Goal: Information Seeking & Learning: Learn about a topic

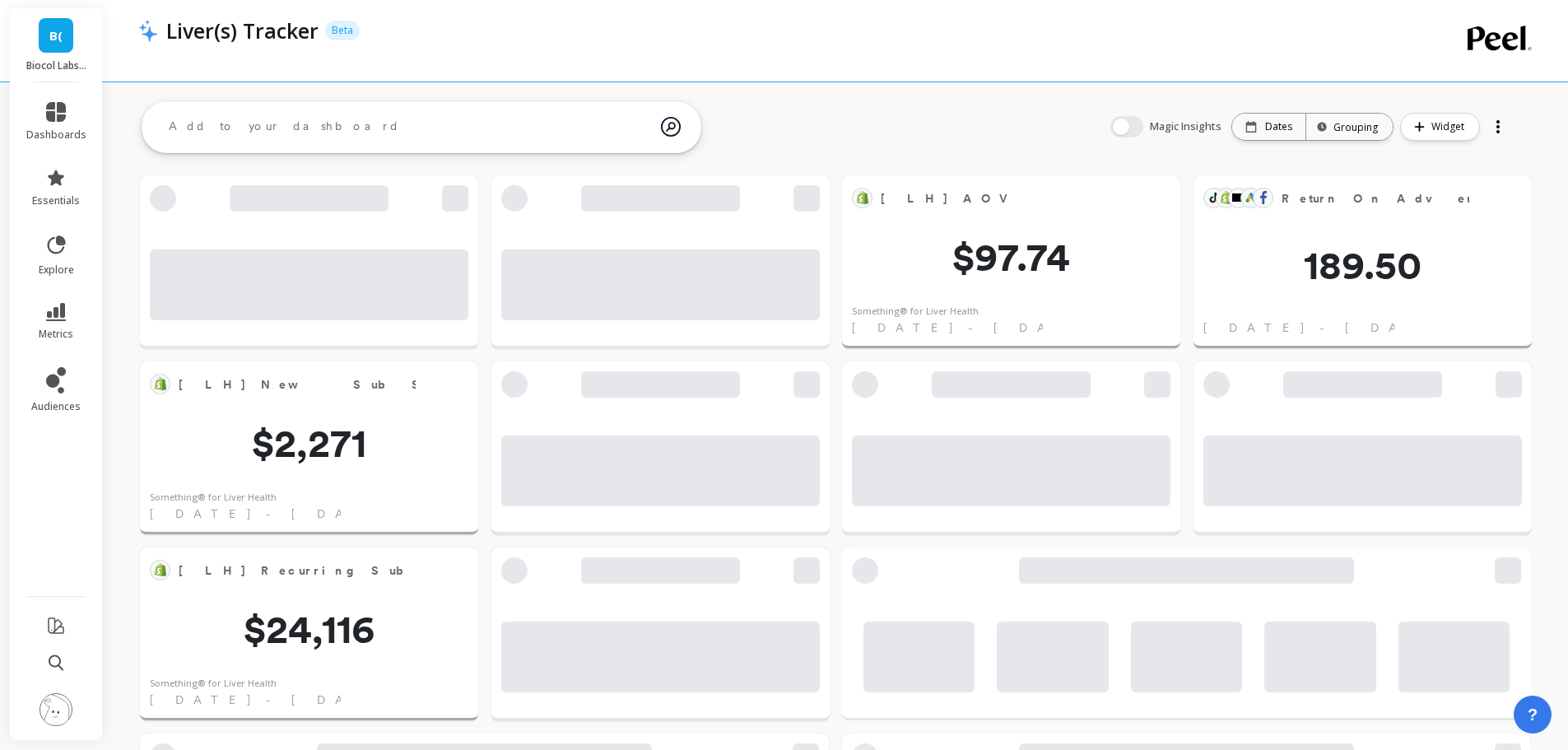
scroll to position [440, 1331]
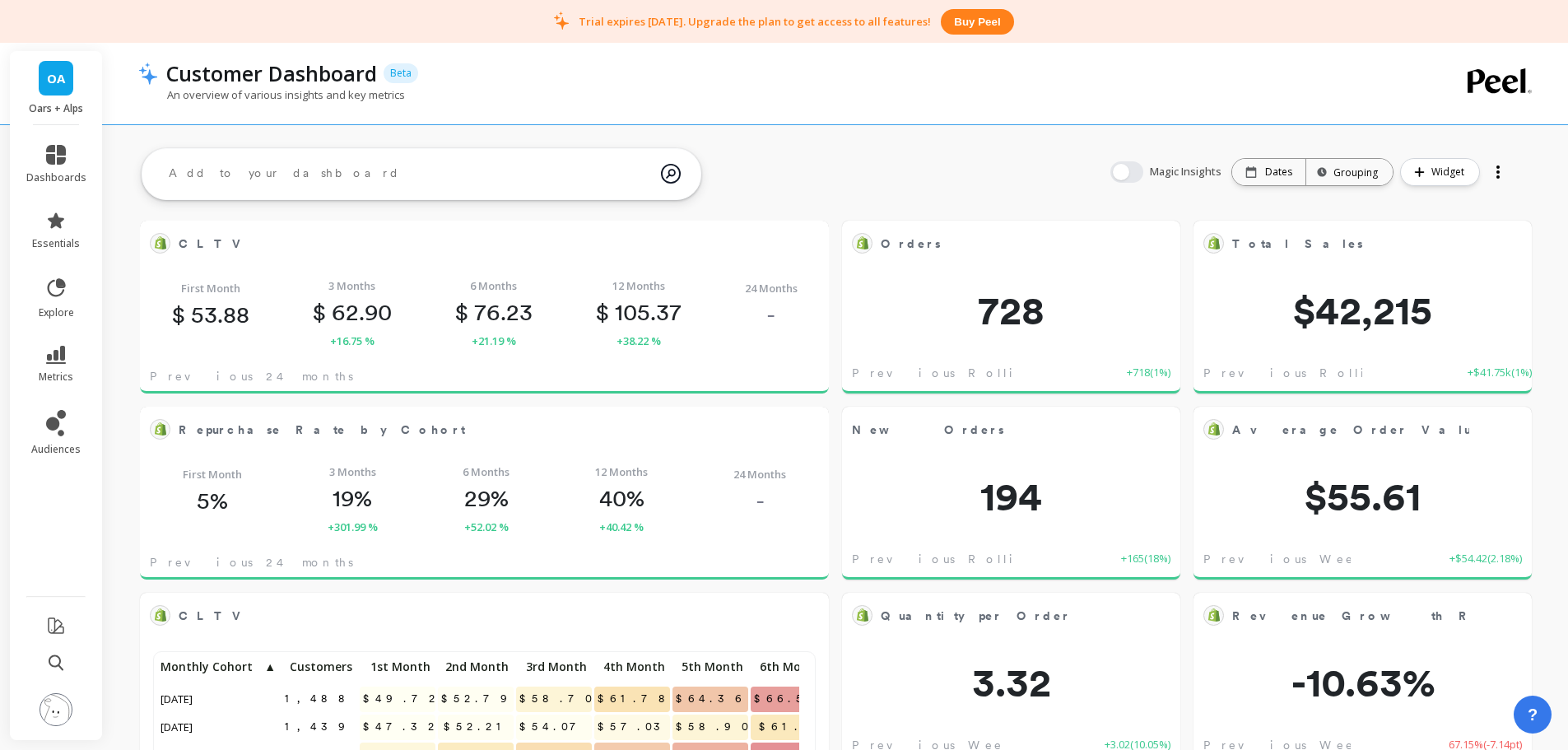
scroll to position [440, 630]
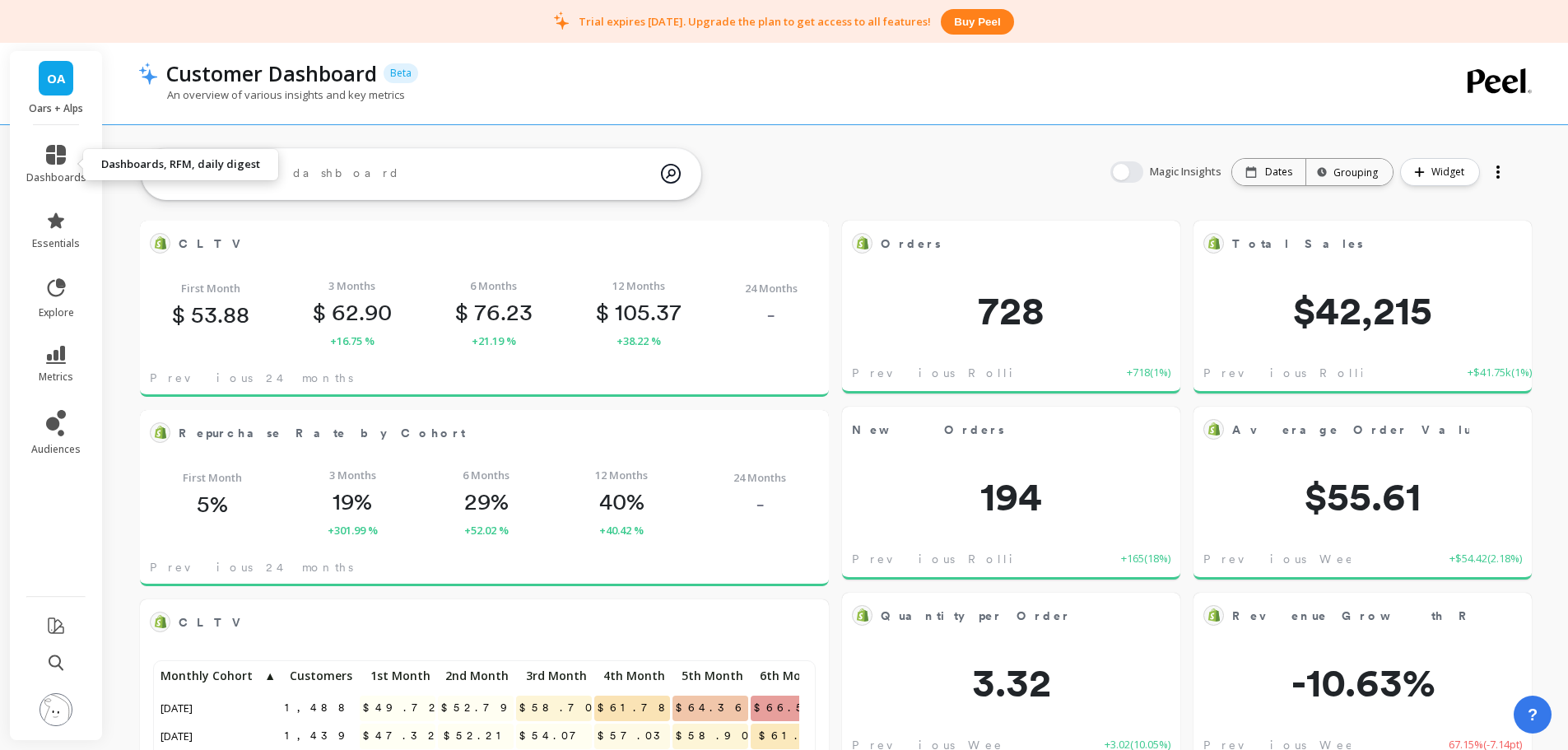
click at [57, 167] on link "dashboards" at bounding box center [57, 164] width 60 height 40
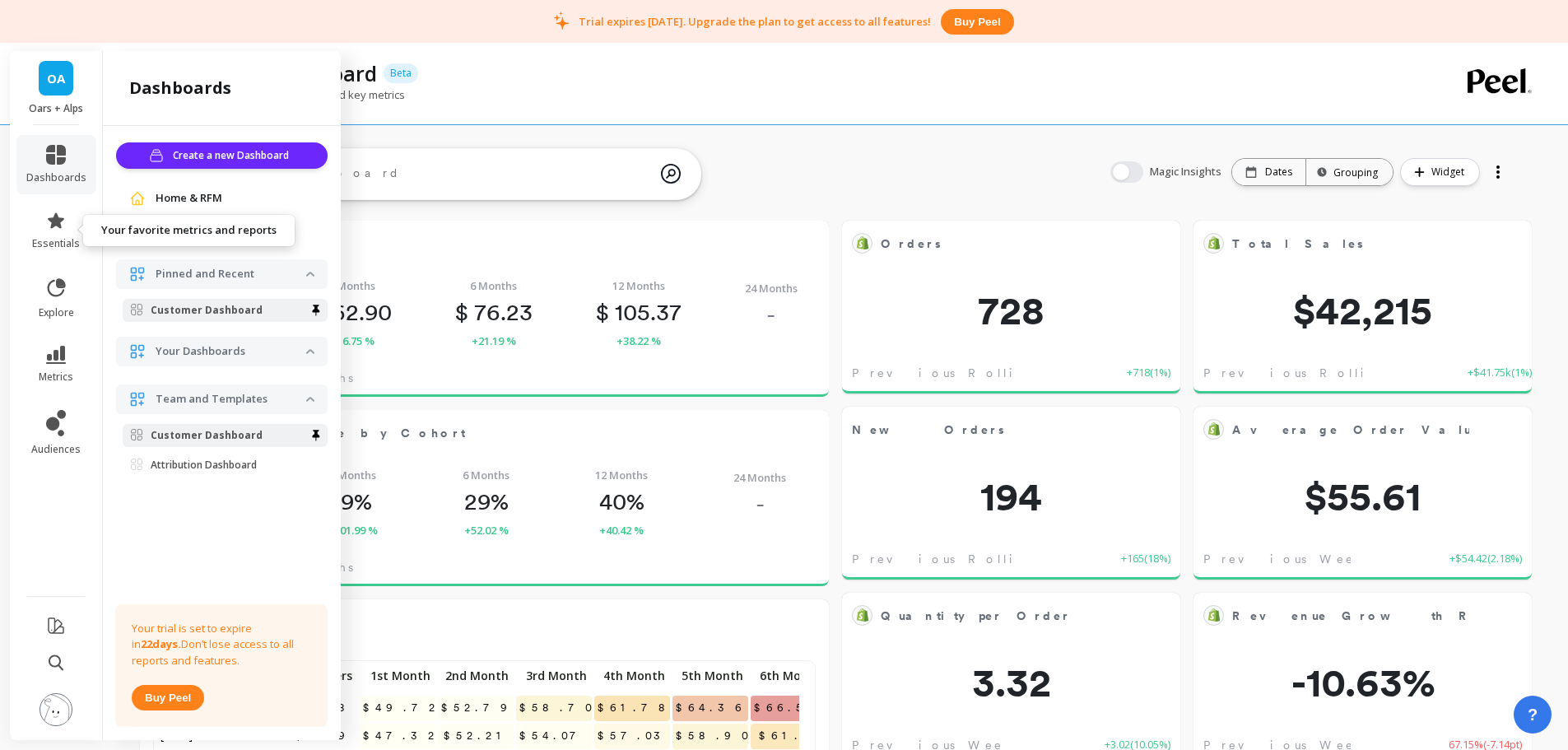
click at [55, 251] on li "essentials" at bounding box center [57, 230] width 80 height 59
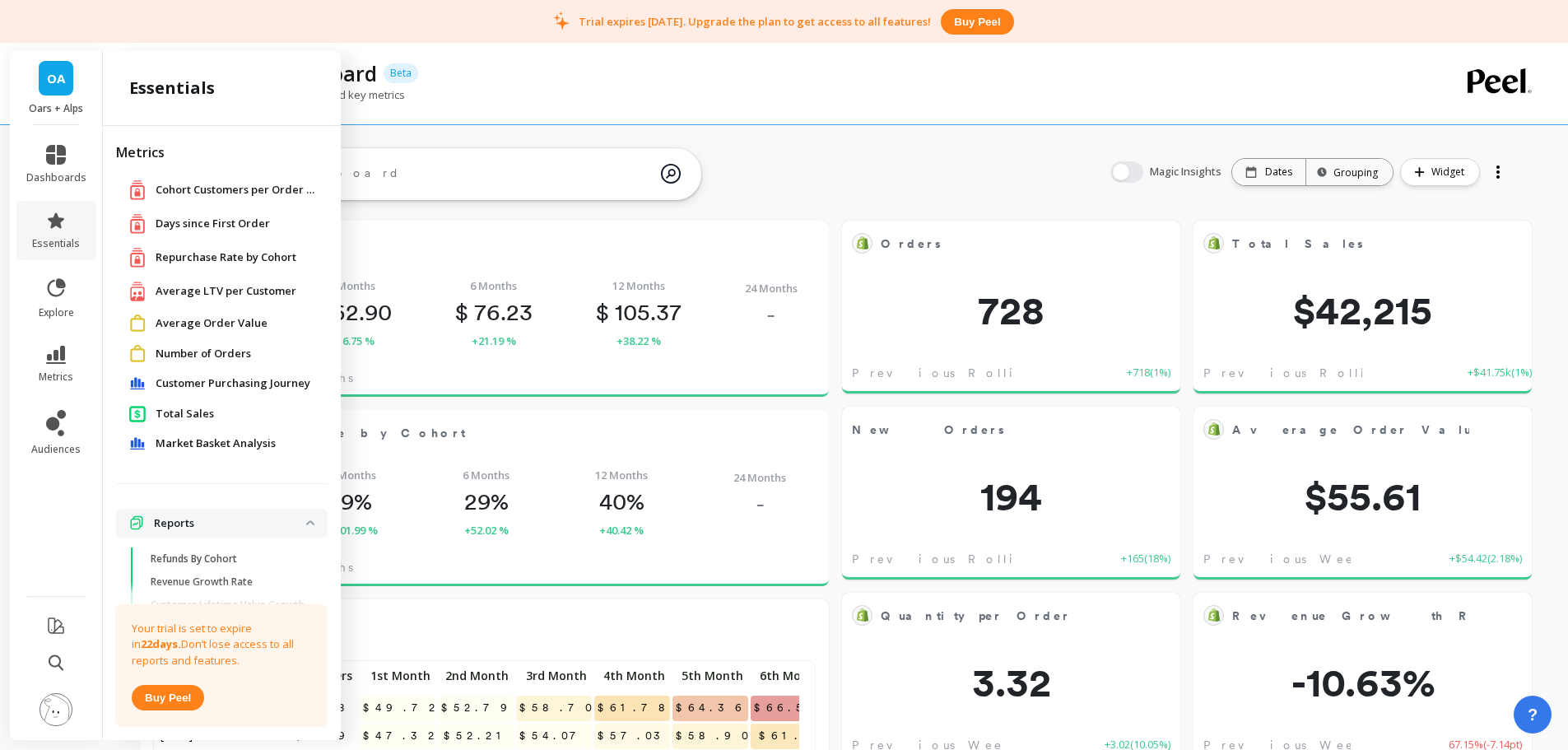
click at [227, 255] on span "Repurchase Rate by Cohort" at bounding box center [225, 257] width 140 height 17
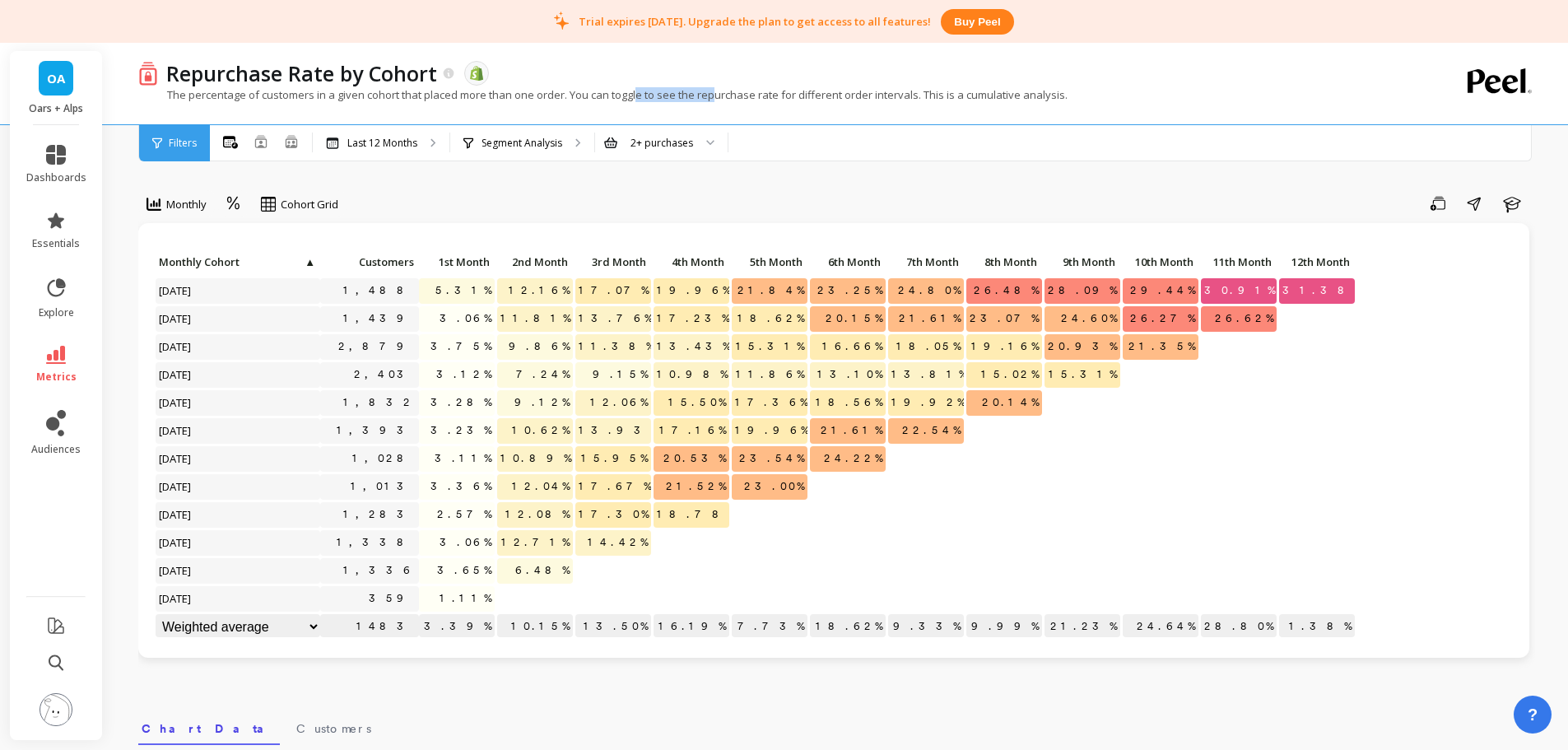
drag, startPoint x: 689, startPoint y: 95, endPoint x: 717, endPoint y: 94, distance: 28.0
click at [717, 94] on p "The percentage of customers in a given cohort that placed more than one order. …" at bounding box center [603, 95] width 929 height 15
click at [54, 358] on icon at bounding box center [56, 354] width 19 height 18
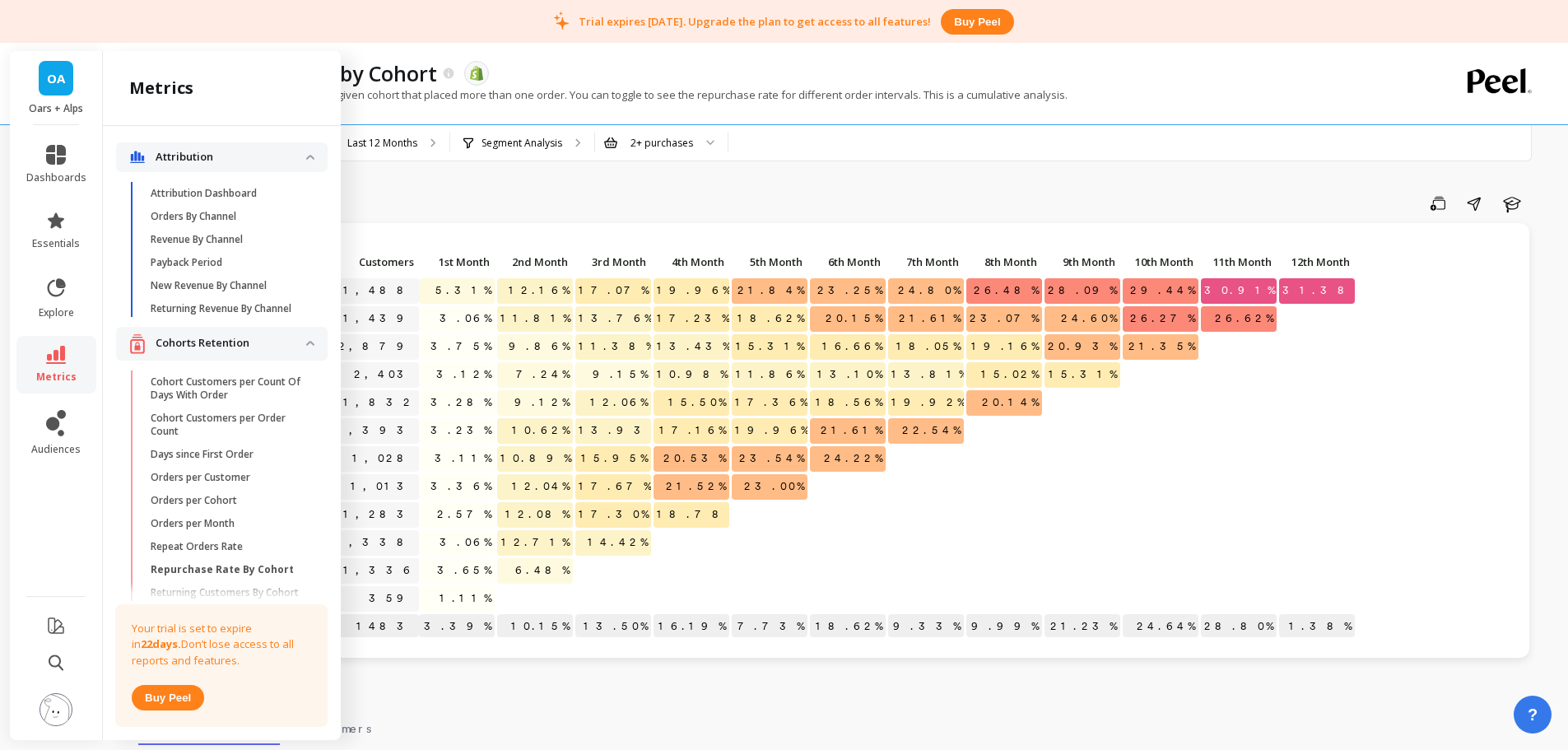
scroll to position [308, 0]
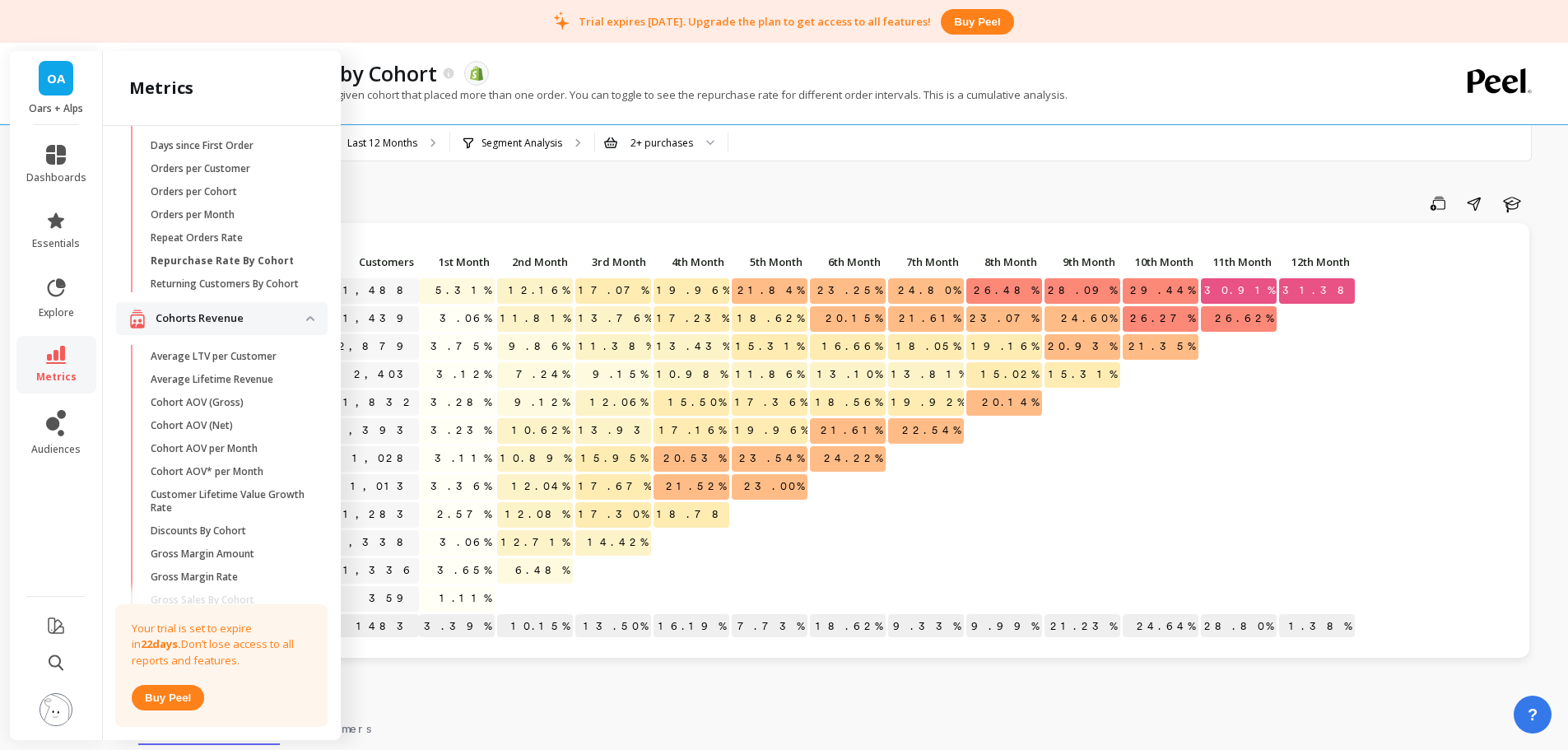
click at [50, 294] on icon at bounding box center [57, 287] width 18 height 18
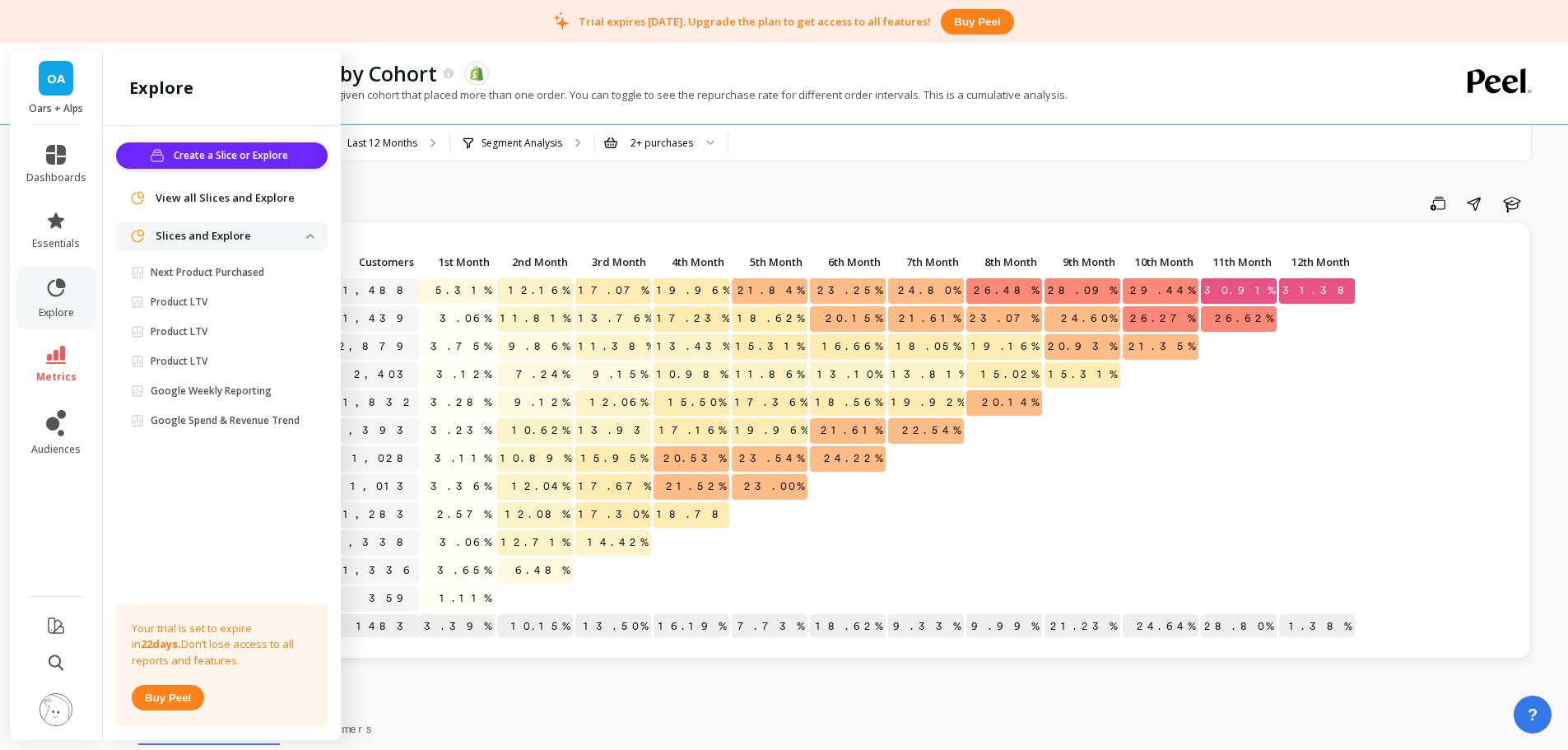
scroll to position [0, 0]
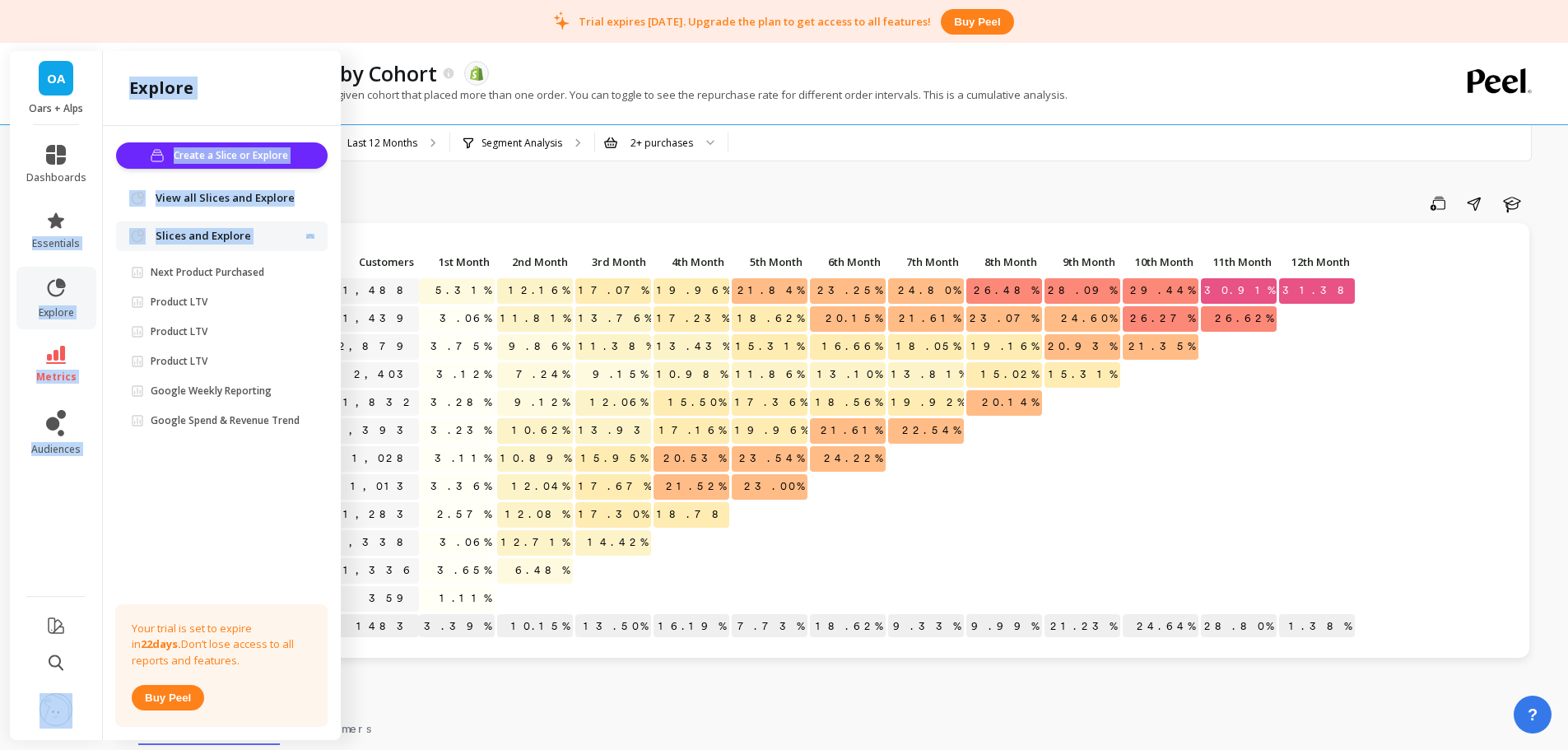
drag, startPoint x: 57, startPoint y: 226, endPoint x: 119, endPoint y: 261, distance: 71.2
click at [102, 261] on aside "OA Oars + Alps dashboards essentials explore metrics audiences explore Create a…" at bounding box center [56, 396] width 92 height 689
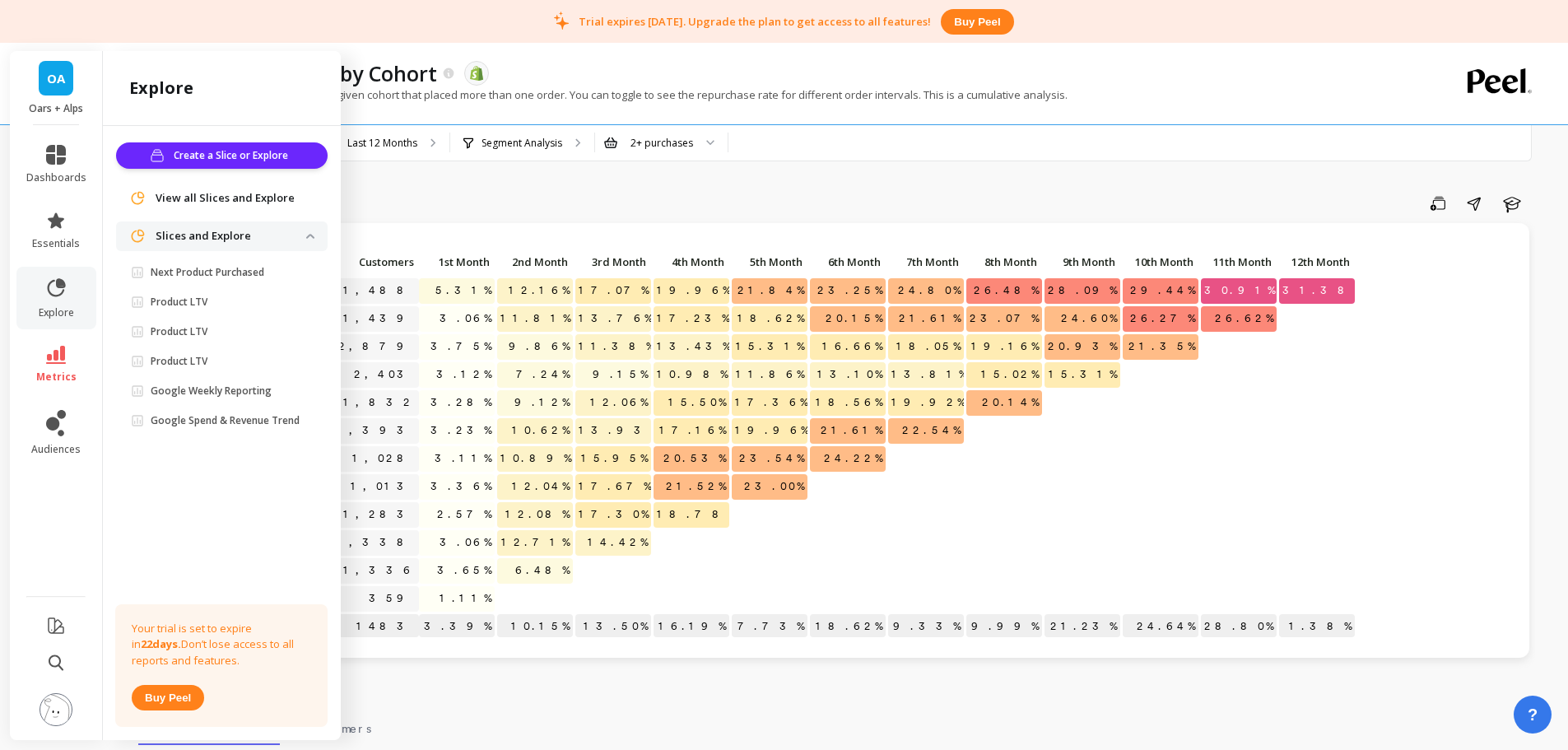
click at [215, 271] on p "Next Product Purchased" at bounding box center [207, 272] width 114 height 13
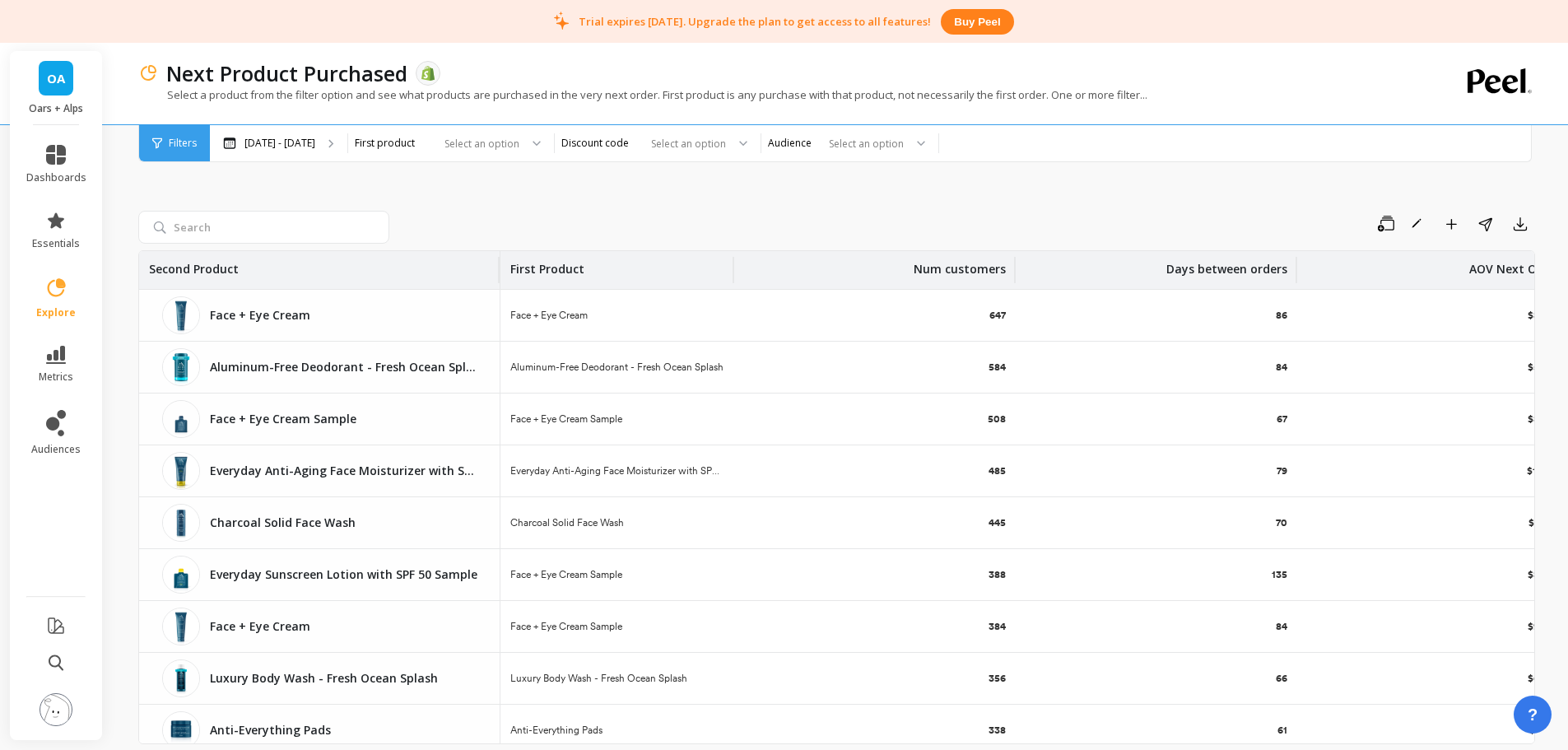
click at [54, 720] on img at bounding box center [56, 708] width 33 height 33
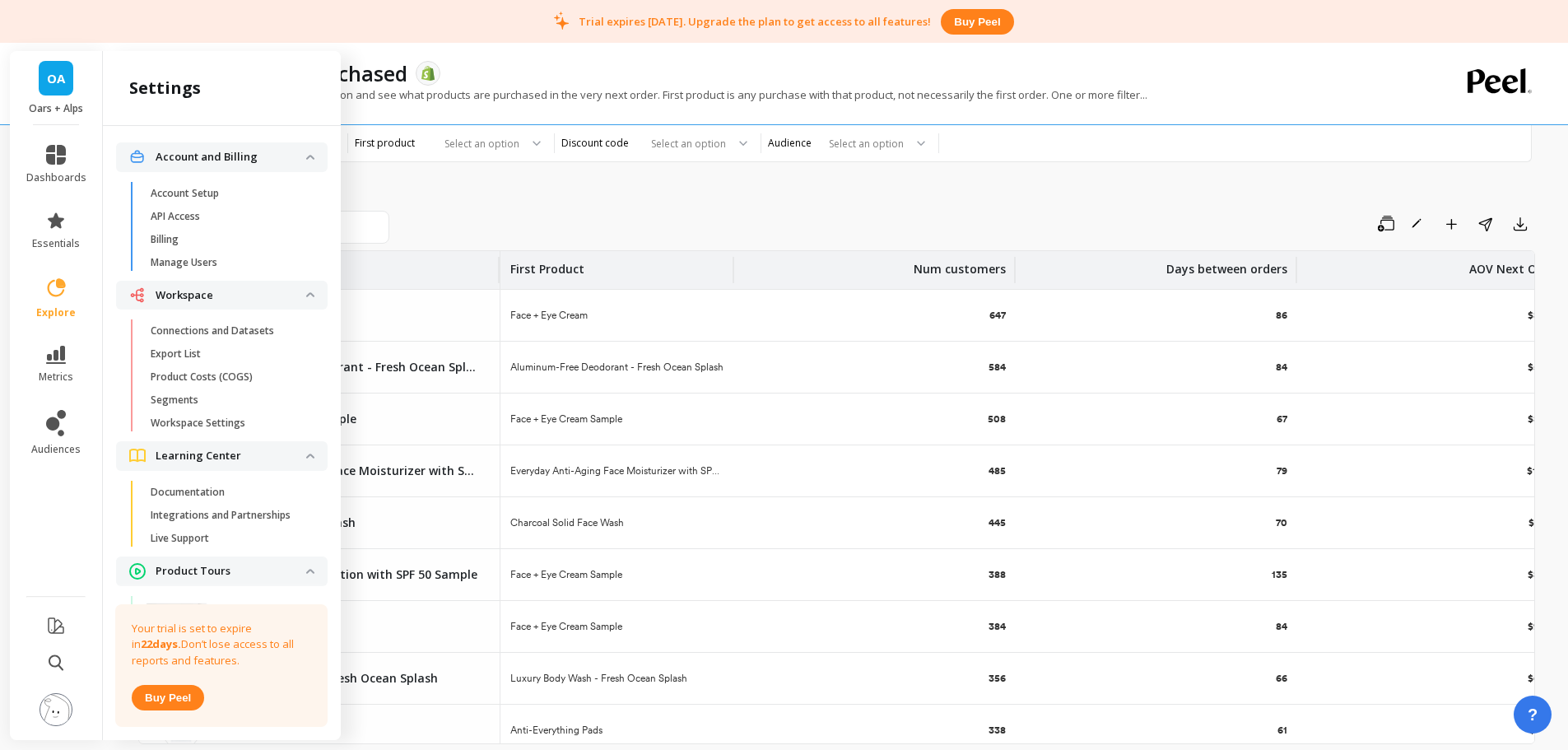
click at [216, 241] on span "Billing" at bounding box center [229, 239] width 157 height 13
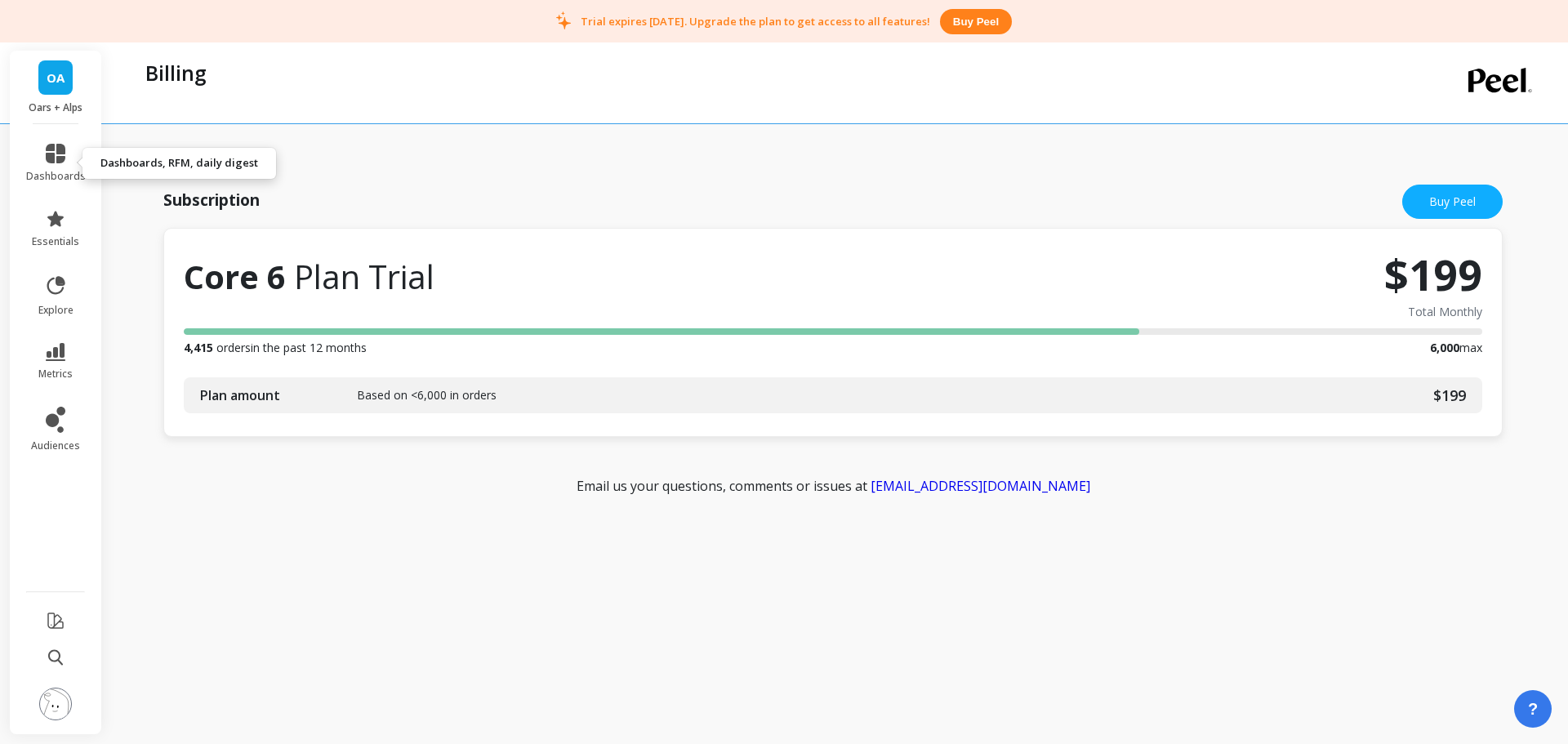
click at [71, 162] on link "dashboards" at bounding box center [56, 163] width 60 height 39
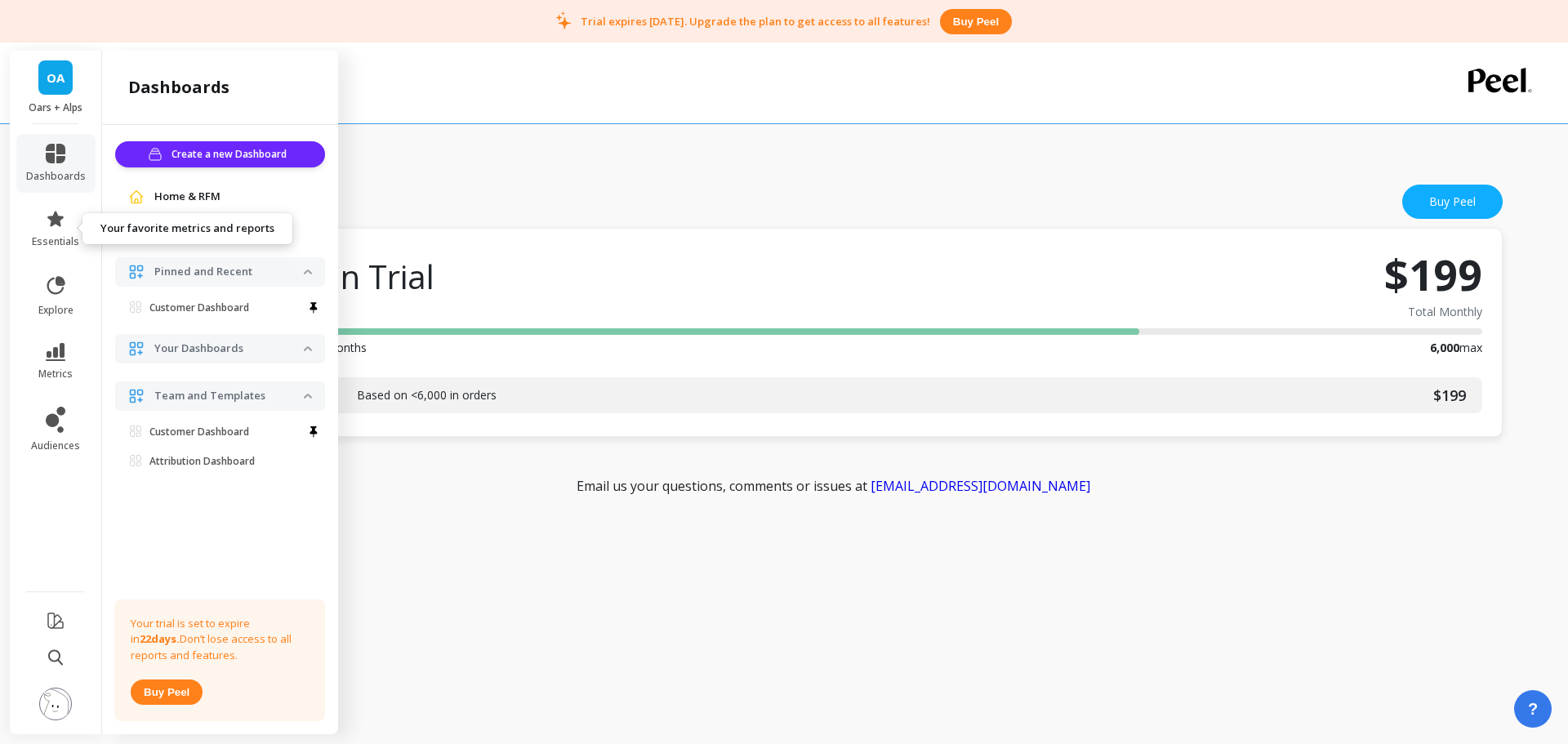
click at [62, 213] on icon at bounding box center [55, 218] width 19 height 19
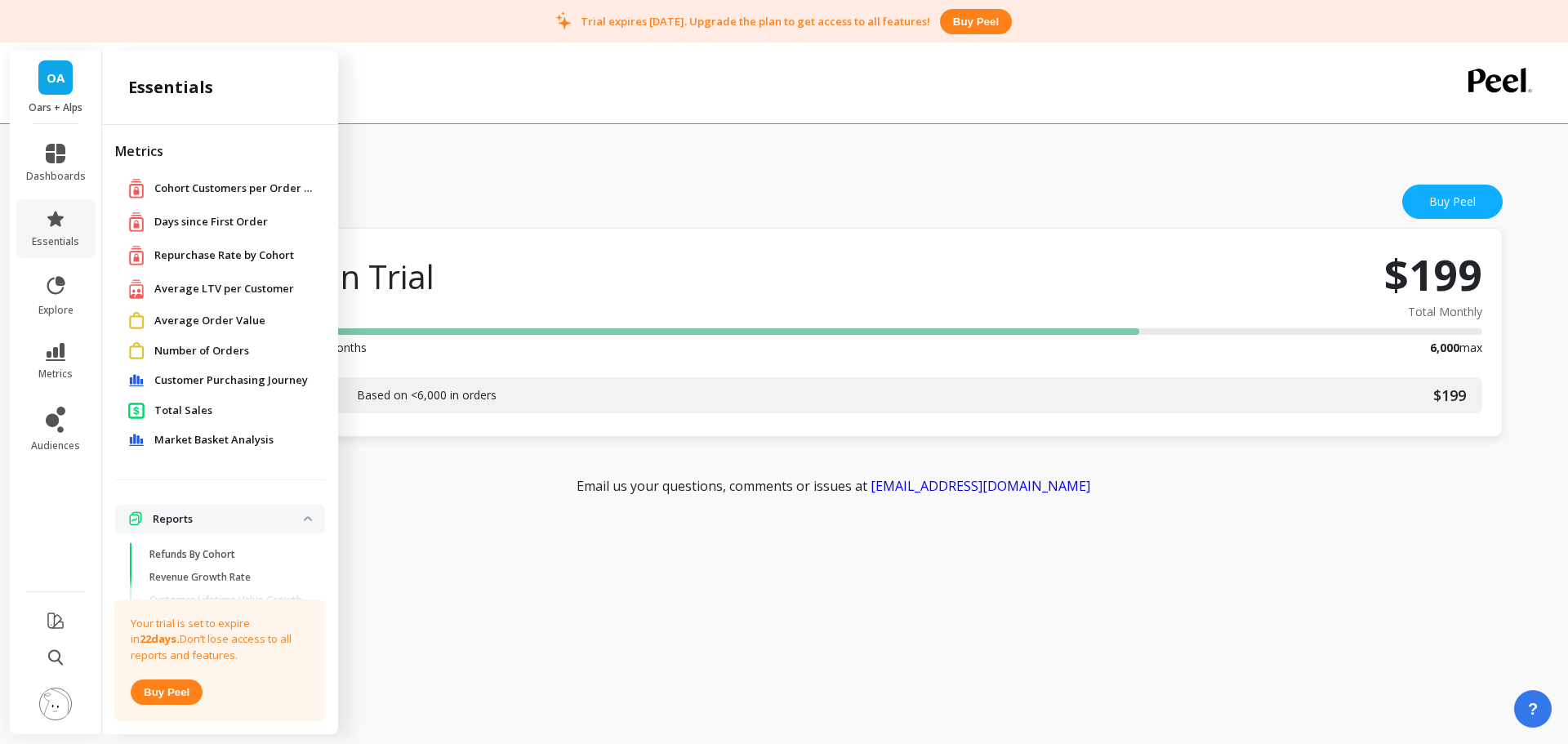
click at [207, 378] on span "Customer Purchasing Journey" at bounding box center [231, 380] width 153 height 17
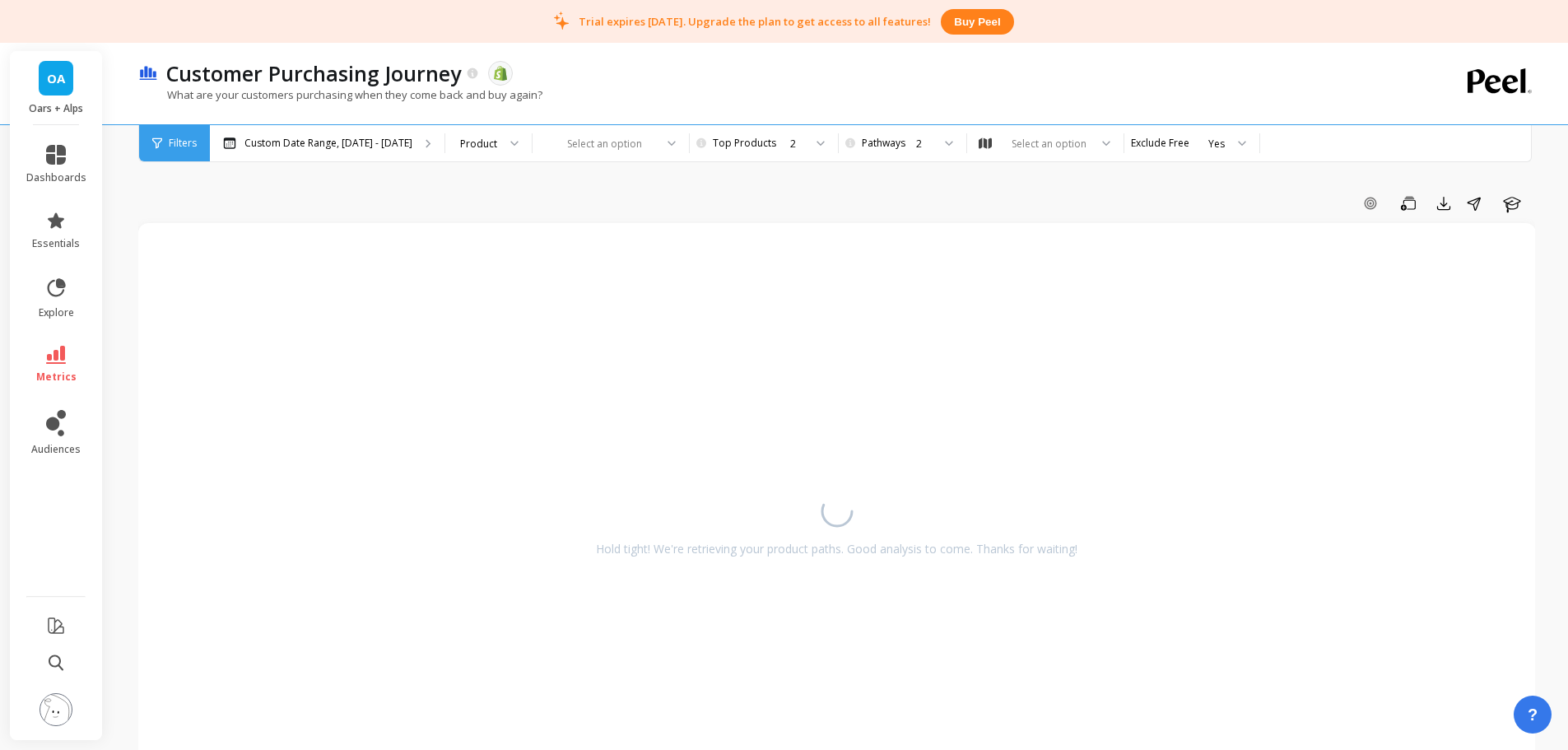
click at [596, 146] on div at bounding box center [601, 144] width 107 height 16
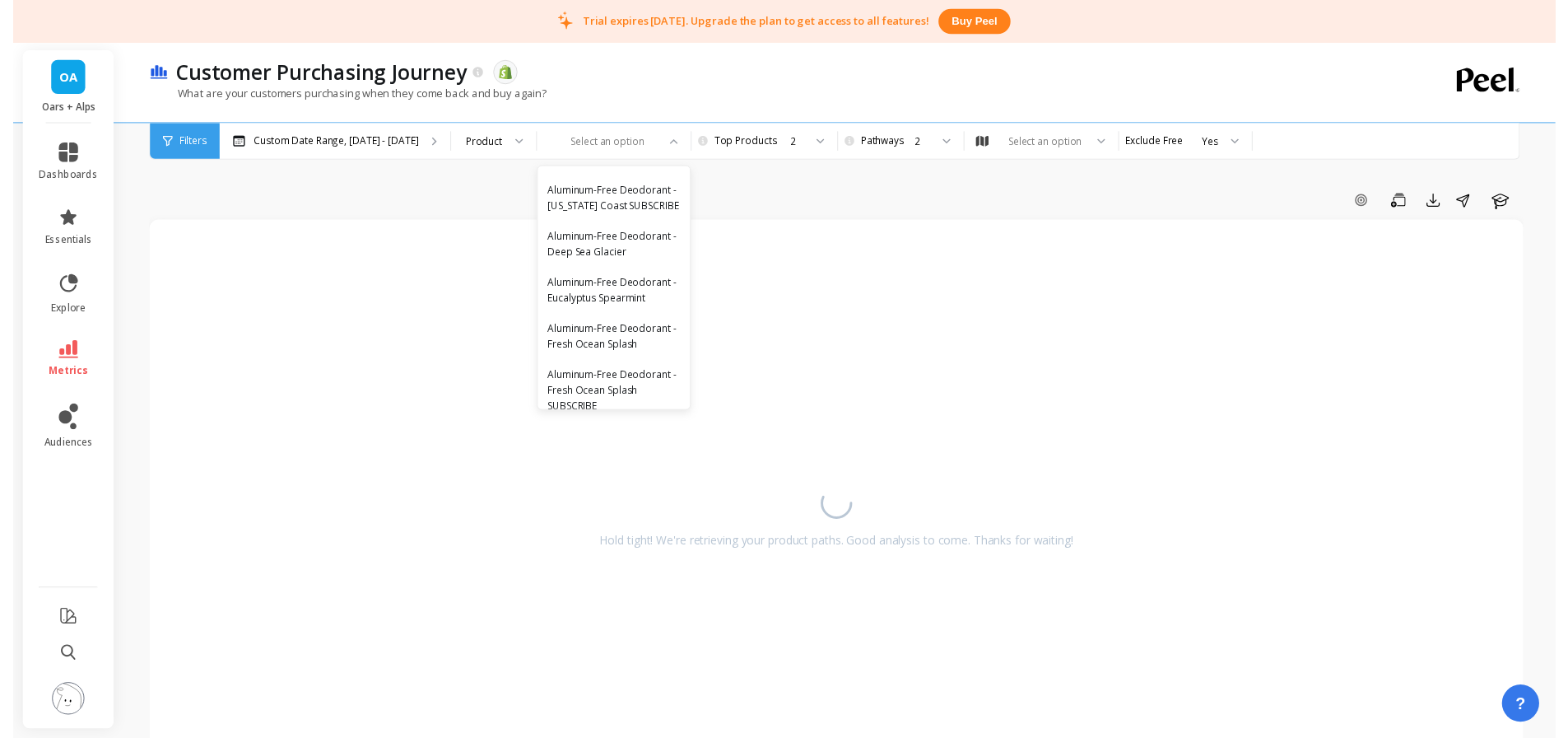
scroll to position [1235, 0]
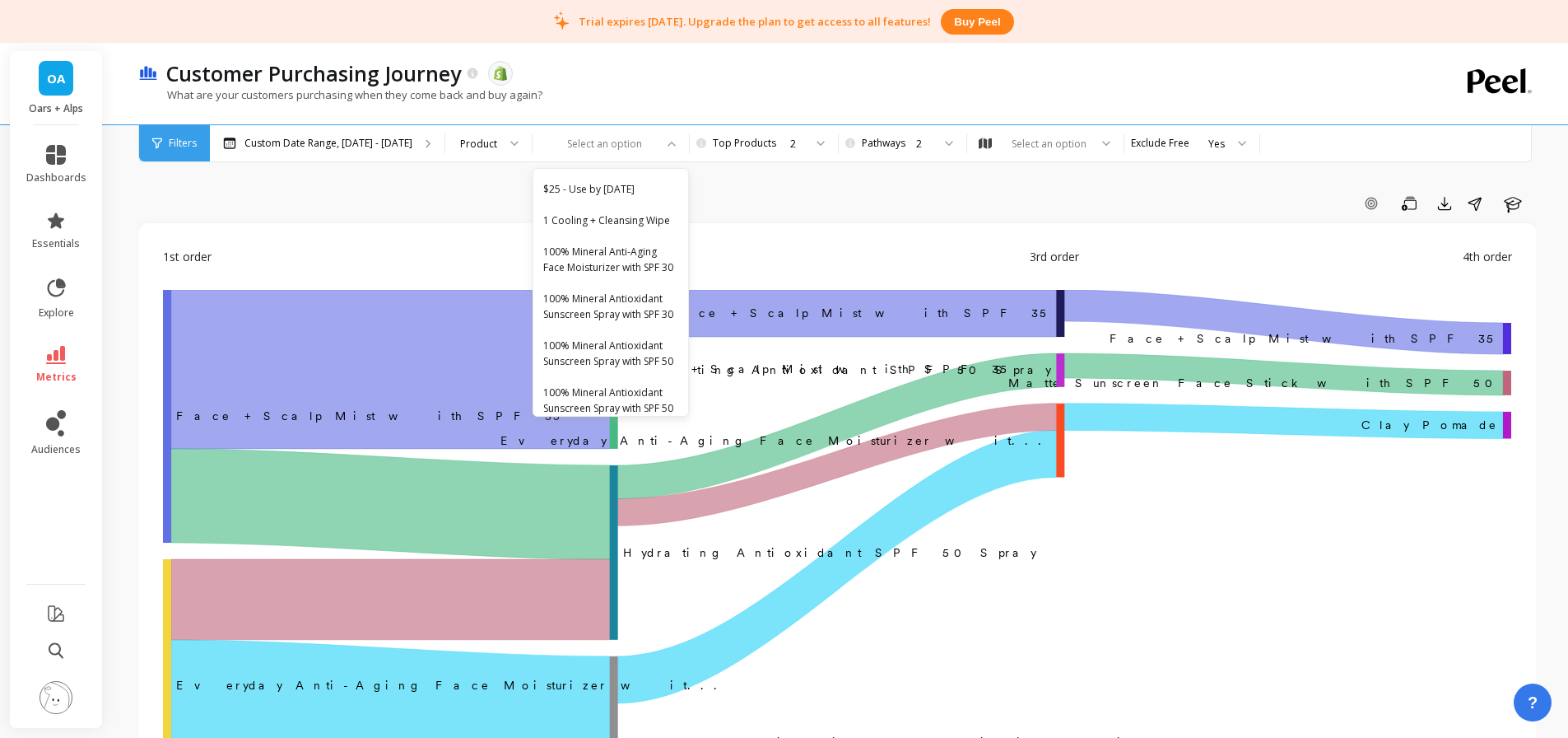
click at [378, 244] on div "1st order 2nd order 3rd order 4th order ‌Face + Scalp Mist with SPF 35 Face + S…" at bounding box center [837, 552] width 1366 height 626
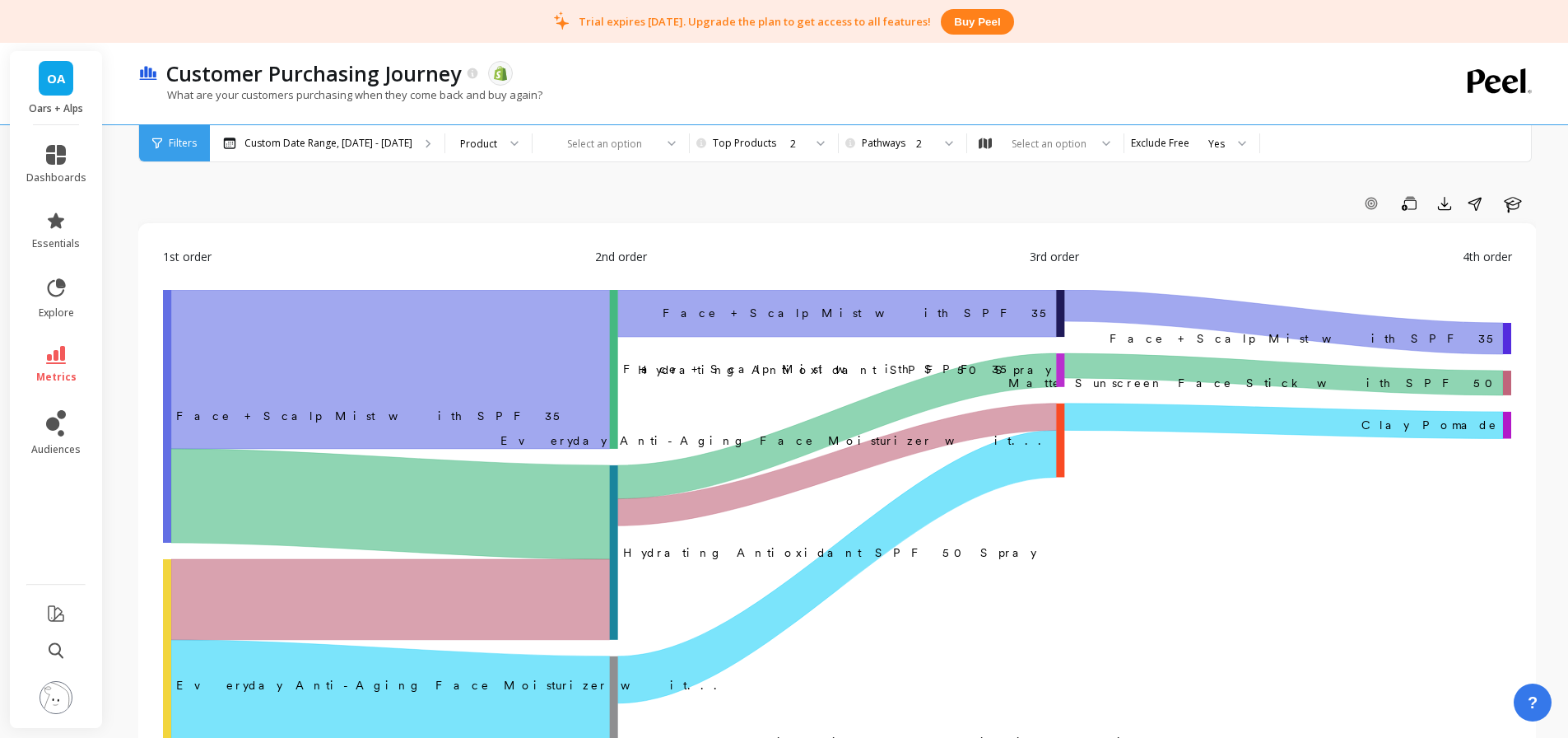
click at [491, 150] on div "Product" at bounding box center [479, 144] width 41 height 16
click at [590, 147] on div at bounding box center [601, 144] width 107 height 16
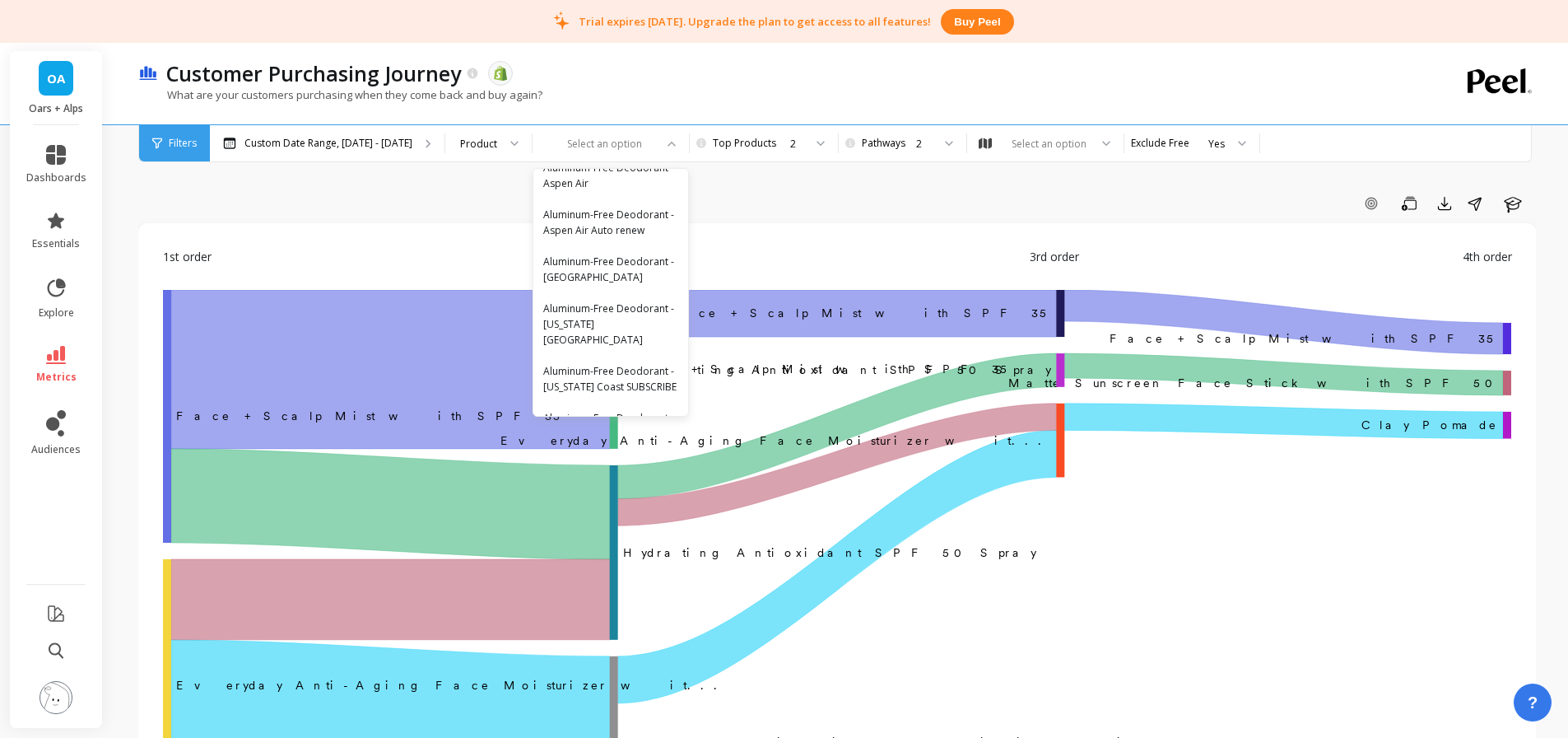
scroll to position [1564, 0]
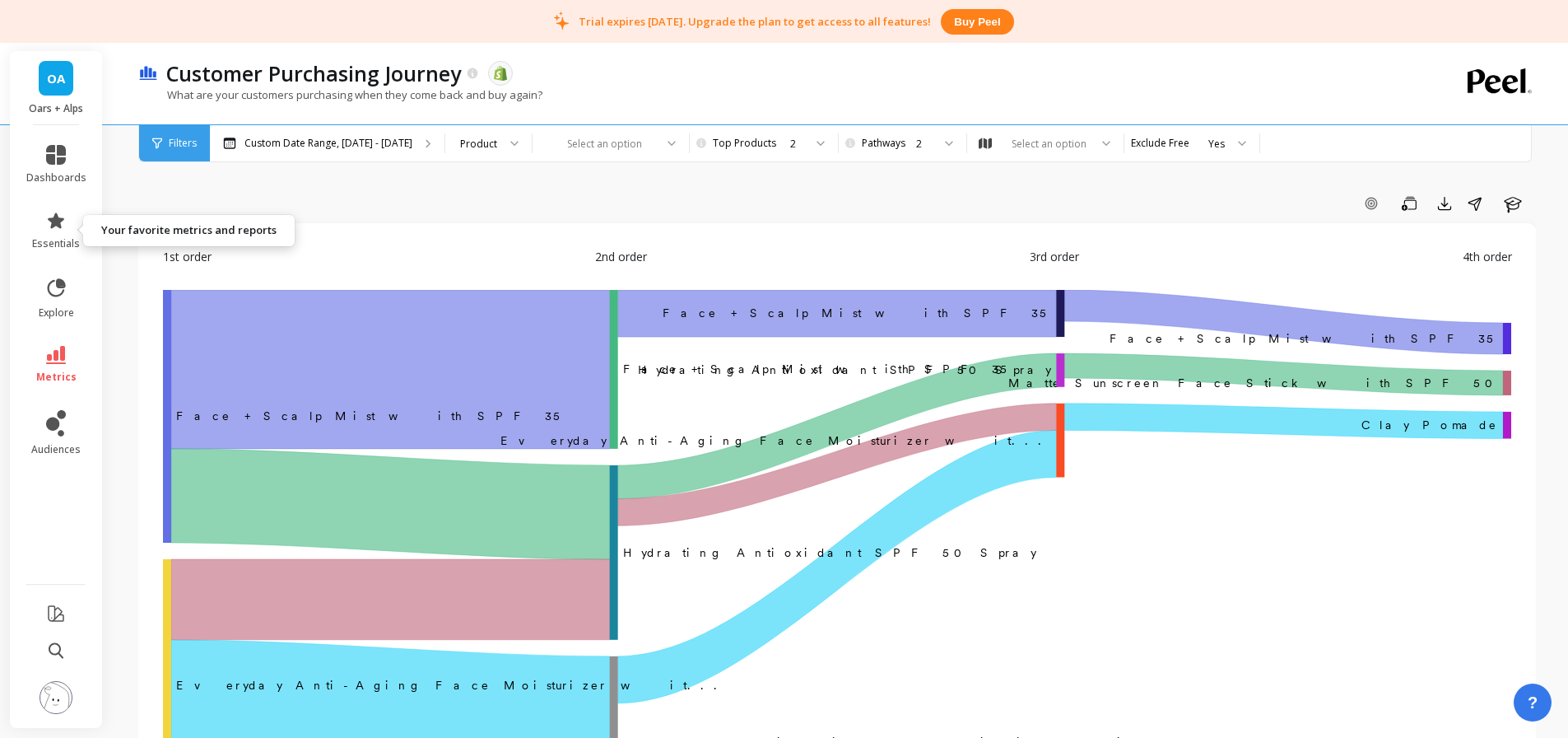
click at [64, 225] on icon at bounding box center [56, 220] width 19 height 19
click at [710, 219] on div "Add Goal Save Export Share Learn" at bounding box center [837, 206] width 1398 height 33
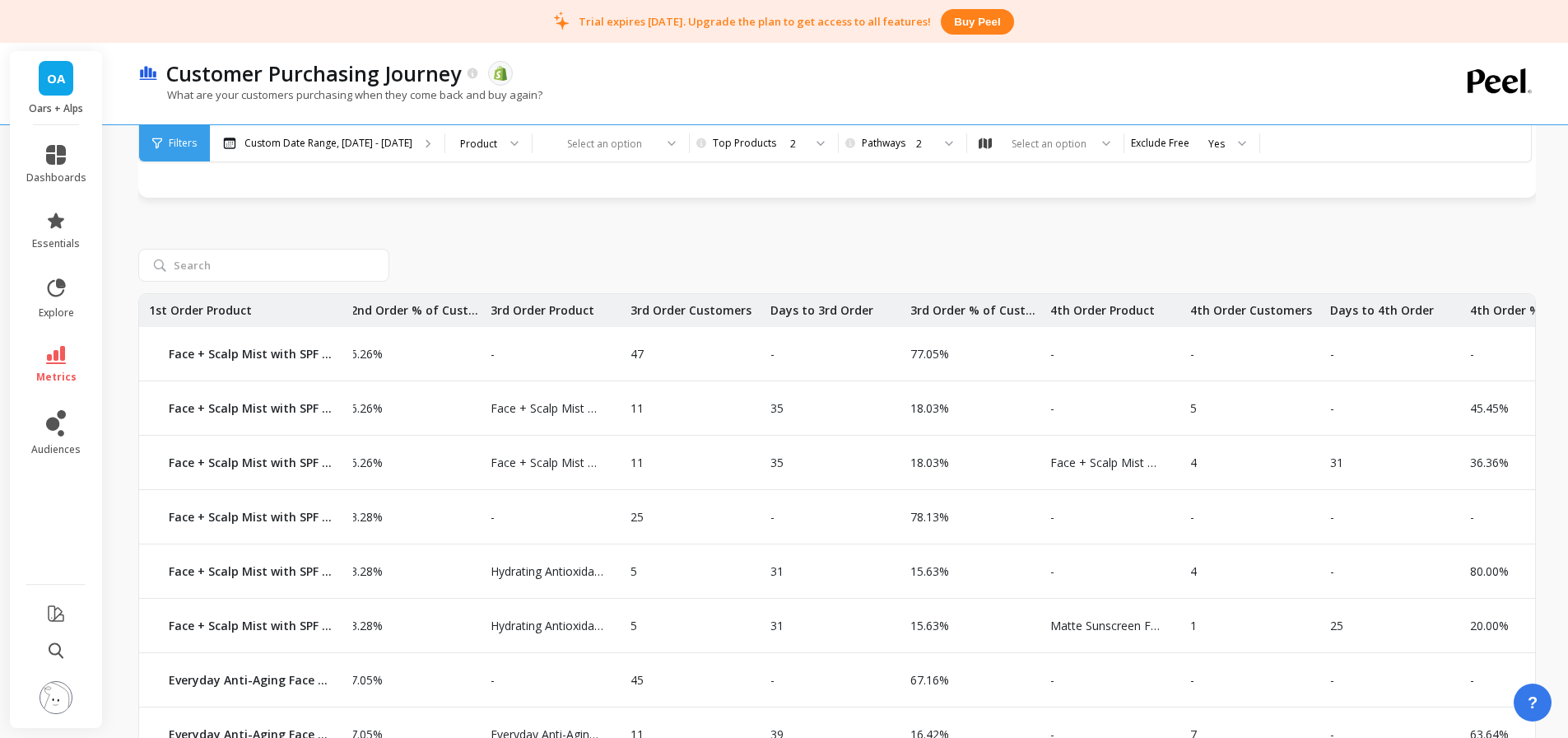
scroll to position [0, 649]
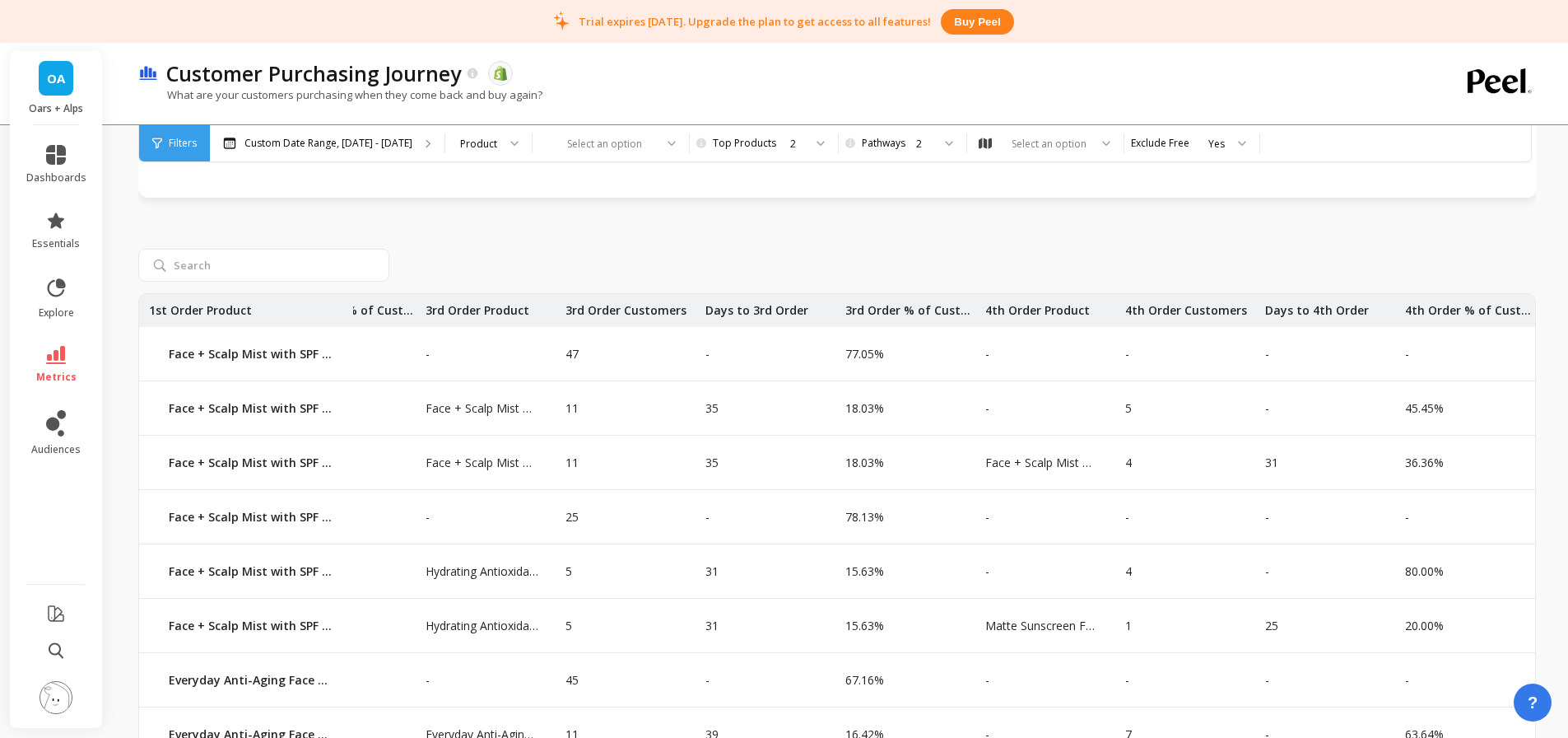
drag, startPoint x: 1262, startPoint y: 410, endPoint x: 1370, endPoint y: 396, distance: 108.9
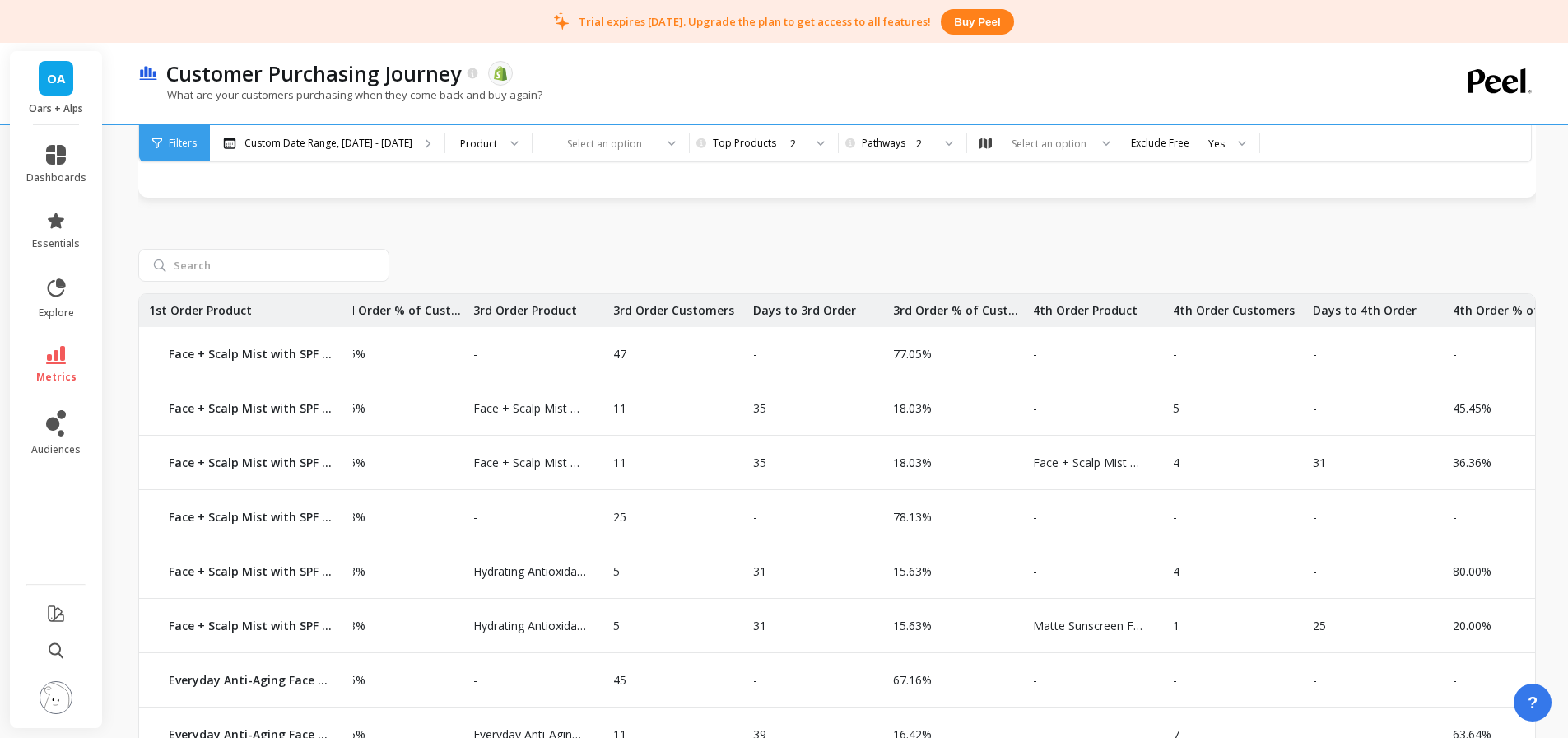
drag, startPoint x: 1269, startPoint y: 462, endPoint x: 1236, endPoint y: 464, distance: 33.1
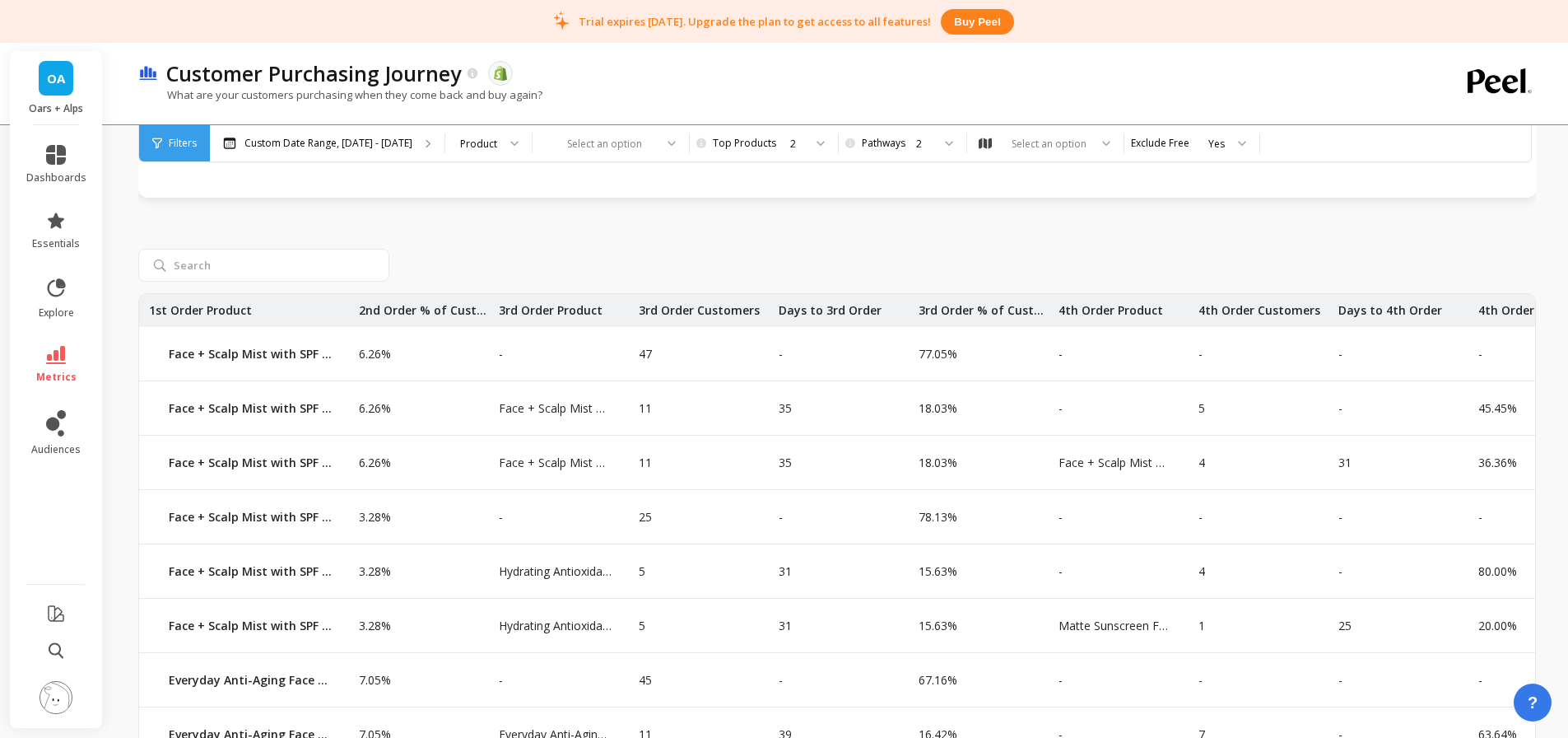
scroll to position [0, 557]
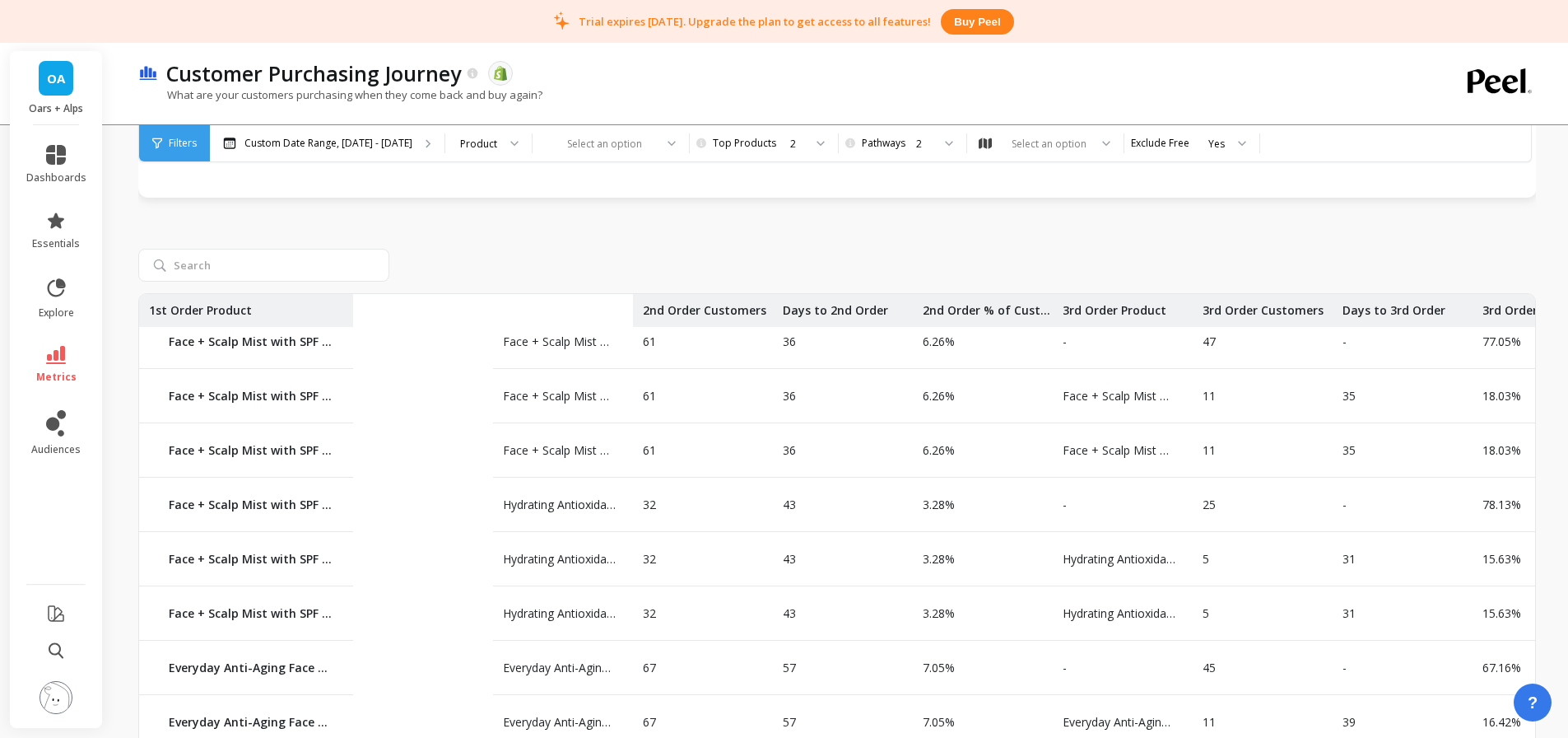
drag, startPoint x: 1179, startPoint y: 446, endPoint x: 771, endPoint y: 473, distance: 408.9
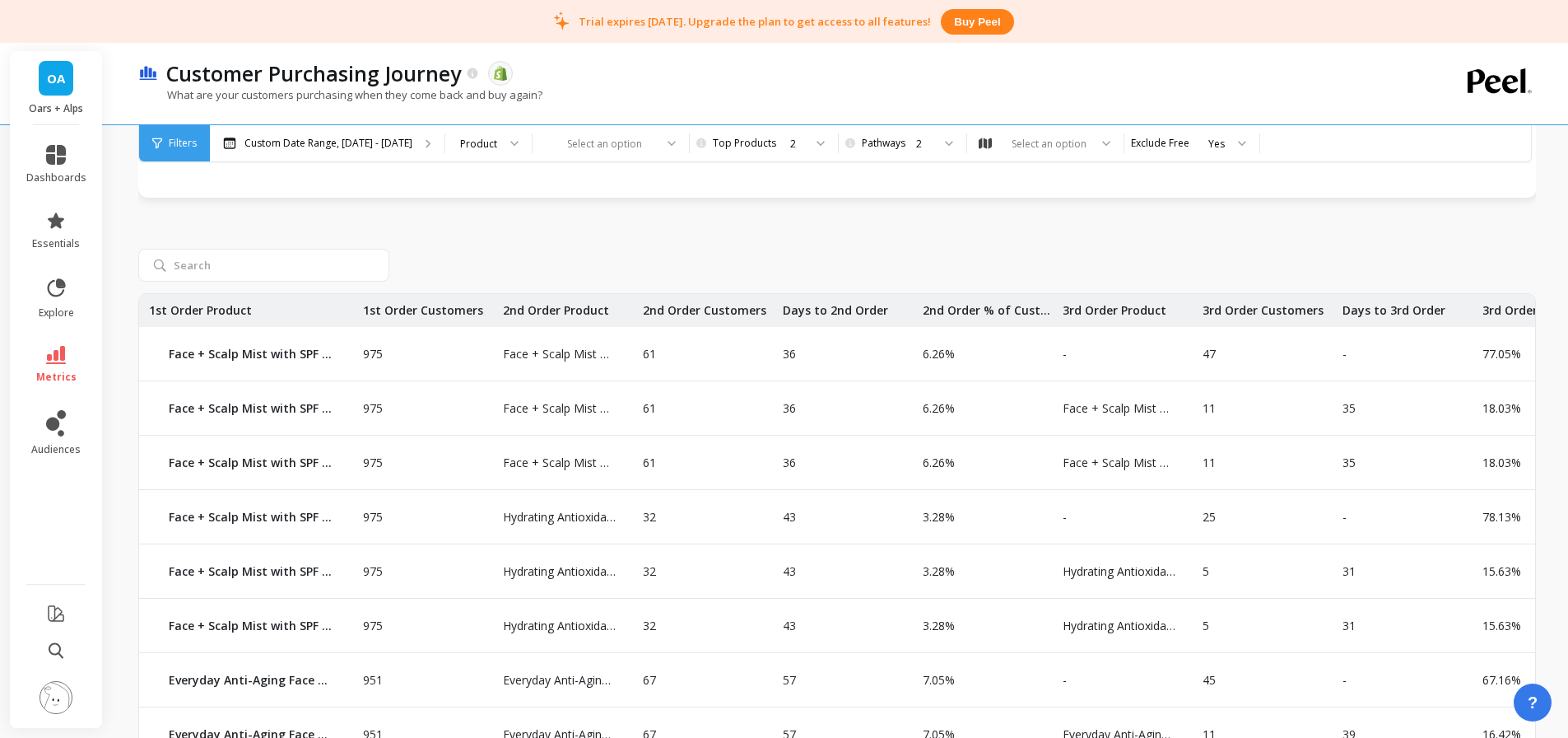
click at [884, 133] on div "2" at bounding box center [911, 143] width 111 height 36
click at [888, 192] on div "1" at bounding box center [911, 189] width 90 height 16
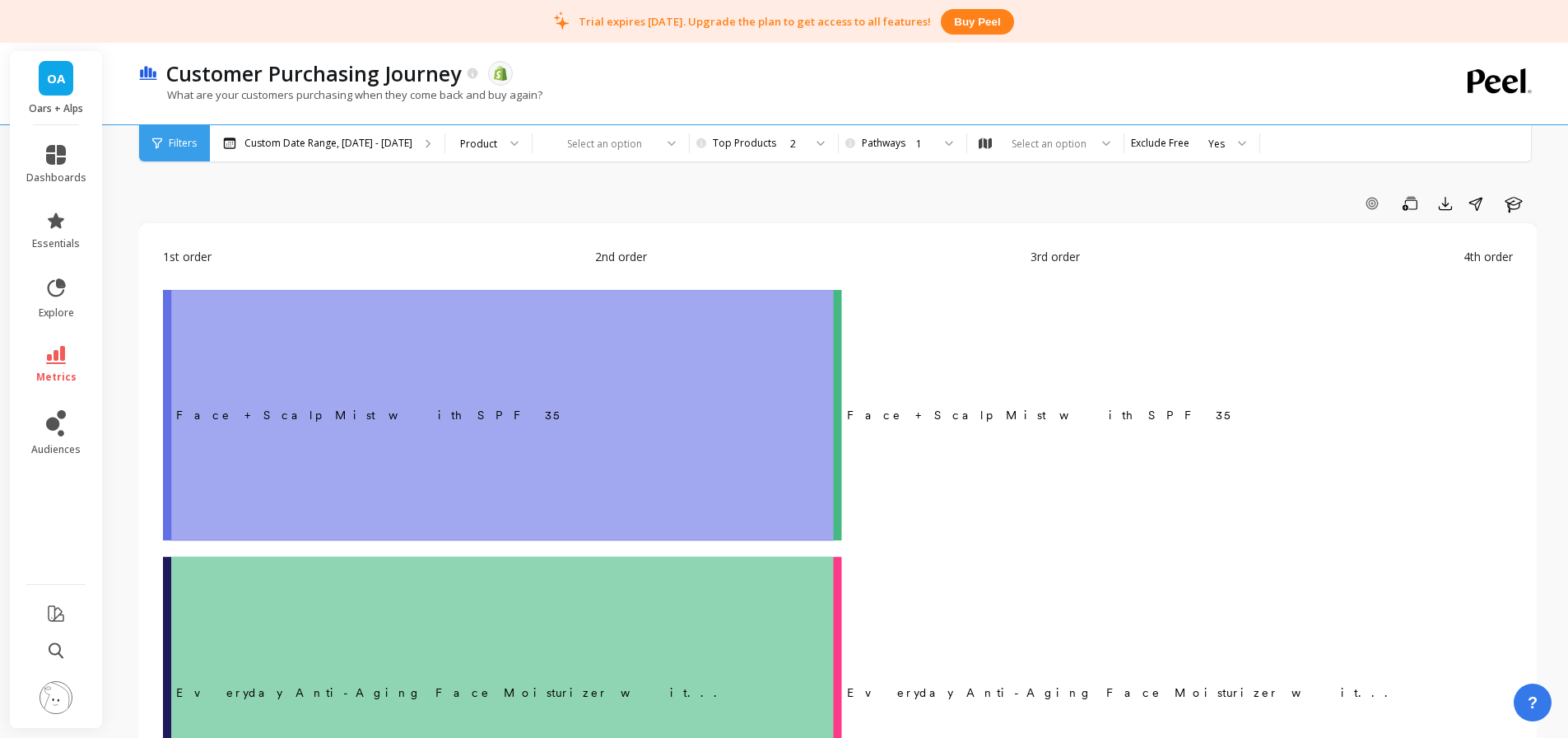
scroll to position [82, 0]
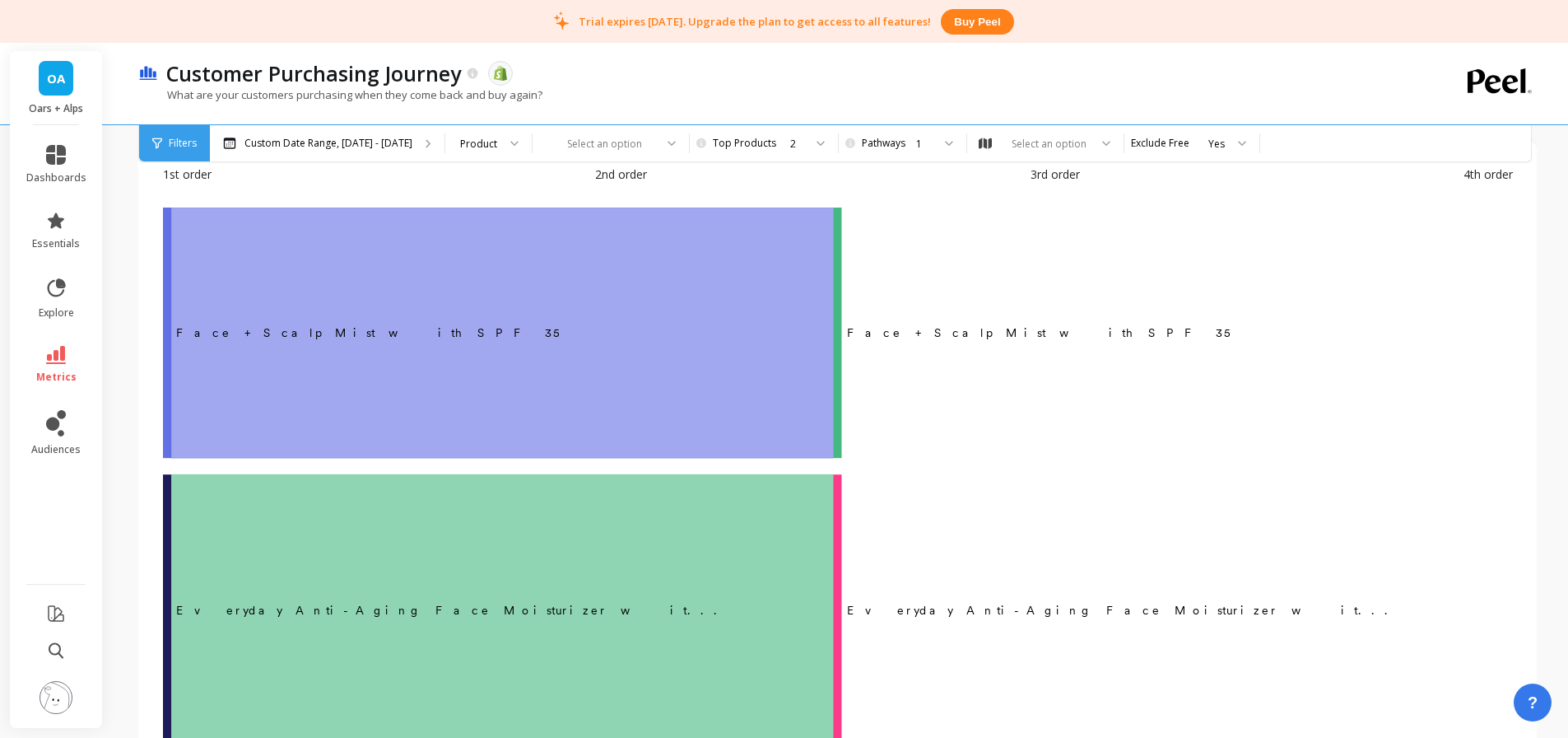
click at [767, 138] on div "2" at bounding box center [761, 144] width 82 height 16
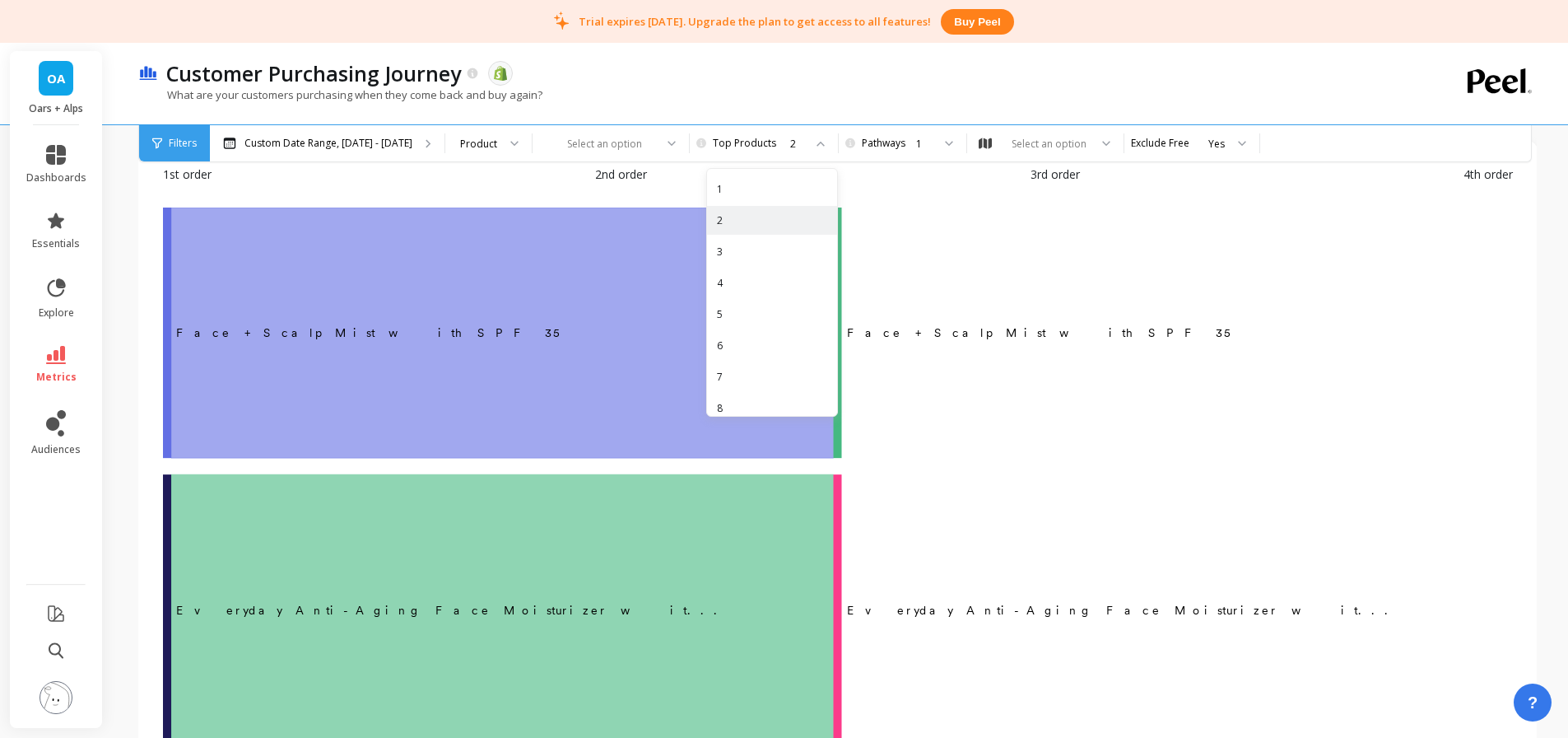
click at [746, 185] on div "1" at bounding box center [771, 189] width 110 height 16
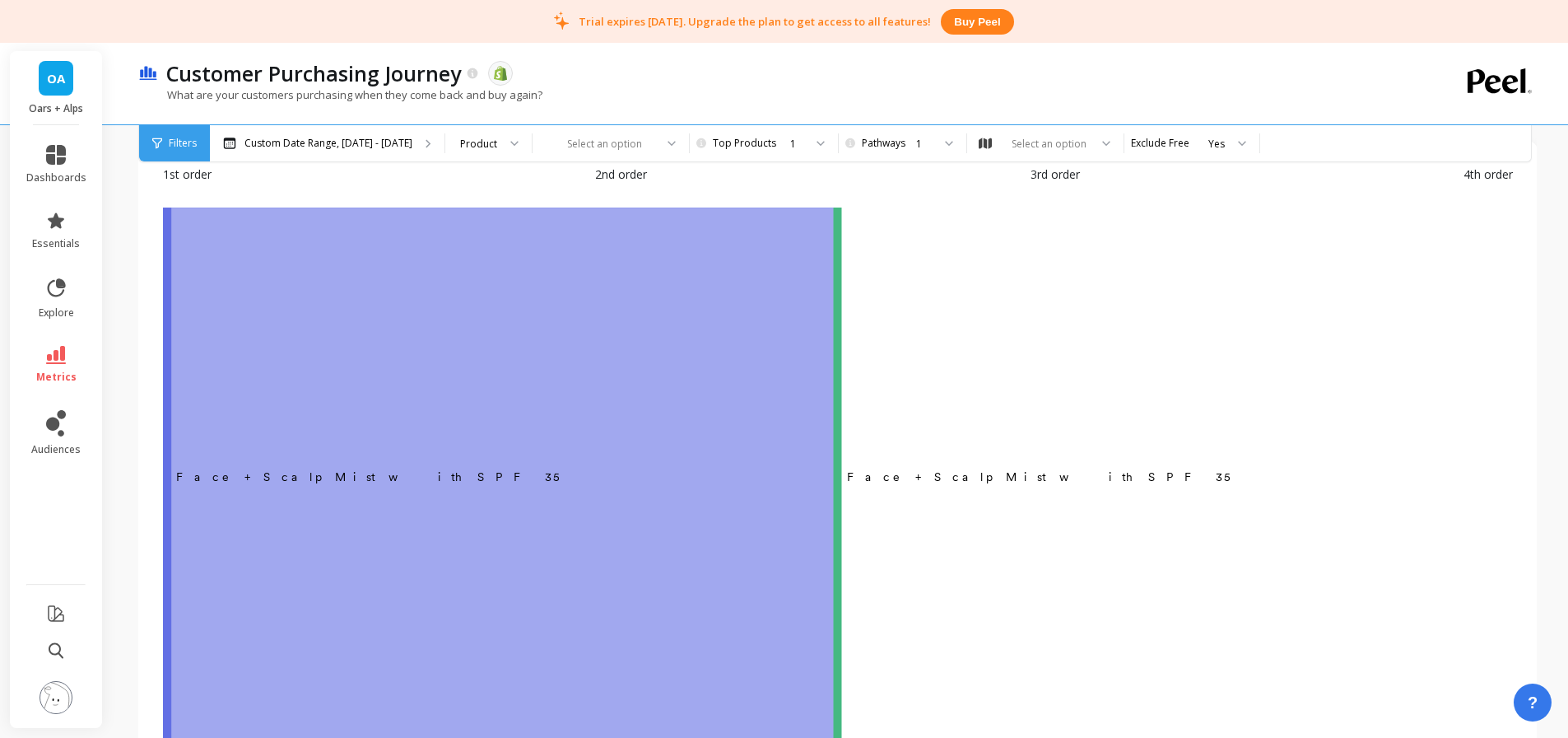
click at [920, 142] on div "1" at bounding box center [924, 144] width 16 height 16
click at [892, 243] on div "3" at bounding box center [911, 251] width 110 height 29
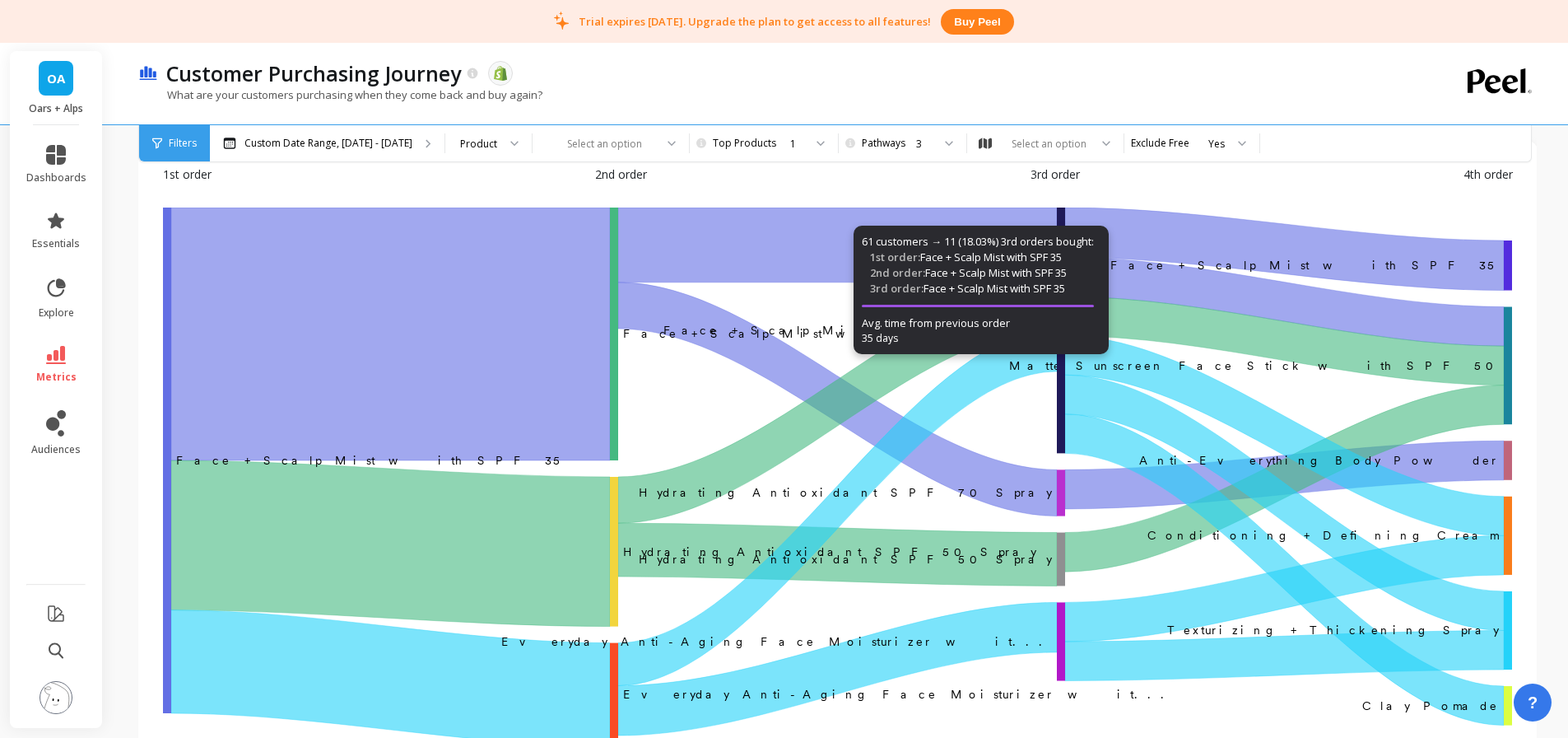
click at [837, 173] on div "1st order 2nd order 3rd order 4th order" at bounding box center [837, 186] width 1350 height 42
click at [792, 150] on div "1" at bounding box center [796, 144] width 13 height 16
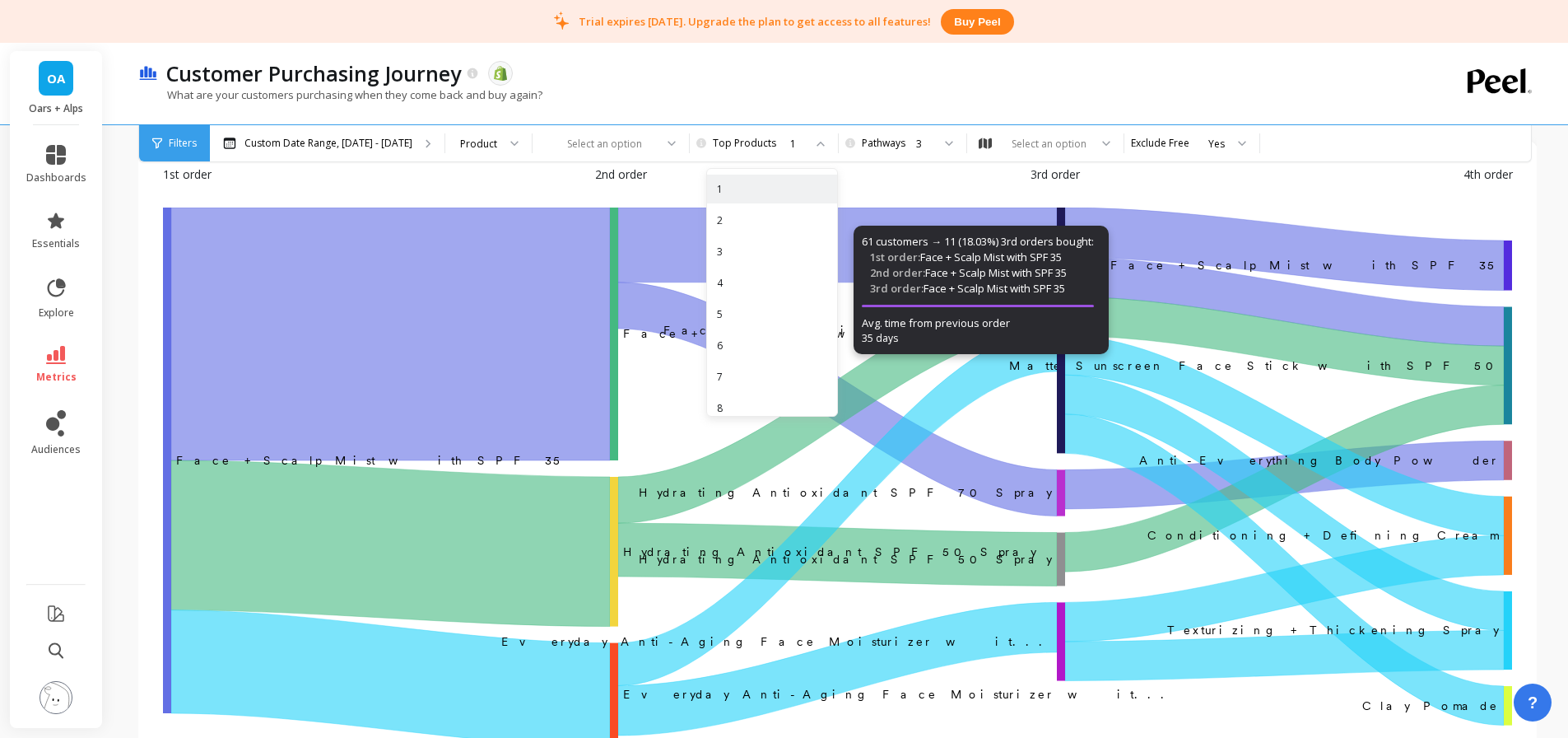
click at [770, 194] on div "1" at bounding box center [771, 189] width 110 height 16
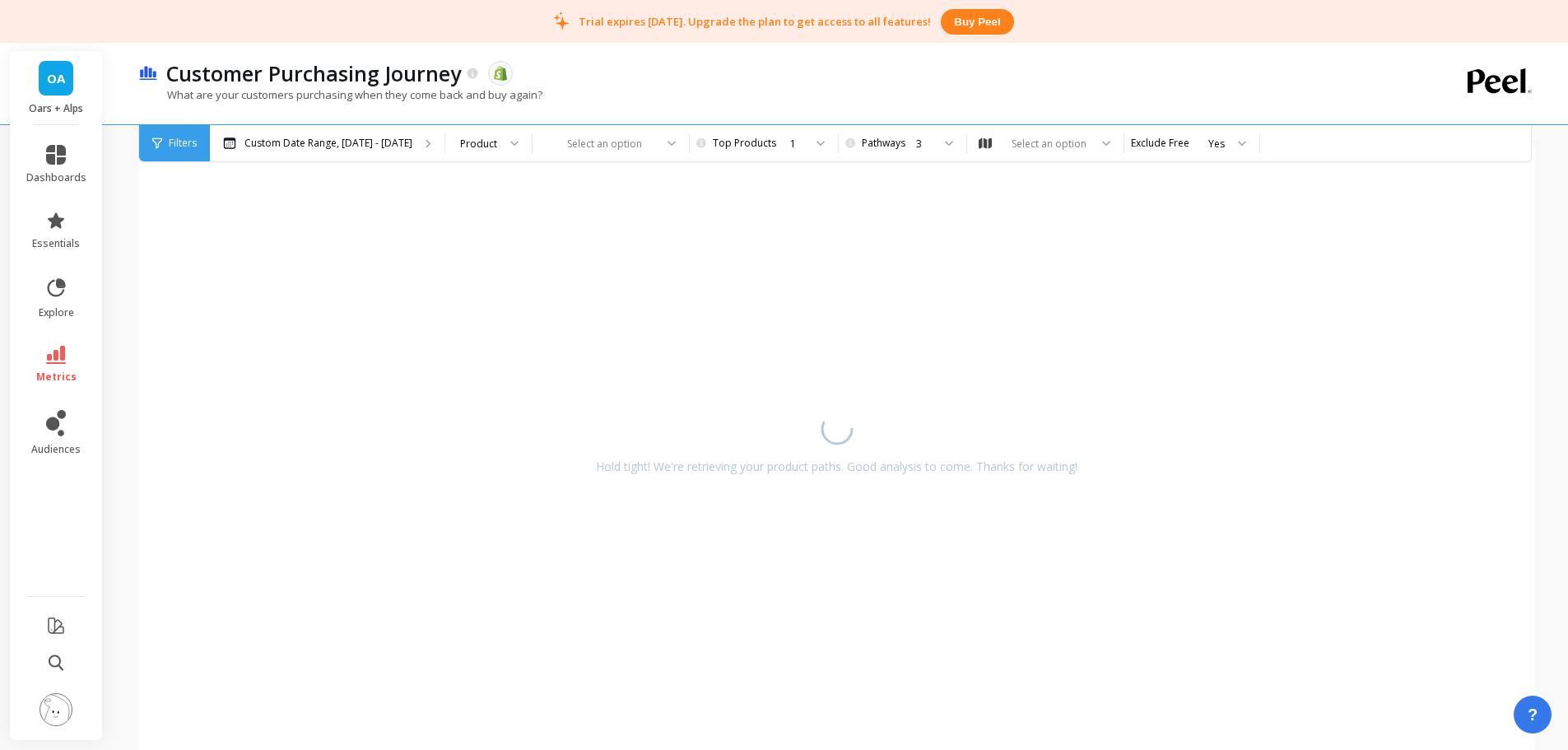
click at [873, 181] on div "Hold tight! We're retrieving your product paths. Good analysis to come. Thanks …" at bounding box center [837, 438] width 1365 height 563
click at [375, 137] on p "Custom Date Range, Mar 1 - Aug 14" at bounding box center [329, 143] width 168 height 13
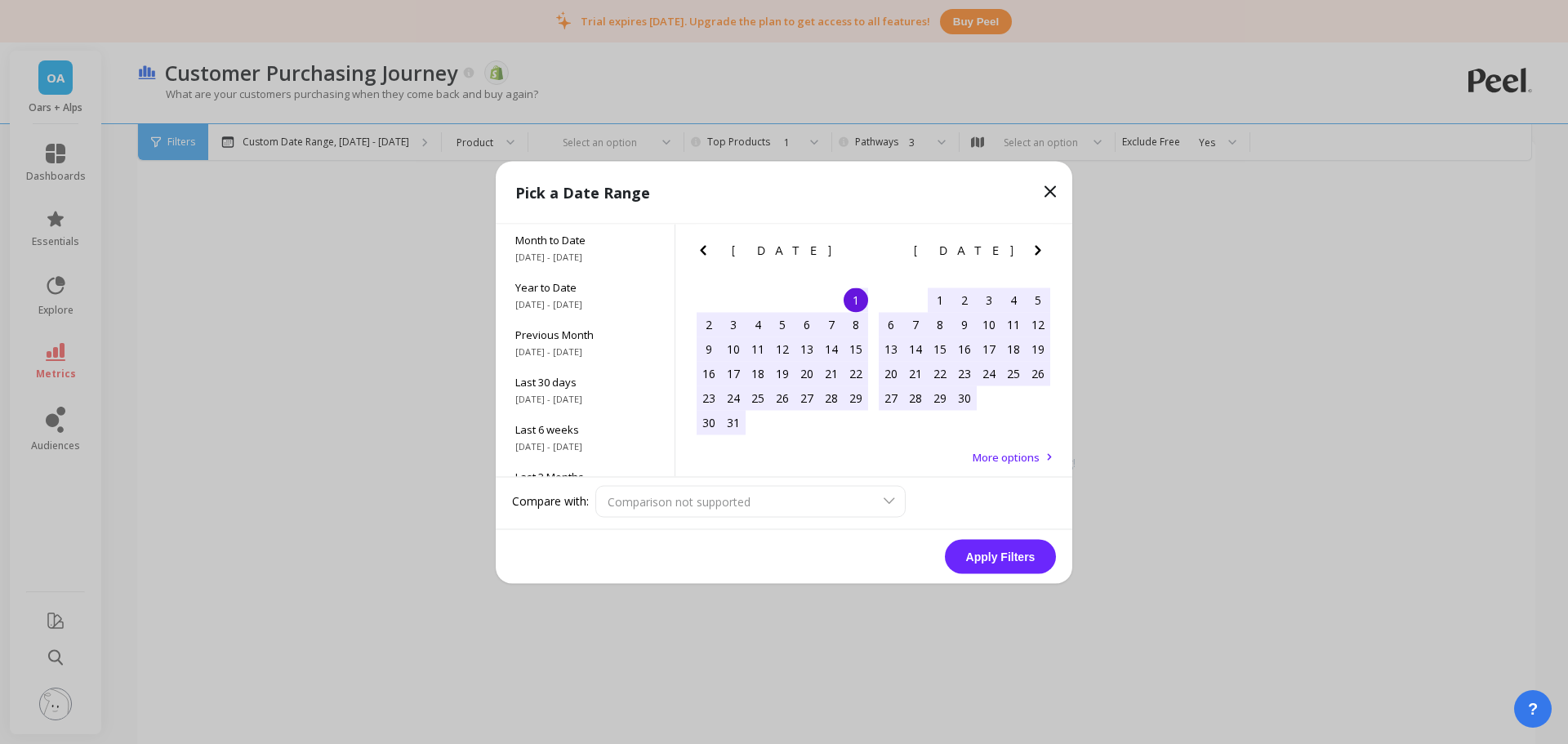
click at [611, 296] on div "Year to Date 1/1/2025 - 8/15/2025" at bounding box center [585, 294] width 179 height 47
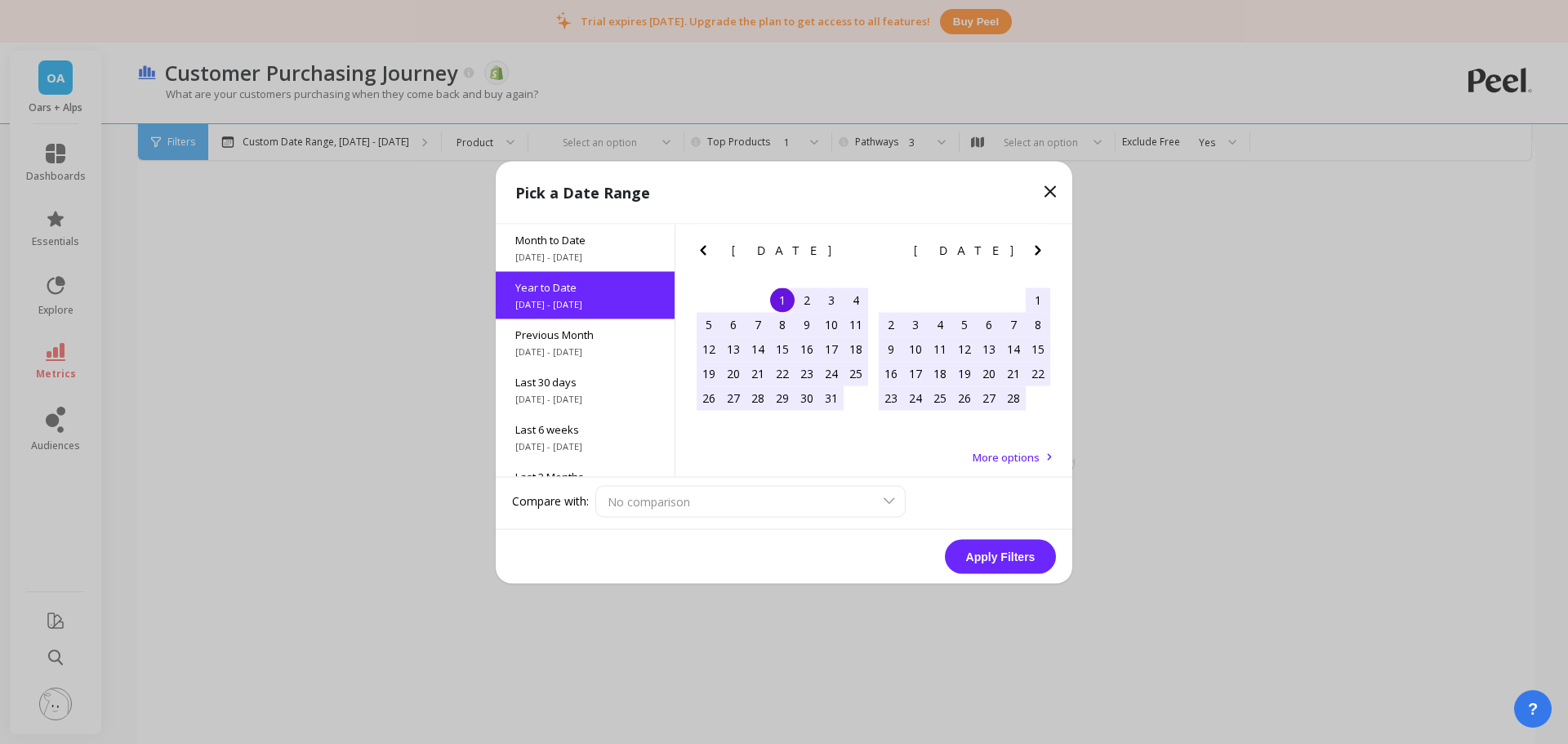
click at [1015, 557] on button "Apply Filters" at bounding box center [1000, 556] width 111 height 34
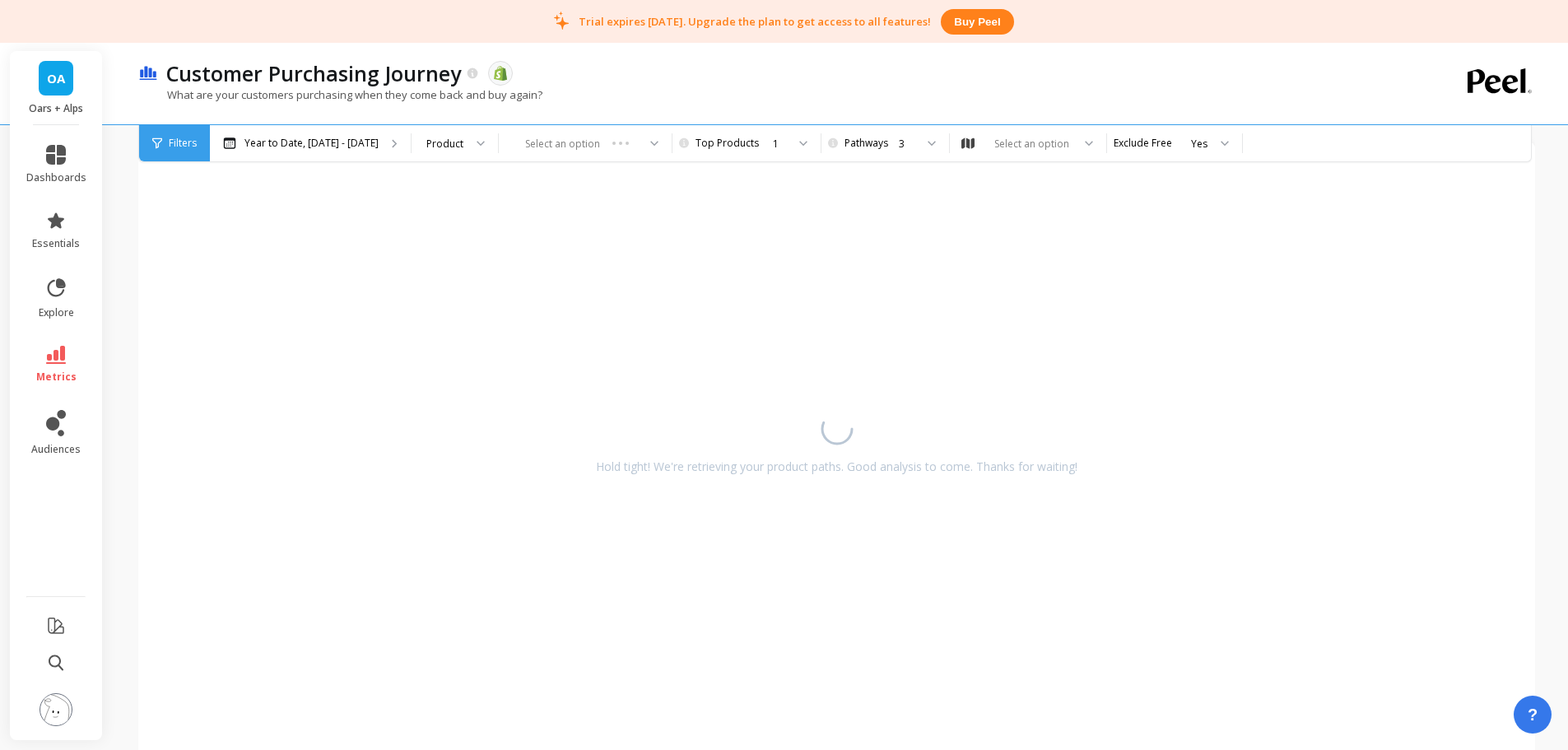
click at [873, 74] on div "Customer Purchasing Journey The data you are viewing comes from: Shopify" at bounding box center [779, 73] width 1242 height 28
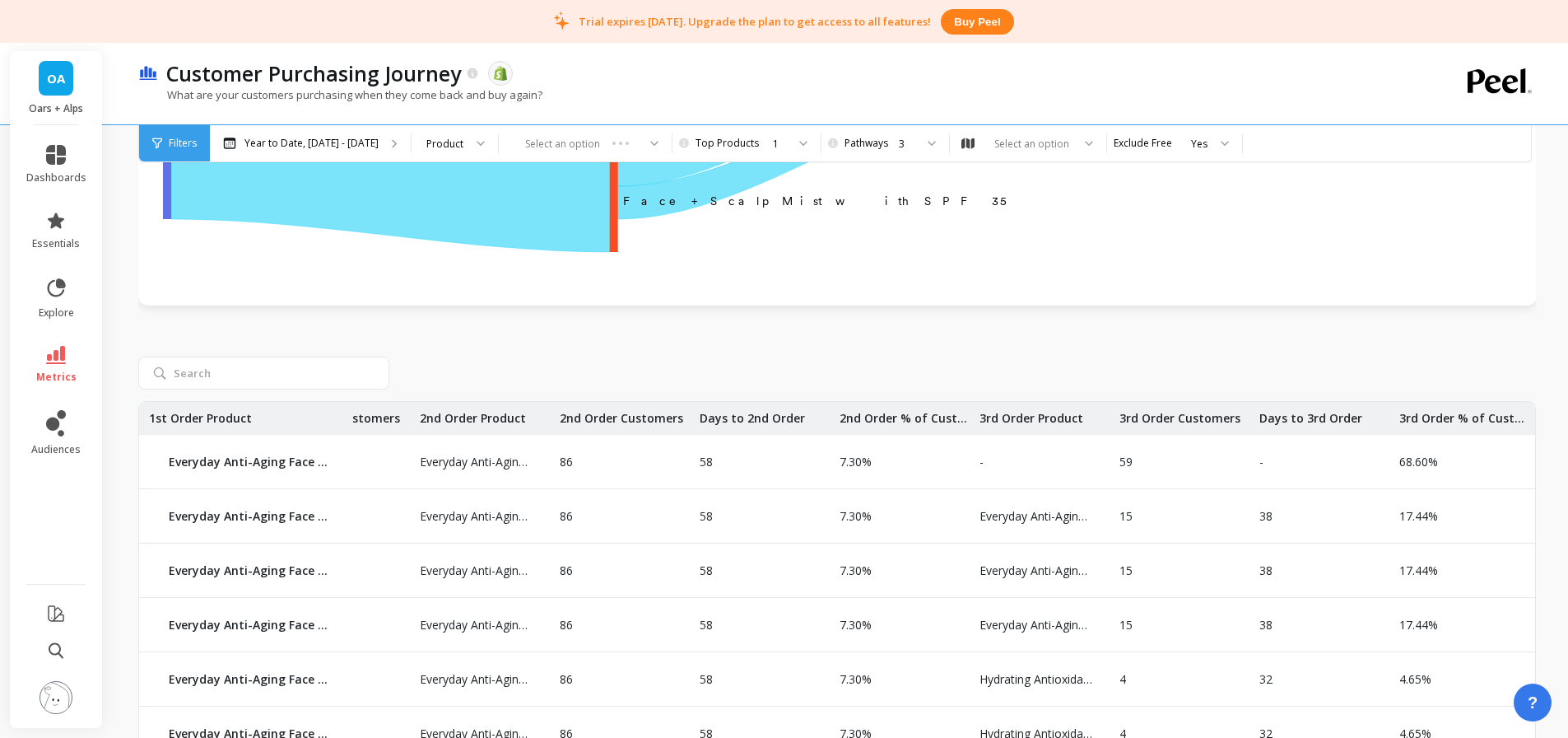
scroll to position [0, 140]
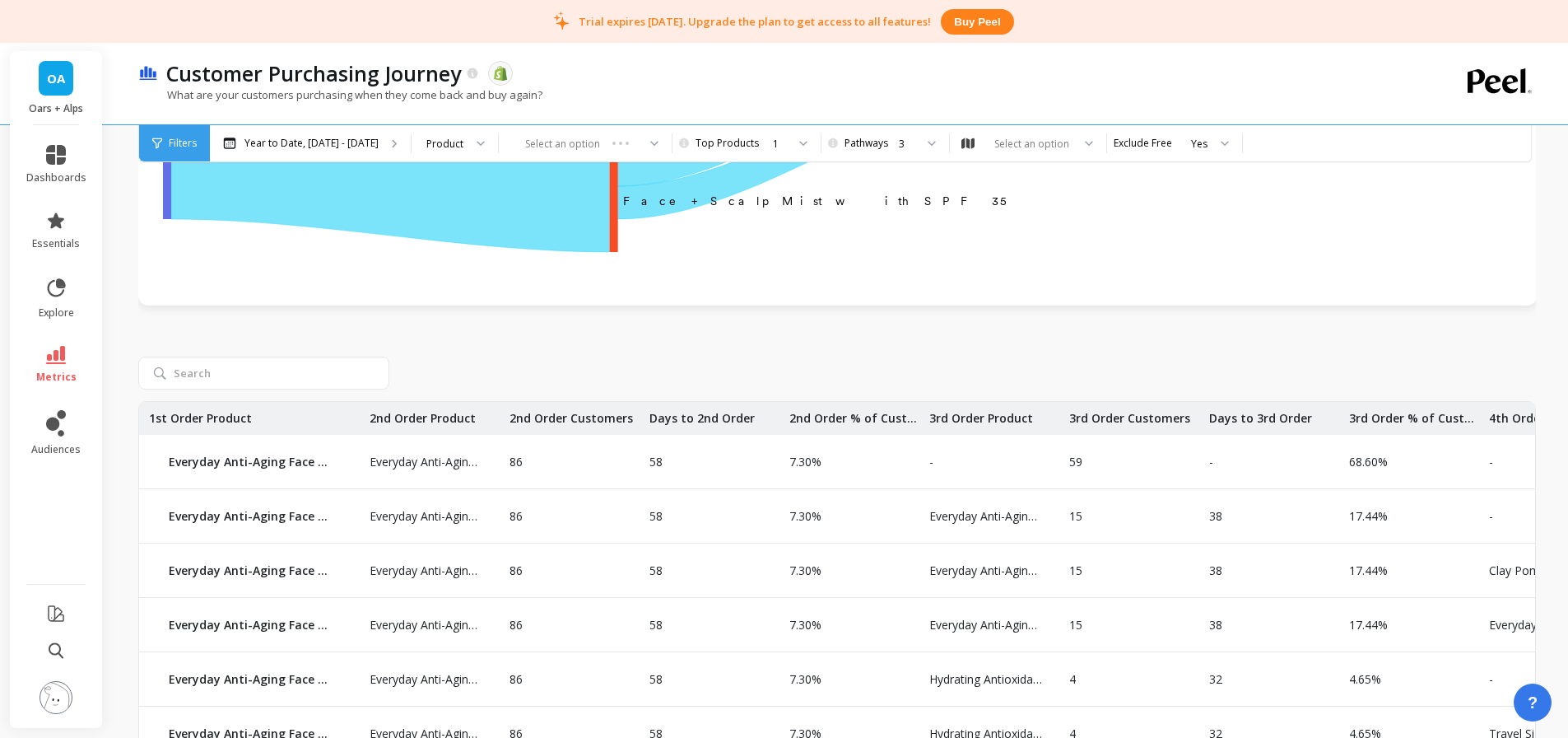
drag, startPoint x: 897, startPoint y: 550, endPoint x: 954, endPoint y: 544, distance: 57.3
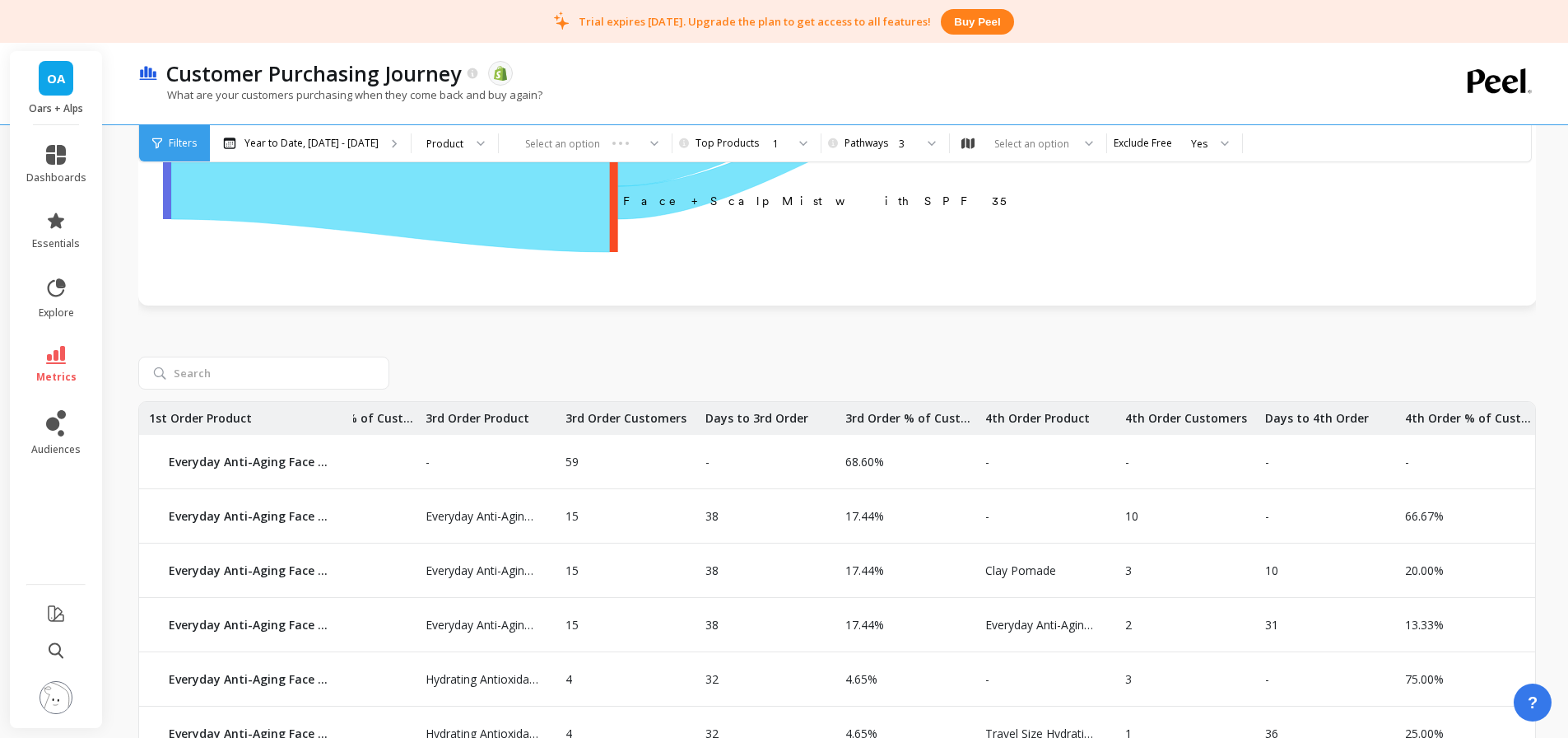
scroll to position [0, 649]
drag, startPoint x: 1053, startPoint y: 554, endPoint x: 1126, endPoint y: 551, distance: 73.1
click at [889, 134] on div "3" at bounding box center [893, 143] width 111 height 36
click at [856, 103] on div "What are your customers purchasing when they come back and buy again?" at bounding box center [769, 103] width 1261 height 31
click at [1011, 142] on div "Select an option" at bounding box center [1032, 144] width 80 height 16
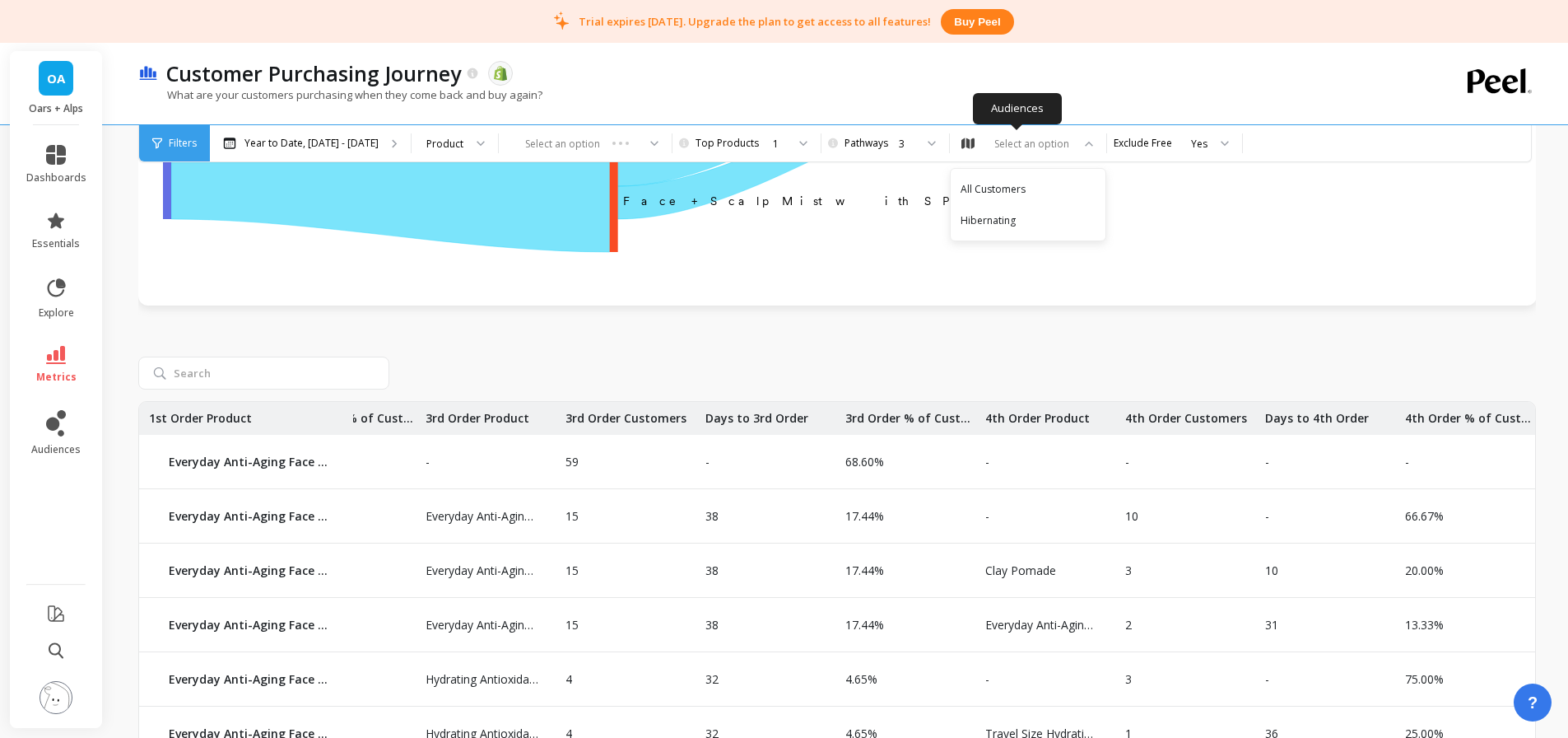
click at [1011, 142] on div "Select an option" at bounding box center [1032, 144] width 80 height 16
click at [1173, 141] on div "Yes" at bounding box center [1164, 144] width 86 height 16
click at [575, 143] on div "Select an option" at bounding box center [586, 143] width 173 height 36
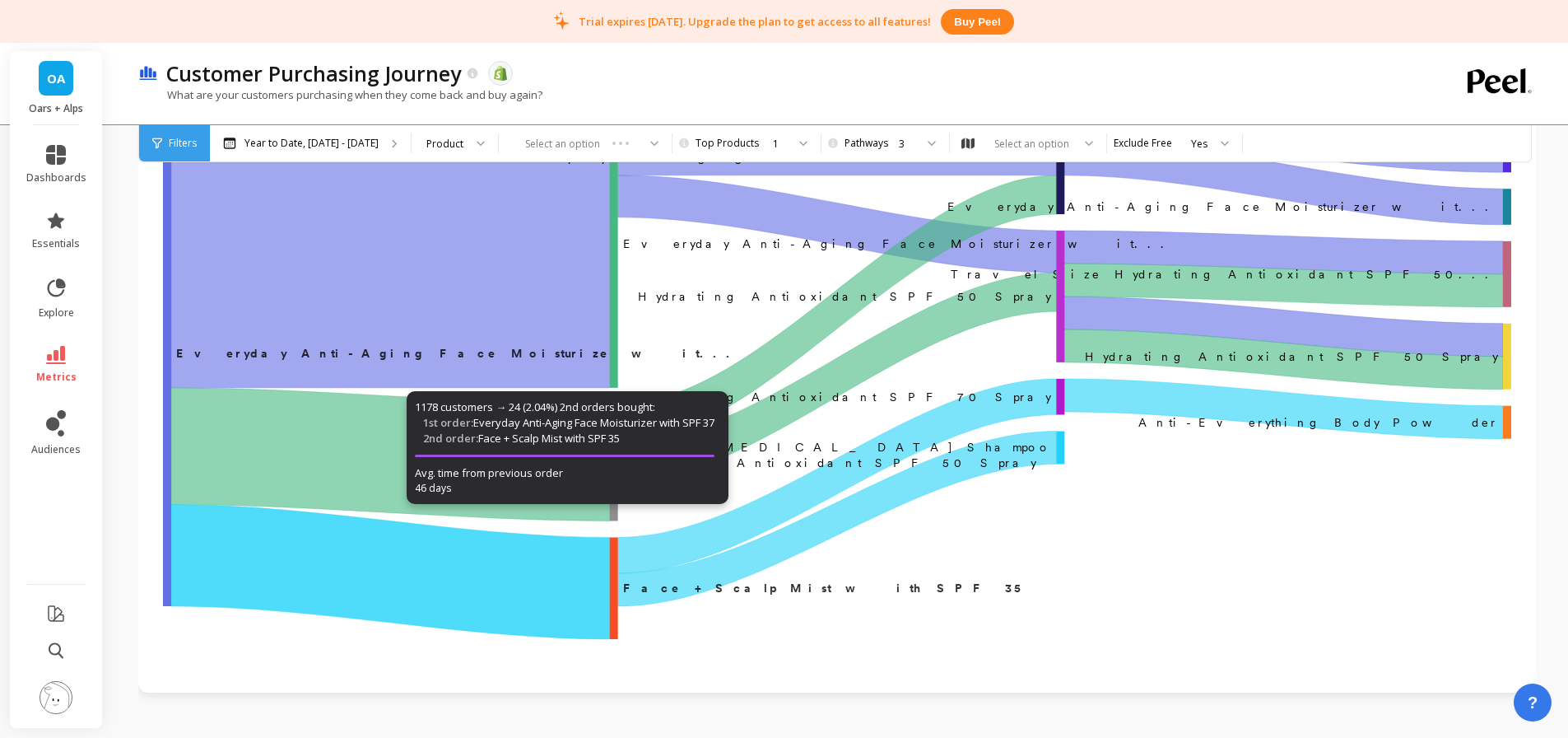
scroll to position [0, 0]
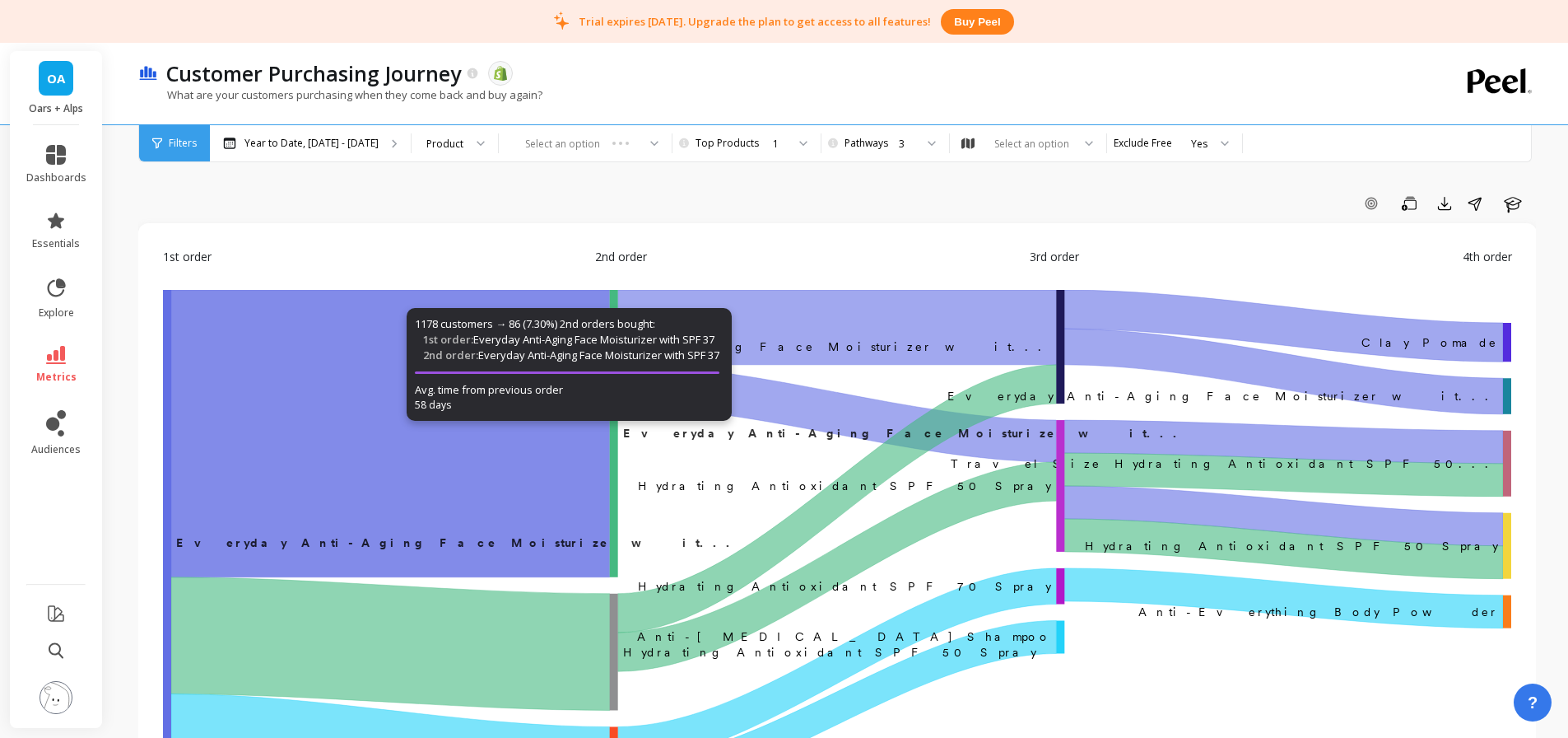
click at [572, 146] on div "Select an option" at bounding box center [586, 143] width 173 height 36
click at [773, 142] on div "1" at bounding box center [779, 144] width 13 height 16
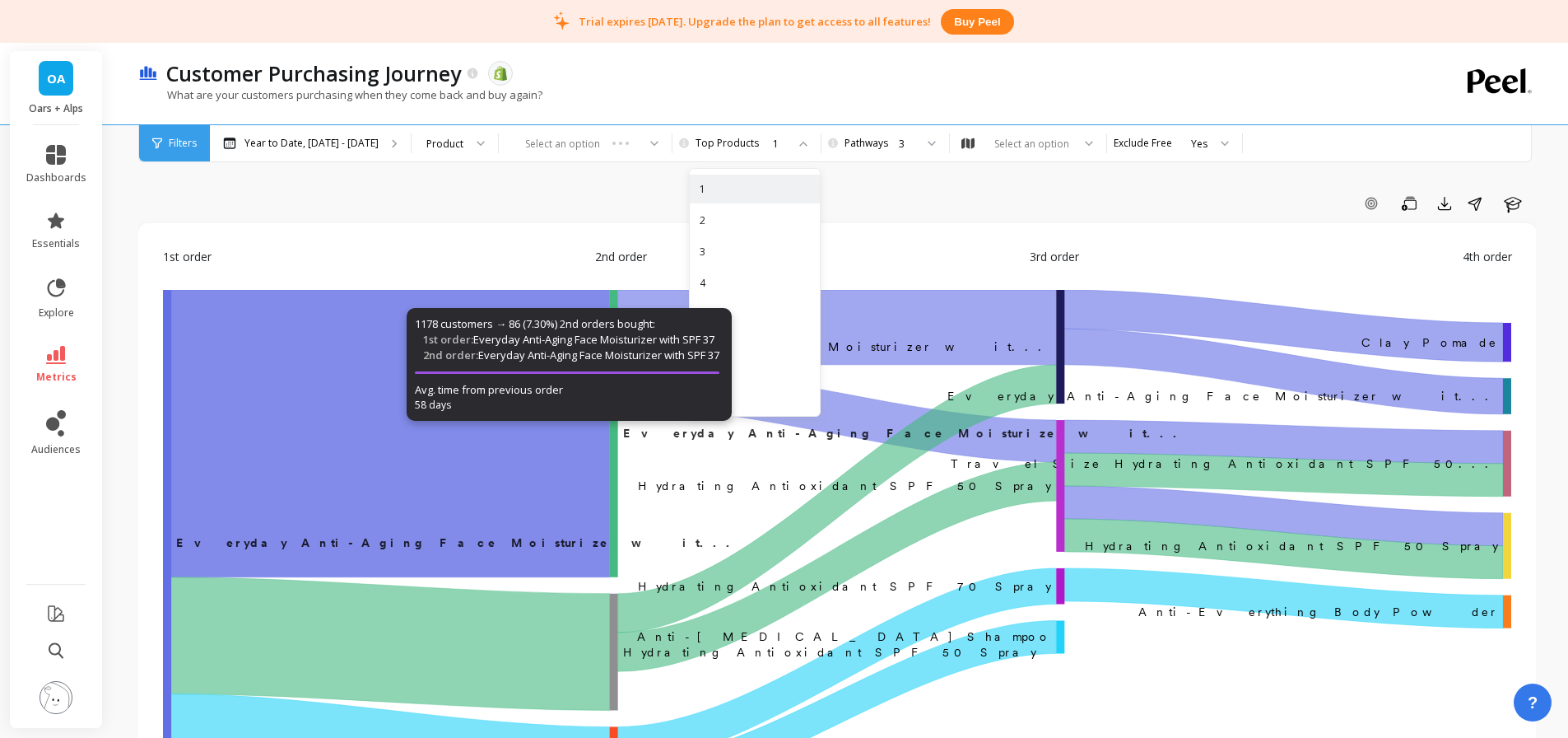
click at [742, 194] on div "1" at bounding box center [754, 189] width 110 height 16
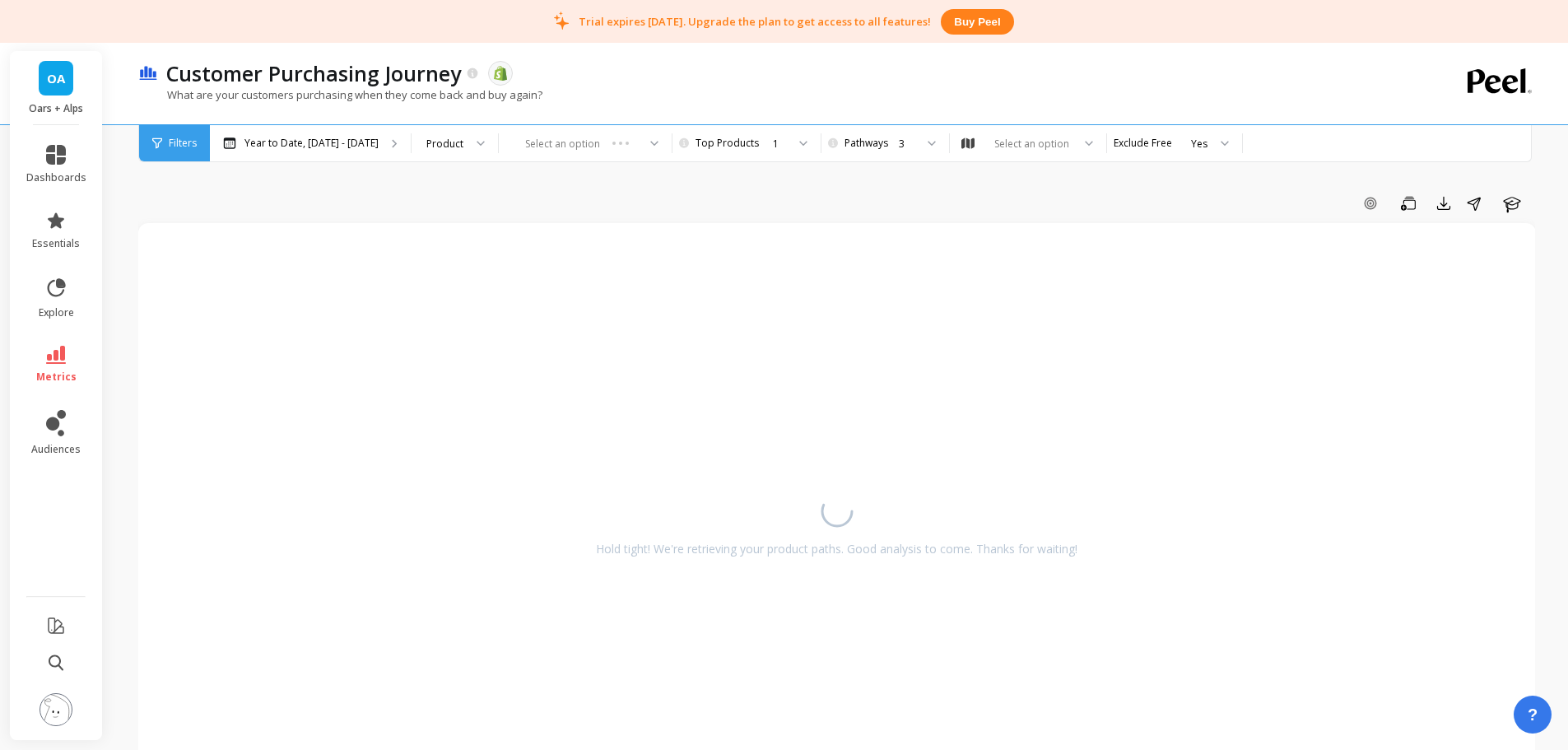
click at [855, 150] on div "3" at bounding box center [883, 144] width 62 height 16
click at [859, 198] on div "1" at bounding box center [893, 189] width 110 height 29
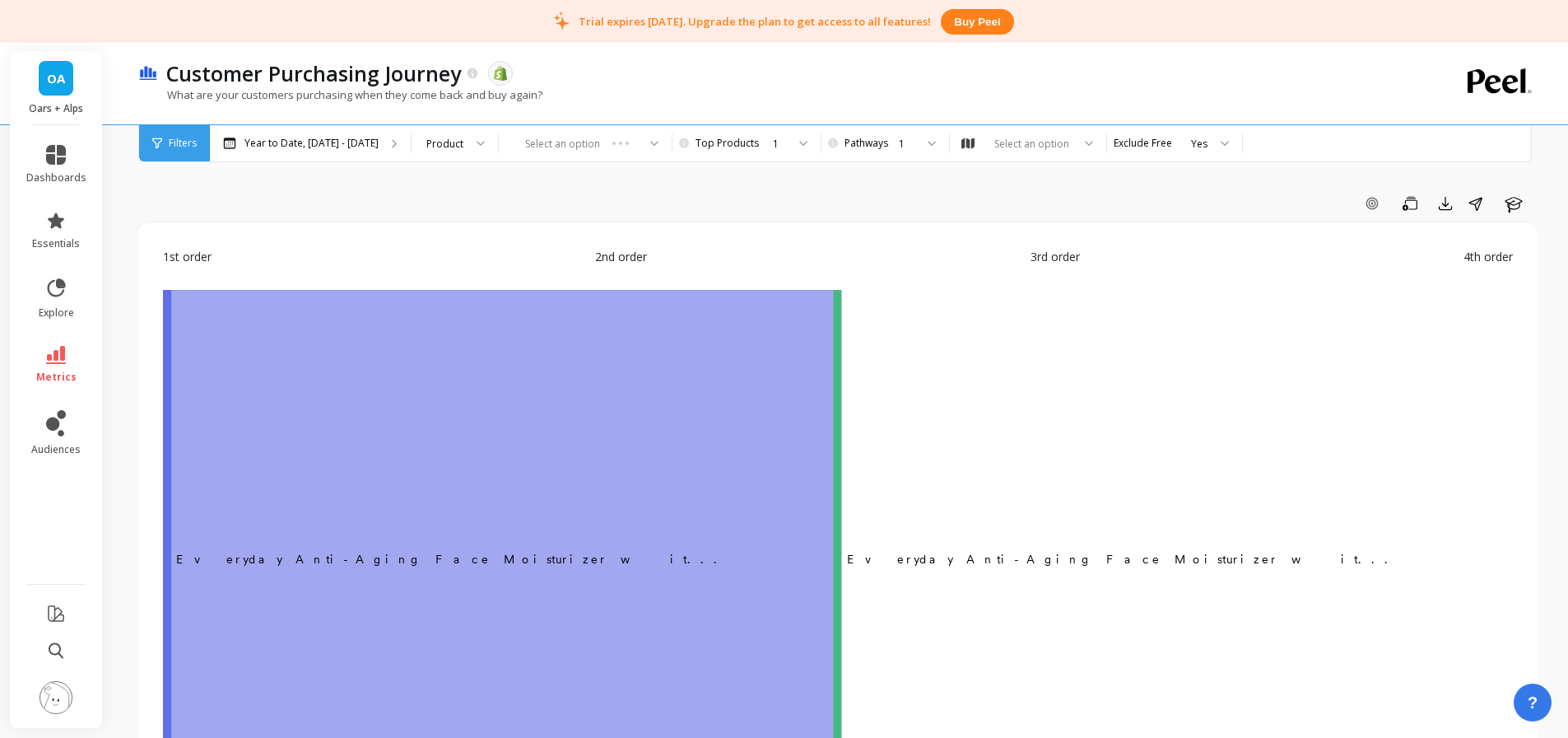
click at [760, 196] on div "Add Goal Save Export Share Learn" at bounding box center [837, 203] width 1398 height 27
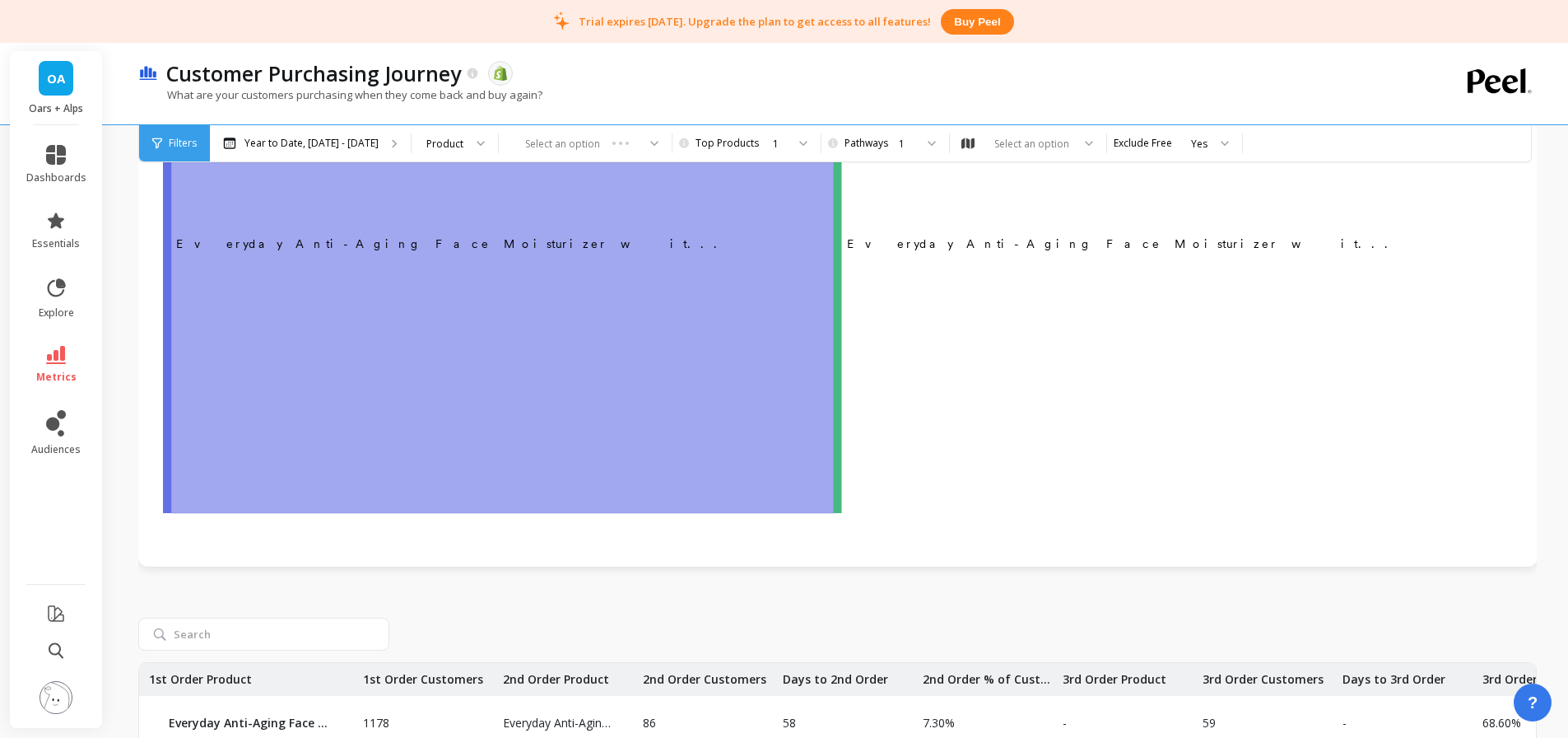
scroll to position [82, 0]
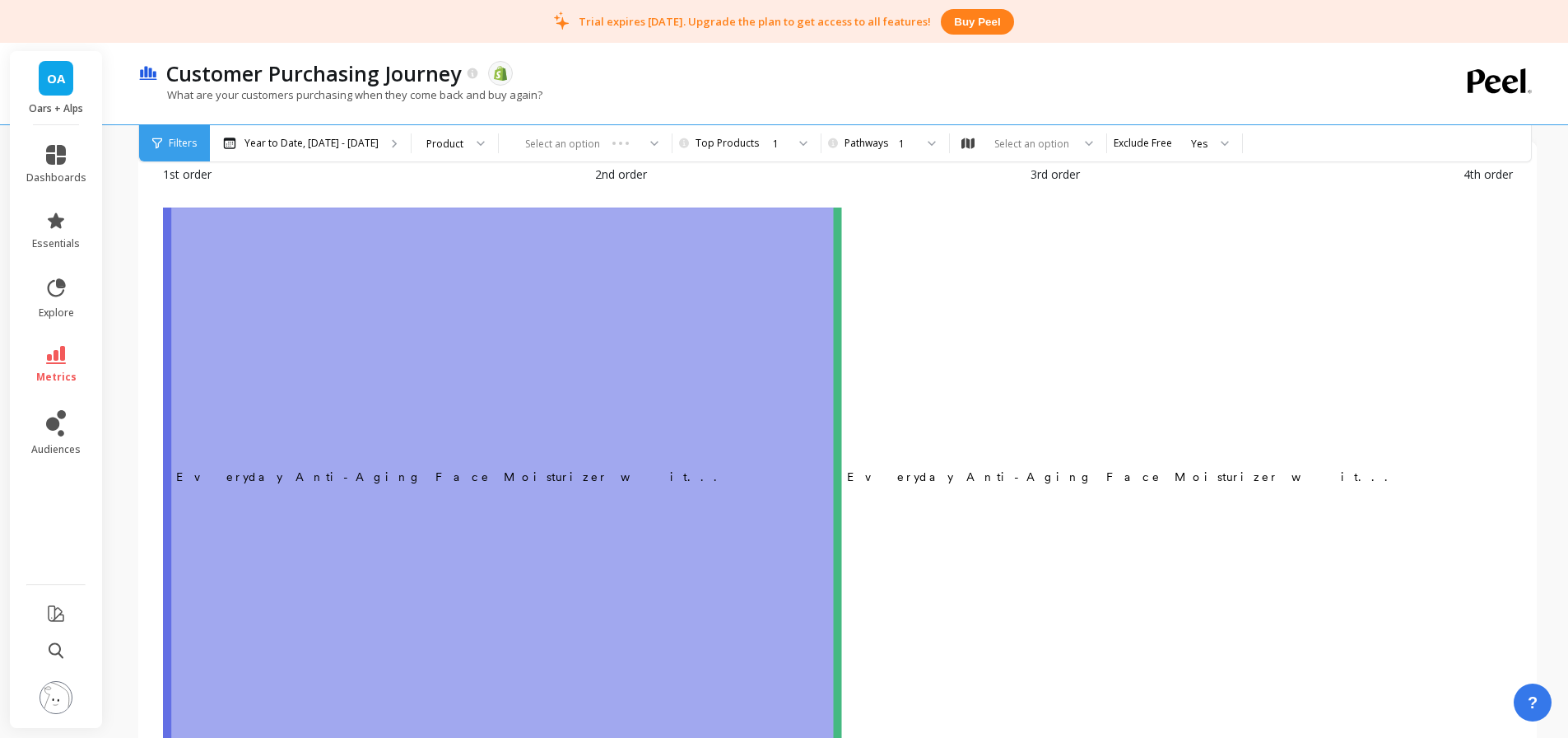
click at [884, 155] on div "1" at bounding box center [893, 143] width 111 height 36
click at [750, 153] on div "1" at bounding box center [754, 143] width 132 height 36
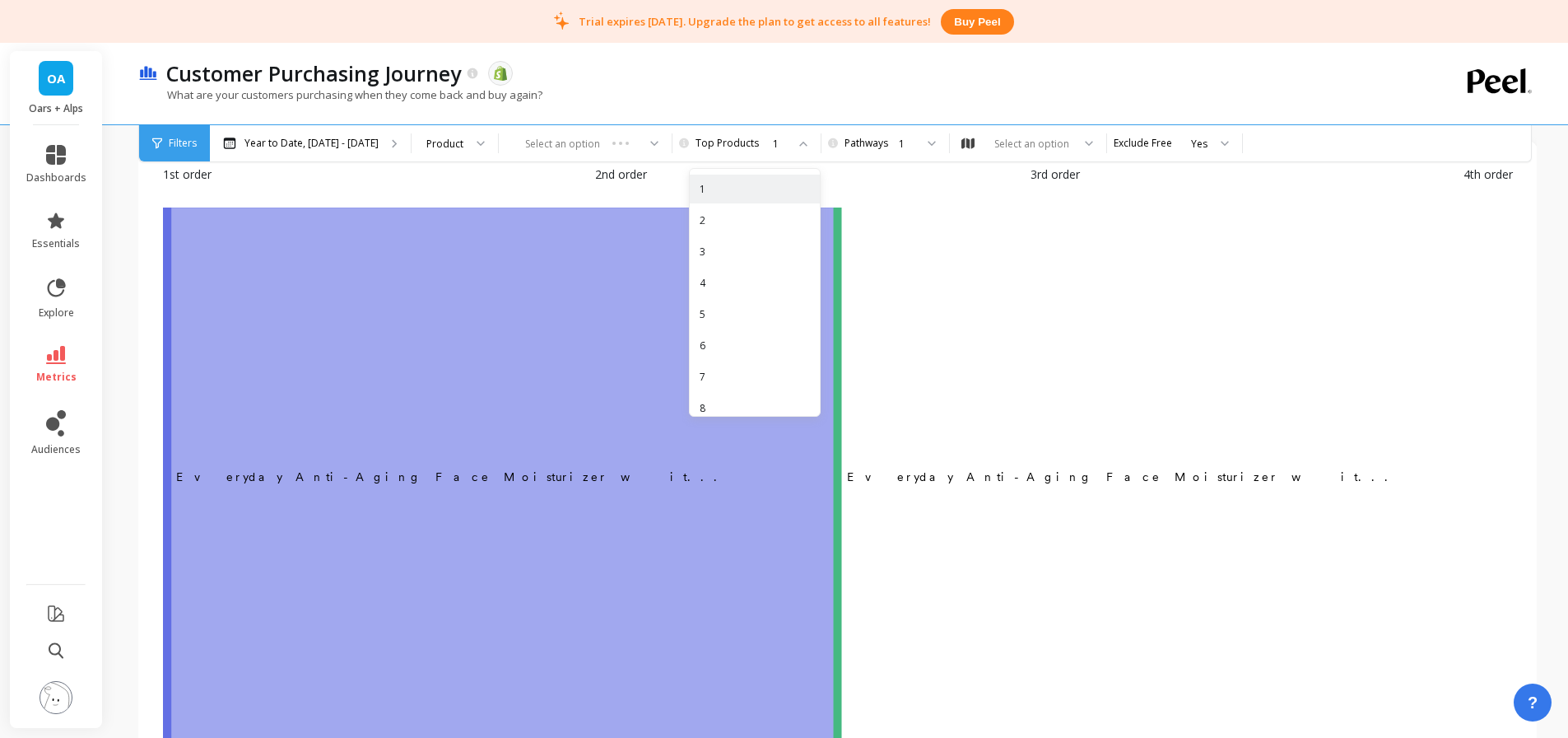
click at [723, 251] on div "3" at bounding box center [754, 252] width 110 height 16
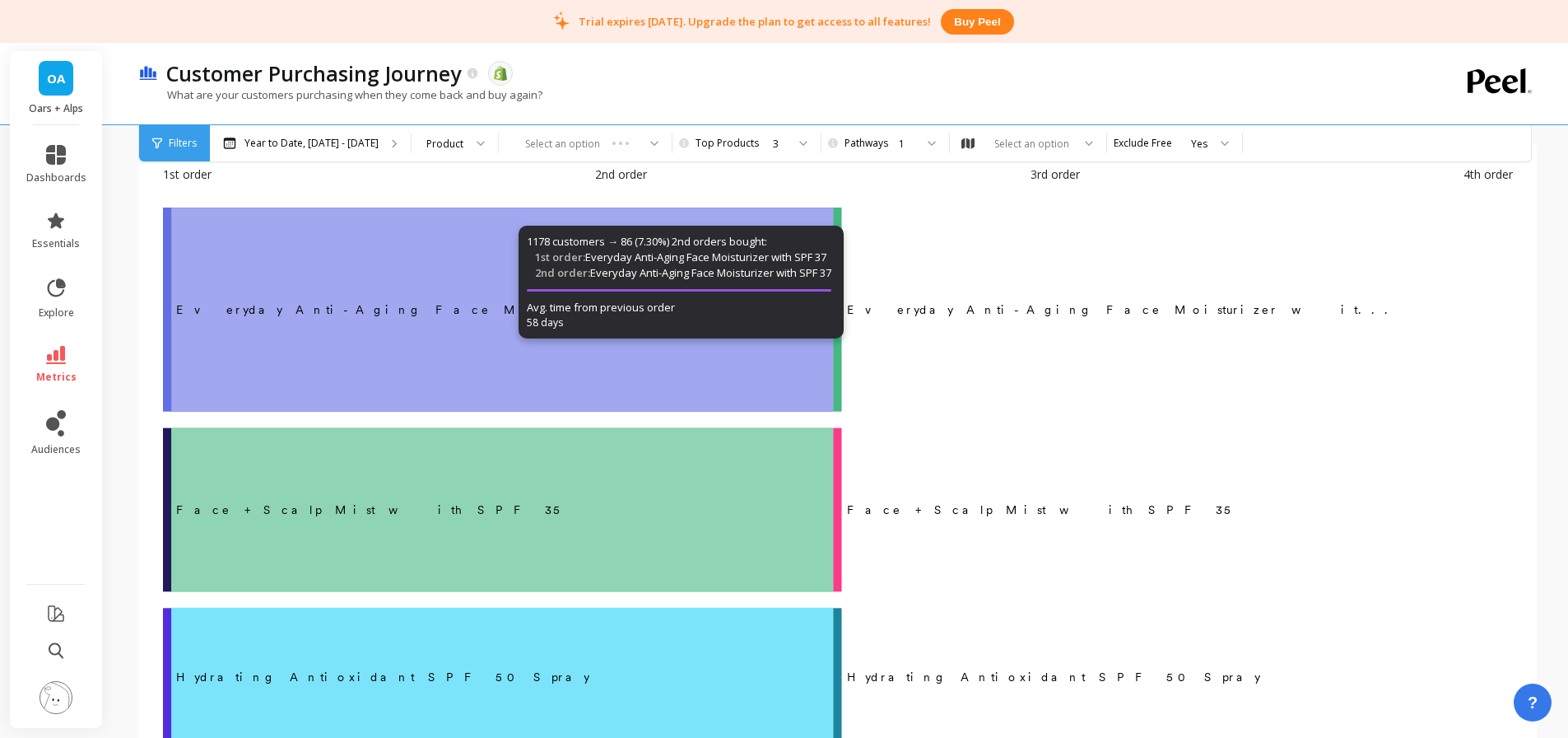
click at [758, 178] on div "1st order 2nd order 3rd order 4th order" at bounding box center [837, 186] width 1350 height 42
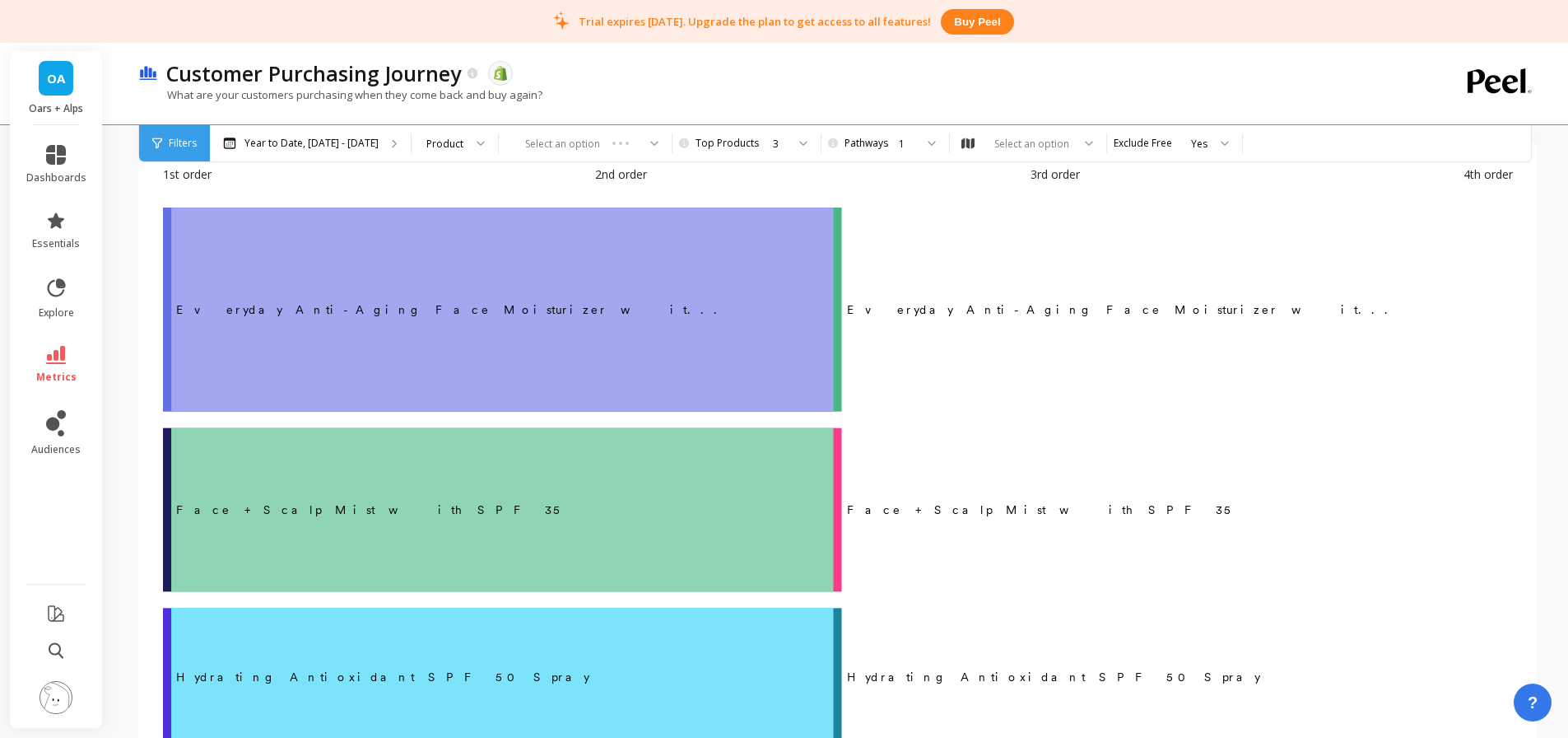
click at [877, 145] on div "1" at bounding box center [883, 144] width 62 height 16
click at [863, 217] on div "2" at bounding box center [894, 220] width 90 height 16
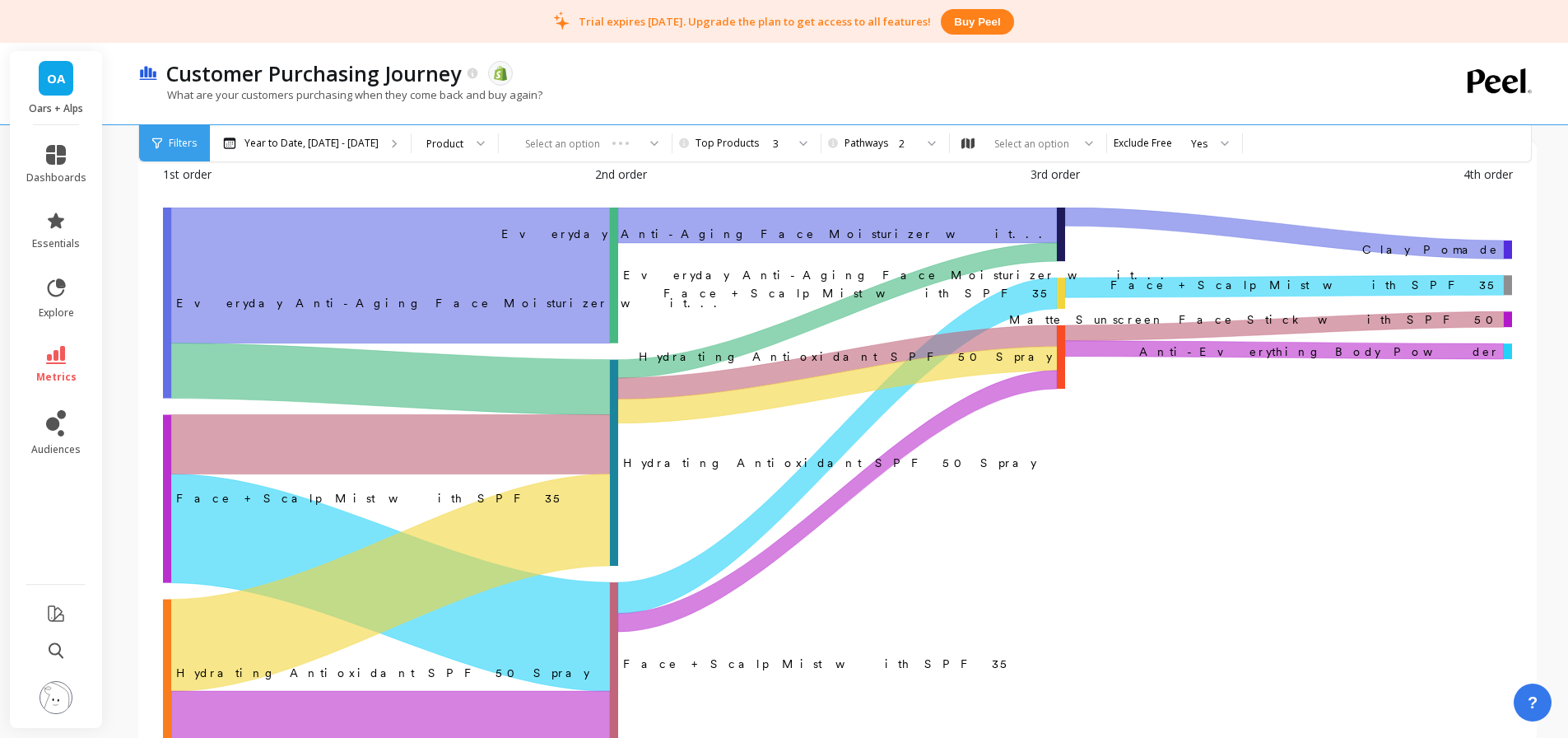
click at [868, 184] on div "1st order 2nd order 3rd order 4th order" at bounding box center [837, 186] width 1350 height 42
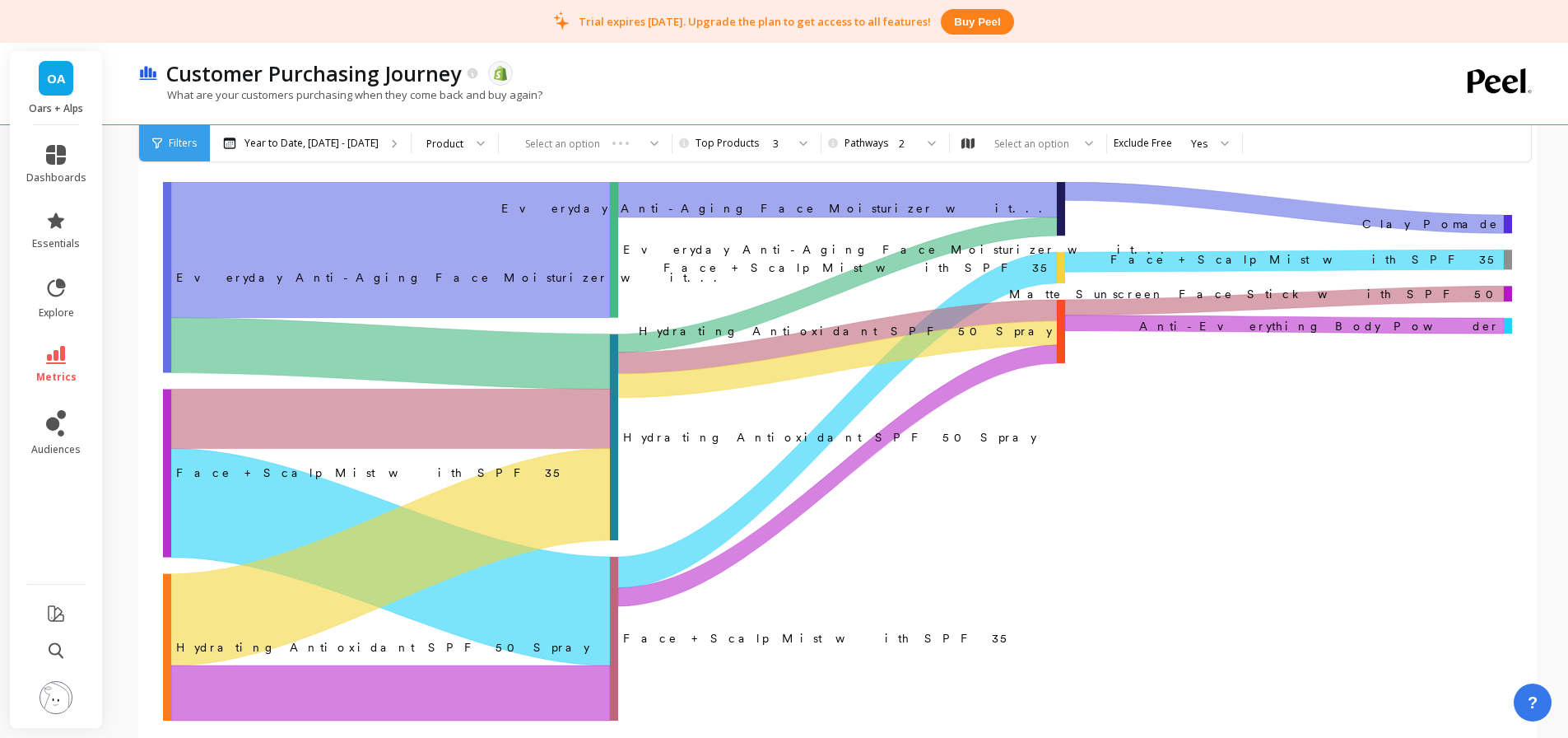
scroll to position [82, 0]
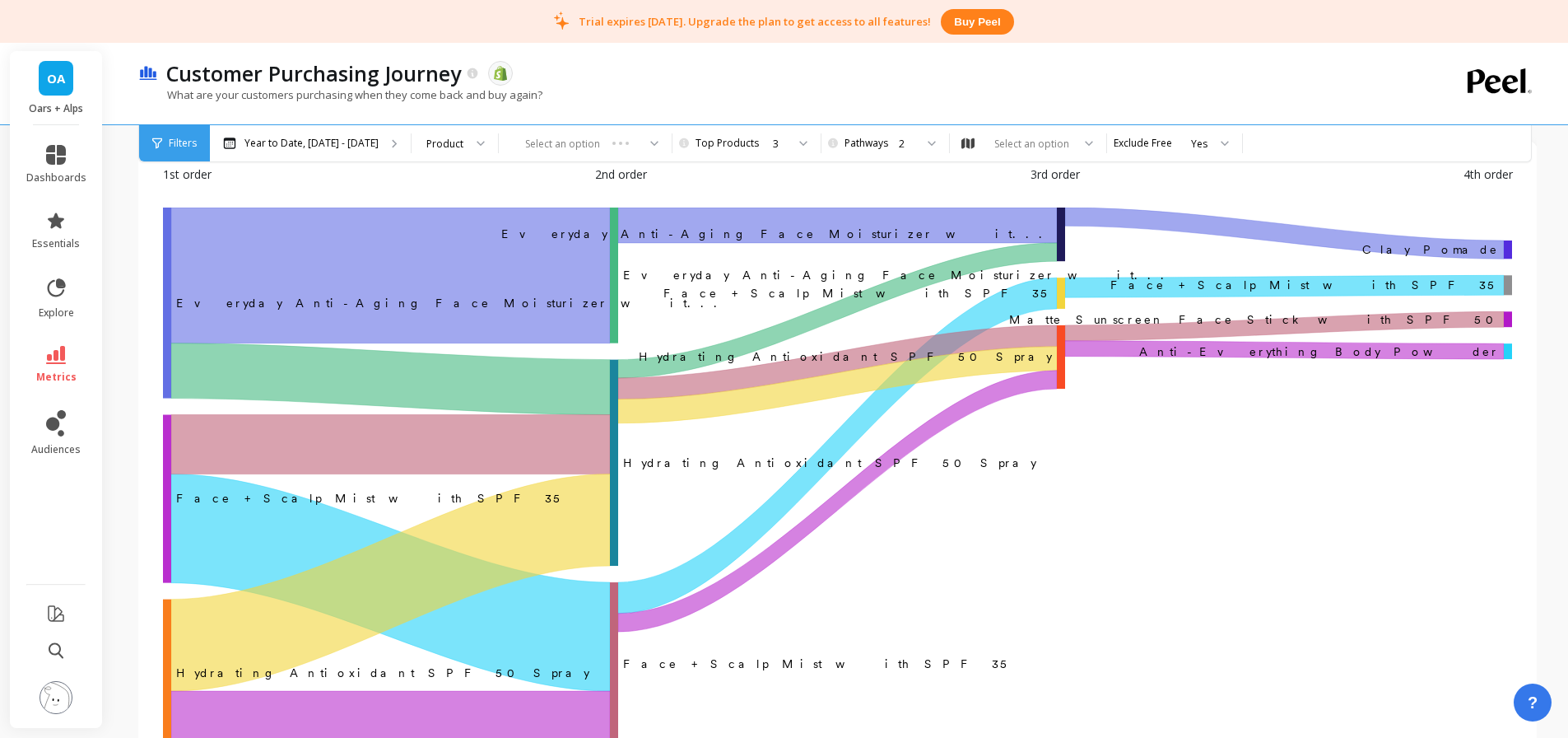
click at [447, 153] on div "Product" at bounding box center [455, 143] width 87 height 36
click at [636, 82] on div "Customer Purchasing Journey The data you are viewing comes from: Shopify" at bounding box center [779, 73] width 1242 height 28
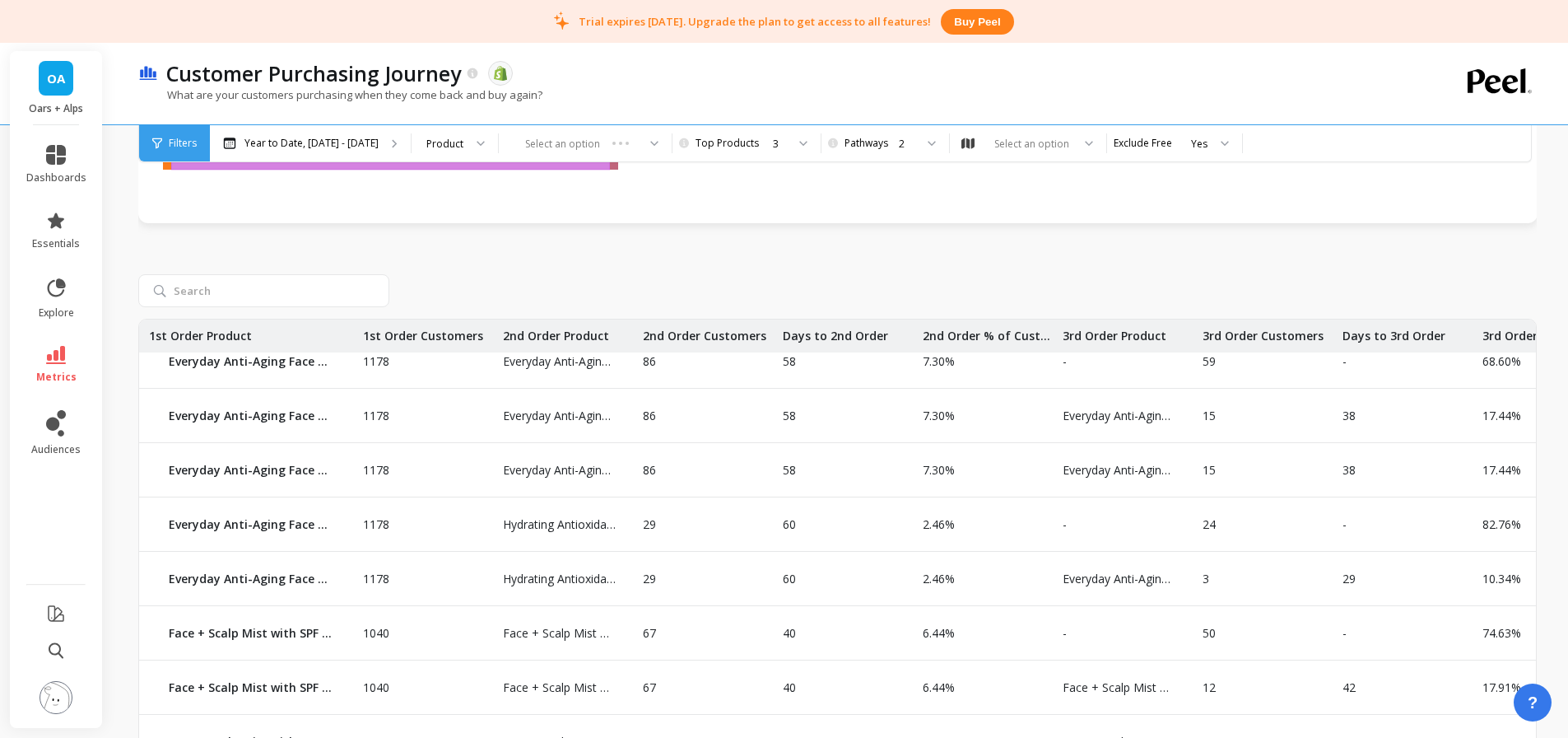
scroll to position [37, 0]
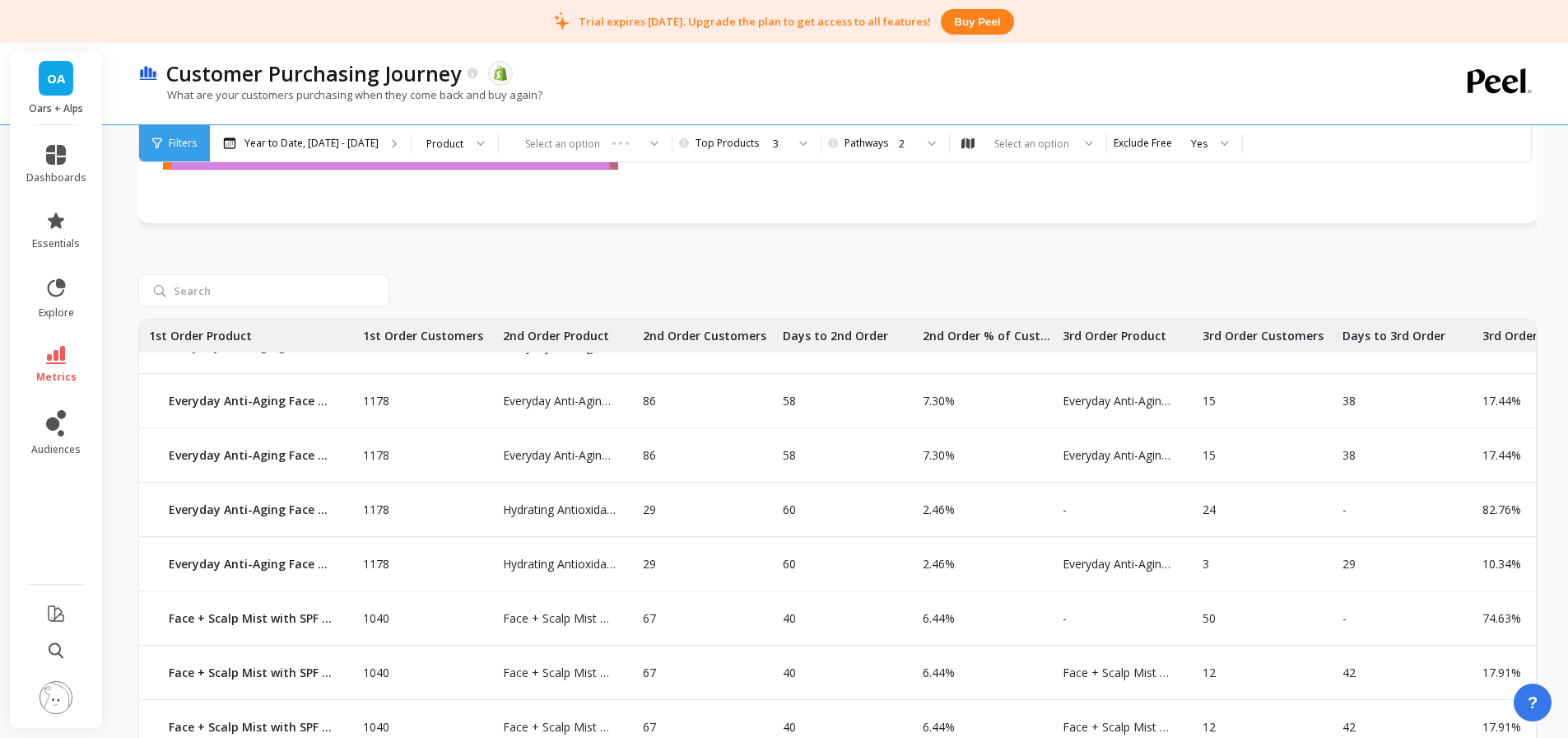
drag, startPoint x: 994, startPoint y: 497, endPoint x: 368, endPoint y: 532, distance: 627.0
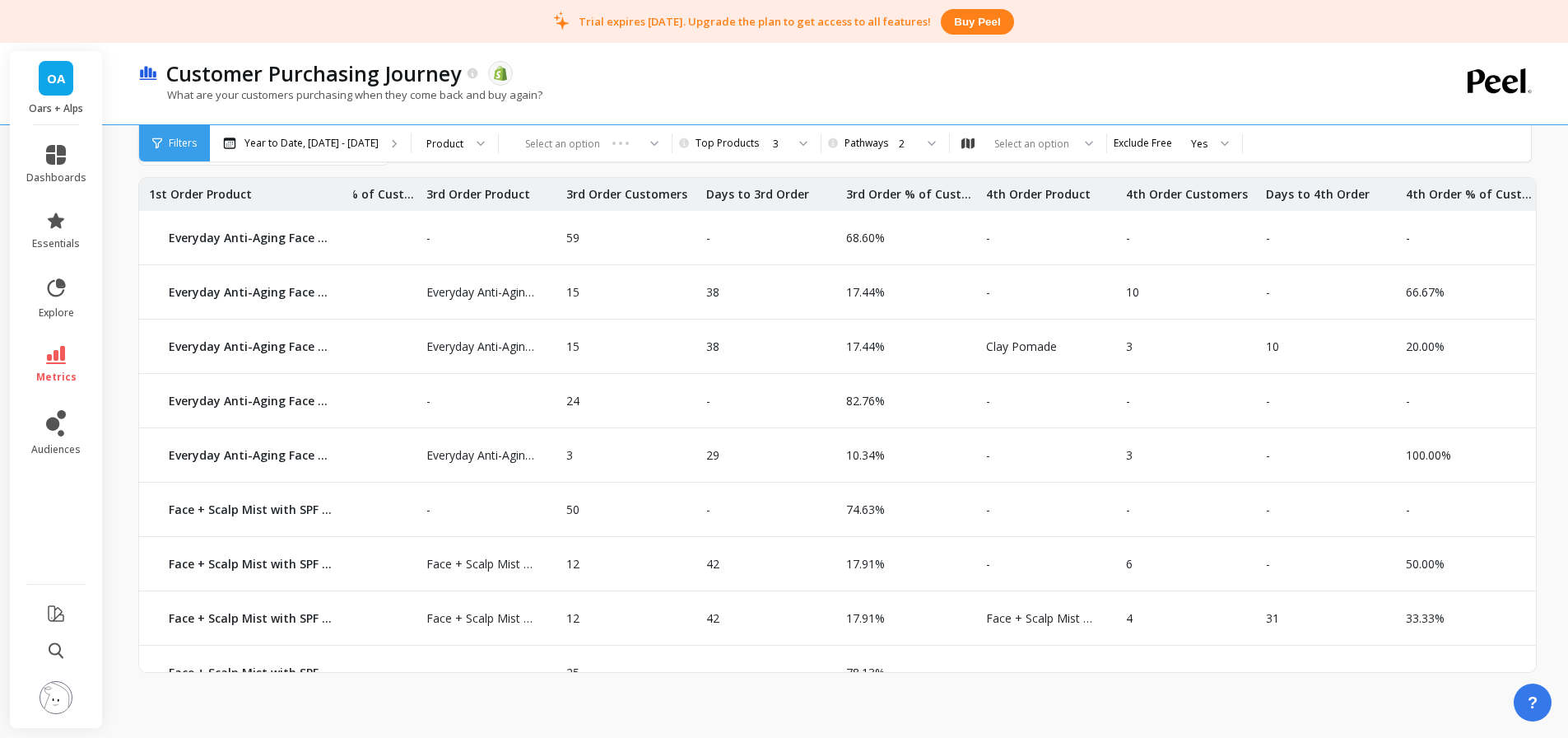
scroll to position [0, 573]
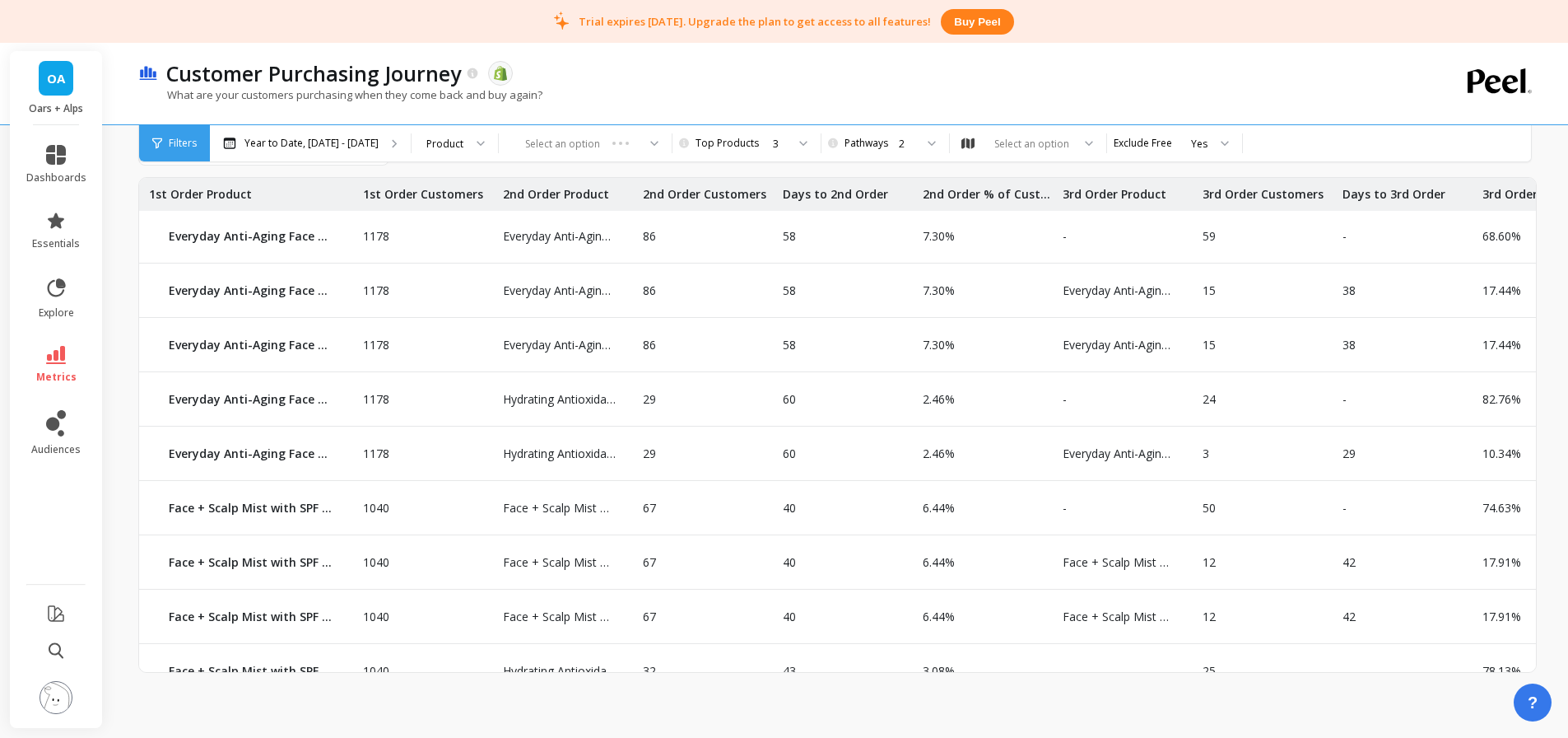
drag, startPoint x: 957, startPoint y: 436, endPoint x: 274, endPoint y: 449, distance: 683.1
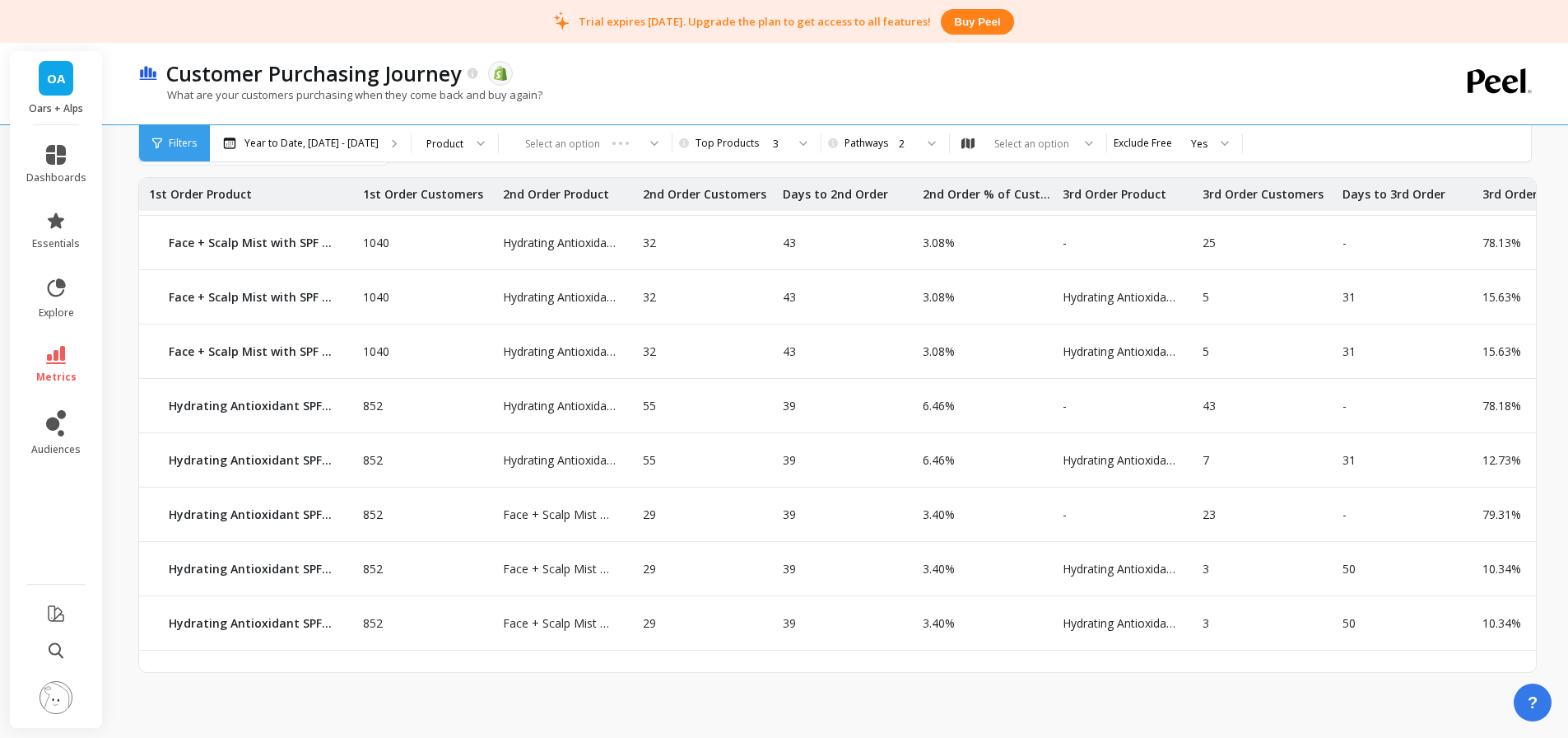
scroll to position [442, 0]
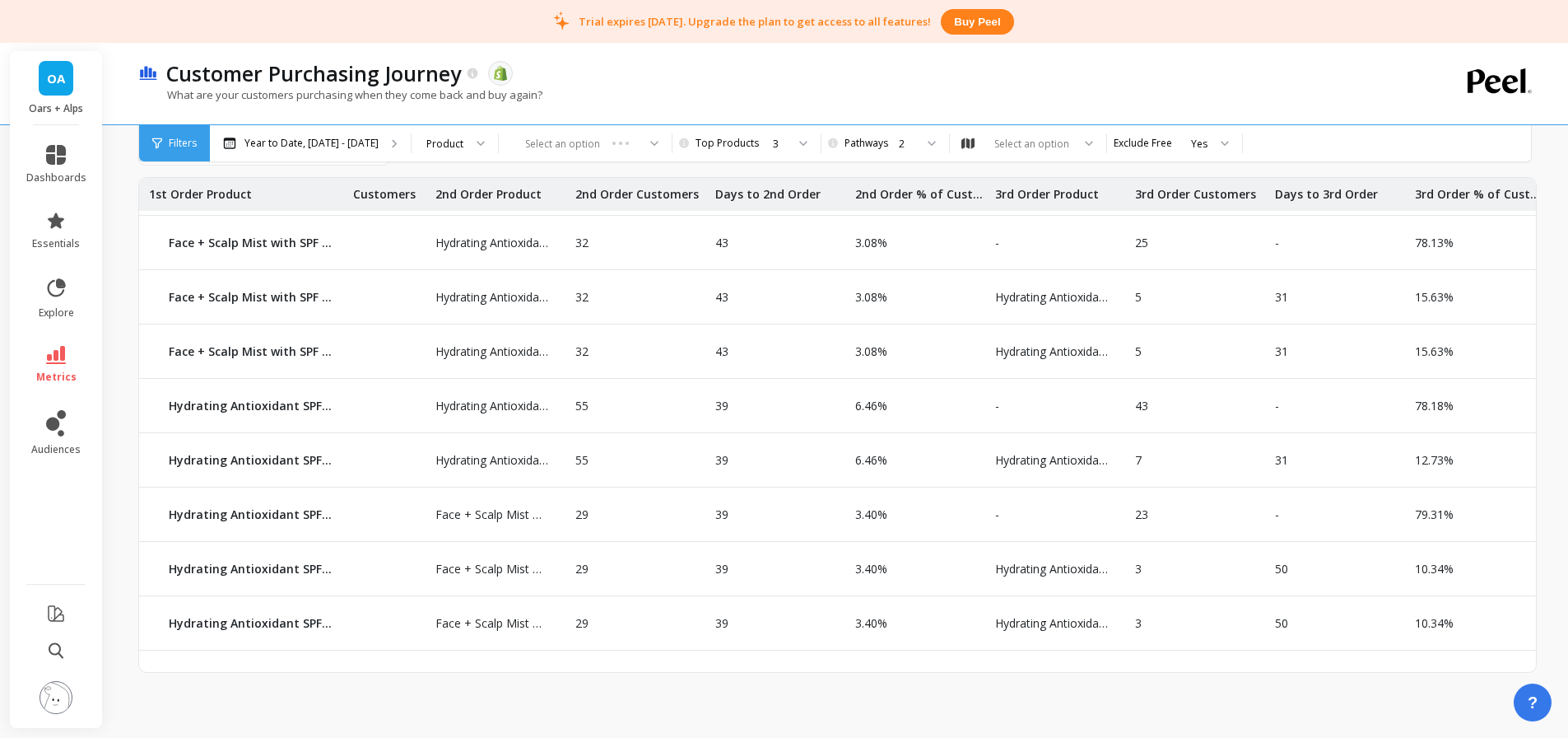
drag, startPoint x: 991, startPoint y: 509, endPoint x: 1045, endPoint y: 514, distance: 54.2
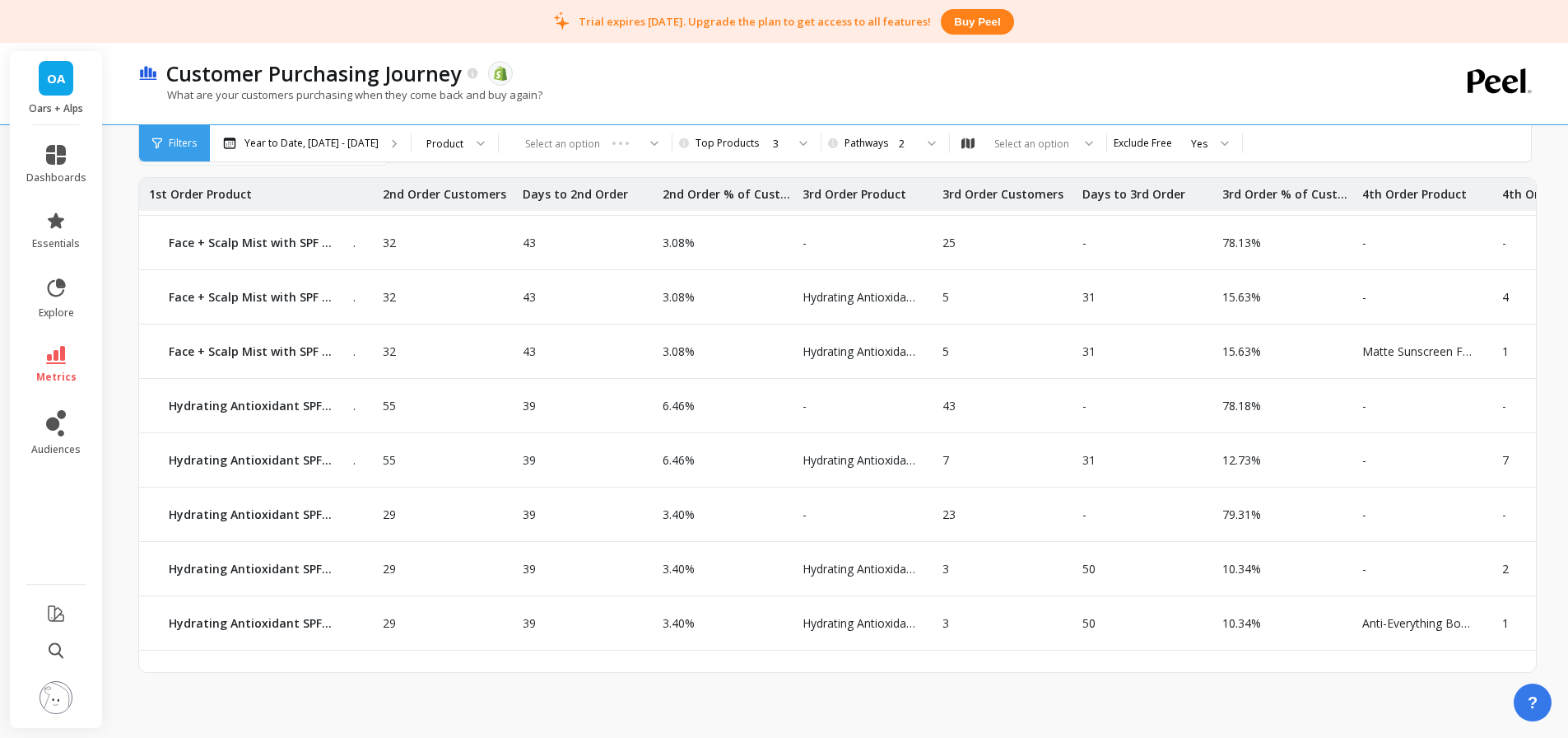
drag, startPoint x: 1011, startPoint y: 503, endPoint x: 1079, endPoint y: 498, distance: 68.2
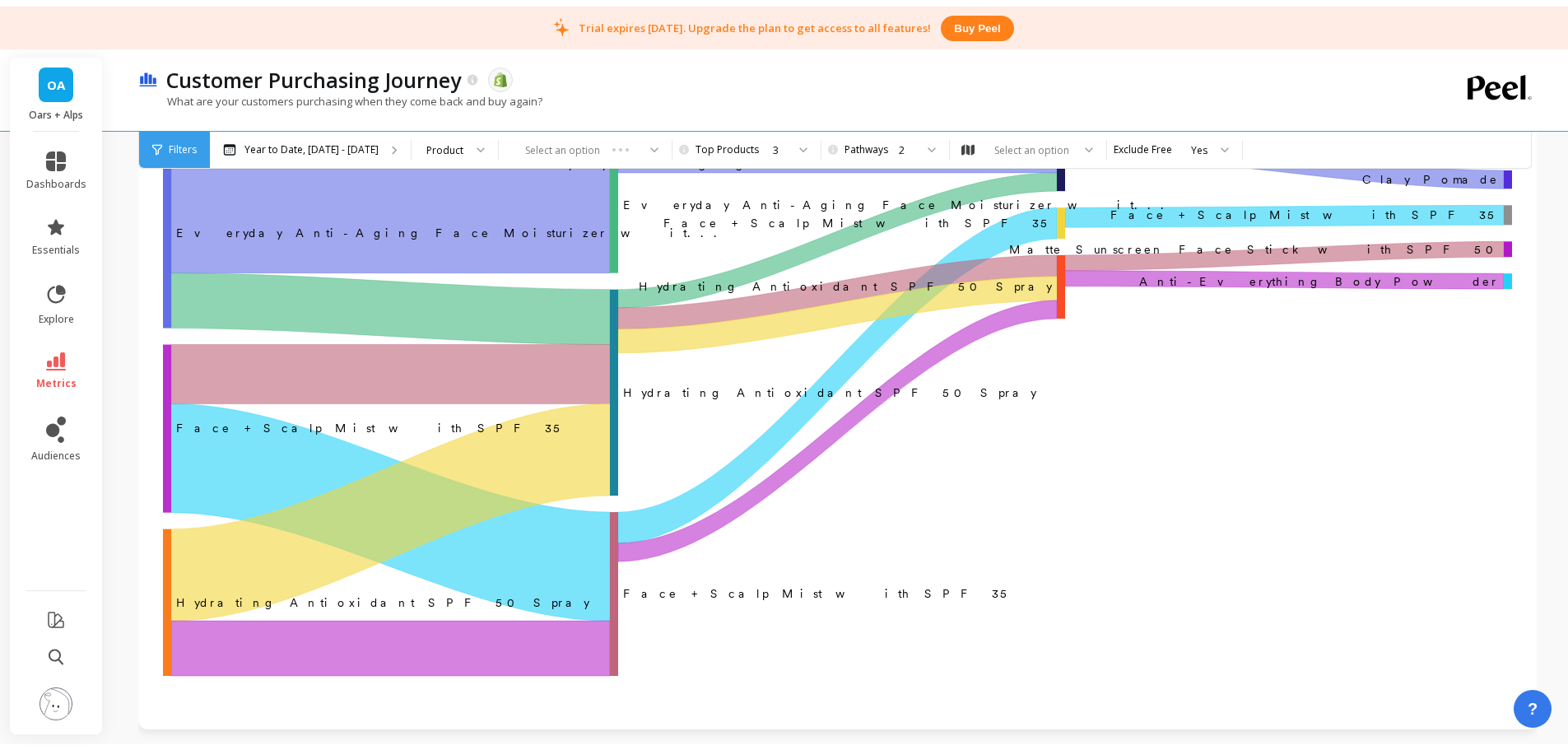
scroll to position [0, 0]
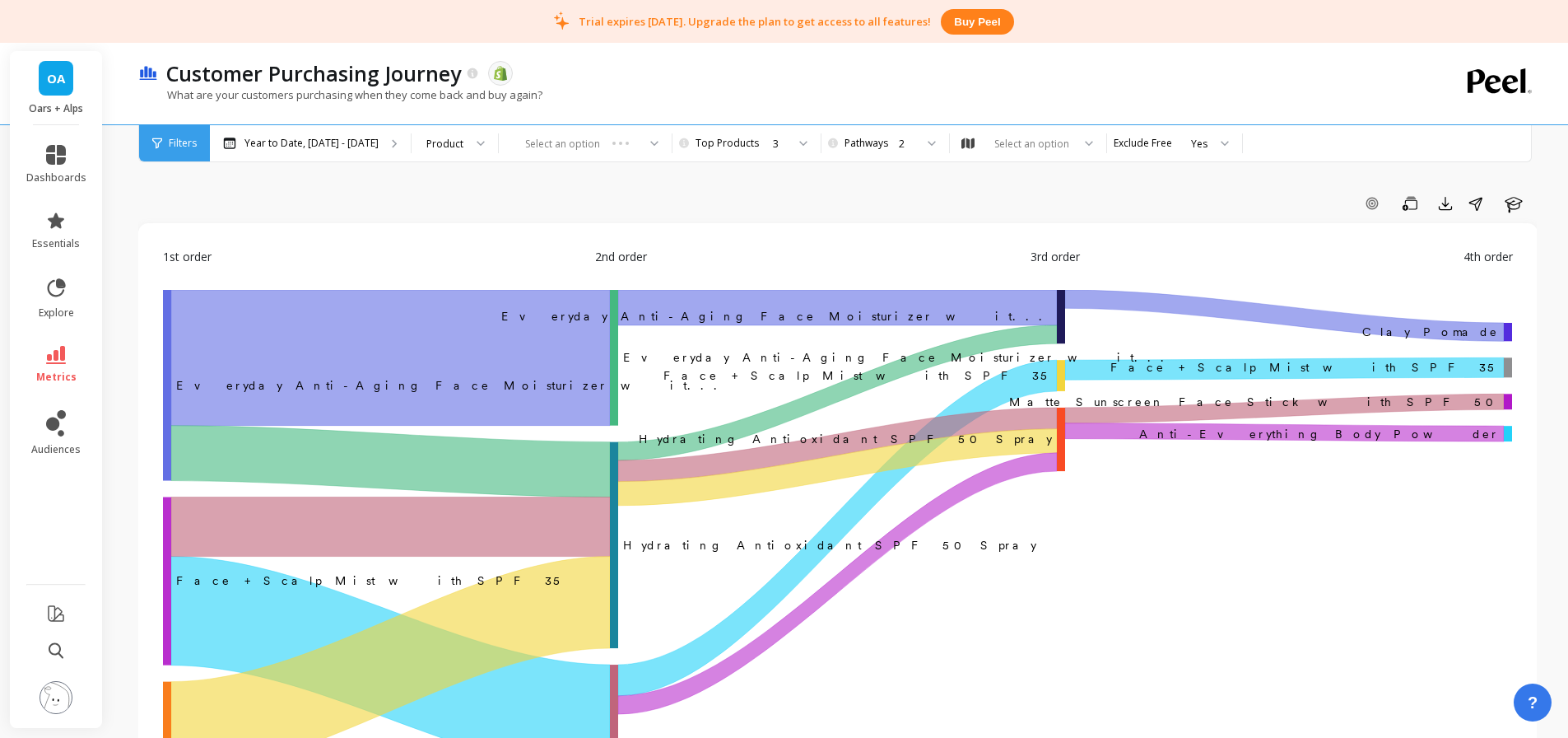
click at [892, 151] on div "2" at bounding box center [893, 143] width 111 height 36
click at [867, 214] on div "2" at bounding box center [894, 220] width 90 height 16
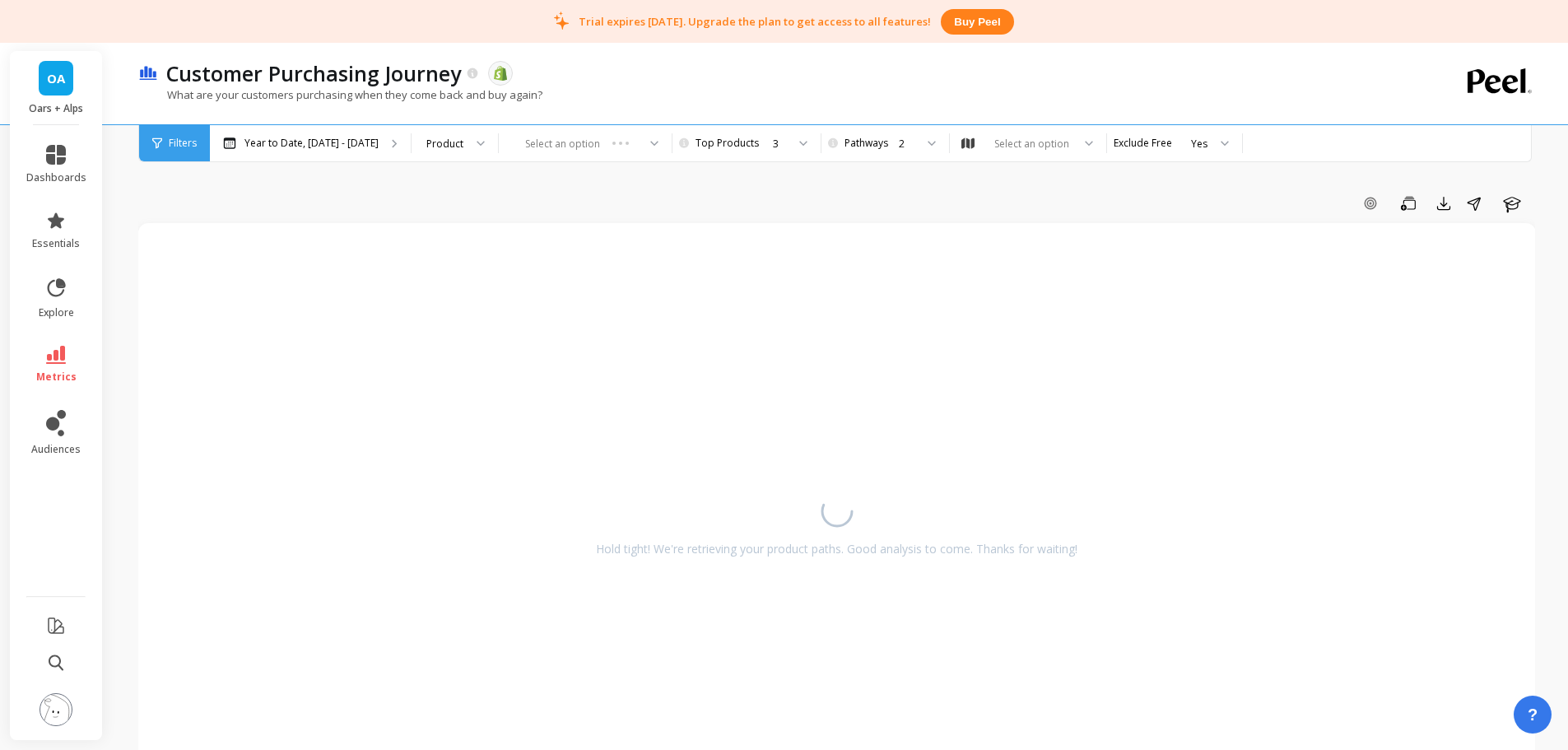
click at [863, 189] on div "Add Goal Save Export Share Learn Hold tight! We're retrieving your product path…" at bounding box center [837, 749] width 1397 height 1367
click at [1030, 200] on div "Add Goal Save Export Share Learn" at bounding box center [837, 203] width 1397 height 27
click at [898, 158] on div "2" at bounding box center [893, 143] width 111 height 36
click at [877, 189] on div "1" at bounding box center [894, 189] width 90 height 16
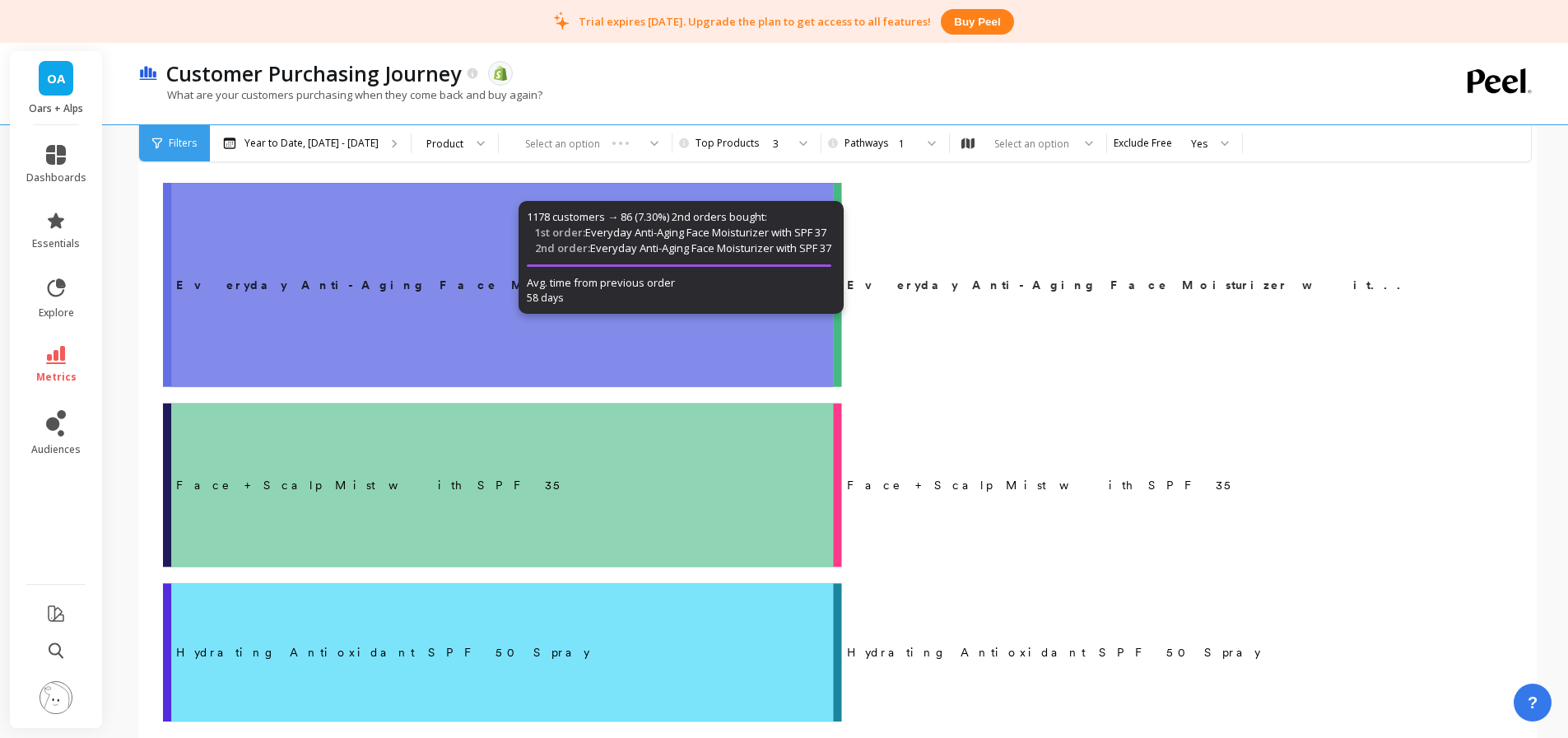
scroll to position [82, 0]
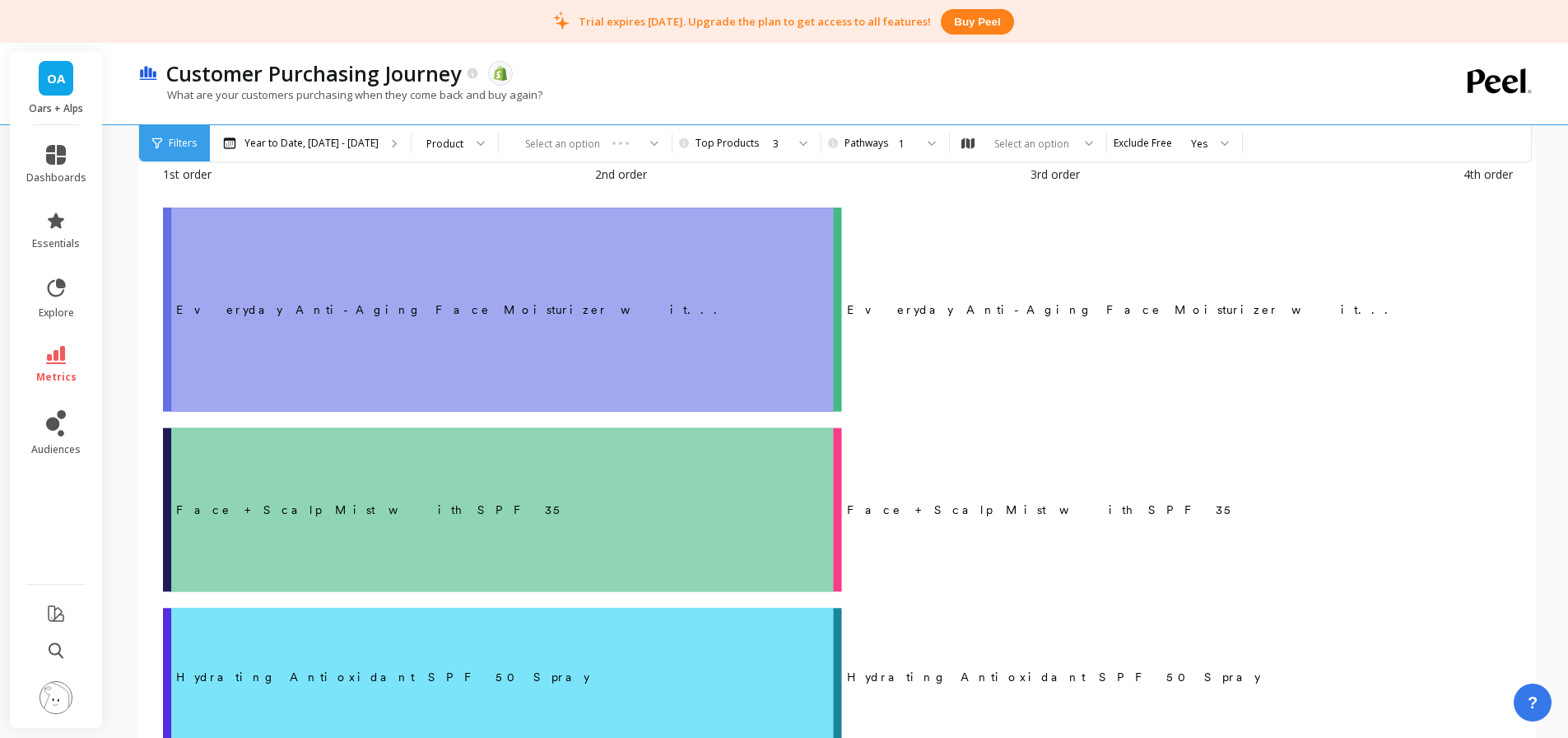
click at [898, 150] on div "1" at bounding box center [906, 144] width 16 height 16
click at [872, 285] on div "4" at bounding box center [894, 283] width 90 height 16
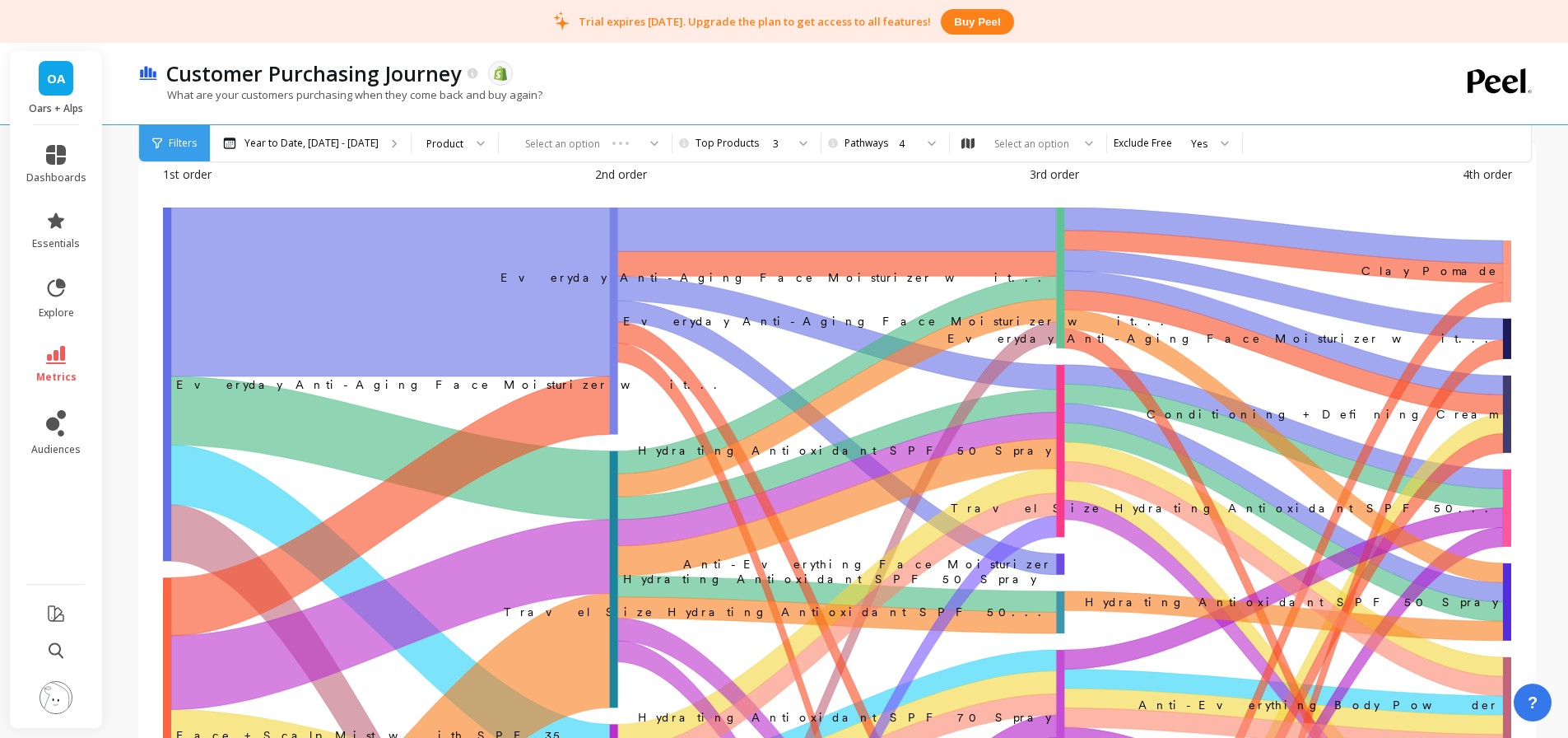
click at [874, 186] on div "1st order 2nd order 3rd order 4th order" at bounding box center [837, 186] width 1349 height 42
click at [757, 148] on div "3" at bounding box center [745, 144] width 82 height 16
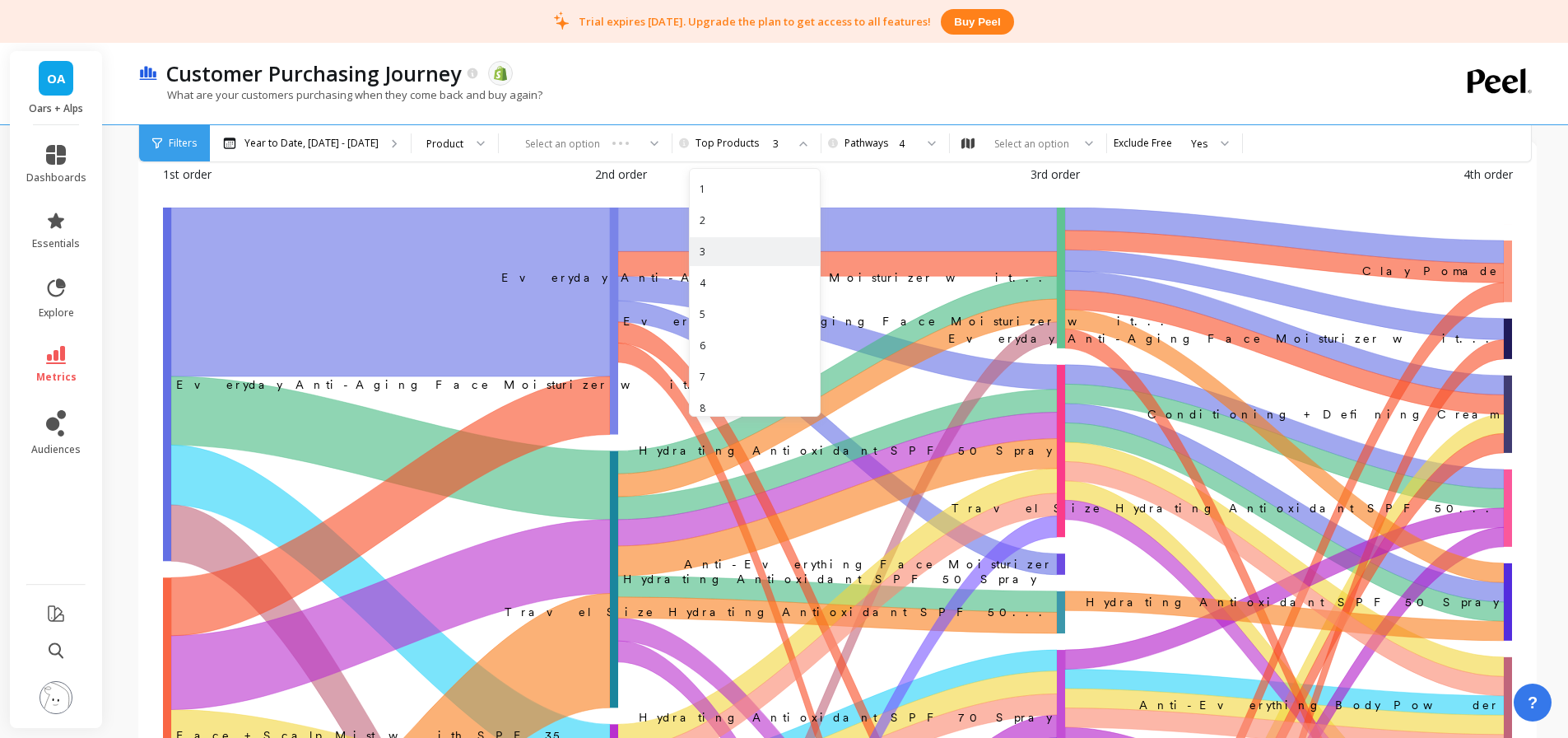
click at [710, 219] on div "2" at bounding box center [754, 220] width 110 height 16
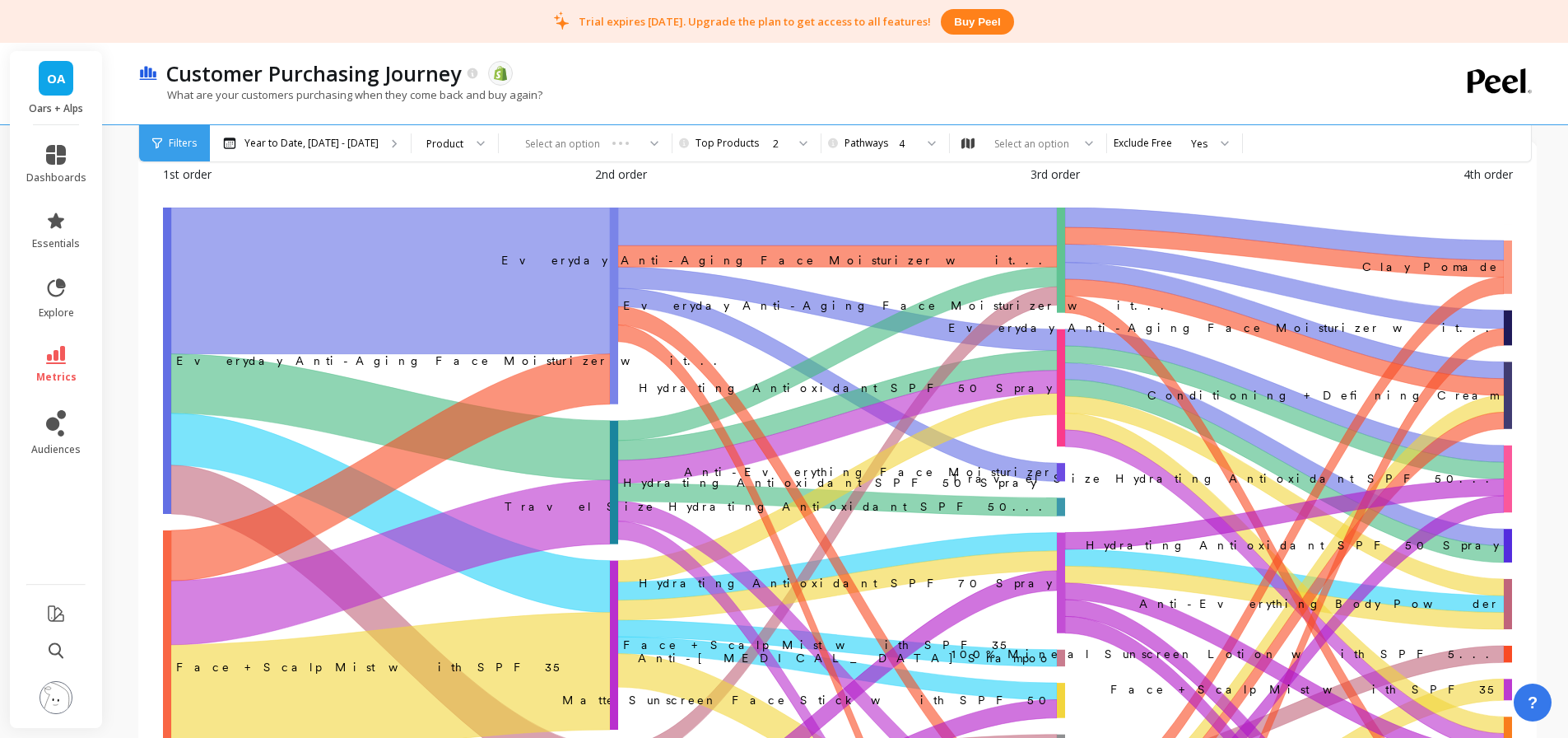
click at [837, 178] on div "1st order 2nd order 3rd order 4th order" at bounding box center [837, 186] width 1350 height 42
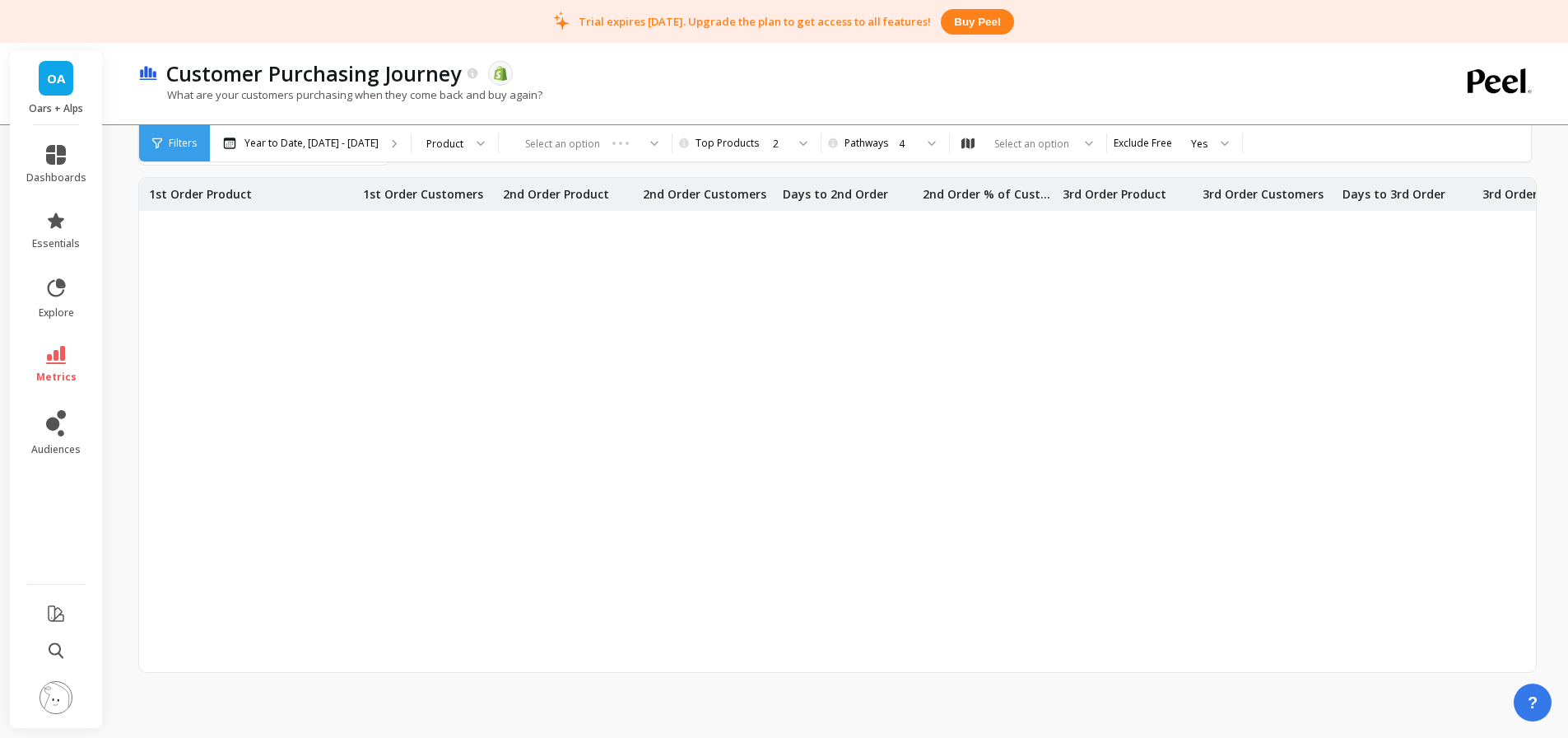
scroll to position [1564, 0]
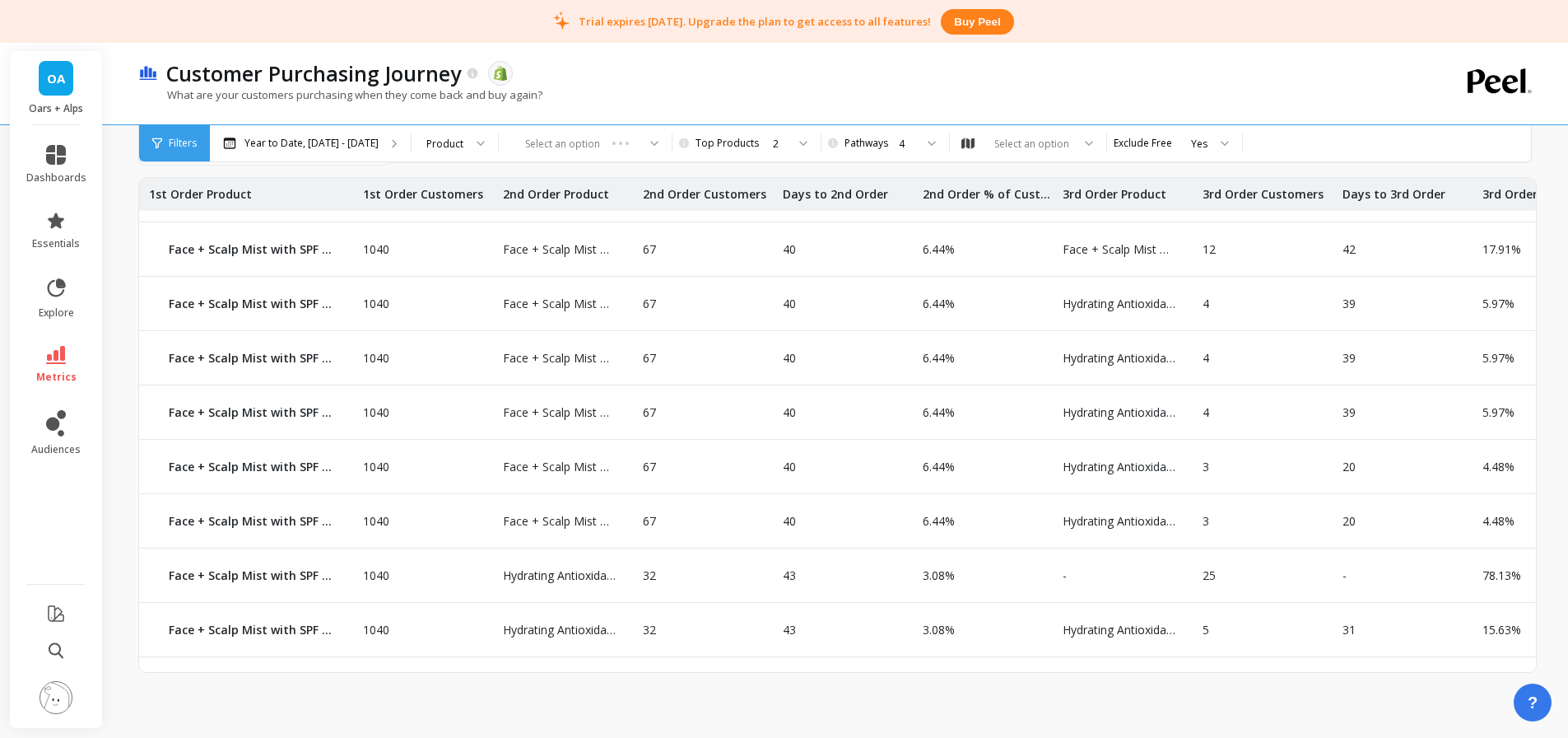
click at [898, 138] on div "4" at bounding box center [906, 144] width 16 height 16
click at [874, 220] on div "2" at bounding box center [894, 220] width 90 height 16
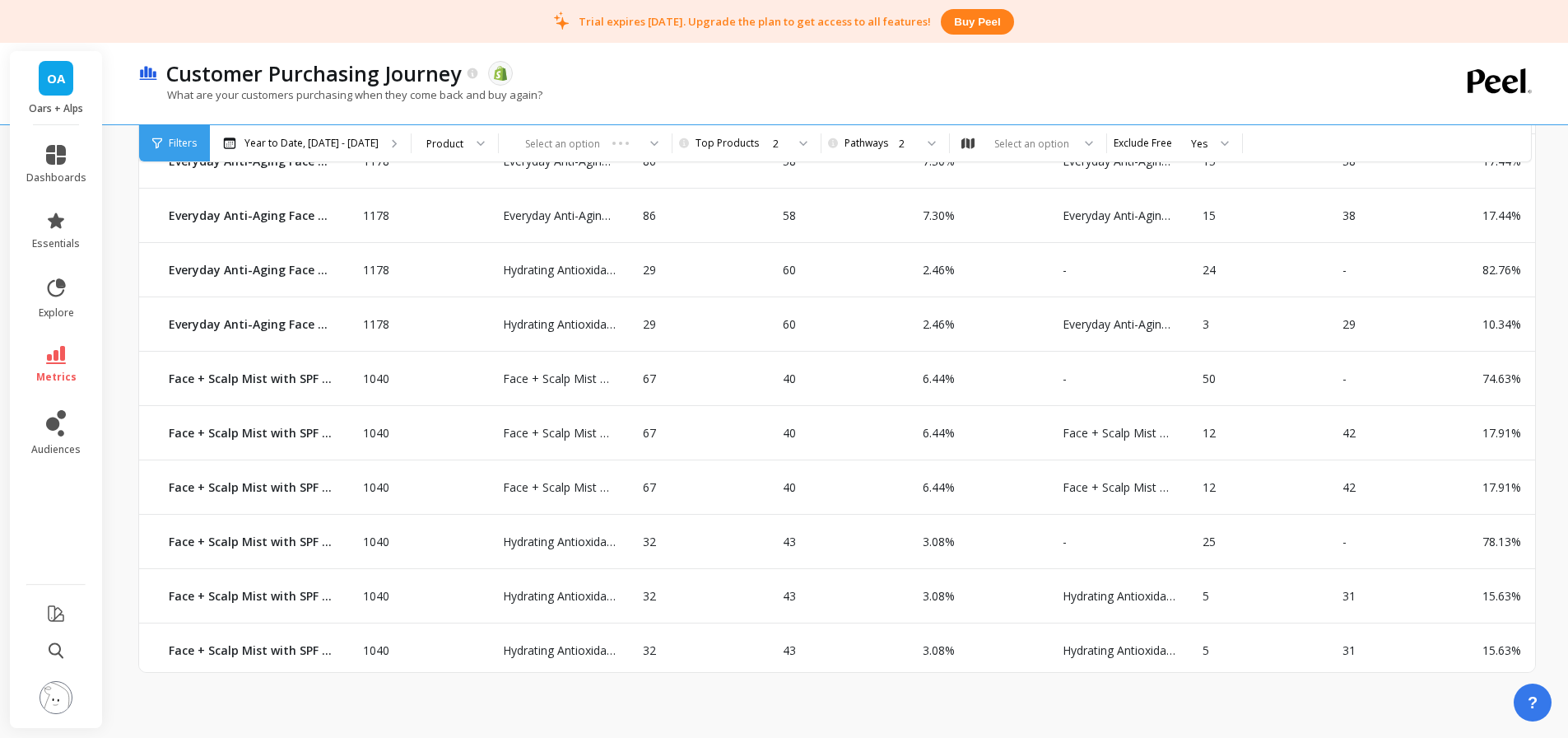
scroll to position [704, 0]
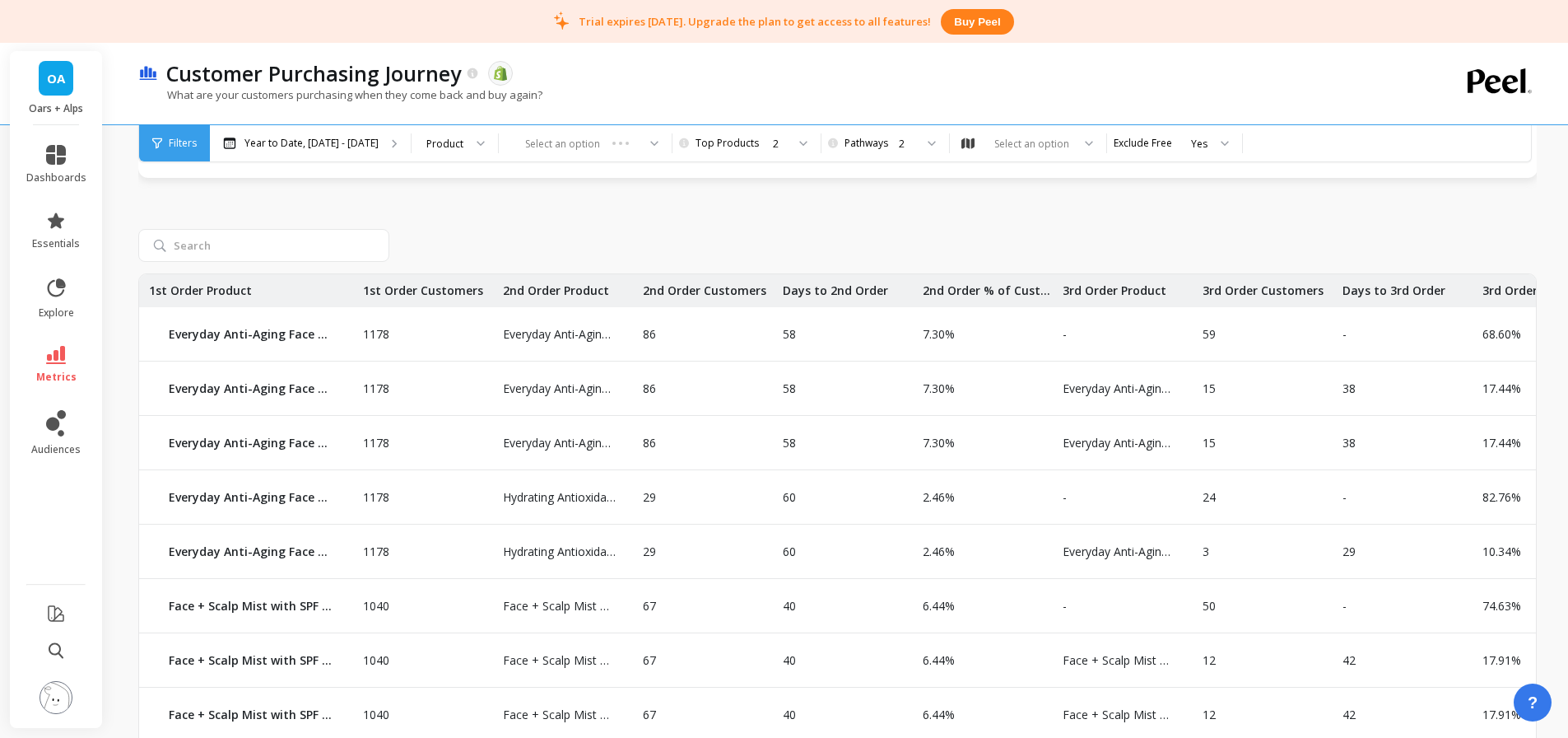
click at [897, 203] on div "1178 Everyday Anti-Aging Face Moisturizer with SPF 37 Everyday Anti-Aging Face …" at bounding box center [837, 547] width 1398 height 705
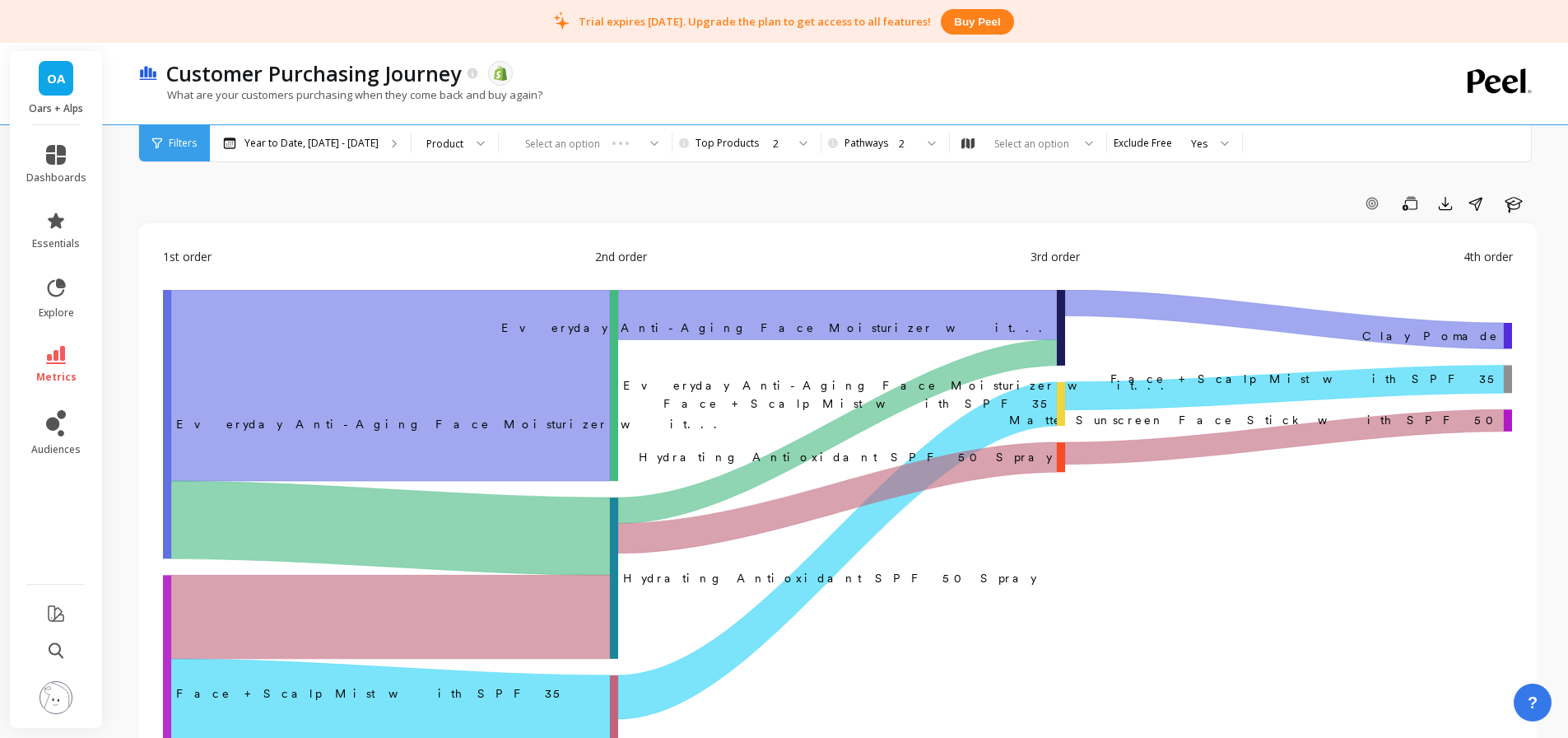
click at [858, 144] on div "2" at bounding box center [883, 144] width 62 height 16
click at [877, 270] on div "4" at bounding box center [893, 283] width 110 height 29
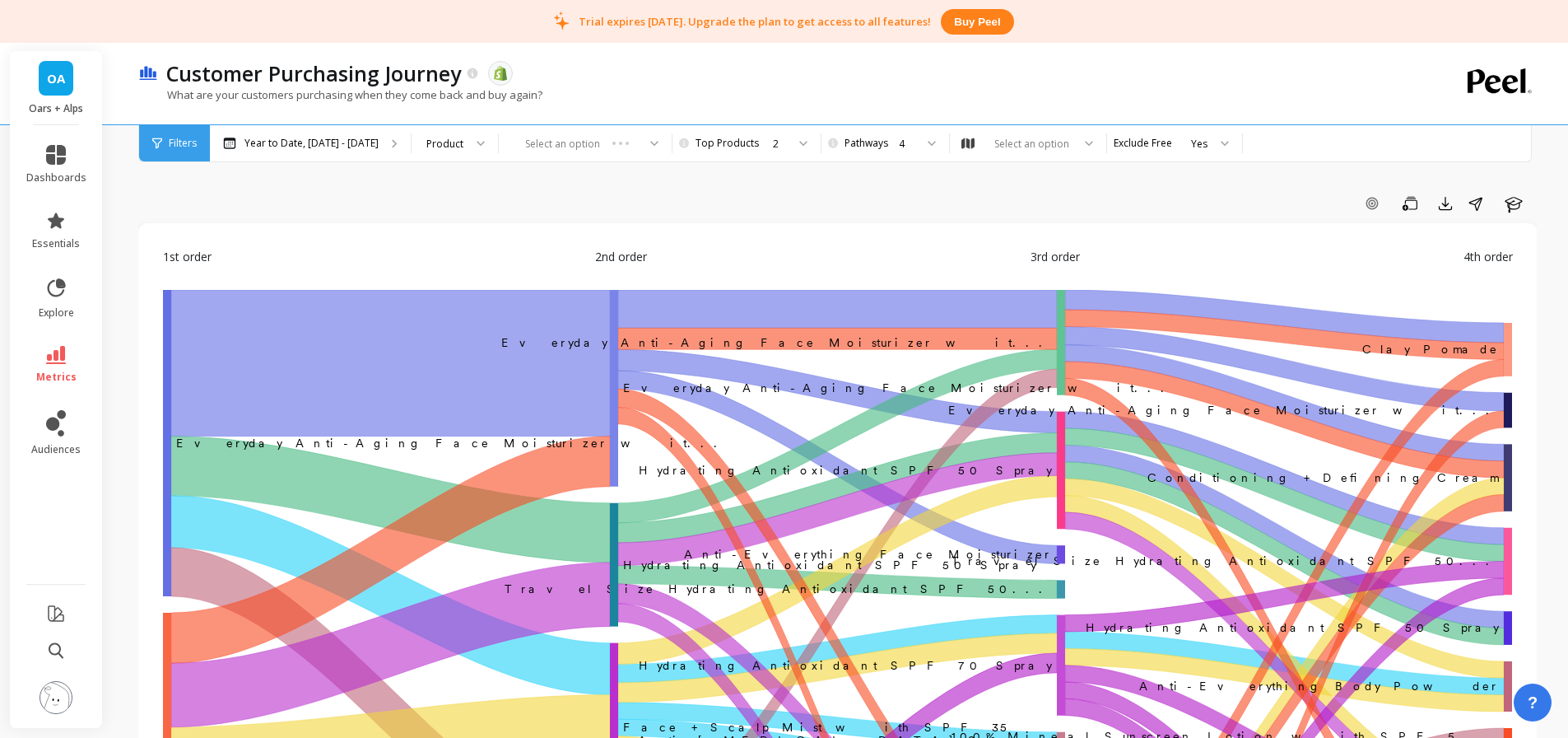
scroll to position [0, 2]
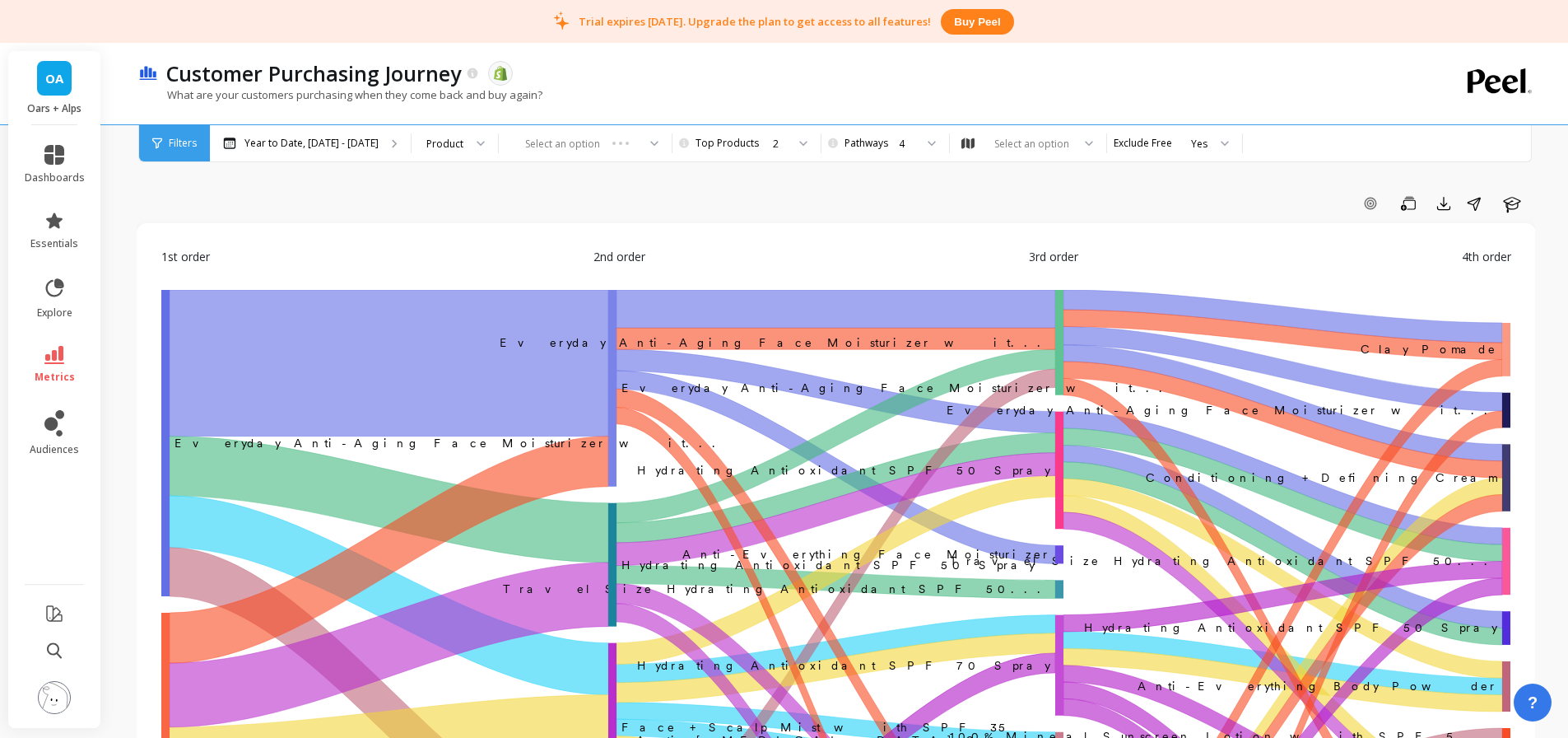
click at [987, 199] on div "Add Goal Save Export Share Learn" at bounding box center [836, 203] width 1398 height 27
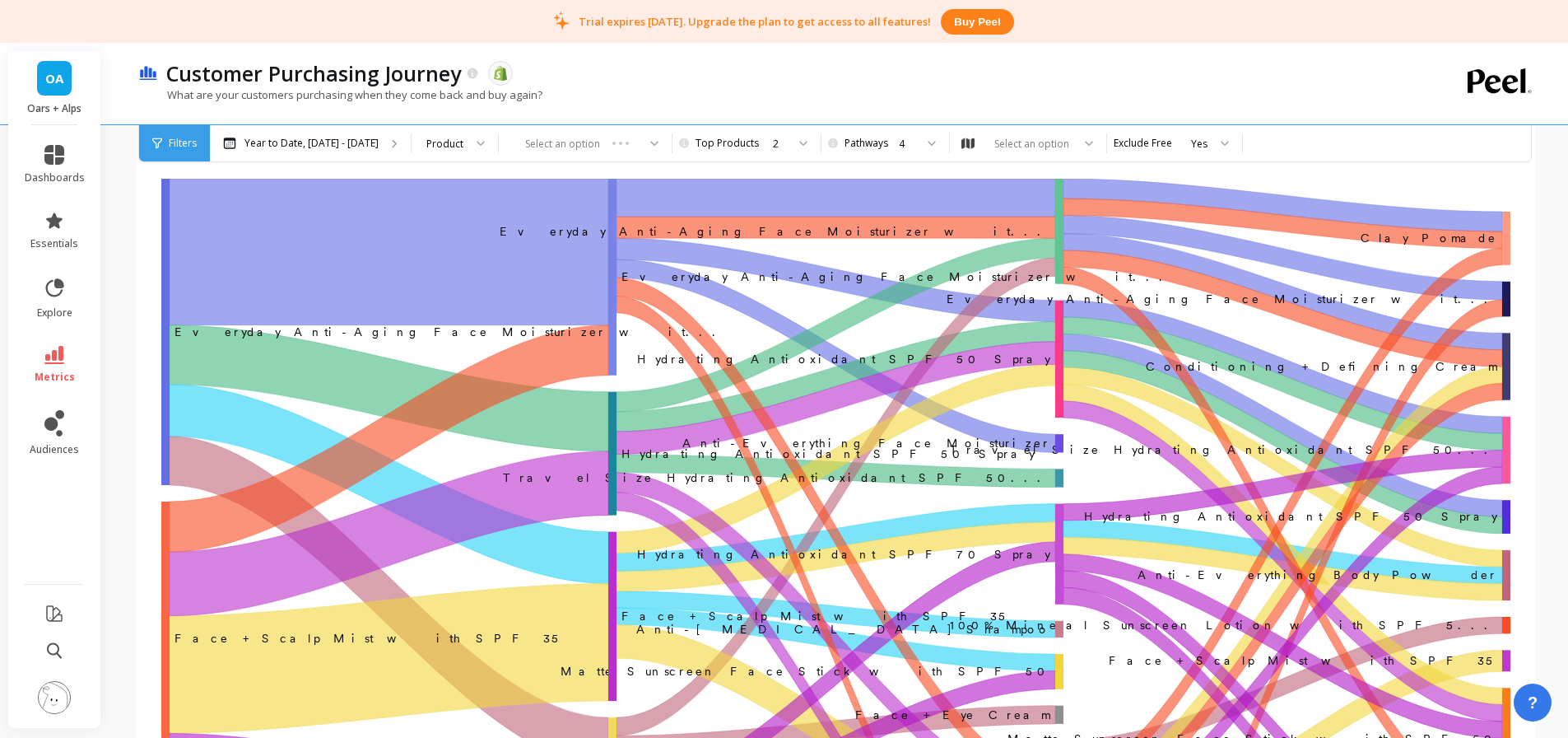
scroll to position [82, 2]
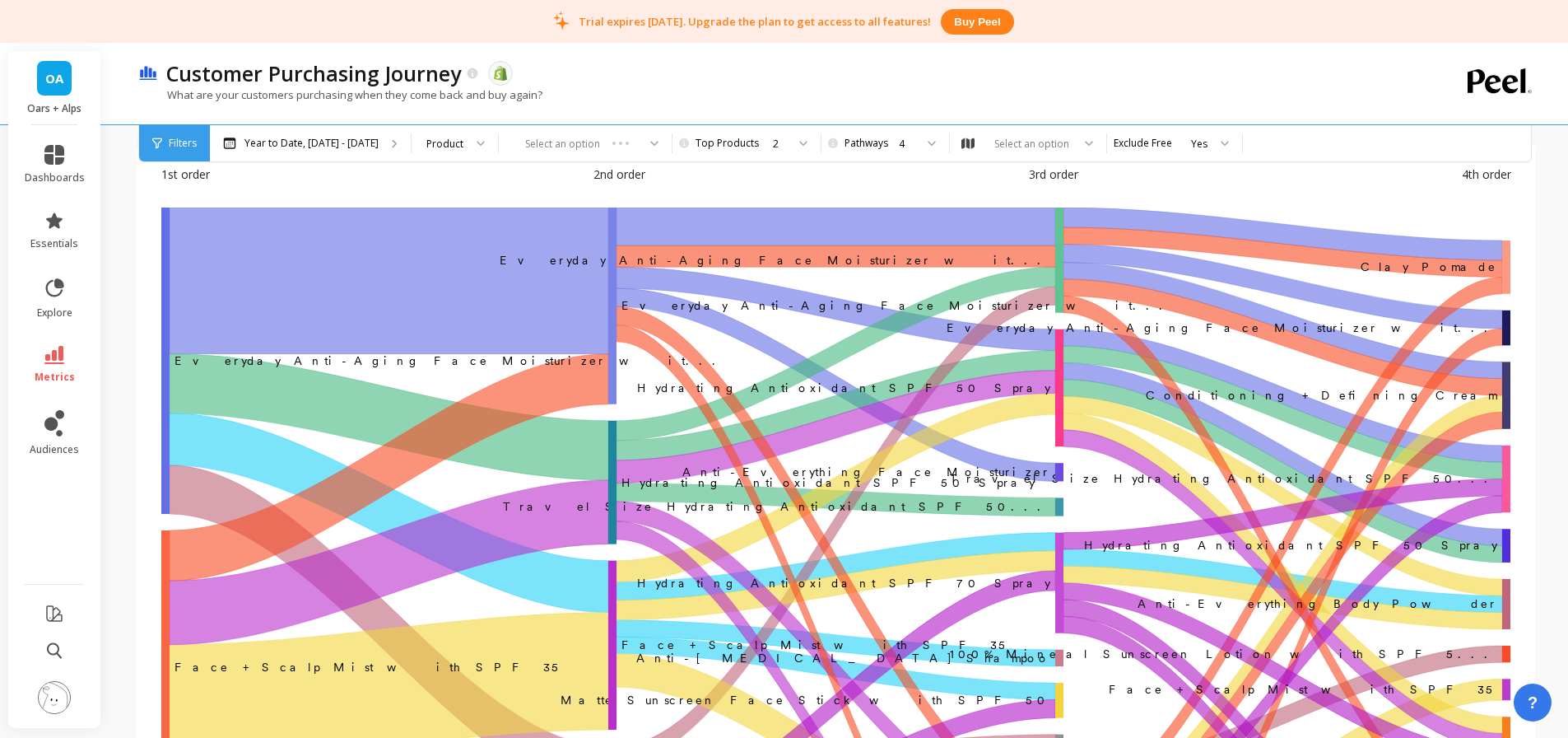
click at [898, 148] on div "4" at bounding box center [906, 144] width 16 height 16
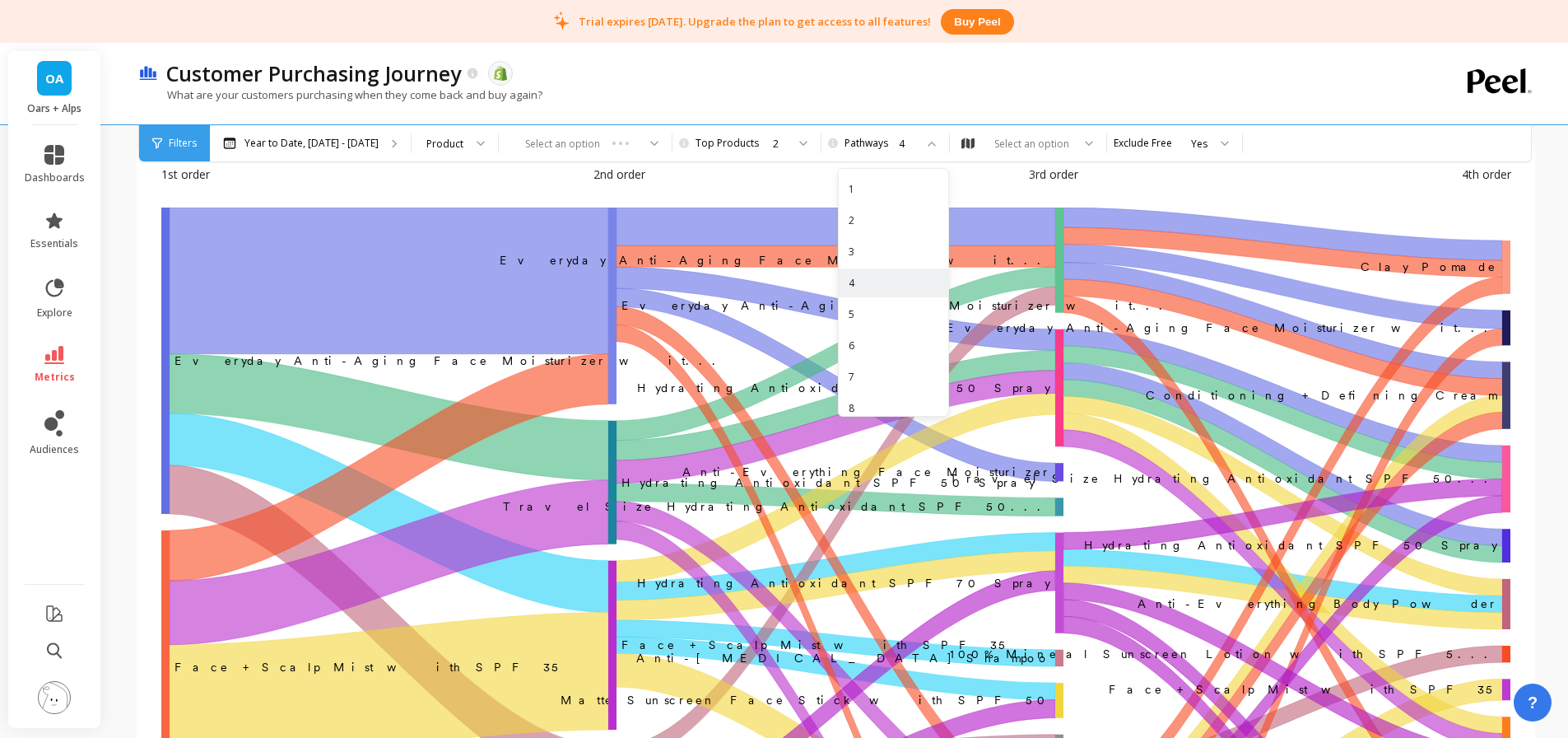
scroll to position [75, 0]
click at [882, 337] on div "8" at bounding box center [894, 333] width 90 height 16
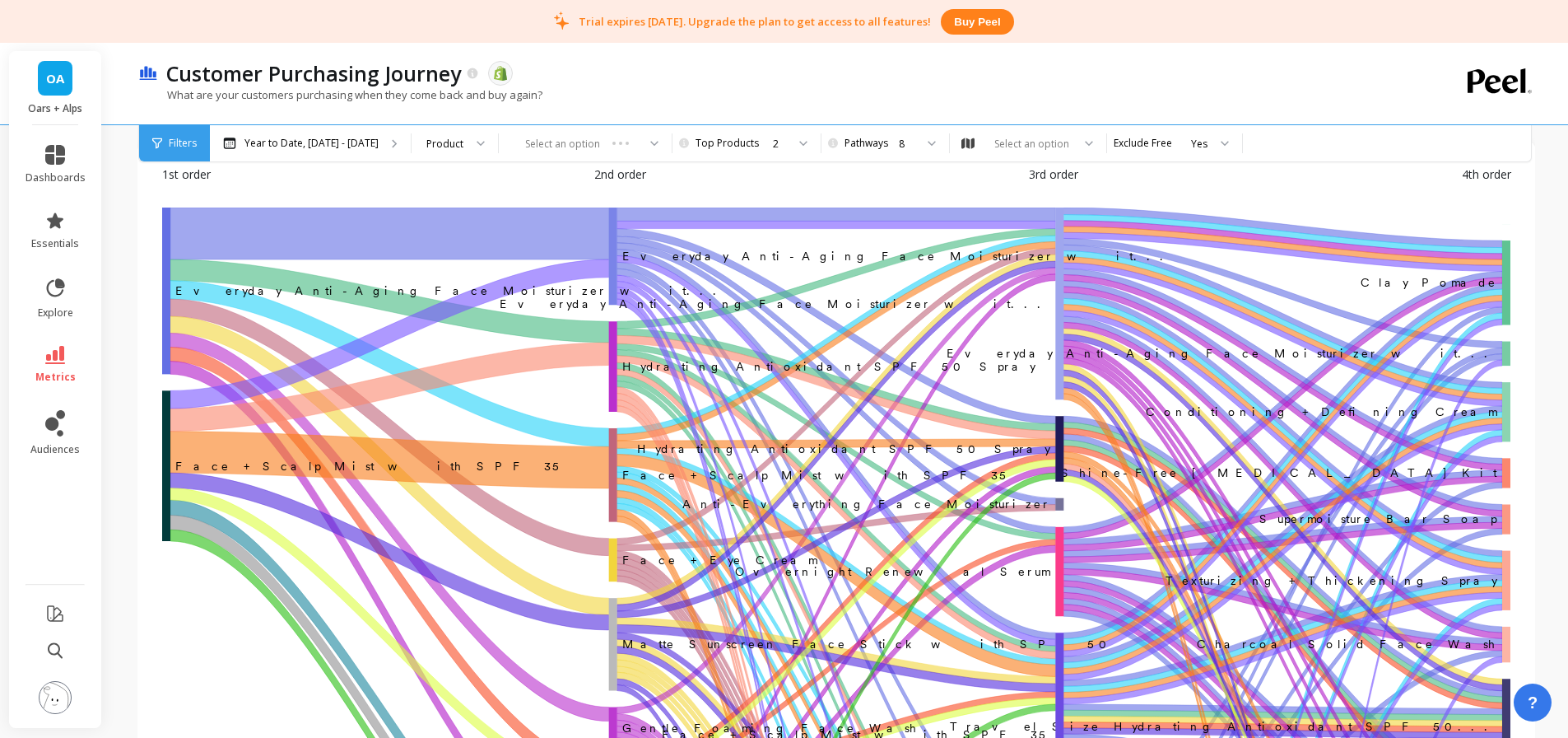
scroll to position [82, 0]
click at [935, 179] on div "1st order 2nd order 3rd order 4th order" at bounding box center [837, 186] width 1350 height 42
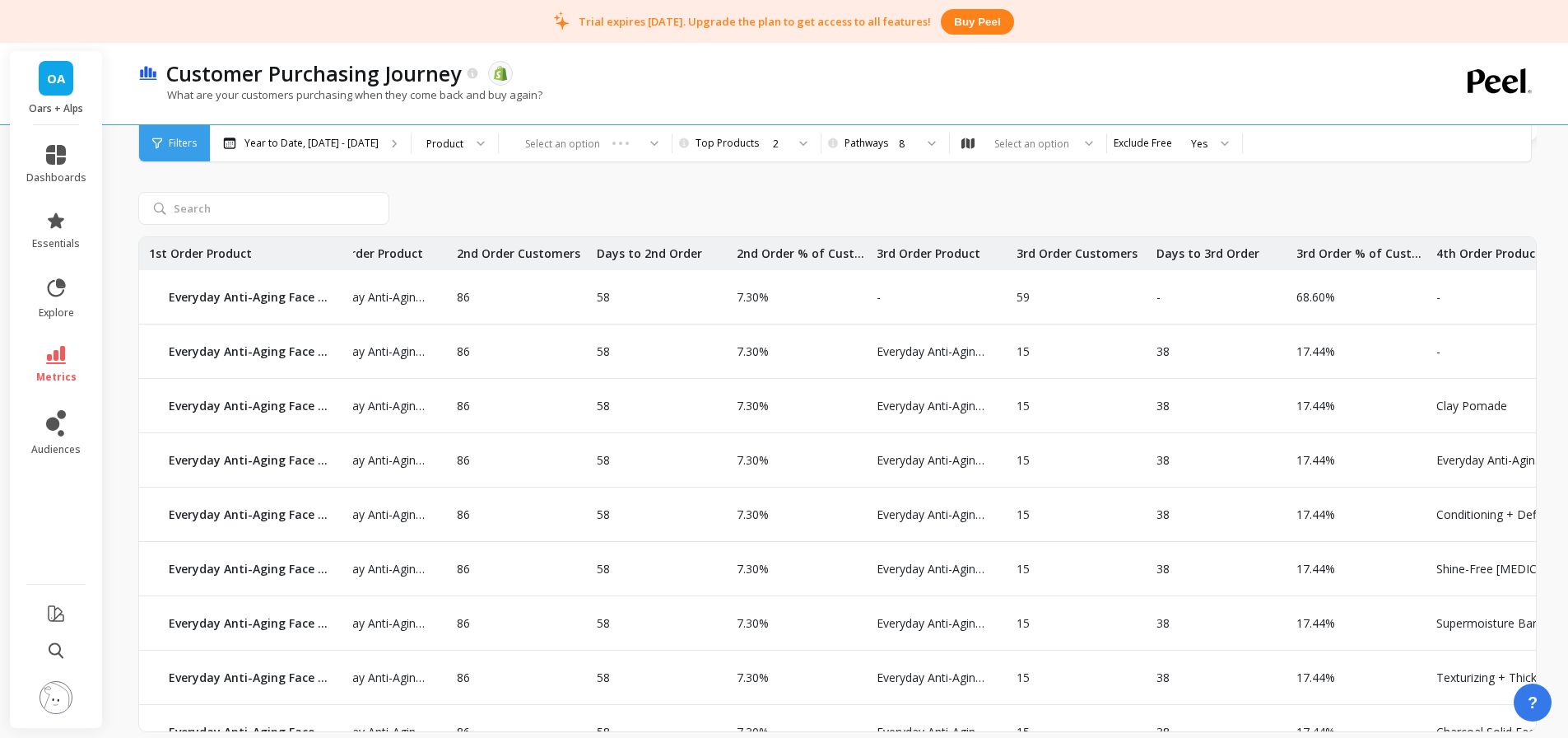
scroll to position [0, 648]
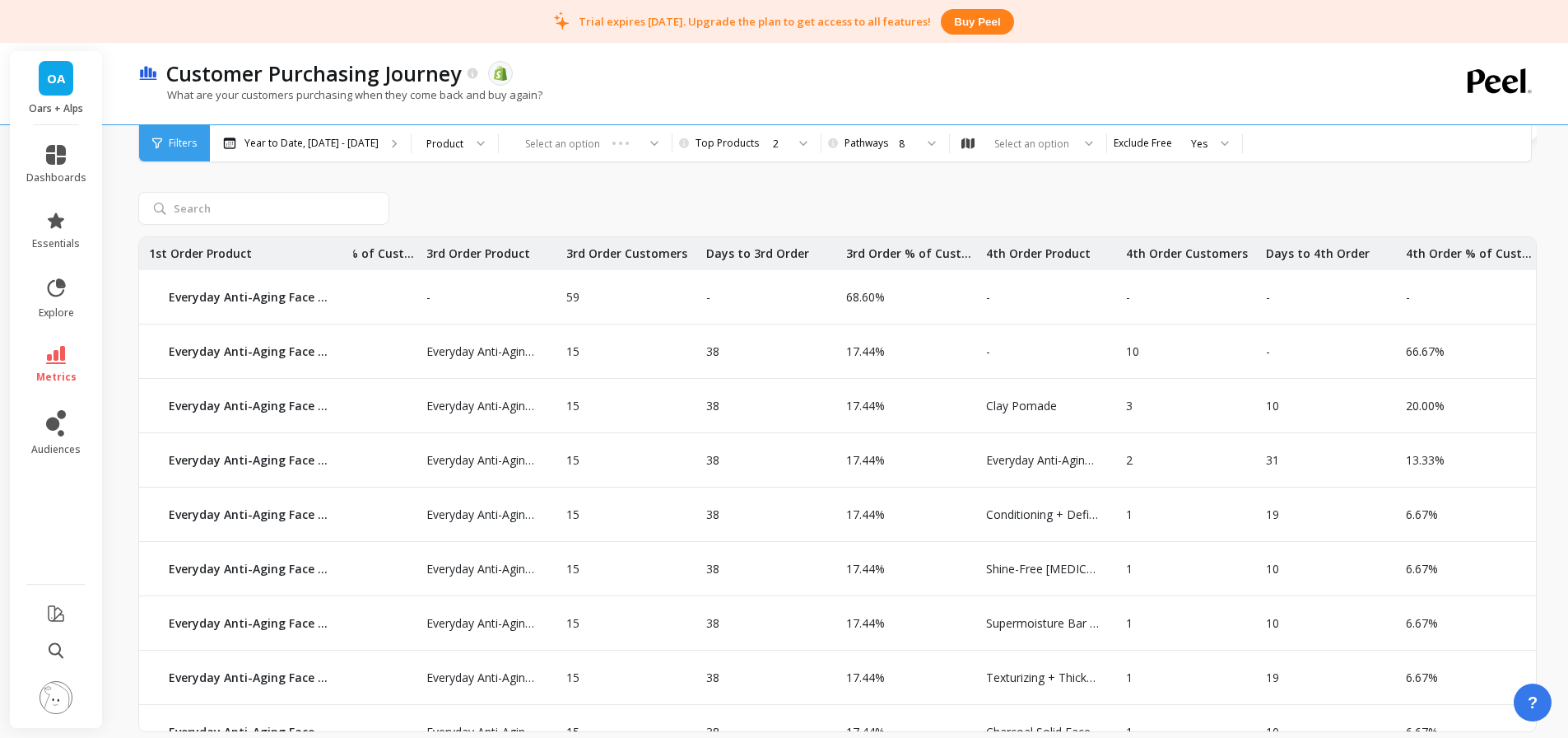
drag, startPoint x: 860, startPoint y: 490, endPoint x: 1098, endPoint y: 468, distance: 239.0
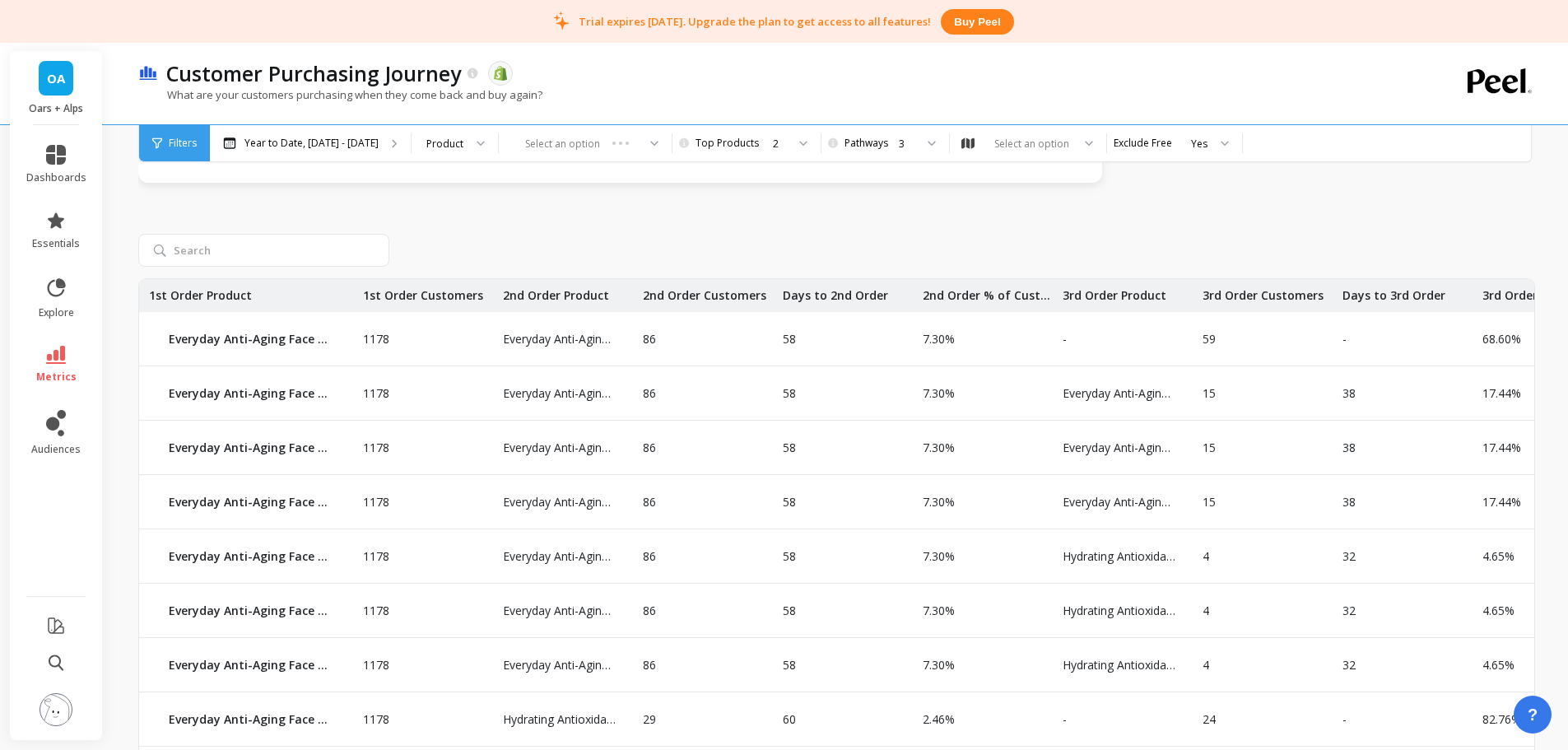
scroll to position [705, 0]
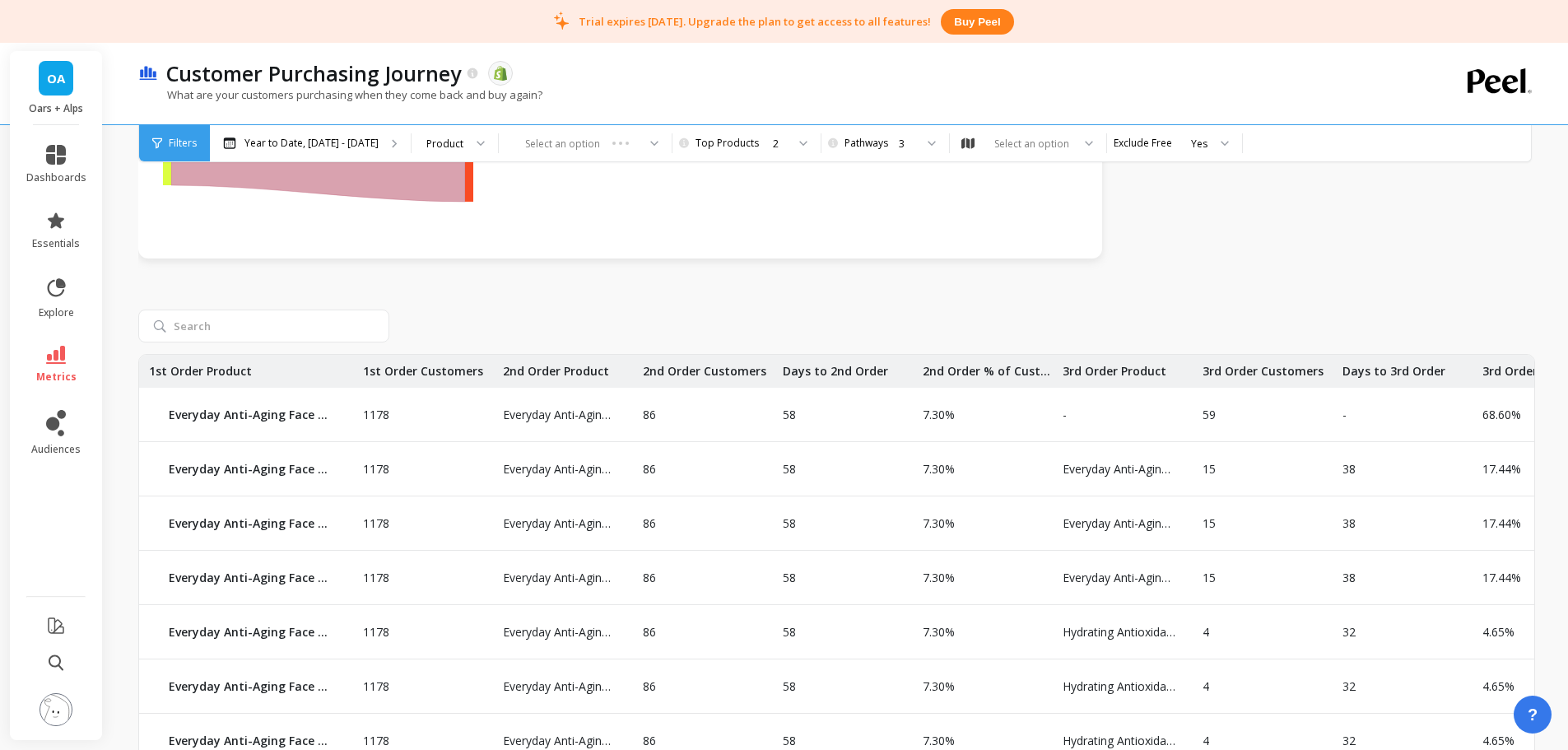
click at [731, 140] on div "2" at bounding box center [745, 144] width 82 height 16
click at [700, 314] on div "5" at bounding box center [754, 314] width 110 height 16
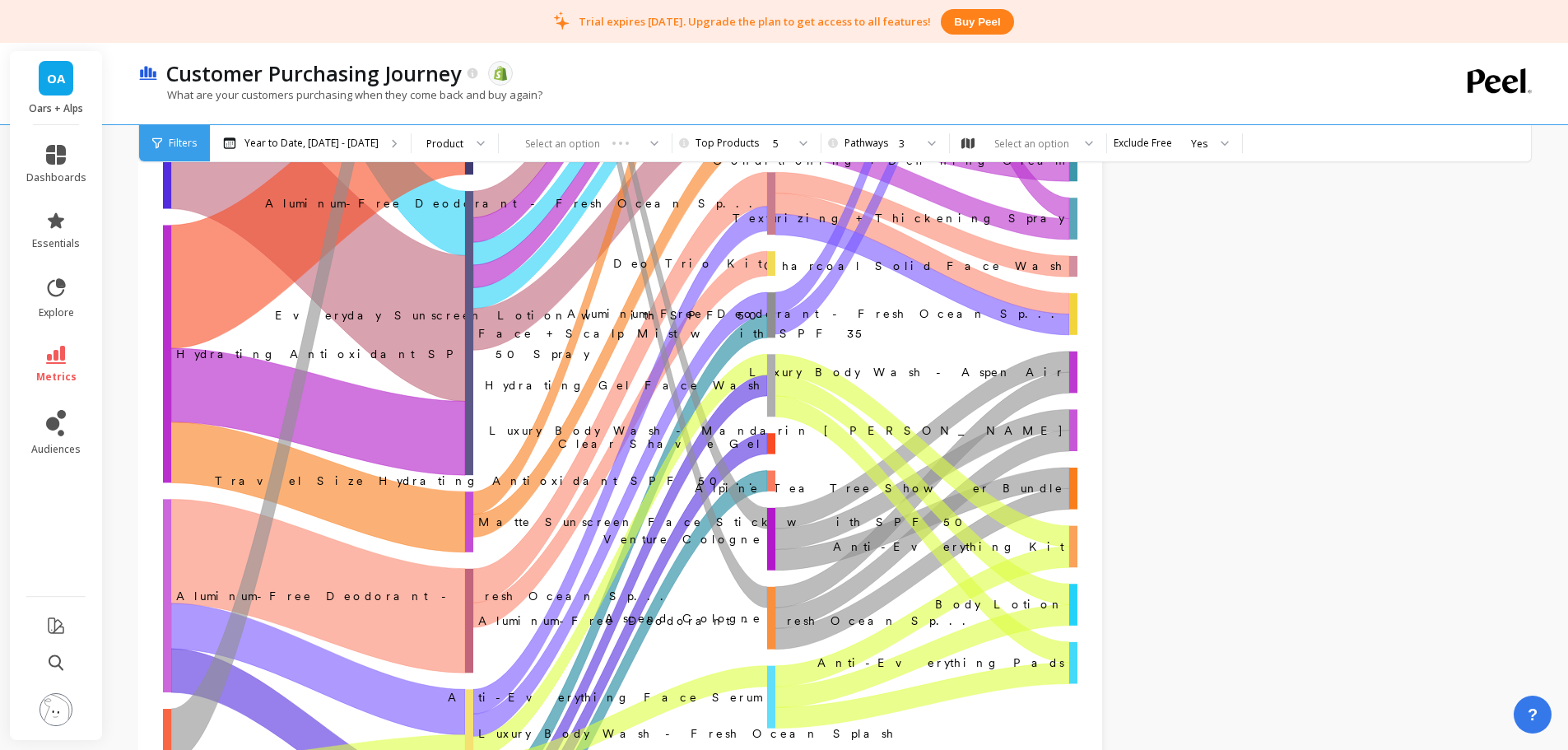
click at [837, 155] on div "3" at bounding box center [893, 143] width 111 height 36
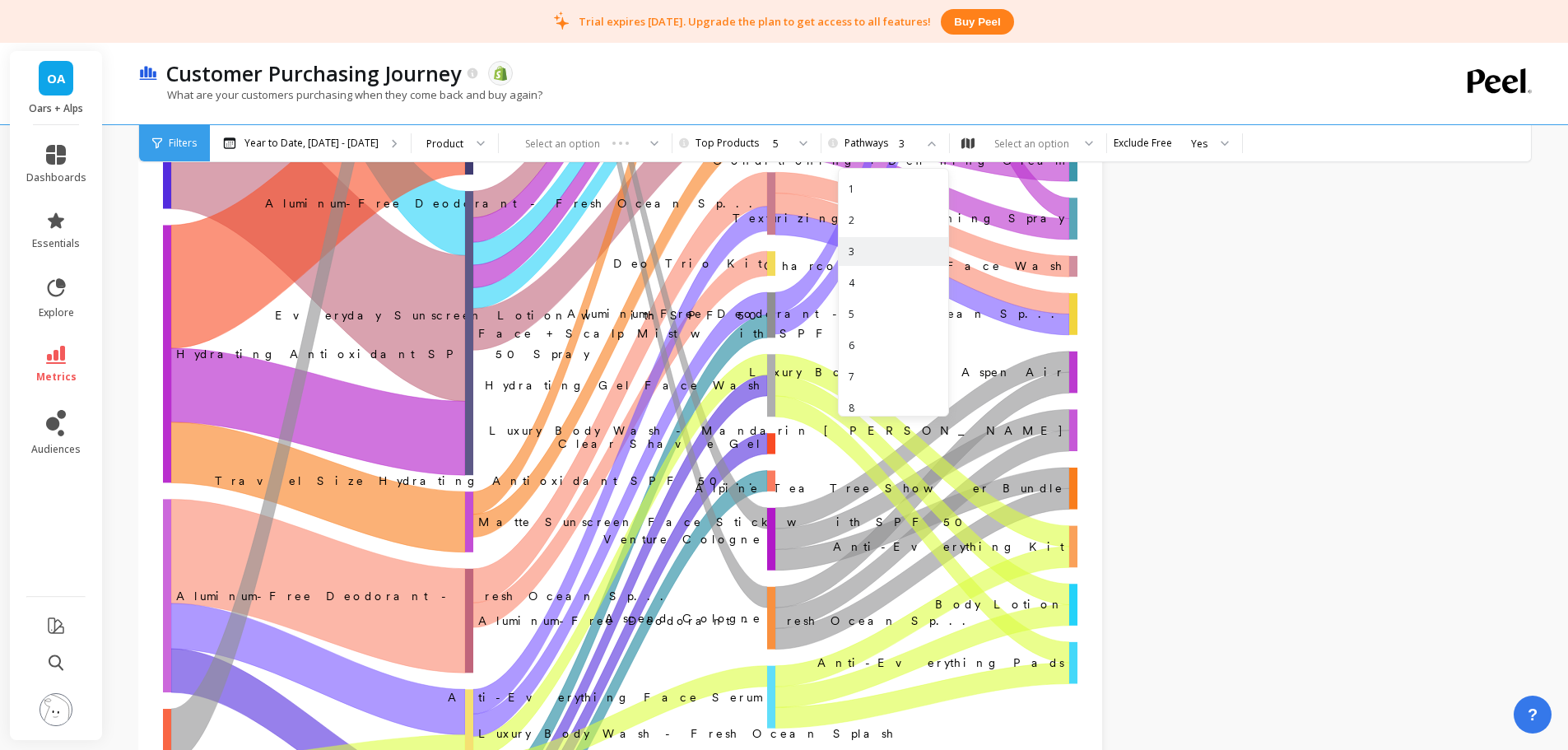
click at [860, 212] on div "2" at bounding box center [894, 220] width 90 height 16
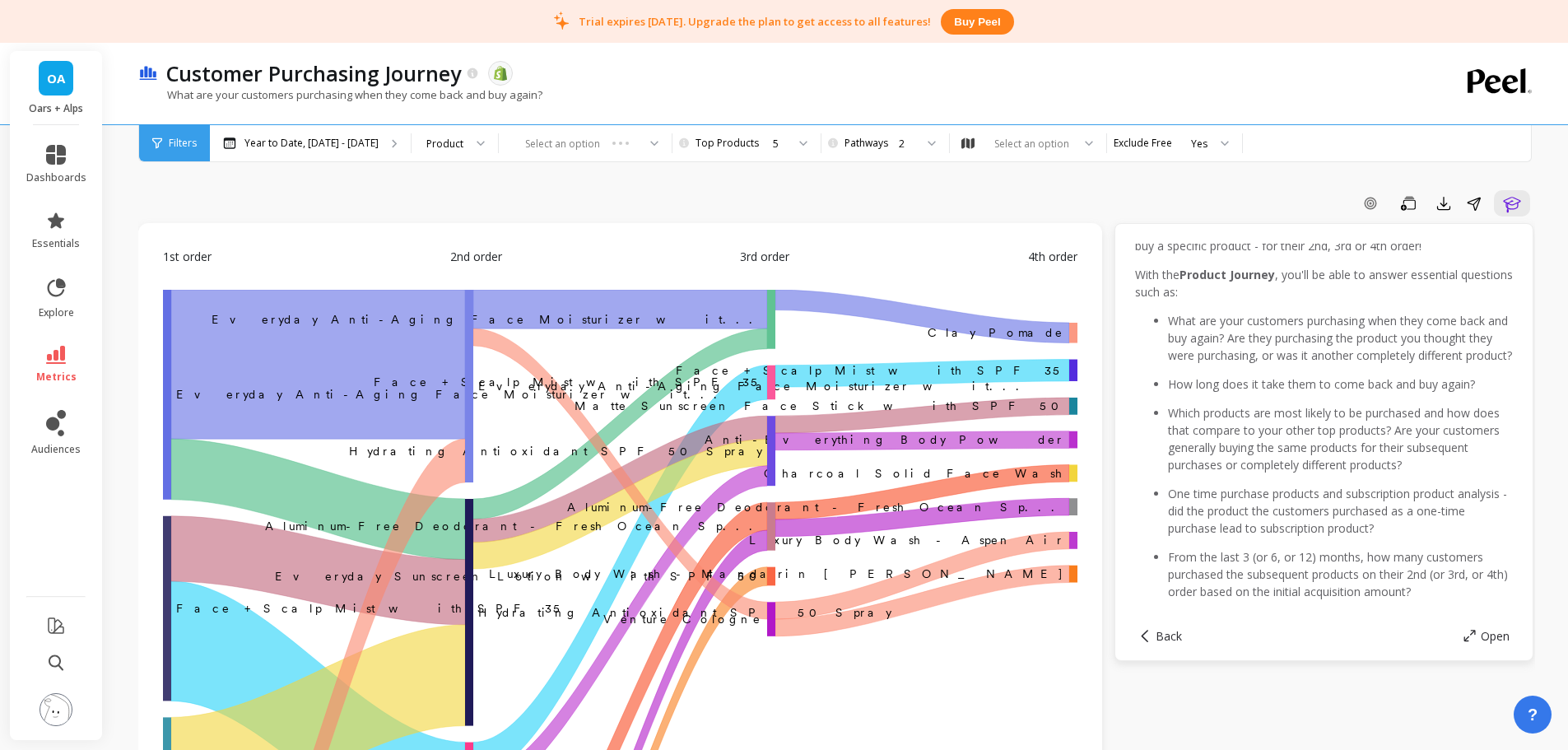
click at [788, 140] on div at bounding box center [798, 143] width 19 height 36
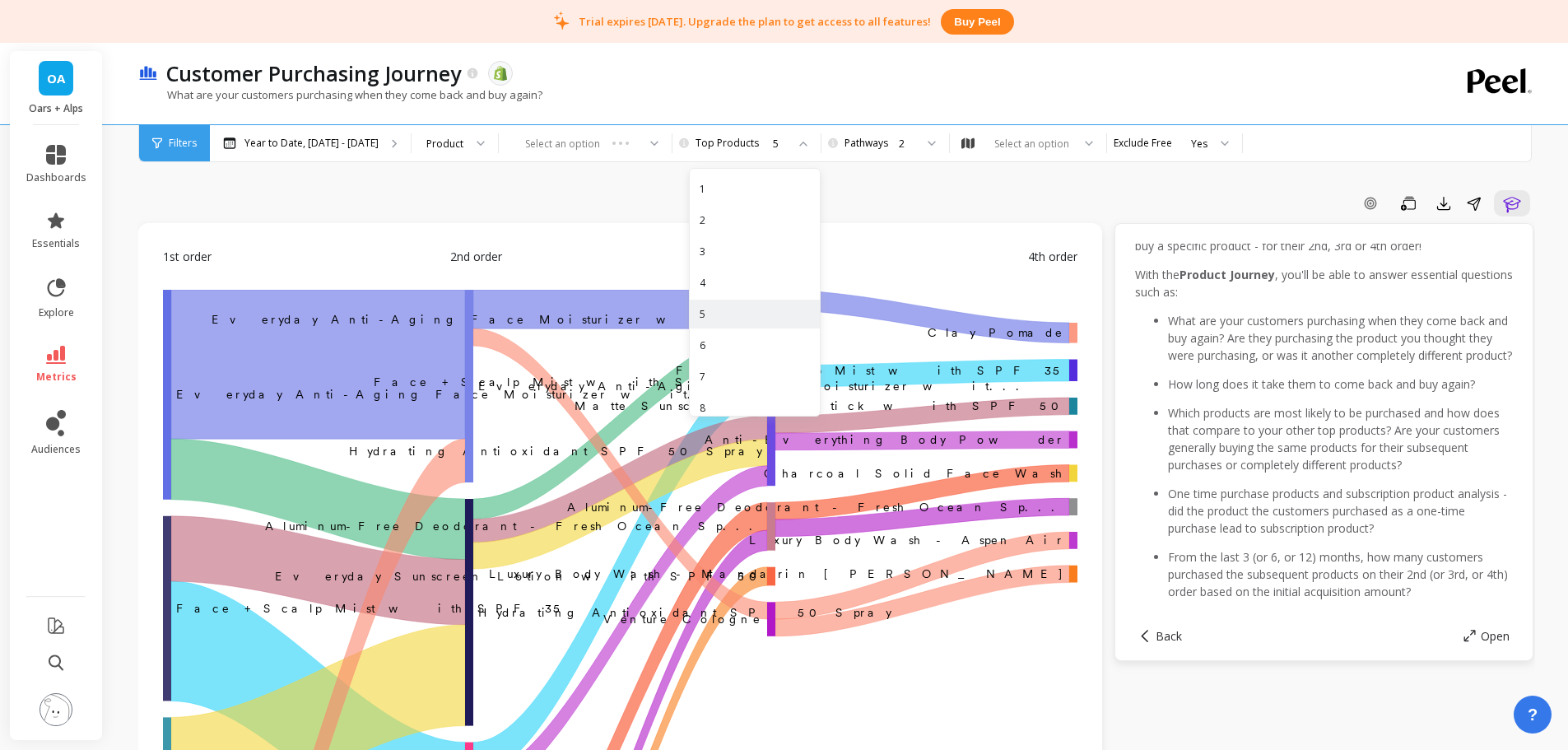
click at [728, 194] on div "1" at bounding box center [754, 189] width 110 height 16
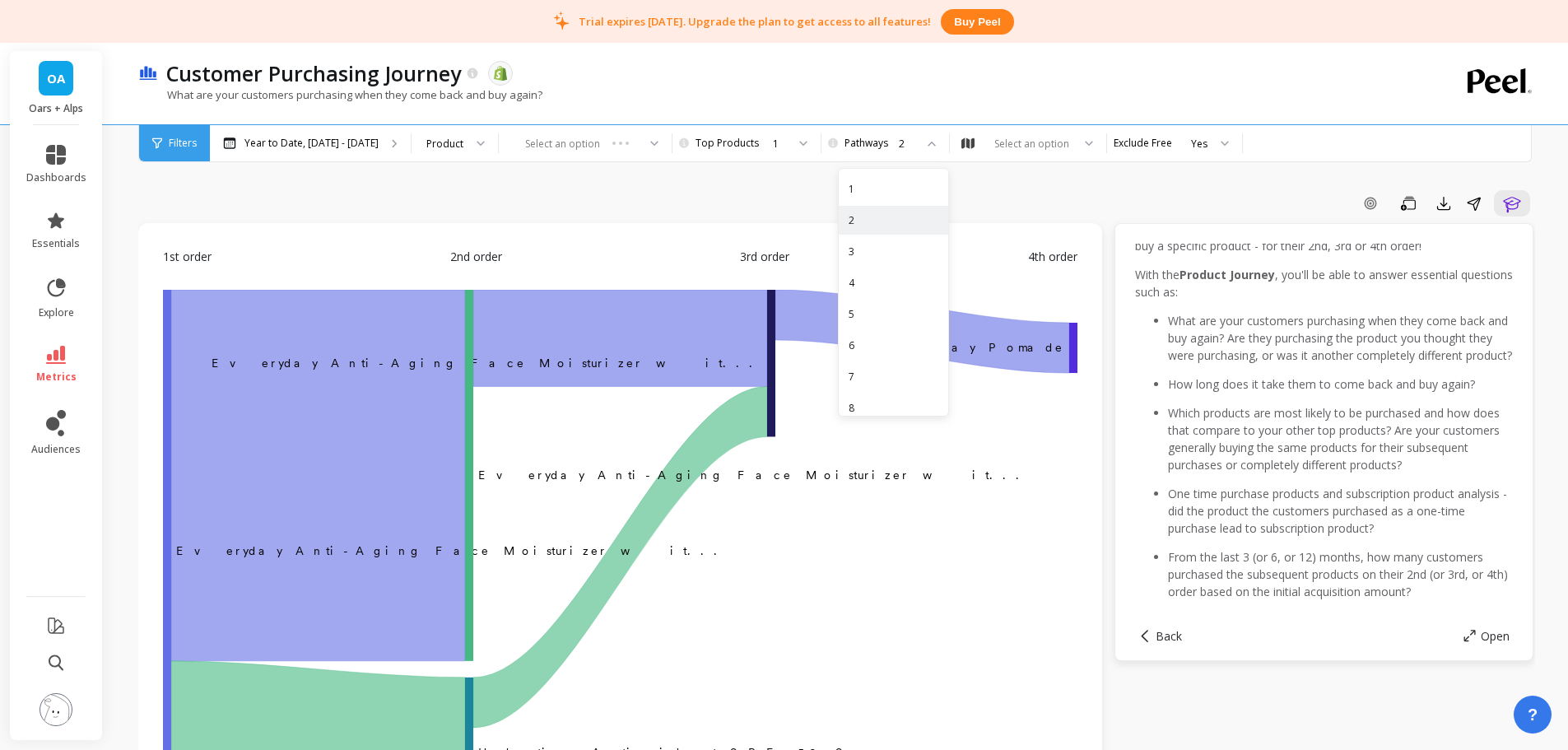
click at [854, 193] on div "1" at bounding box center [894, 189] width 90 height 16
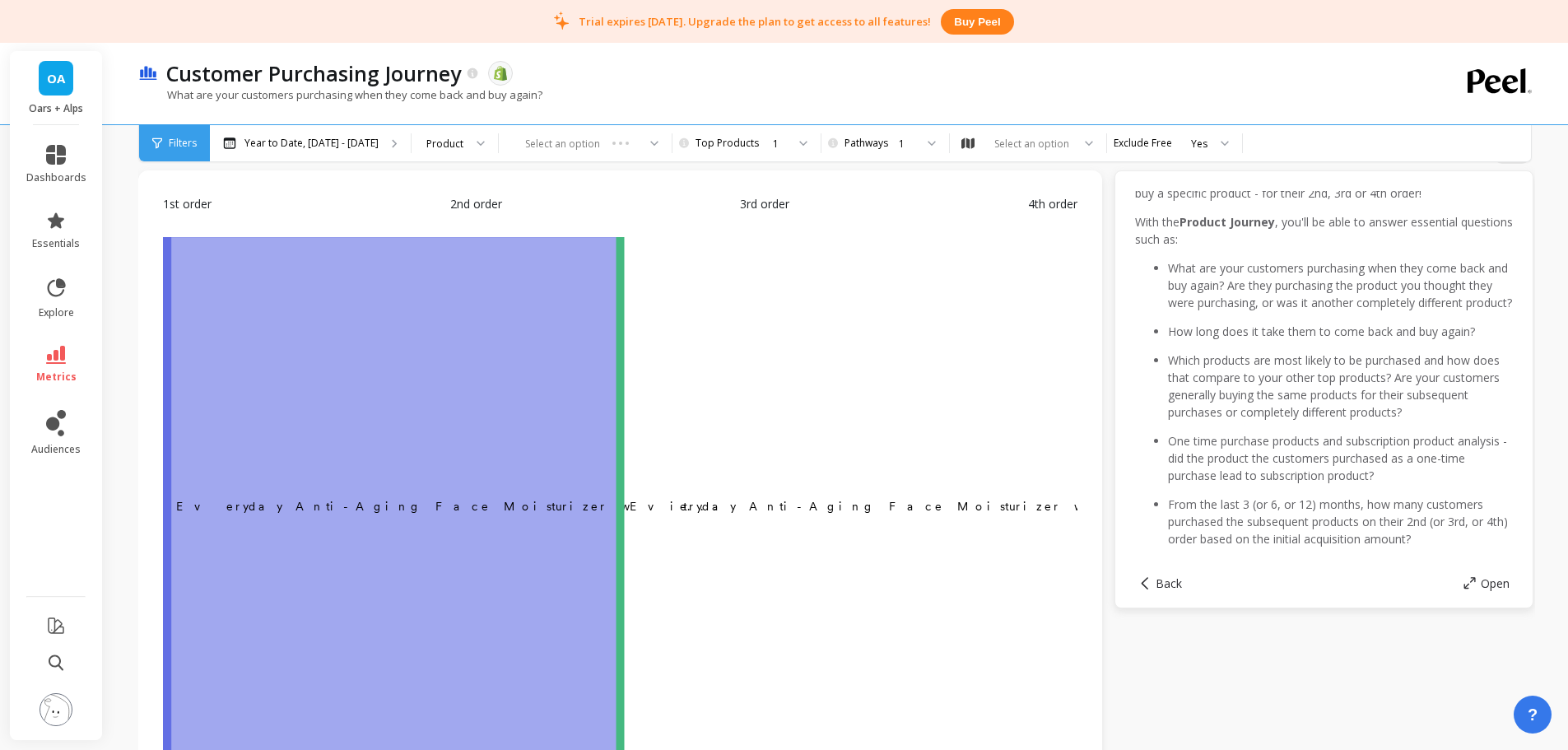
scroll to position [82, 0]
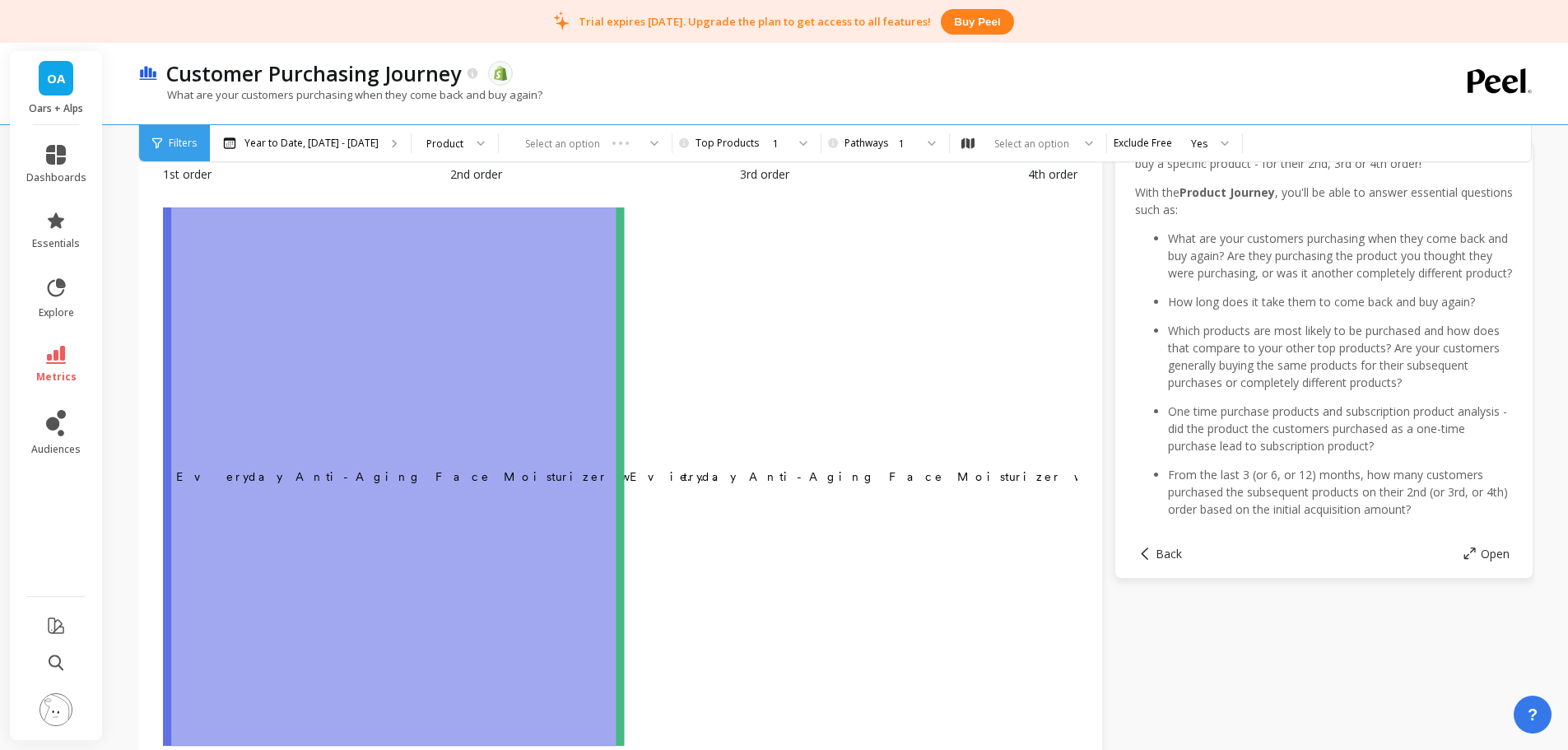
click at [862, 142] on div "1" at bounding box center [883, 144] width 62 height 16
click at [867, 216] on div "2" at bounding box center [894, 220] width 90 height 16
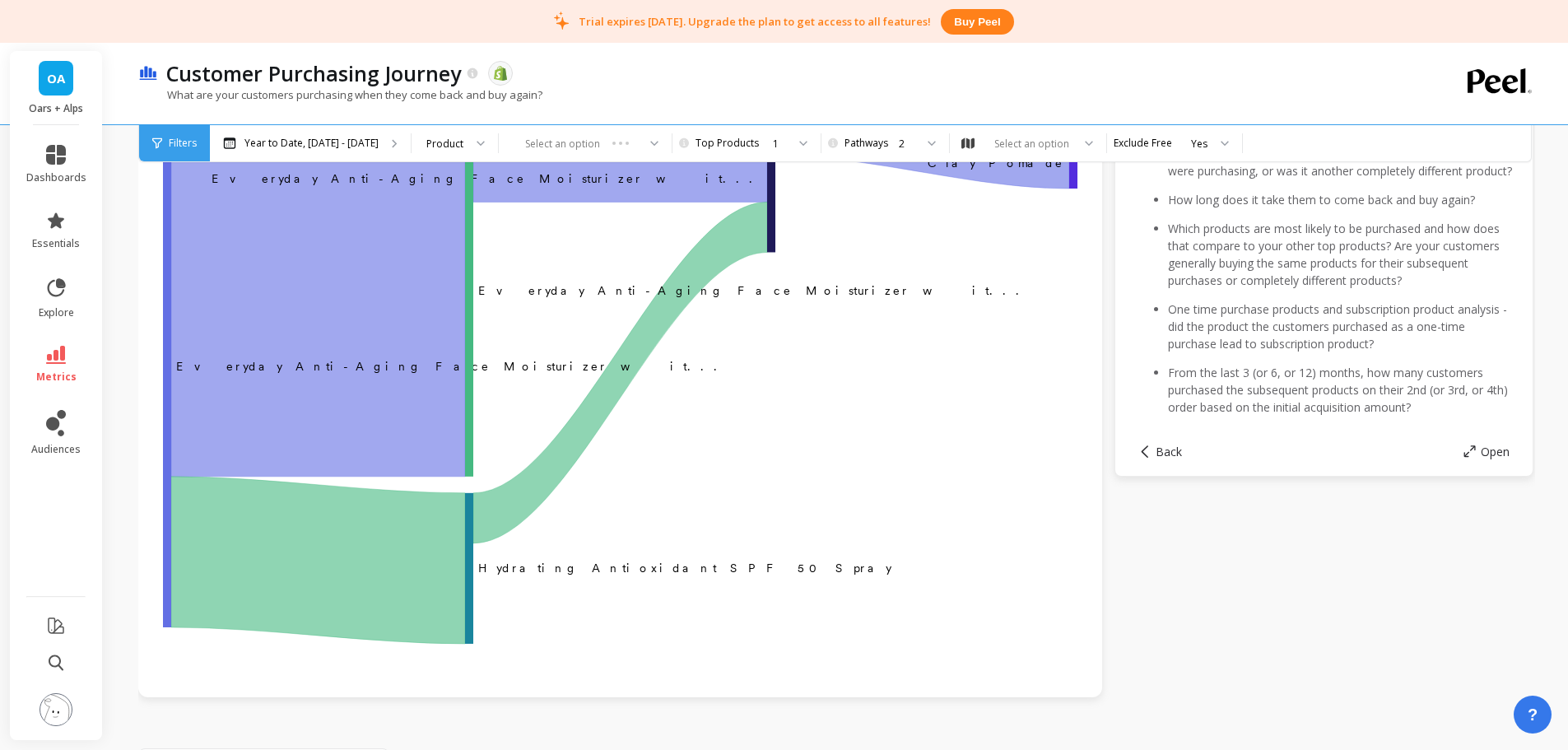
scroll to position [160, 0]
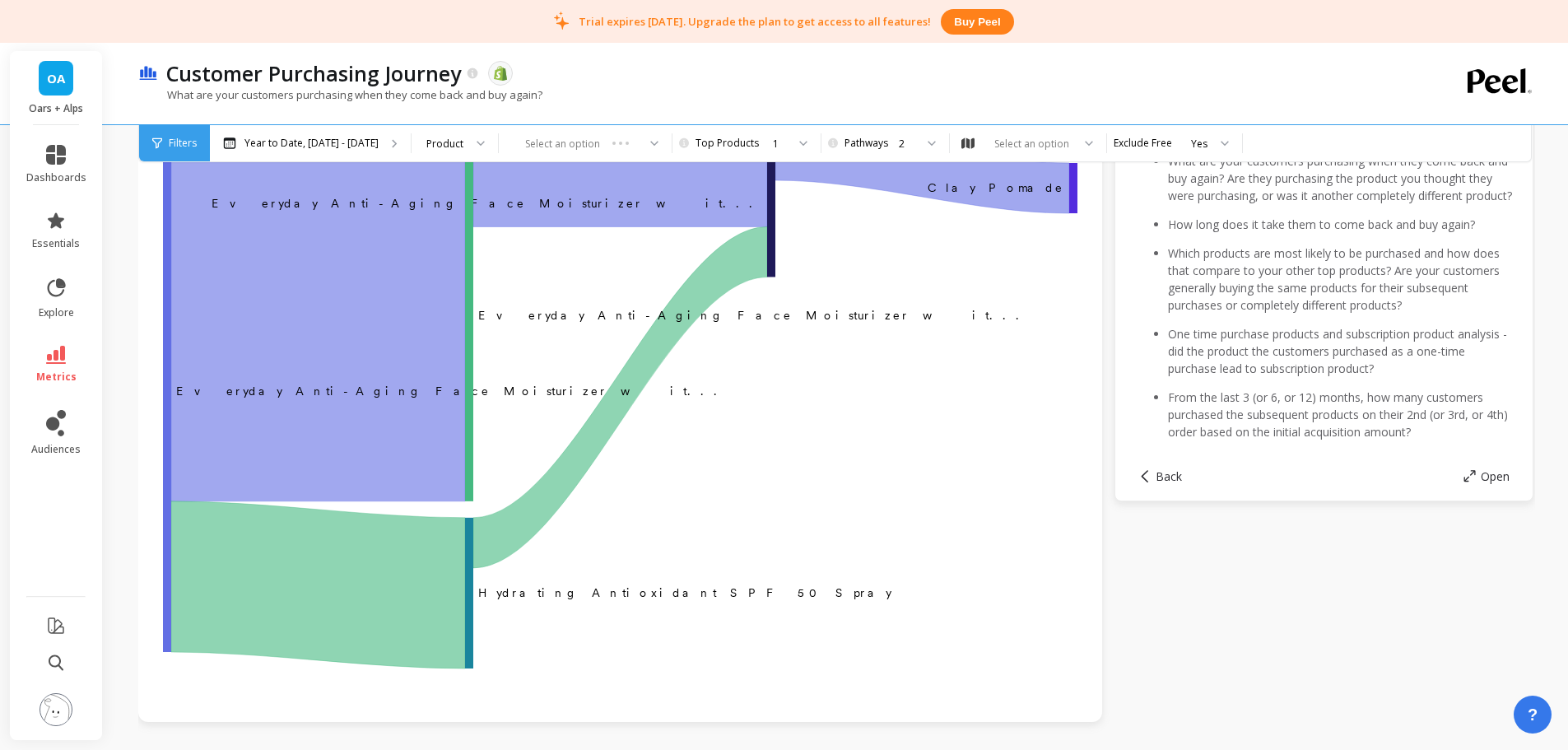
click at [875, 145] on div "2" at bounding box center [883, 144] width 62 height 16
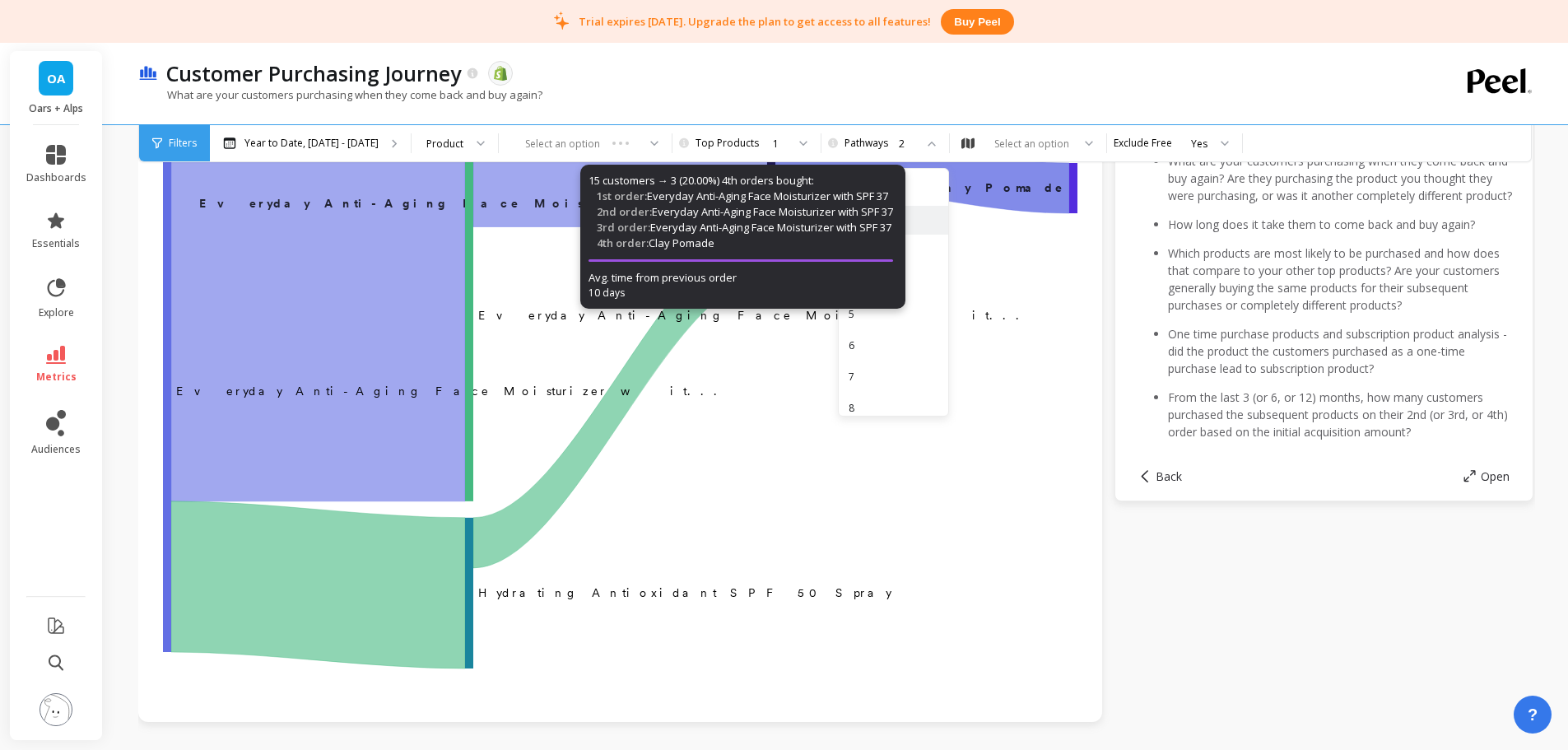
click at [915, 240] on div "3" at bounding box center [893, 251] width 110 height 29
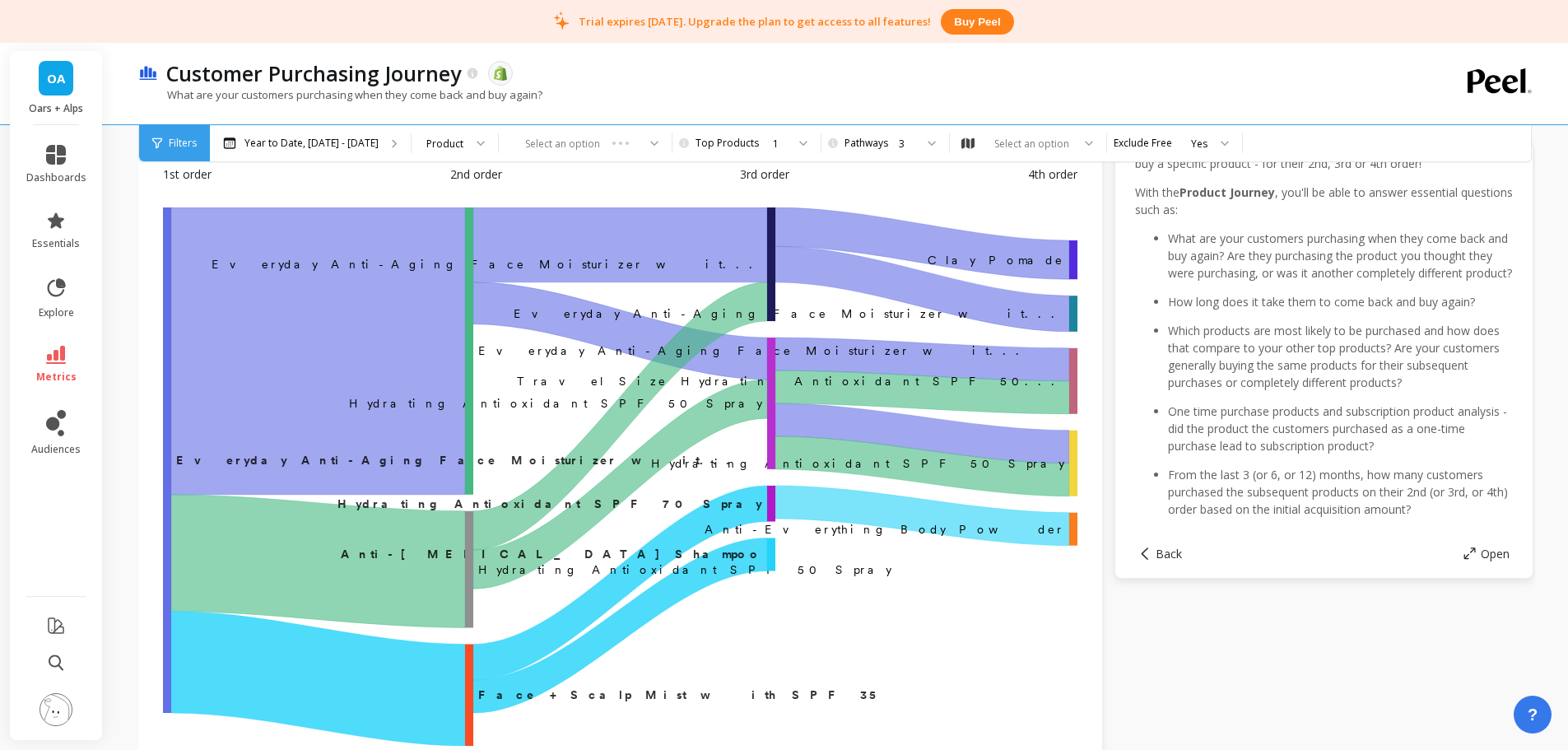
scroll to position [164, 0]
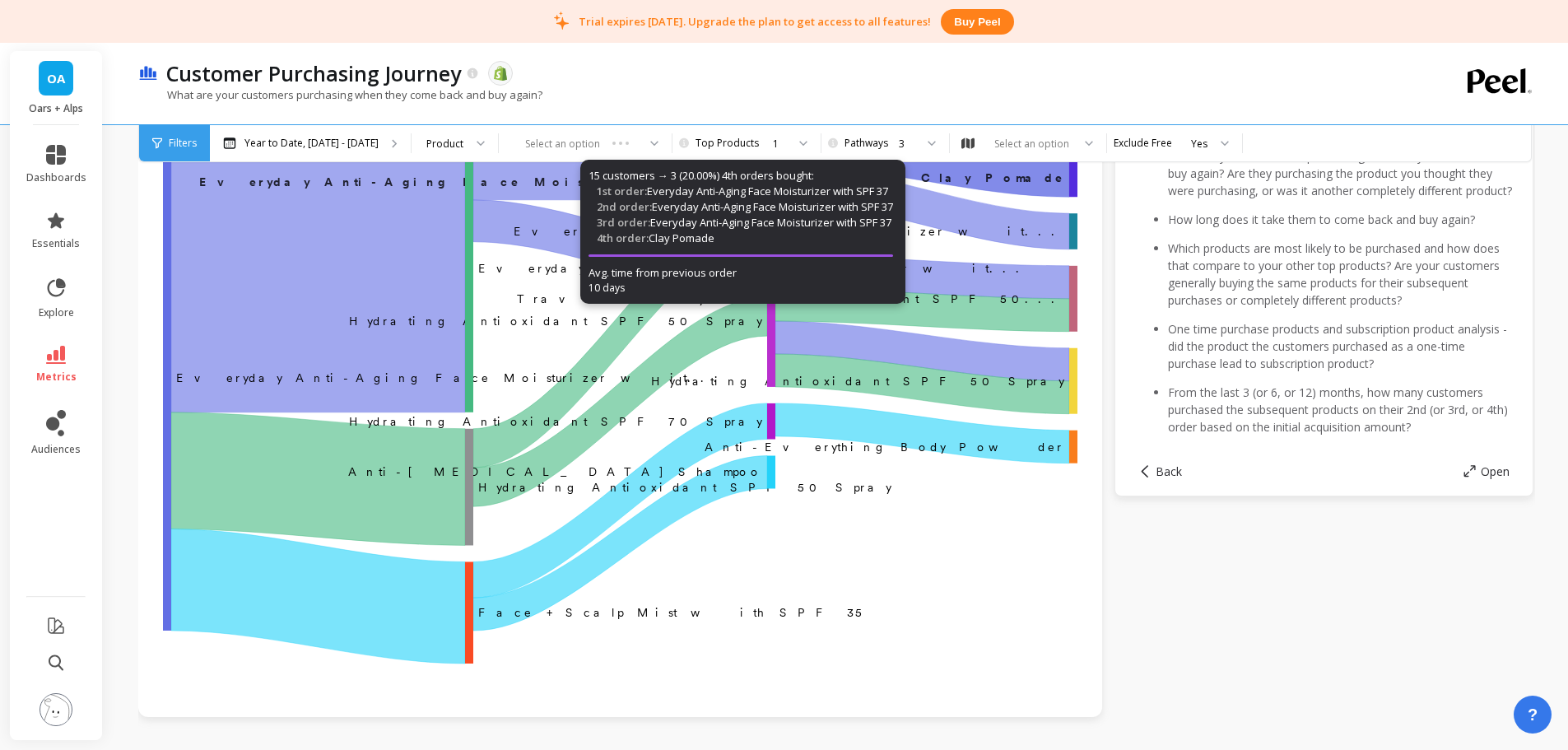
click at [837, 152] on div "3" at bounding box center [893, 143] width 111 height 36
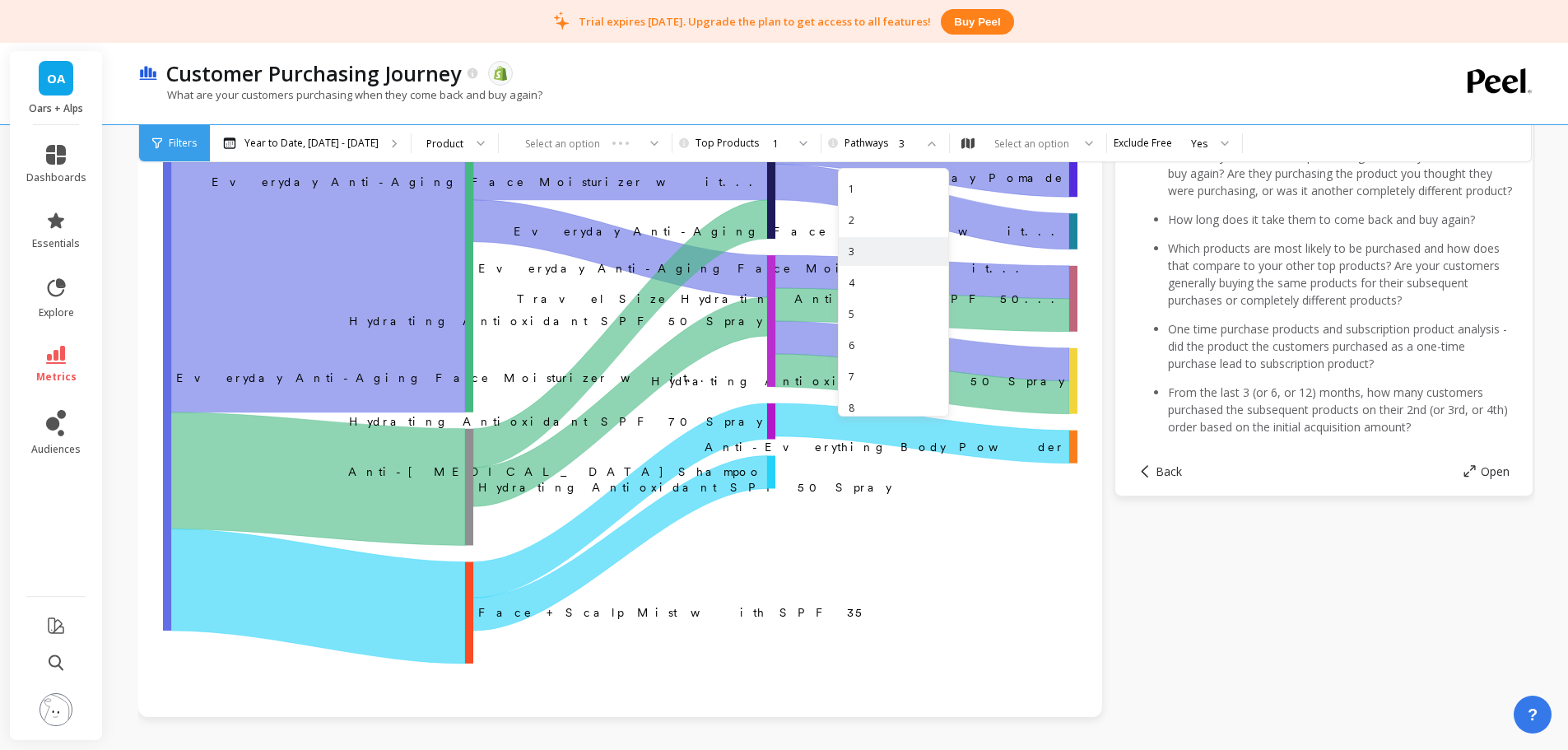
click at [884, 312] on div "5" at bounding box center [894, 314] width 90 height 16
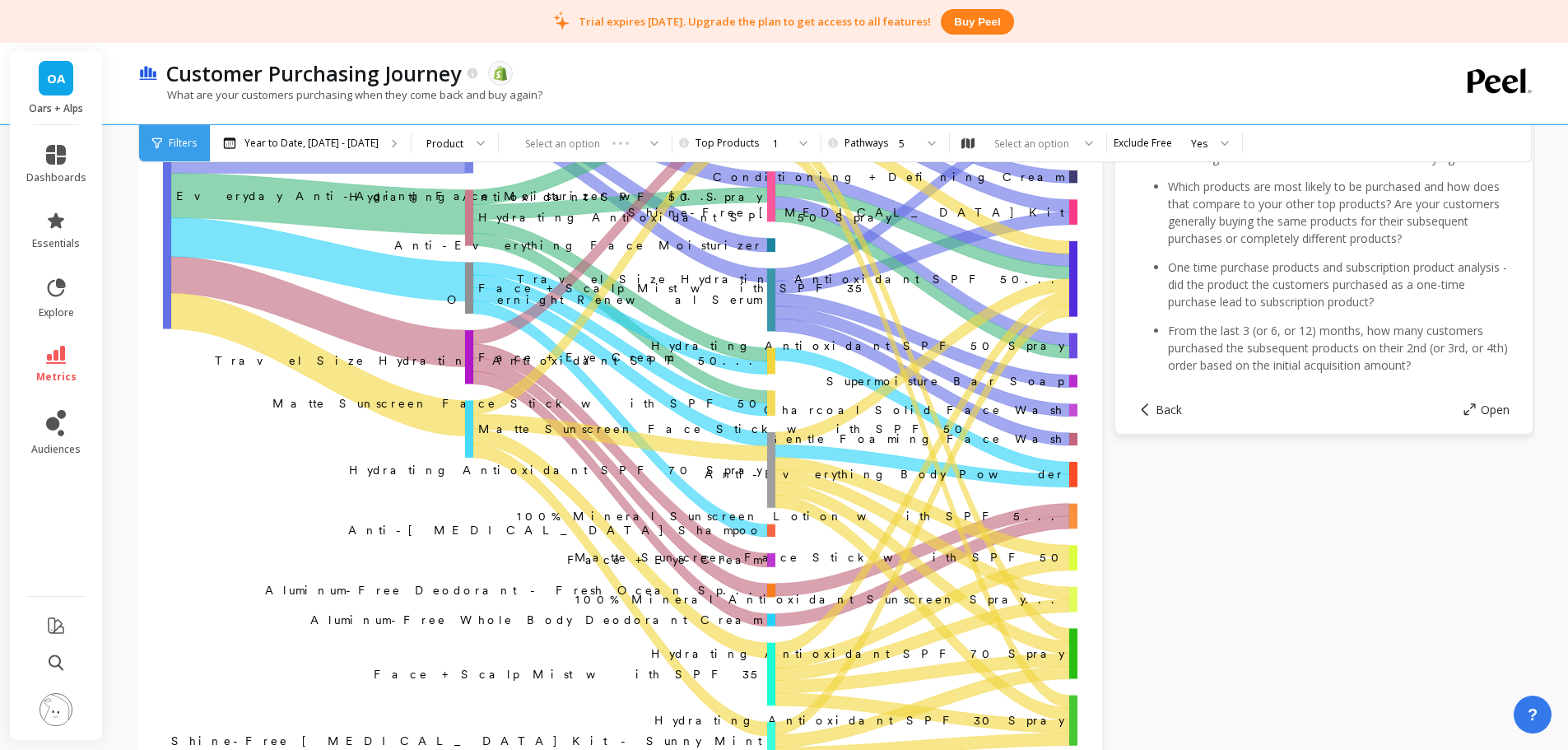
scroll to position [82, 0]
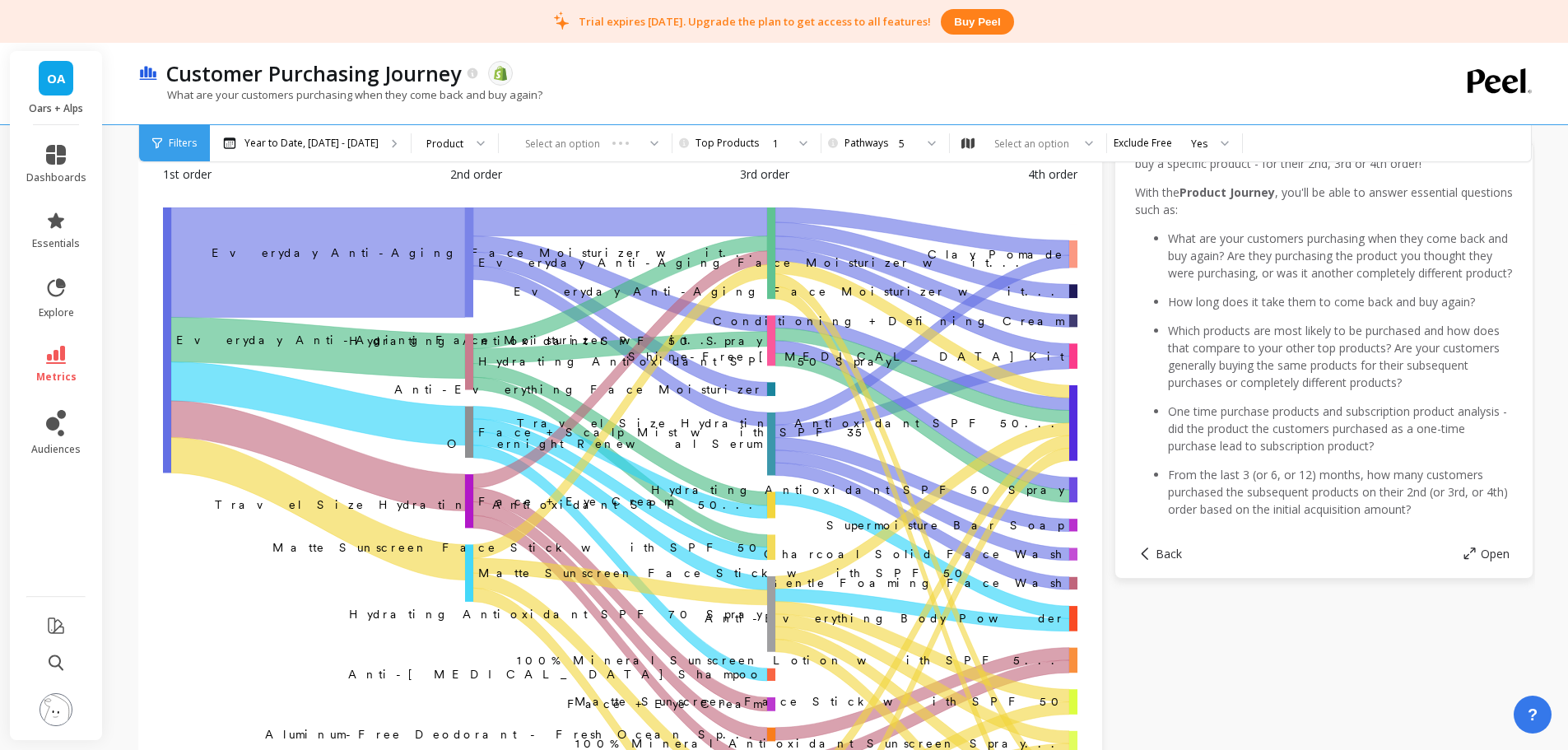
click at [873, 149] on div "5" at bounding box center [883, 144] width 62 height 16
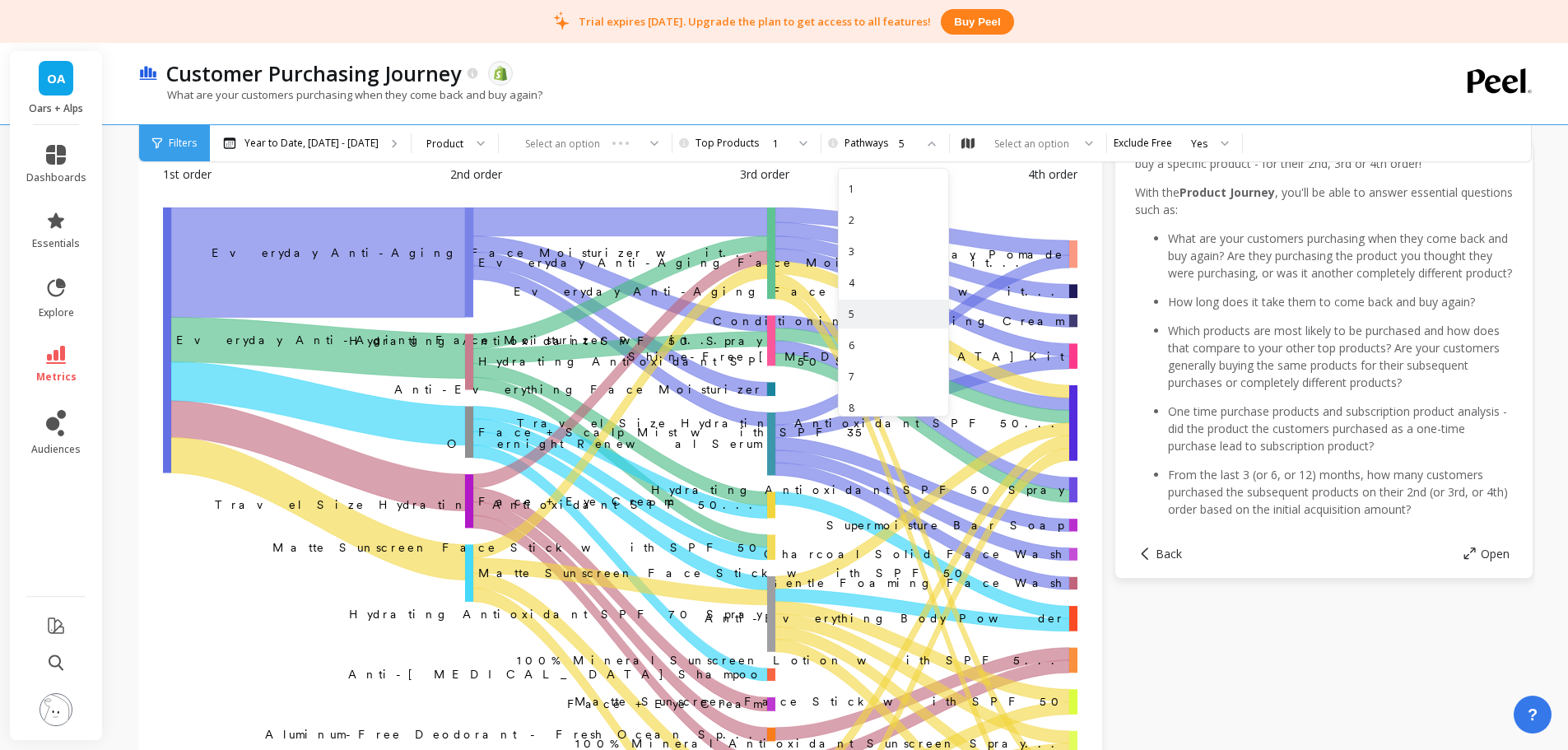
click at [861, 224] on div "2" at bounding box center [894, 220] width 90 height 16
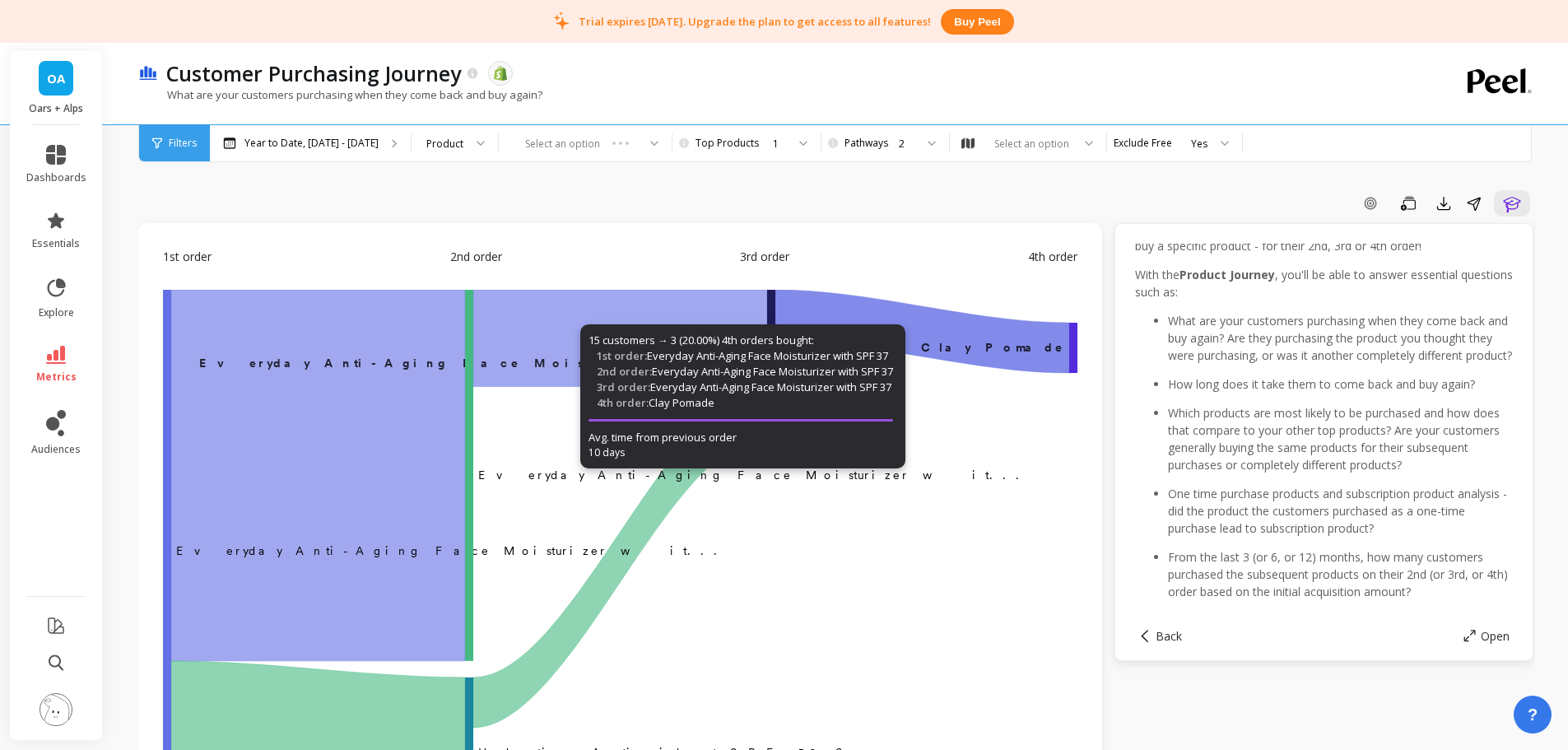
click at [760, 153] on div "1" at bounding box center [754, 143] width 132 height 36
click at [742, 224] on div "2" at bounding box center [754, 220] width 110 height 16
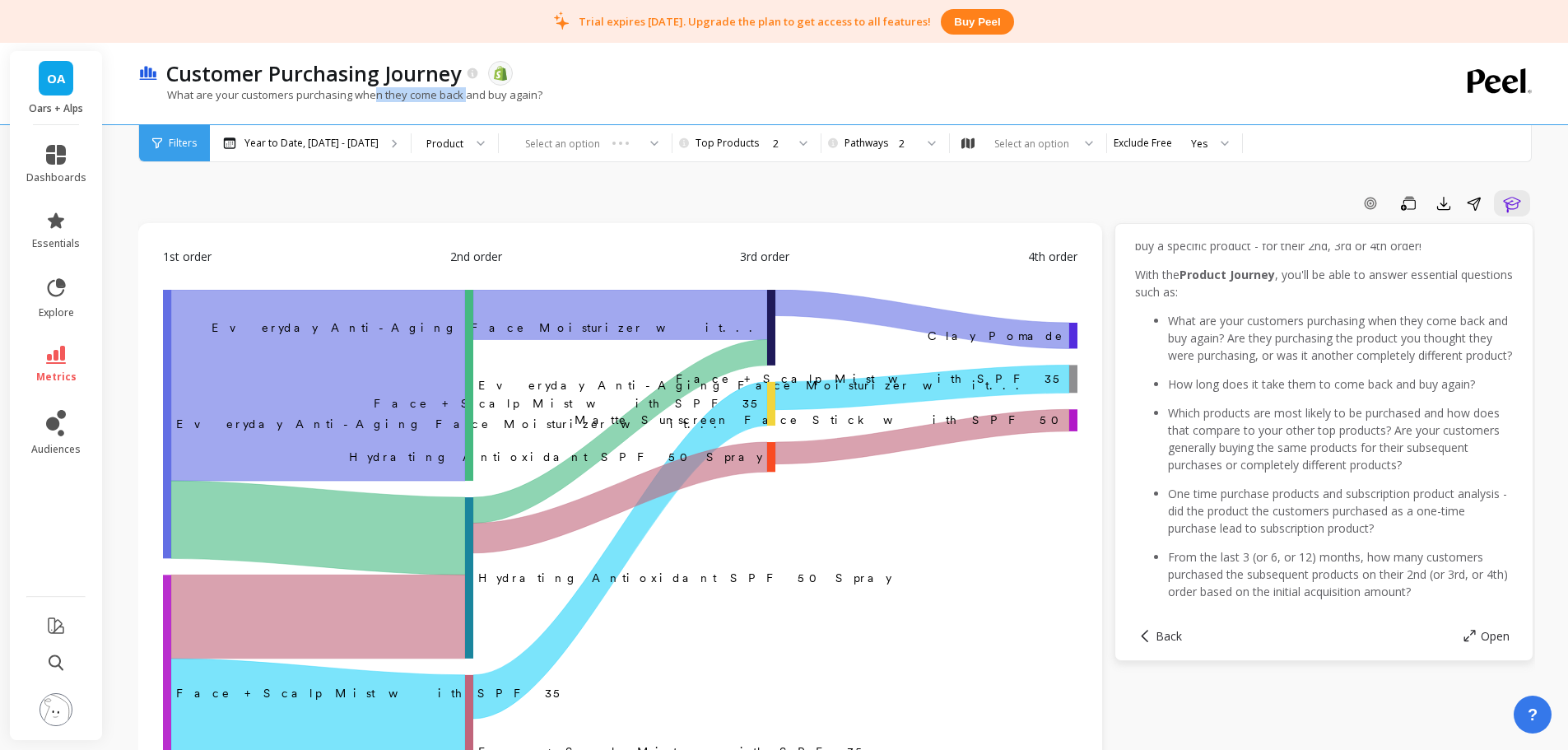
drag, startPoint x: 406, startPoint y: 96, endPoint x: 468, endPoint y: 95, distance: 62.0
click at [468, 95] on p "What are your customers purchasing when they come back and buy again?" at bounding box center [340, 95] width 404 height 15
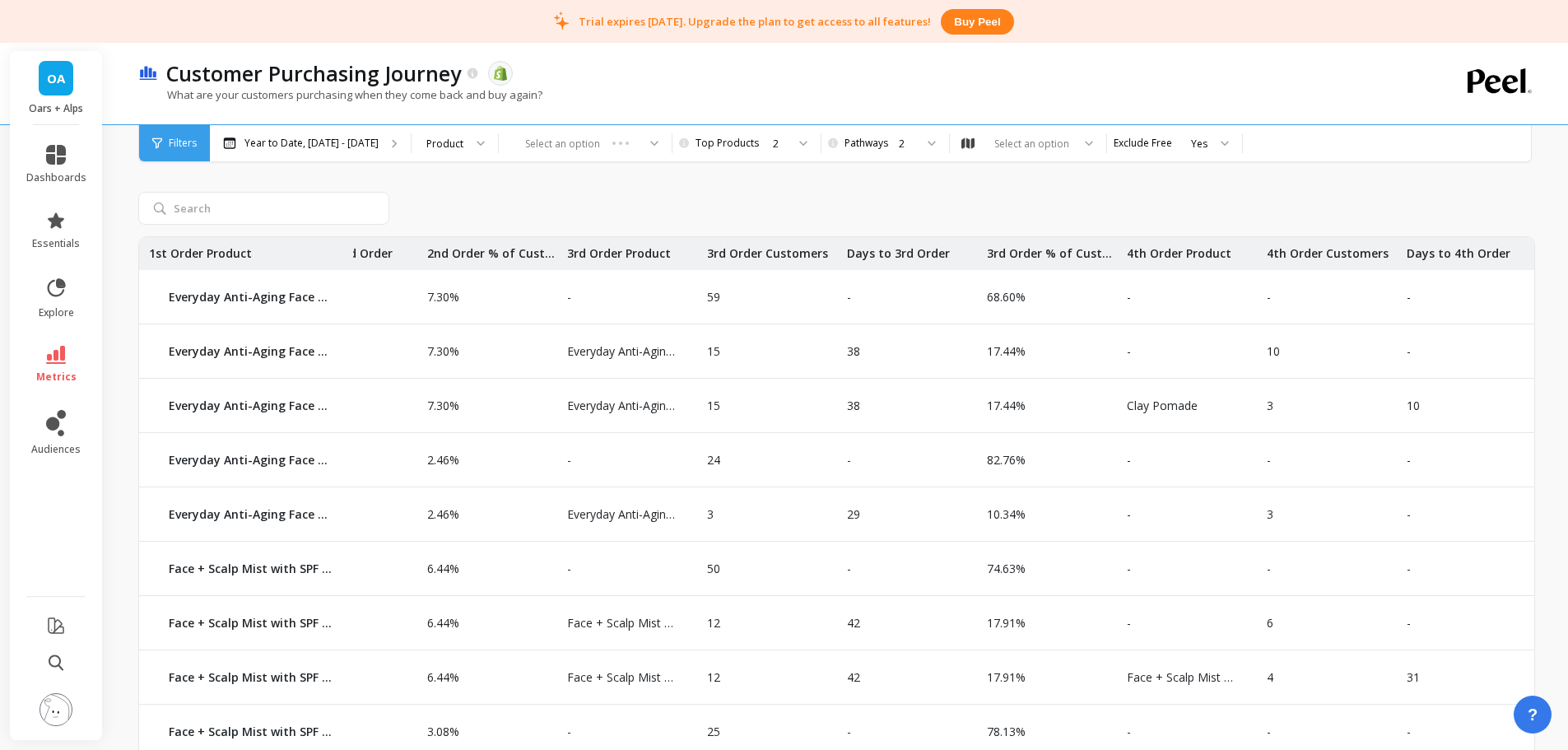
scroll to position [0, 650]
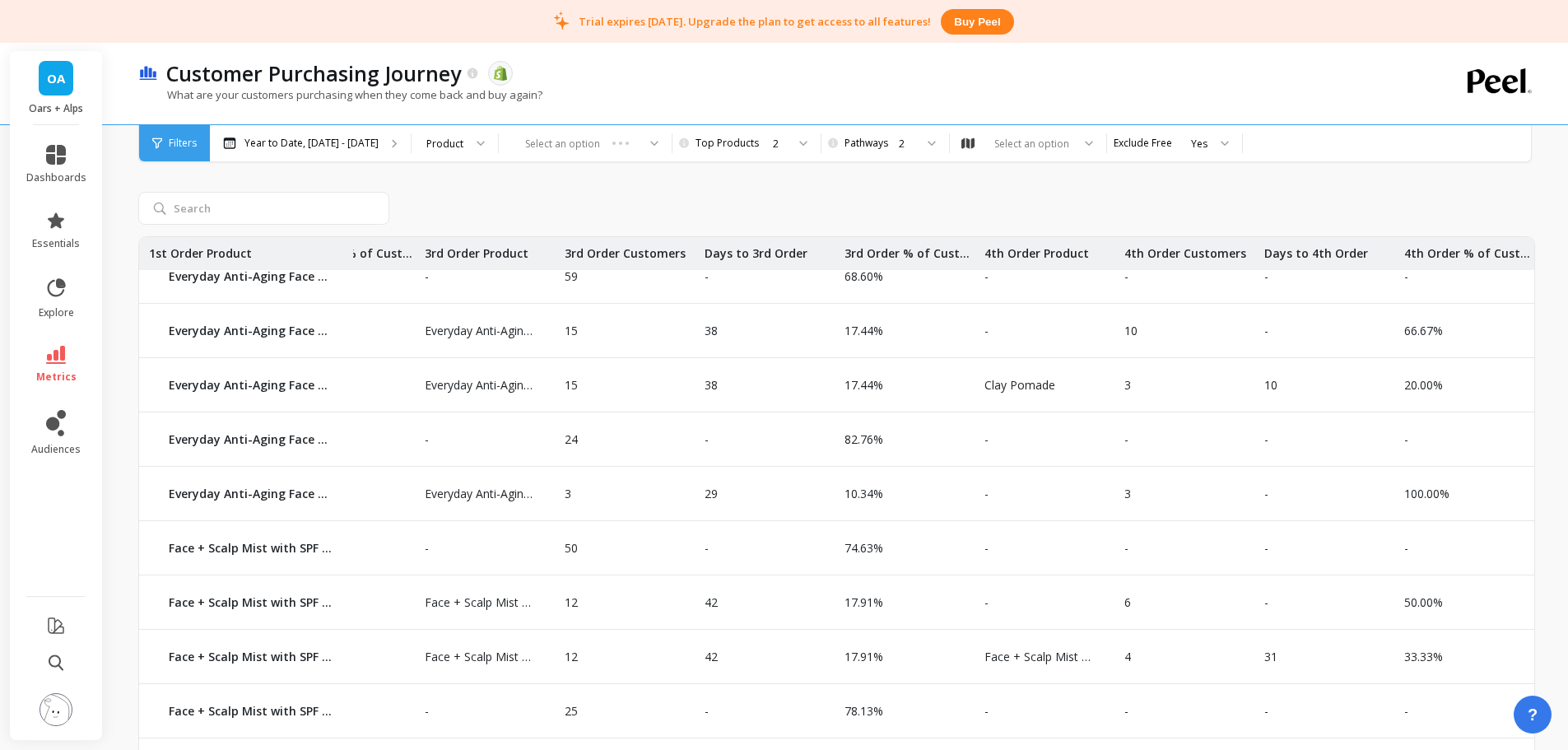
drag, startPoint x: 835, startPoint y: 471, endPoint x: 935, endPoint y: 489, distance: 101.6
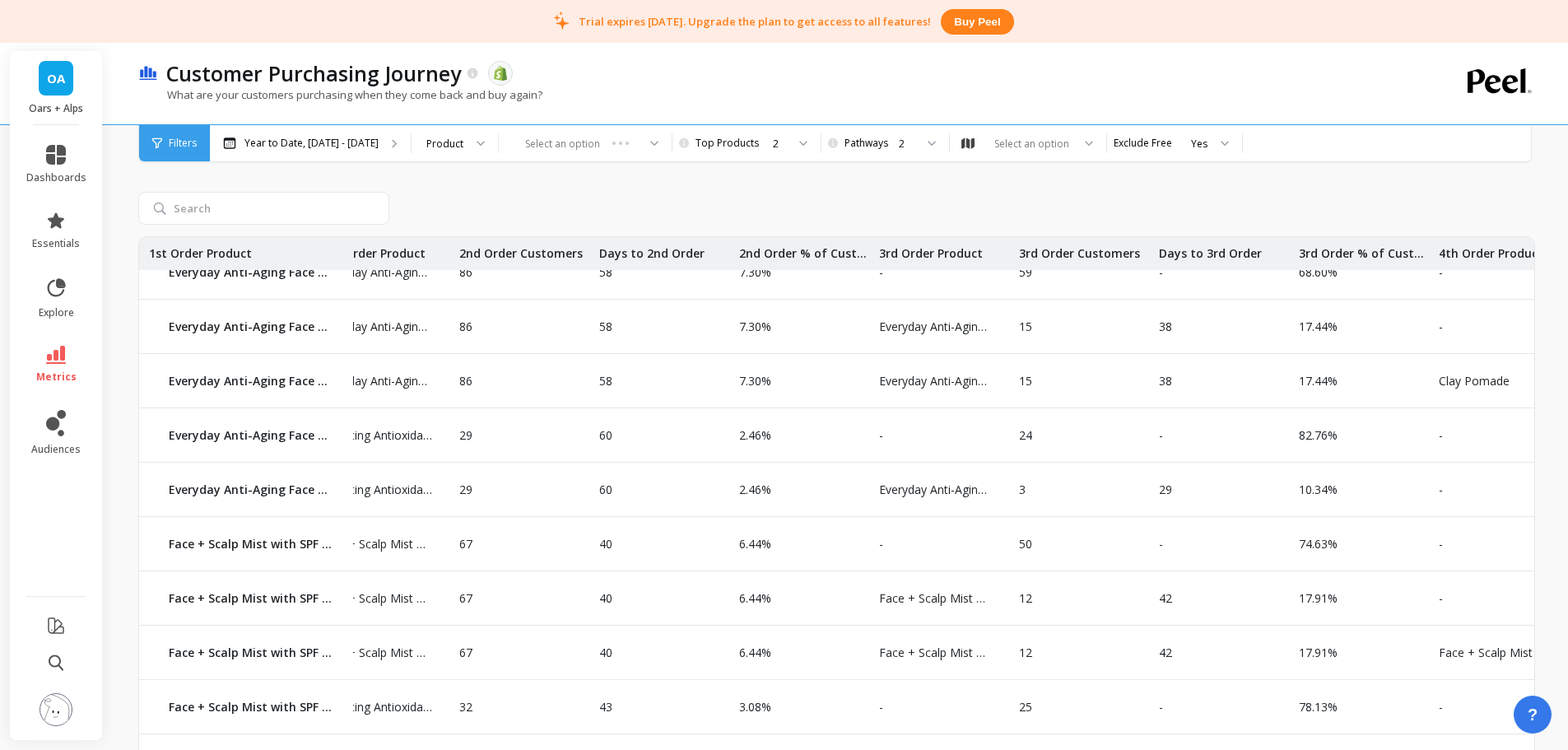
scroll to position [25, 0]
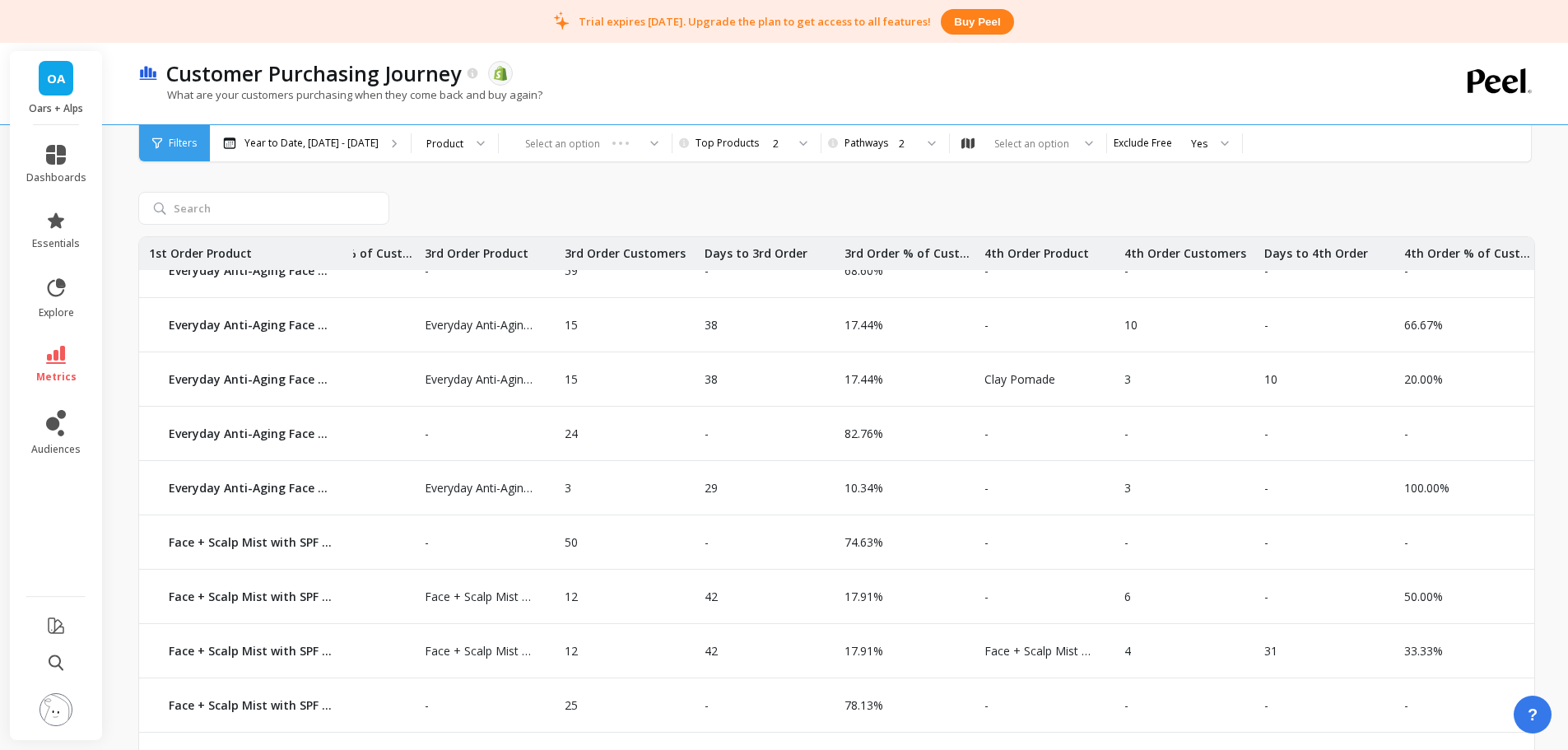
drag, startPoint x: 1156, startPoint y: 516, endPoint x: 1420, endPoint y: 532, distance: 264.5
click at [1394, 511] on div "100.00%" at bounding box center [1464, 487] width 140 height 54
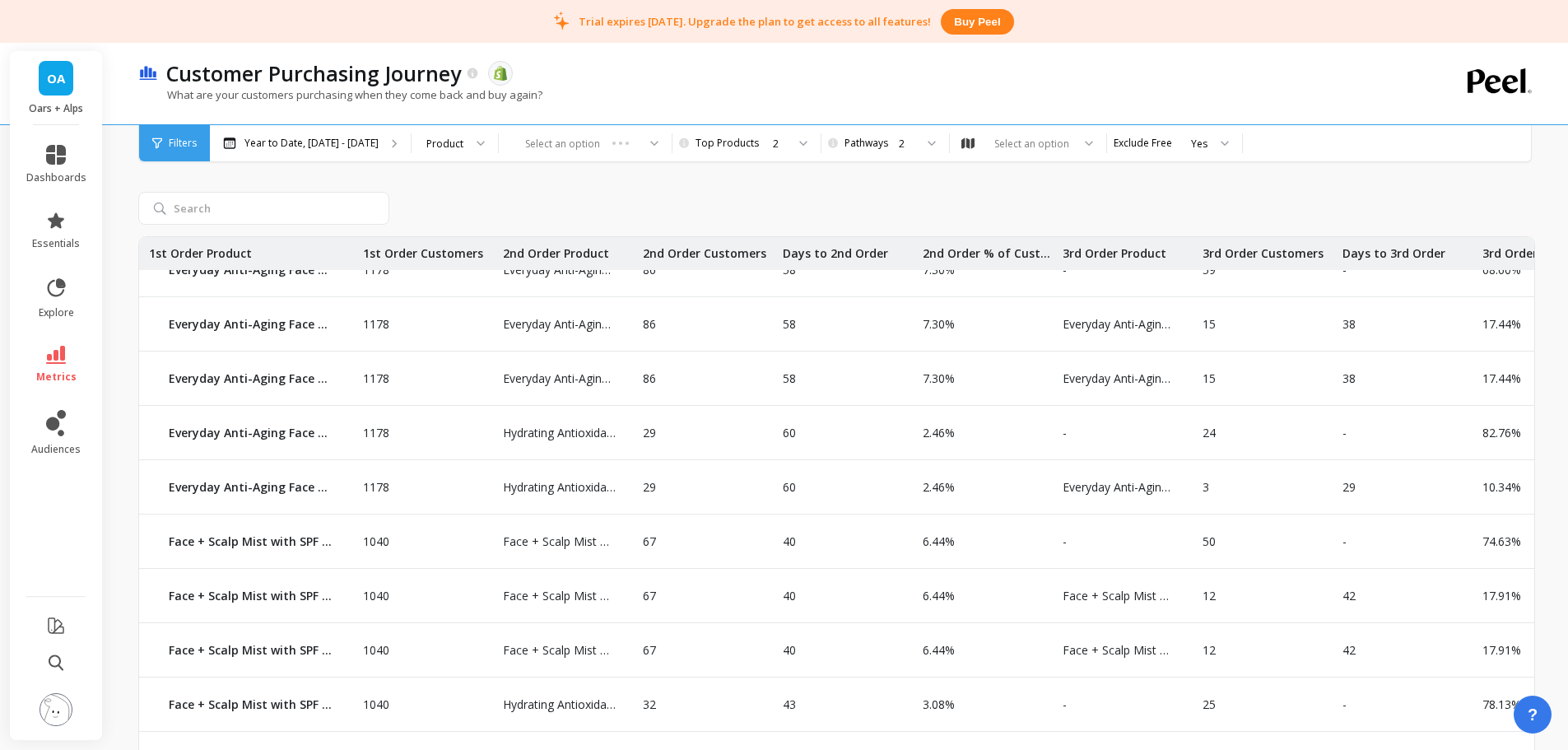
drag, startPoint x: 1198, startPoint y: 488, endPoint x: 546, endPoint y: 487, distance: 652.0
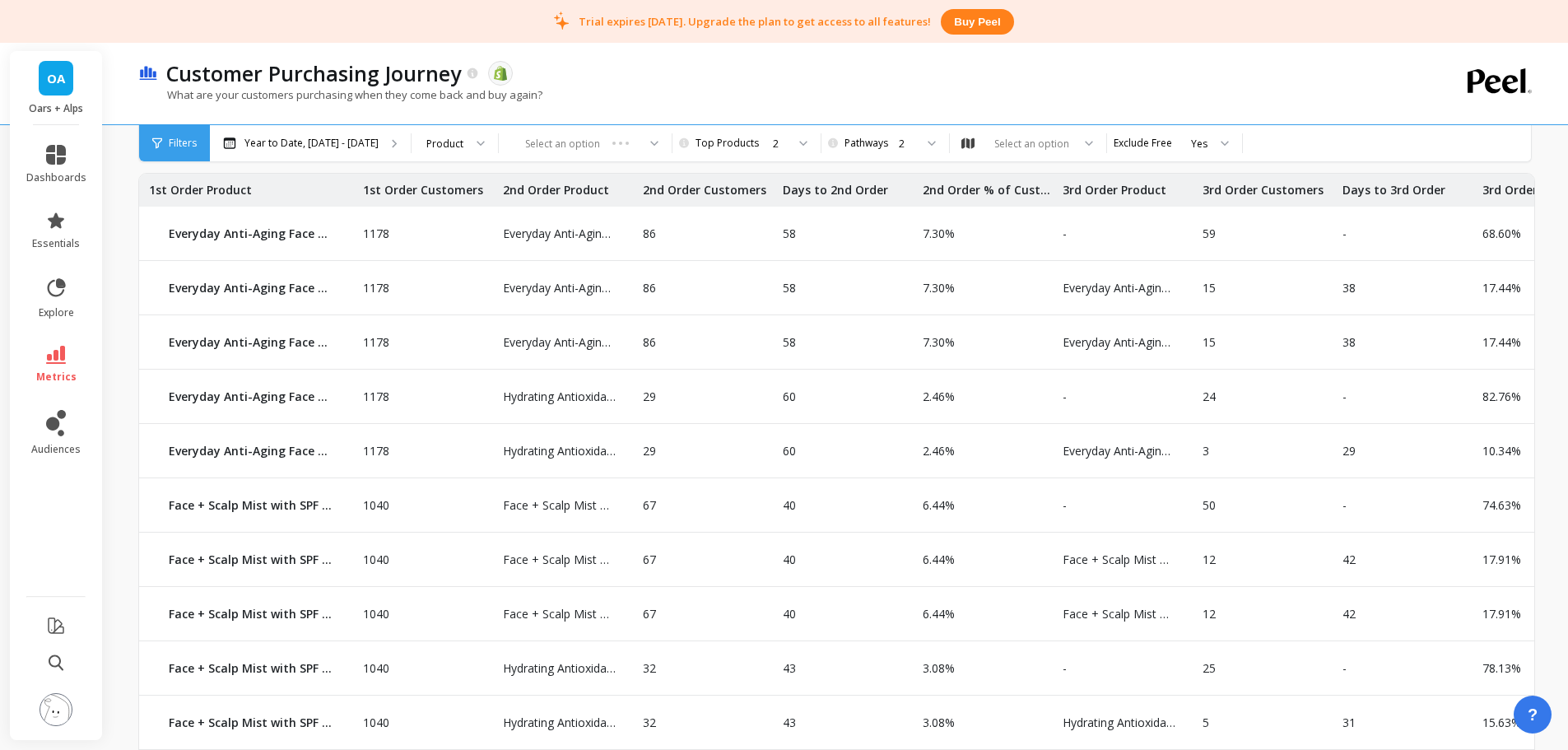
scroll to position [671, 0]
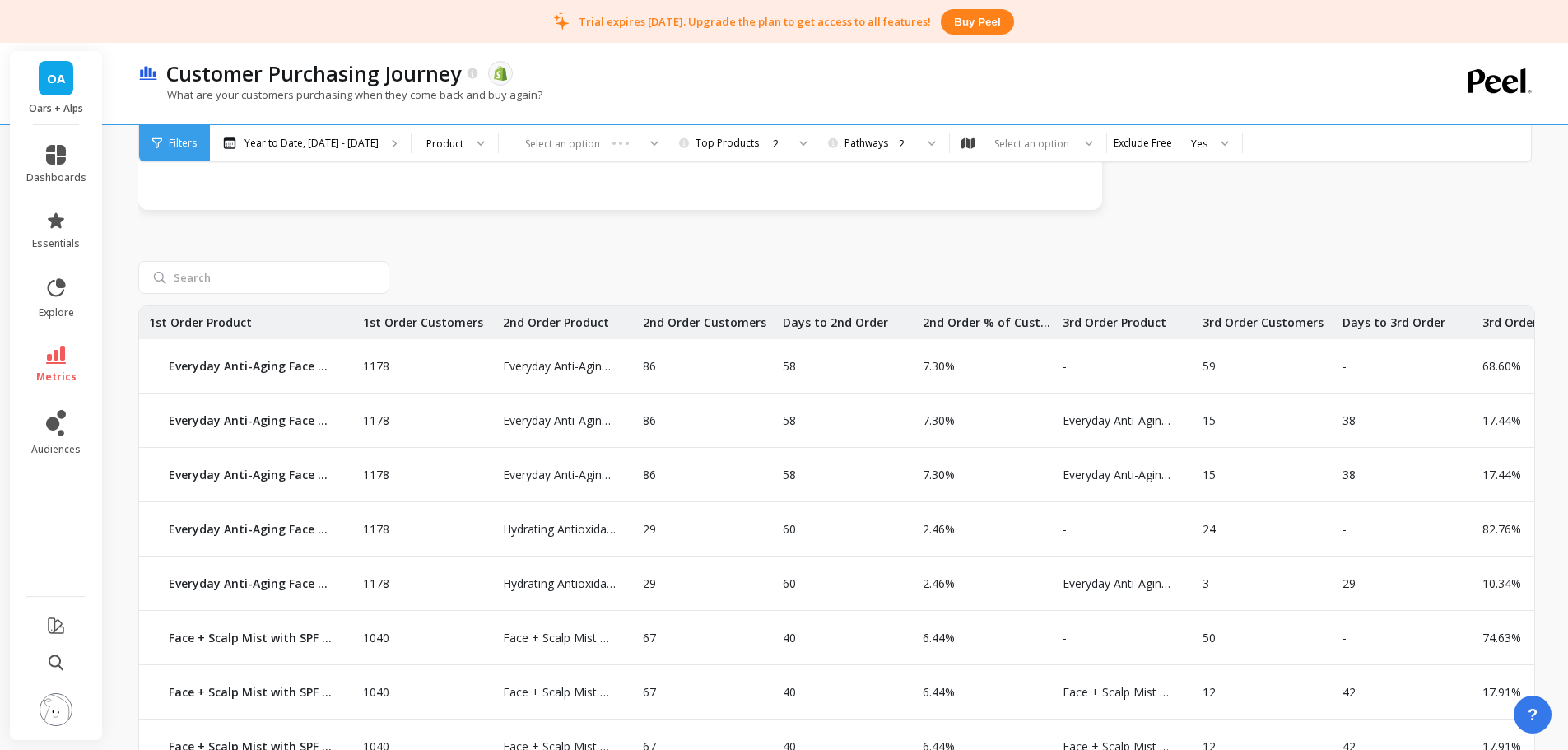
click at [806, 246] on div "1178 Everyday Anti-Aging Face Moisturizer with SPF 37 Everyday Anti-Aging Face …" at bounding box center [837, 579] width 1397 height 705
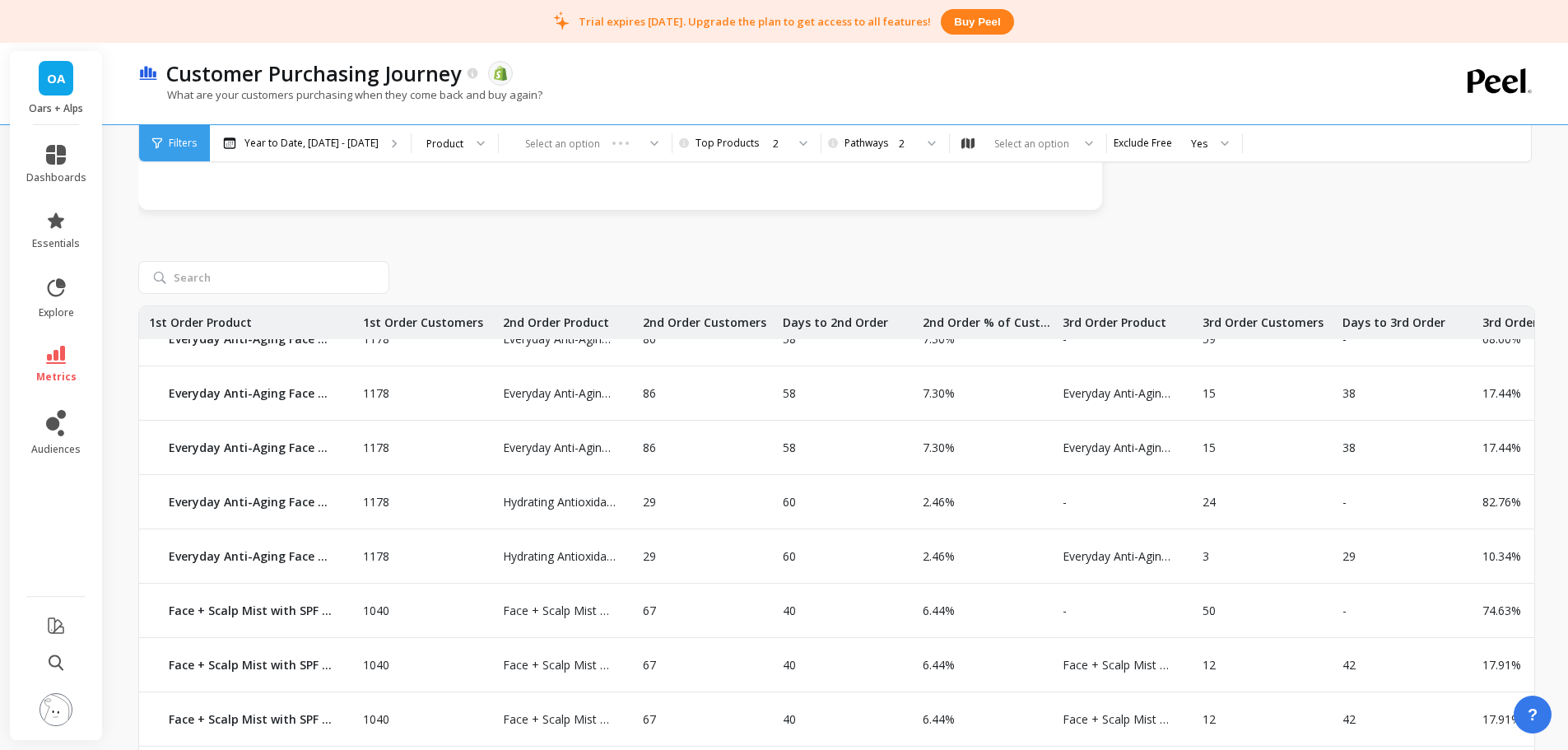
scroll to position [0, 0]
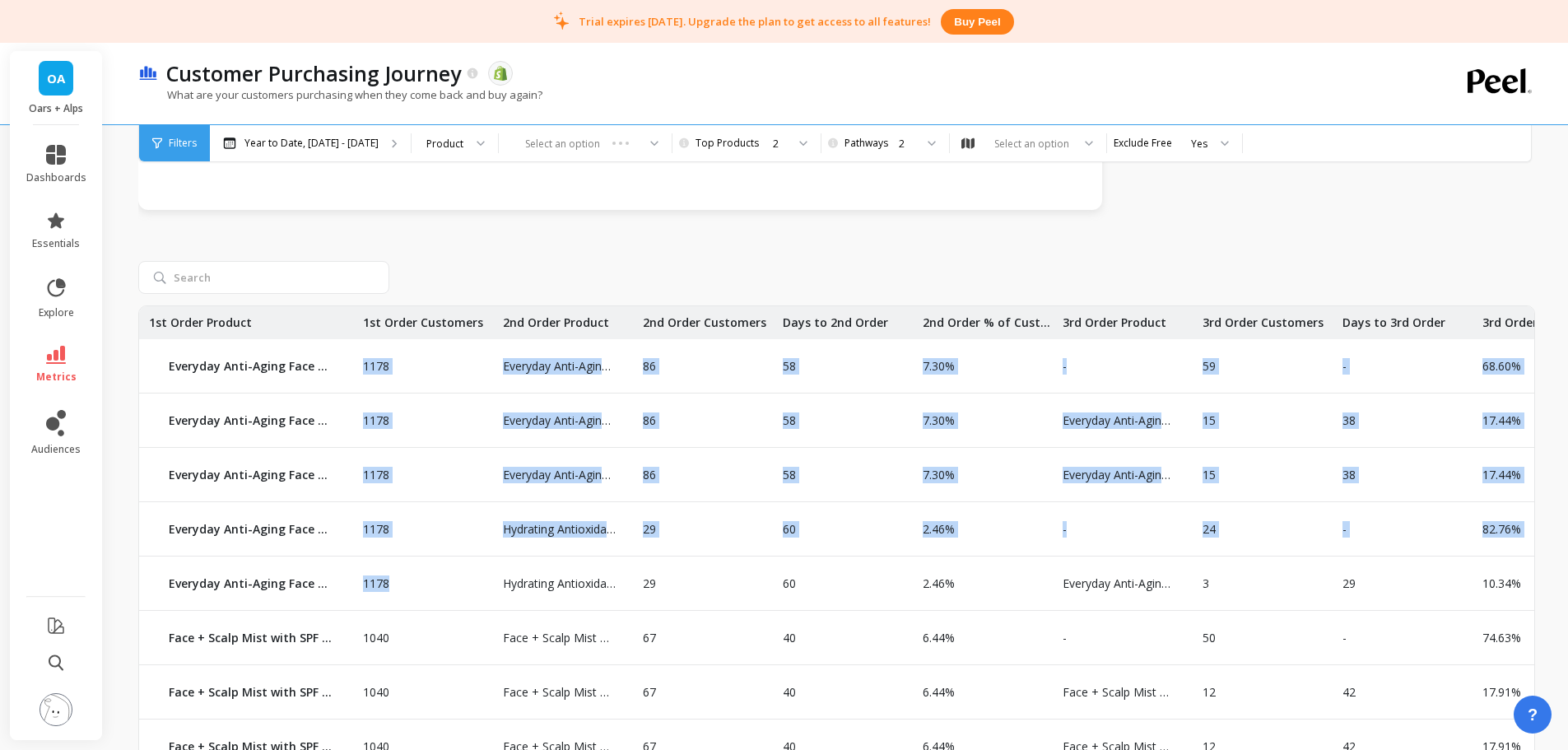
drag, startPoint x: 362, startPoint y: 365, endPoint x: 426, endPoint y: 584, distance: 228.2
click at [426, 584] on div "1178 Everyday Anti-Aging Face Moisturizer with SPF 37 Everyday Anti-Aging Face …" at bounding box center [1155, 633] width 2033 height 652
click at [420, 587] on div "1178" at bounding box center [423, 583] width 140 height 54
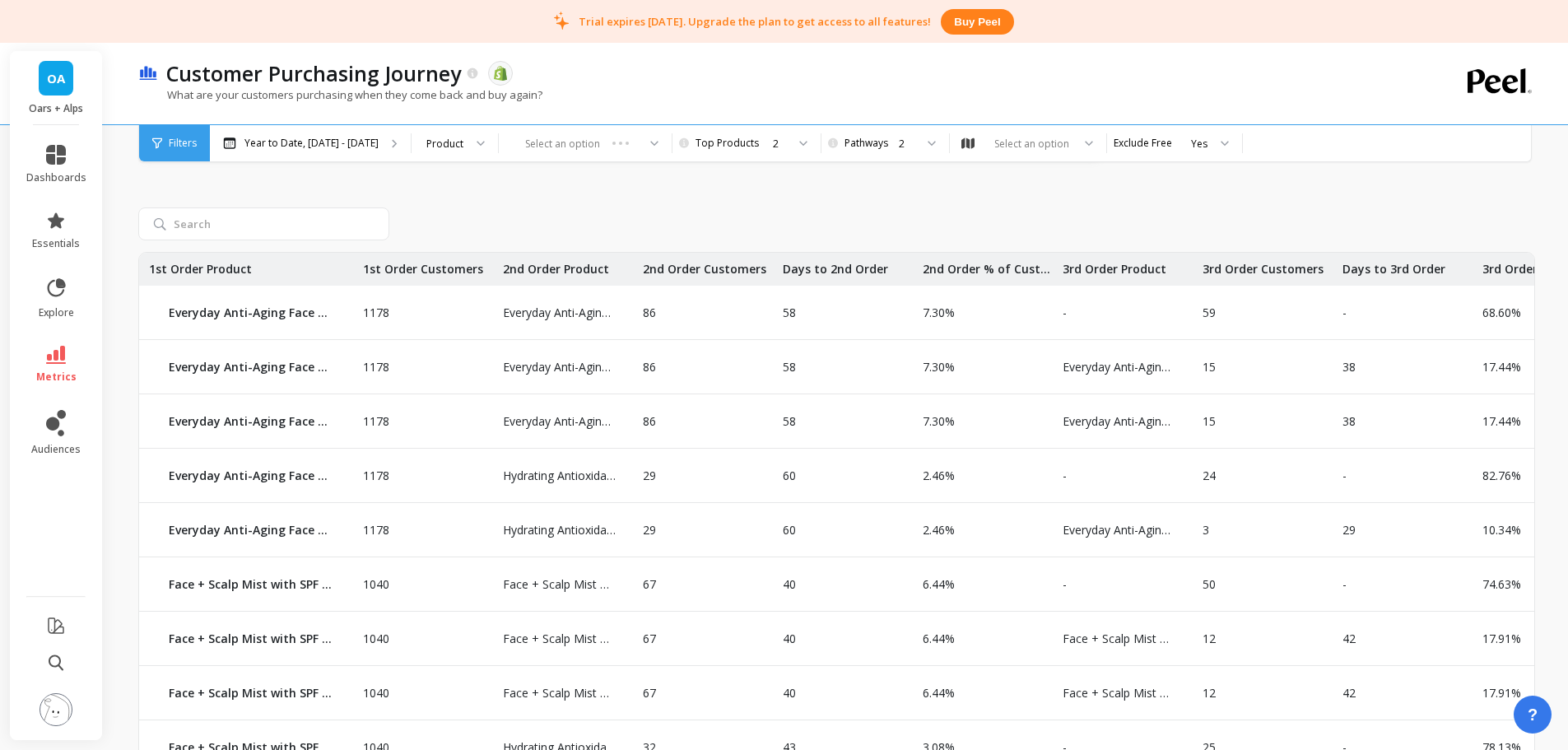
scroll to position [754, 0]
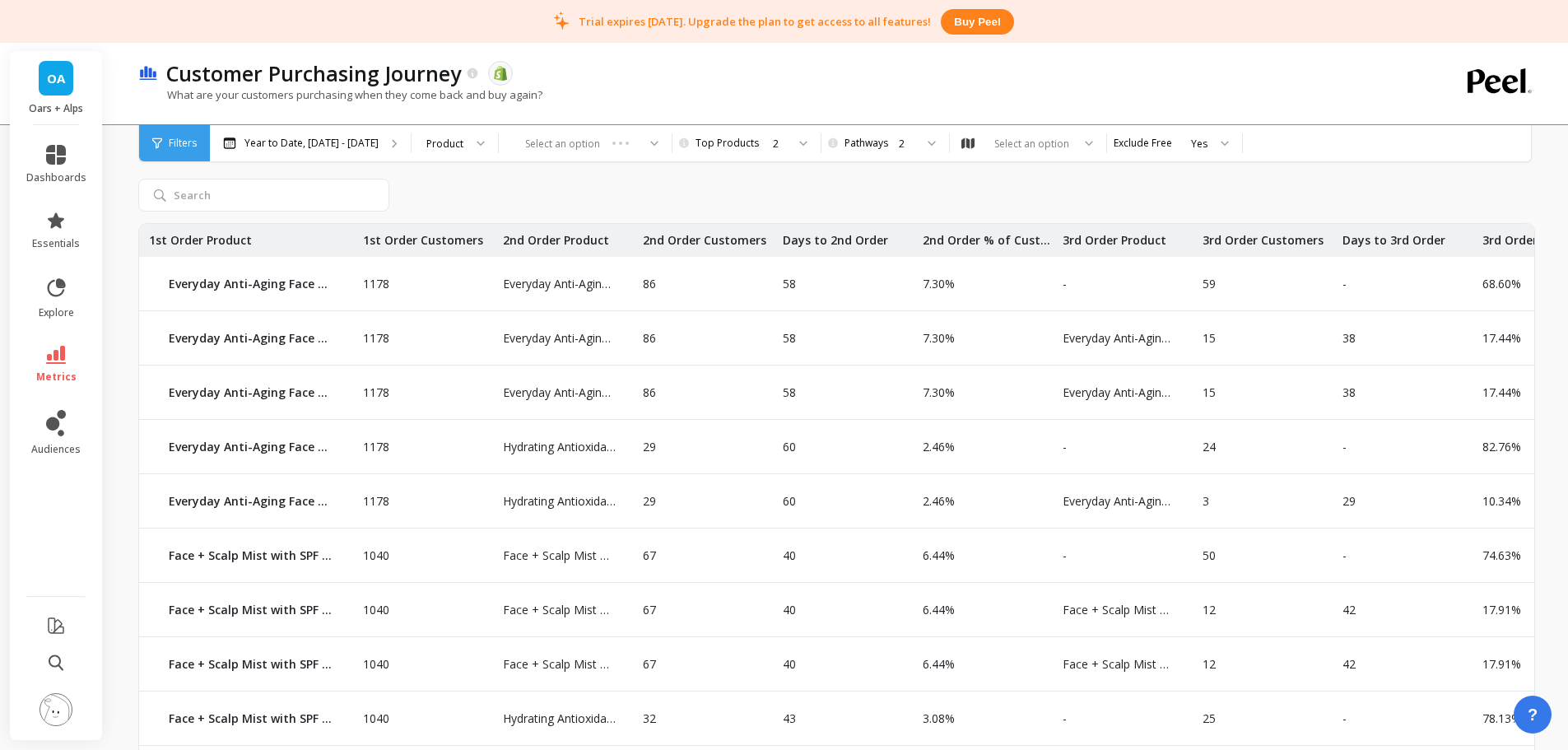
click at [753, 144] on div "2" at bounding box center [745, 144] width 82 height 16
click at [744, 249] on div "3" at bounding box center [754, 252] width 110 height 16
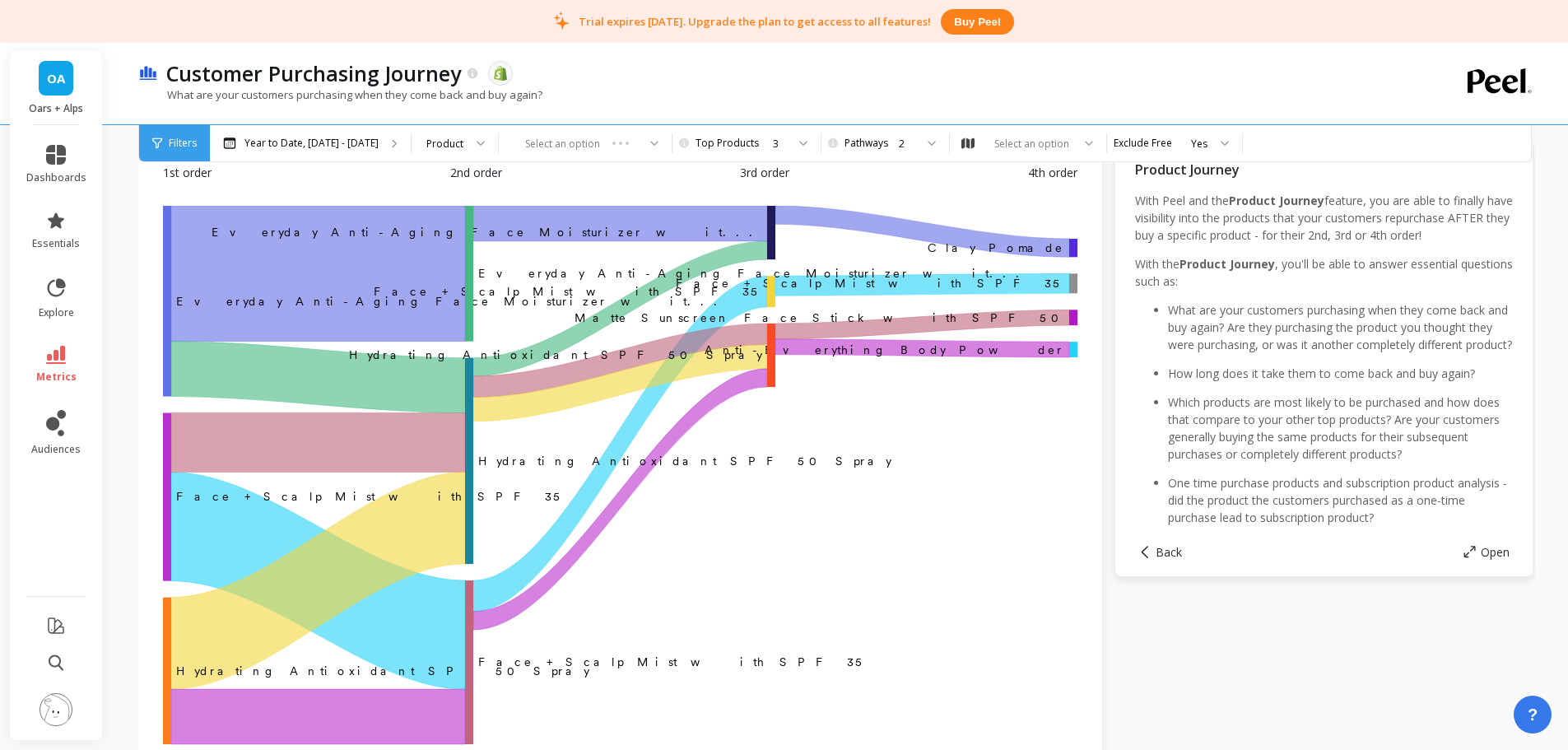
scroll to position [164, 0]
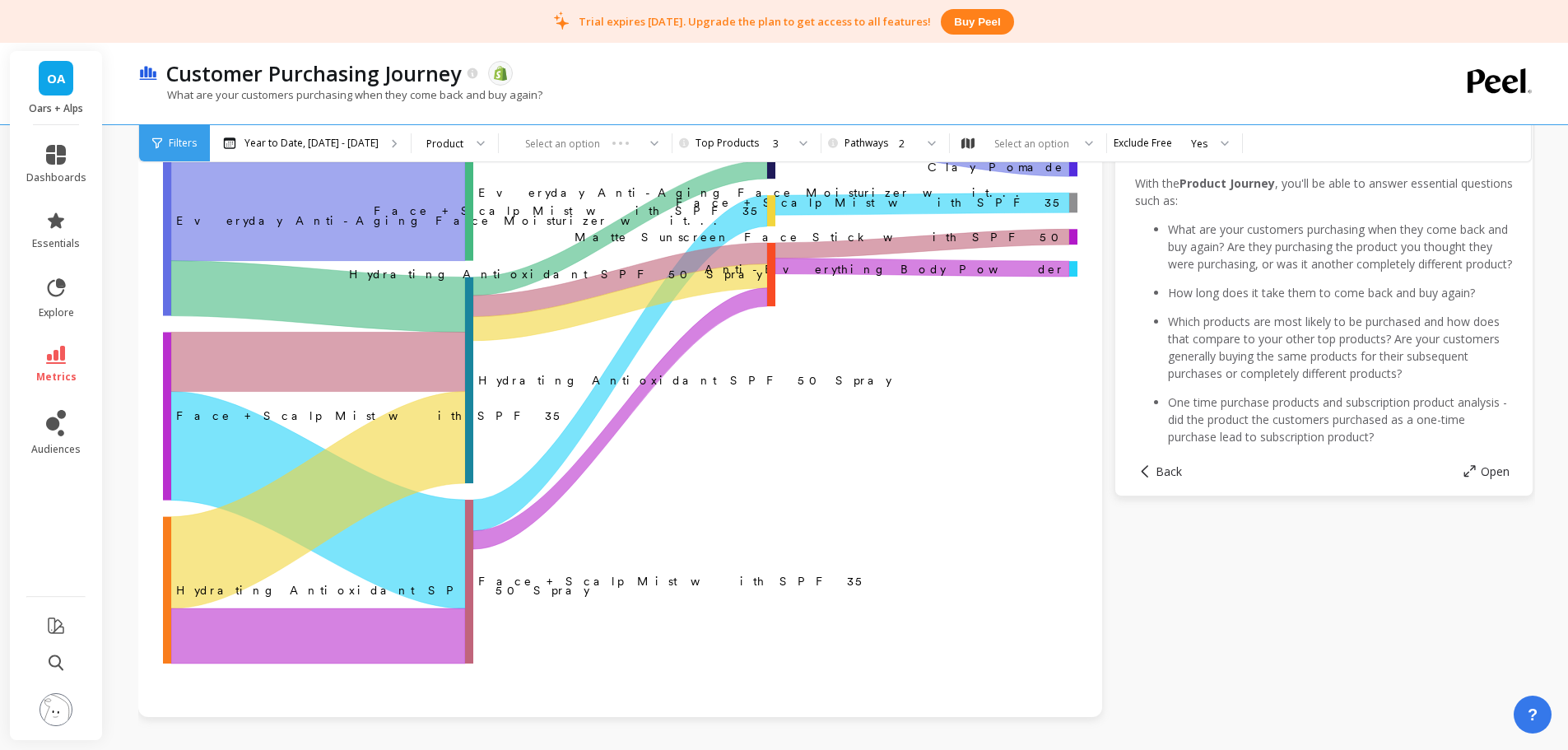
click at [773, 148] on div "3" at bounding box center [779, 144] width 13 height 16
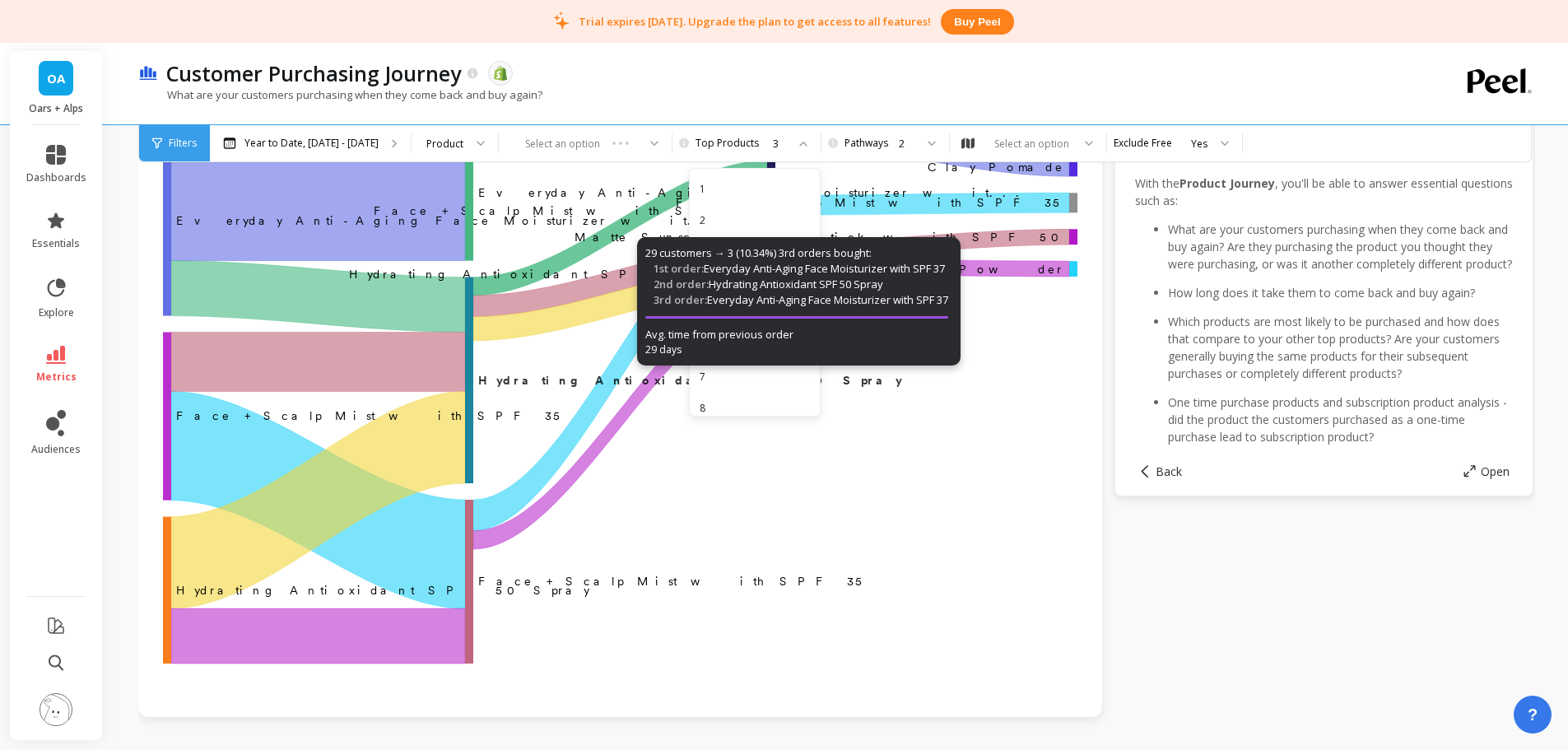
click at [739, 218] on div "2" at bounding box center [754, 220] width 110 height 16
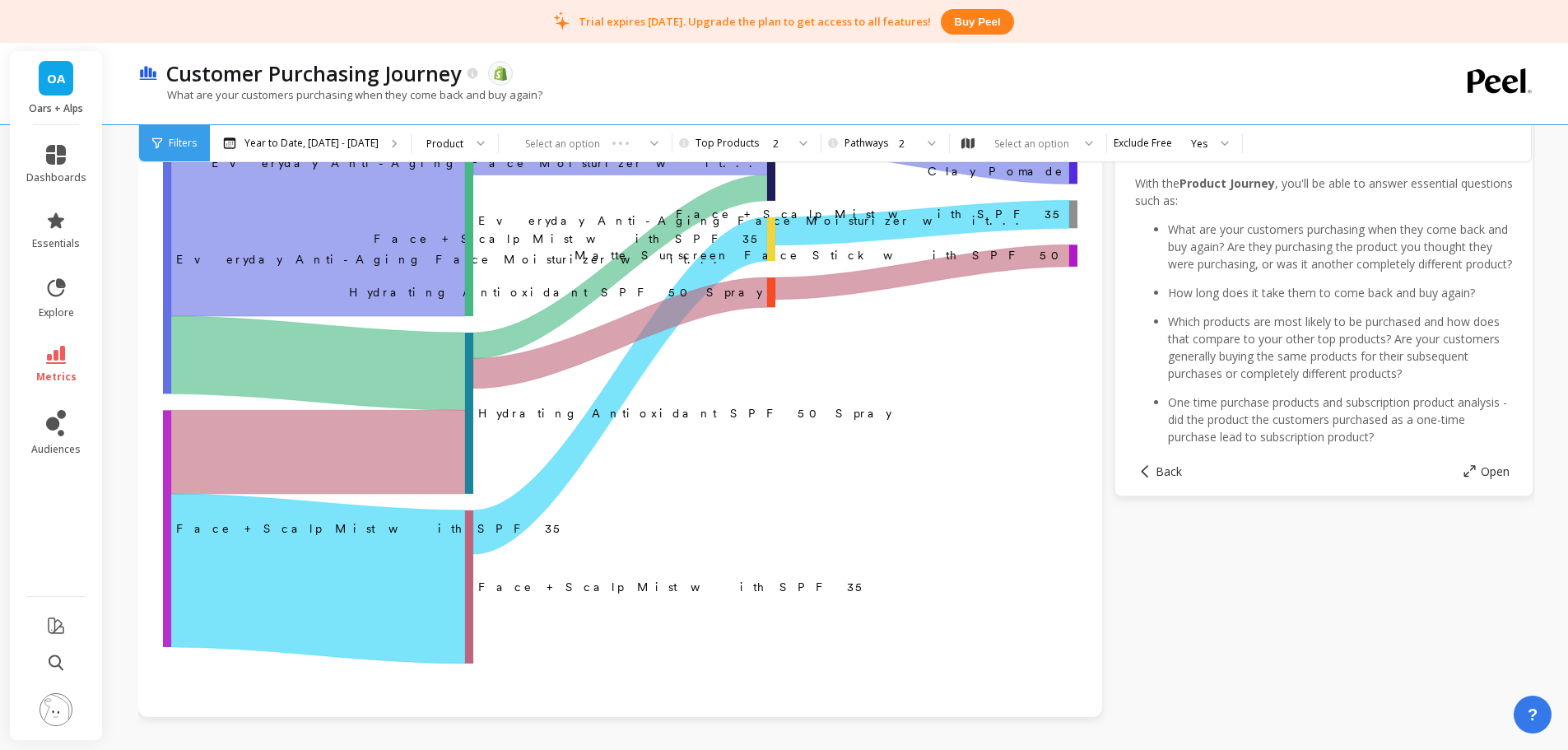
click at [790, 94] on div "What are your customers purchasing when they come back and buy again?" at bounding box center [769, 102] width 1261 height 31
click at [743, 142] on div "2" at bounding box center [745, 144] width 82 height 16
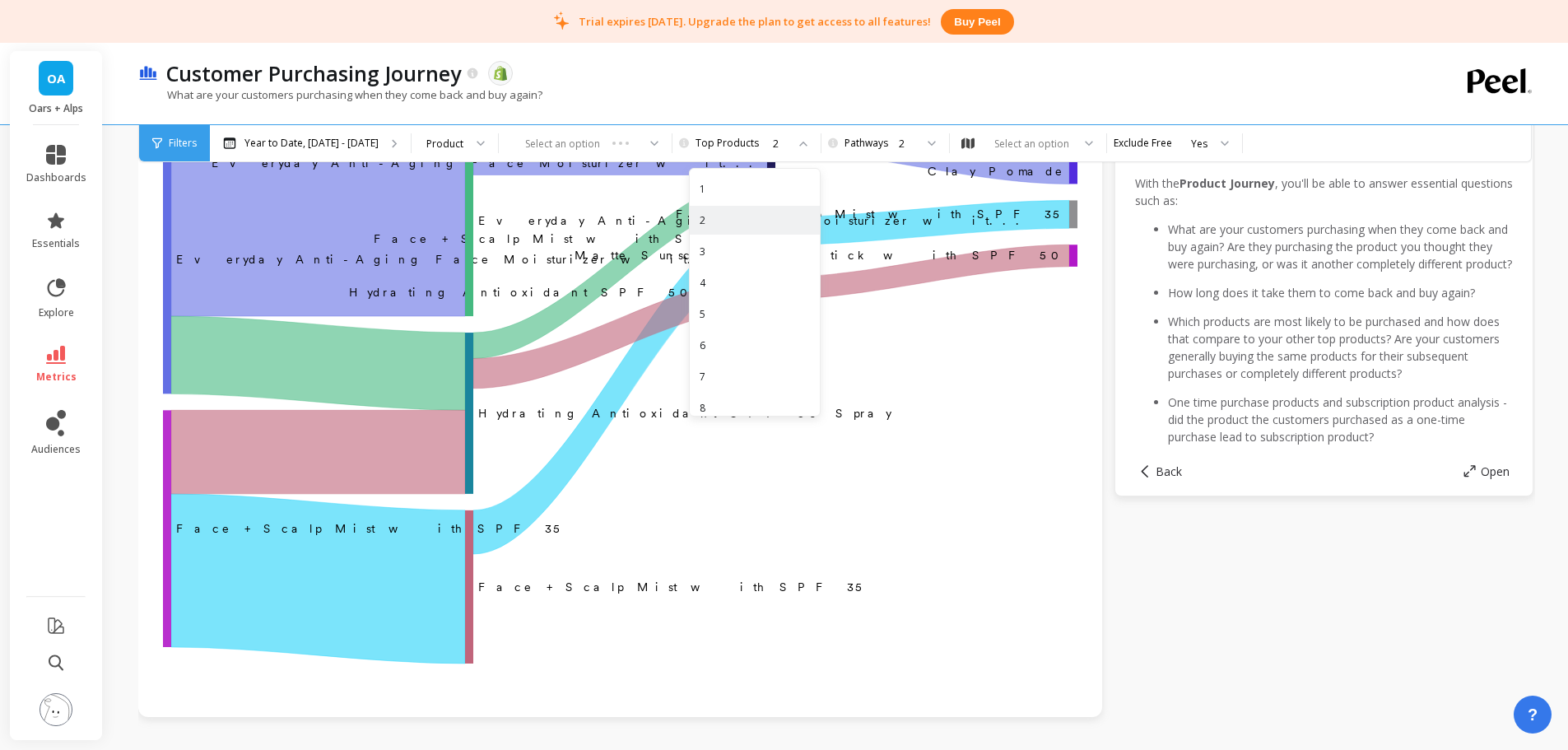
click at [727, 186] on div "1" at bounding box center [754, 189] width 110 height 16
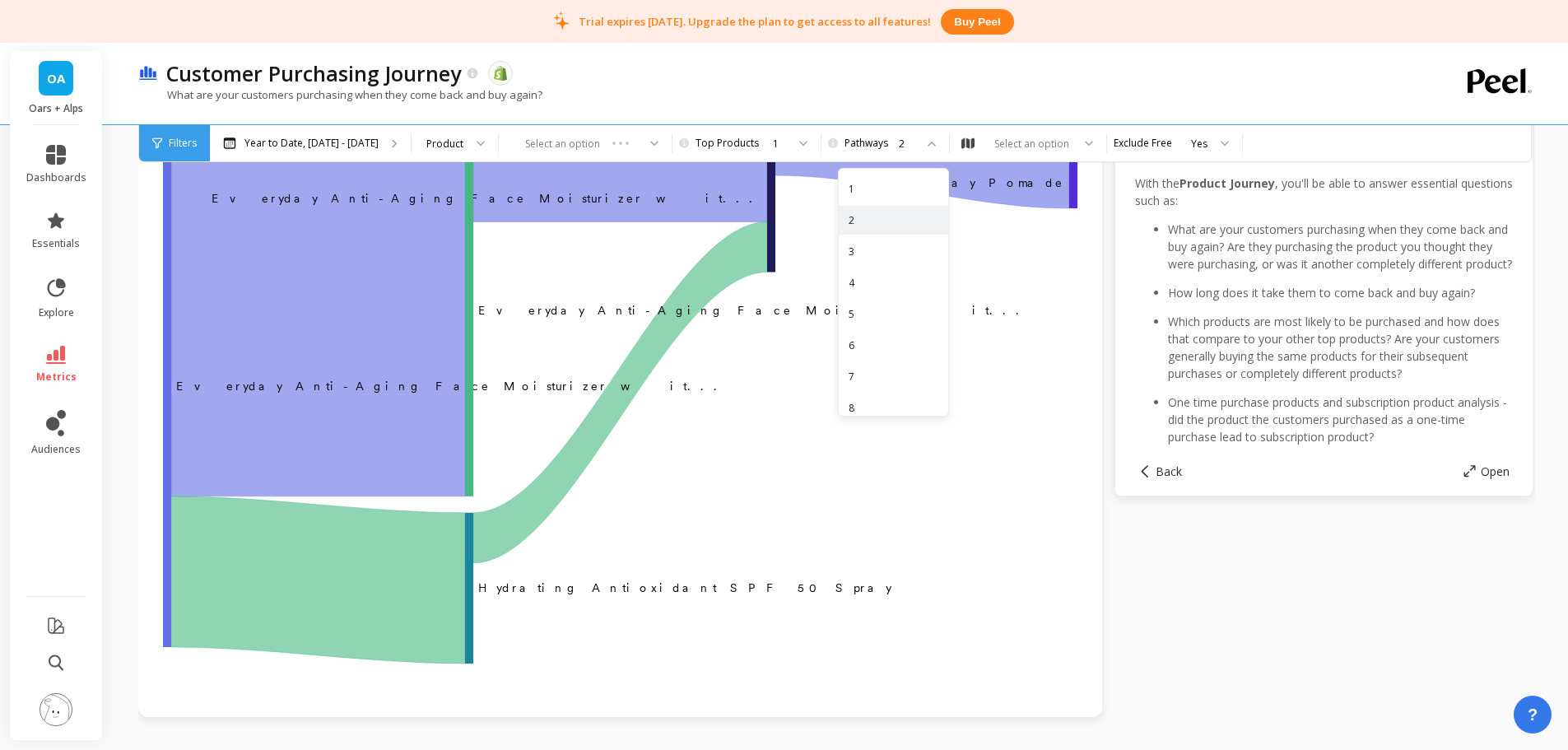
click at [862, 248] on div "3" at bounding box center [894, 252] width 90 height 16
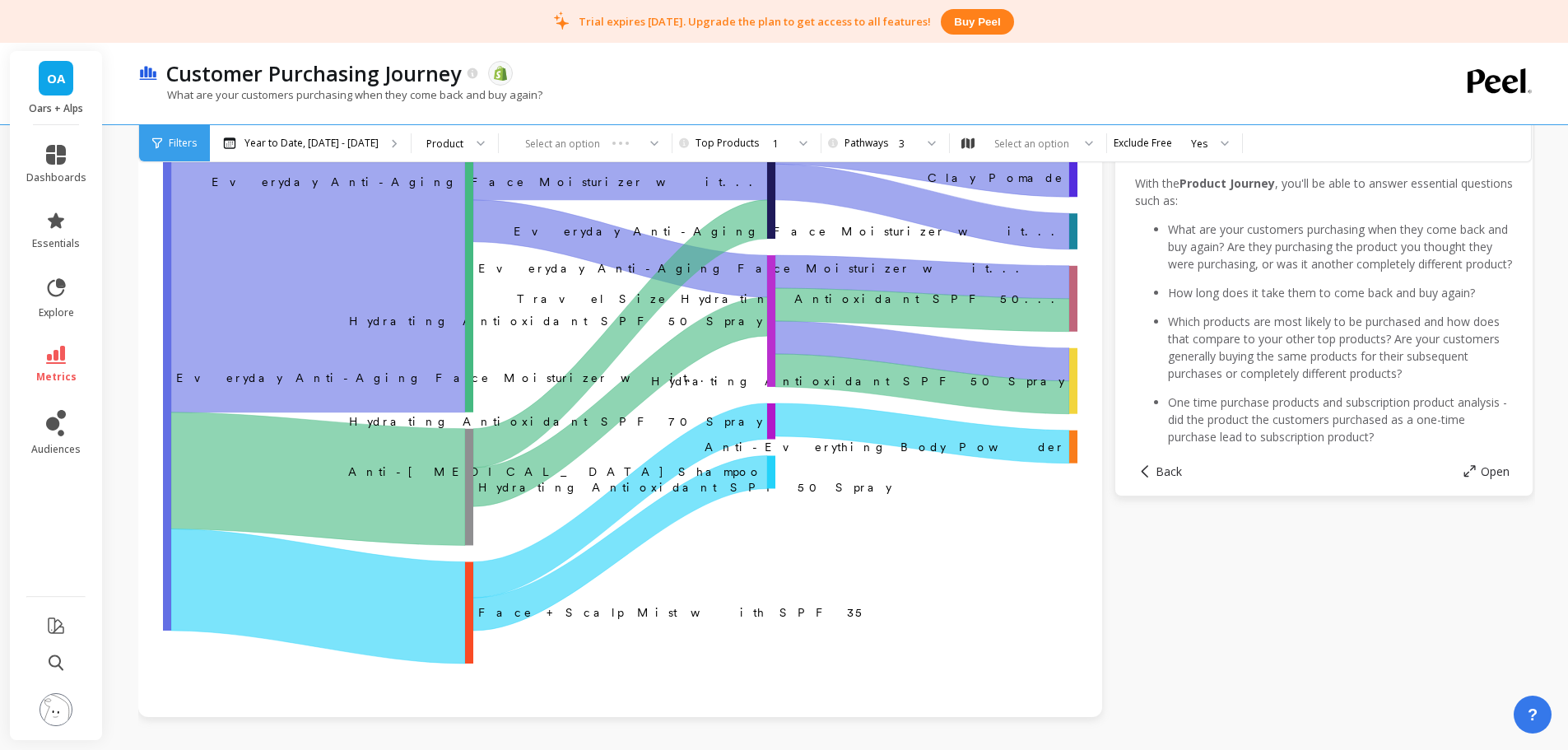
click at [791, 92] on div "What are your customers purchasing when they come back and buy again?" at bounding box center [769, 102] width 1261 height 31
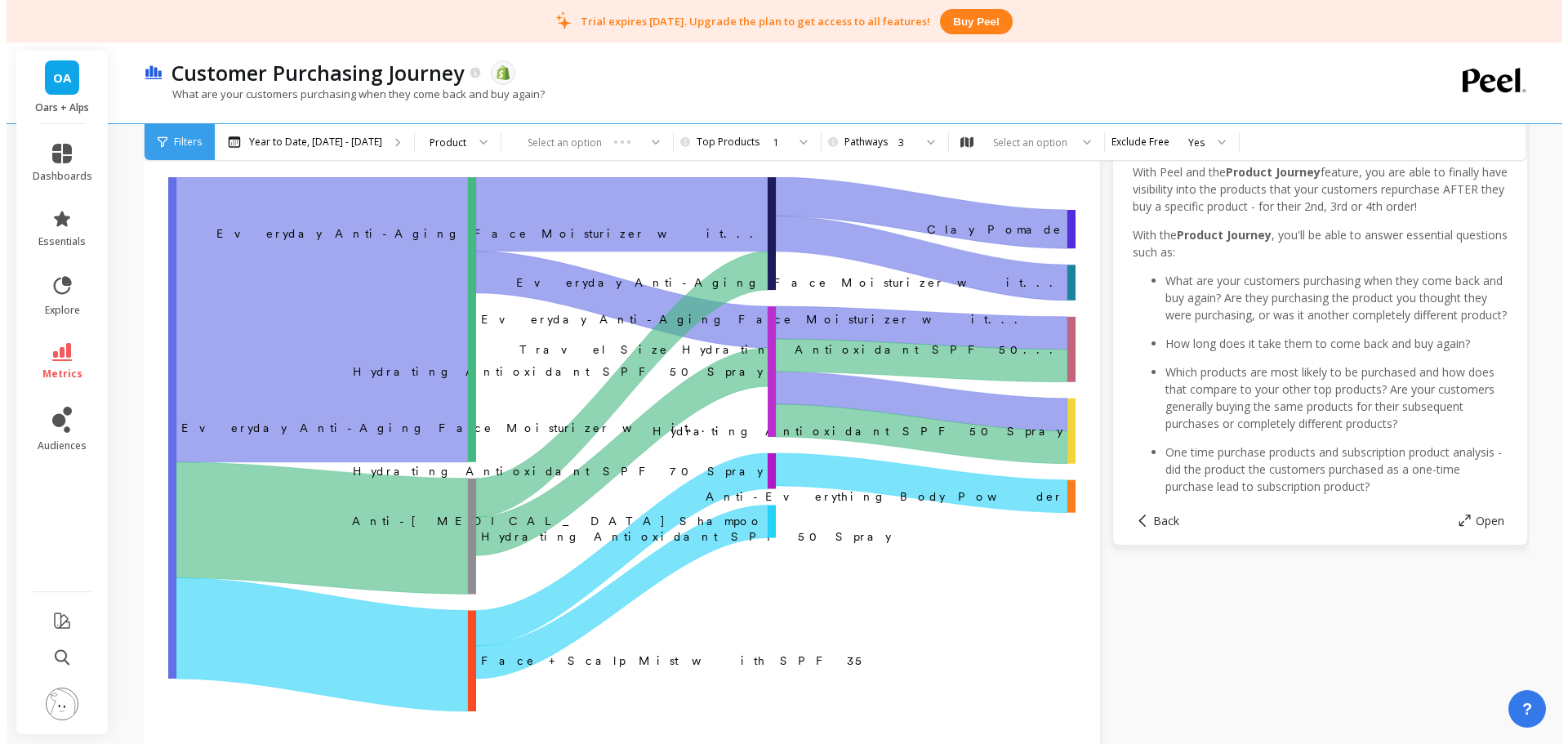
scroll to position [81, 0]
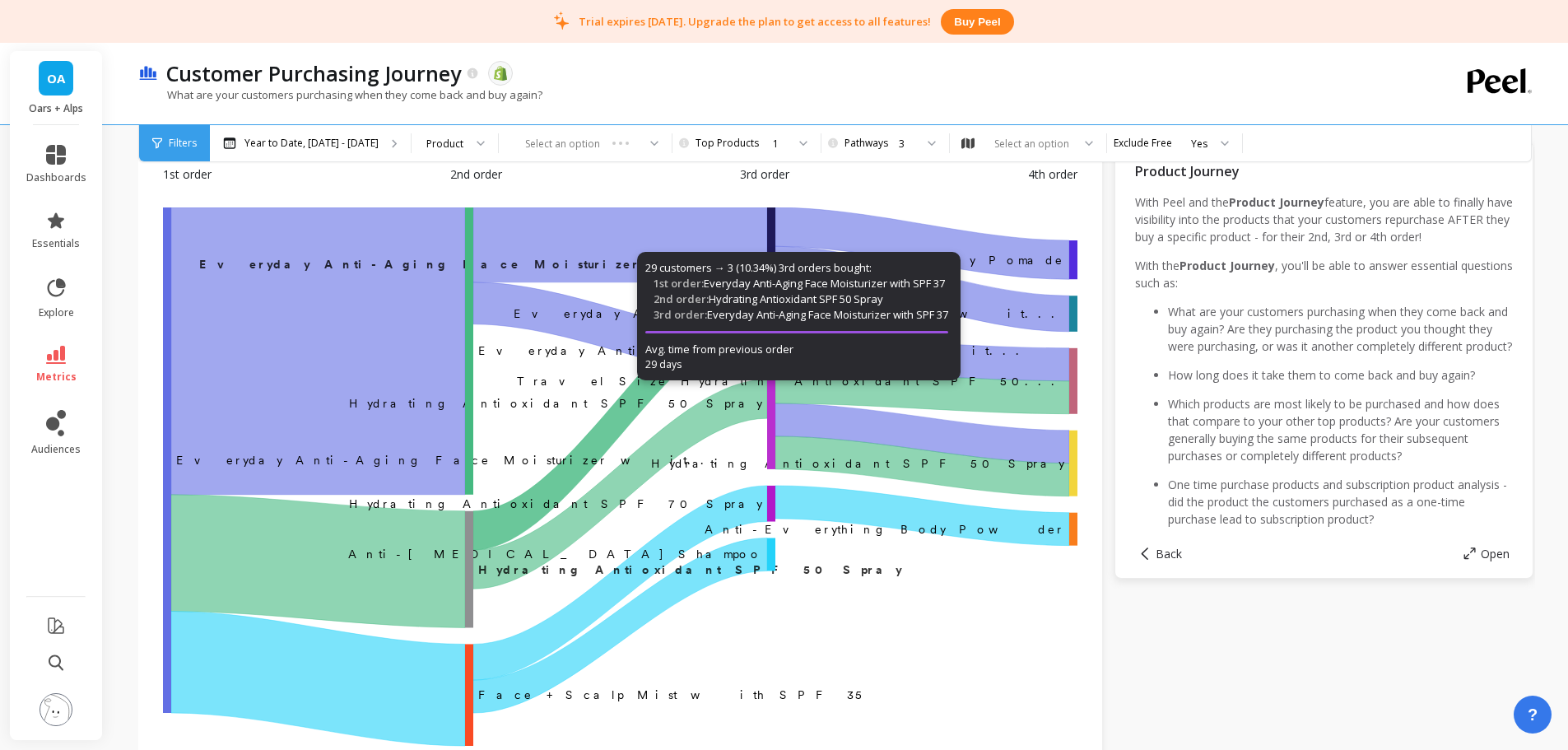
click at [331, 150] on div "Year to Date, [DATE] - [DATE]" at bounding box center [310, 143] width 201 height 36
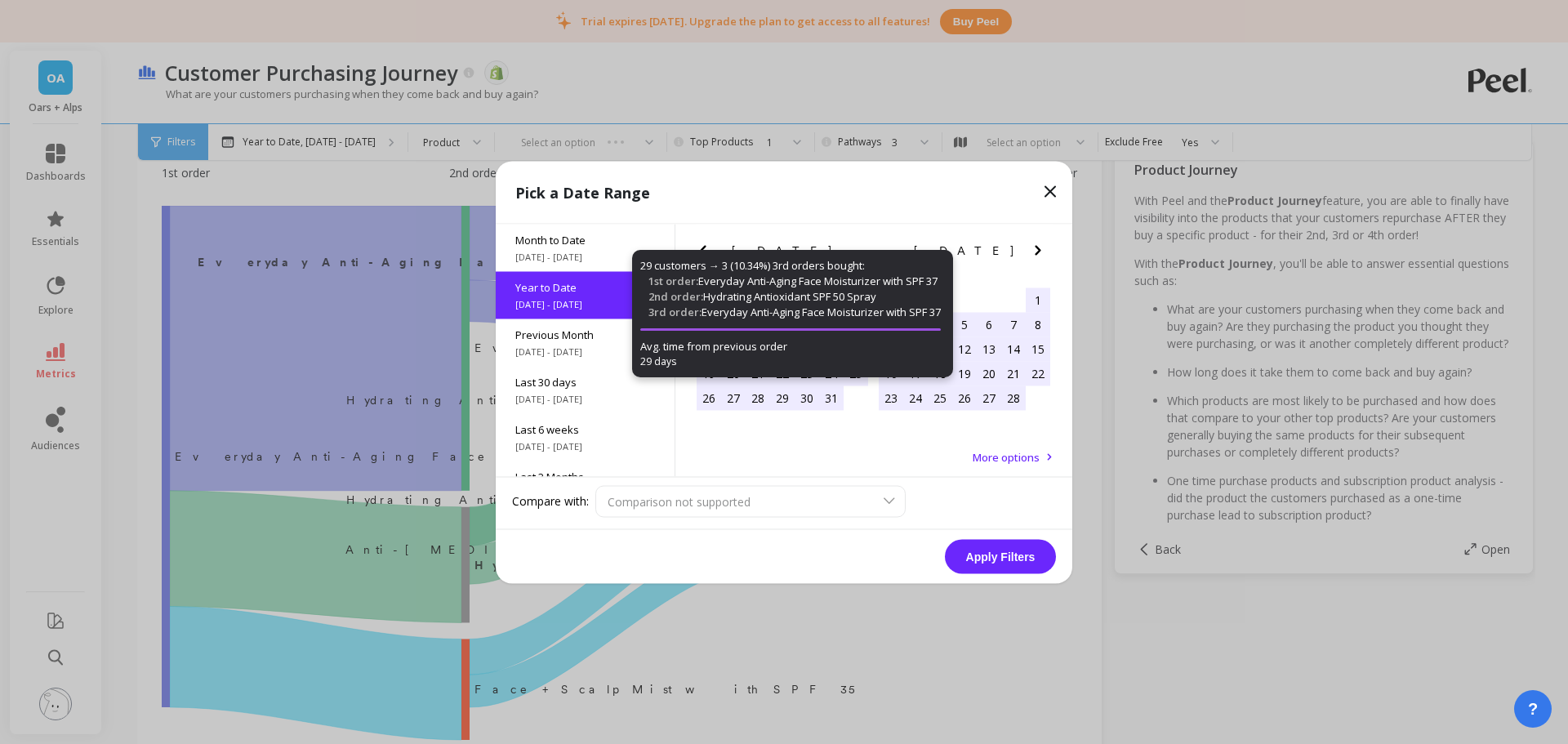
click at [926, 209] on div "Pick a Date Range" at bounding box center [784, 193] width 577 height 63
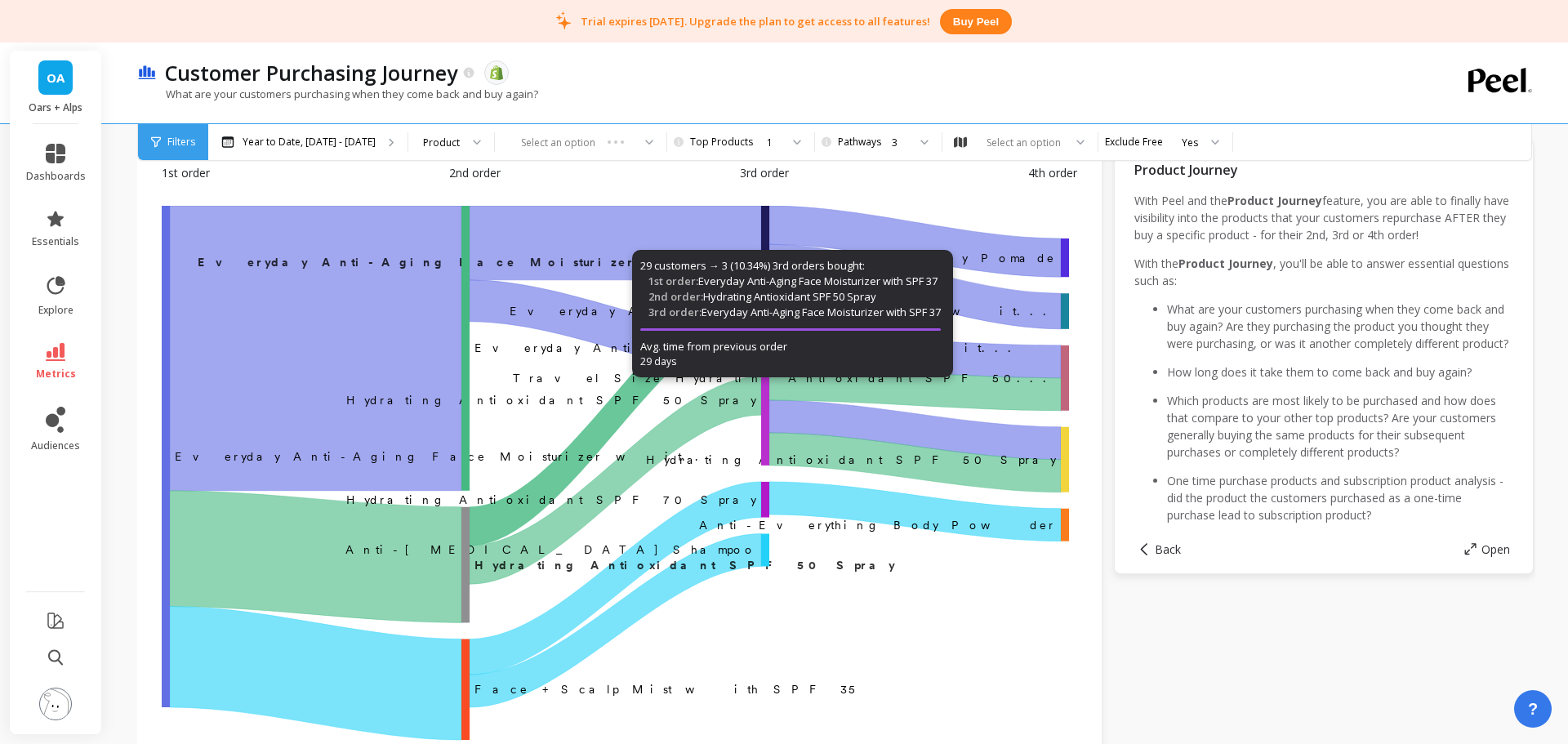
drag, startPoint x: 770, startPoint y: 339, endPoint x: 898, endPoint y: 408, distance: 145.4
click at [899, 410] on div "‌Everyday Anti-Aging Face Moisturizer wit... Everyday Anti-Aging Face Moisturiz…" at bounding box center [619, 476] width 915 height 540
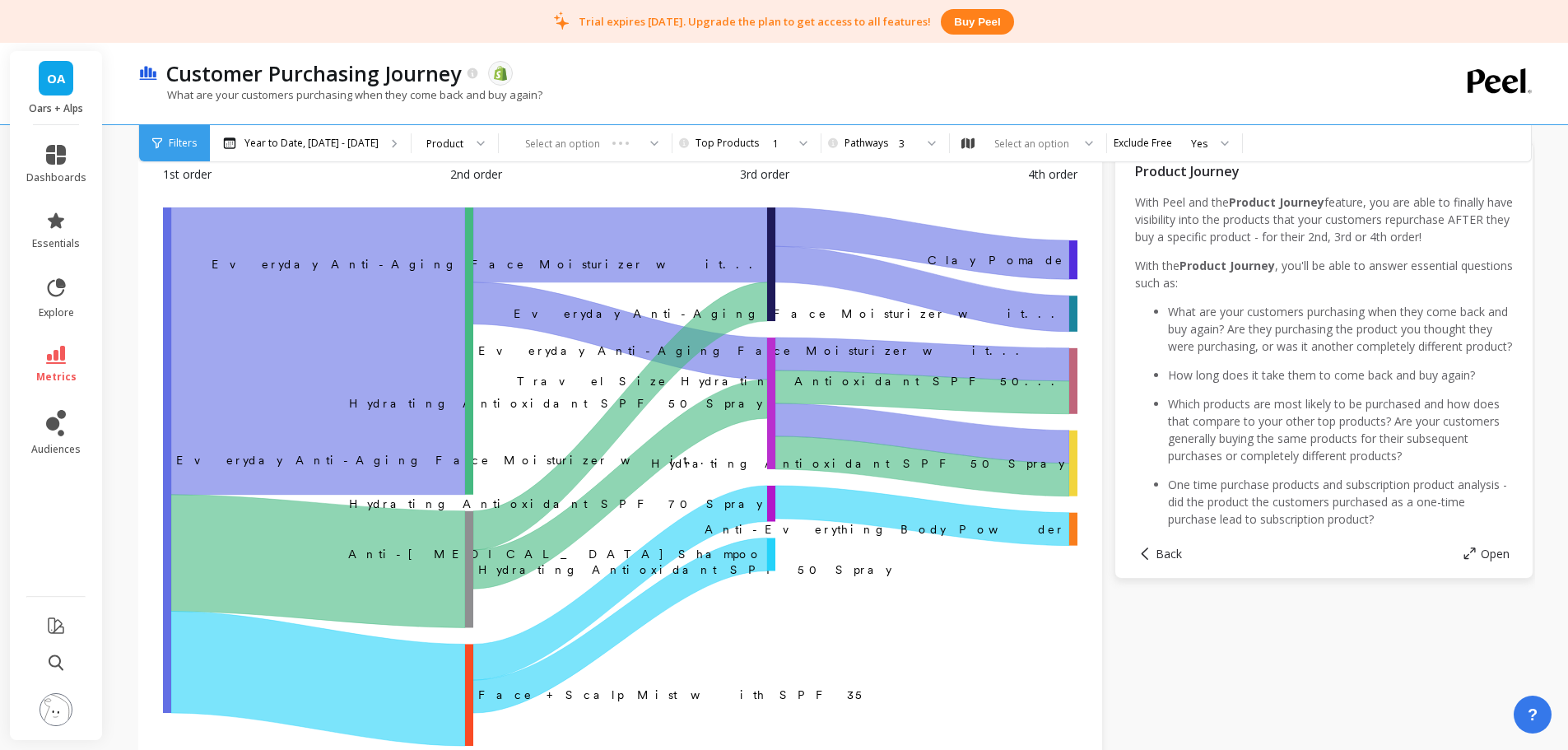
click at [359, 139] on p "Year to Date, [DATE] - [DATE]" at bounding box center [312, 143] width 134 height 13
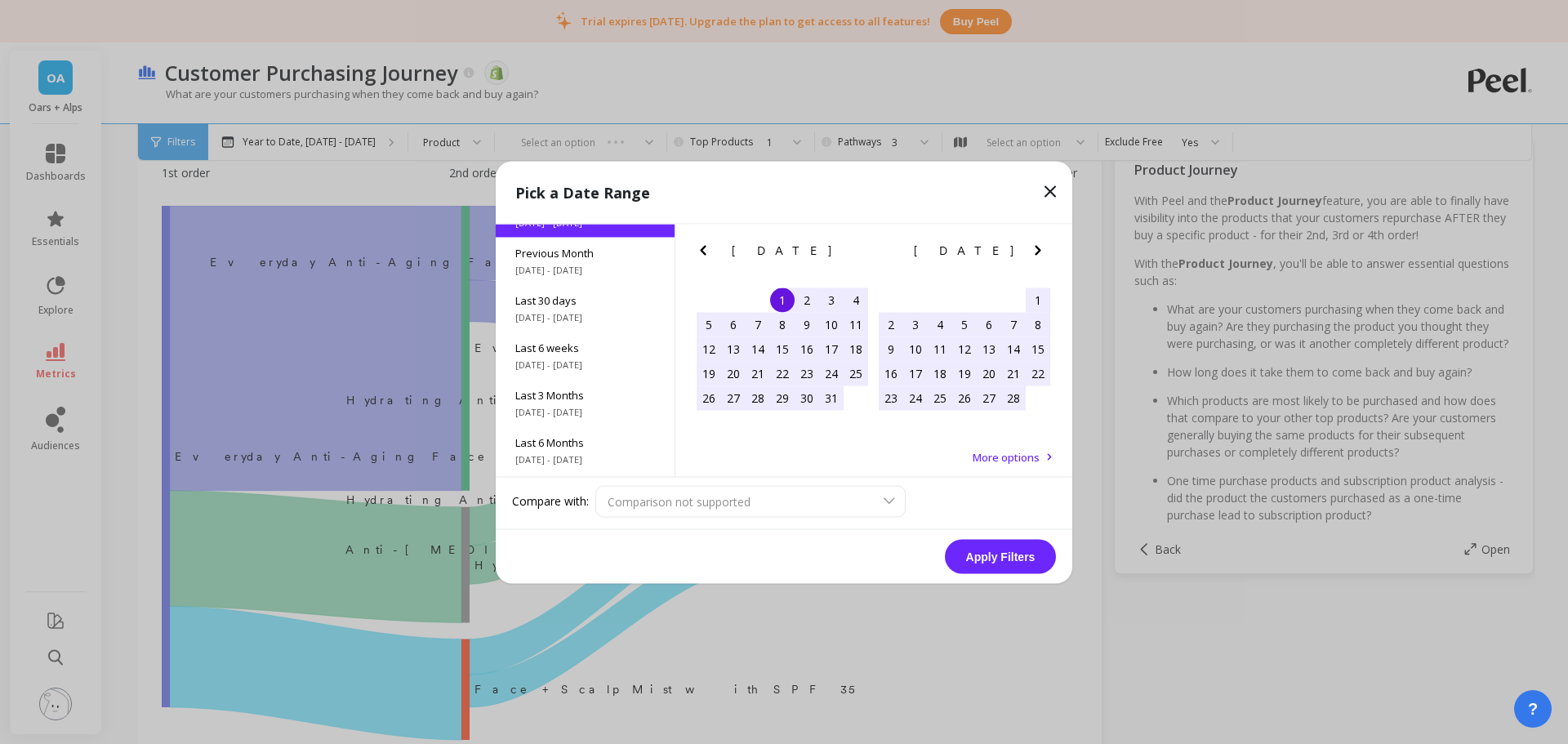
click at [601, 402] on div "Last 3 Months 6/1/2025 - 8/31/2025" at bounding box center [585, 402] width 179 height 47
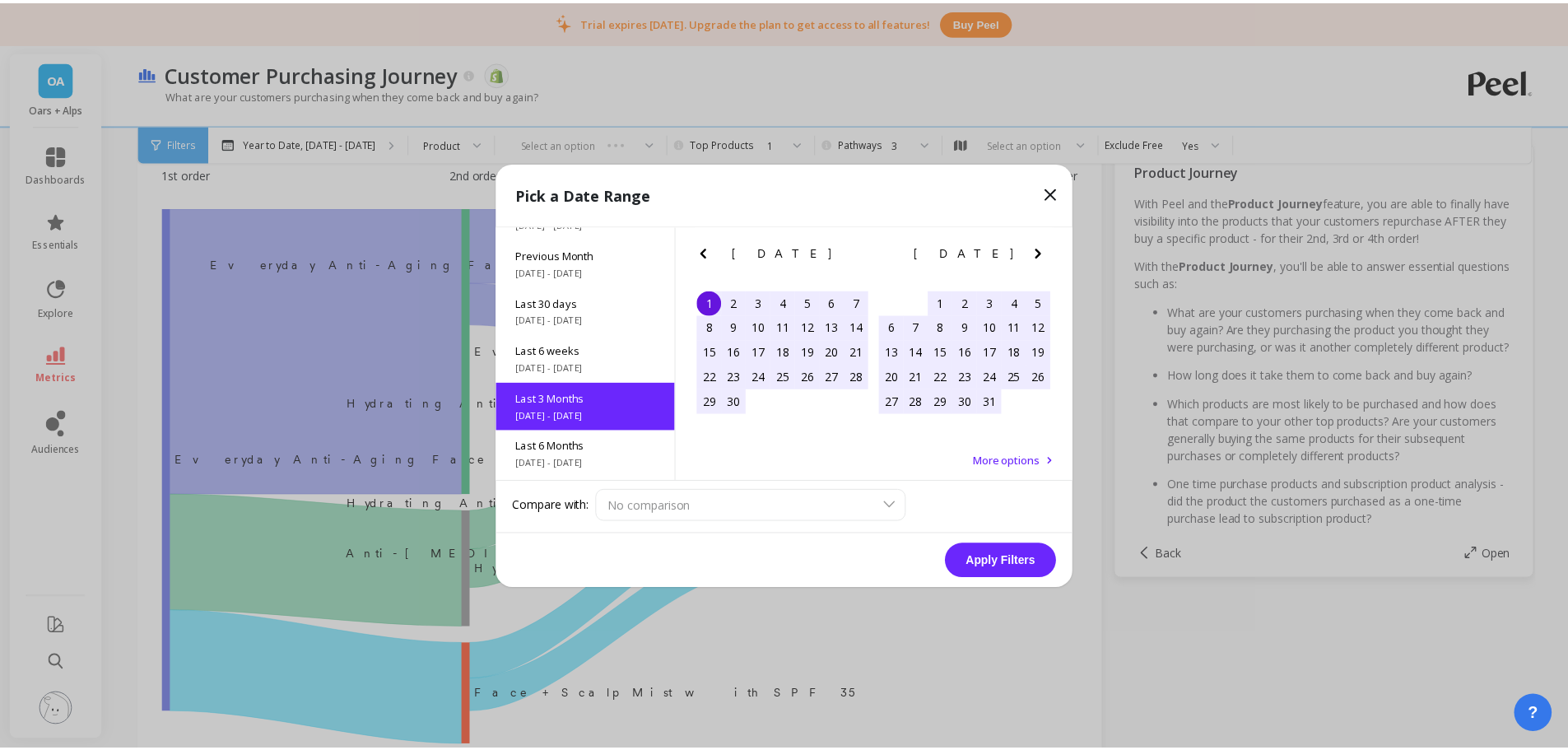
scroll to position [136, 0]
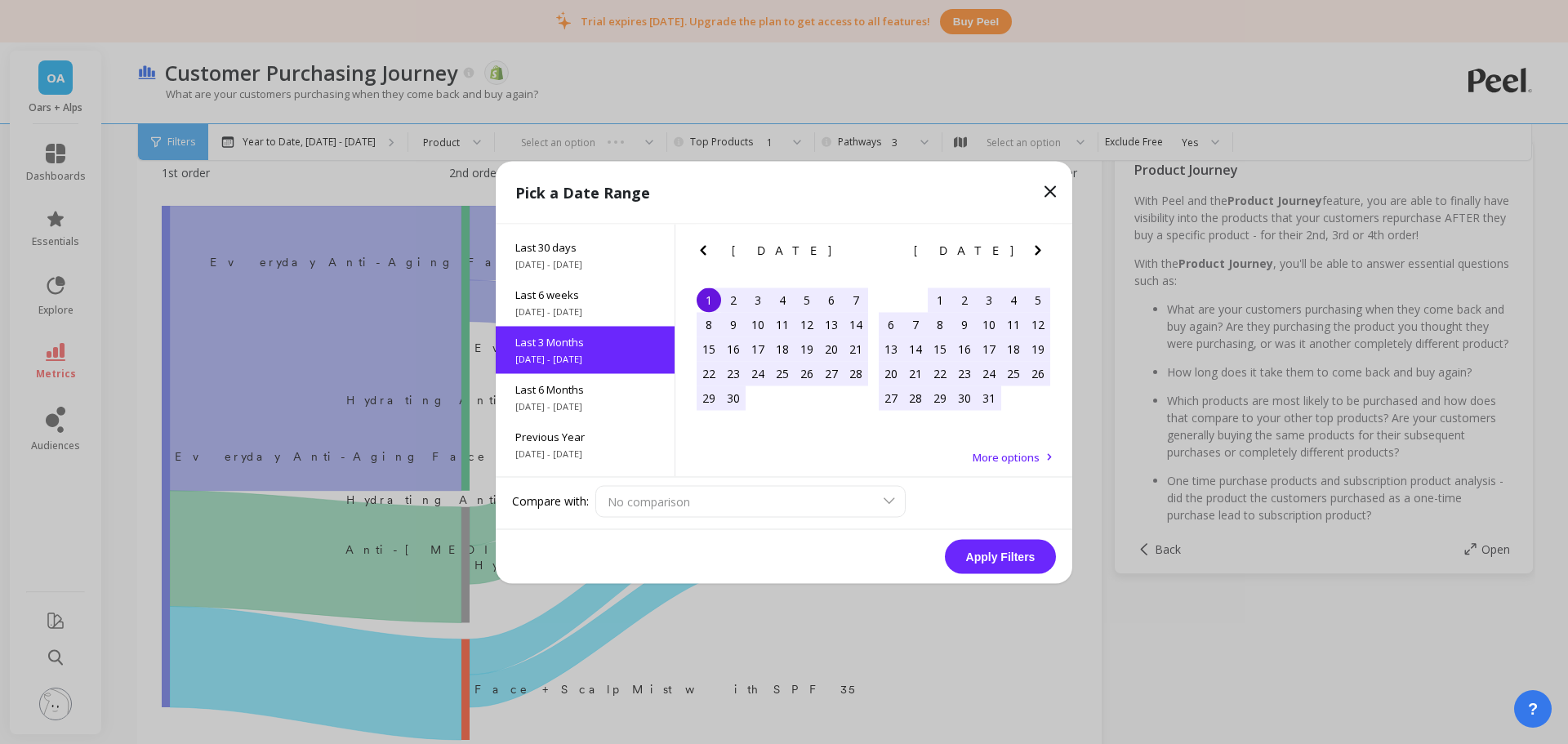
click at [979, 556] on button "Apply Filters" at bounding box center [1000, 556] width 111 height 34
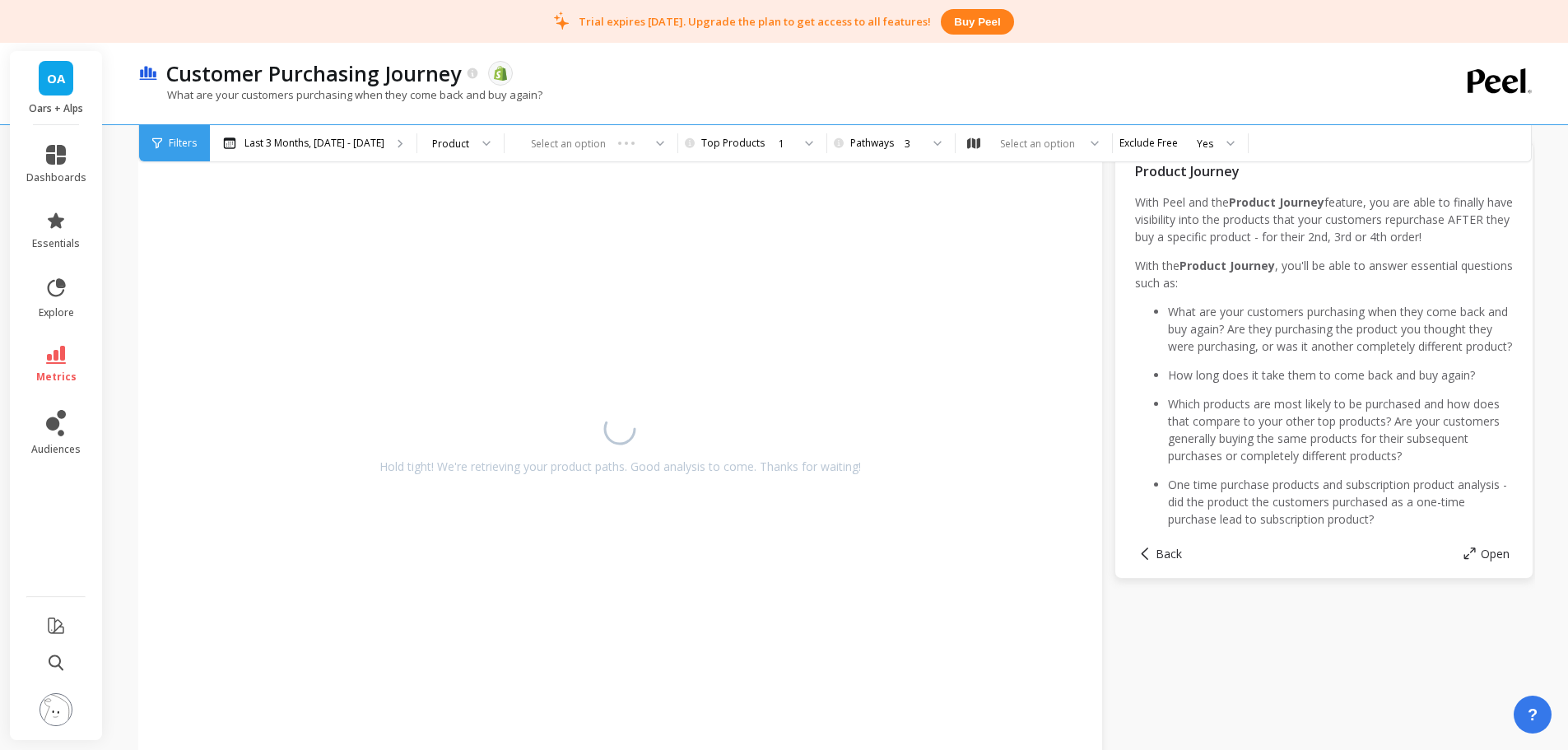
click at [852, 89] on div "What are your customers purchasing when they come back and buy again?" at bounding box center [769, 102] width 1261 height 31
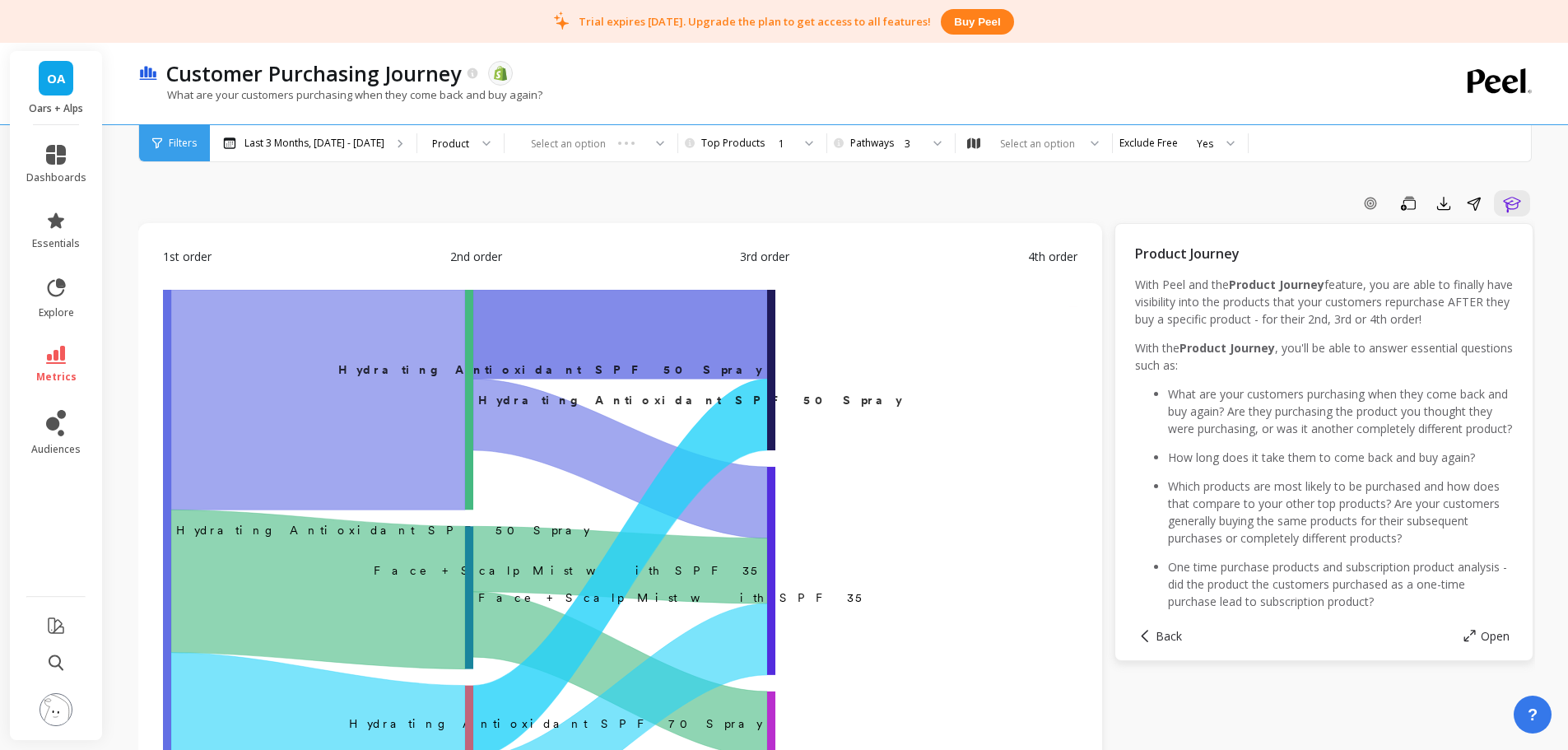
click at [354, 150] on div "Last 3 Months, [DATE] - [DATE]" at bounding box center [314, 143] width 207 height 36
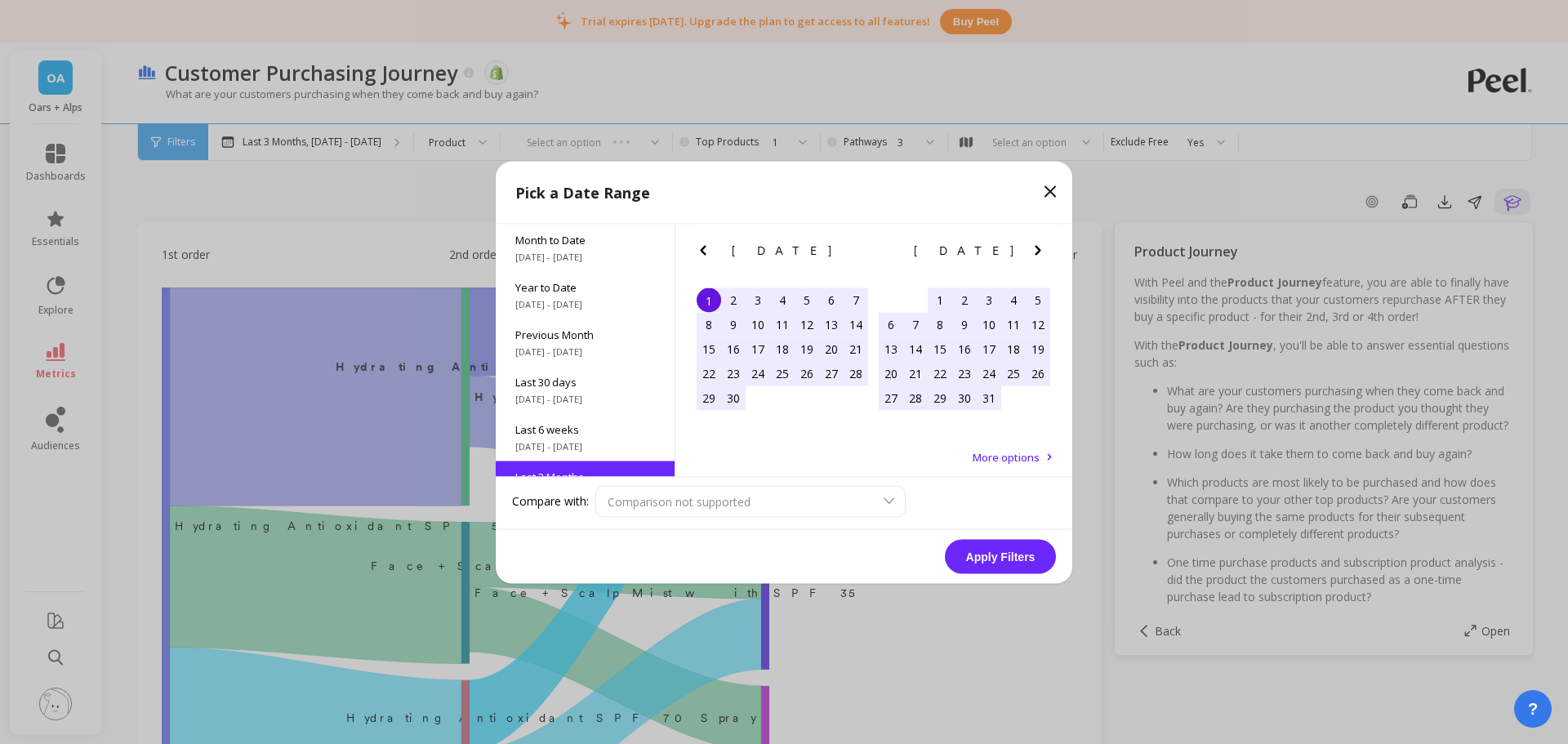
click at [577, 306] on span "[DATE] - [DATE]" at bounding box center [585, 303] width 139 height 13
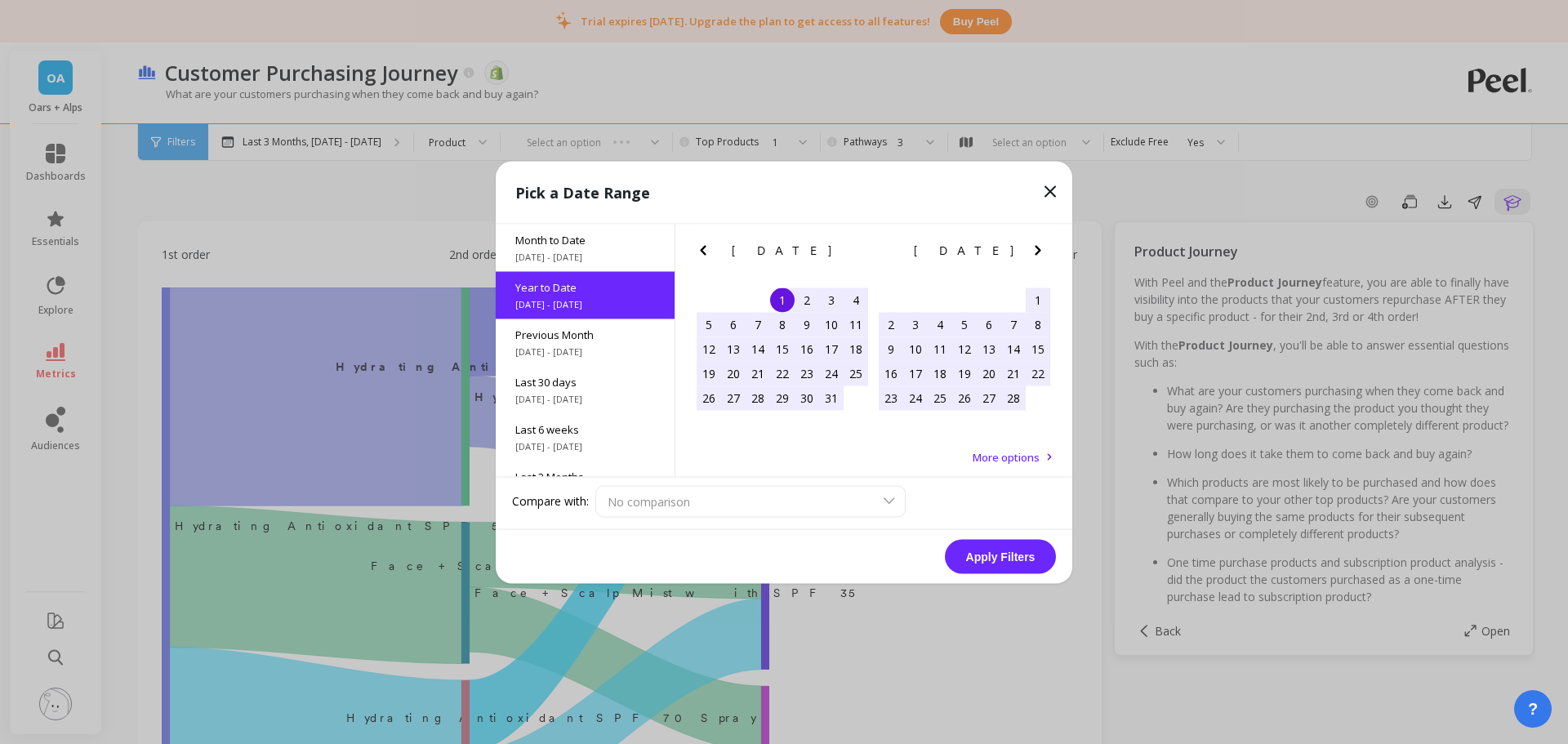
click at [1008, 549] on button "Apply Filters" at bounding box center [1000, 556] width 111 height 34
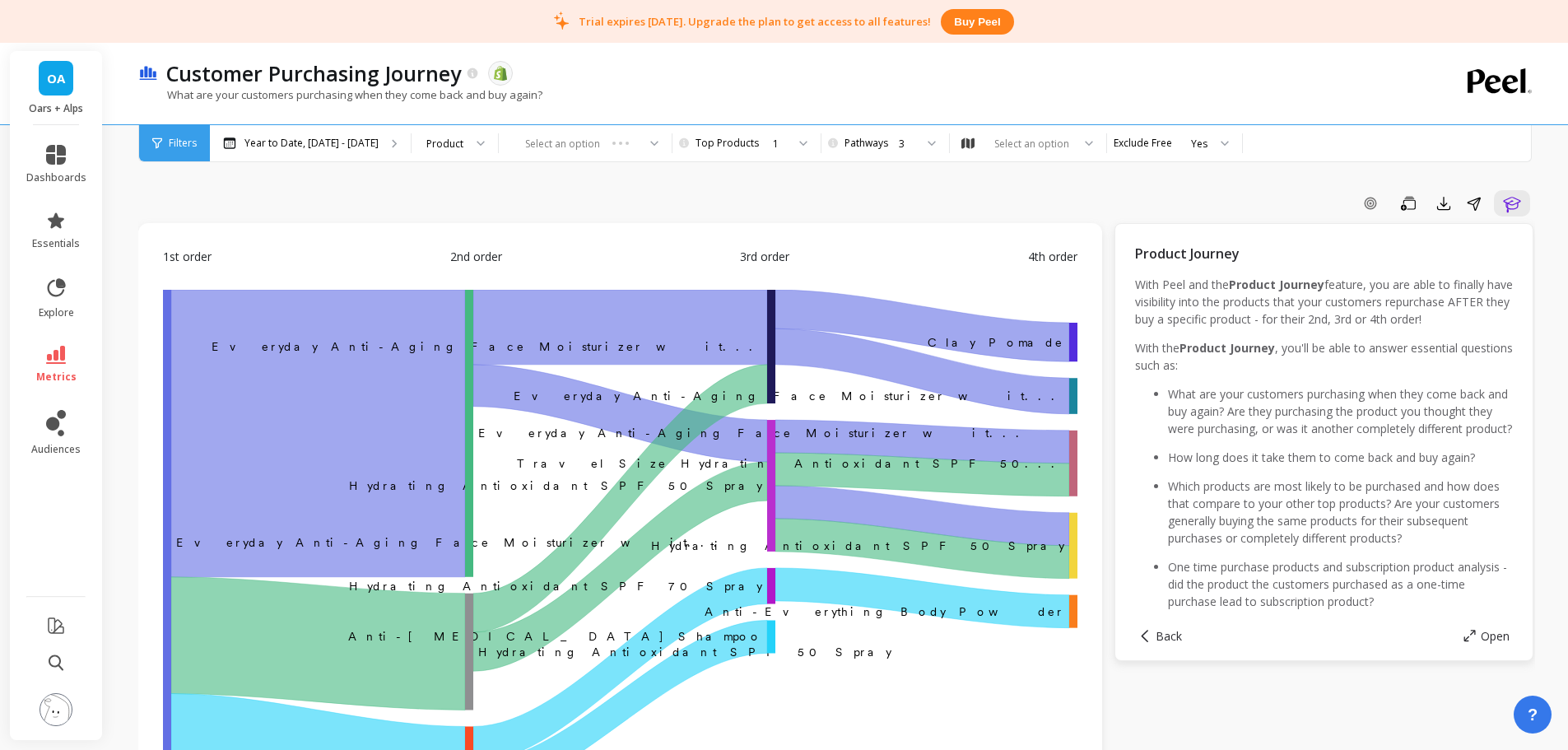
click at [276, 142] on p "Year to Date, [DATE] - [DATE]" at bounding box center [312, 143] width 134 height 13
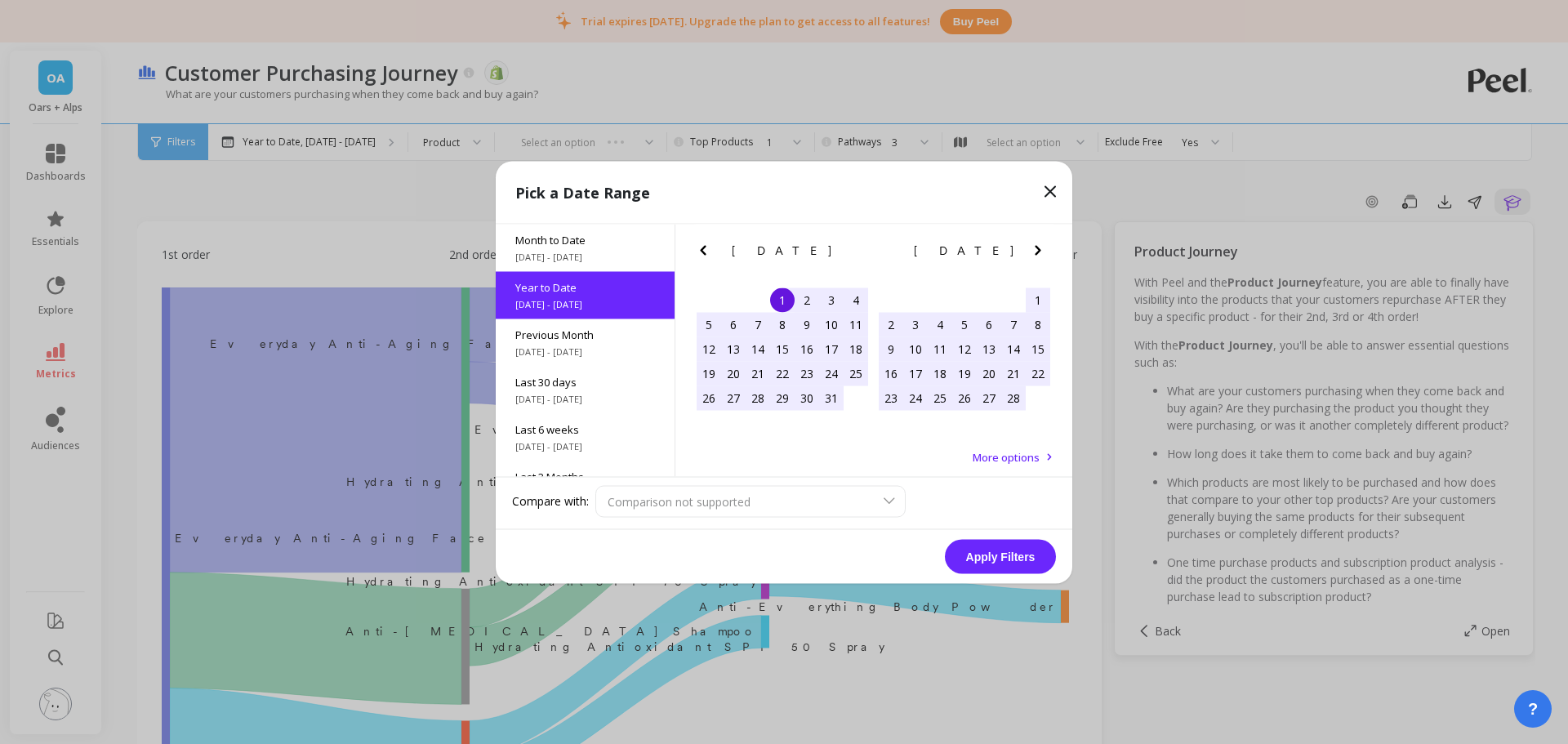
scroll to position [221, 0]
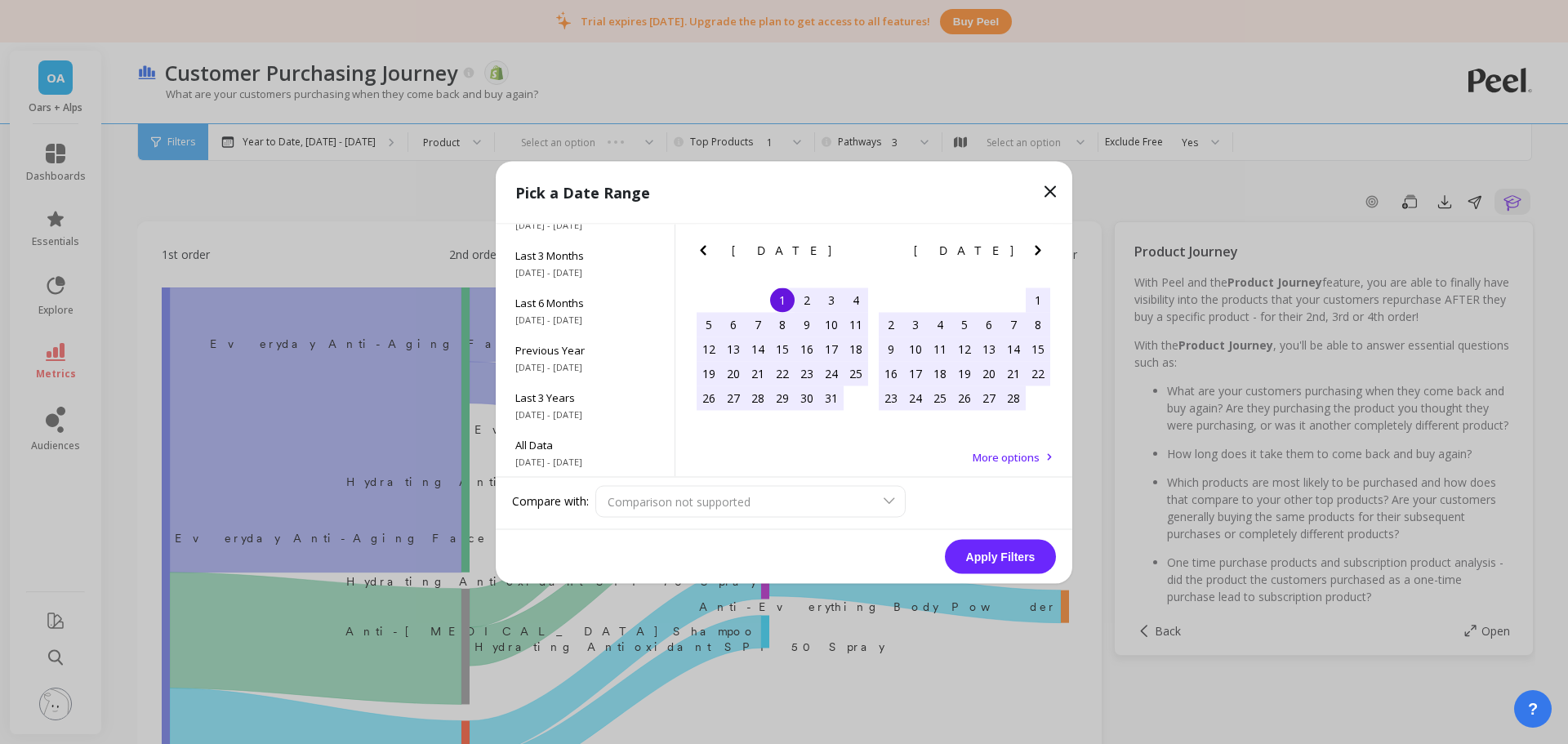
click at [582, 257] on span "Last 3 Months" at bounding box center [585, 254] width 139 height 15
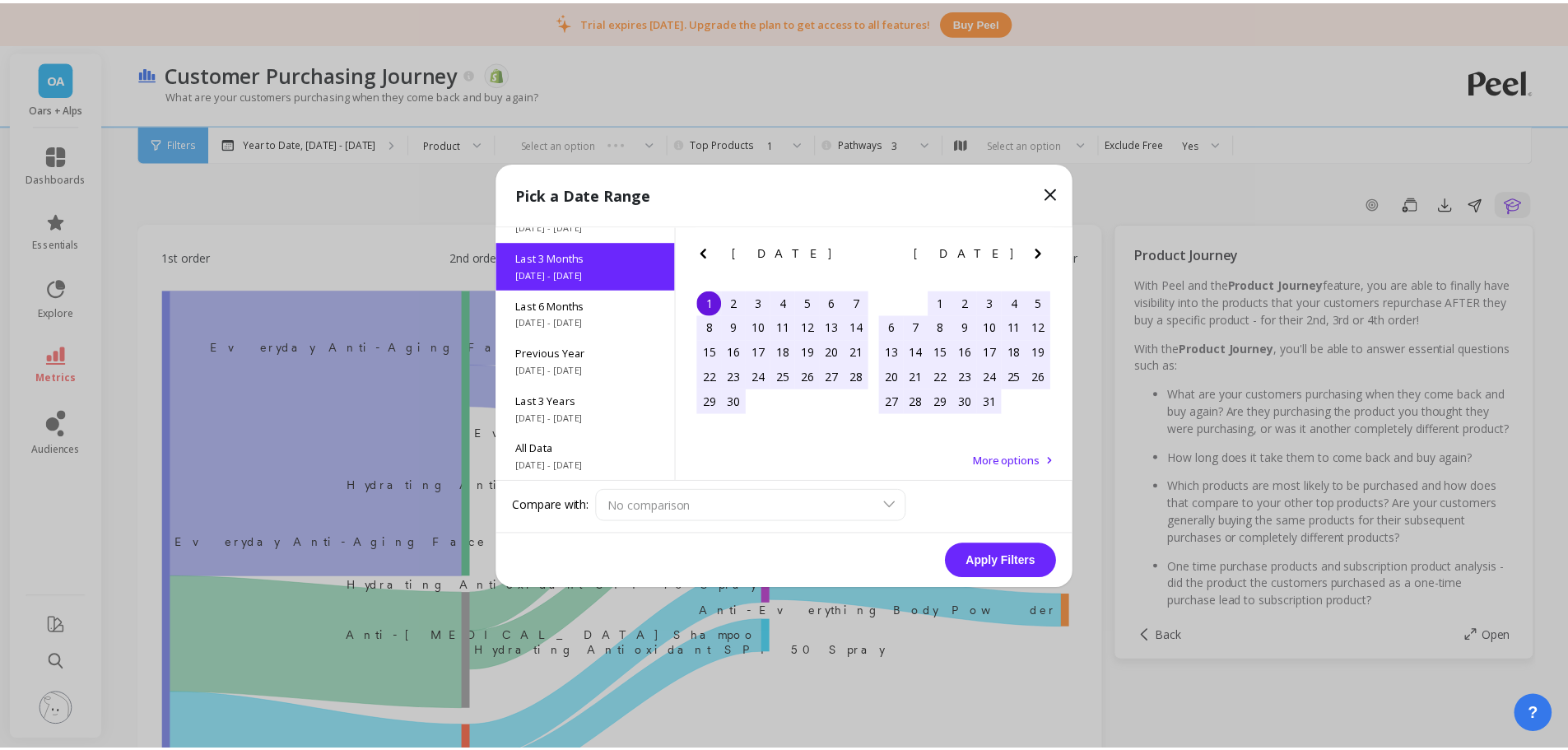
scroll to position [136, 0]
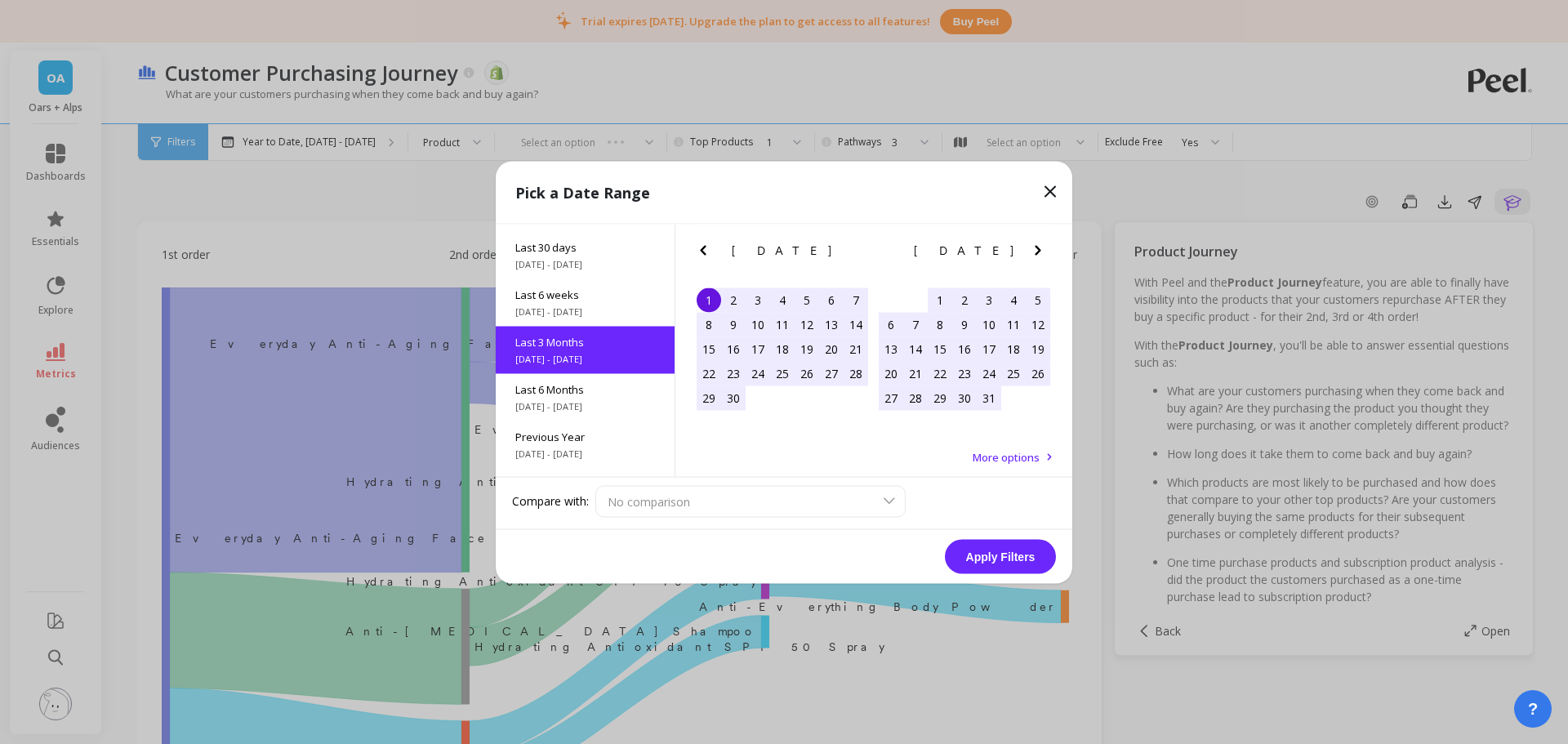
click at [1000, 555] on button "Apply Filters" at bounding box center [1000, 556] width 111 height 34
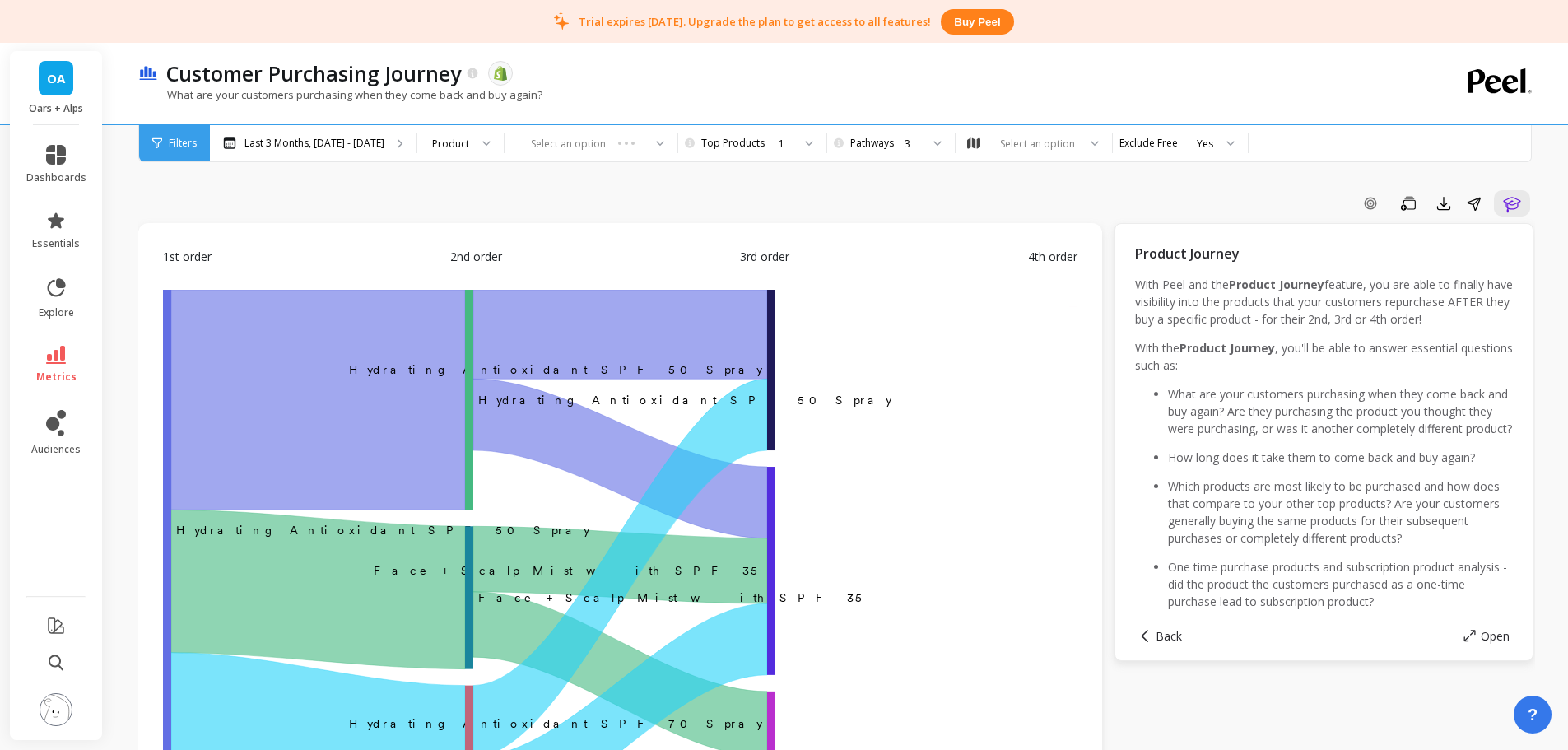
click at [684, 195] on div "Add Goal Save Export Share Learn" at bounding box center [837, 203] width 1397 height 27
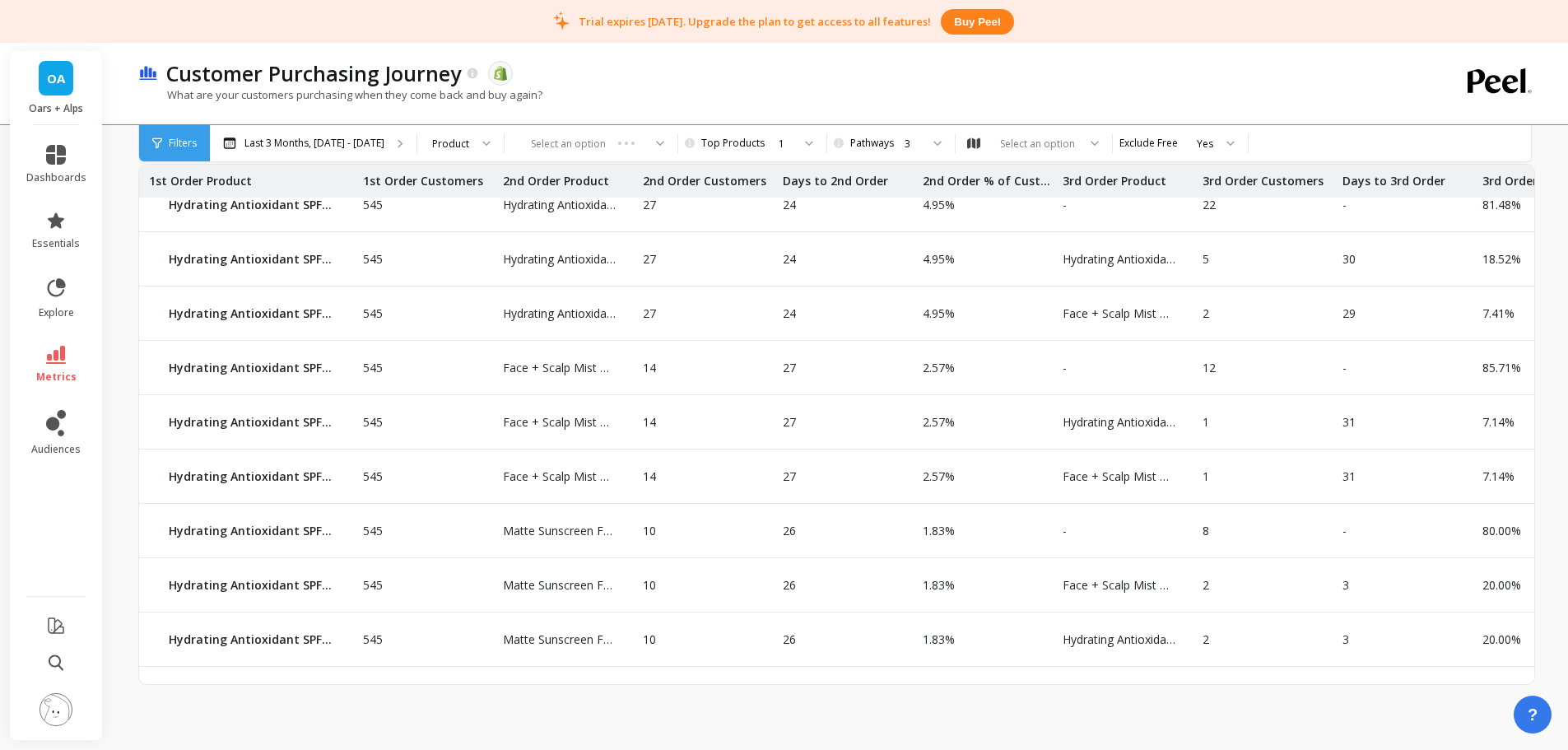
scroll to position [36, 0]
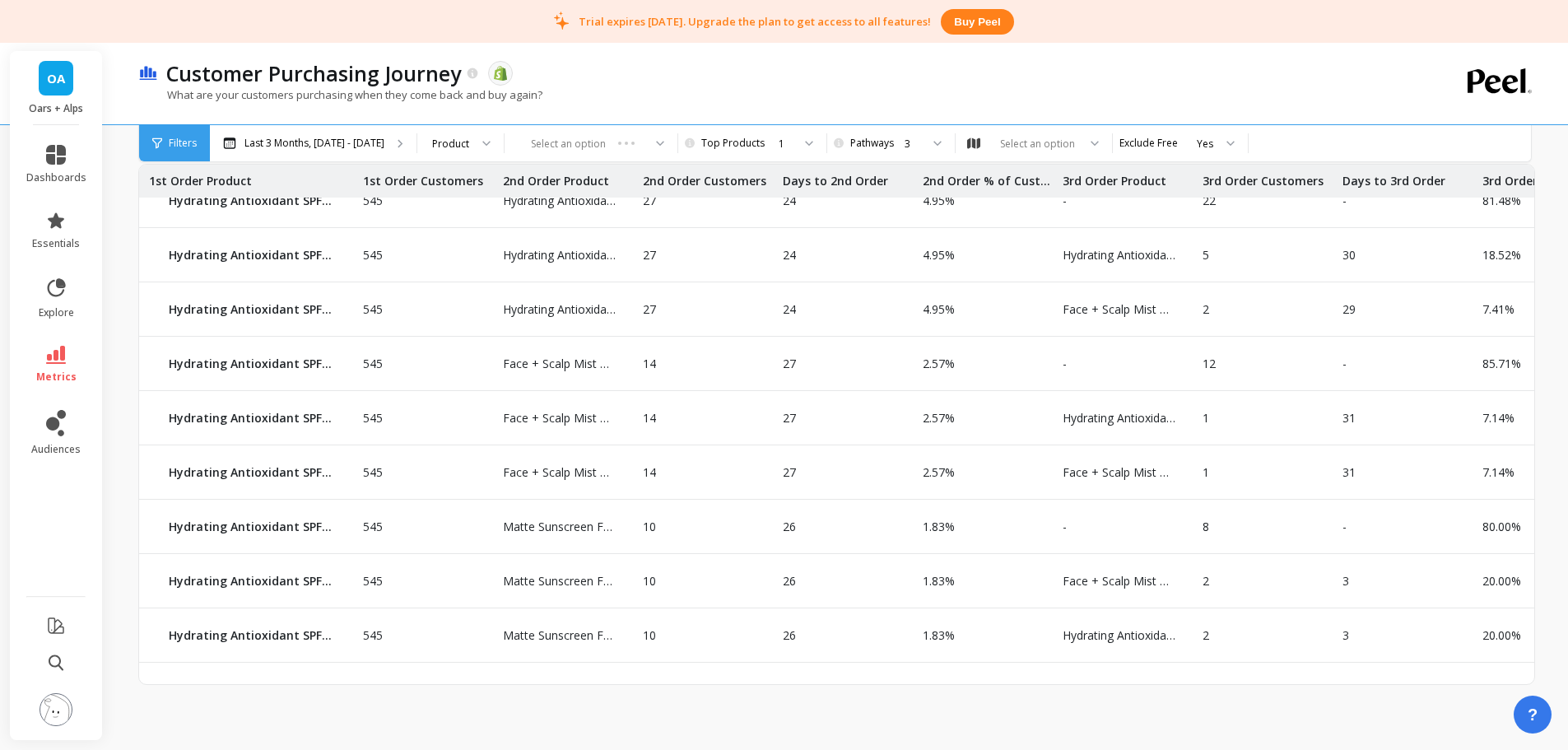
drag, startPoint x: 543, startPoint y: 438, endPoint x: 548, endPoint y: 464, distance: 26.5
drag, startPoint x: 548, startPoint y: 464, endPoint x: 549, endPoint y: 511, distance: 47.0
click at [549, 519] on p "Matte Sunscreen Face Stick with SPF 50" at bounding box center [555, 527] width 124 height 17
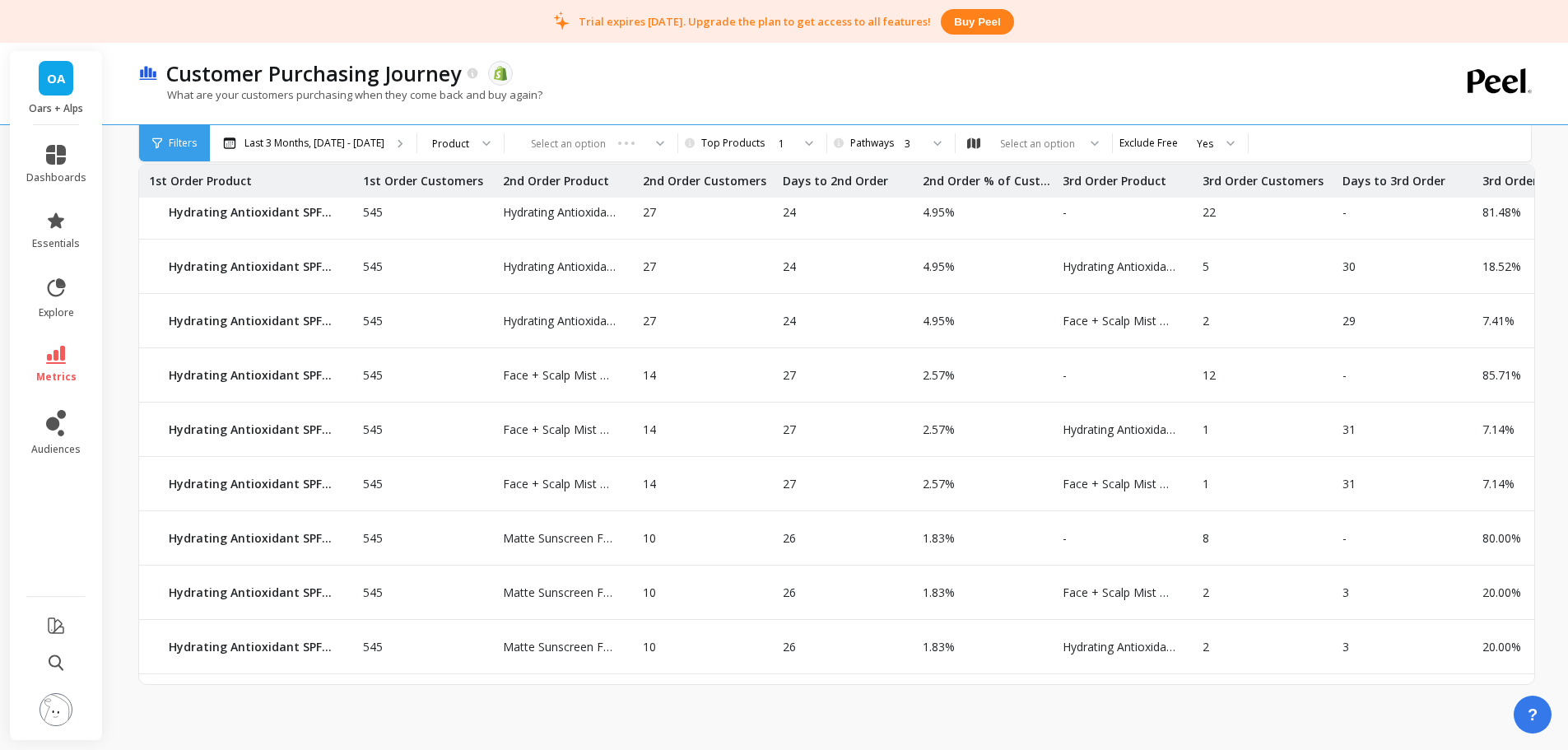
scroll to position [0, 0]
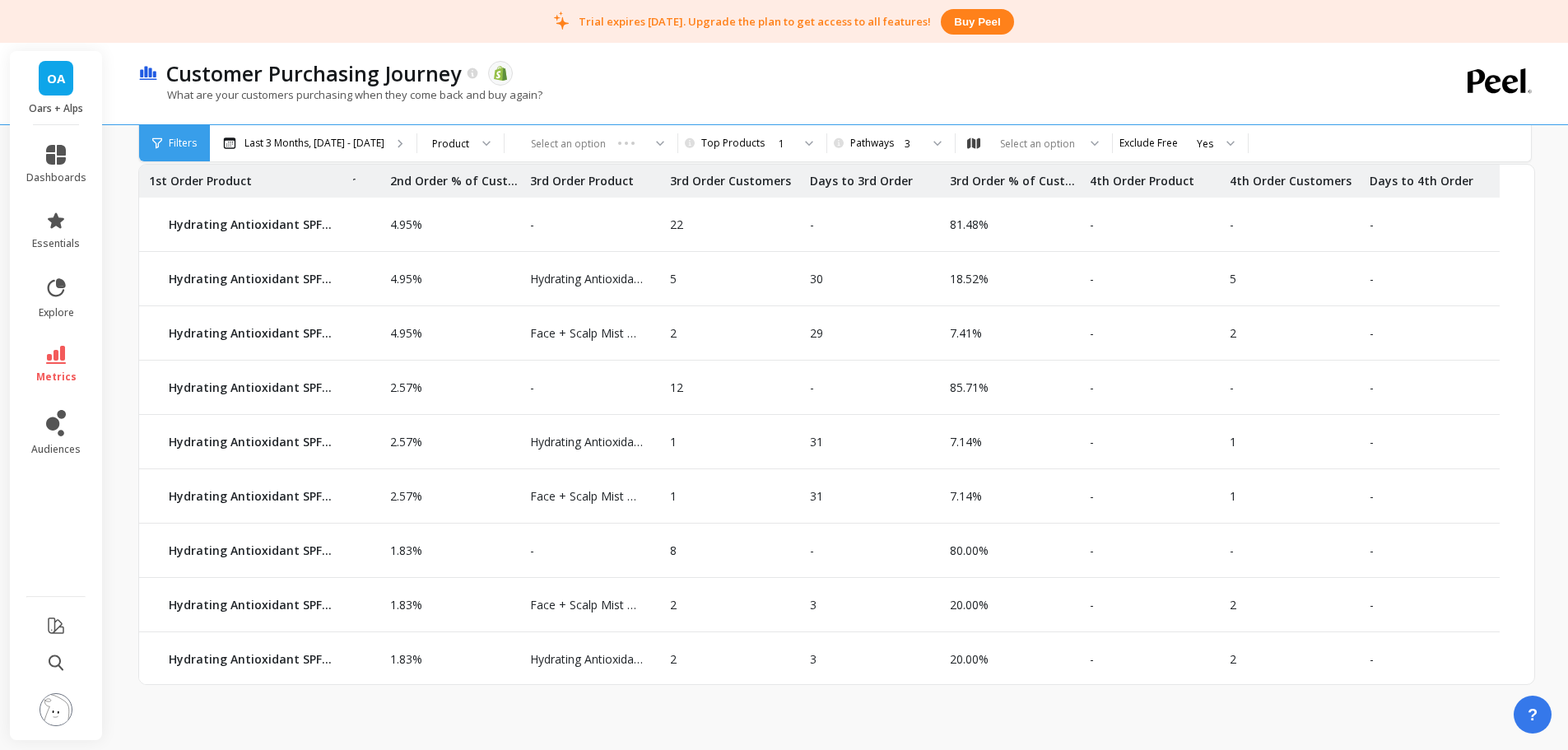
drag, startPoint x: 1307, startPoint y: 393, endPoint x: 1482, endPoint y: 364, distance: 177.4
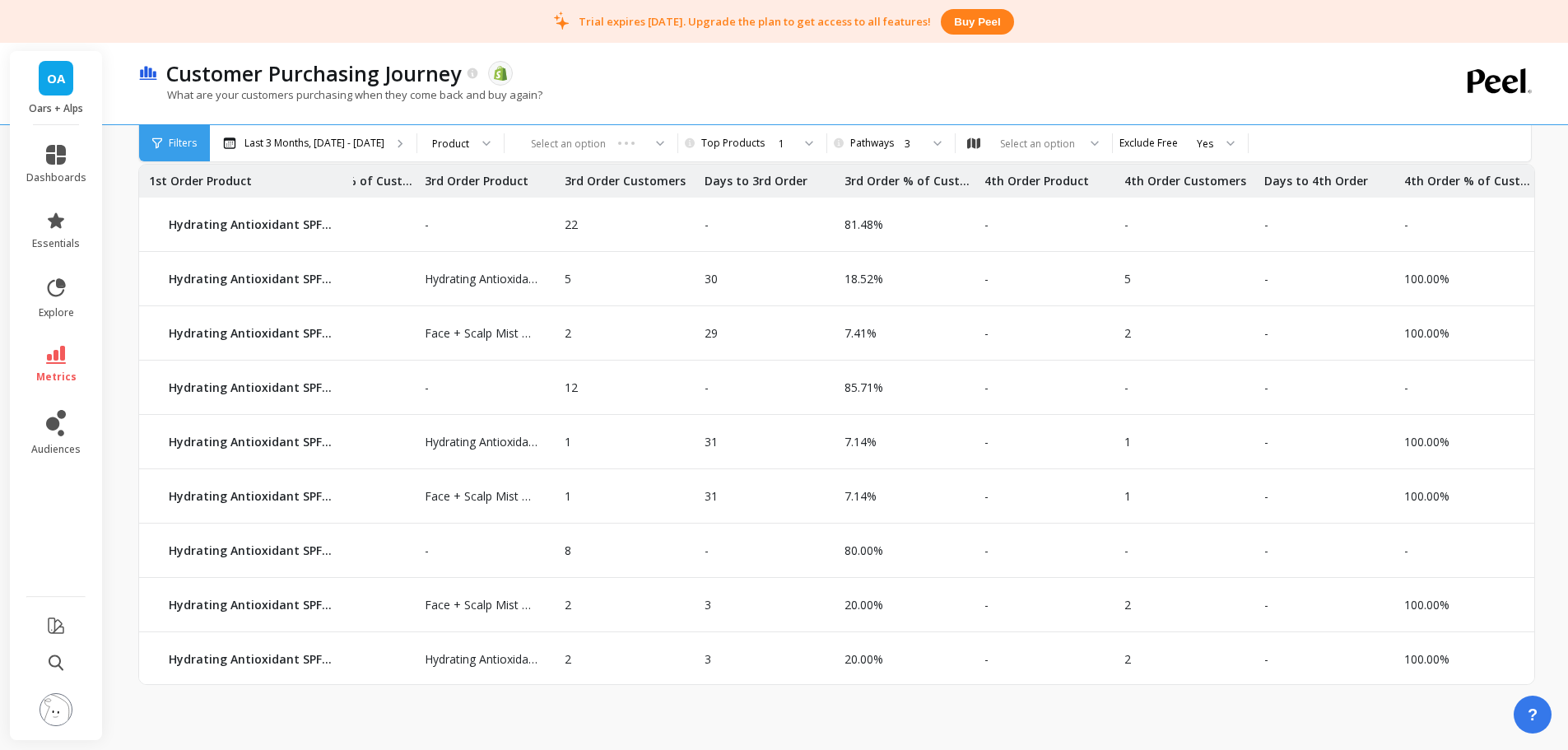
drag, startPoint x: 1312, startPoint y: 352, endPoint x: 1435, endPoint y: 349, distance: 123.0
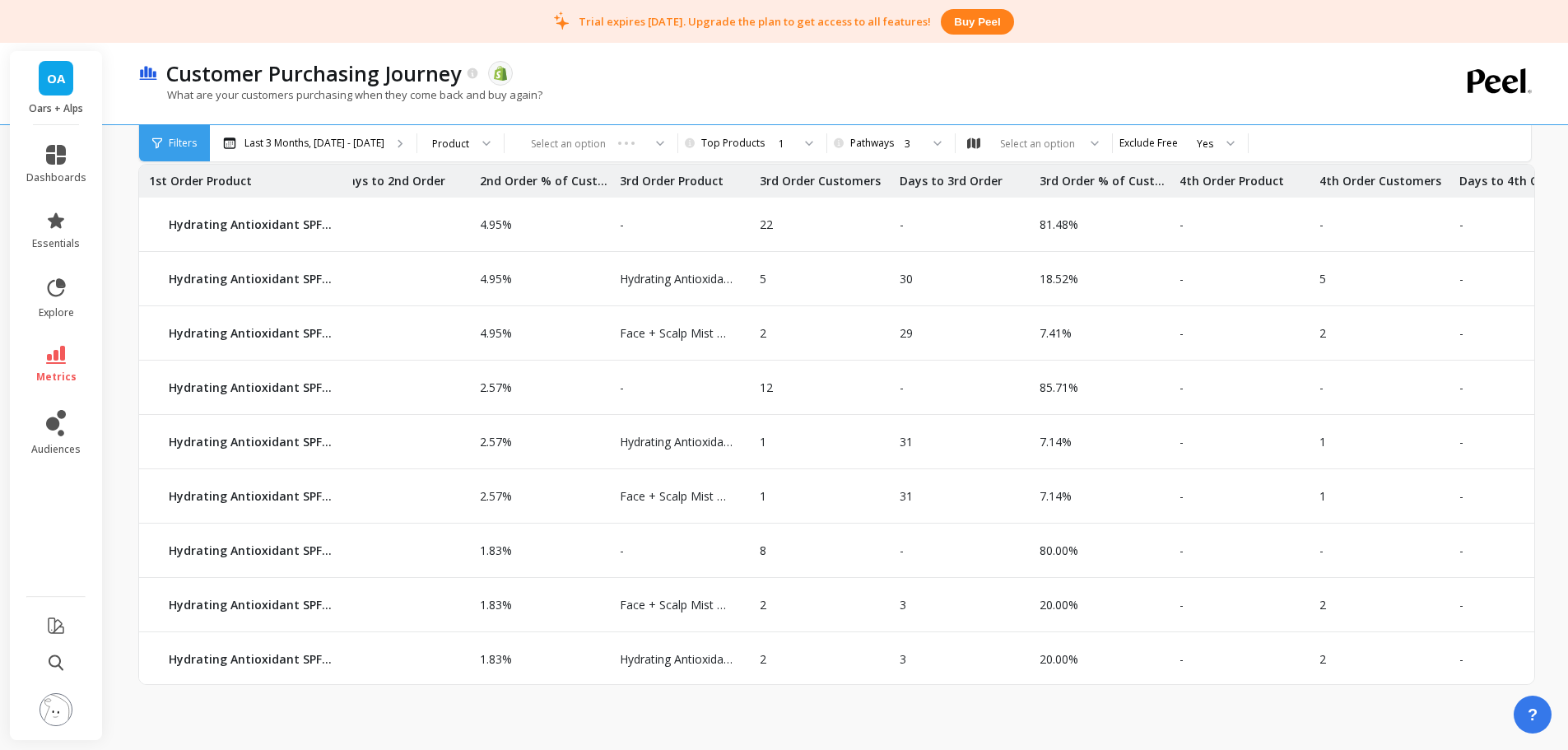
drag, startPoint x: 1255, startPoint y: 389, endPoint x: 1080, endPoint y: 400, distance: 175.3
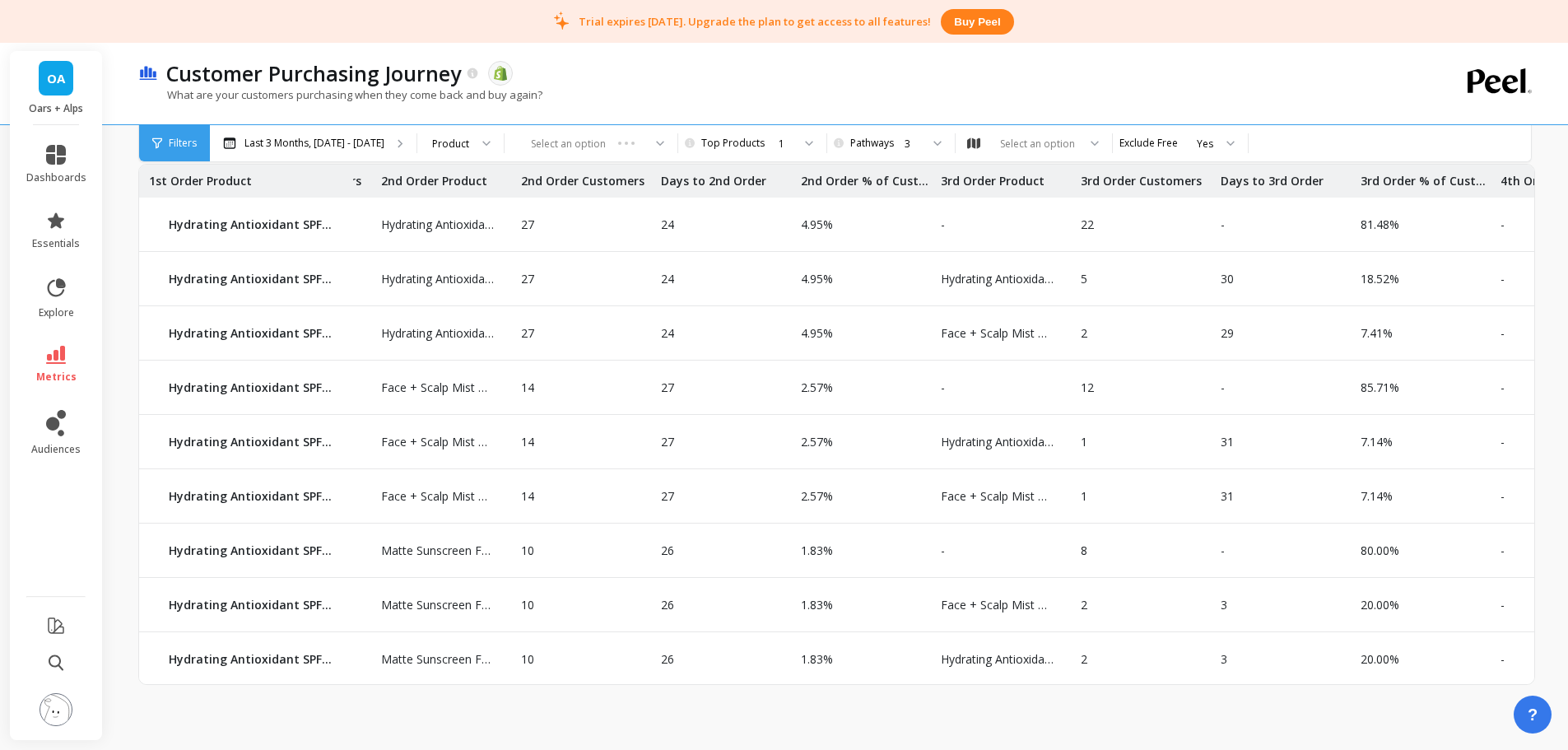
drag, startPoint x: 1322, startPoint y: 410, endPoint x: 1403, endPoint y: 405, distance: 81.2
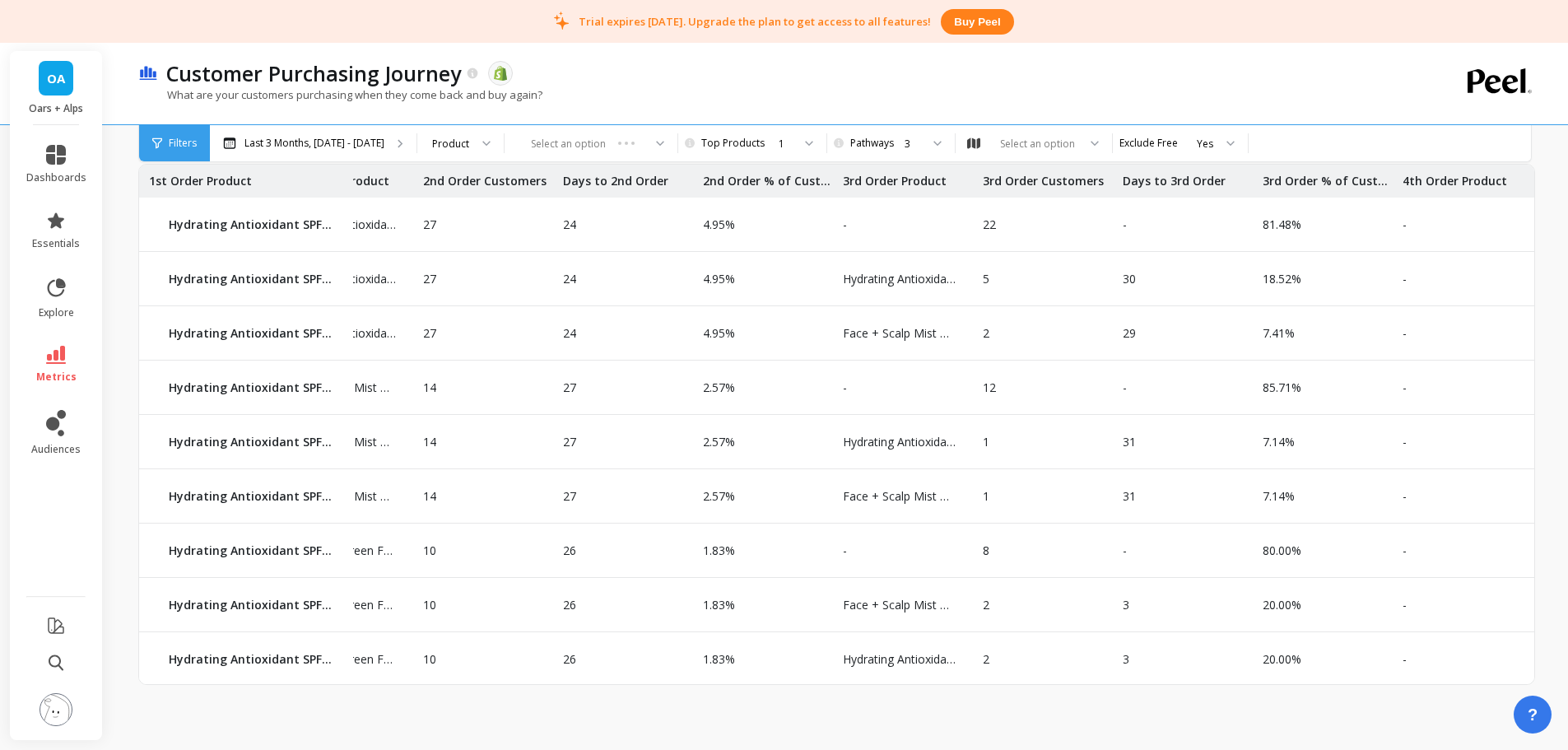
scroll to position [731, 0]
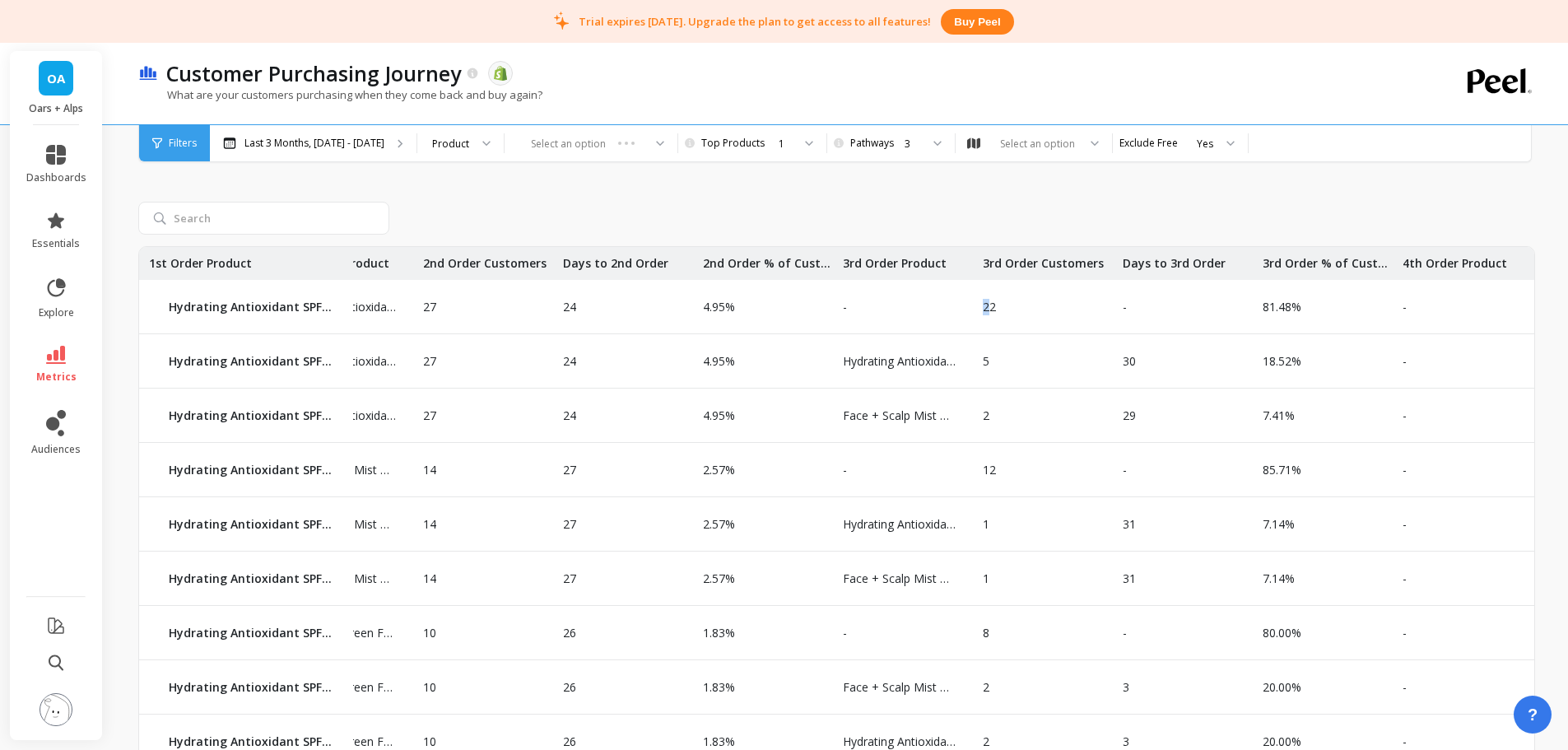
drag, startPoint x: 987, startPoint y: 308, endPoint x: 973, endPoint y: 310, distance: 14.1
click at [973, 310] on p "22" at bounding box center [984, 307] width 23 height 17
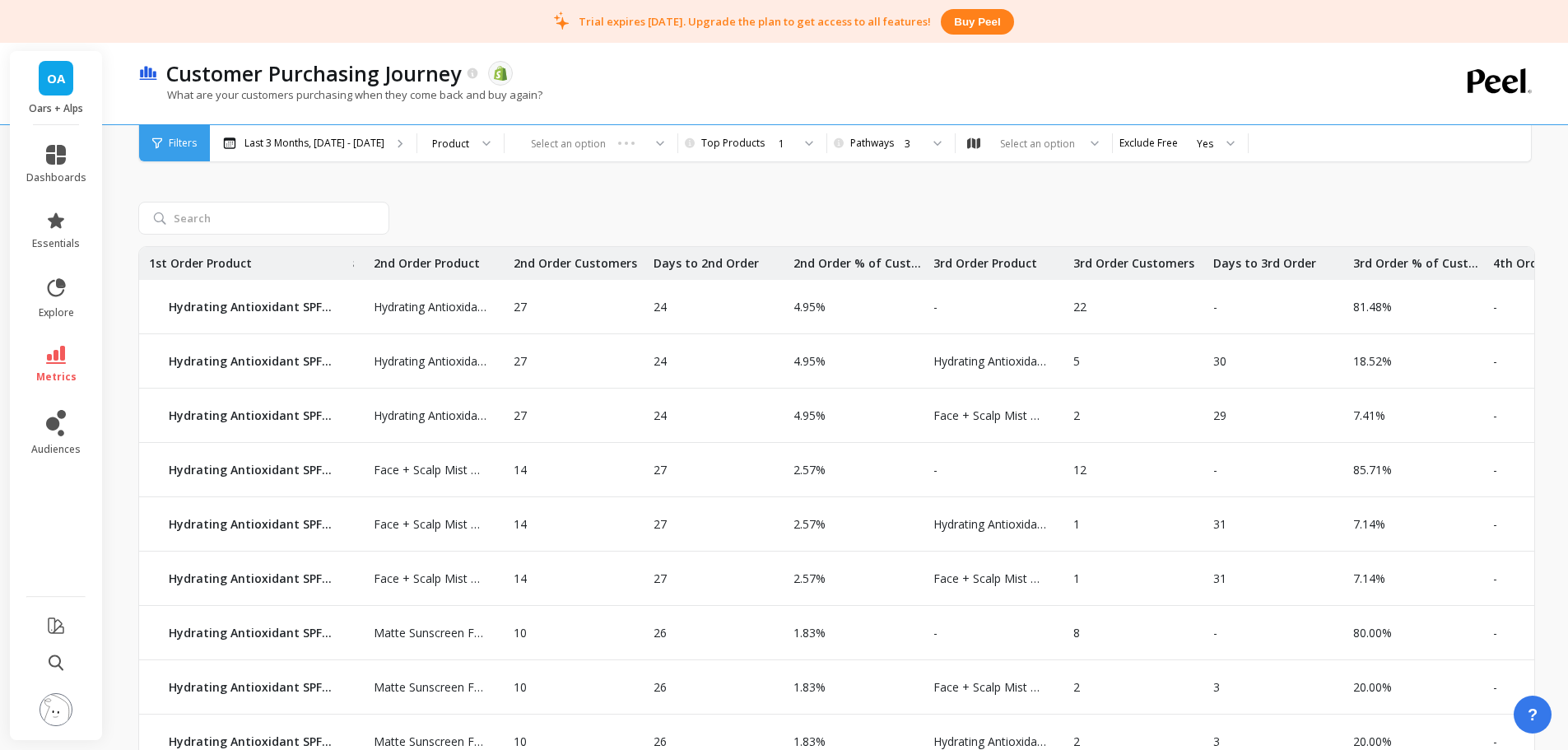
scroll to position [0, 0]
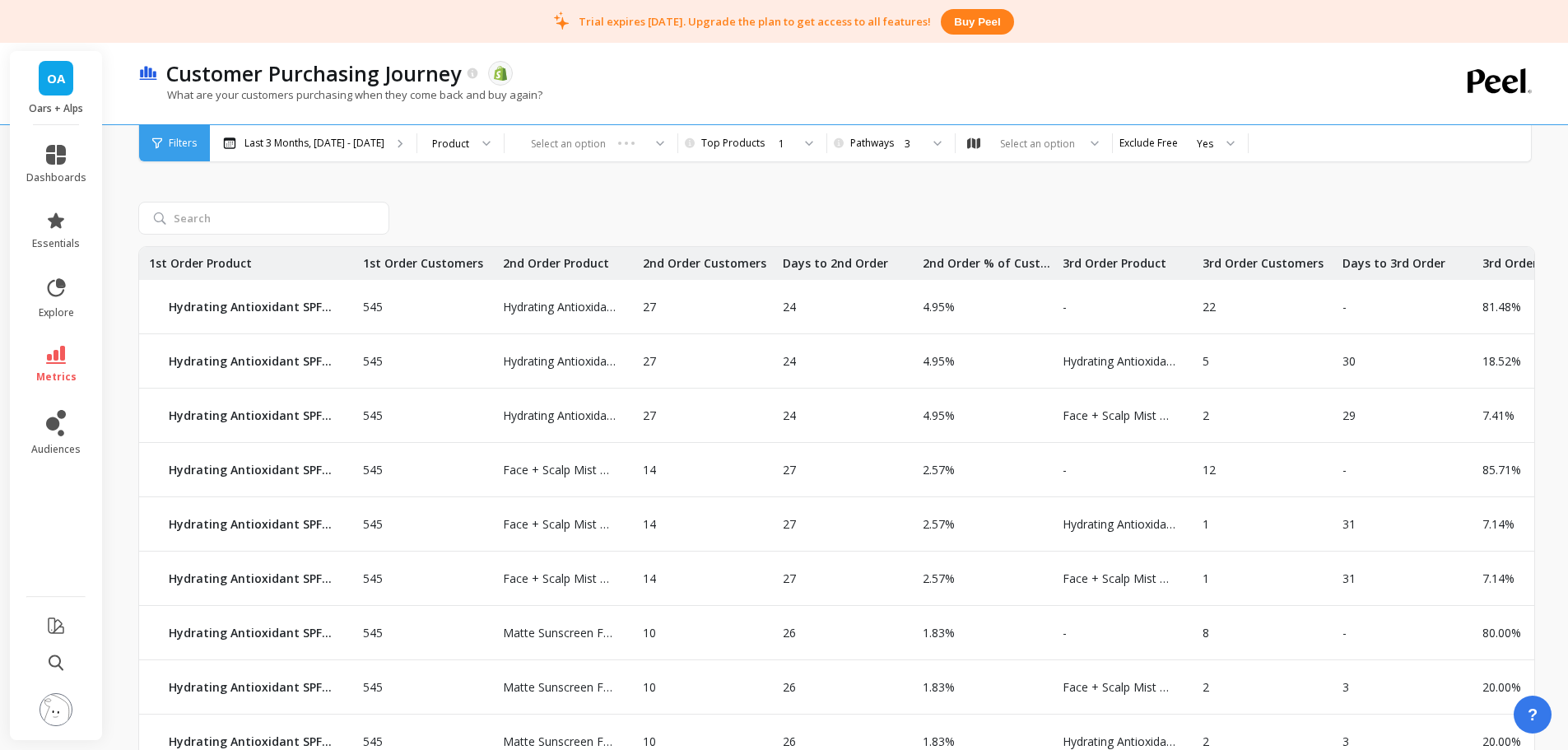
drag, startPoint x: 1028, startPoint y: 452, endPoint x: 803, endPoint y: 462, distance: 225.2
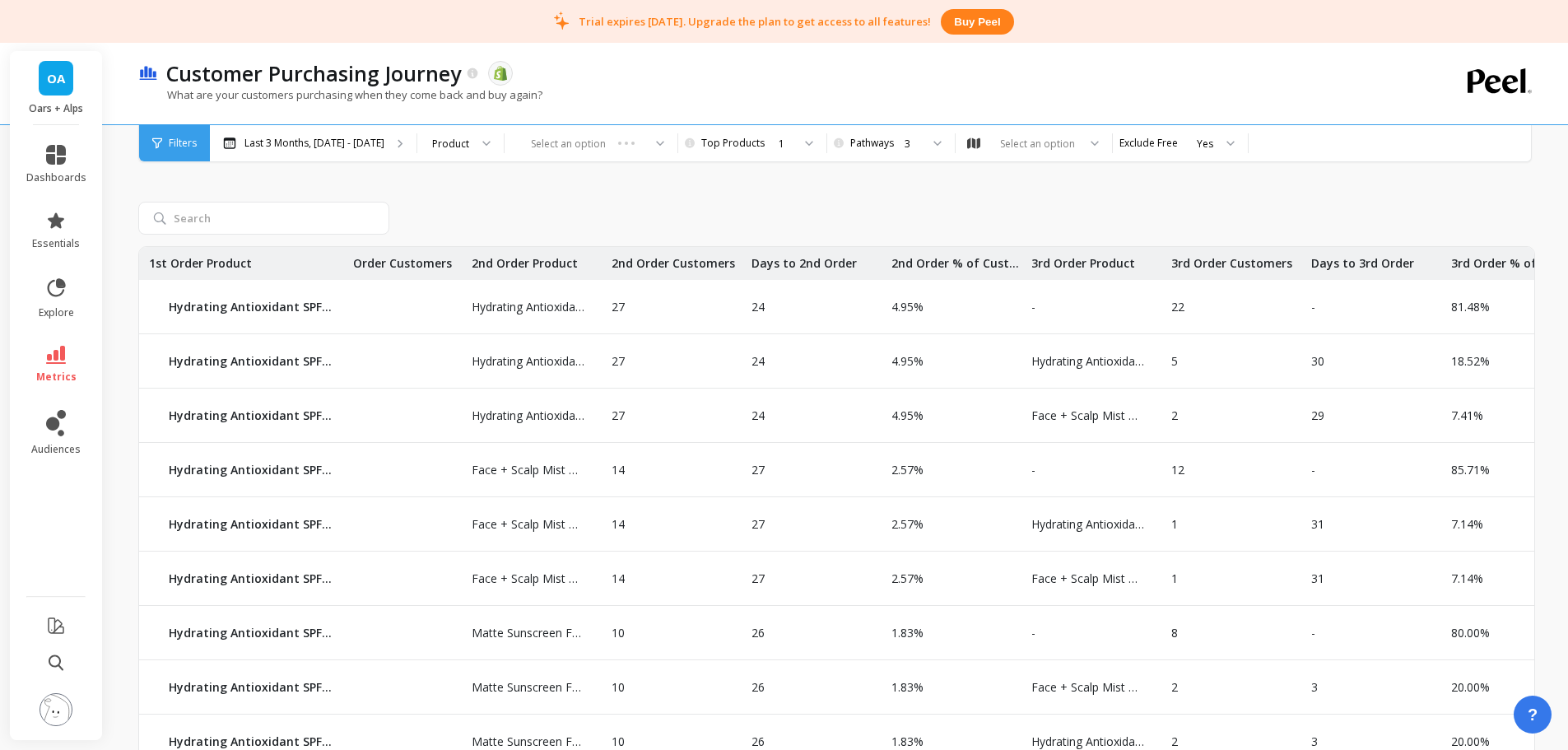
scroll to position [0, 47]
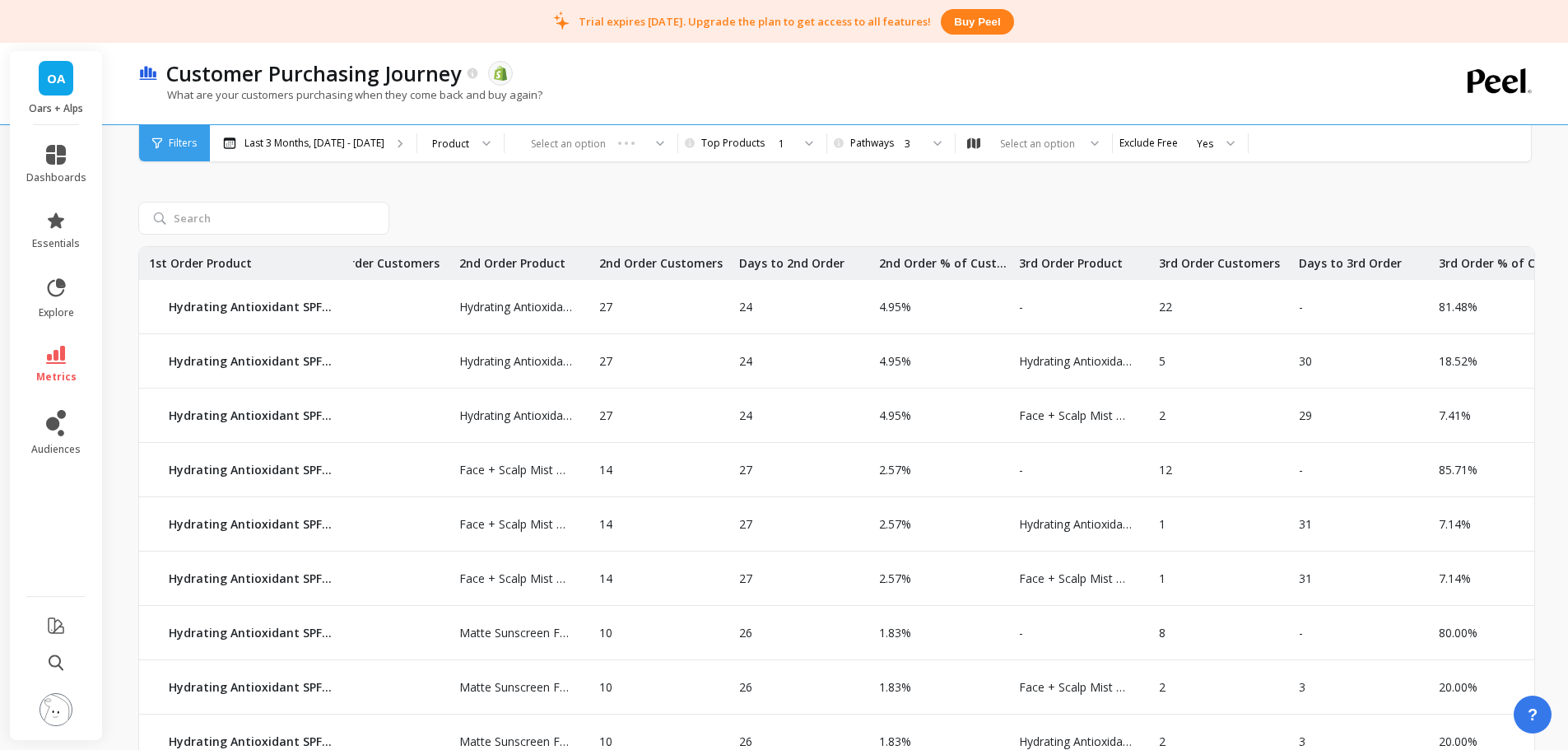
drag, startPoint x: 1115, startPoint y: 424, endPoint x: 1147, endPoint y: 420, distance: 32.2
click at [1185, 405] on div "2" at bounding box center [1216, 415] width 140 height 54
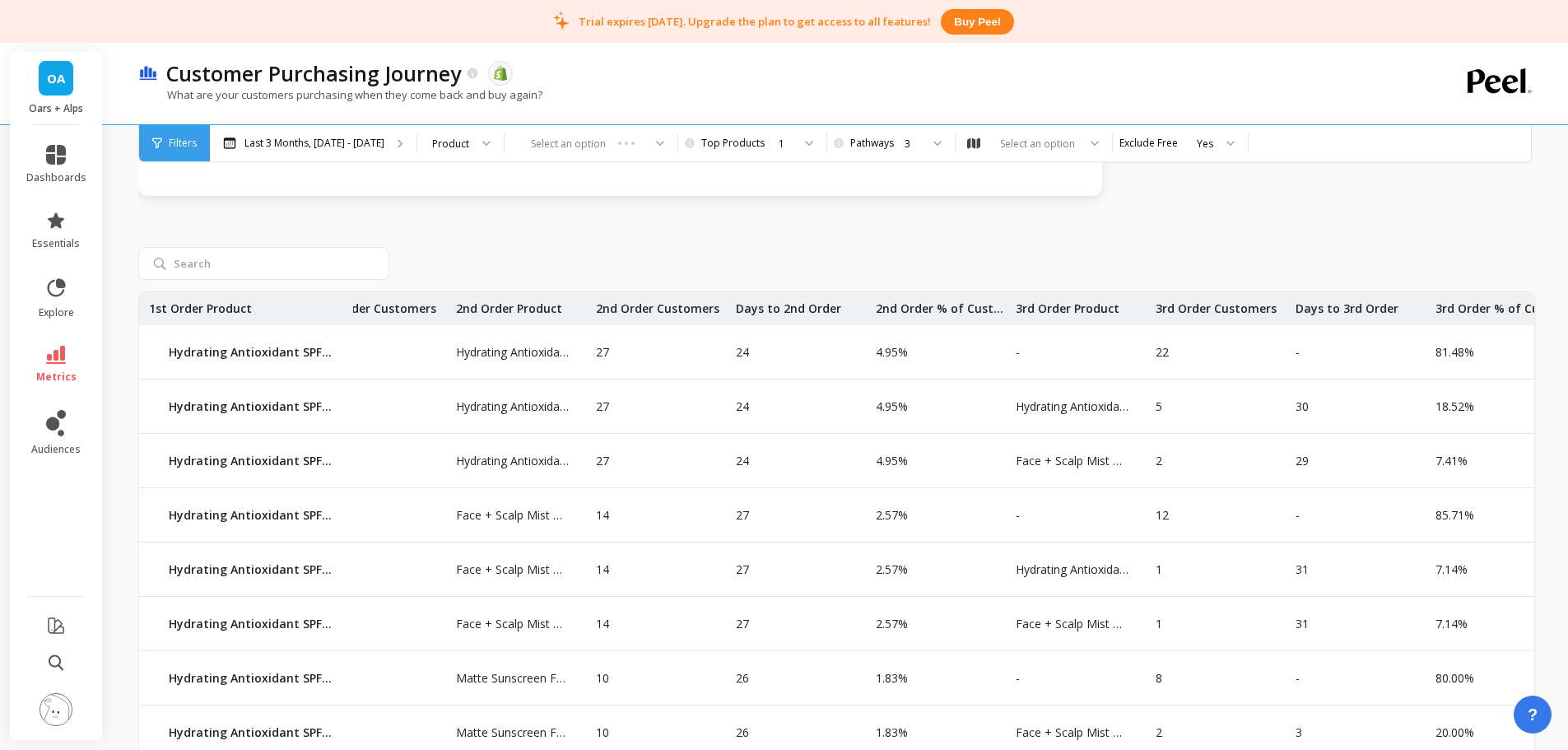
scroll to position [648, 0]
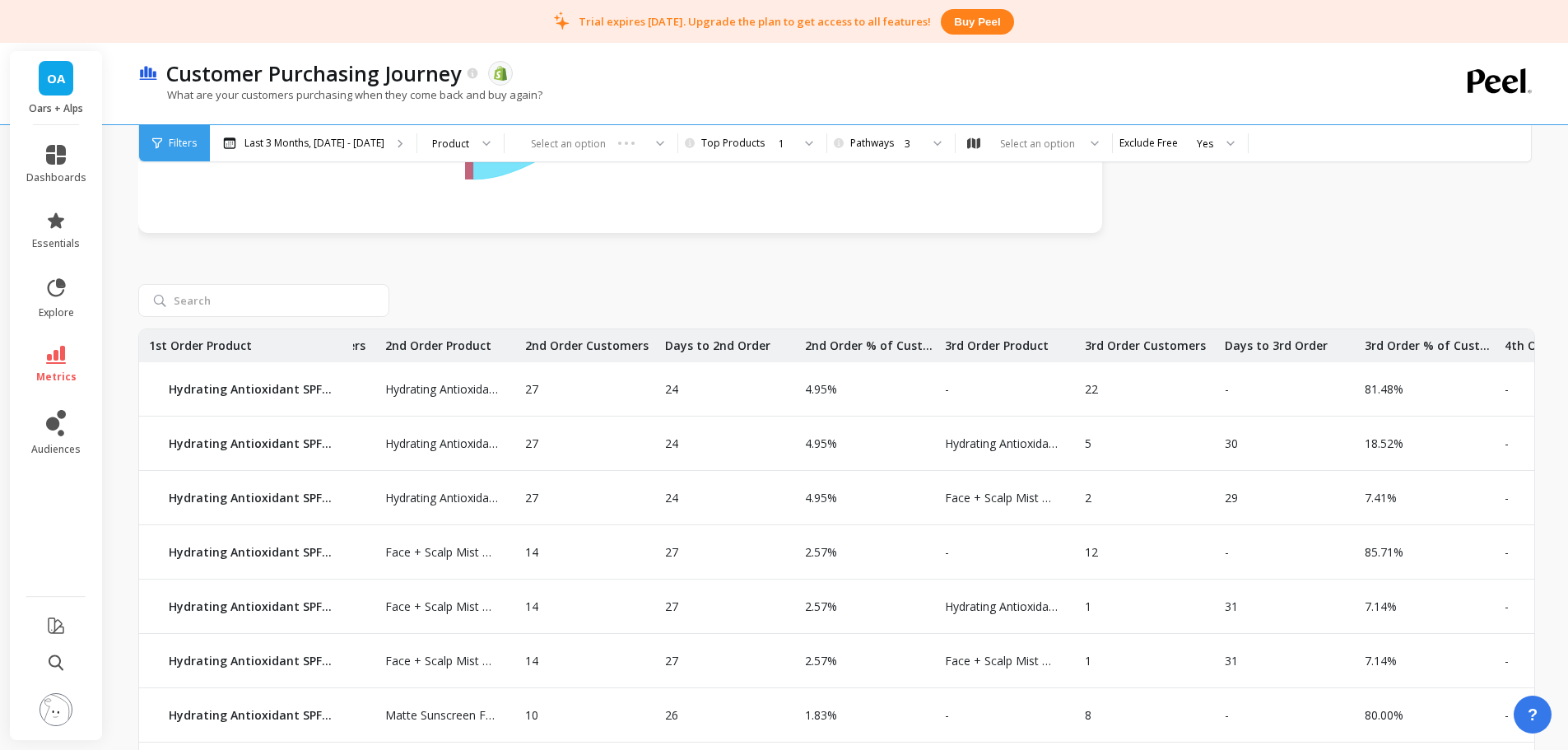
drag, startPoint x: 1193, startPoint y: 408, endPoint x: 1229, endPoint y: 412, distance: 36.2
drag, startPoint x: 1245, startPoint y: 403, endPoint x: 1367, endPoint y: 363, distance: 128.4
click at [1246, 403] on div "-" at bounding box center [1280, 389] width 140 height 54
click at [1089, 552] on p "12" at bounding box center [1081, 552] width 23 height 17
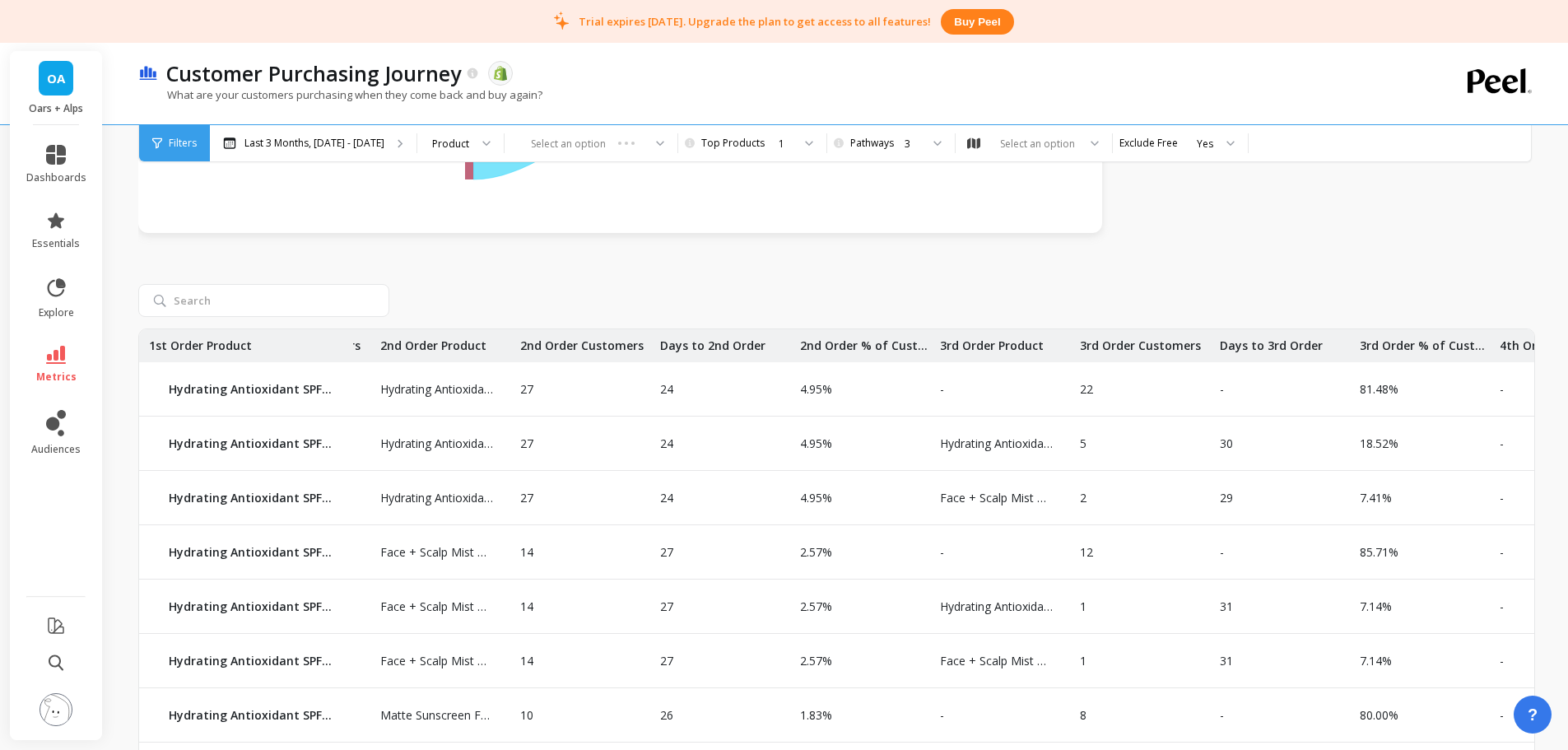
click at [1089, 552] on p "12" at bounding box center [1081, 552] width 23 height 17
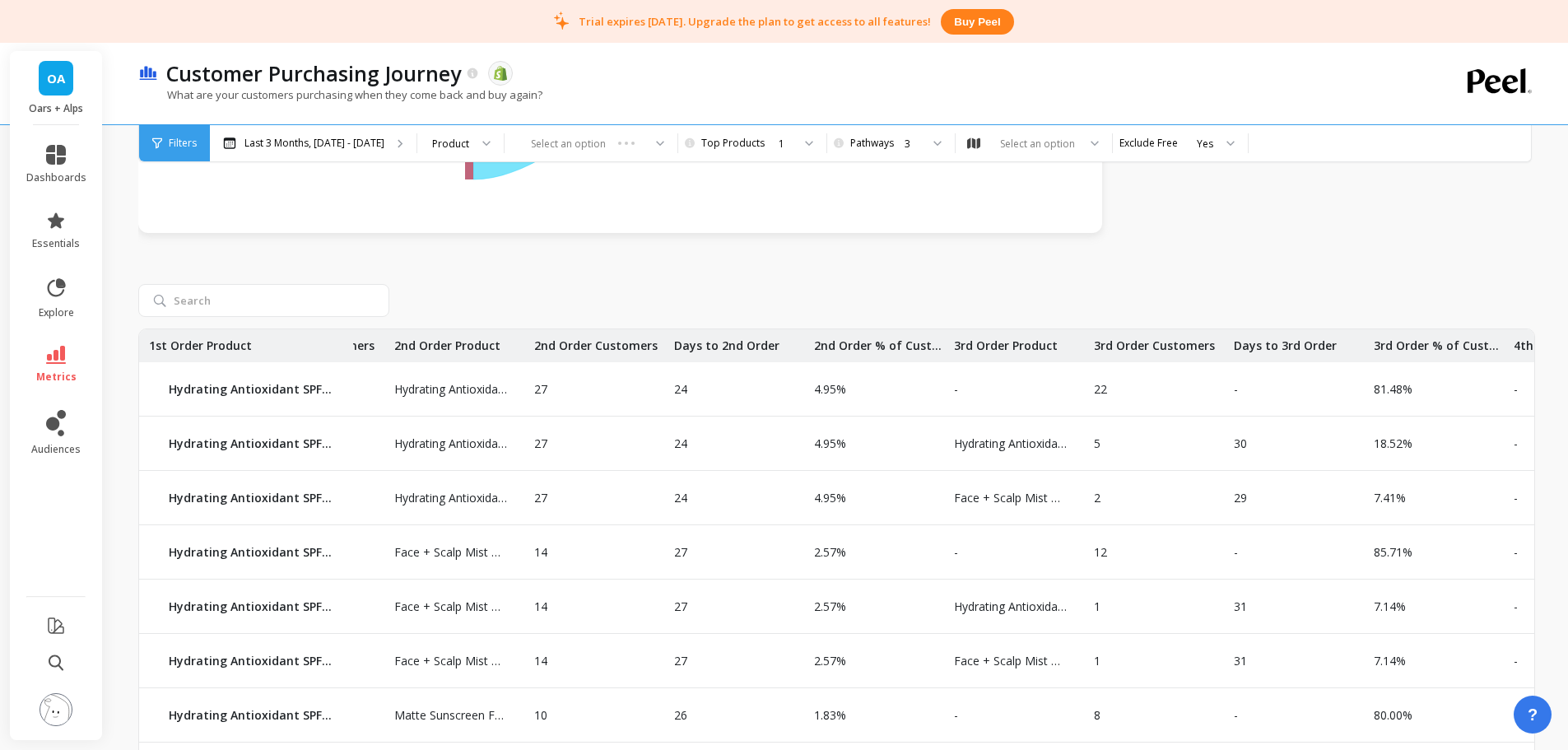
scroll to position [0, 0]
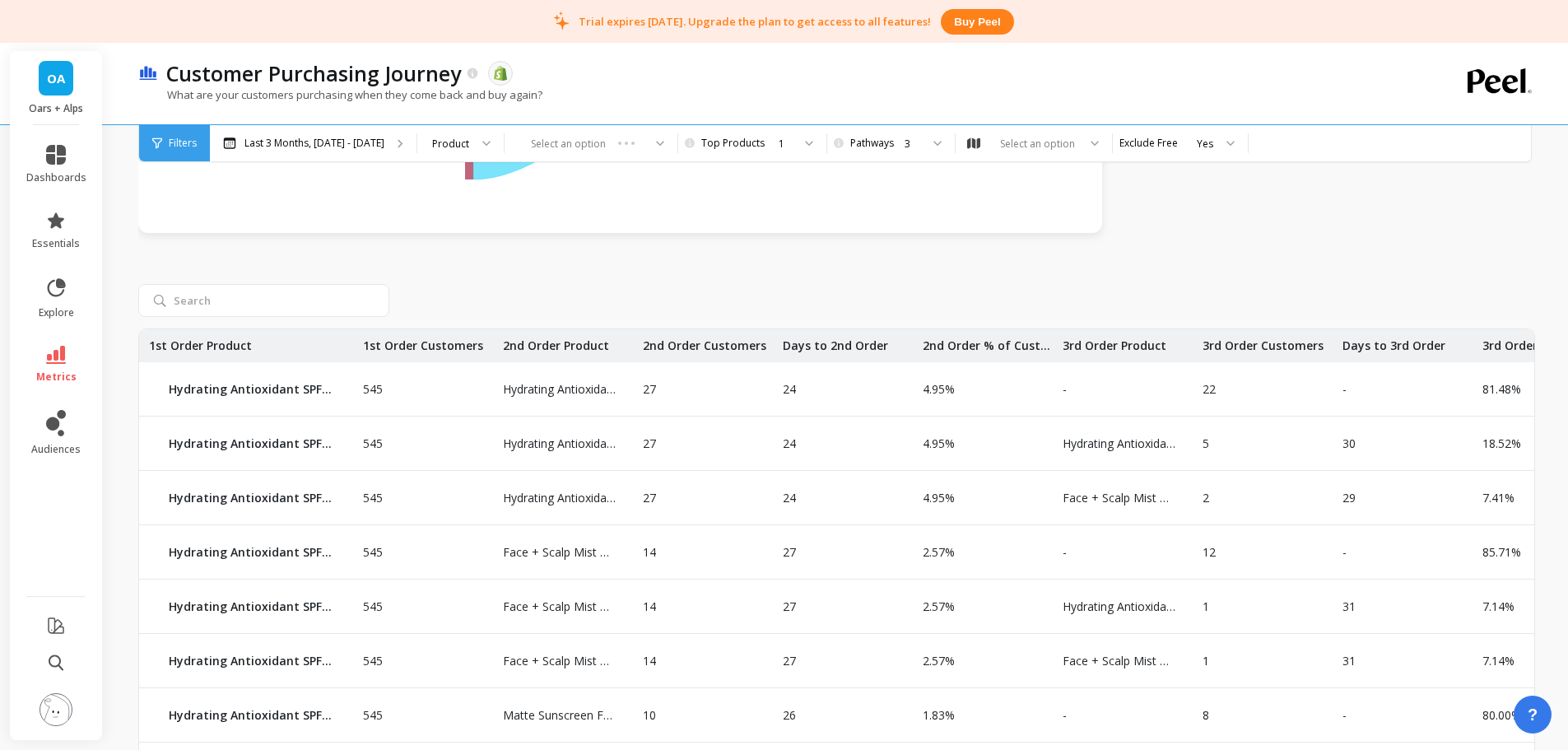
drag, startPoint x: 926, startPoint y: 548, endPoint x: 845, endPoint y: 551, distance: 81.1
click at [844, 550] on div "27" at bounding box center [843, 551] width 140 height 54
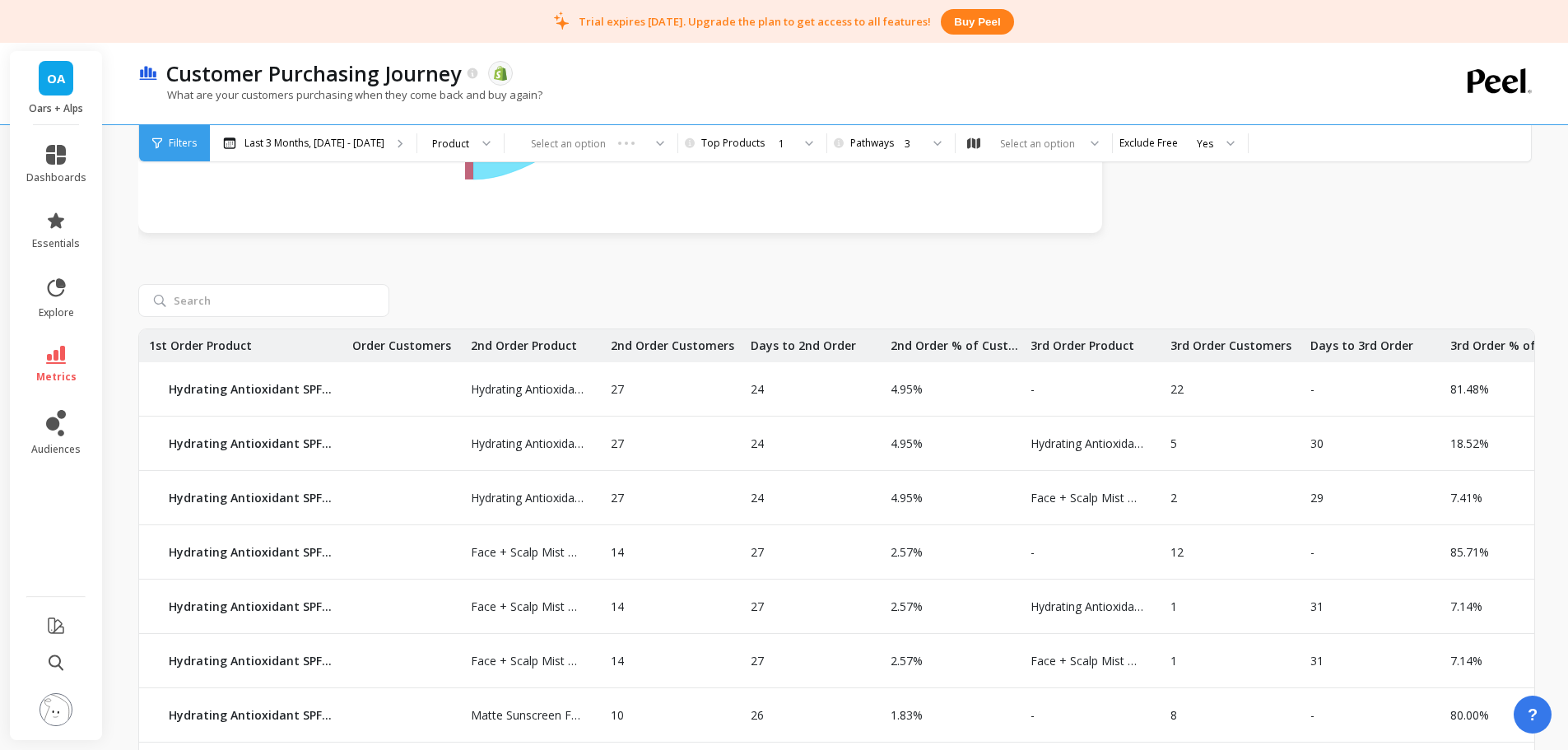
scroll to position [0, 43]
drag, startPoint x: 1311, startPoint y: 509, endPoint x: 1338, endPoint y: 510, distance: 27.0
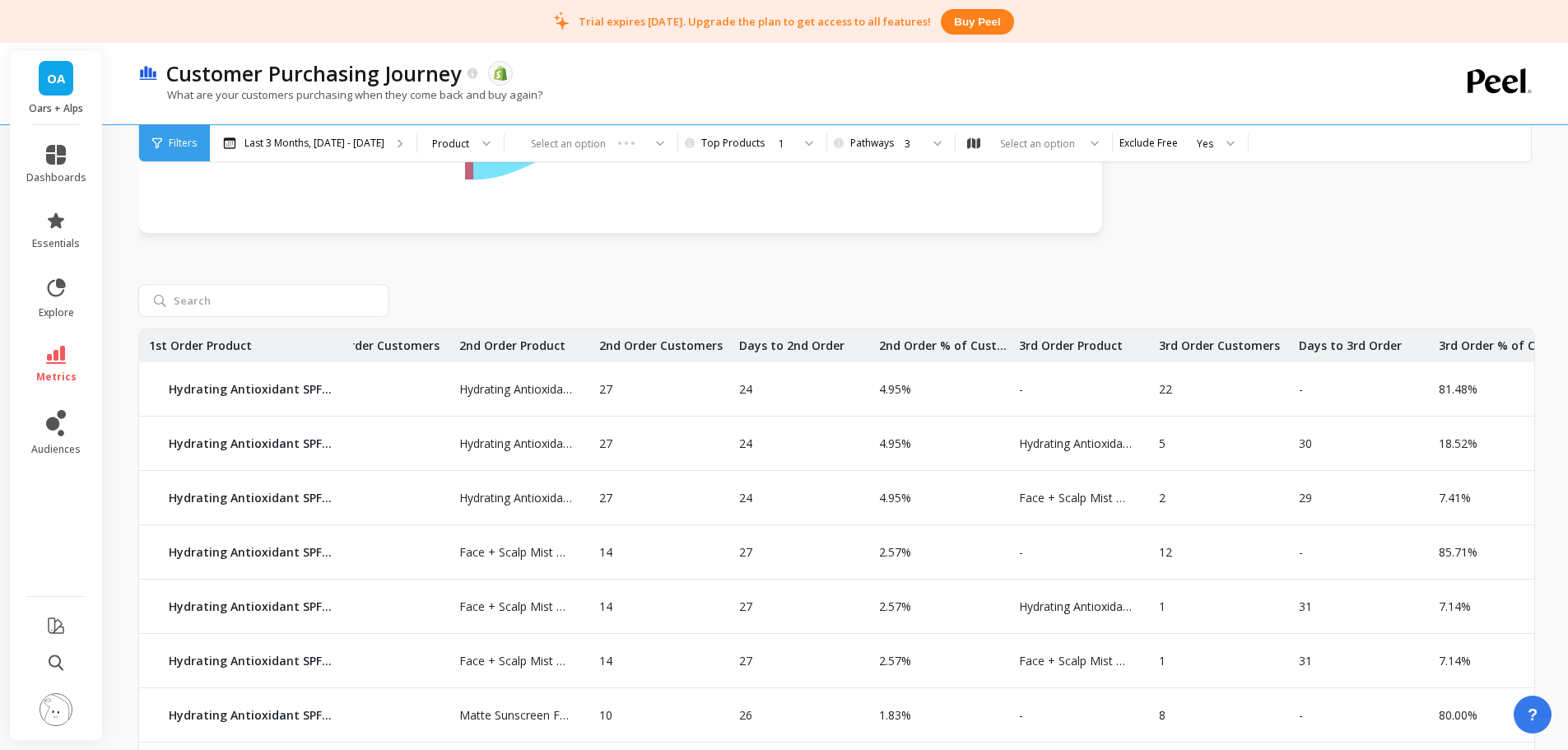
click at [1338, 509] on div "29" at bounding box center [1359, 497] width 140 height 54
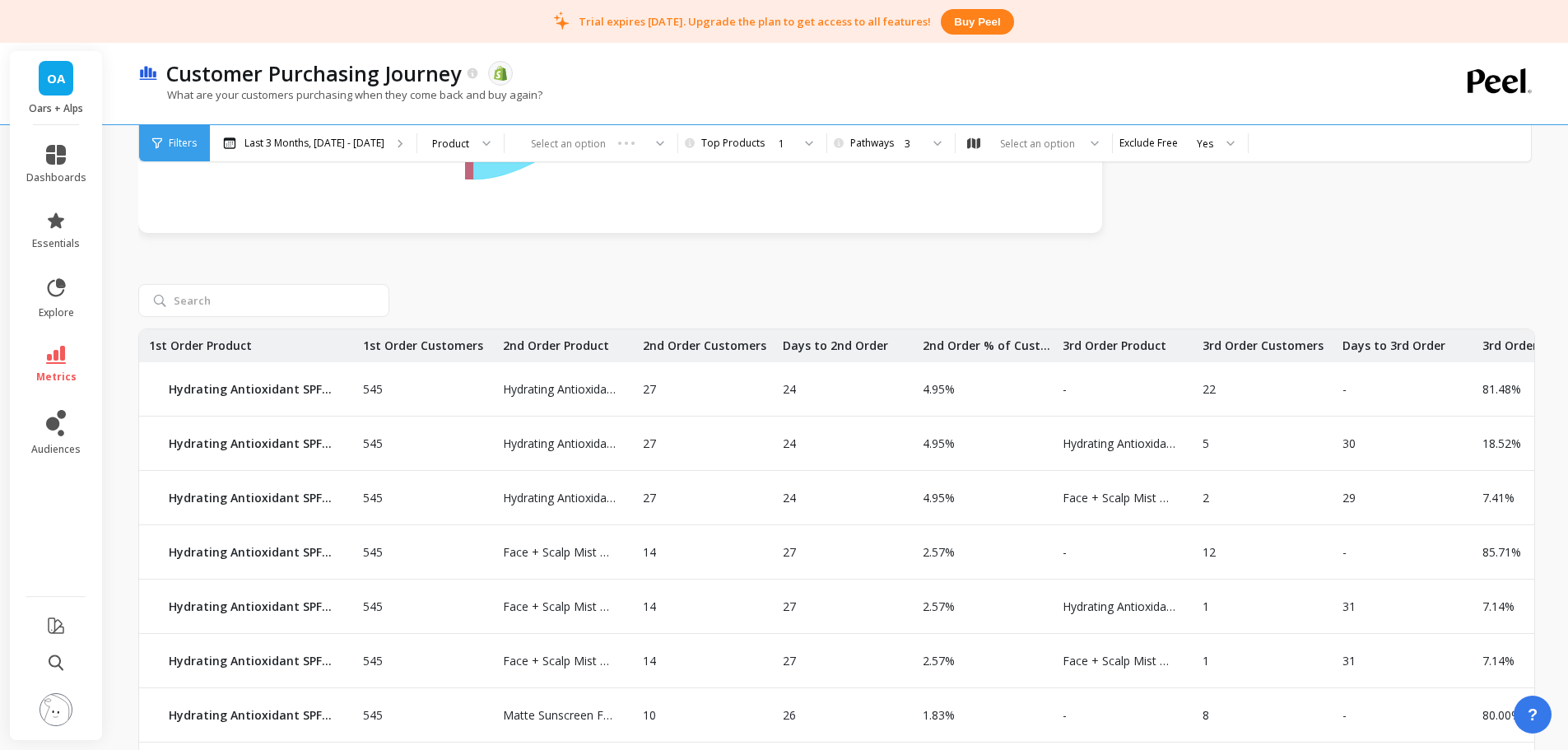
drag, startPoint x: 1064, startPoint y: 511, endPoint x: 986, endPoint y: 518, distance: 78.3
drag, startPoint x: 1067, startPoint y: 495, endPoint x: 935, endPoint y: 503, distance: 132.2
drag, startPoint x: 869, startPoint y: 499, endPoint x: 834, endPoint y: 502, distance: 35.1
click at [834, 502] on div "24" at bounding box center [843, 497] width 140 height 54
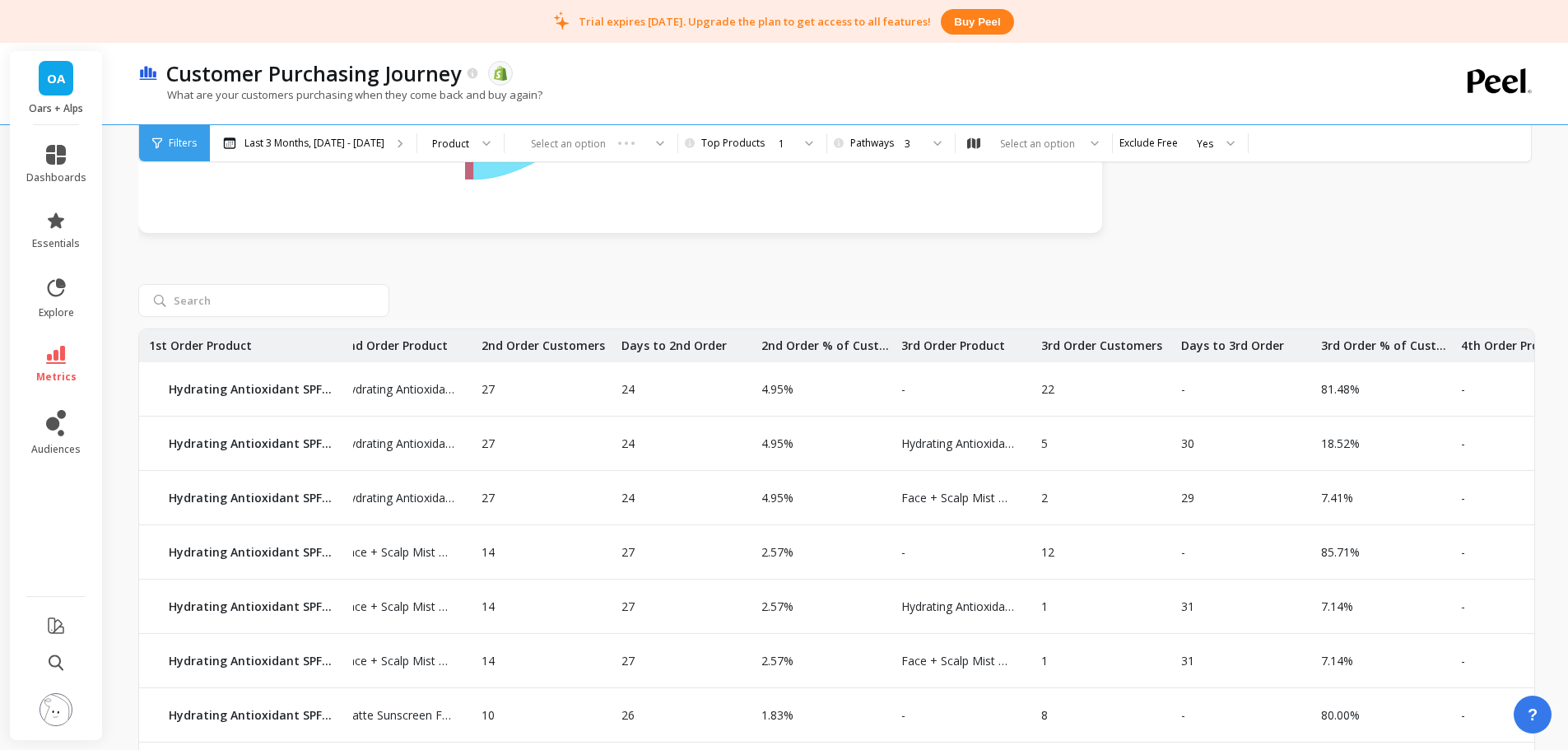
drag, startPoint x: 993, startPoint y: 473, endPoint x: 1042, endPoint y: 475, distance: 49.0
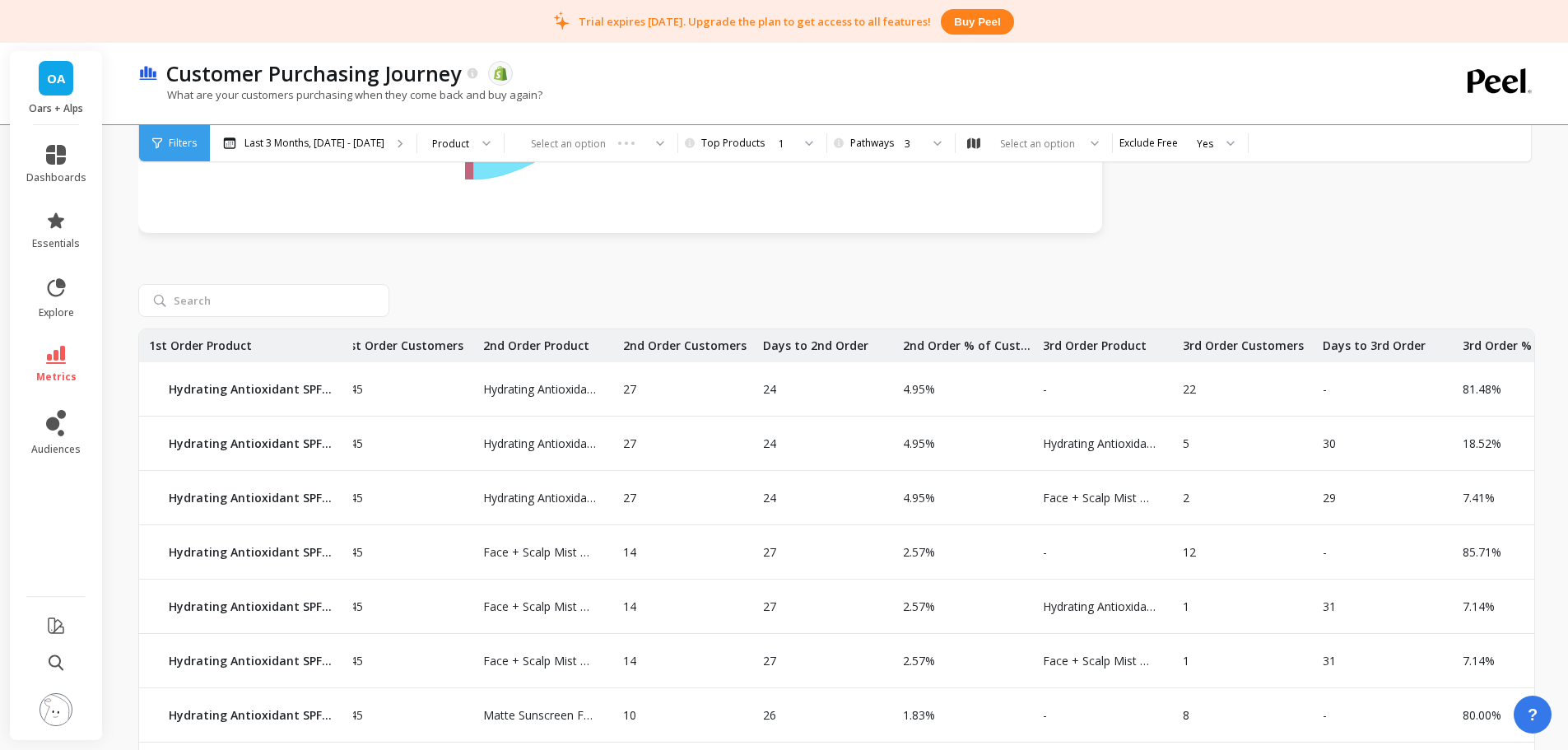
drag, startPoint x: 1052, startPoint y: 476, endPoint x: 853, endPoint y: 481, distance: 199.1
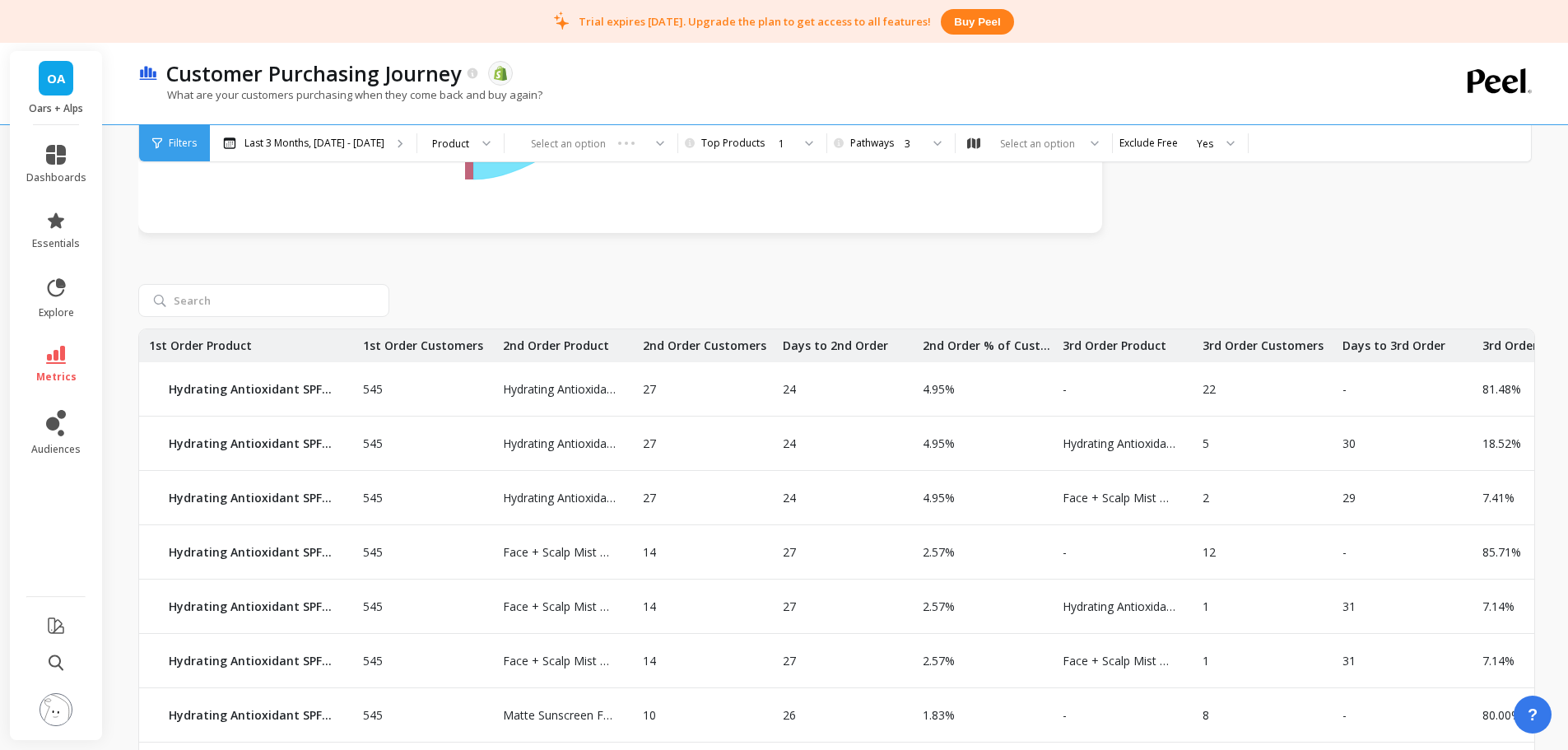
click at [850, 481] on div "24" at bounding box center [843, 497] width 140 height 54
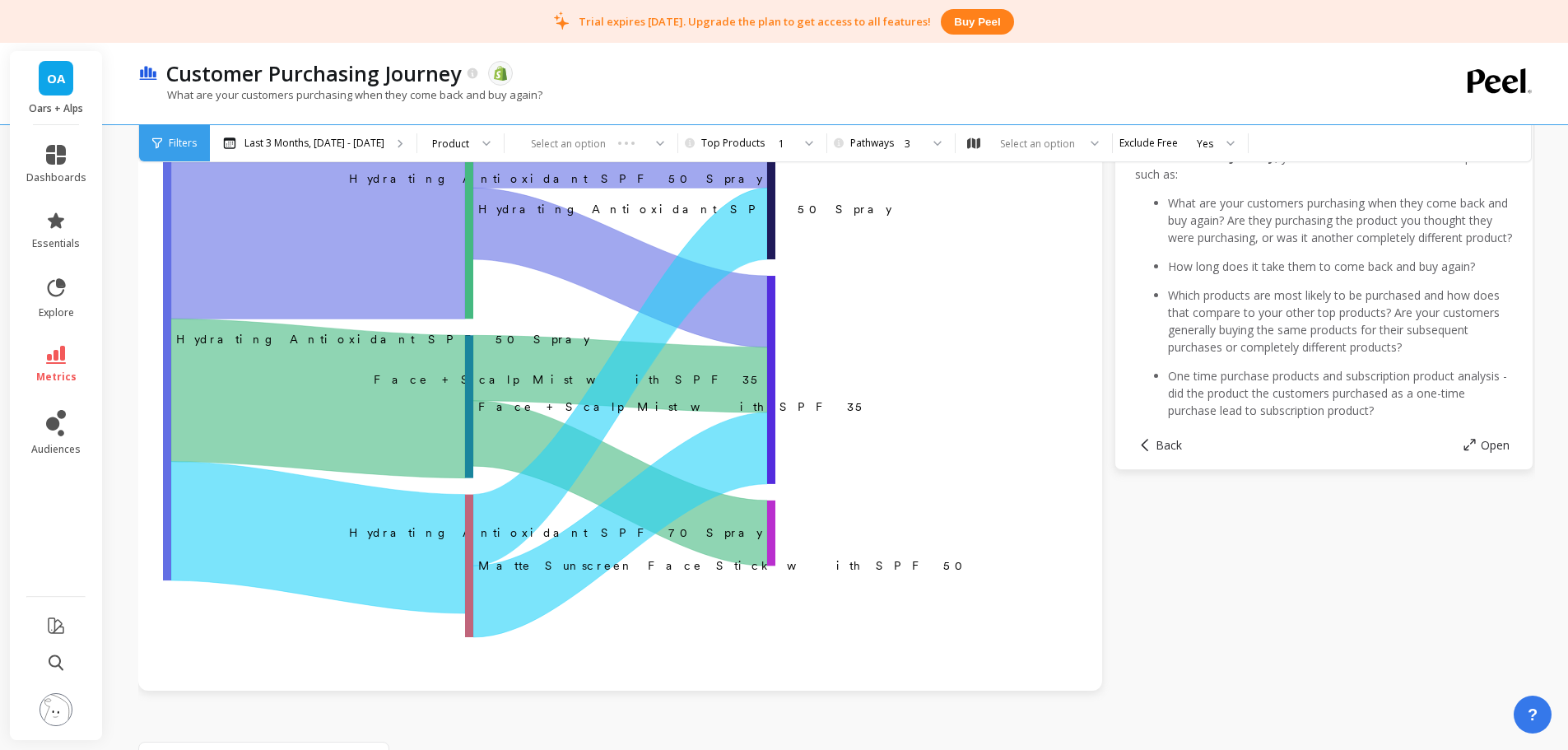
scroll to position [412, 0]
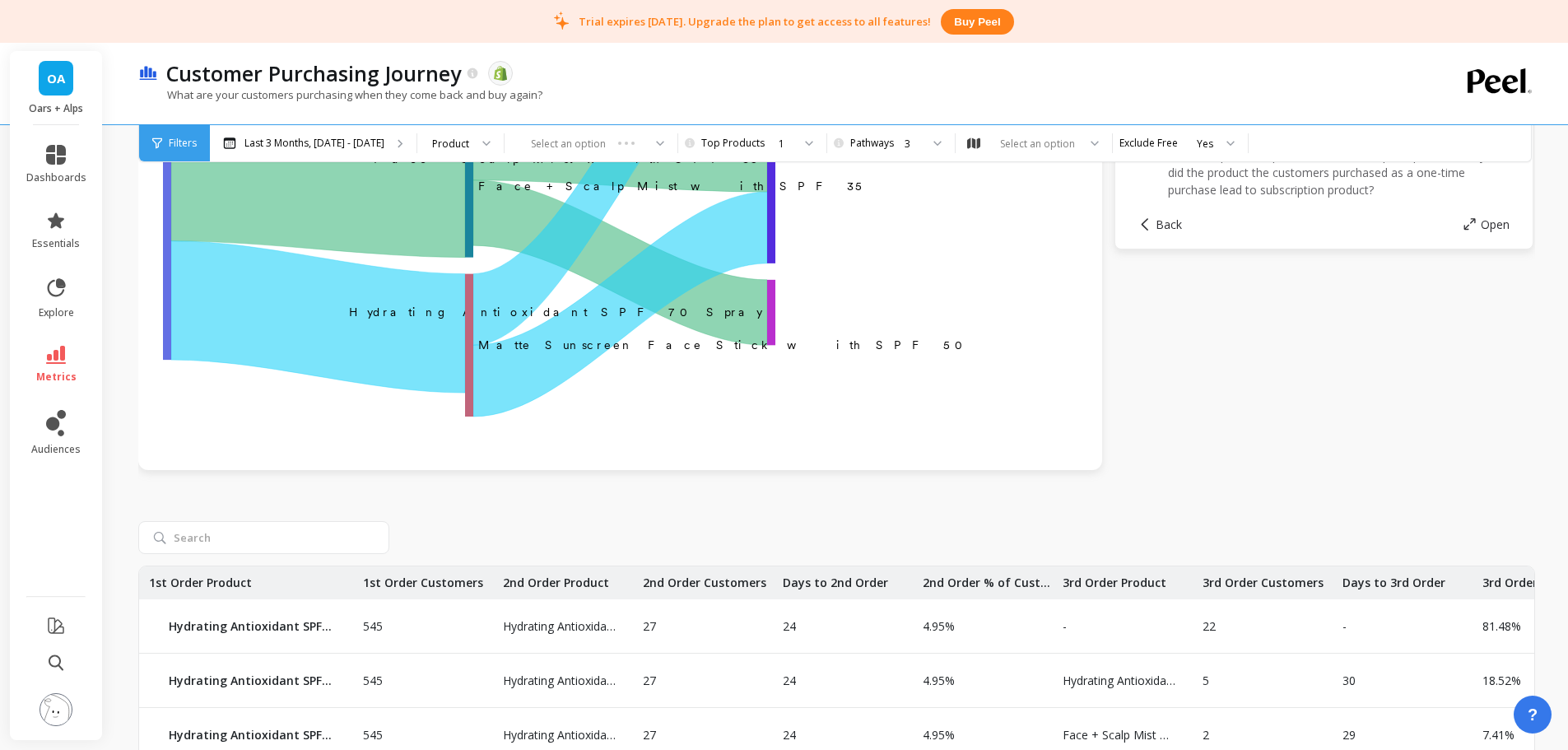
click at [750, 156] on div "1" at bounding box center [760, 143] width 132 height 36
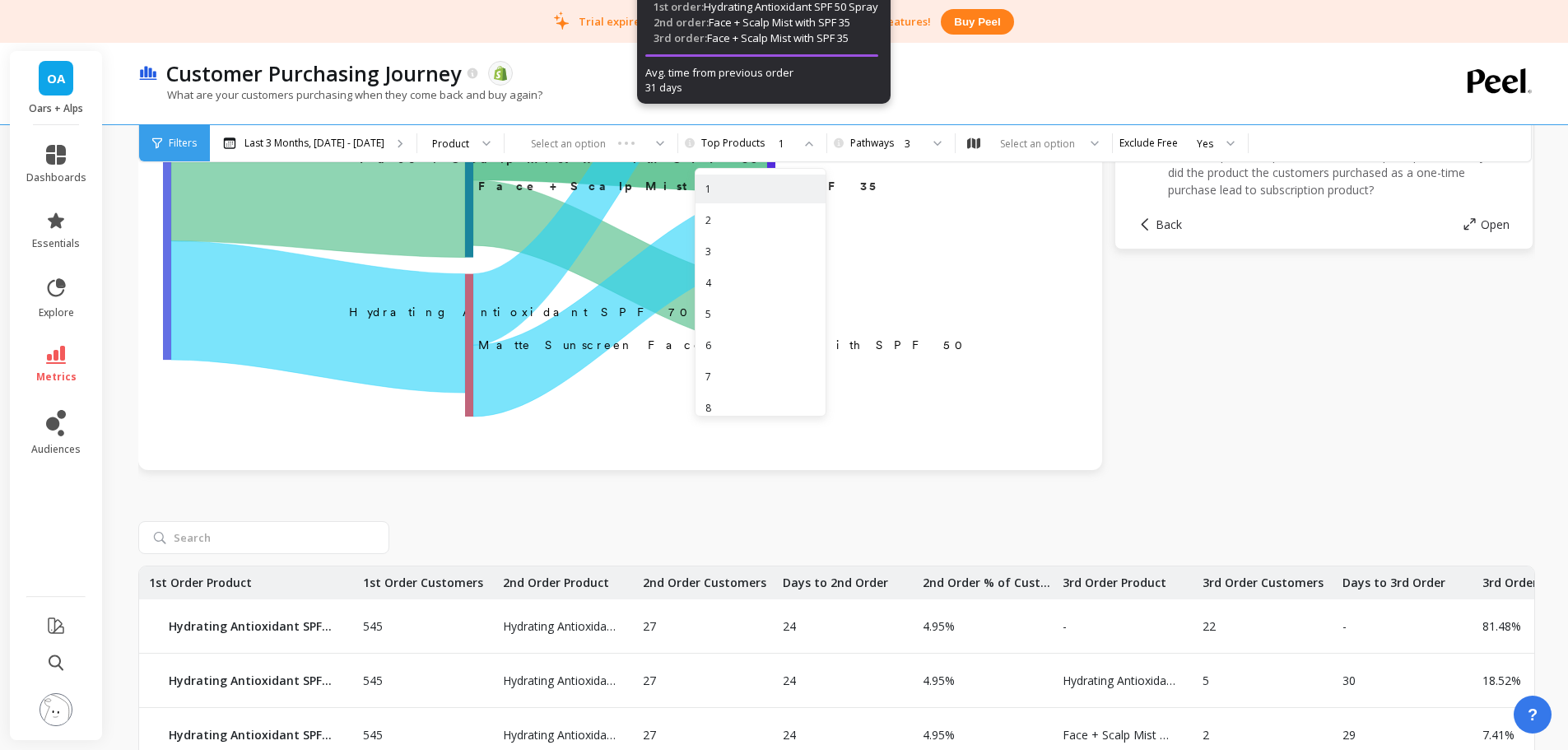
click at [753, 223] on div "2" at bounding box center [760, 220] width 110 height 16
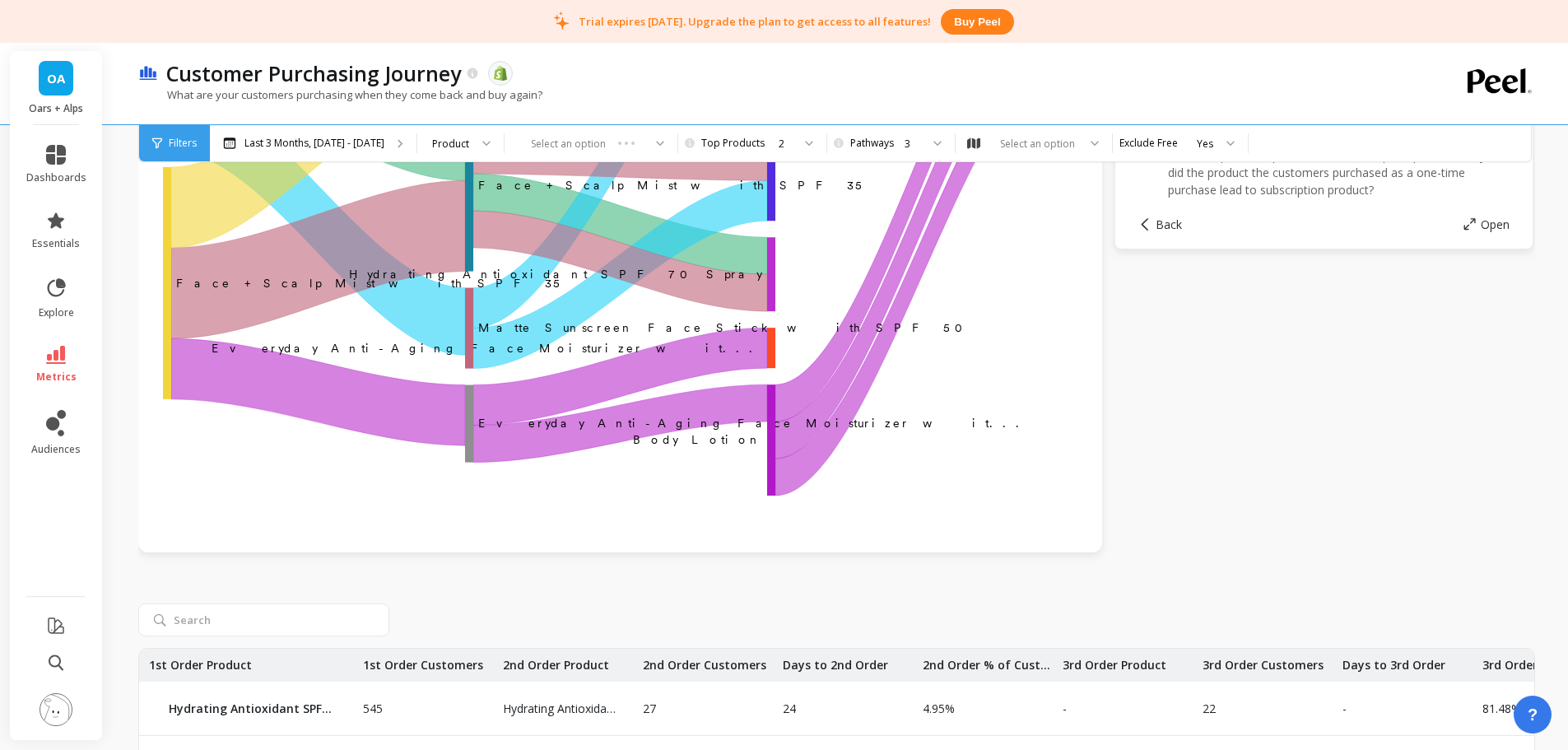
click at [883, 146] on div "3" at bounding box center [890, 144] width 62 height 16
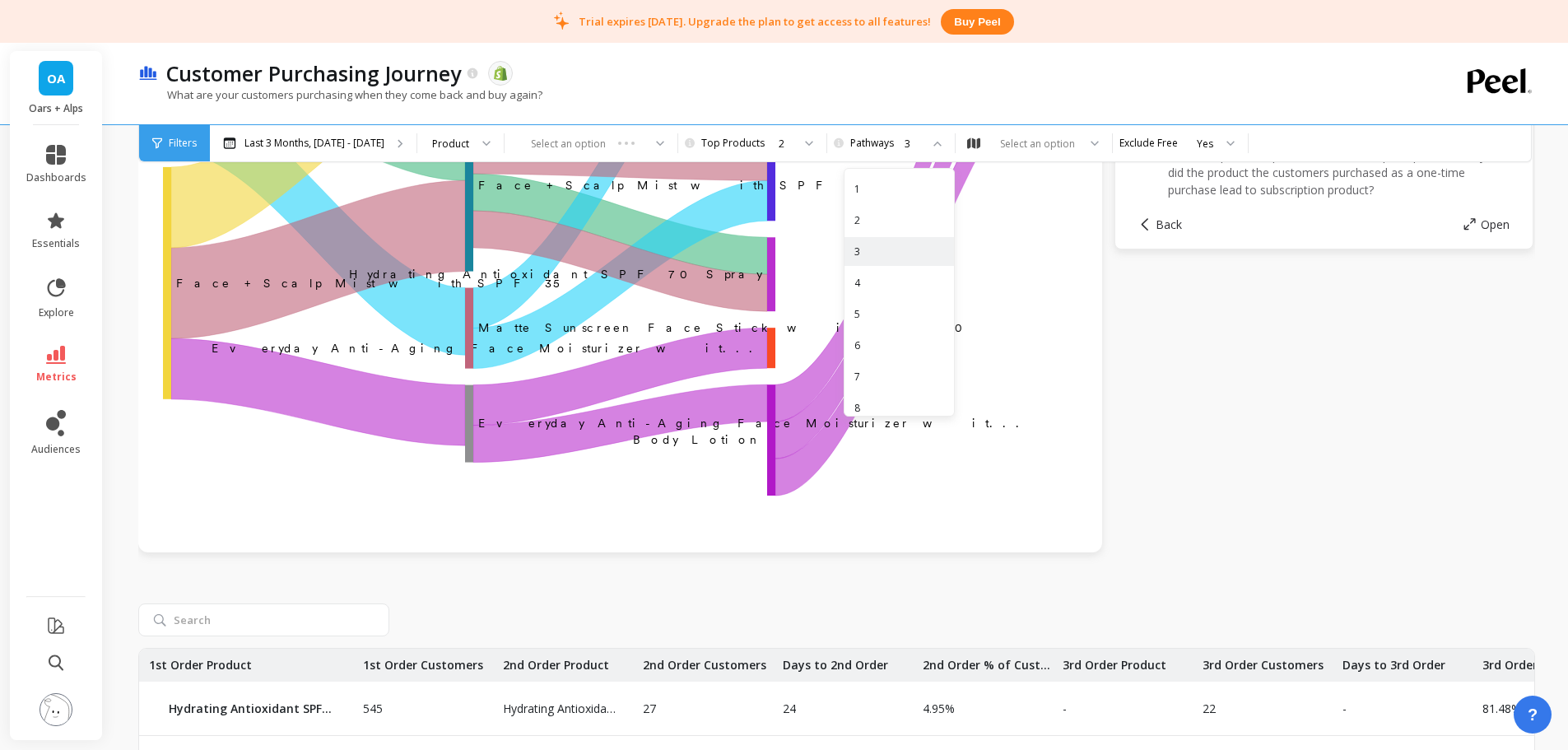
click at [862, 224] on div "2" at bounding box center [899, 220] width 90 height 16
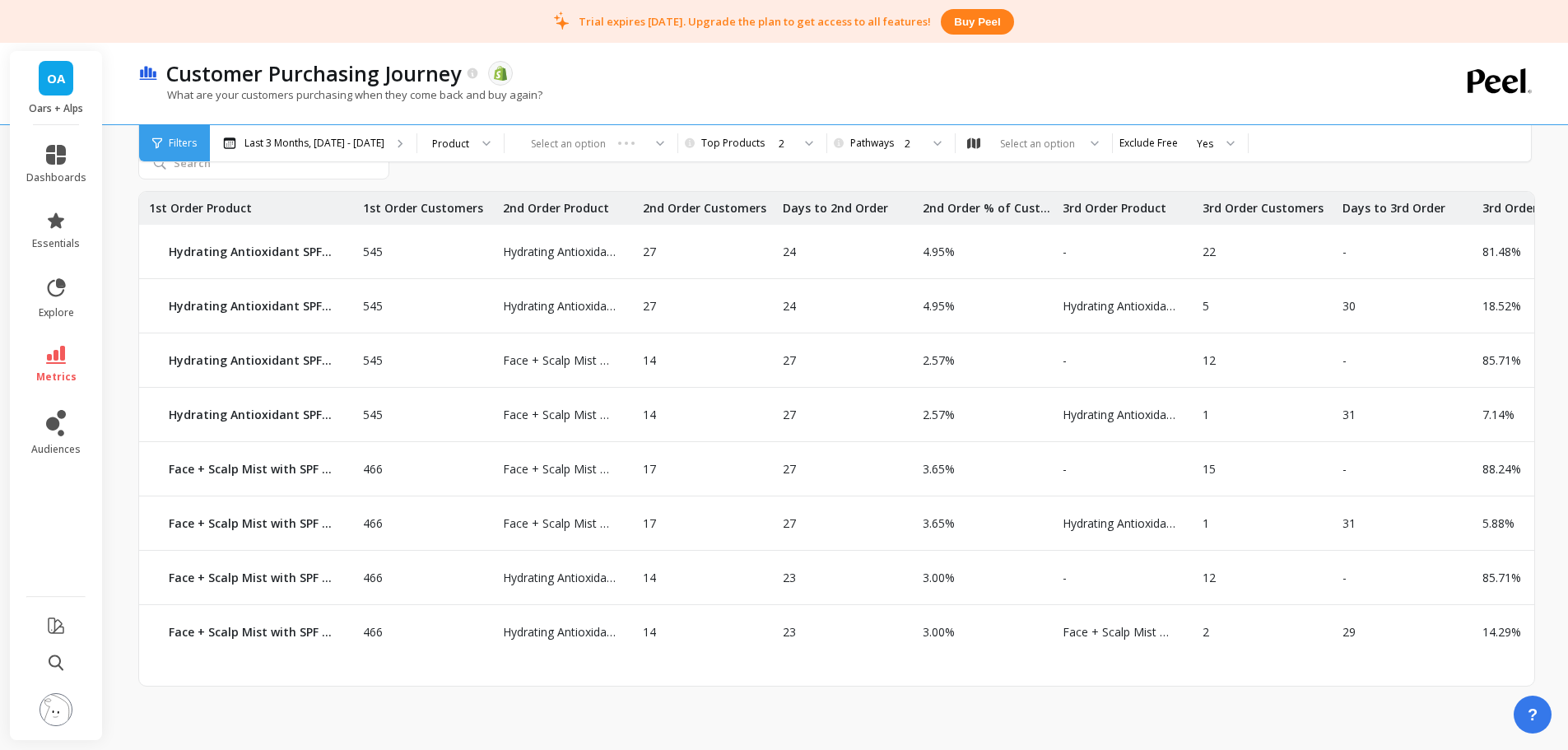
click at [779, 148] on div "2" at bounding box center [784, 144] width 13 height 16
click at [757, 191] on div "1" at bounding box center [760, 189] width 110 height 16
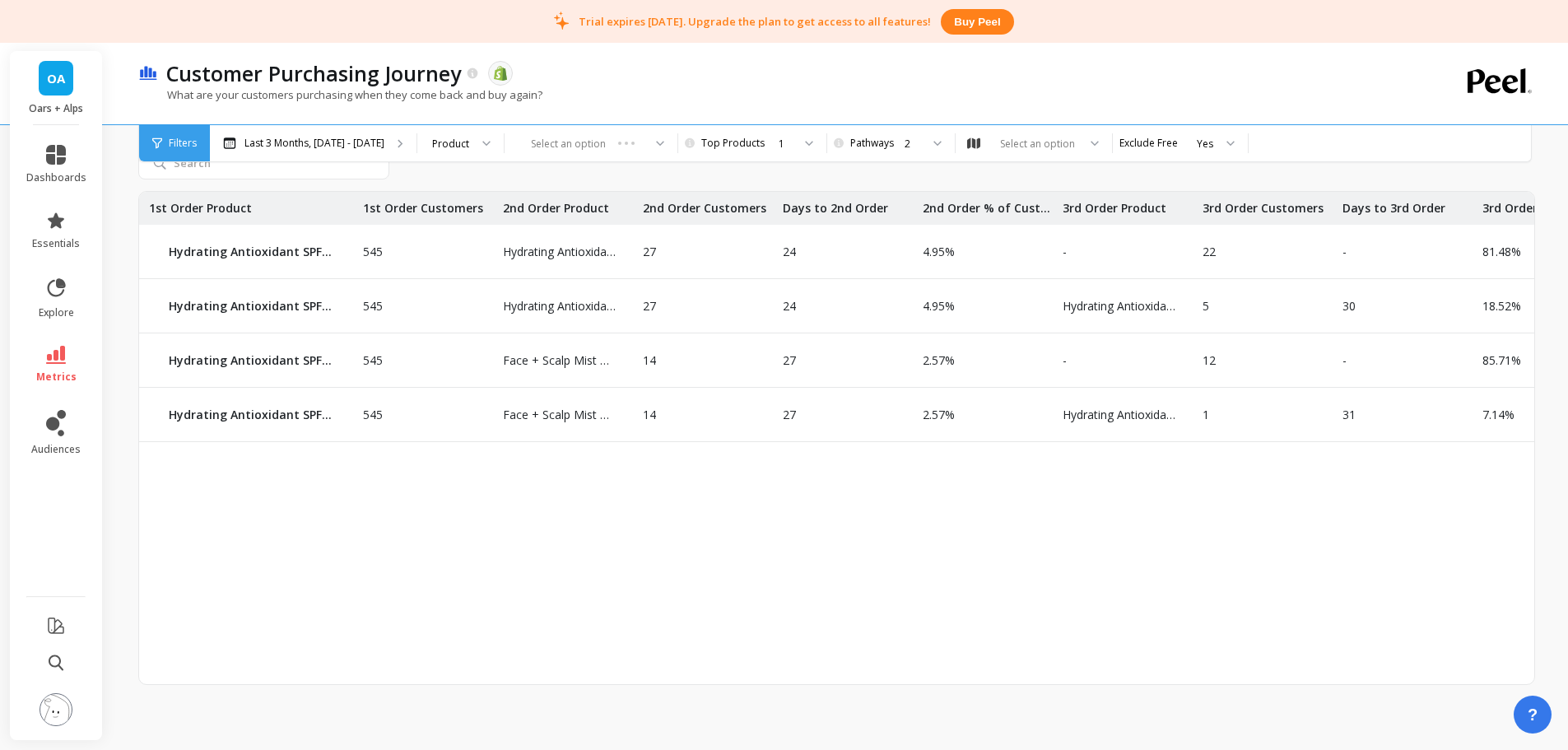
click at [882, 148] on div "2" at bounding box center [890, 144] width 62 height 16
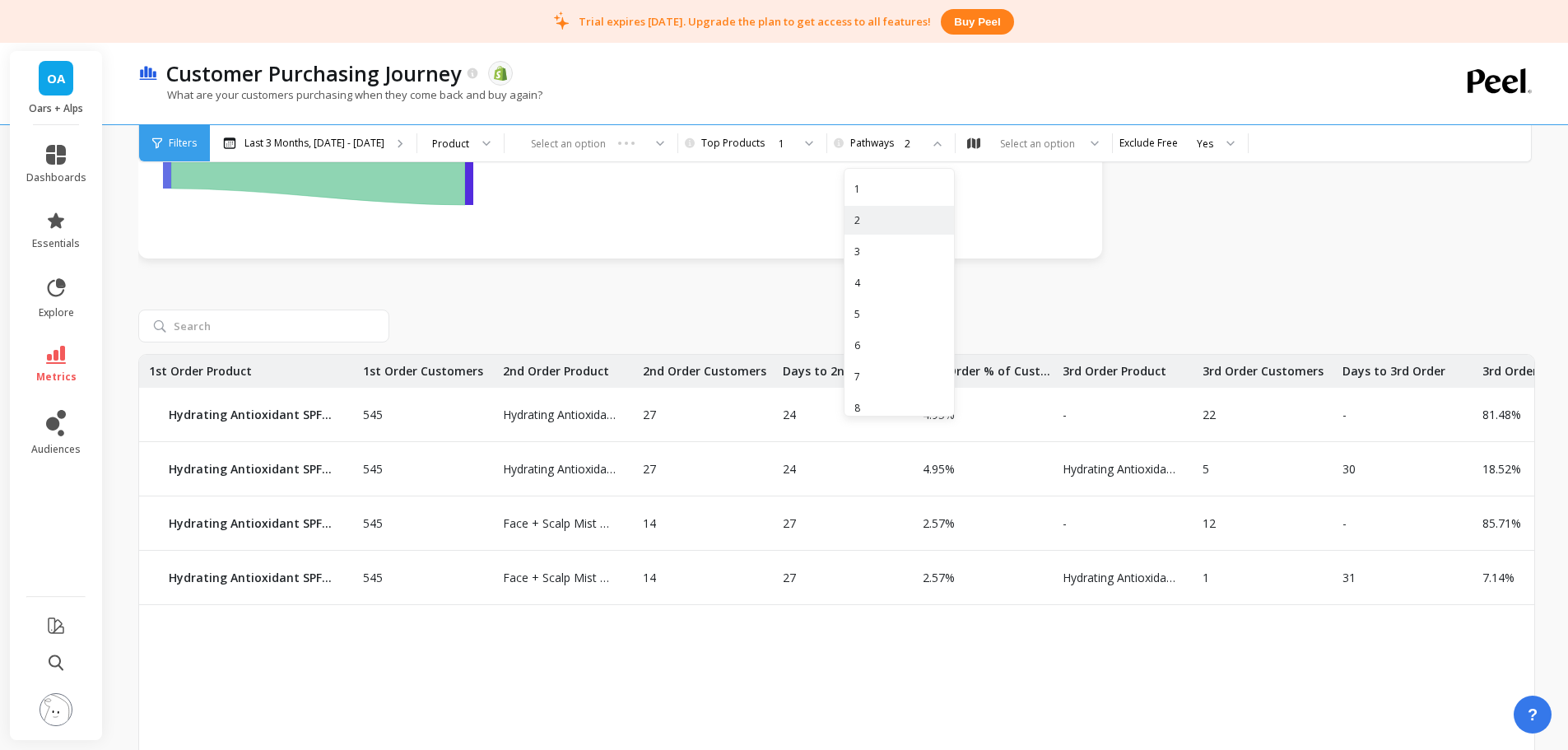
scroll to position [786, 0]
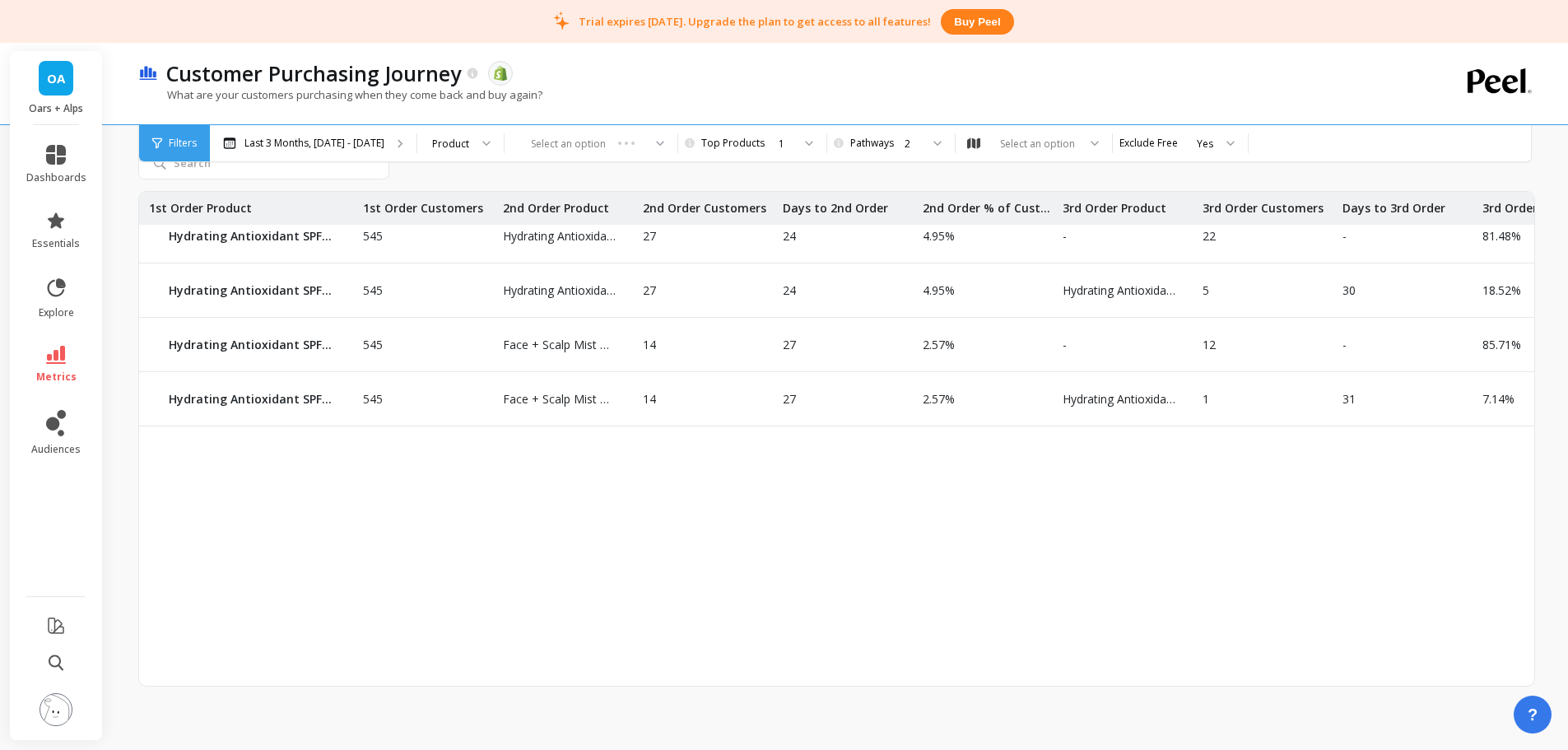
click at [664, 479] on div "545 Hydrating Antioxidant SPF 50 Spray Hydrating Antioxidant SPF 50 Spray 27 24…" at bounding box center [836, 438] width 1395 height 494
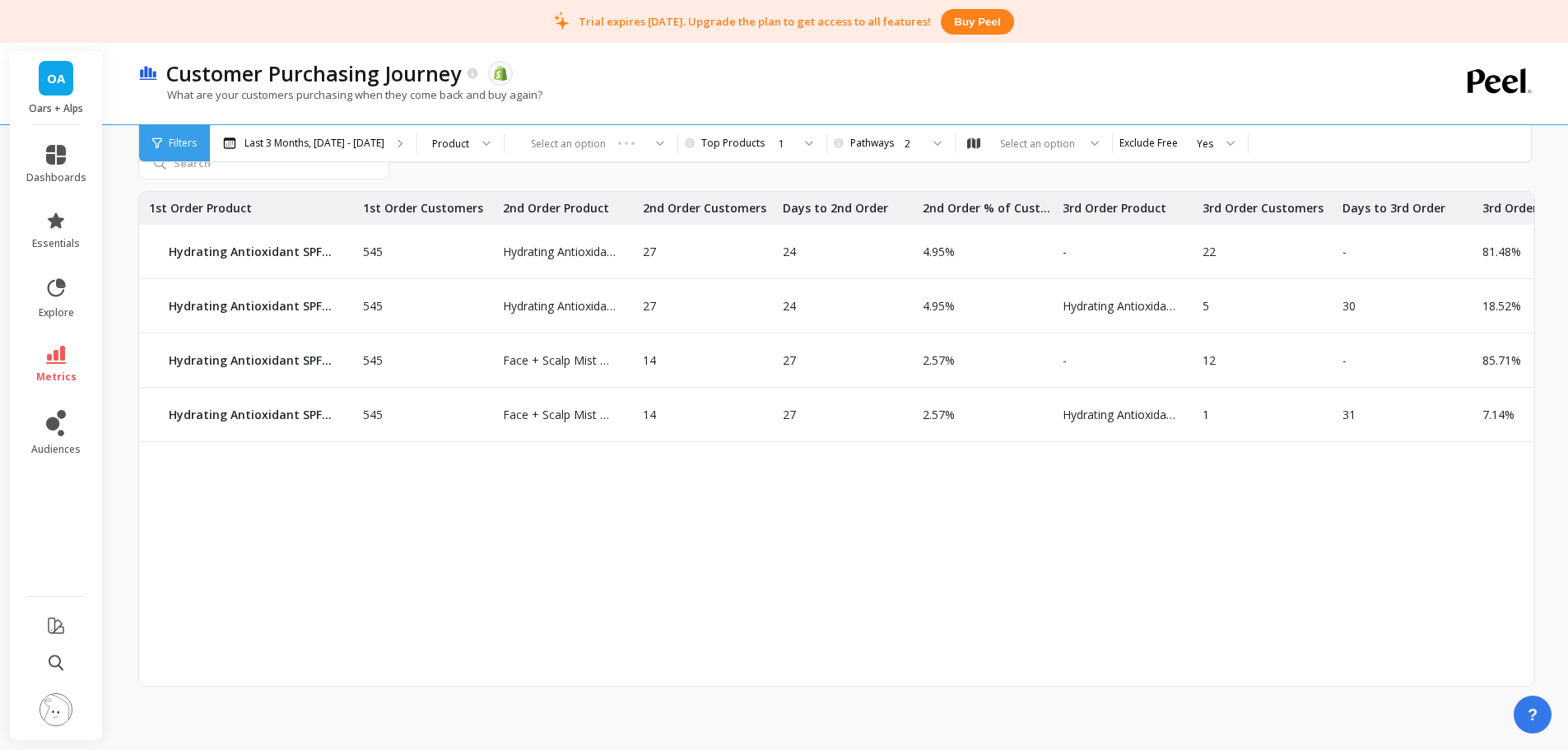
scroll to position [539, 0]
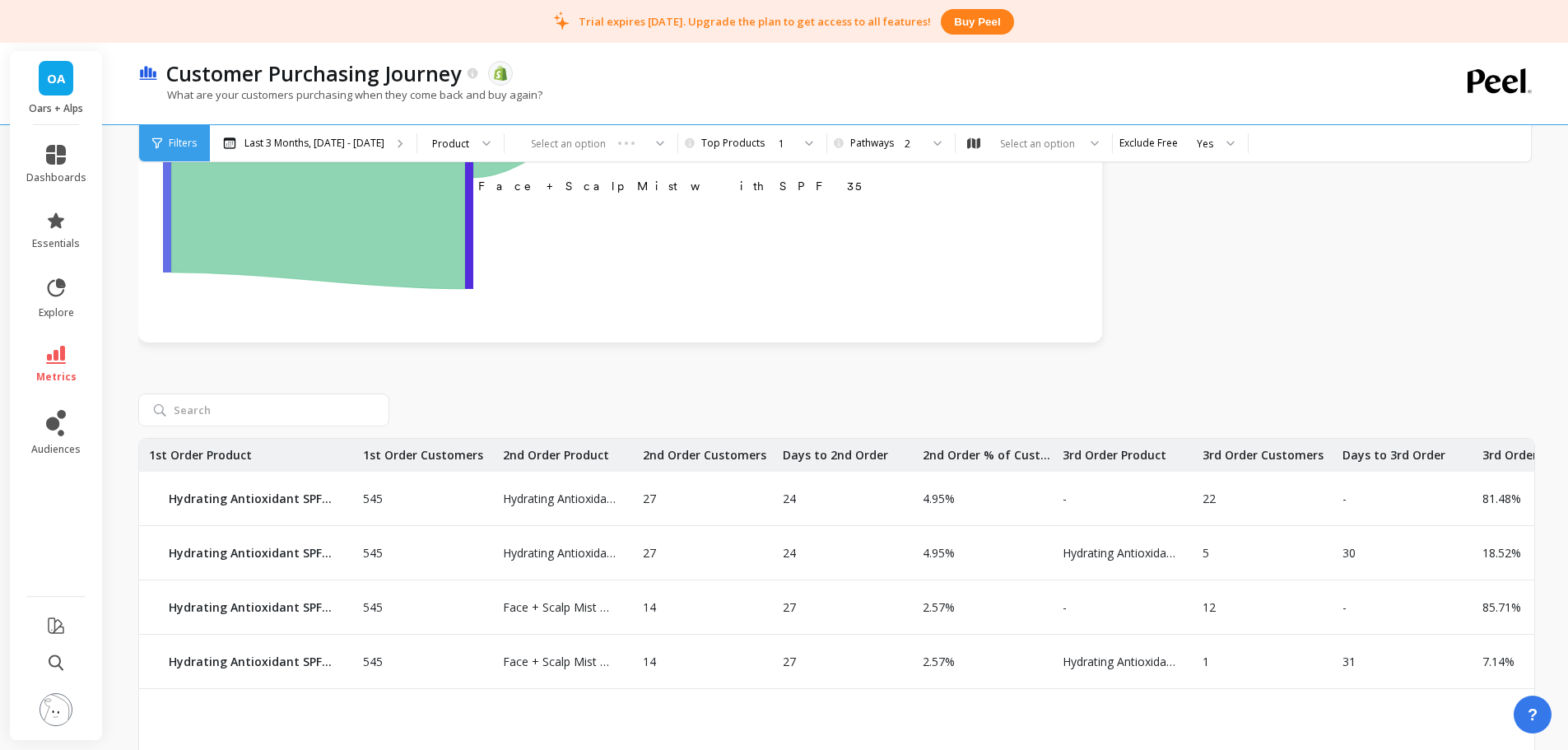
click at [745, 144] on div "1" at bounding box center [750, 144] width 82 height 16
click at [755, 216] on div "2" at bounding box center [760, 220] width 110 height 16
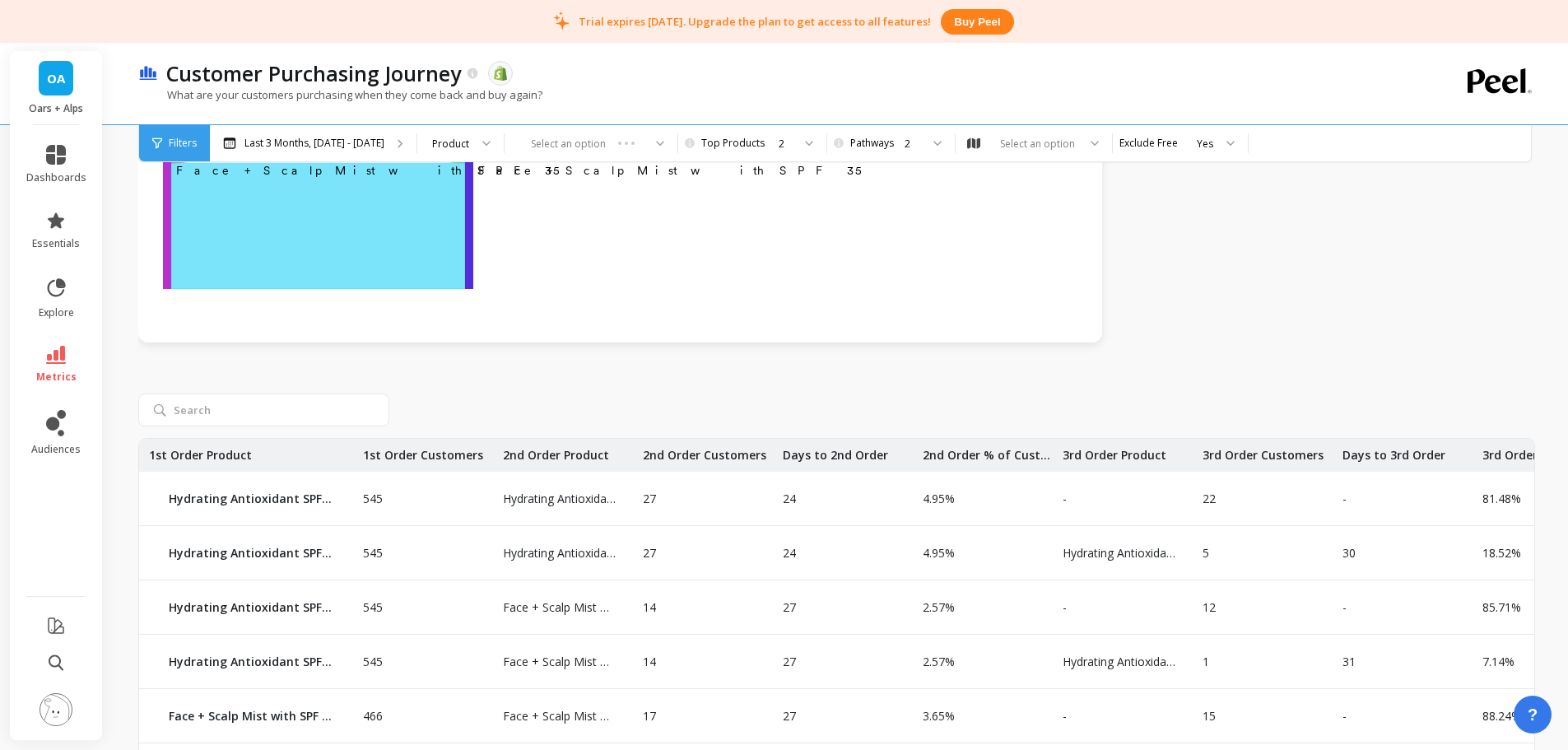
click at [429, 73] on p "Customer Purchasing Journey" at bounding box center [314, 73] width 295 height 28
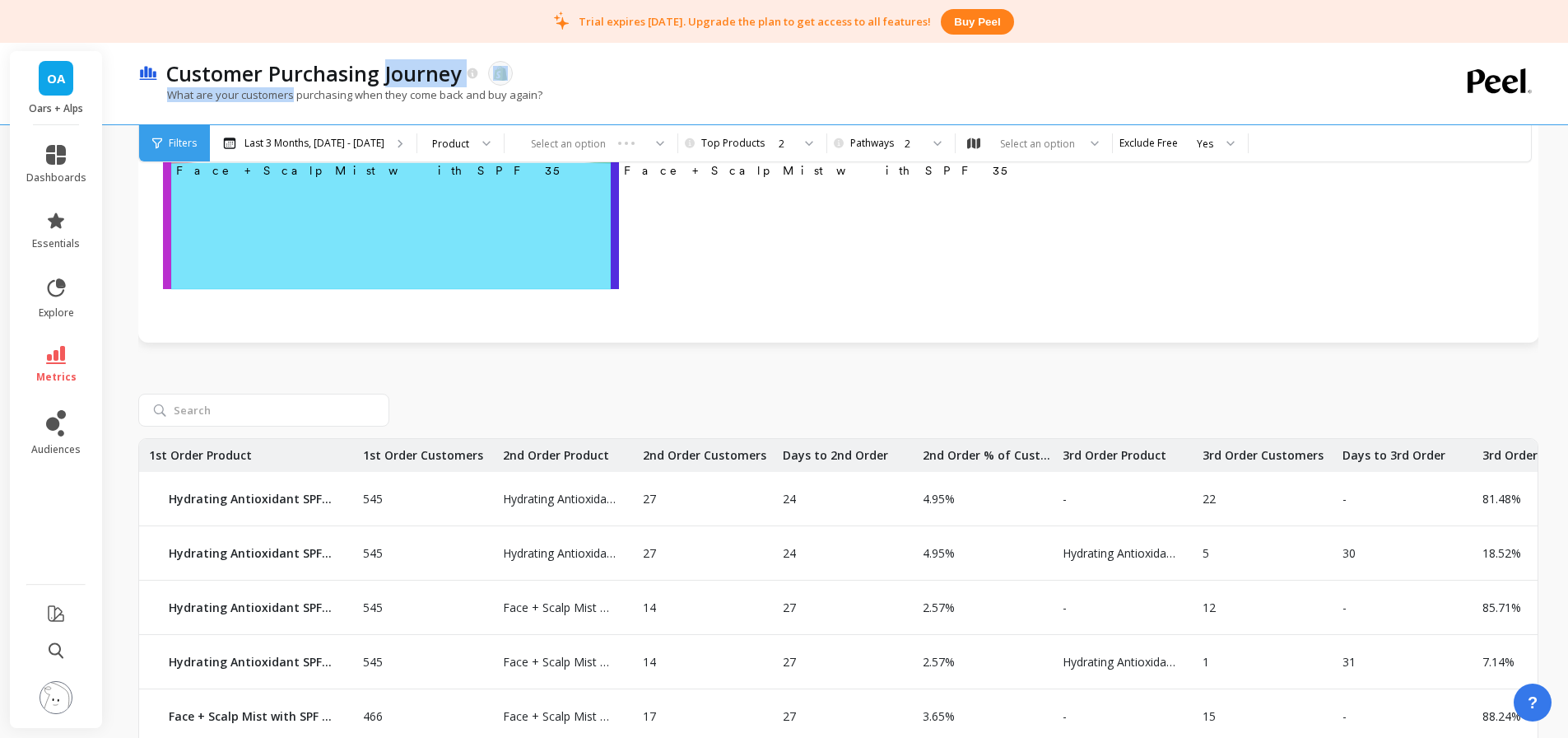
drag, startPoint x: 429, startPoint y: 73, endPoint x: 199, endPoint y: 85, distance: 230.3
click at [245, 86] on p "Customer Purchasing Journey" at bounding box center [314, 73] width 295 height 28
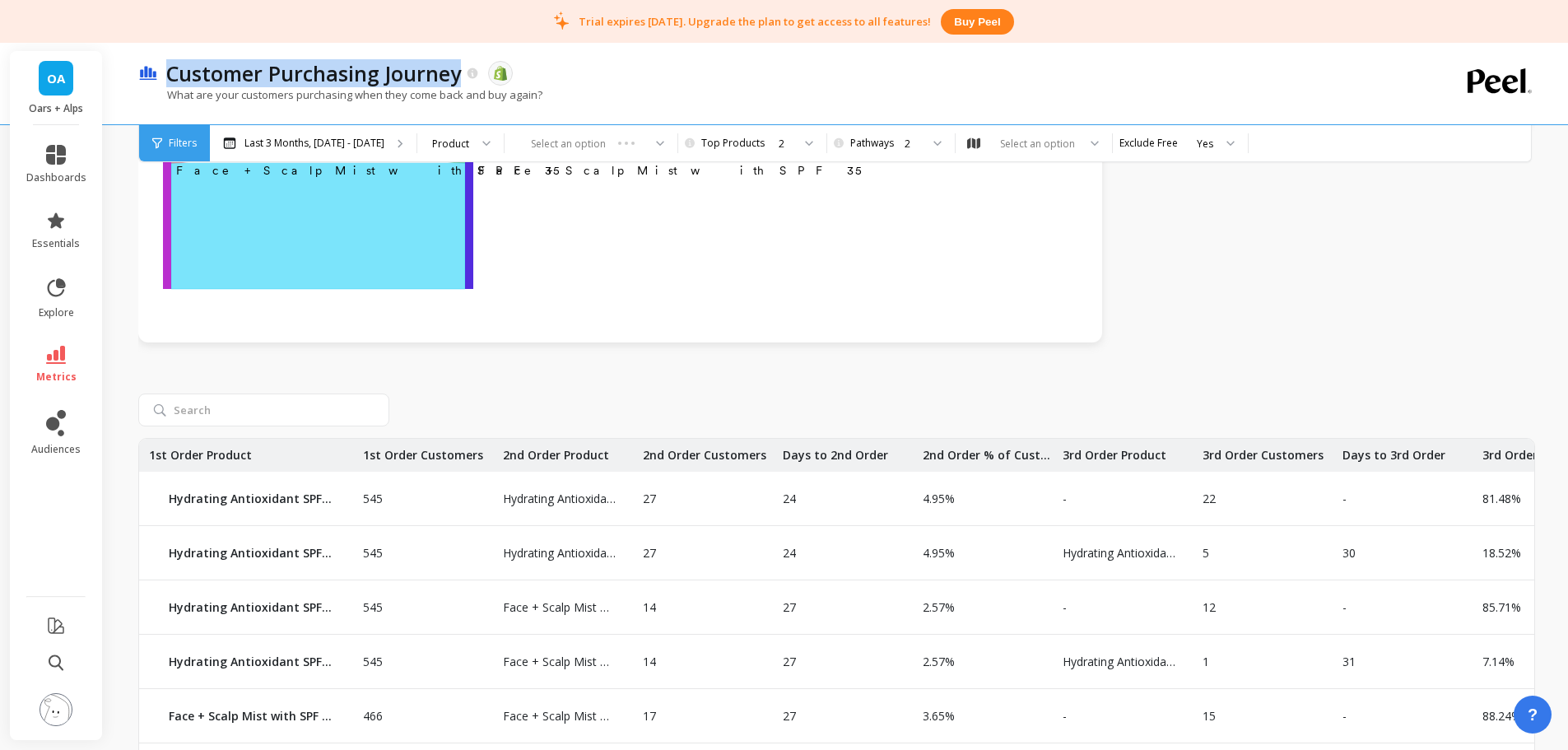
copy p "Customer Purchasing Journey"
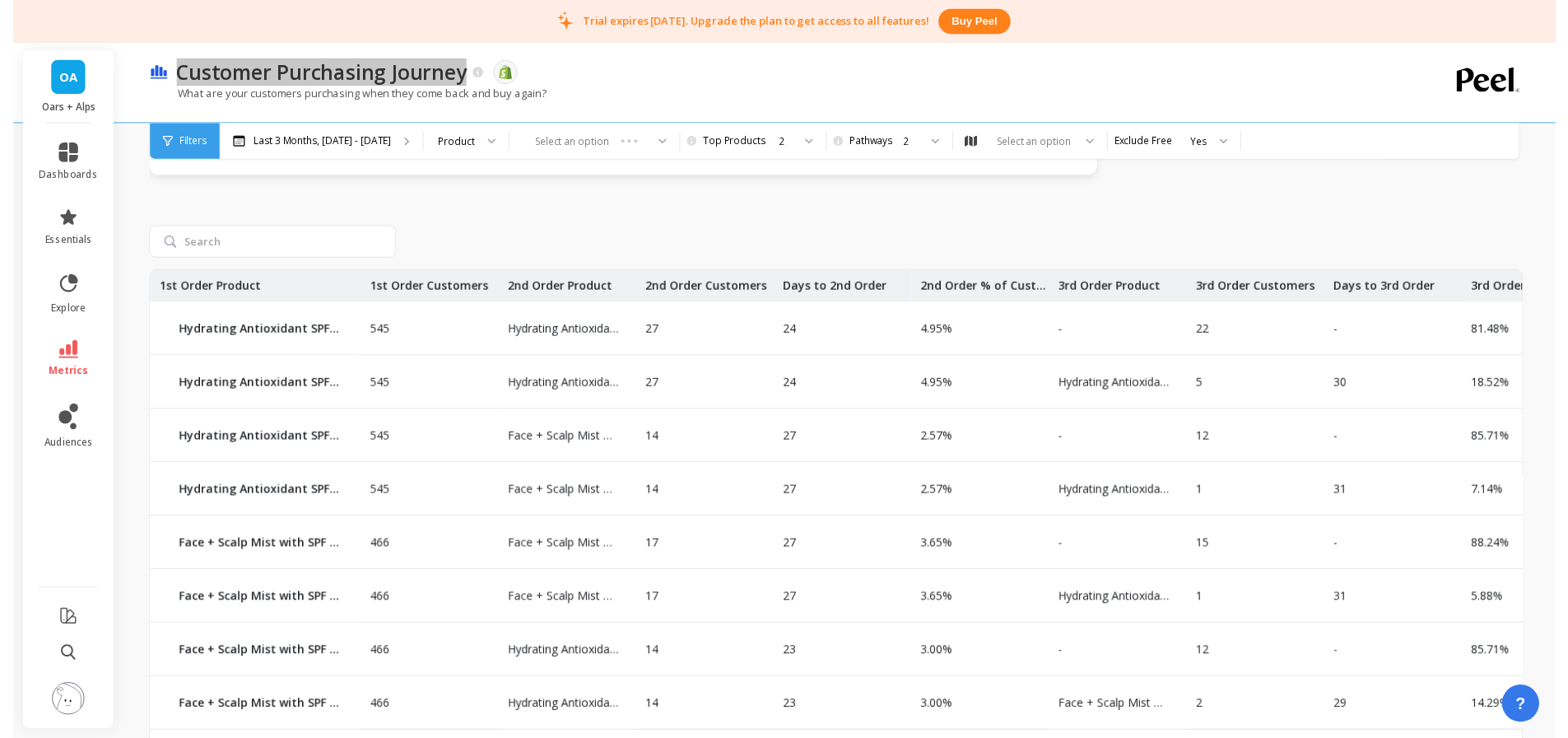
scroll to position [787, 0]
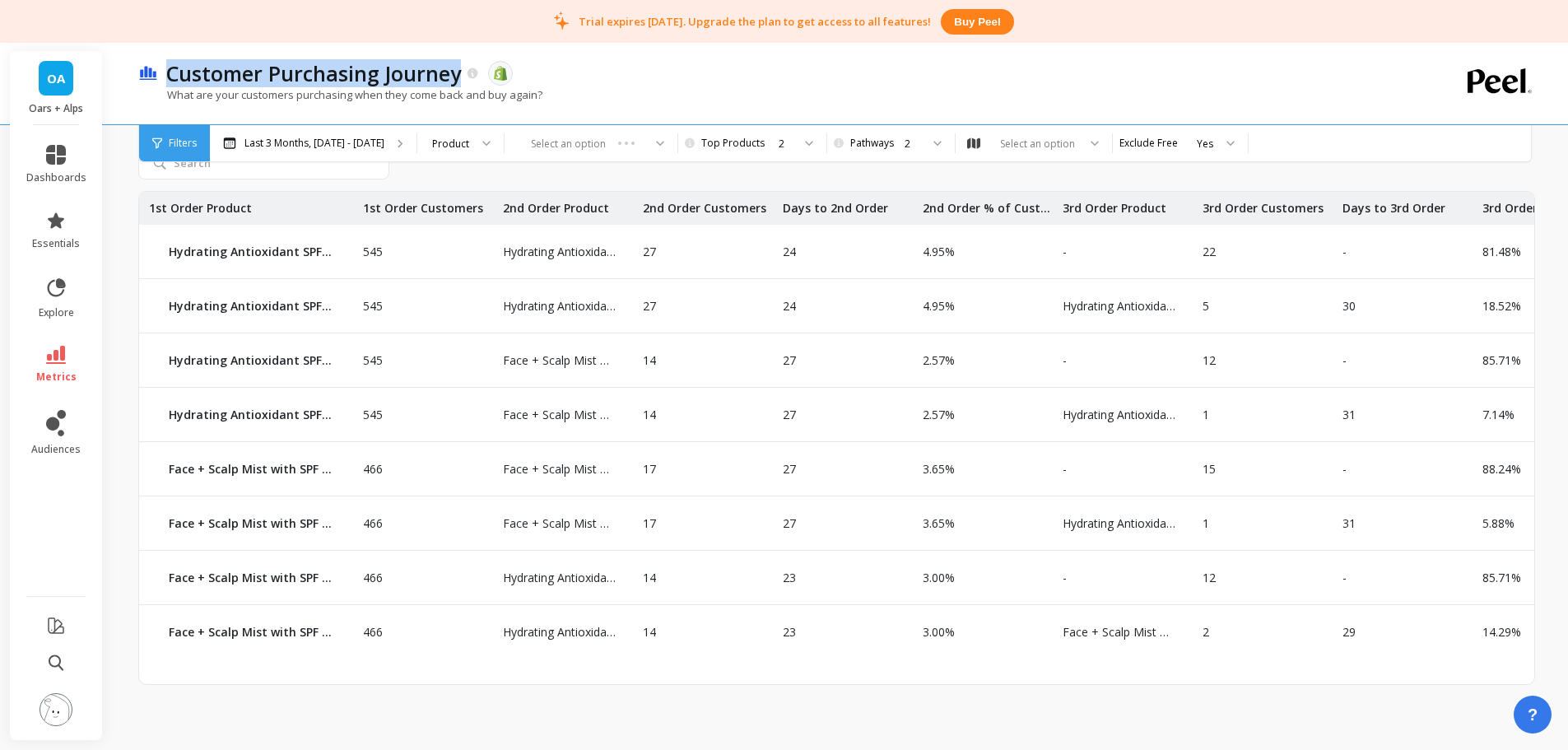
click at [320, 79] on p "Customer Purchasing Journey" at bounding box center [314, 73] width 295 height 28
click at [630, 79] on div "Customer Purchasing Journey The data you are viewing comes from: Shopify" at bounding box center [779, 73] width 1242 height 28
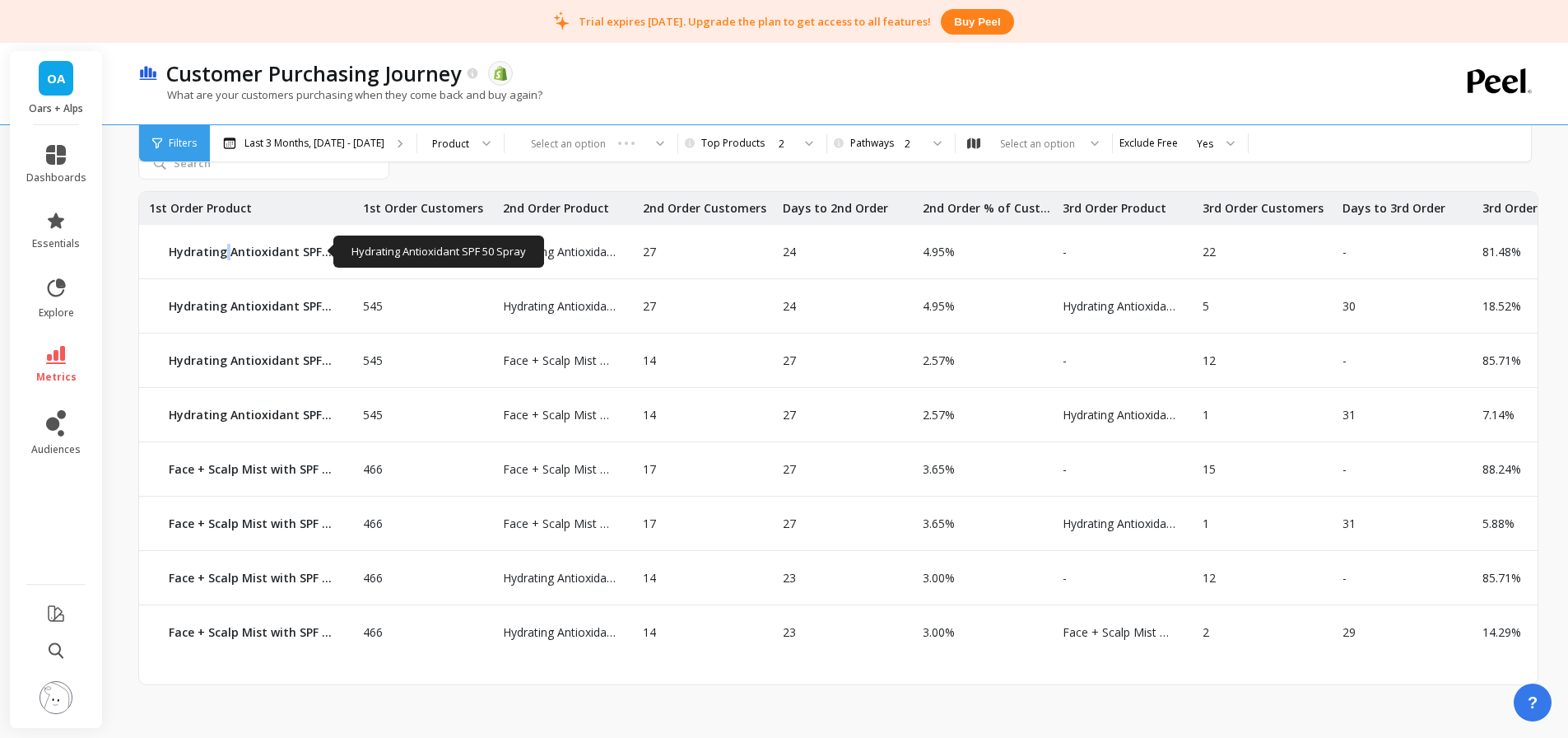
click at [224, 257] on p "Hydrating Antioxidant SPF 50 Spray" at bounding box center [251, 252] width 164 height 17
copy div "Hydrating Antioxidant SPF 50 Spray Hydrating Antioxidant SPF 50 Spray"
click at [235, 254] on p "Hydrating Antioxidant SPF 50 Spray" at bounding box center [251, 252] width 164 height 17
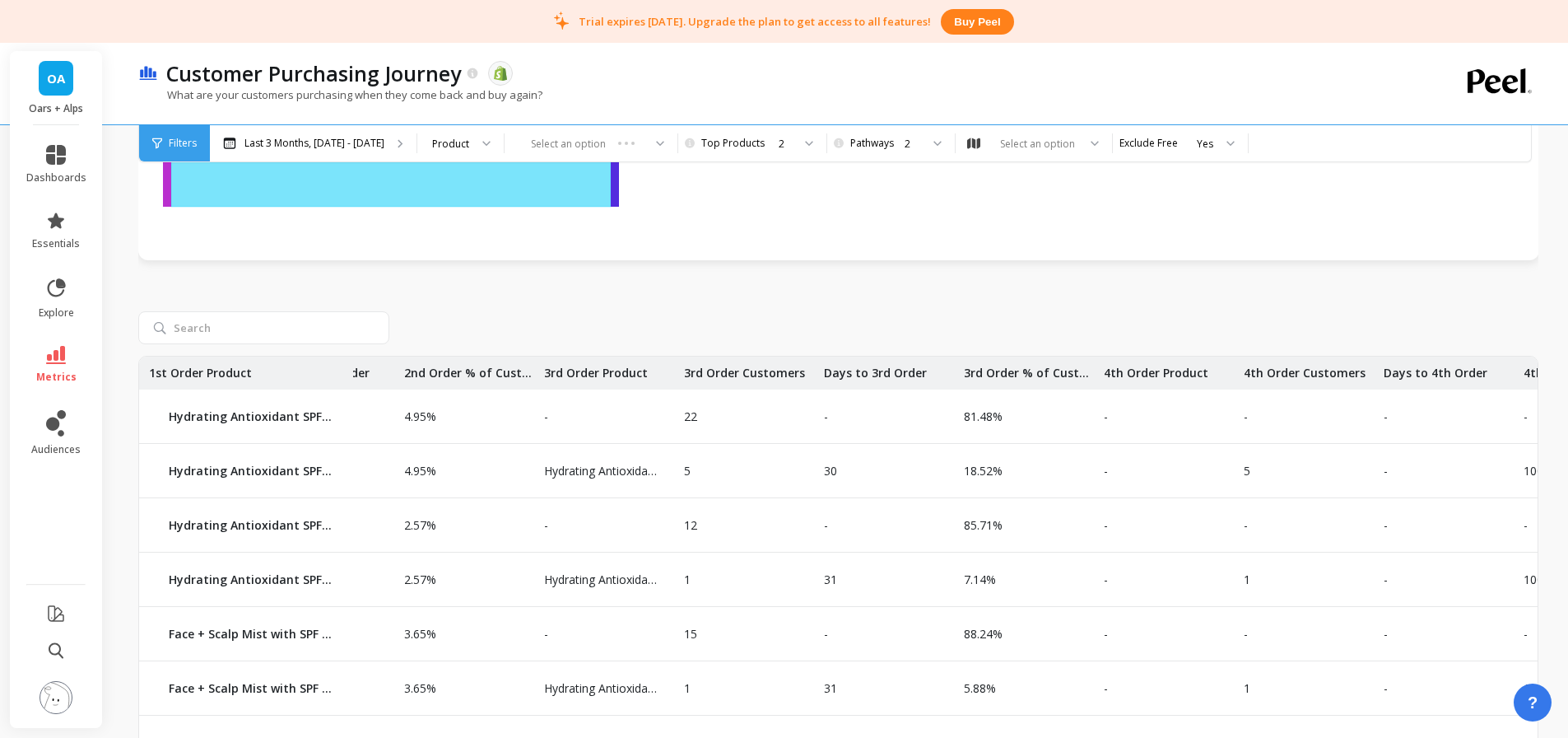
scroll to position [0, 647]
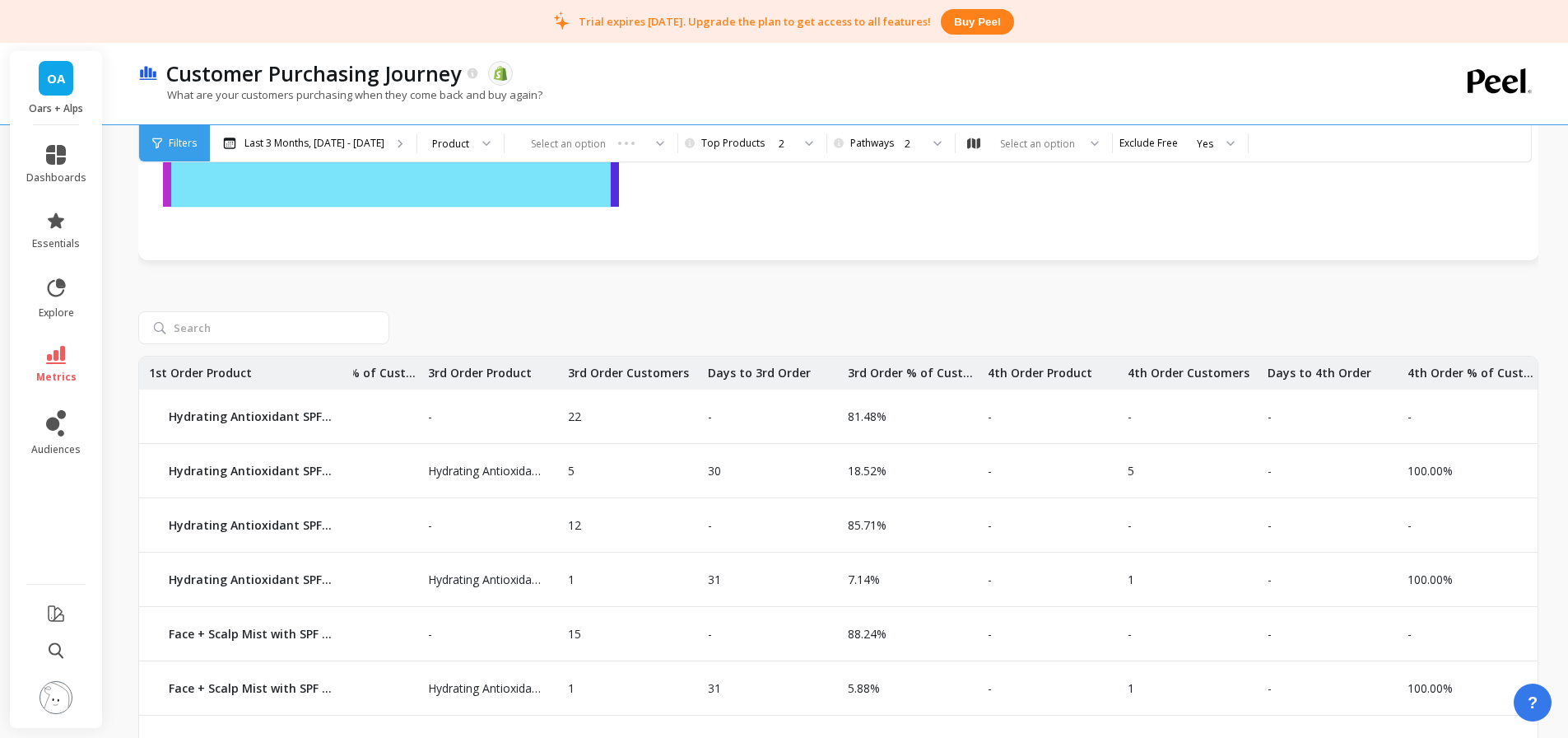
drag, startPoint x: 968, startPoint y: 491, endPoint x: 1077, endPoint y: 485, distance: 109.2
drag, startPoint x: 1222, startPoint y: 472, endPoint x: 1196, endPoint y: 476, distance: 26.3
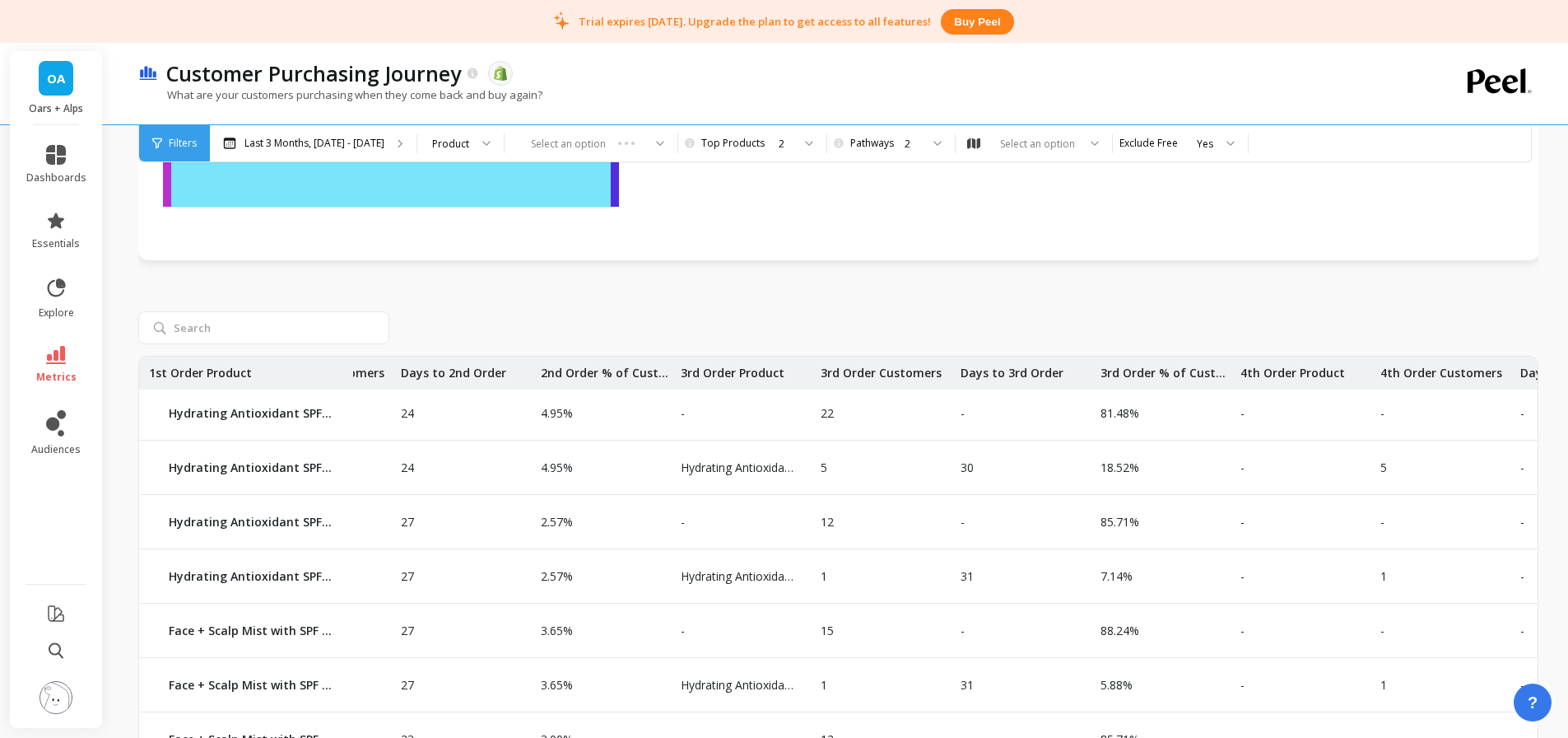
scroll to position [5, 57]
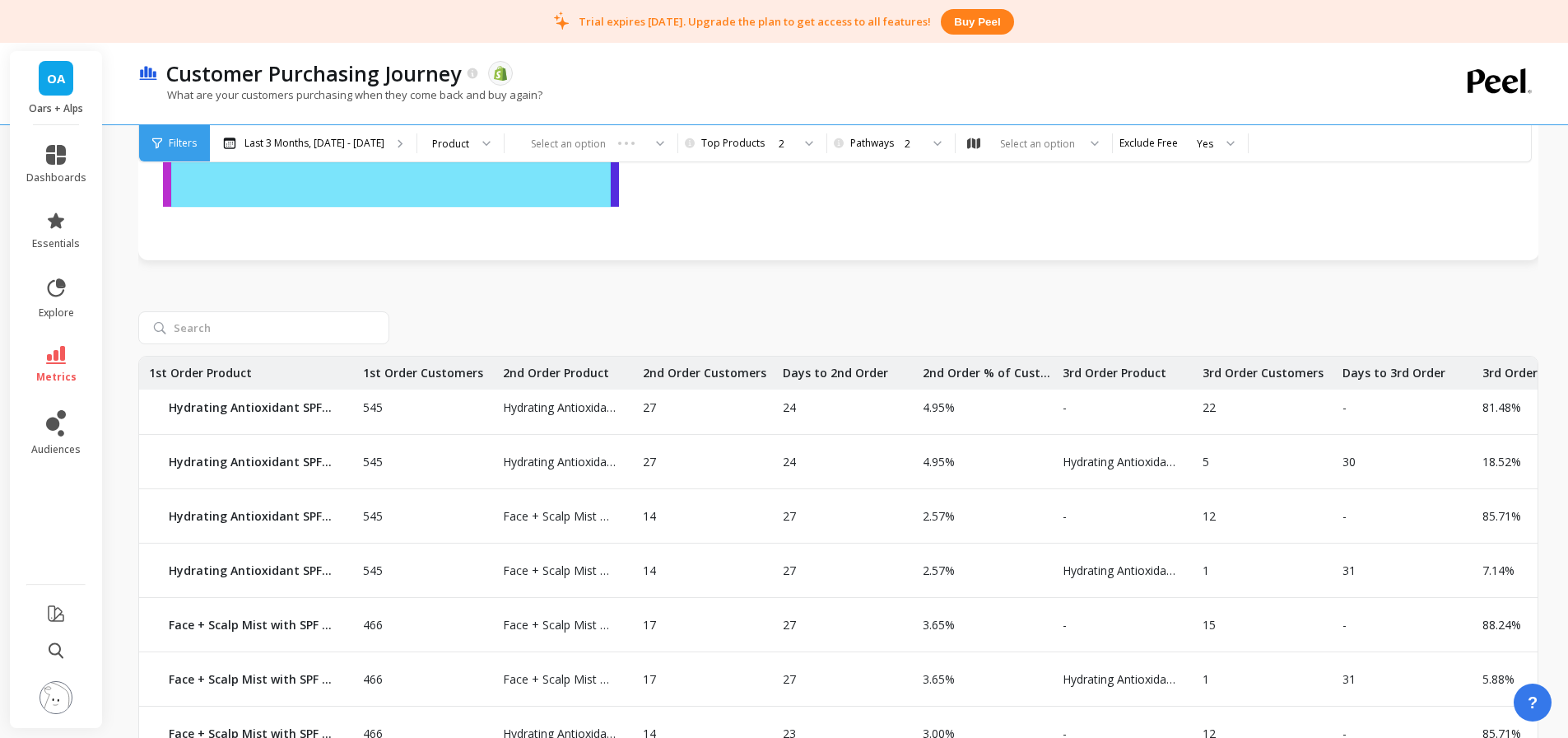
drag, startPoint x: 1033, startPoint y: 478, endPoint x: 783, endPoint y: 495, distance: 250.6
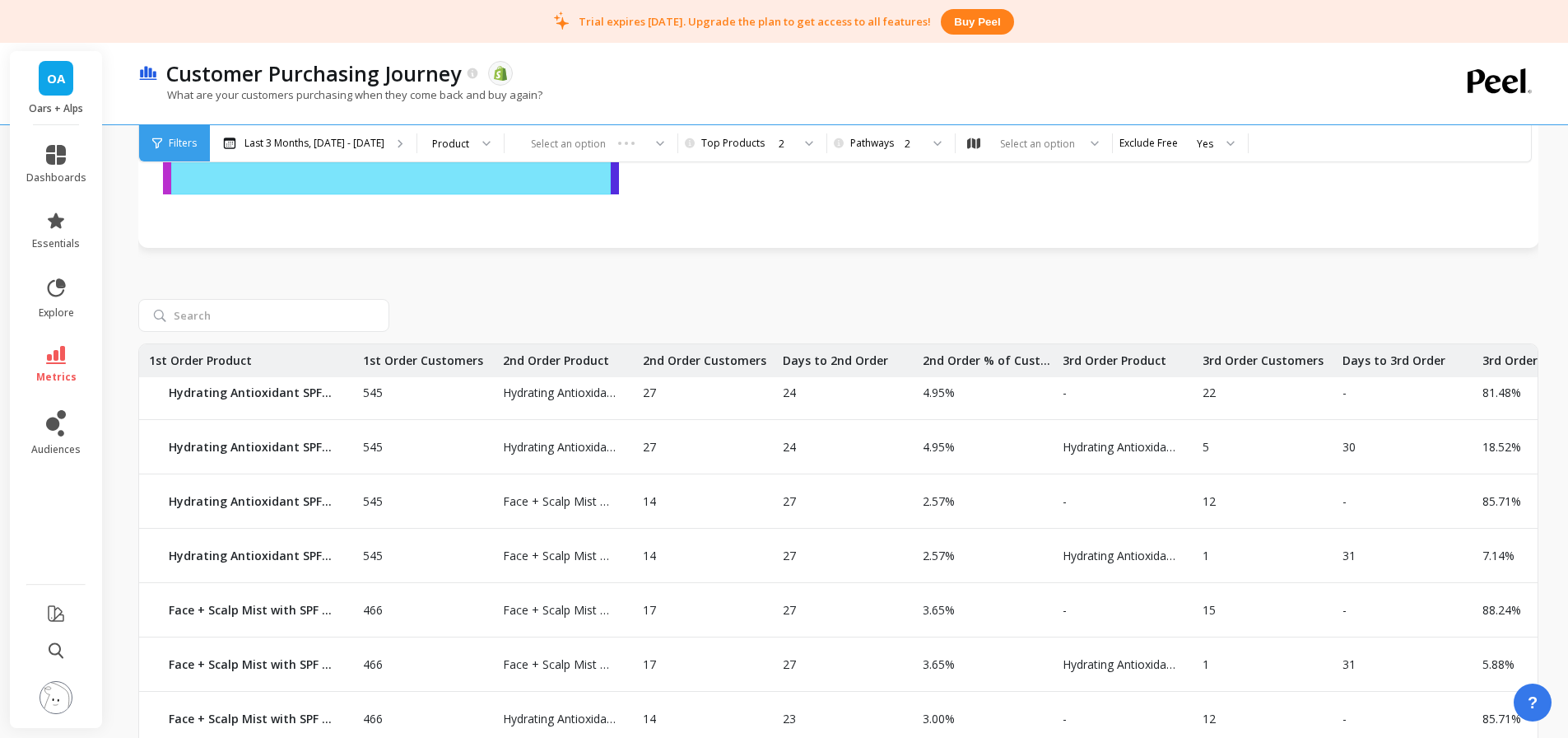
scroll to position [0, 0]
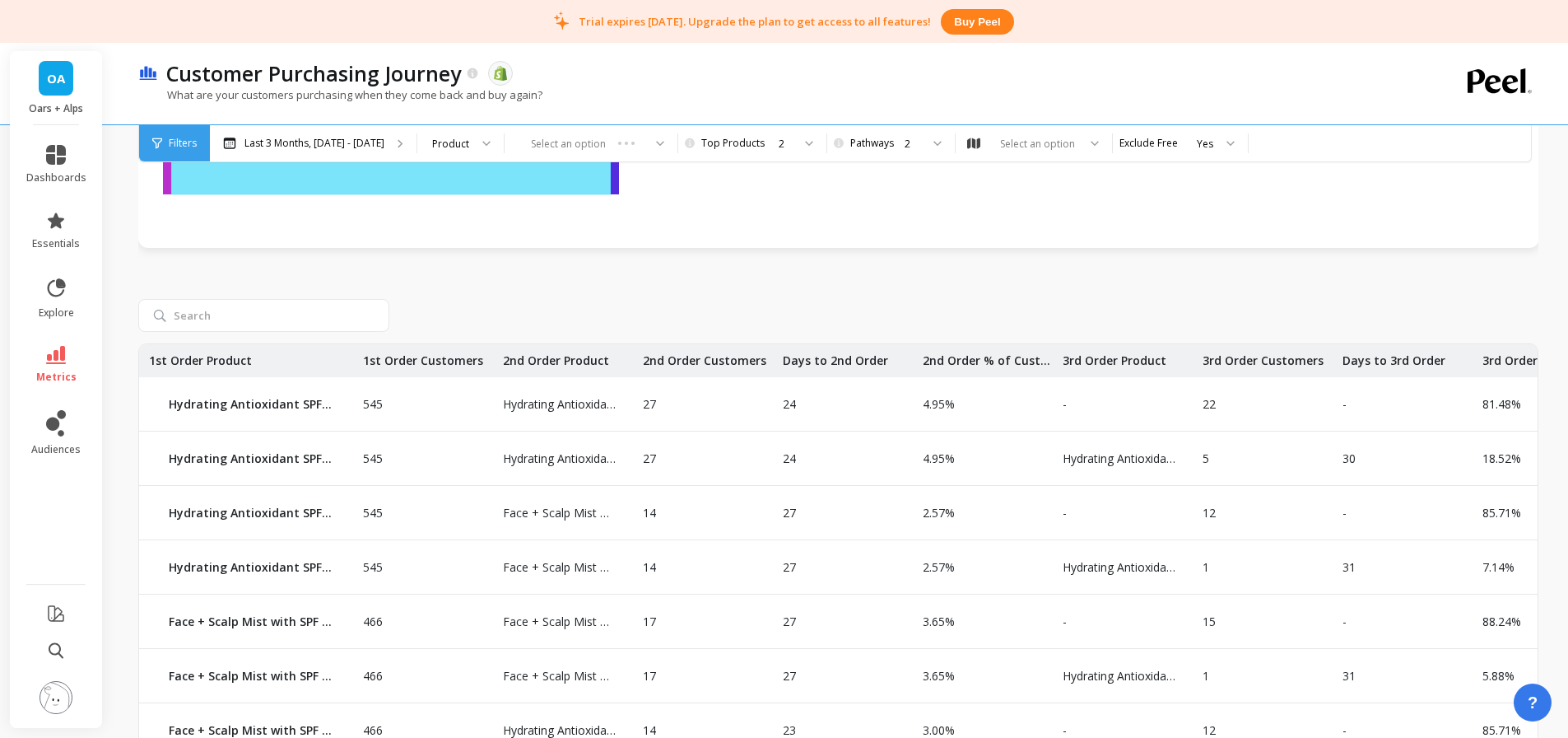
click at [783, 150] on div "2" at bounding box center [784, 144] width 13 height 16
click at [942, 264] on div "545 Hydrating Antioxidant SPF 50 Spray Hydrating Antioxidant SPF 50 Spray 27 24…" at bounding box center [838, 551] width 1400 height 573
click at [785, 145] on div "2" at bounding box center [750, 144] width 86 height 16
click at [860, 139] on div "2" at bounding box center [890, 144] width 62 height 16
click at [778, 147] on div "2" at bounding box center [784, 144] width 13 height 16
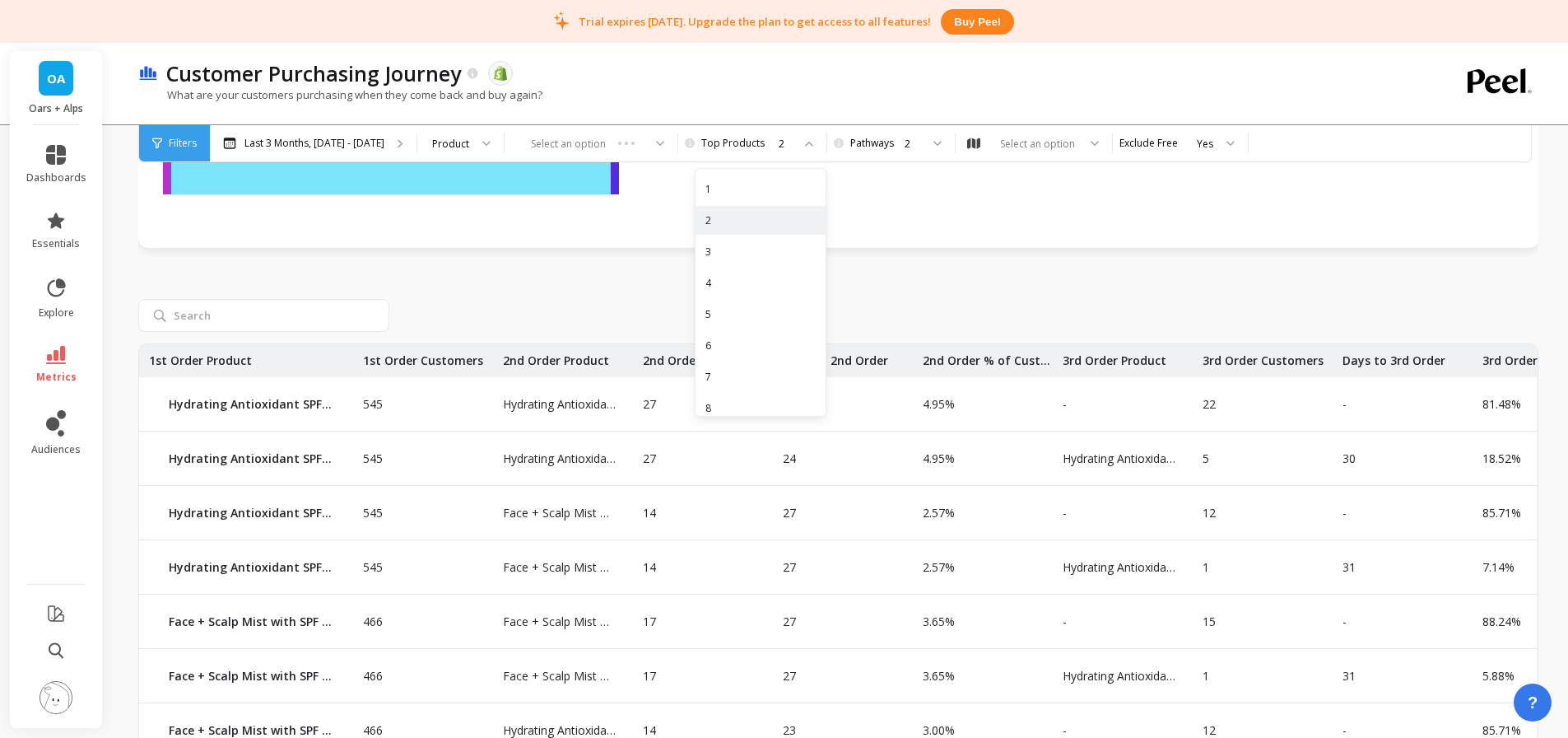
click at [755, 255] on div "3" at bounding box center [760, 252] width 110 height 16
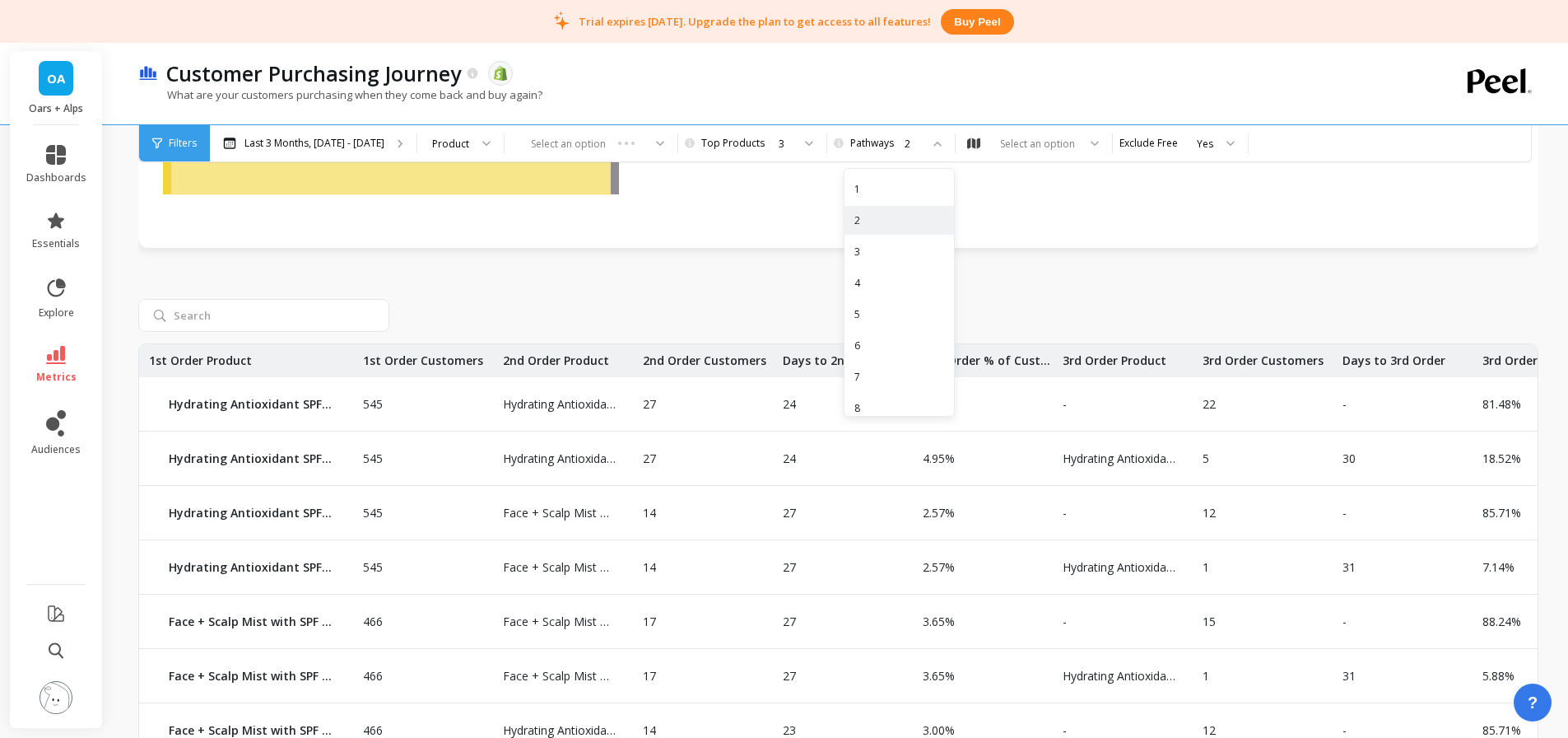
click at [872, 190] on div "1" at bounding box center [899, 189] width 90 height 16
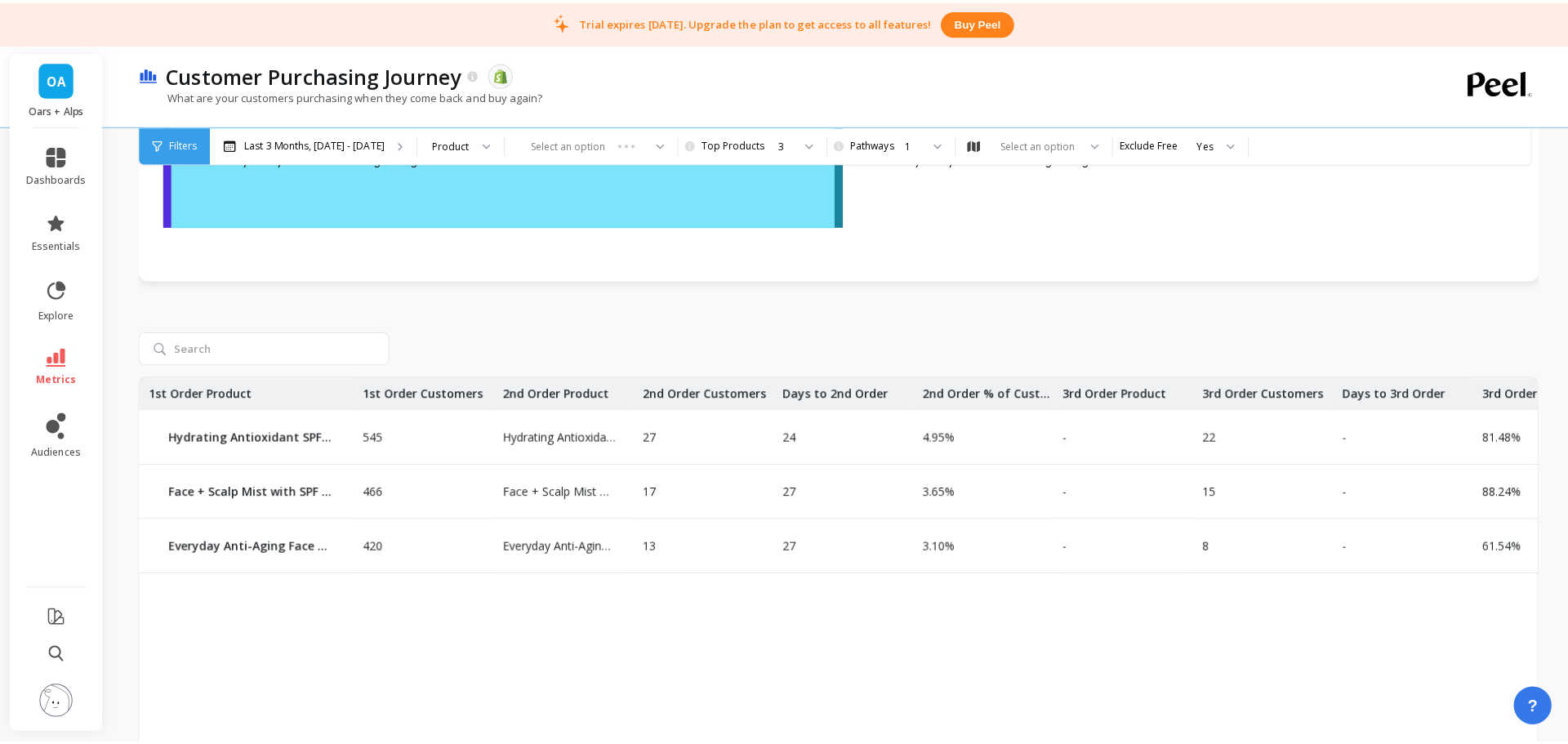
scroll to position [221, 0]
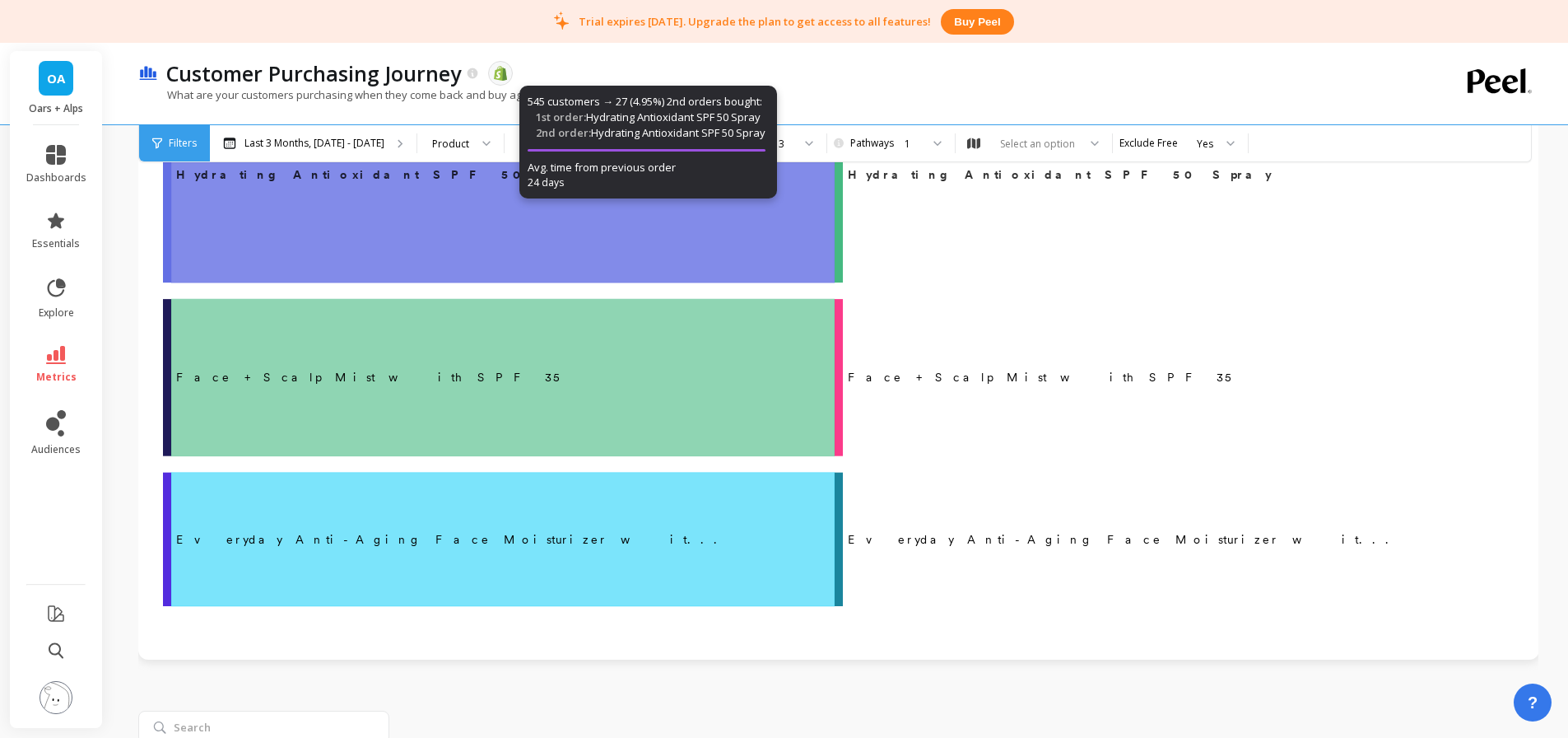
click at [330, 139] on p "Last 3 Months, [DATE] - [DATE]" at bounding box center [314, 143] width 140 height 13
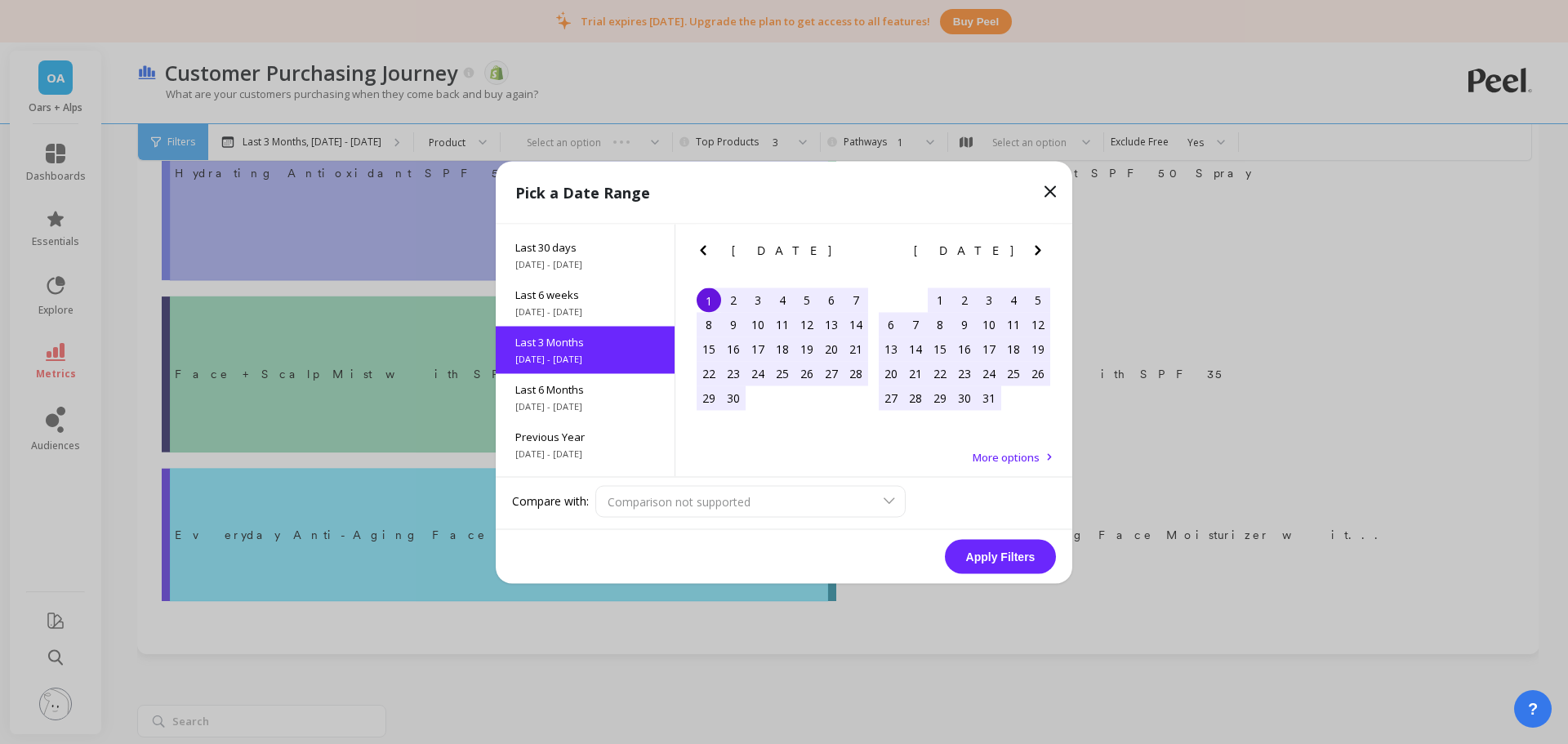
click at [602, 392] on span "Last 6 Months" at bounding box center [585, 388] width 139 height 15
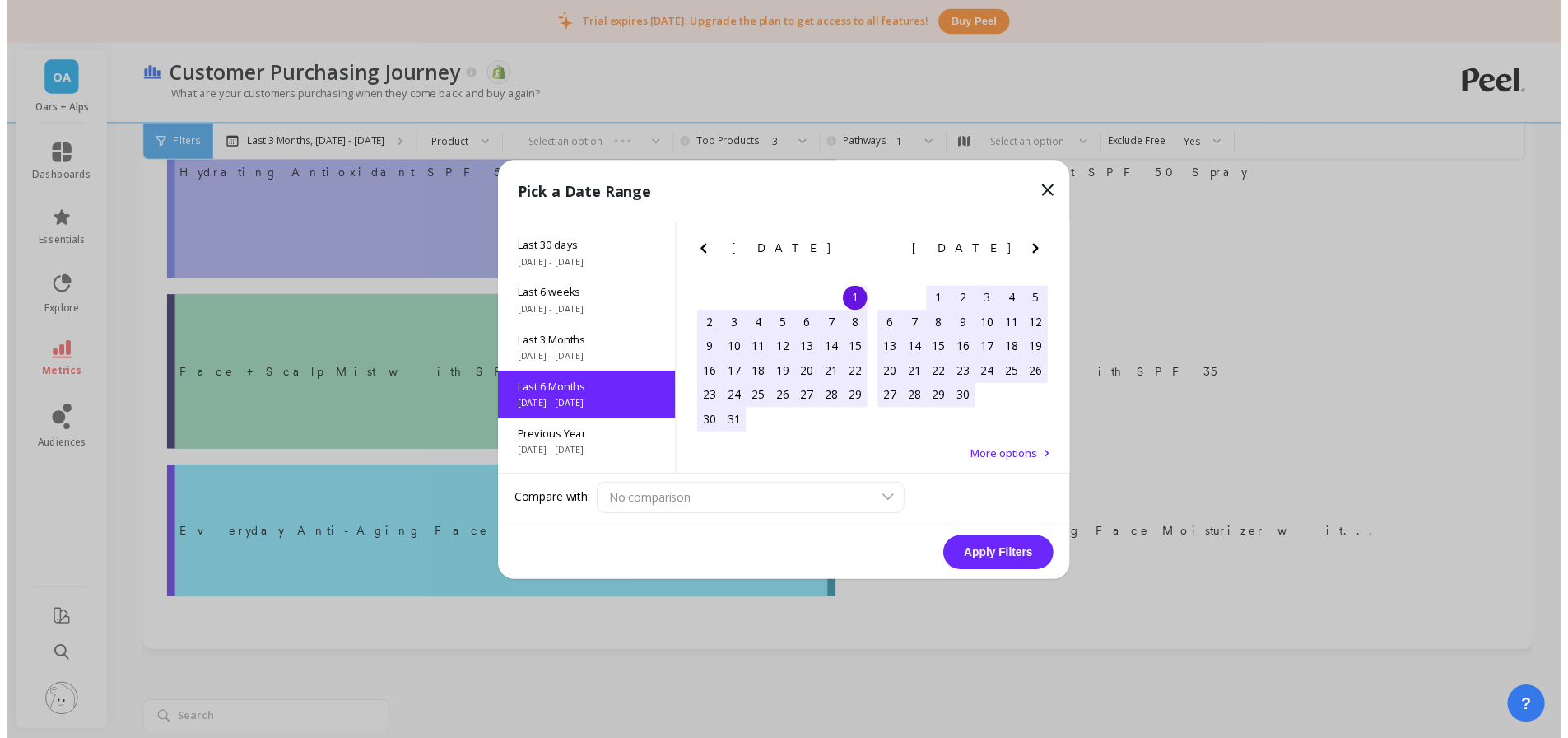
scroll to position [184, 0]
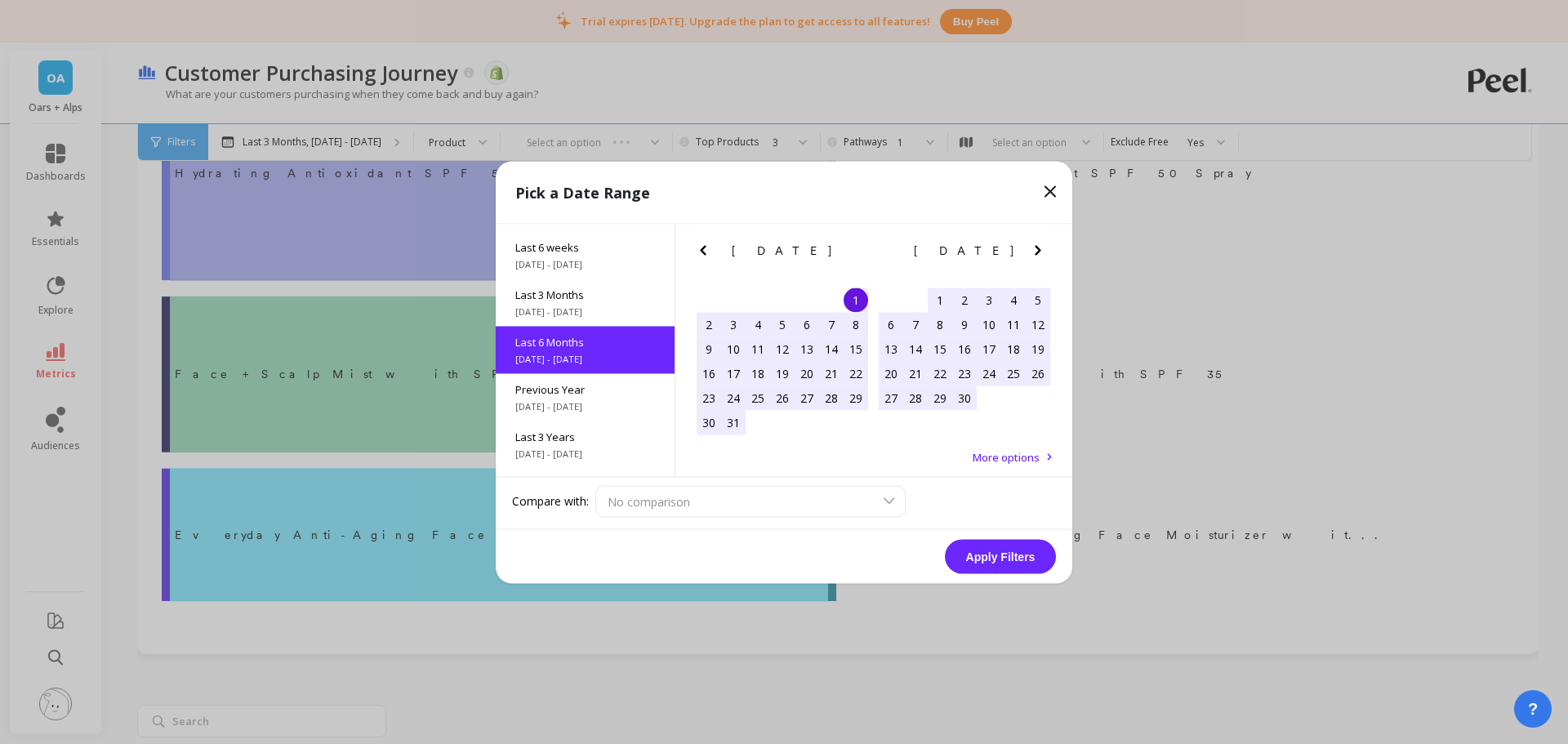
click at [985, 553] on button "Apply Filters" at bounding box center [1000, 556] width 111 height 34
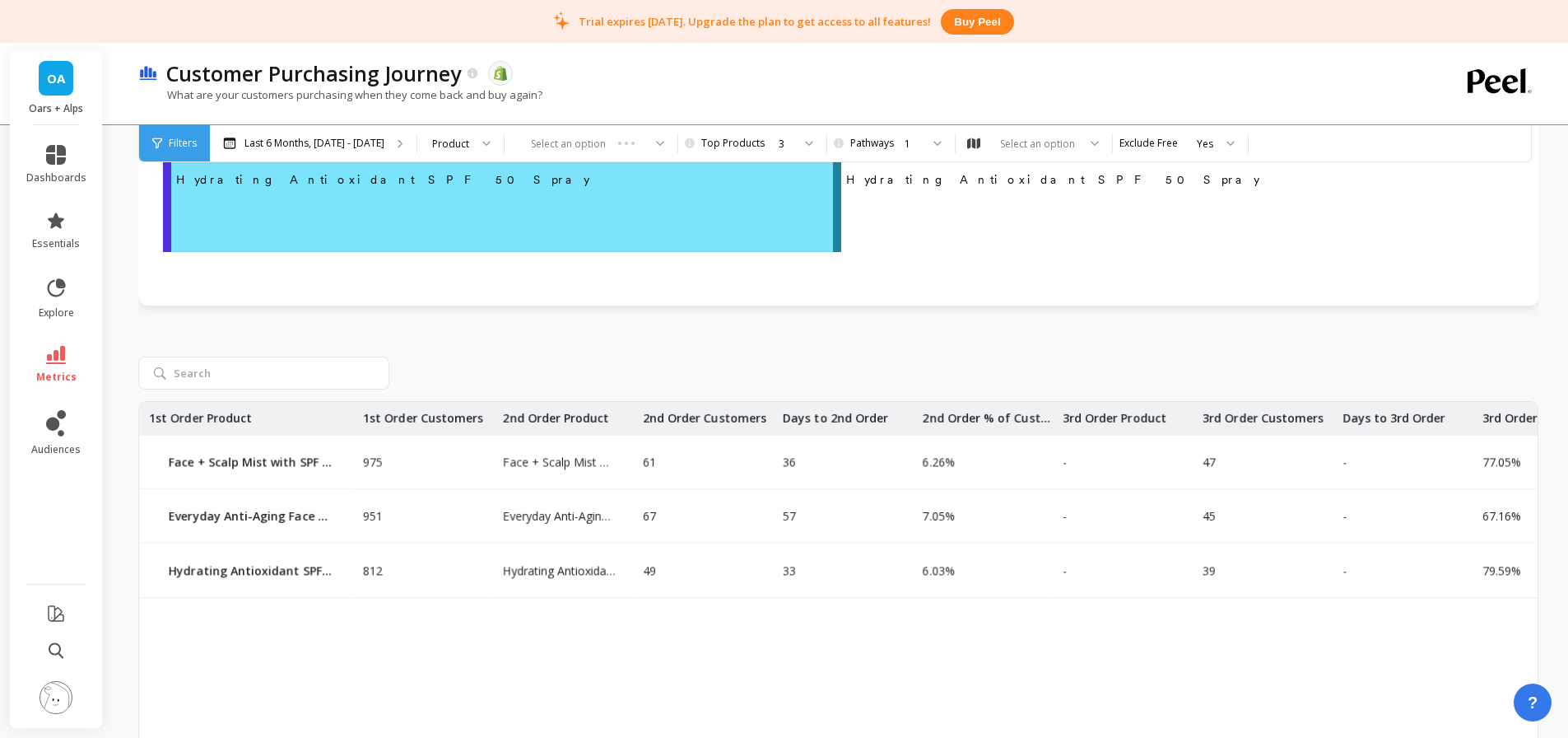
click at [898, 139] on div "1" at bounding box center [890, 144] width 62 height 16
click at [897, 210] on div "2" at bounding box center [899, 220] width 110 height 29
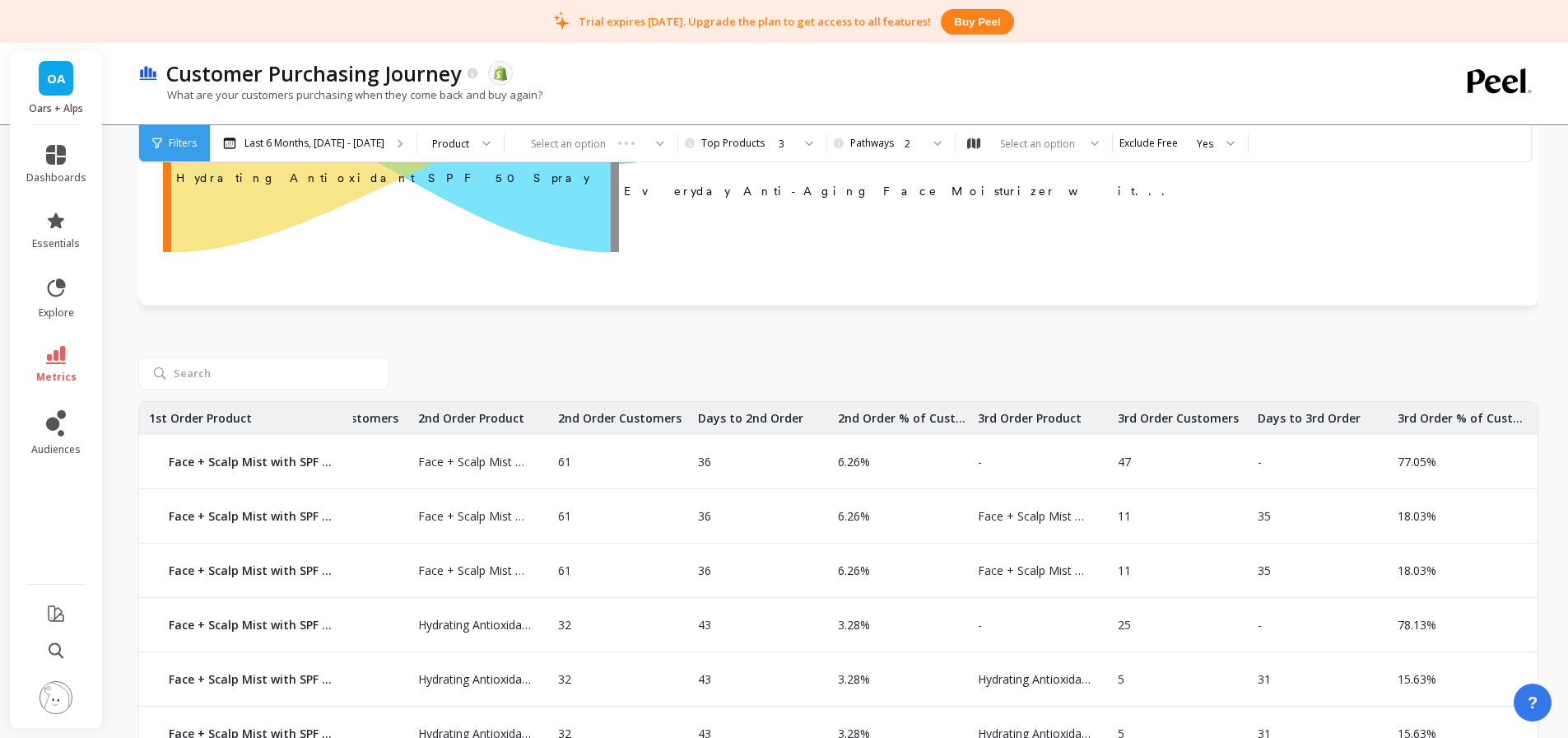
drag, startPoint x: 1290, startPoint y: 451, endPoint x: 1349, endPoint y: 446, distance: 59.2
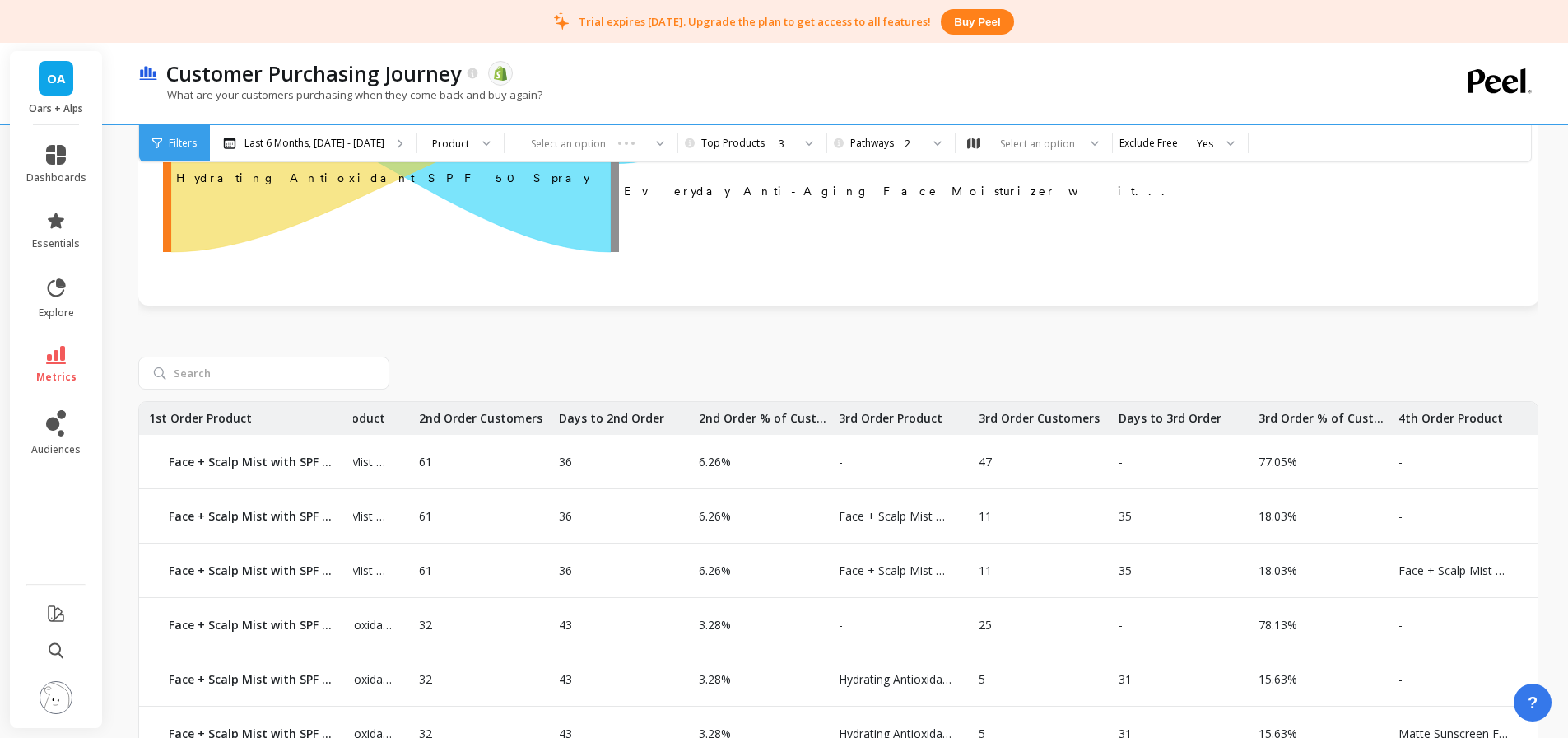
drag, startPoint x: 1294, startPoint y: 470, endPoint x: 1378, endPoint y: 468, distance: 84.0
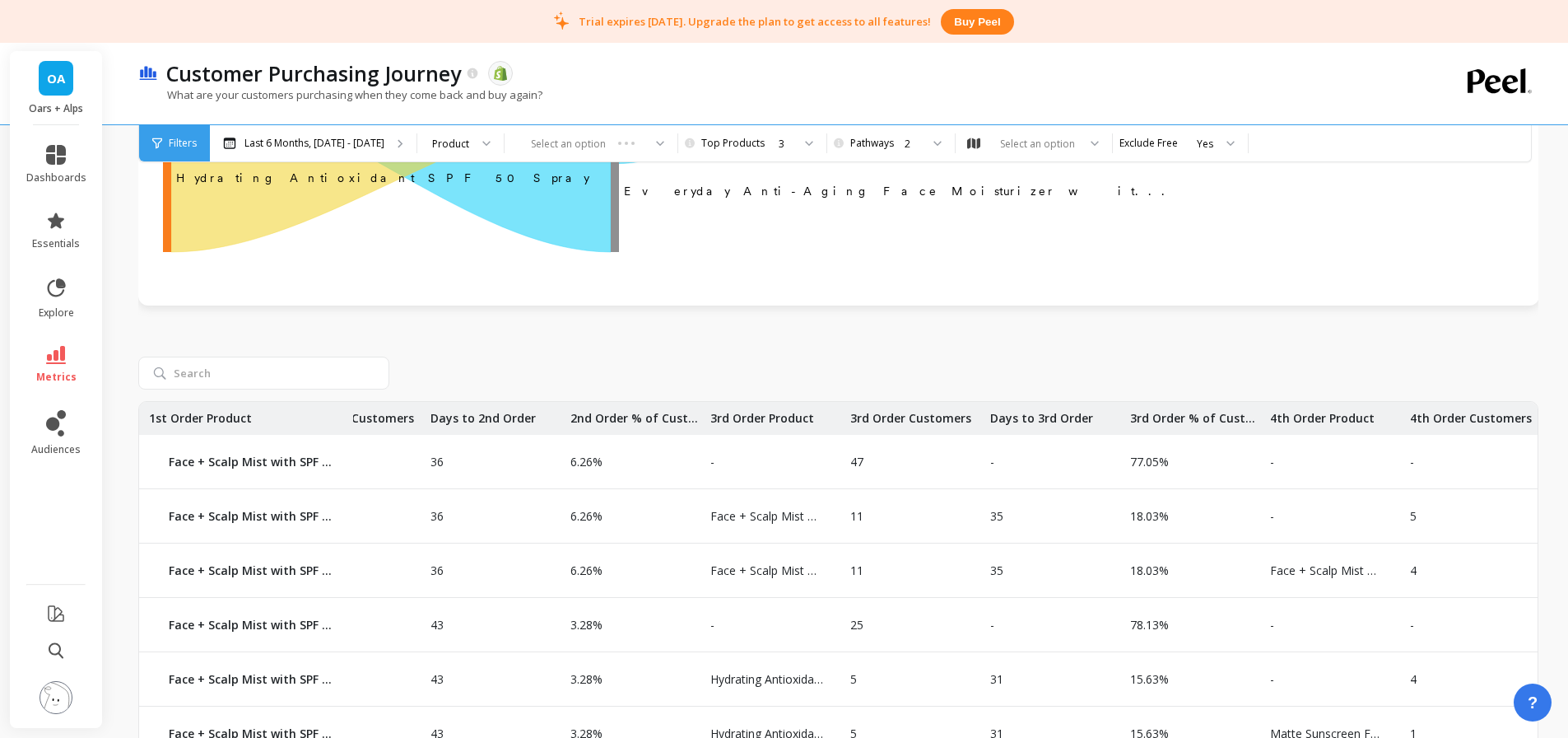
drag, startPoint x: 1190, startPoint y: 460, endPoint x: 1178, endPoint y: 464, distance: 12.6
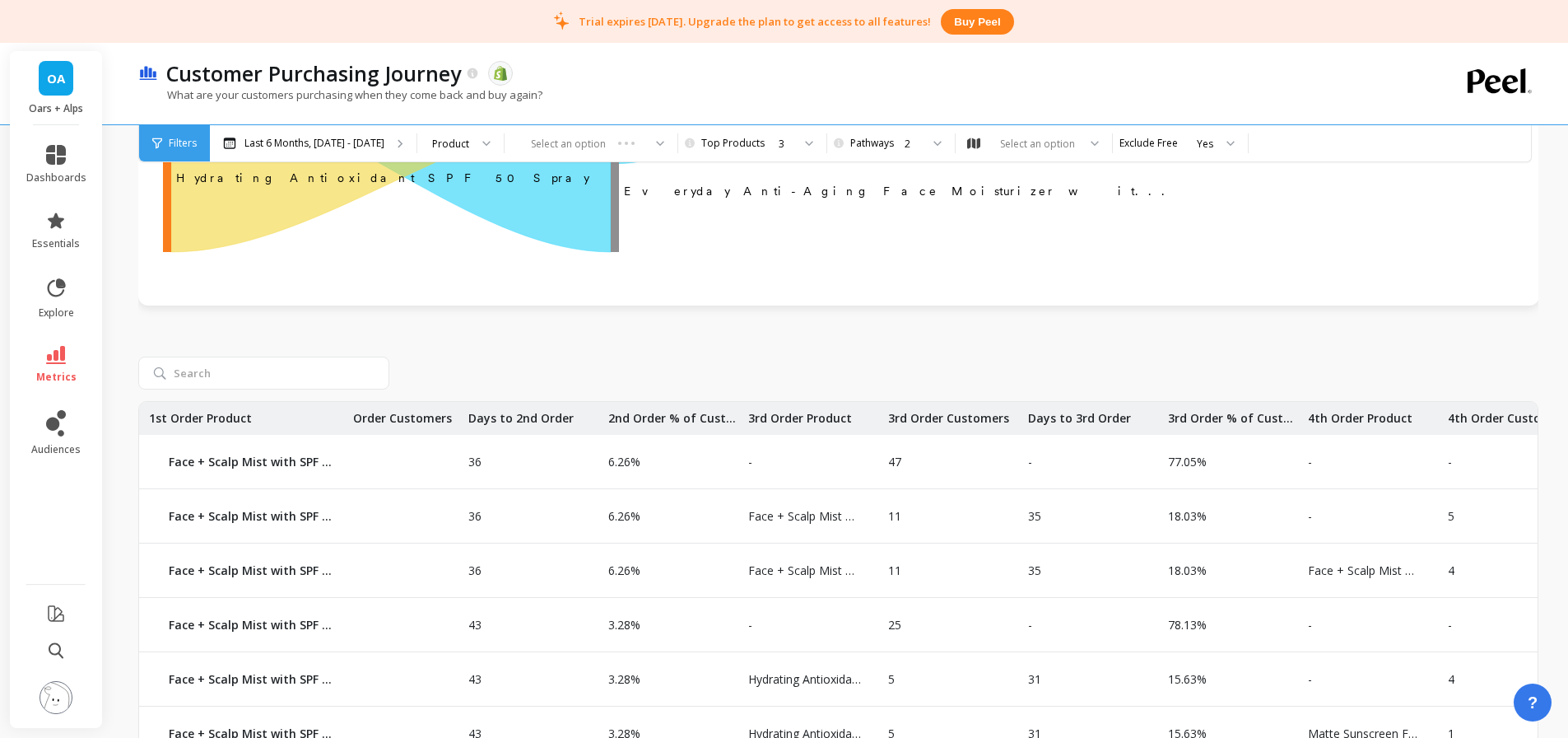
scroll to position [0, 0]
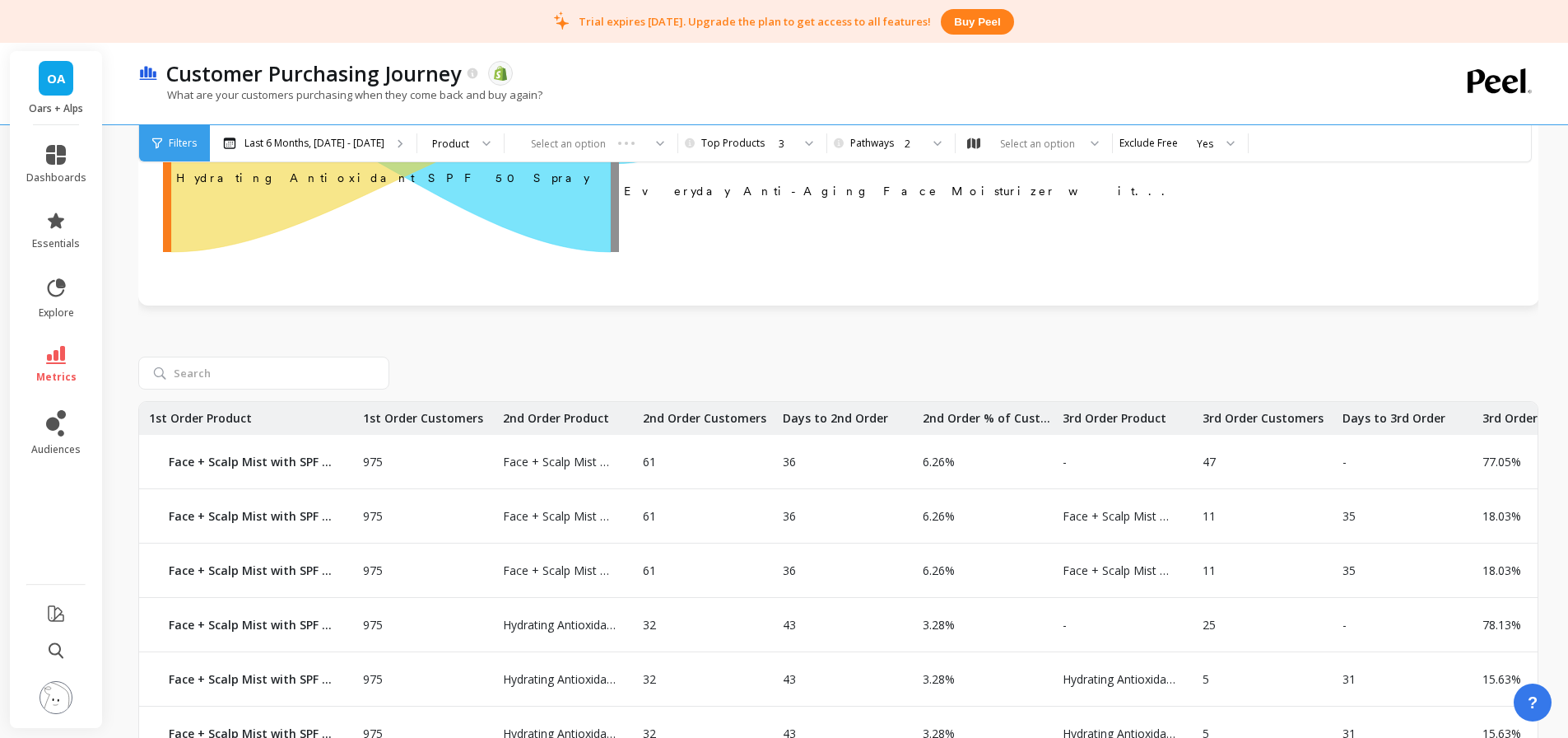
drag, startPoint x: 1257, startPoint y: 504, endPoint x: 1009, endPoint y: 517, distance: 248.3
click at [894, 144] on div "2" at bounding box center [890, 144] width 62 height 16
click at [896, 244] on div "3" at bounding box center [899, 252] width 90 height 16
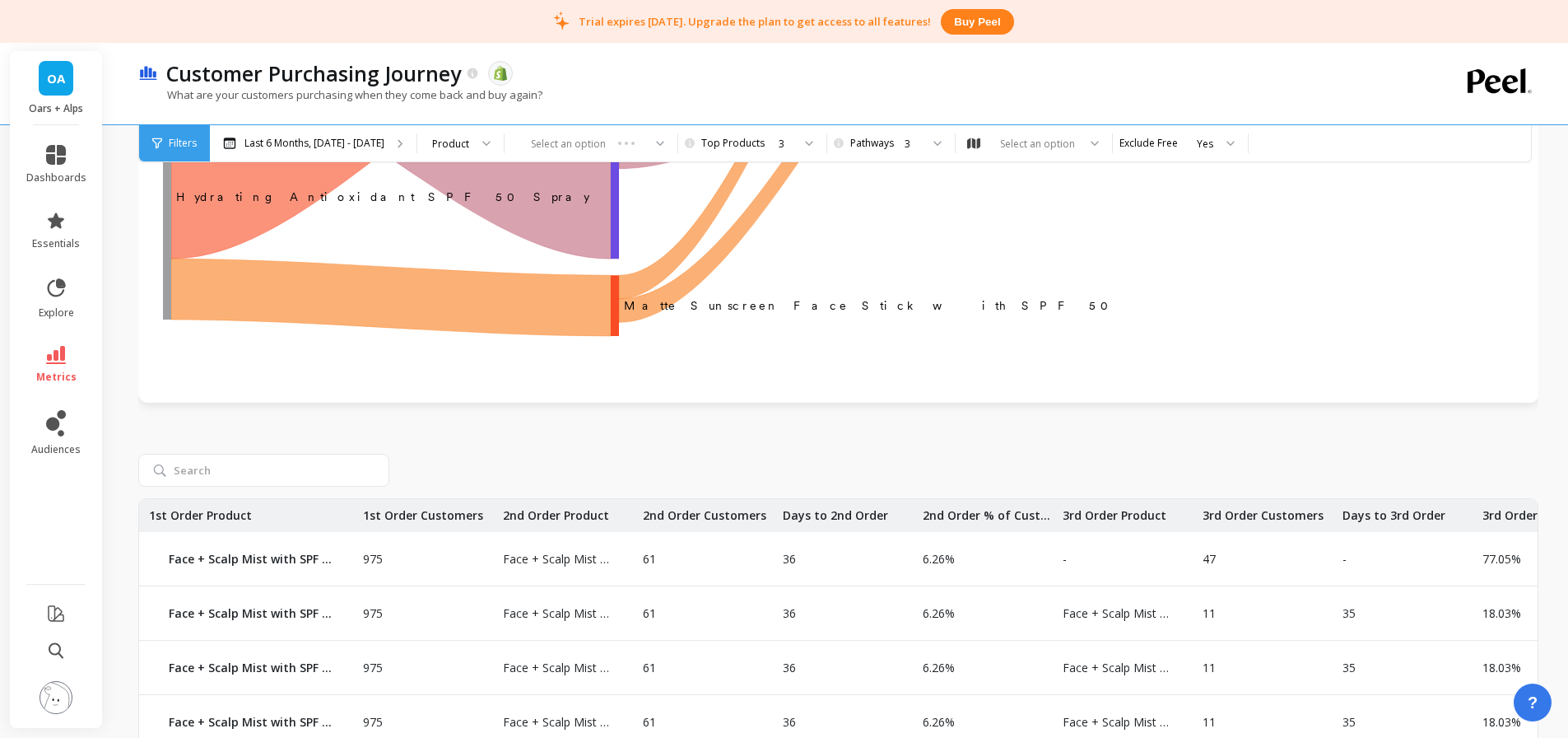
scroll to position [824, 0]
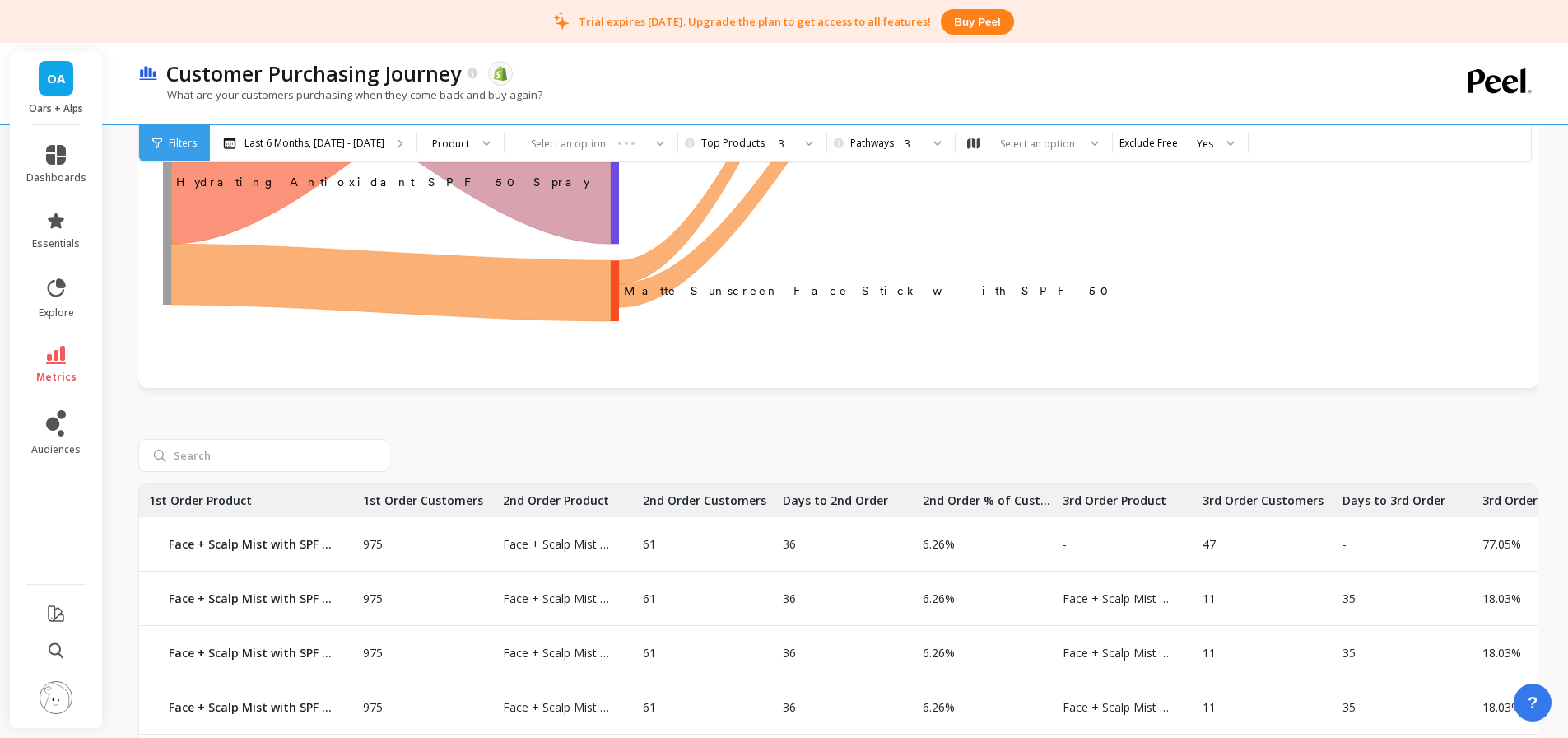
click at [915, 142] on div "3" at bounding box center [913, 144] width 16 height 16
click at [915, 210] on div "2" at bounding box center [899, 220] width 110 height 29
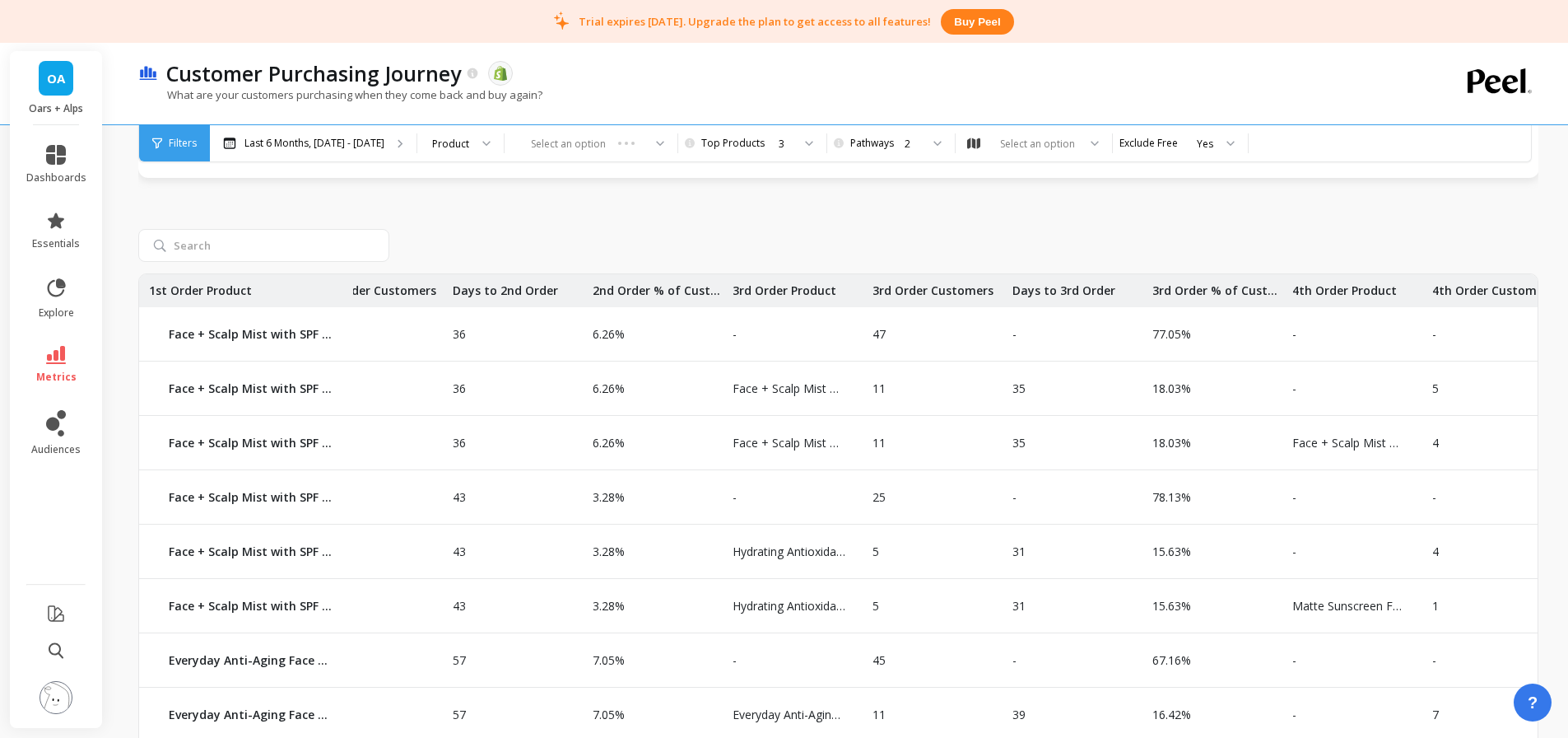
drag, startPoint x: 1117, startPoint y: 380, endPoint x: 1176, endPoint y: 375, distance: 59.2
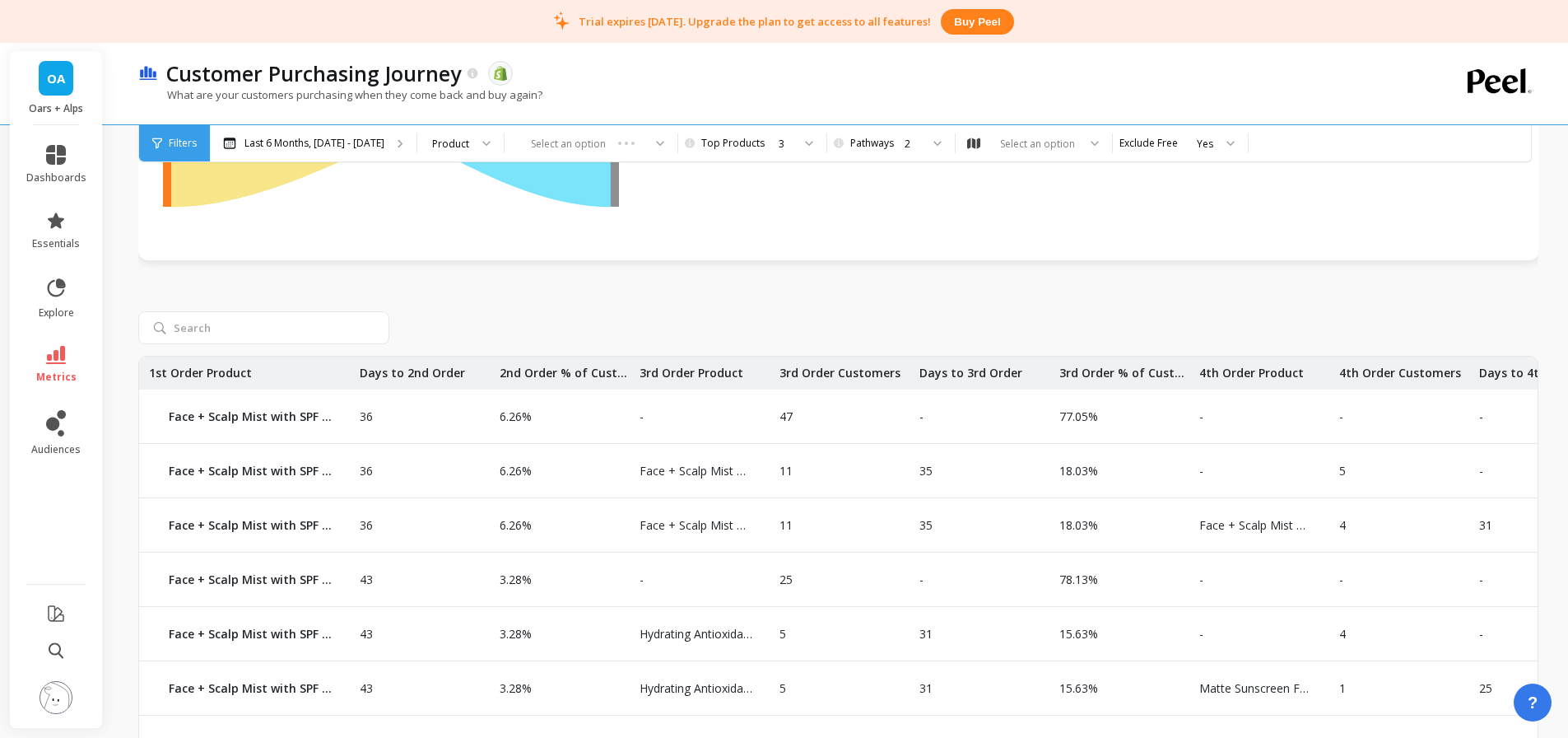
scroll to position [0, 647]
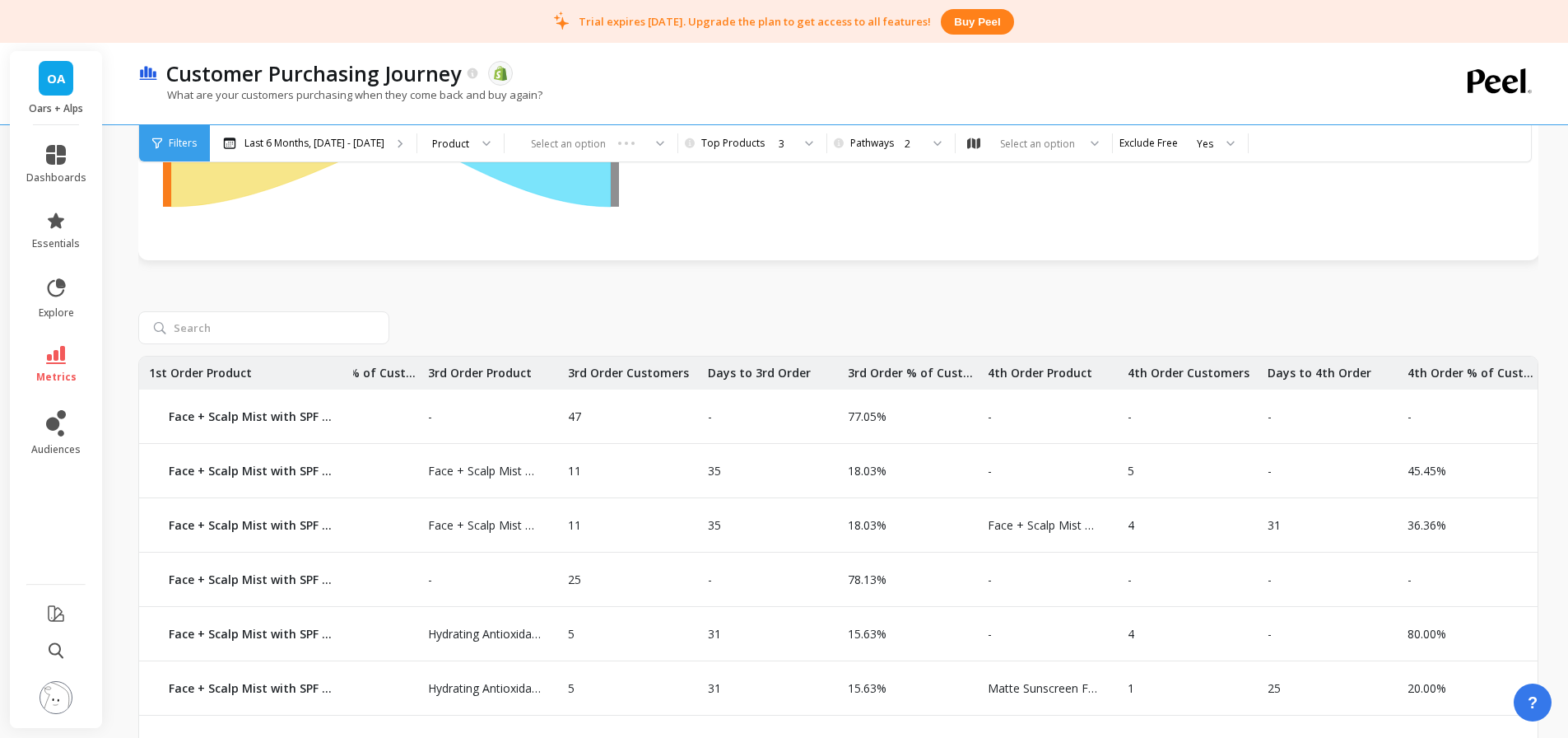
drag, startPoint x: 1073, startPoint y: 453, endPoint x: 1201, endPoint y: 453, distance: 128.0
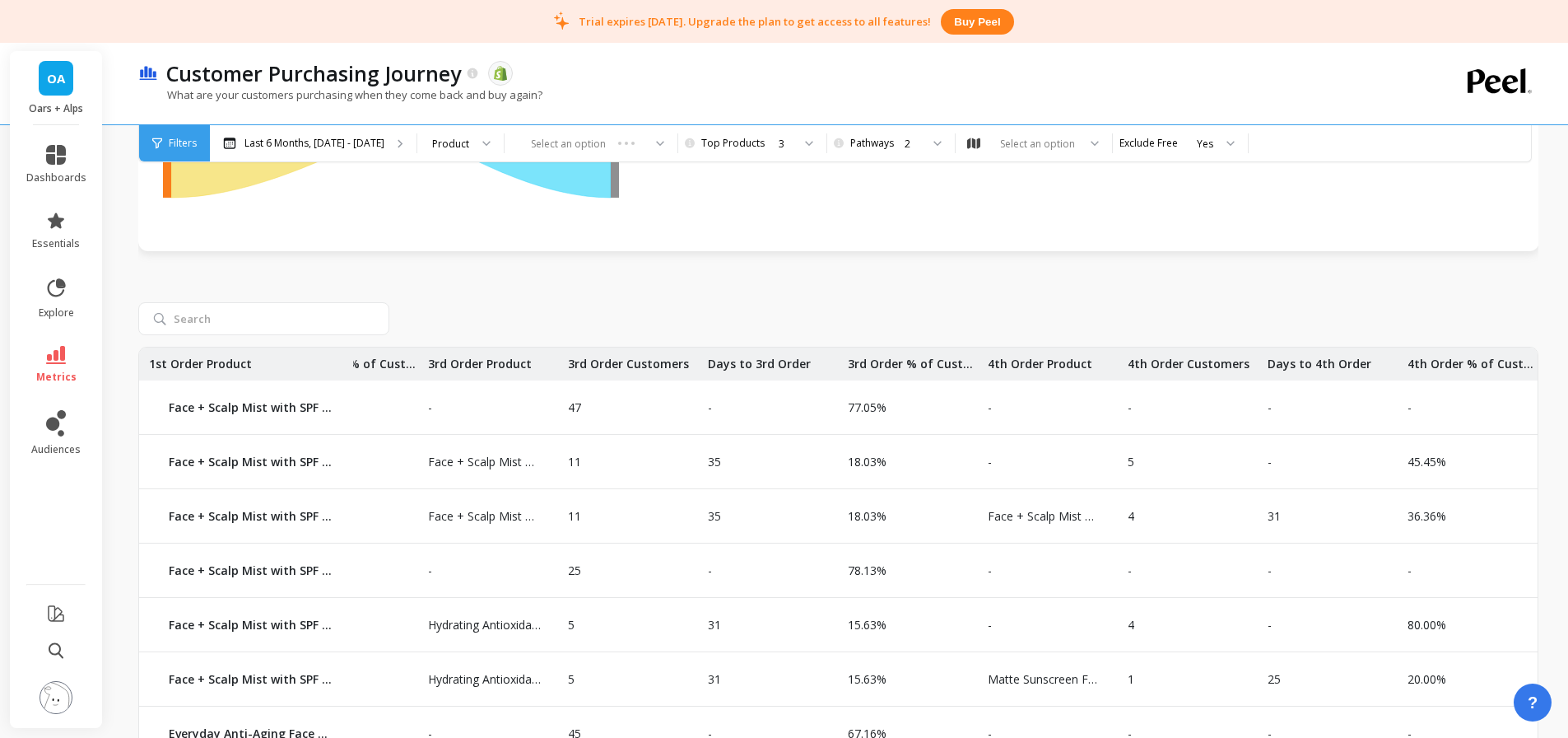
scroll to position [704, 0]
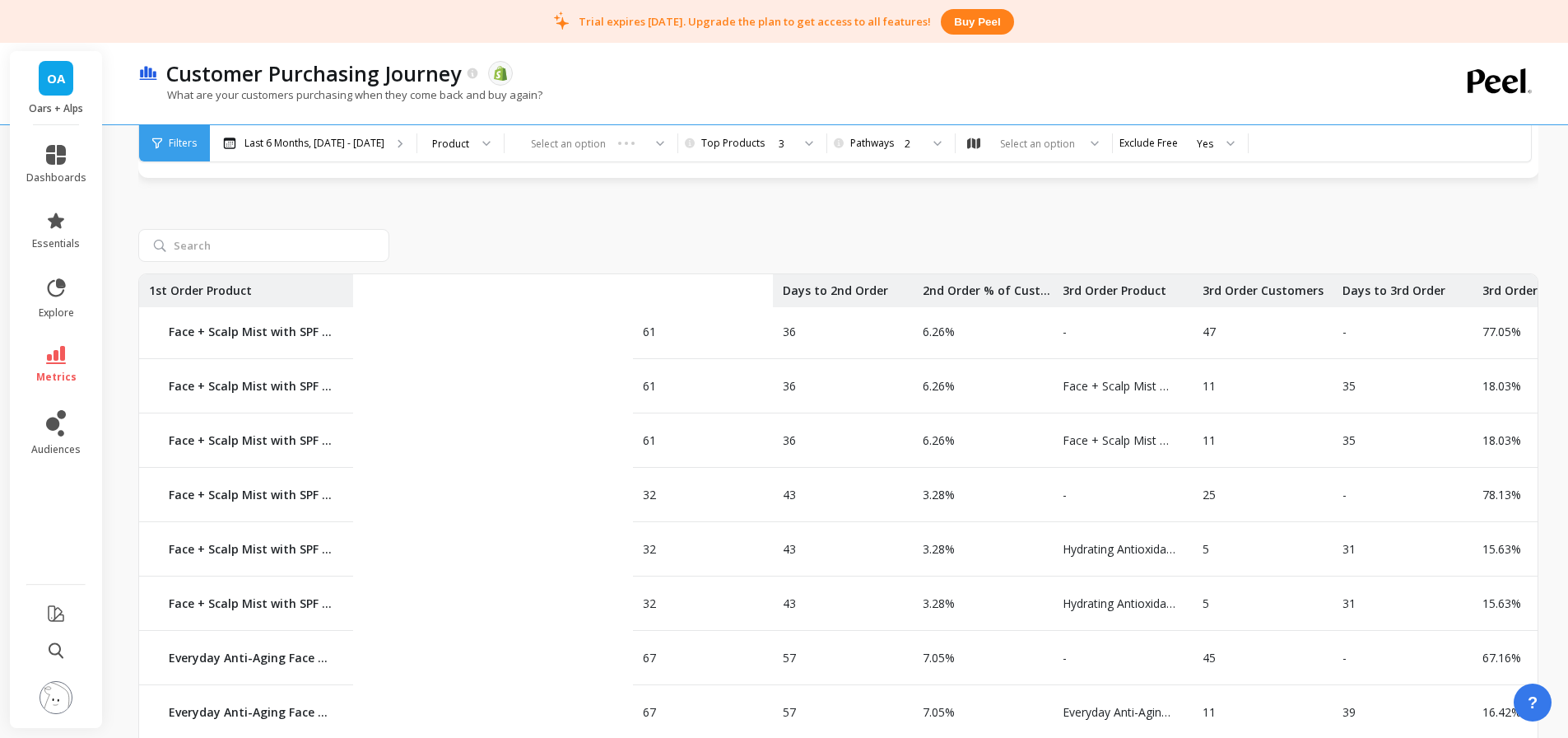
drag, startPoint x: 958, startPoint y: 371, endPoint x: 632, endPoint y: 391, distance: 326.6
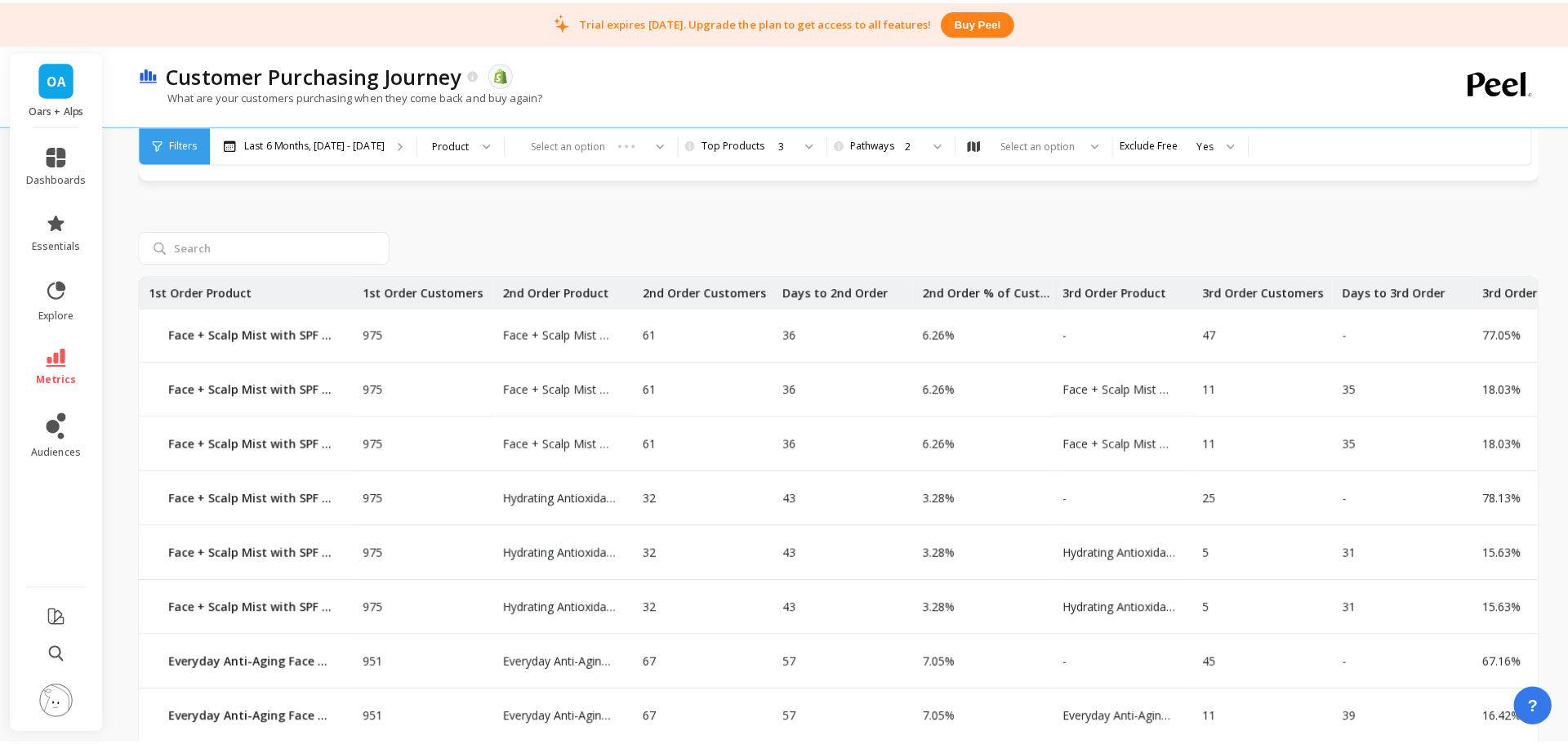
scroll to position [0, 0]
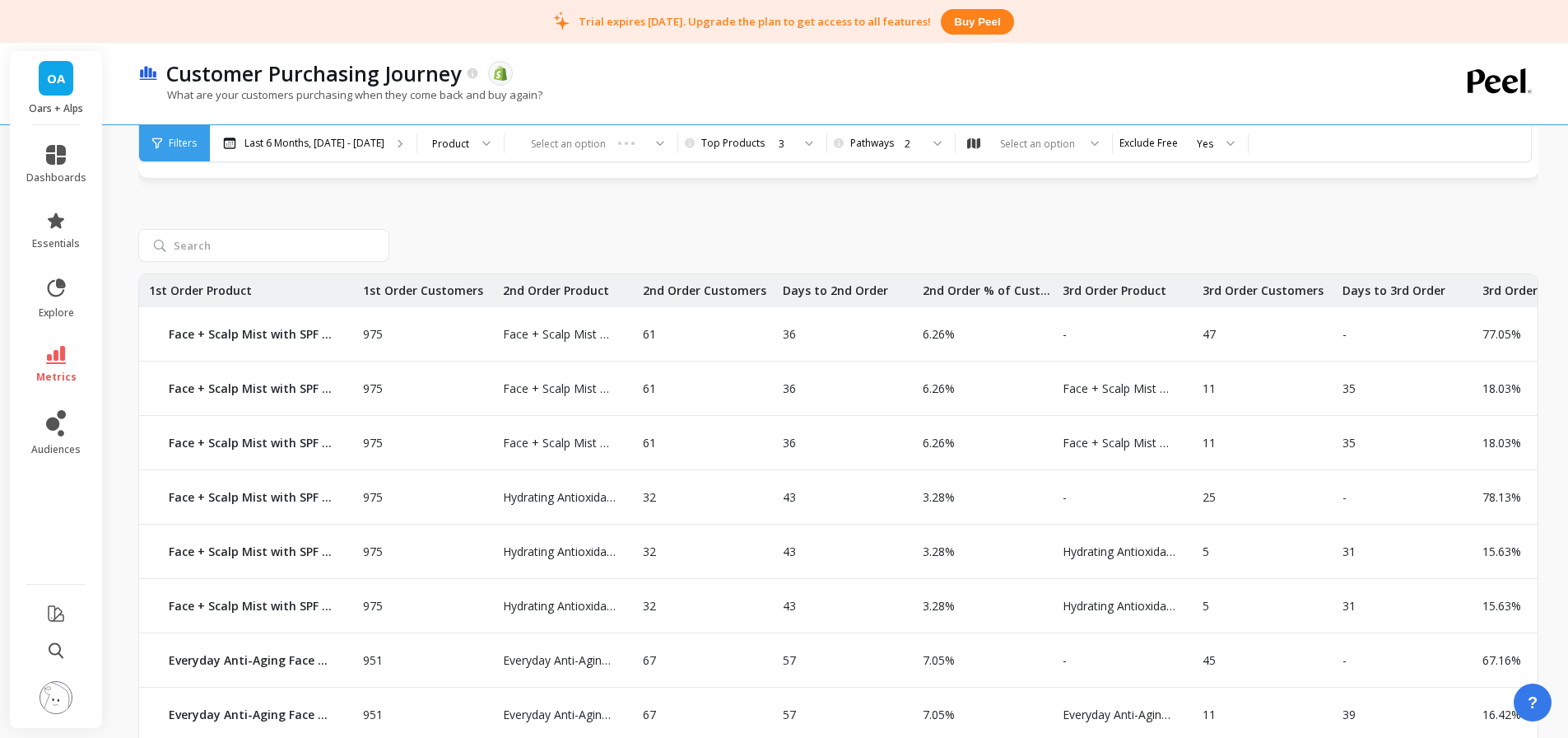
click at [348, 148] on p "Last 6 Months, Mar 1 - Aug 31" at bounding box center [314, 143] width 140 height 13
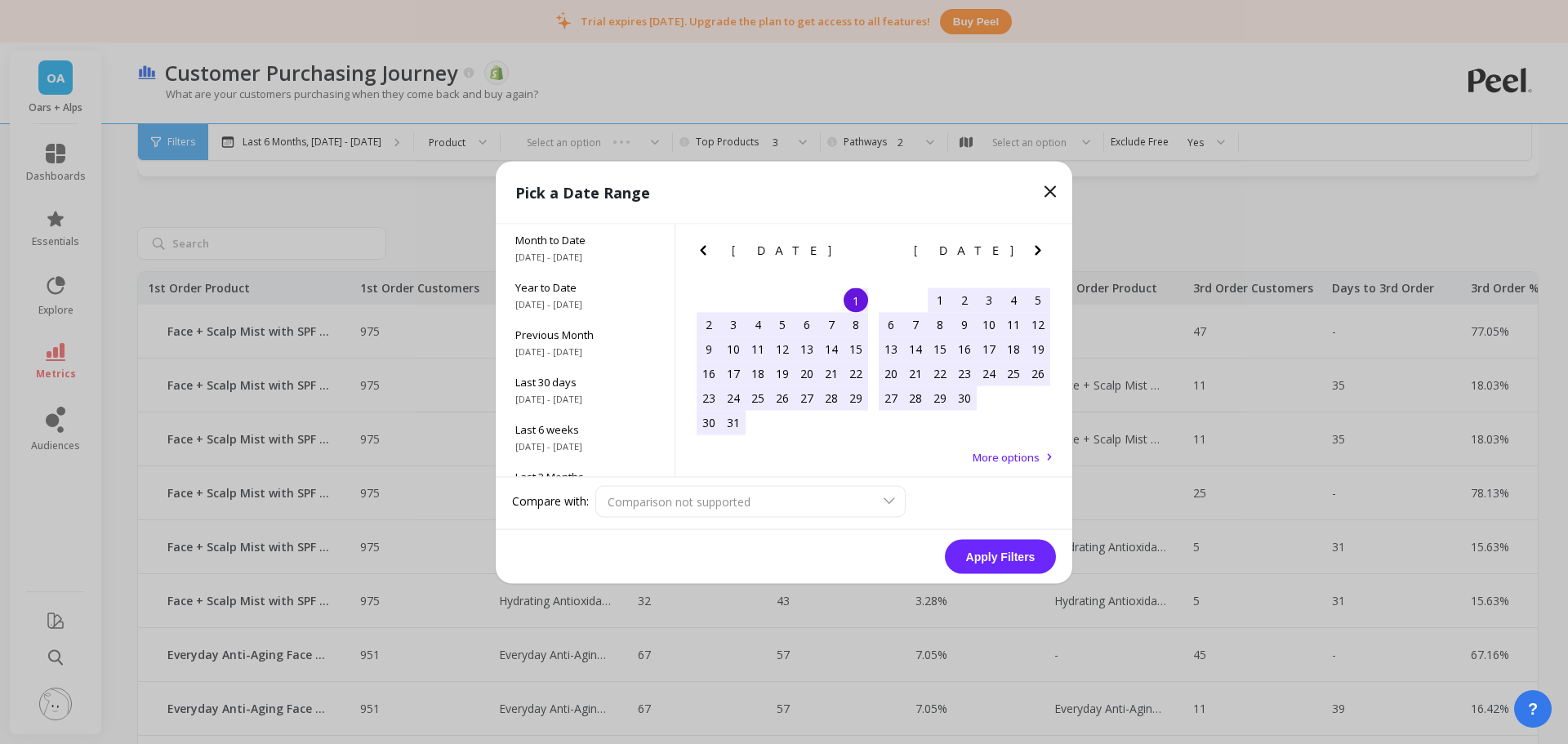
click at [592, 293] on span "Year to Date" at bounding box center [585, 287] width 139 height 15
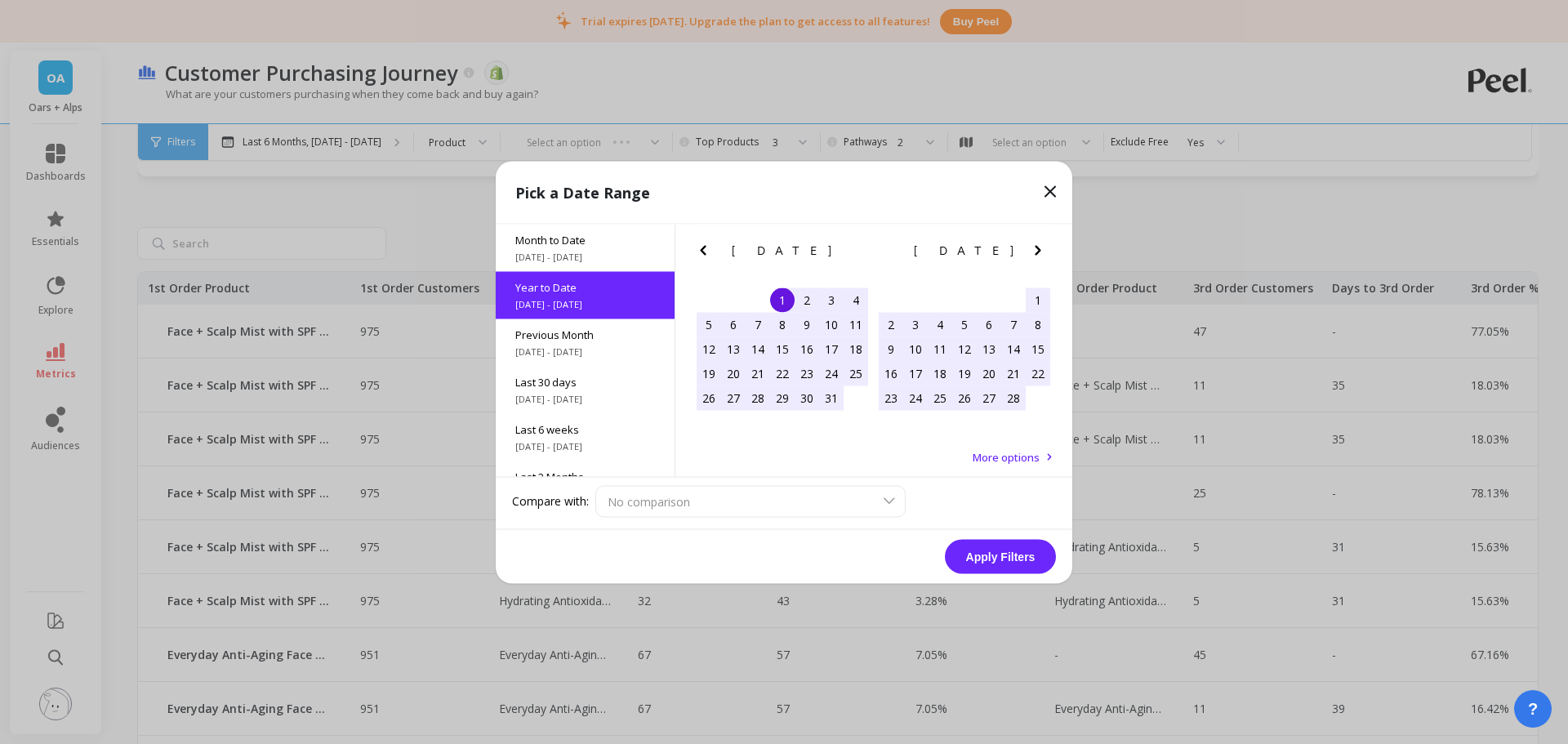
click at [975, 555] on button "Apply Filters" at bounding box center [1000, 556] width 111 height 34
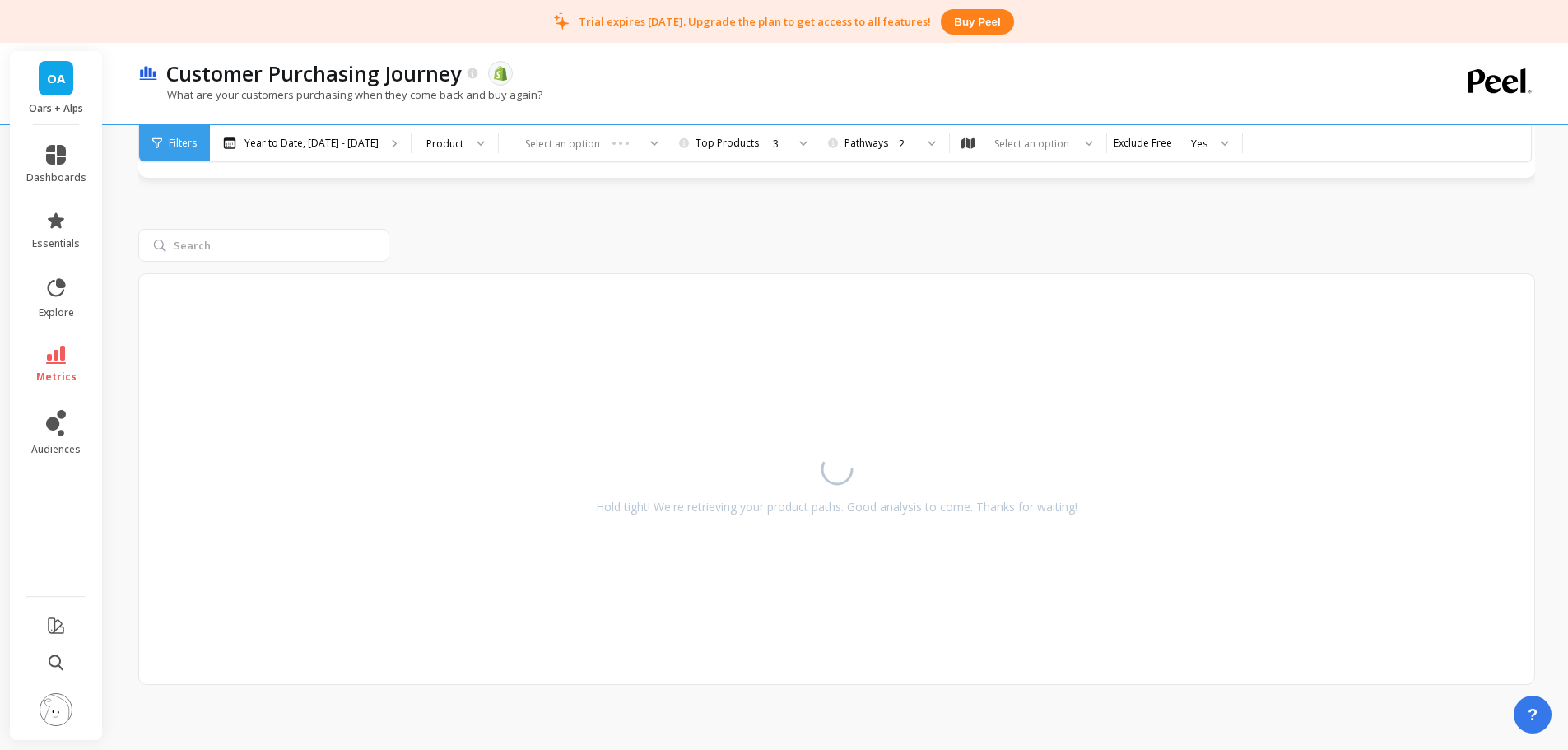
click at [1114, 225] on div "Hold tight! We're retrieving your product paths. Good analysis to come. Thanks …" at bounding box center [837, 439] width 1397 height 490
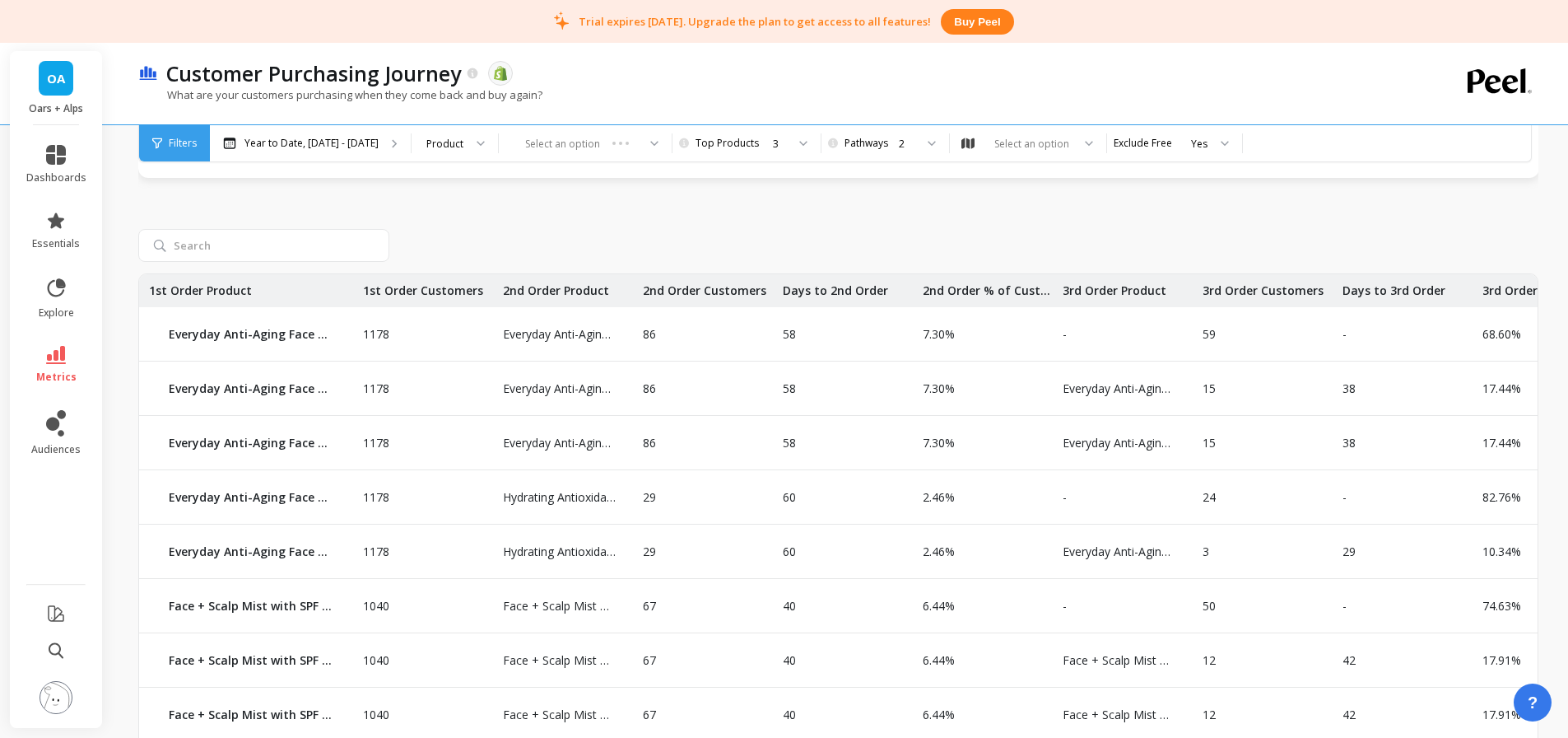
click at [742, 140] on div "3" at bounding box center [745, 144] width 82 height 16
click at [736, 193] on div "1" at bounding box center [754, 189] width 110 height 16
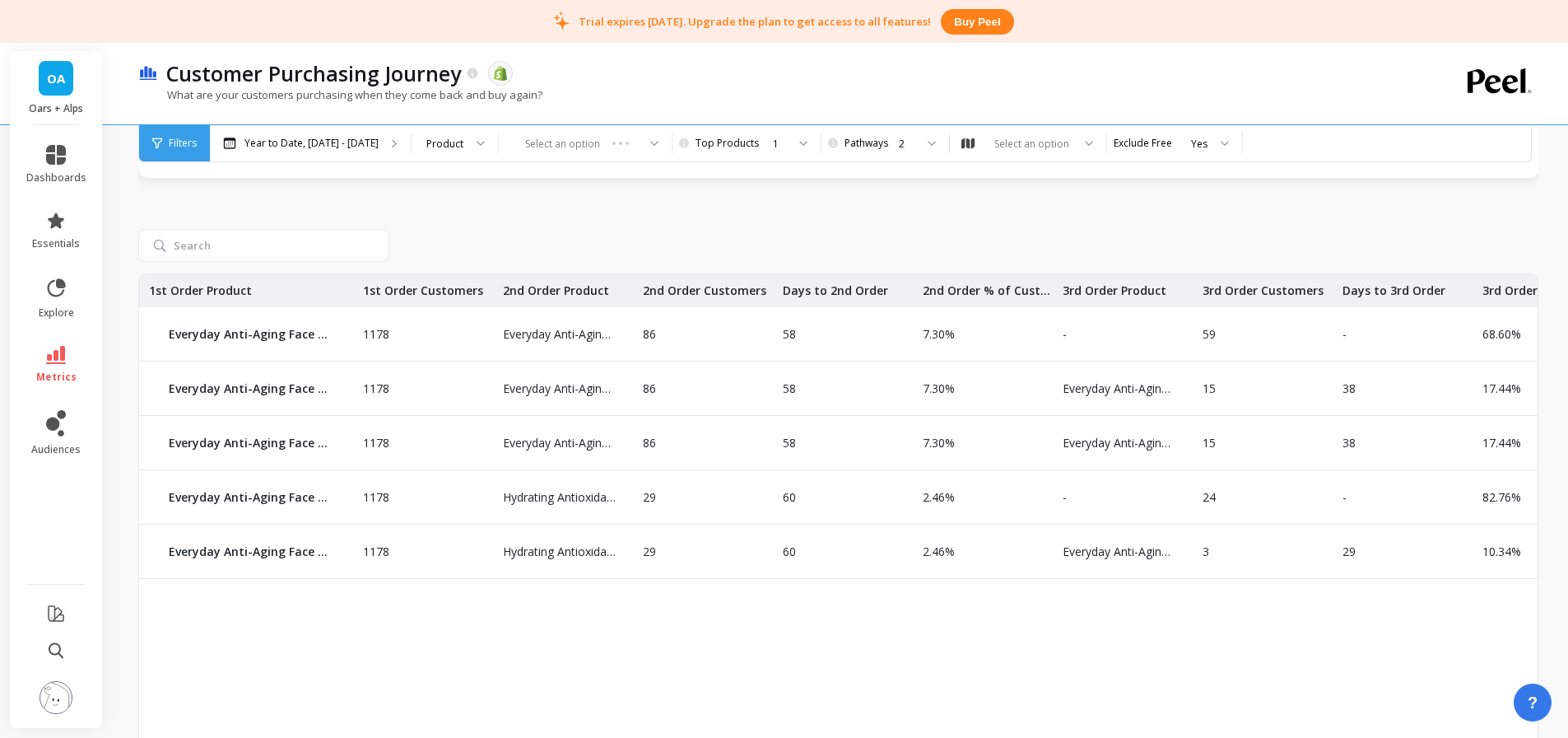
drag, startPoint x: 897, startPoint y: 142, endPoint x: 891, endPoint y: 164, distance: 22.8
click at [898, 142] on div "2" at bounding box center [906, 144] width 16 height 16
click at [885, 185] on div "1" at bounding box center [894, 189] width 90 height 16
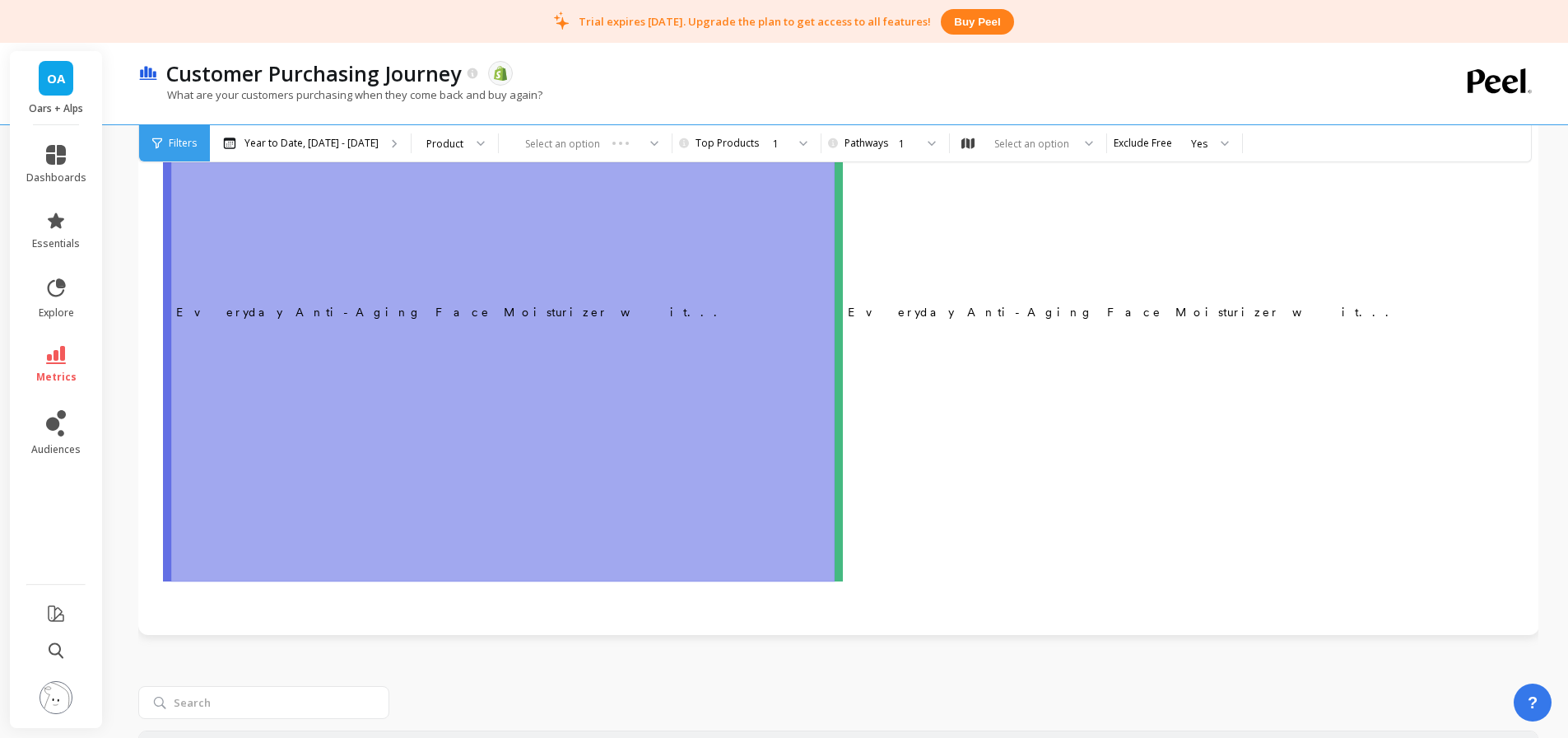
scroll to position [576, 0]
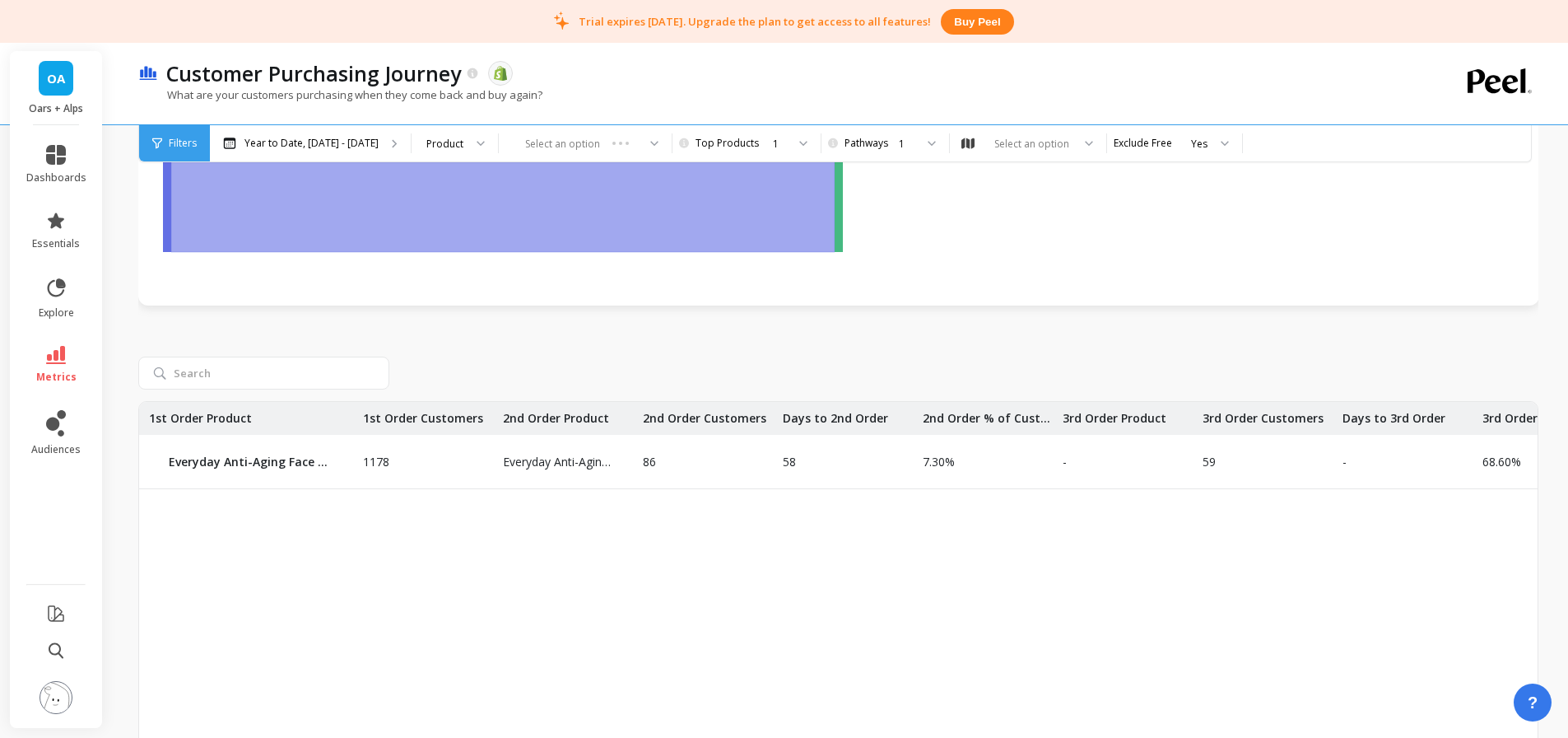
click at [773, 148] on div "1" at bounding box center [779, 144] width 13 height 16
click at [740, 228] on div "2" at bounding box center [754, 220] width 130 height 29
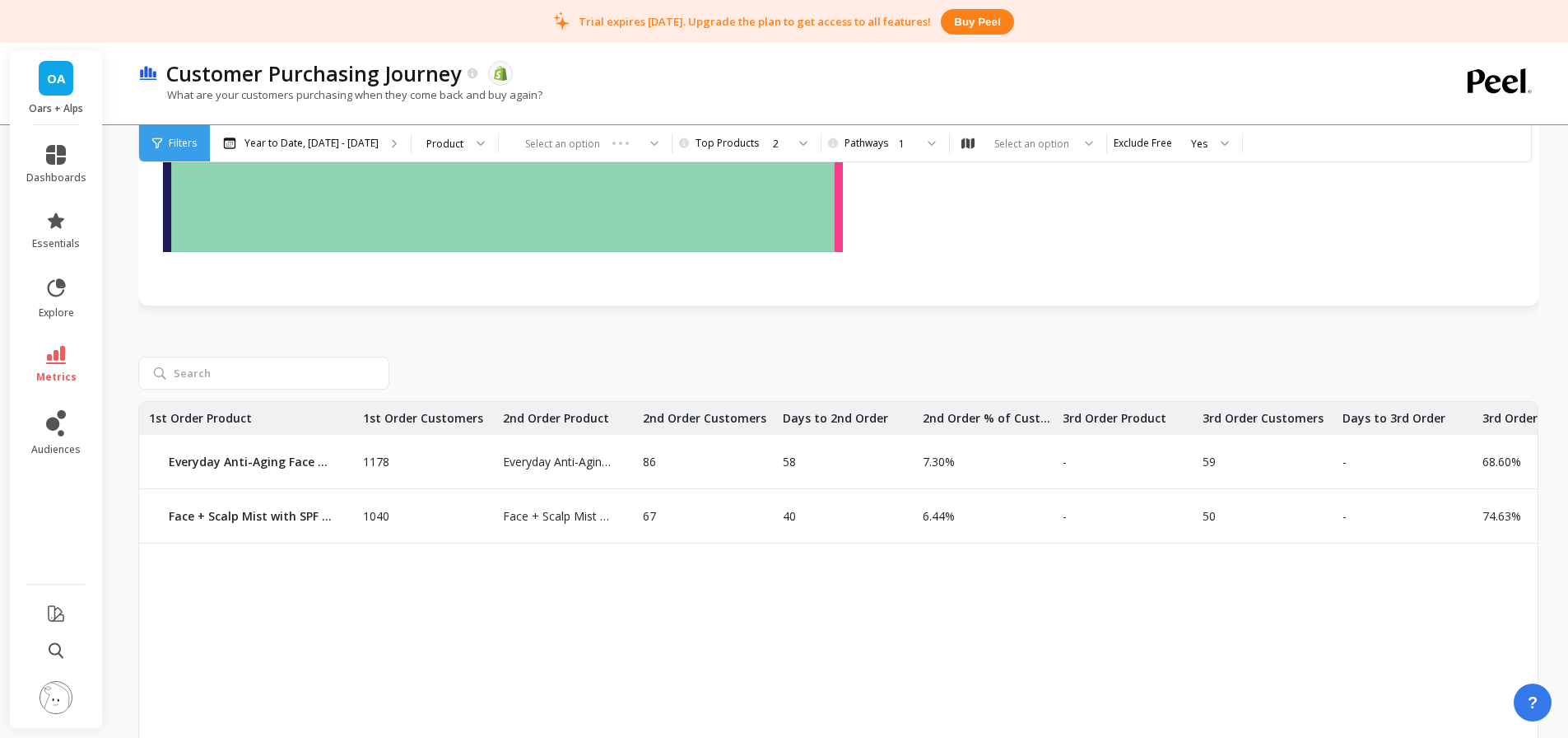
drag, startPoint x: 1117, startPoint y: 554, endPoint x: 1125, endPoint y: 553, distance: 8.1
click at [1125, 553] on div "1178 Everyday Anti-Aging Face Moisturizer with SPF 37 Everyday Anti-Aging Face …" at bounding box center [837, 649] width 1398 height 494
click at [884, 148] on div "1" at bounding box center [883, 144] width 62 height 16
click at [880, 223] on div "2" at bounding box center [894, 220] width 90 height 16
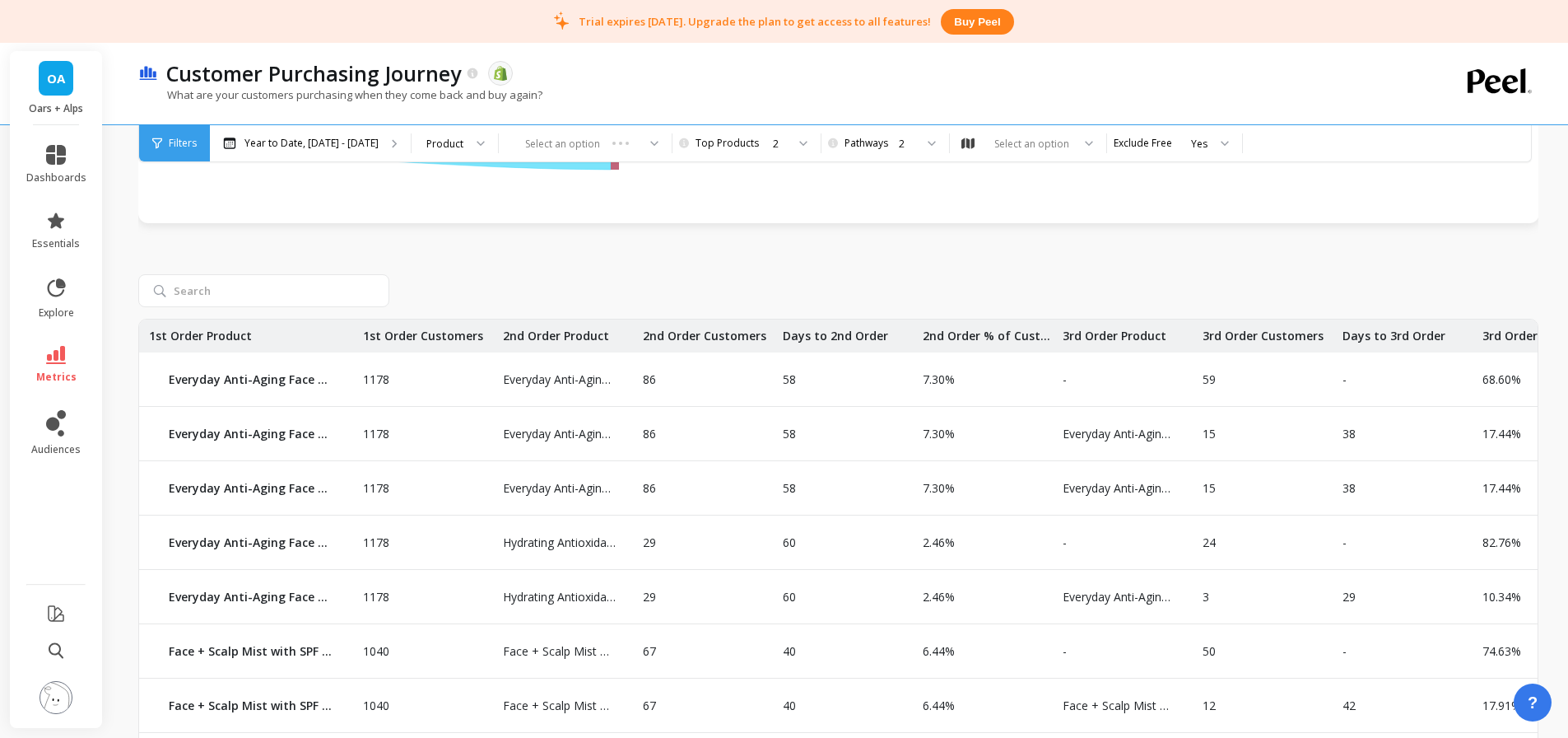
click at [670, 243] on div "1178 Everyday Anti-Aging Face Moisturizer with SPF 37 Everyday Anti-Aging Face …" at bounding box center [838, 592] width 1400 height 705
click at [897, 152] on div "2" at bounding box center [893, 143] width 111 height 36
click at [873, 347] on div "6" at bounding box center [894, 346] width 90 height 16
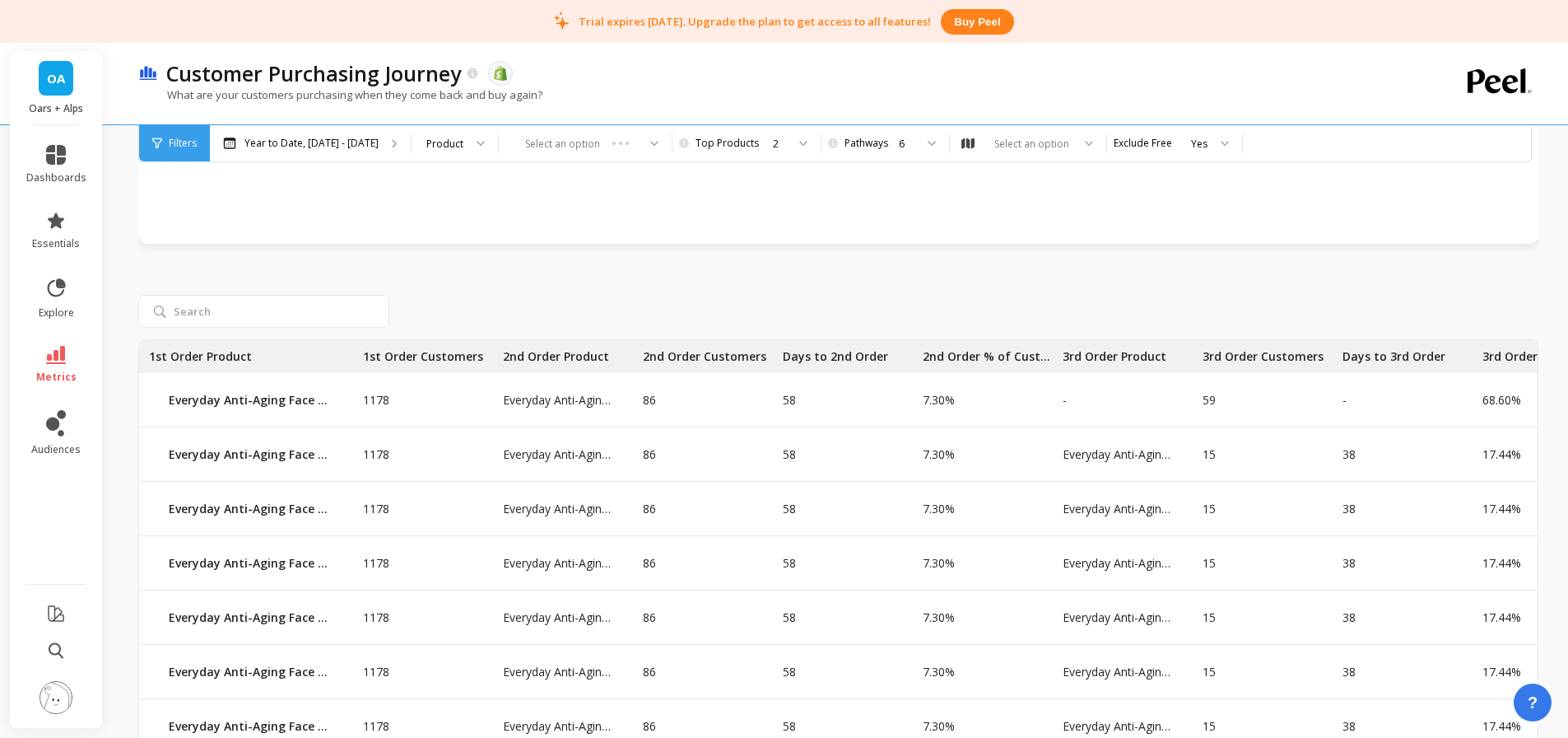
scroll to position [1400, 0]
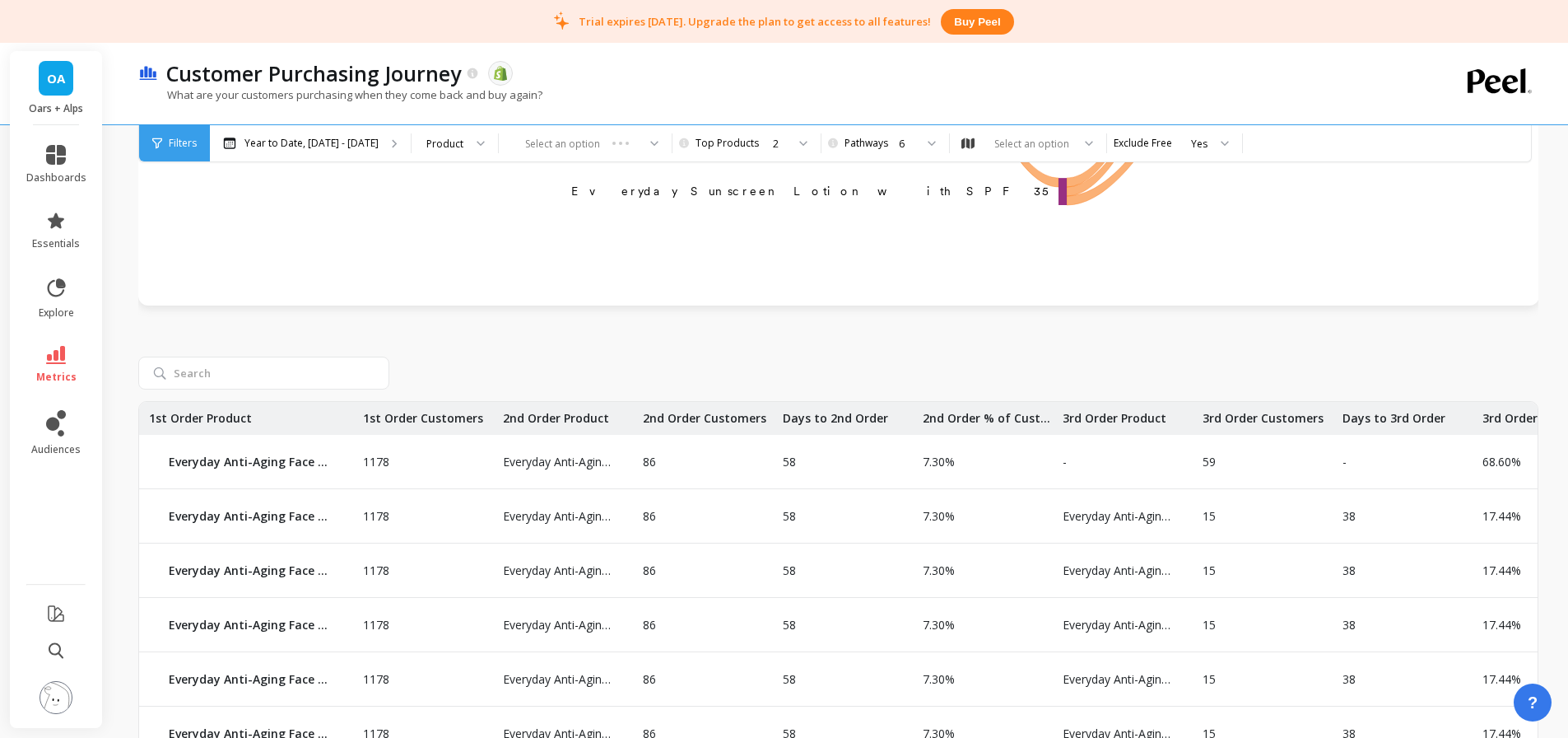
click at [885, 143] on div "6" at bounding box center [883, 144] width 62 height 16
click at [873, 220] on div "2" at bounding box center [894, 220] width 90 height 16
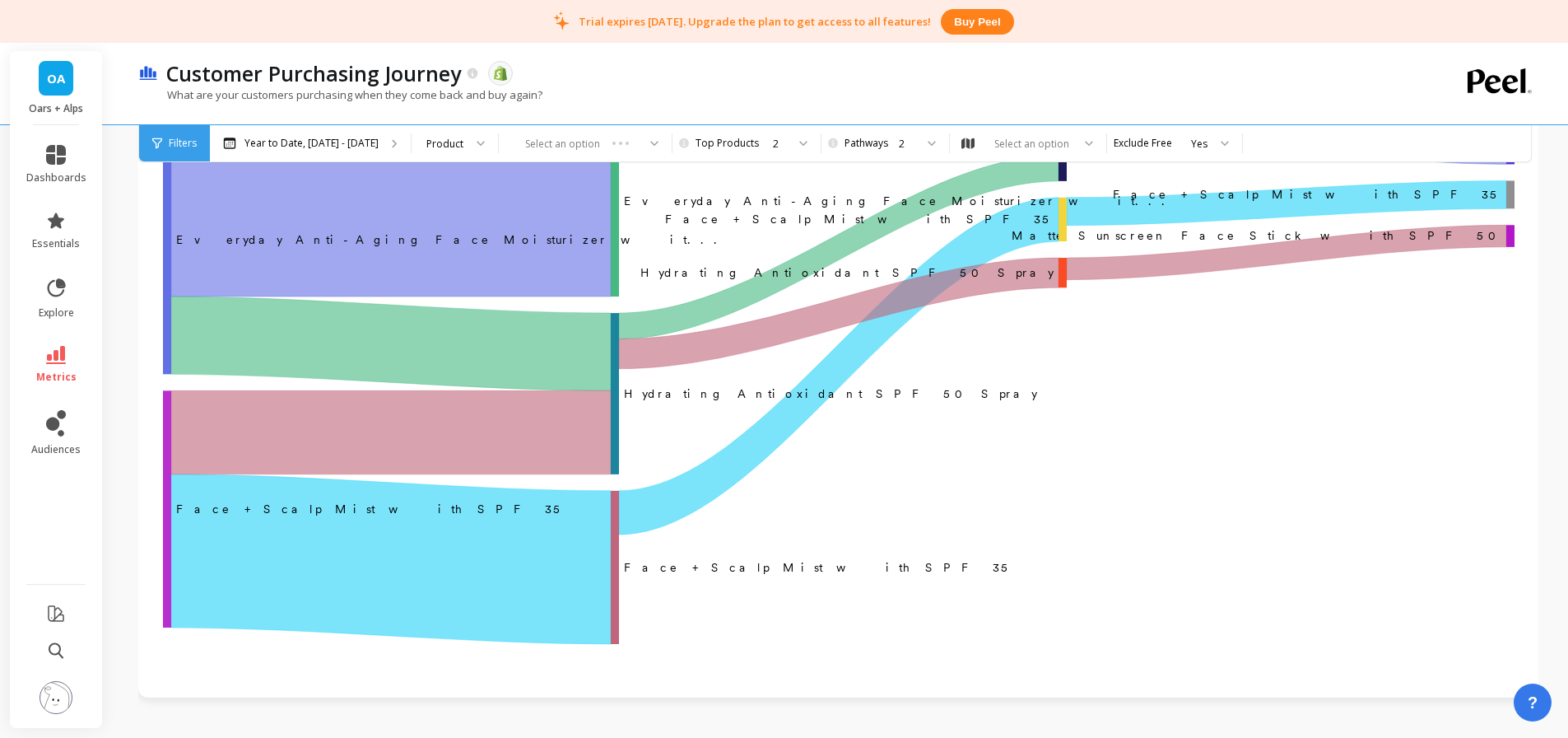
scroll to position [621, 0]
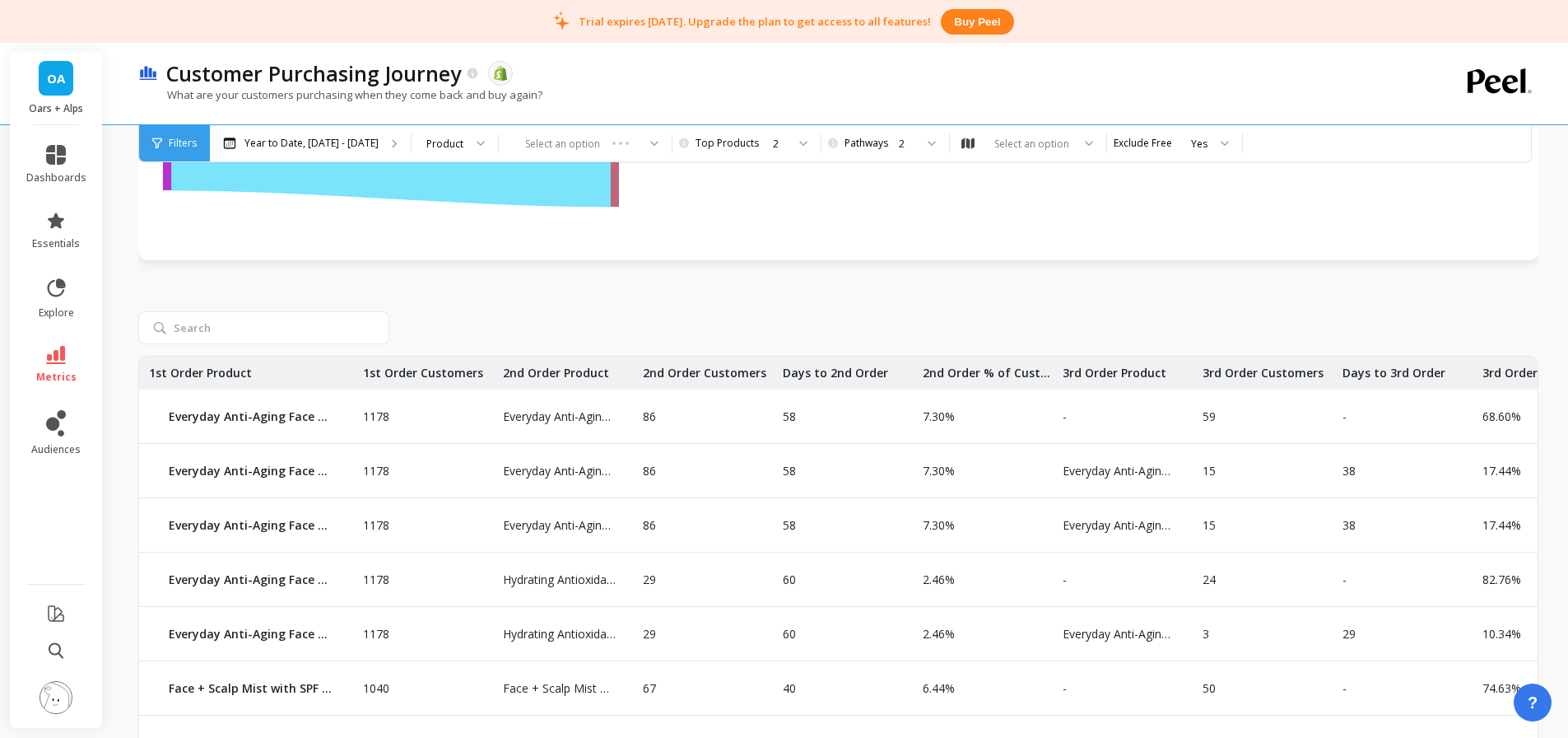
click at [759, 156] on div "2" at bounding box center [754, 143] width 132 height 36
click at [746, 195] on div "1" at bounding box center [754, 189] width 110 height 16
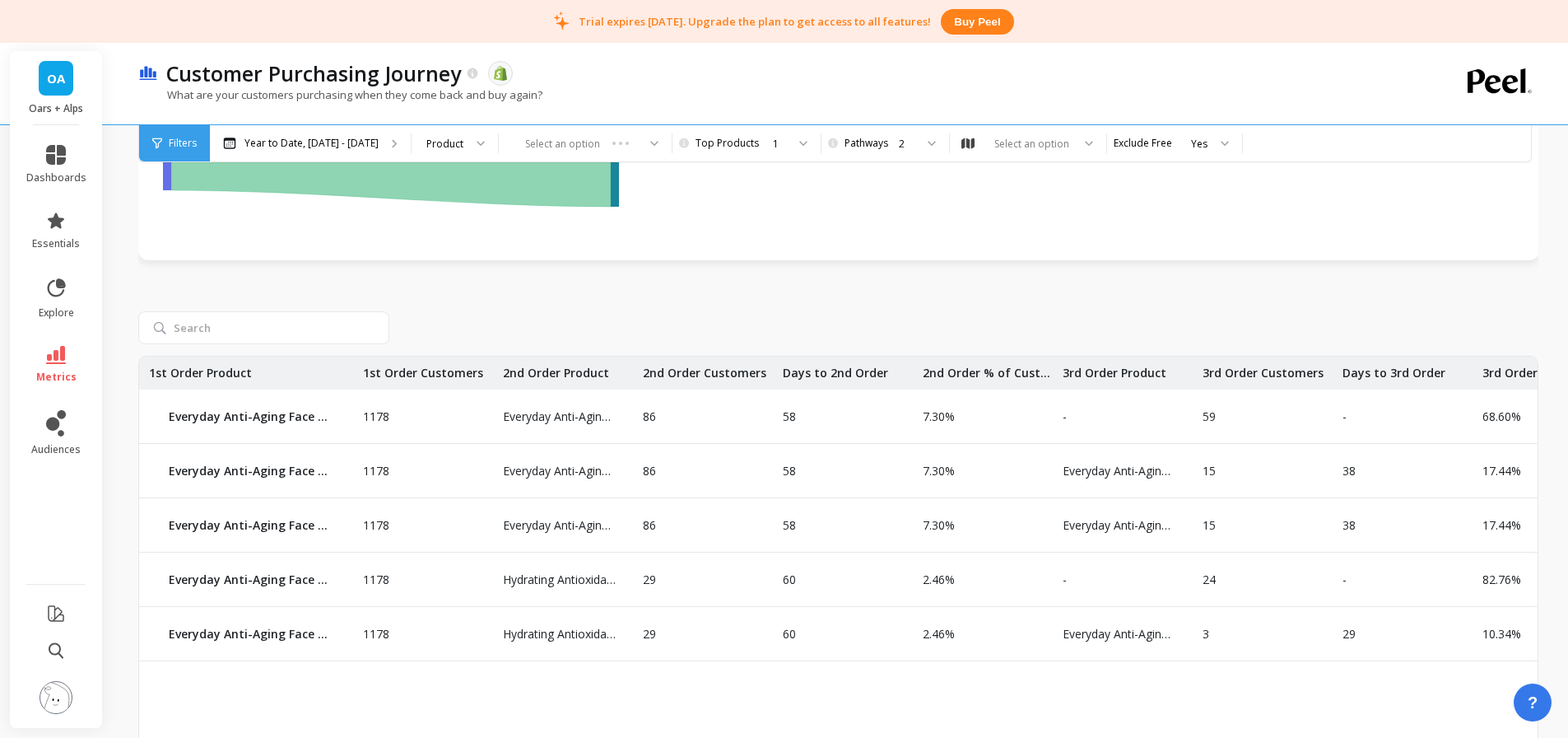
click at [862, 143] on div "2" at bounding box center [883, 144] width 62 height 16
click at [877, 193] on div "1" at bounding box center [894, 189] width 90 height 16
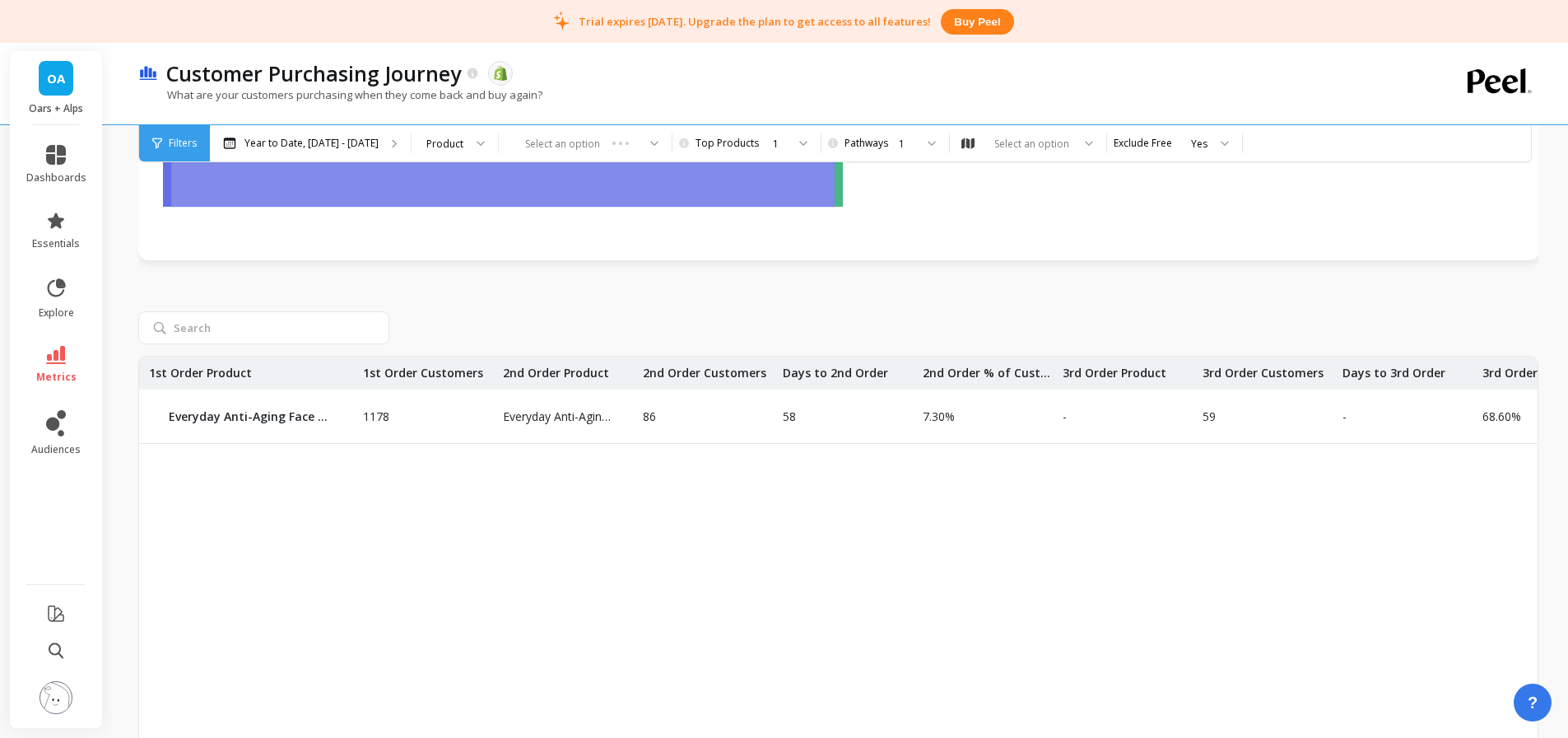
click at [773, 148] on div "1" at bounding box center [779, 144] width 13 height 16
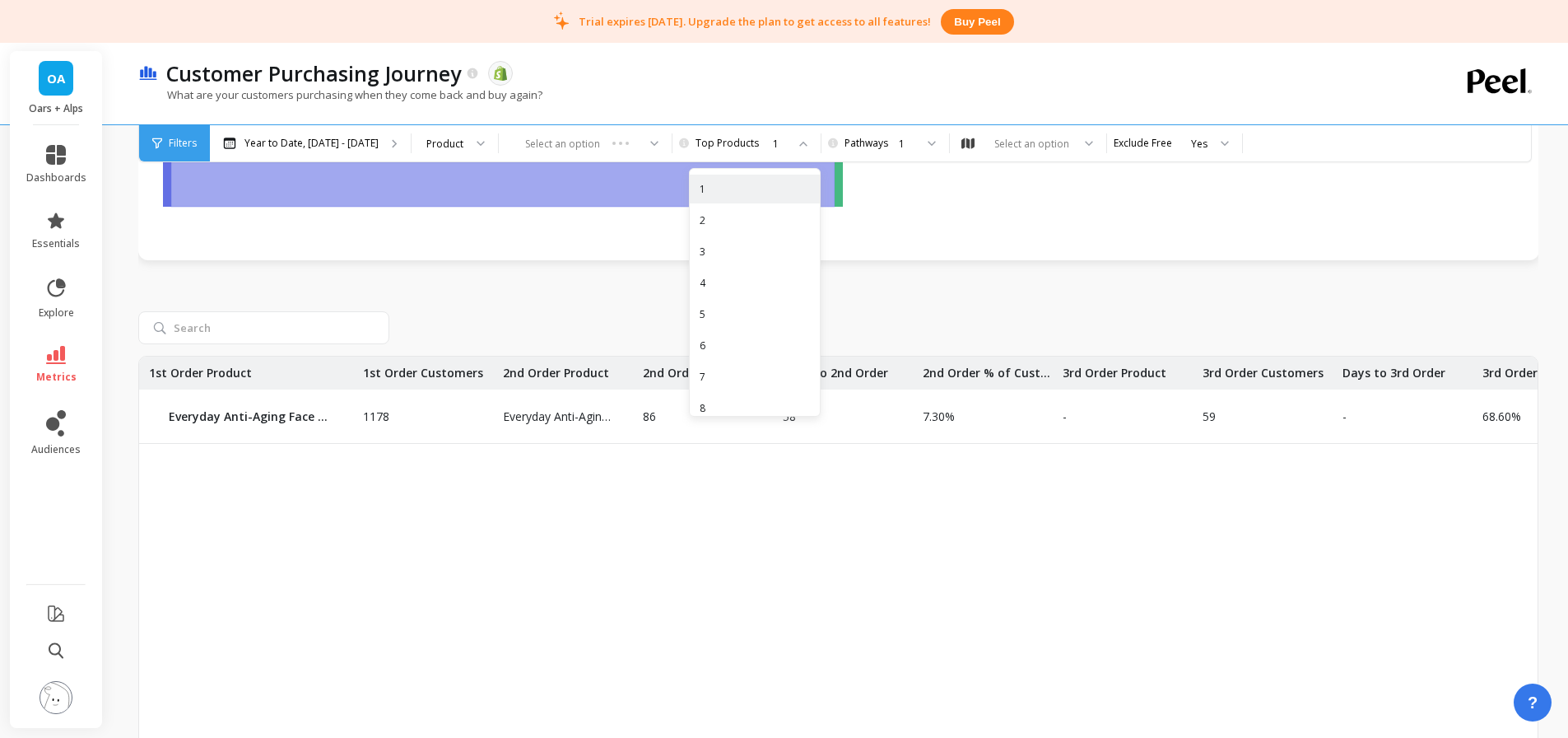
click at [752, 234] on div "2" at bounding box center [754, 220] width 130 height 29
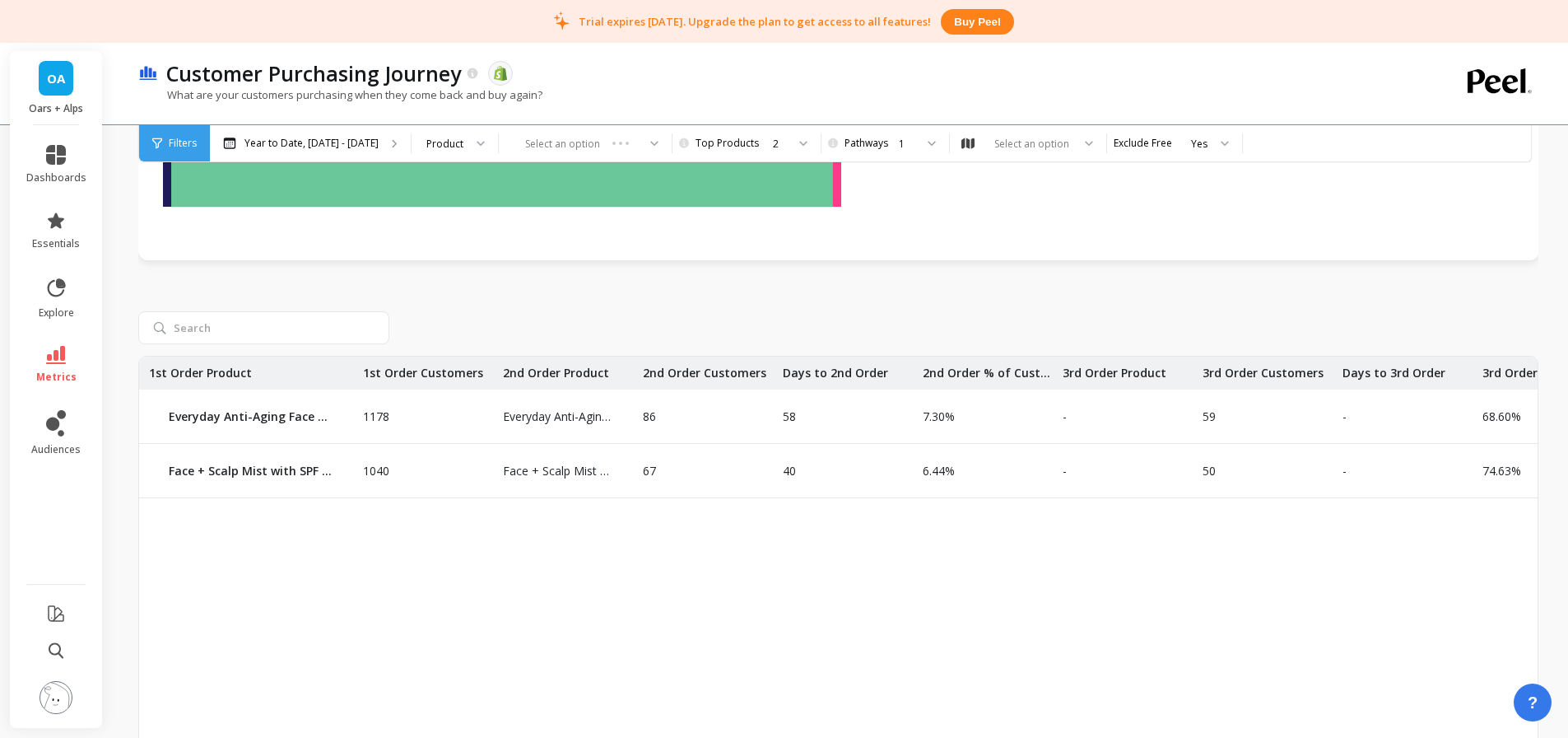
click at [869, 148] on div "1" at bounding box center [883, 144] width 62 height 16
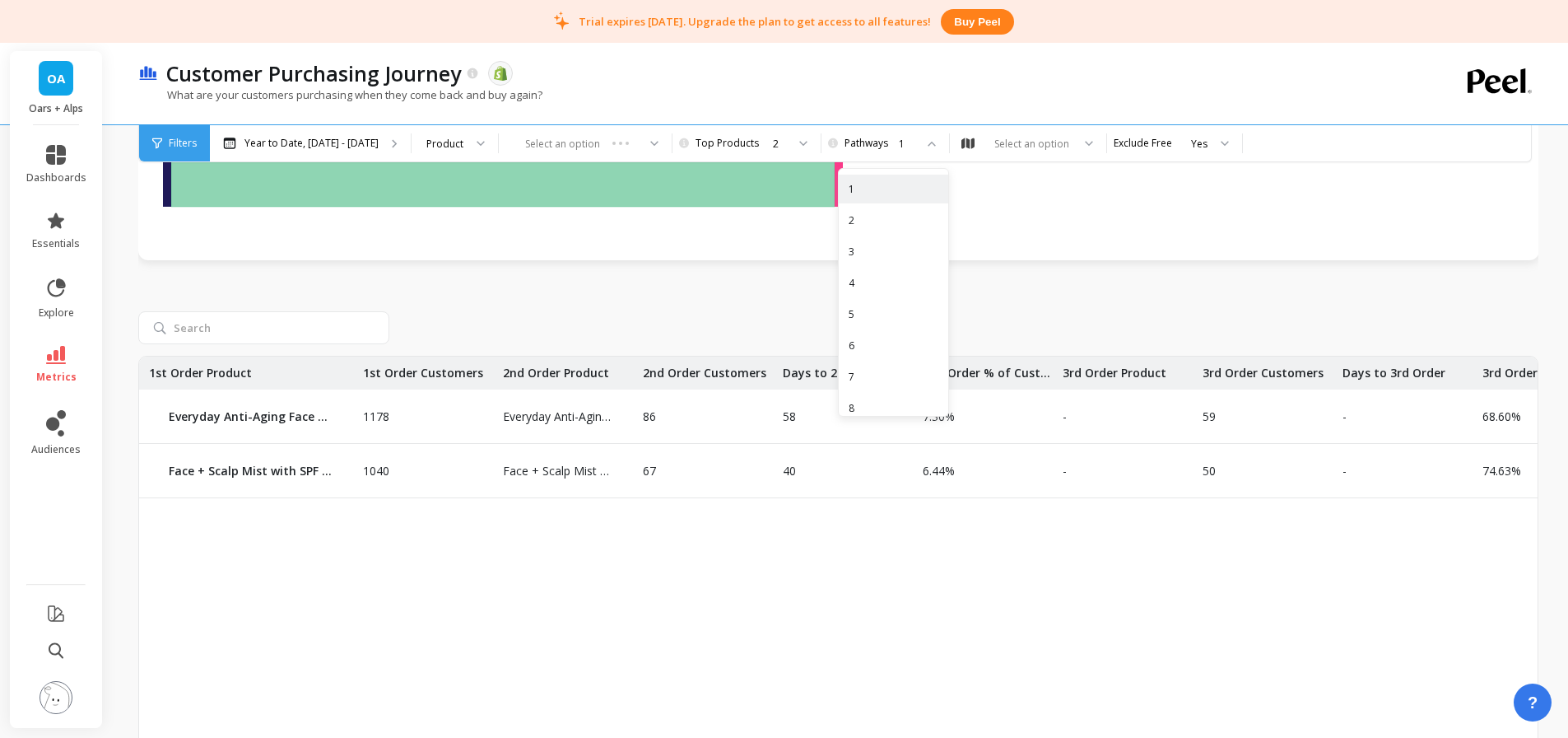
click at [868, 217] on div "2" at bounding box center [894, 220] width 90 height 16
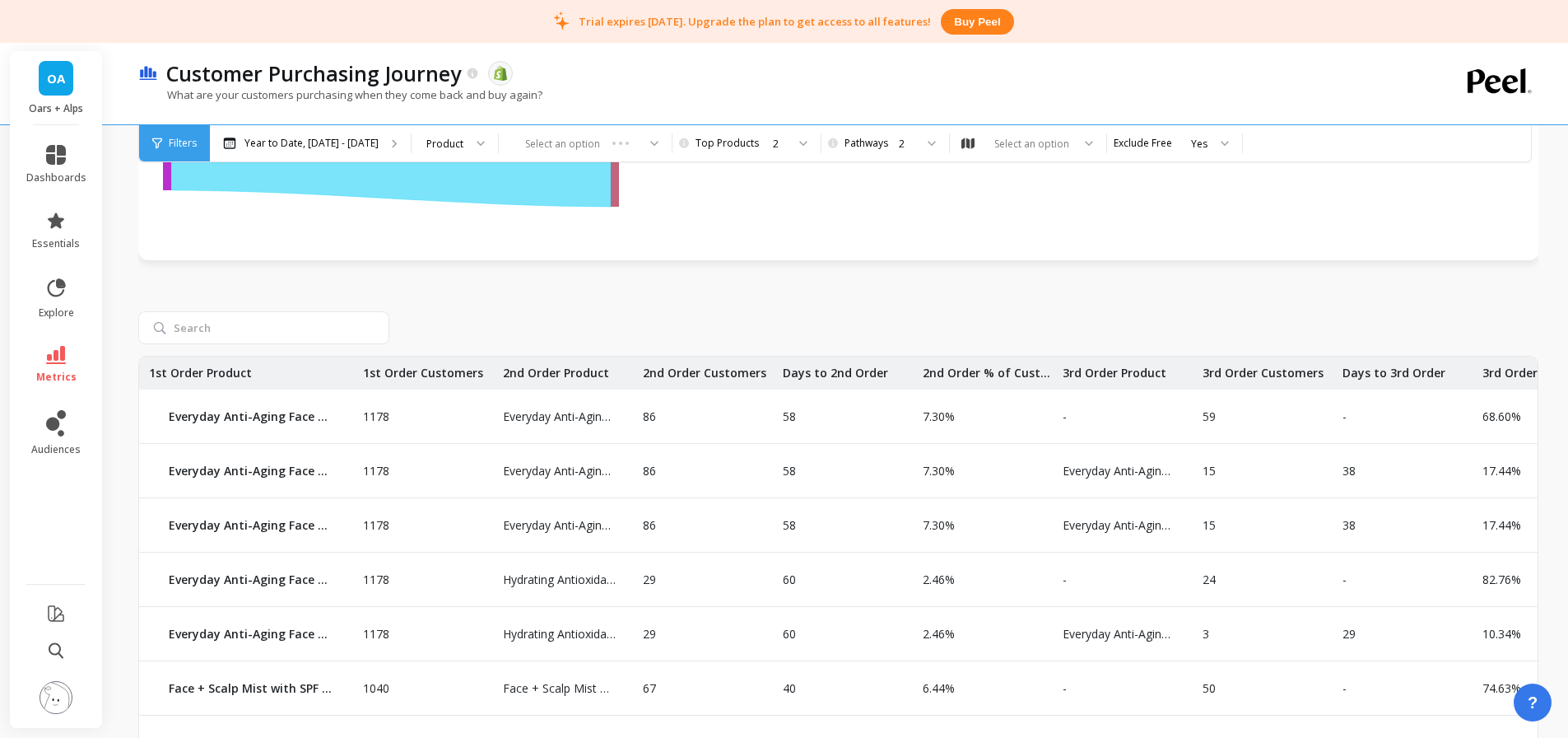
click at [1049, 313] on div at bounding box center [838, 327] width 1400 height 33
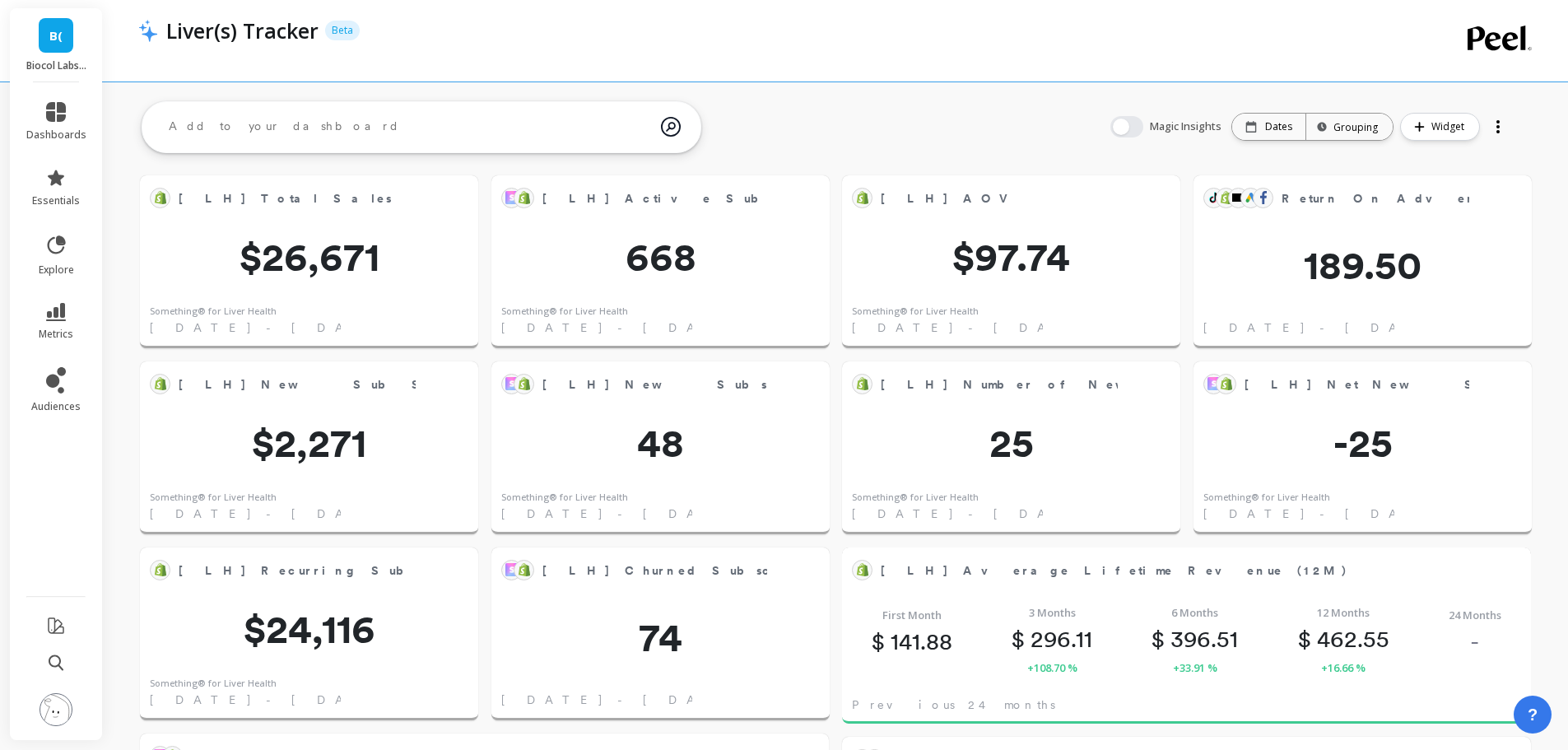
scroll to position [276, 1331]
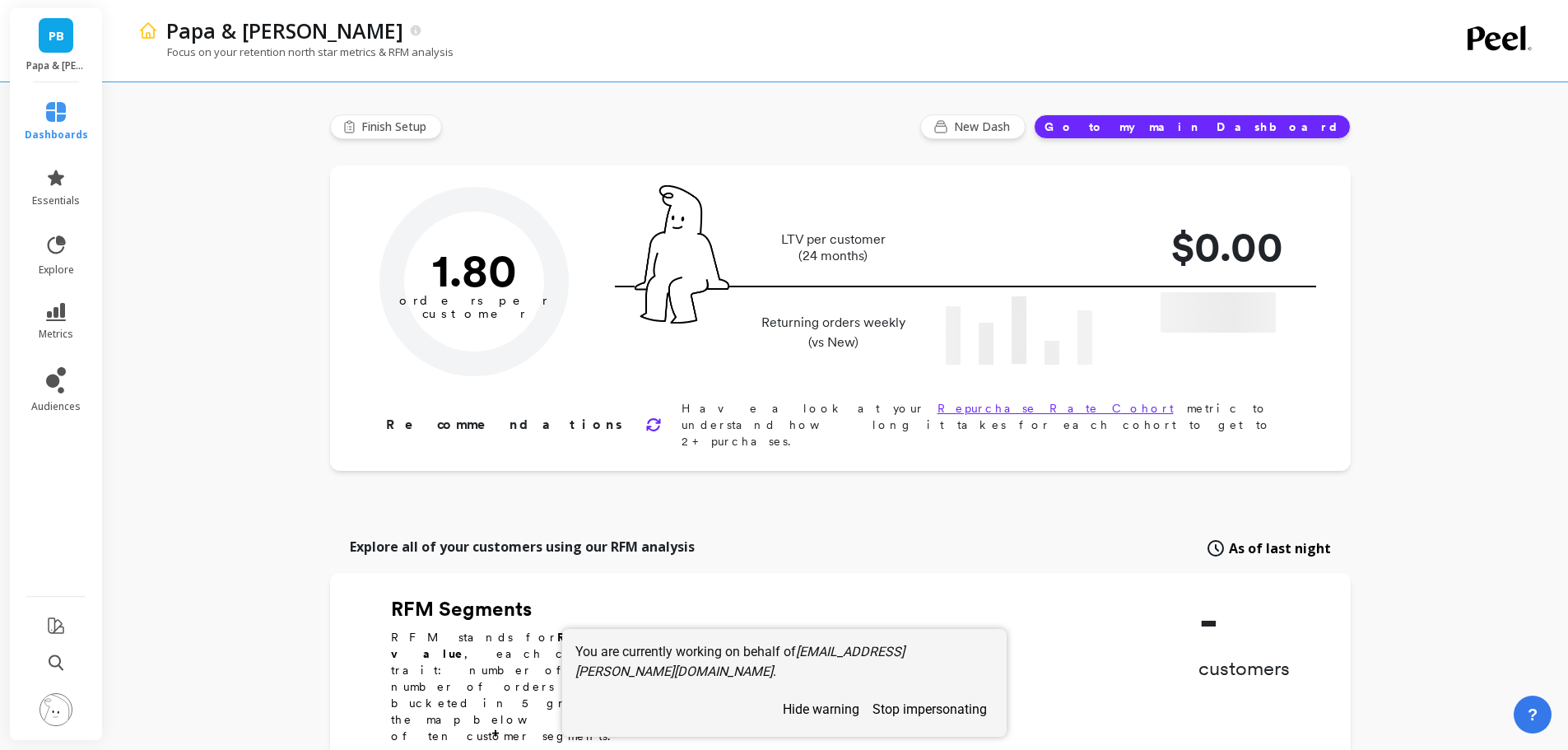
type input "Champions"
type input "5534"
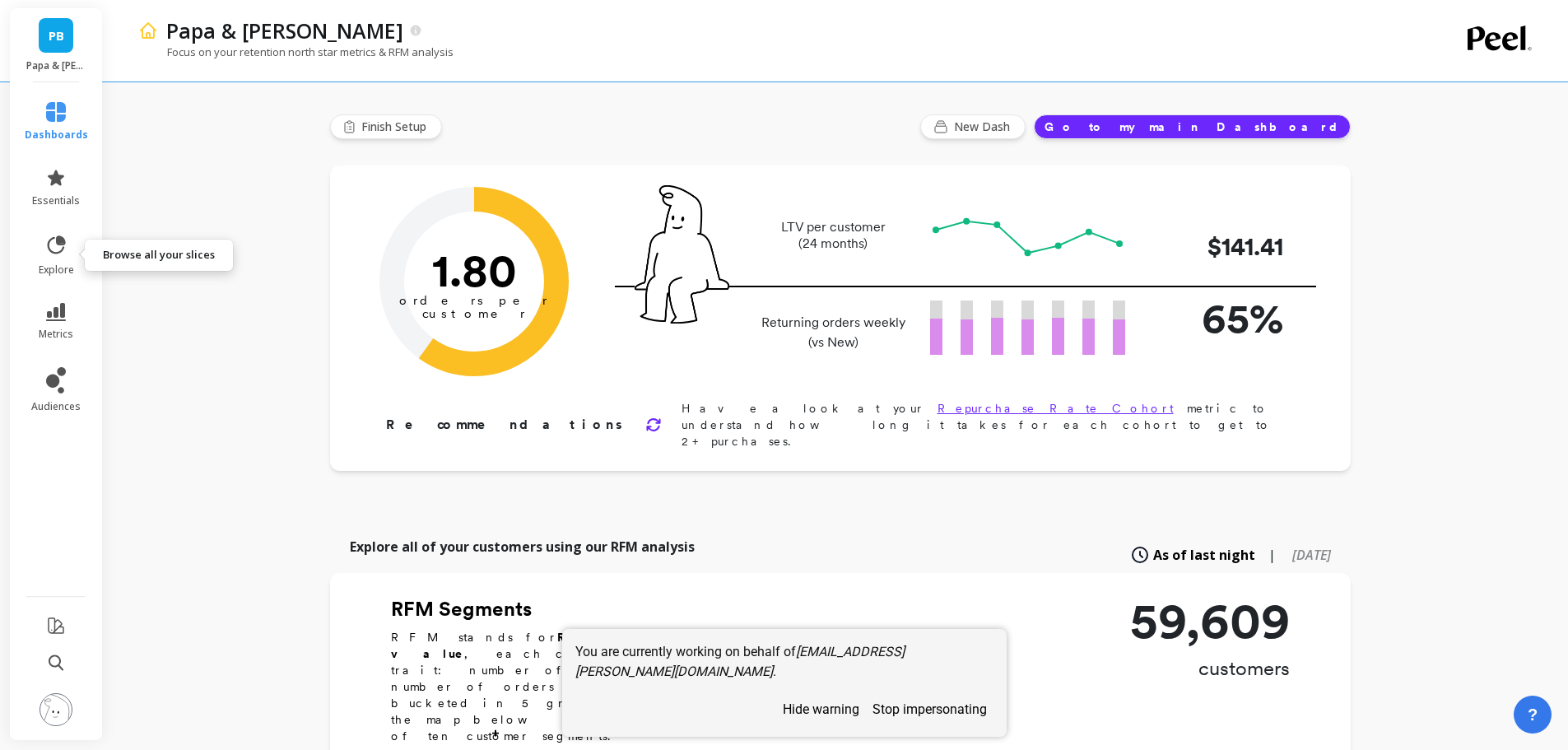
click at [60, 248] on icon at bounding box center [56, 246] width 23 height 23
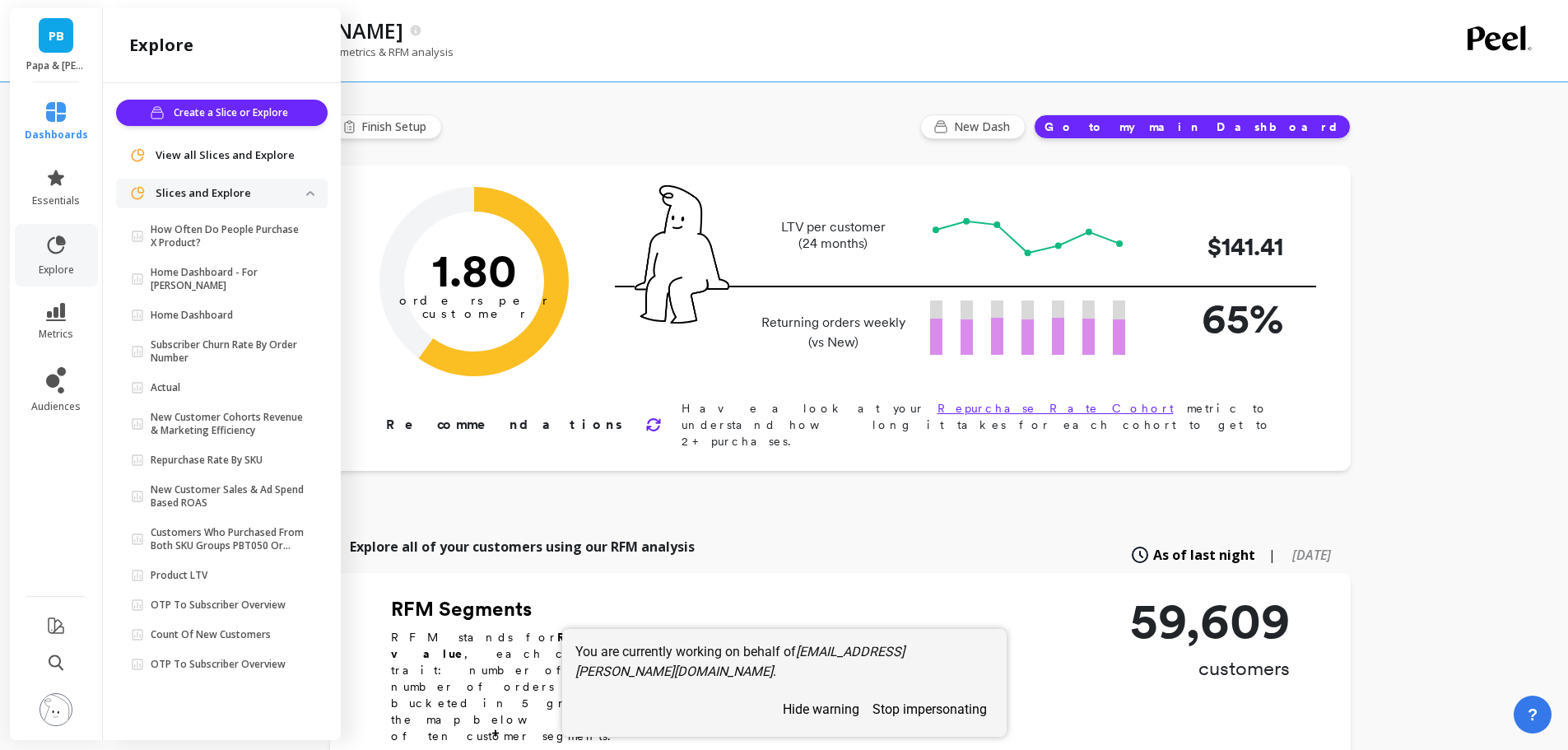
click at [228, 276] on p "Home Dashboard - For [PERSON_NAME]" at bounding box center [228, 279] width 155 height 27
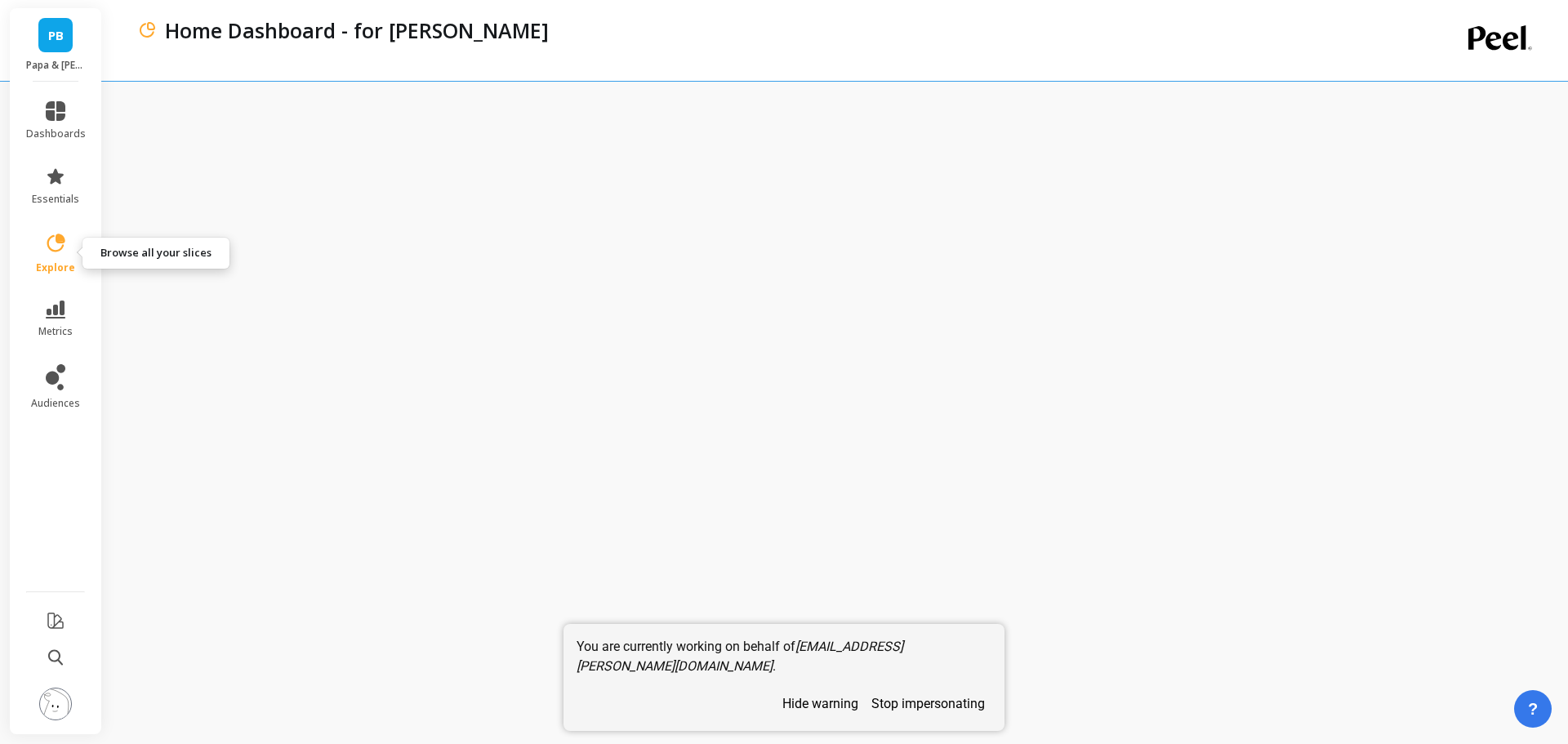
click at [53, 263] on span "explore" at bounding box center [55, 267] width 39 height 13
click at [539, 70] on div "Home Dashboard - for [PERSON_NAME]" at bounding box center [770, 40] width 1264 height 81
click at [56, 252] on icon at bounding box center [56, 242] width 18 height 18
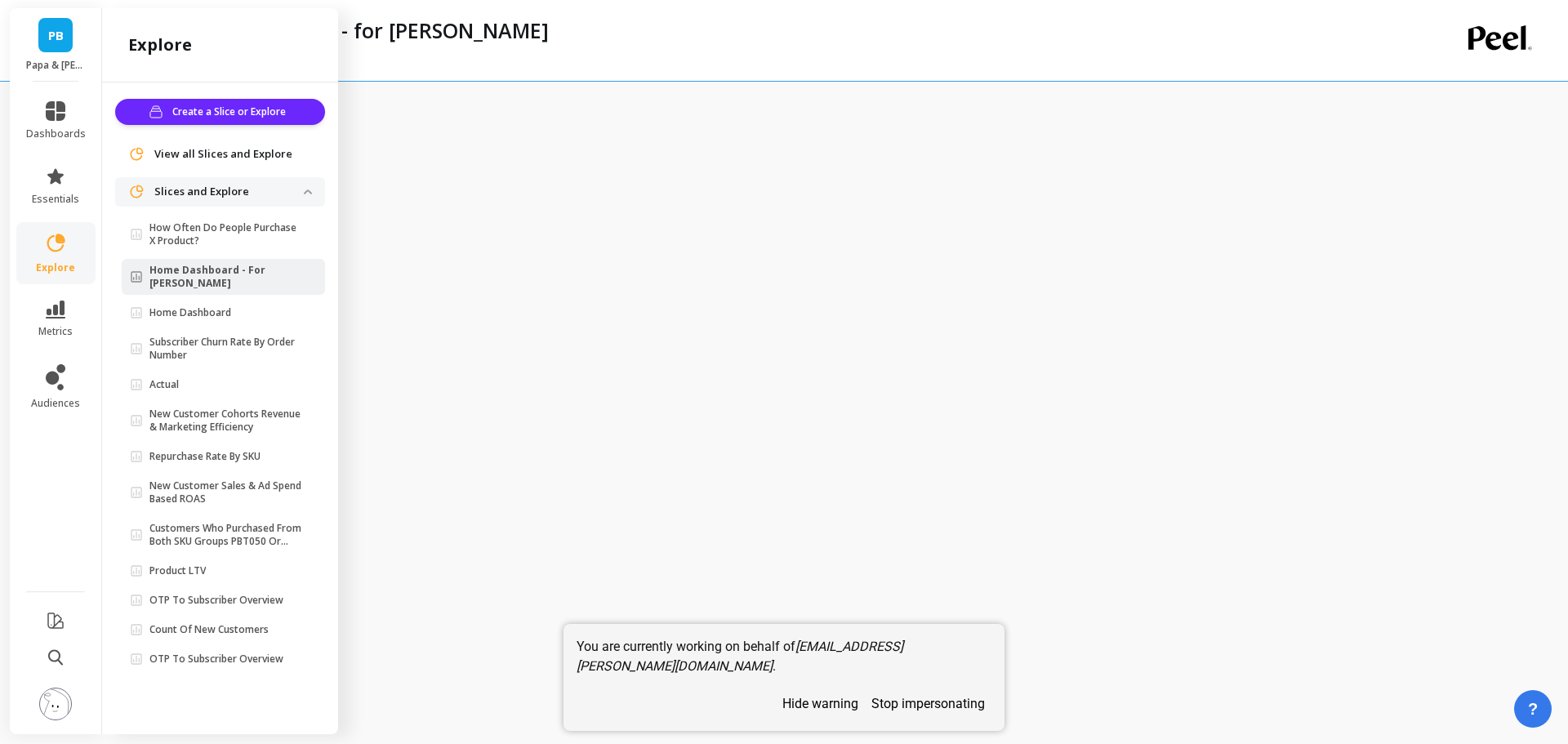
click at [595, 42] on div "Home Dashboard - for [PERSON_NAME]" at bounding box center [779, 31] width 1245 height 28
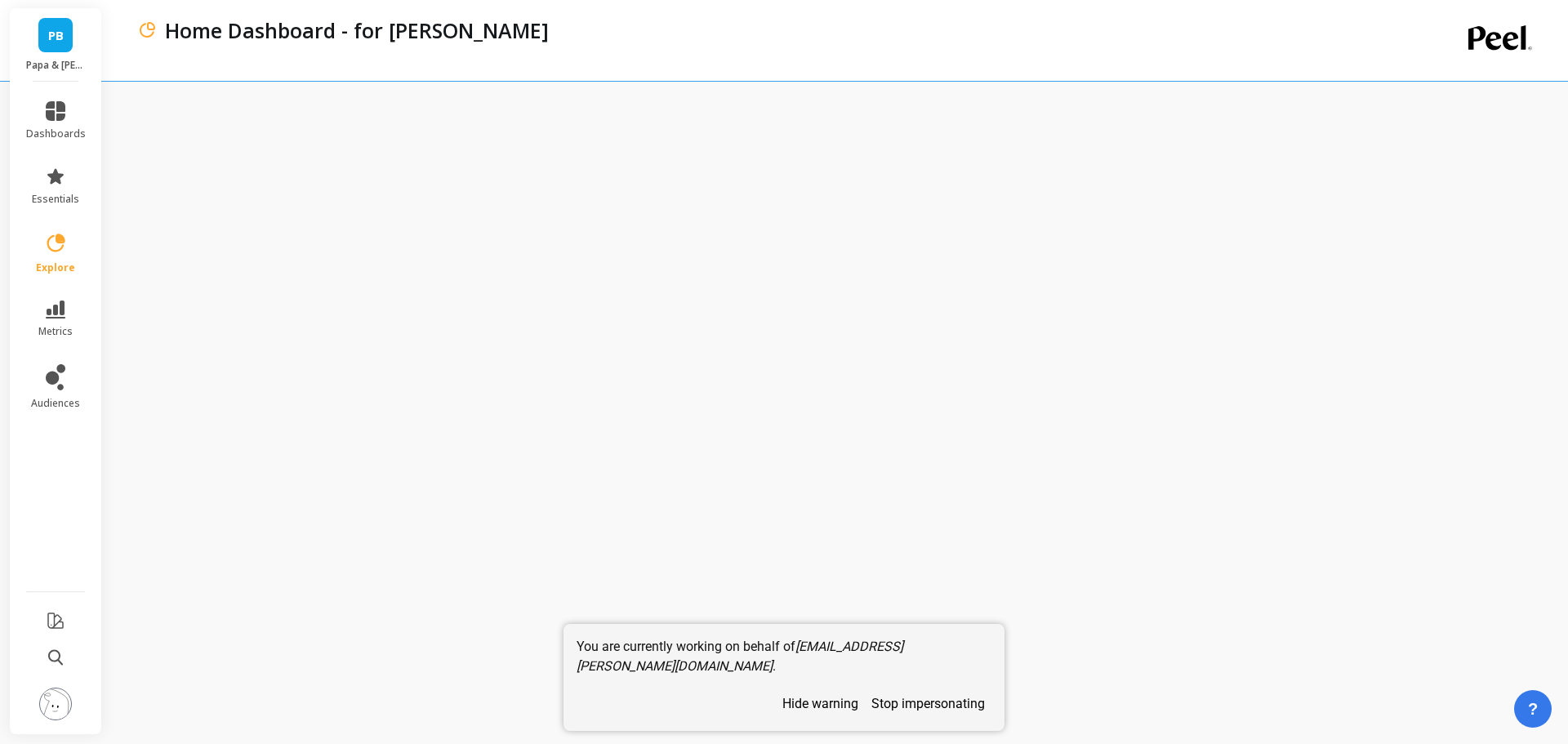
click at [922, 705] on button "stop impersonating" at bounding box center [928, 703] width 126 height 29
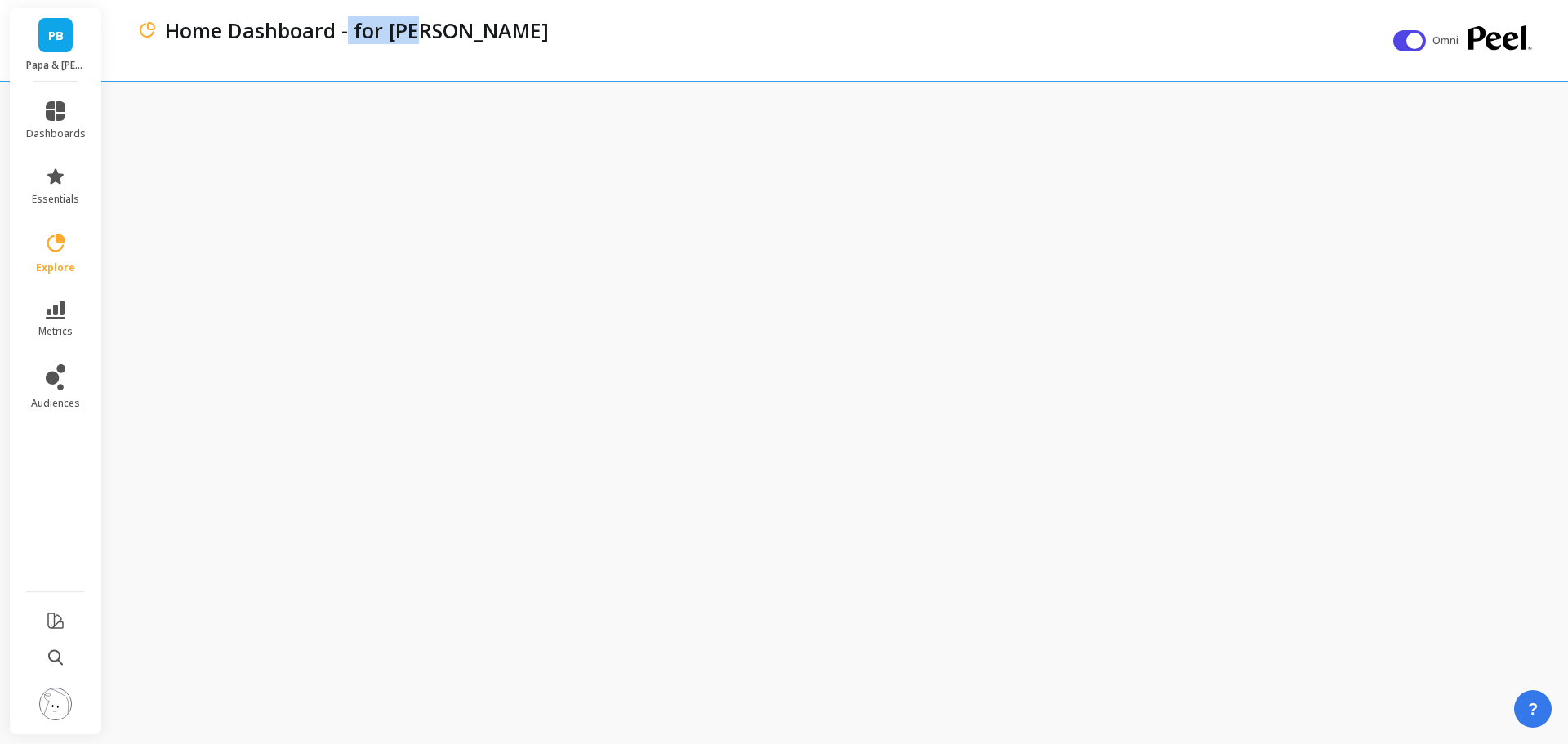
click at [423, 34] on p "Home Dashboard - for [PERSON_NAME]" at bounding box center [357, 31] width 384 height 28
click at [73, 251] on link "explore" at bounding box center [56, 253] width 60 height 42
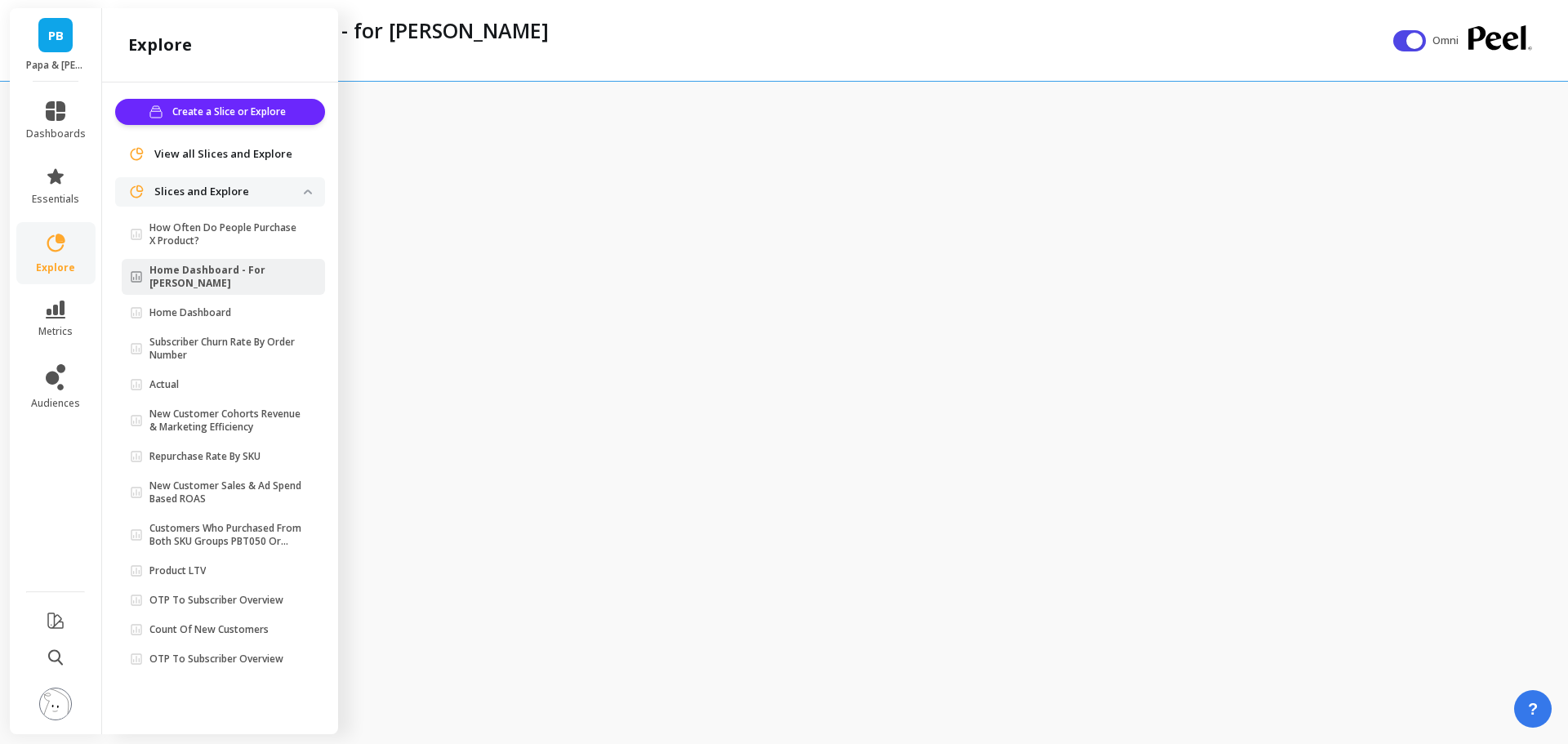
click at [231, 306] on p "Home Dashboard" at bounding box center [189, 312] width 82 height 13
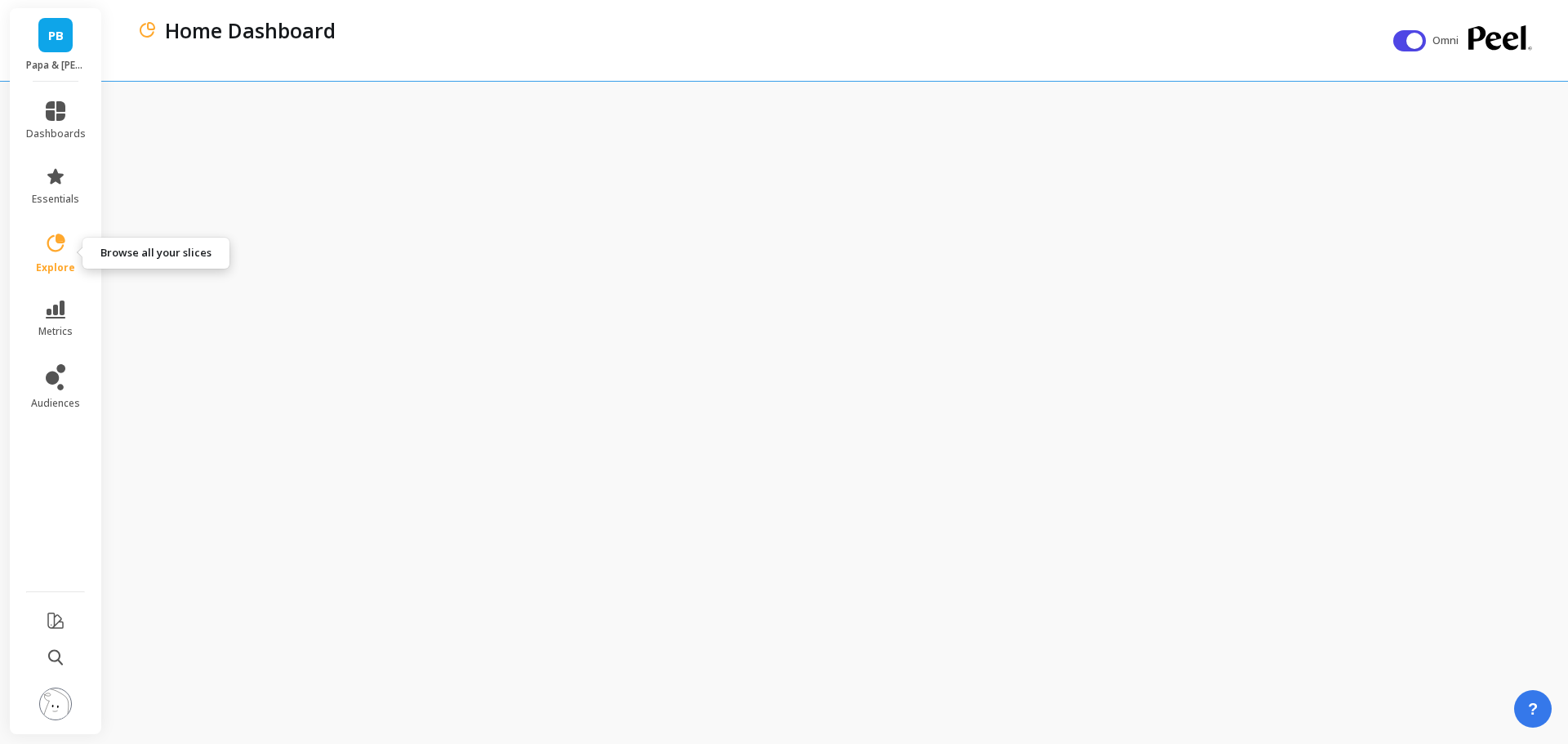
click at [60, 251] on icon at bounding box center [55, 244] width 23 height 23
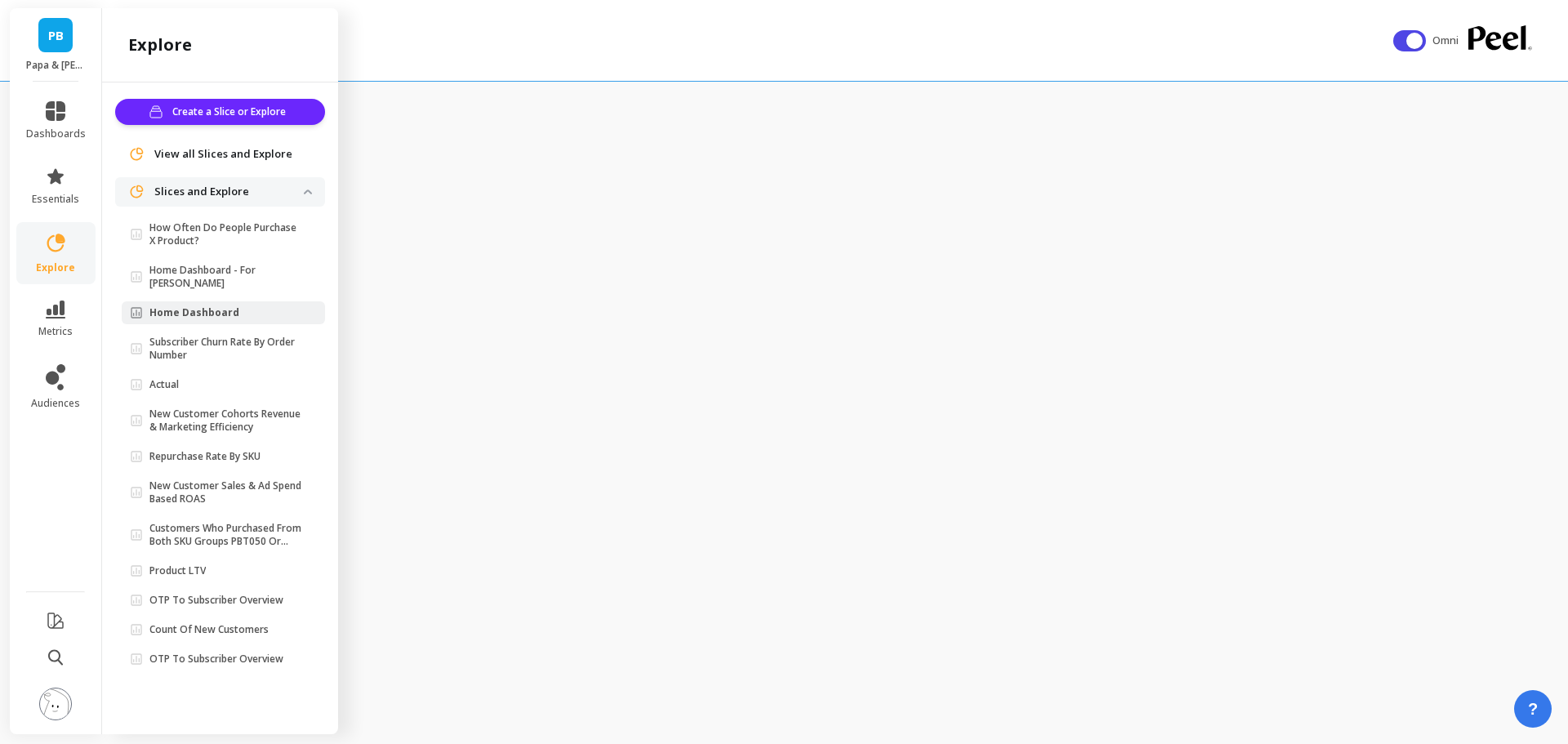
click at [250, 273] on p "Home Dashboard - For Sami" at bounding box center [226, 277] width 154 height 26
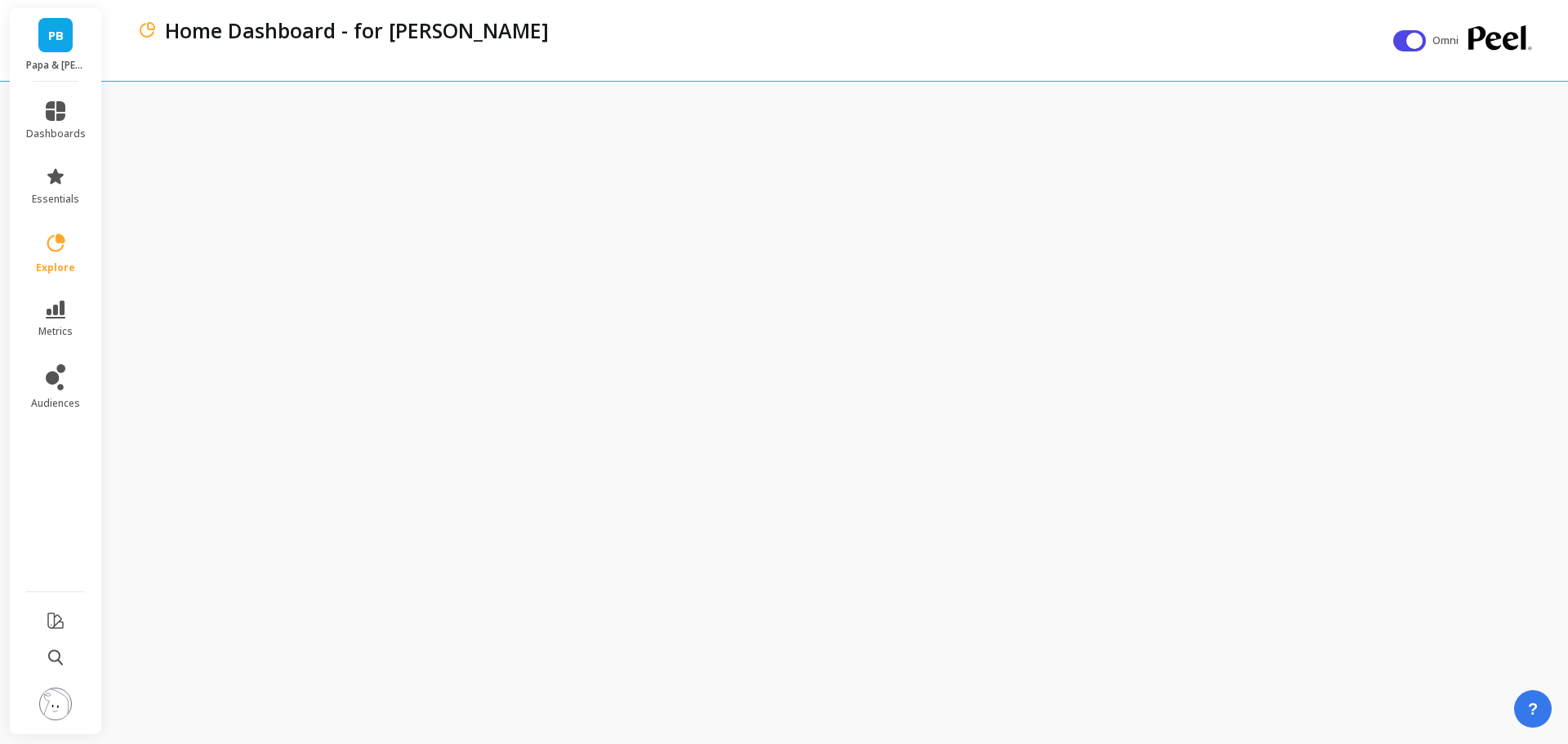
click at [73, 252] on link "explore" at bounding box center [56, 253] width 60 height 42
click at [527, 36] on div "Home Dashboard - for Sami" at bounding box center [775, 31] width 1236 height 28
click at [415, 28] on p "Home Dashboard - for Sami" at bounding box center [357, 31] width 384 height 28
click at [414, 28] on p "Home Dashboard - for Sami" at bounding box center [357, 31] width 384 height 28
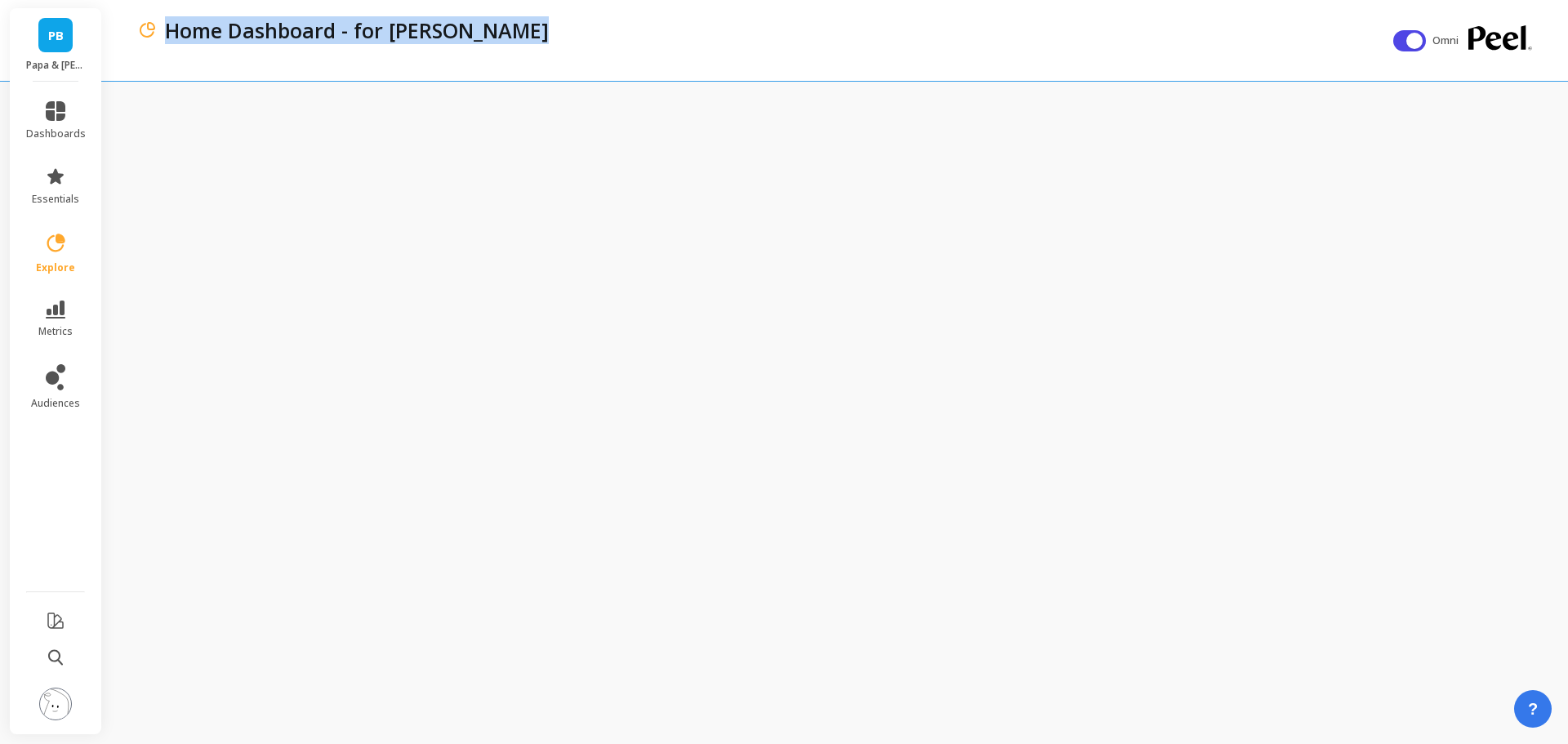
click at [415, 28] on p "Home Dashboard - for Sami" at bounding box center [357, 31] width 384 height 28
copy div "Home Dashboard - for Sami"
click at [518, 53] on div "Home Dashboard - for Sami" at bounding box center [765, 40] width 1256 height 81
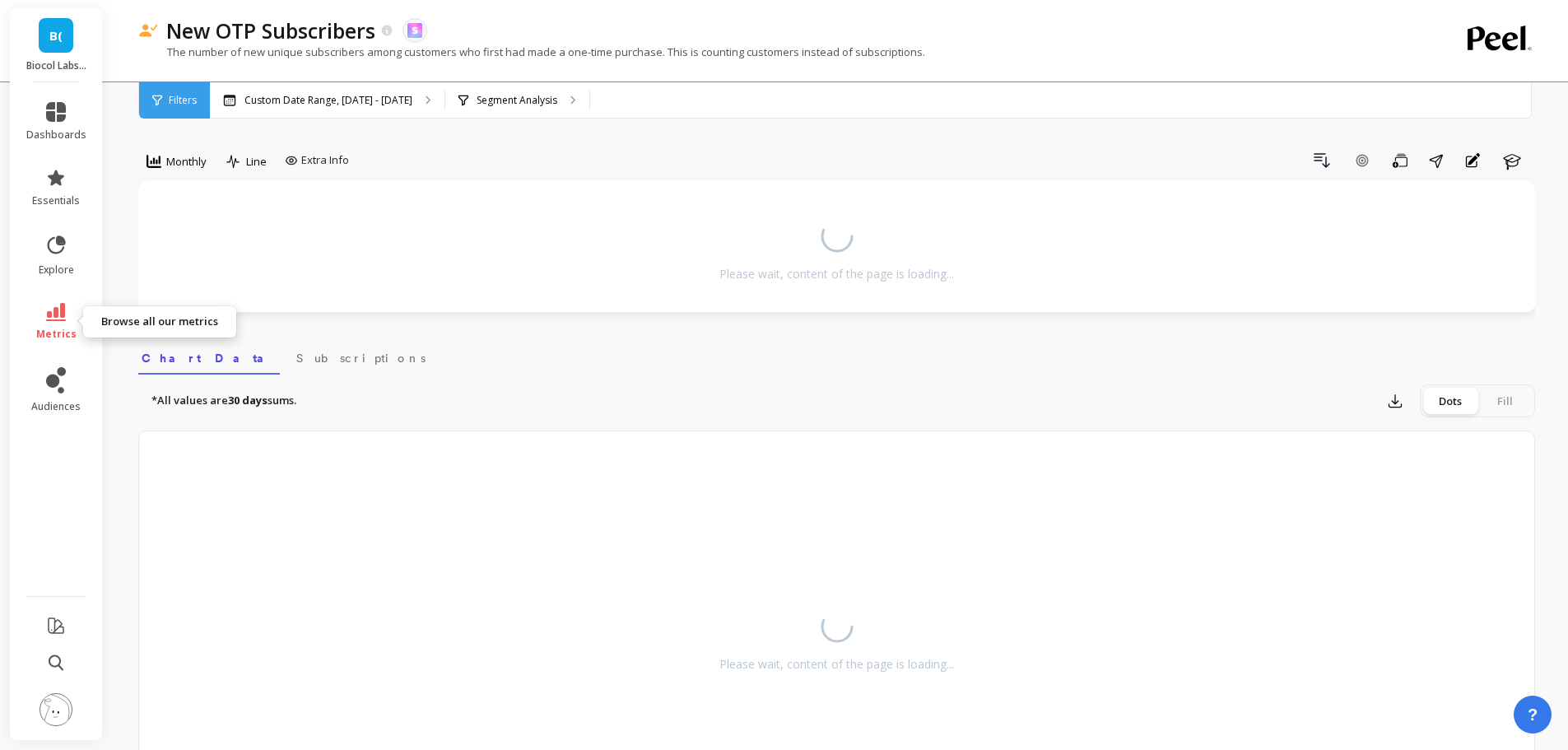
click at [63, 314] on icon at bounding box center [56, 312] width 19 height 18
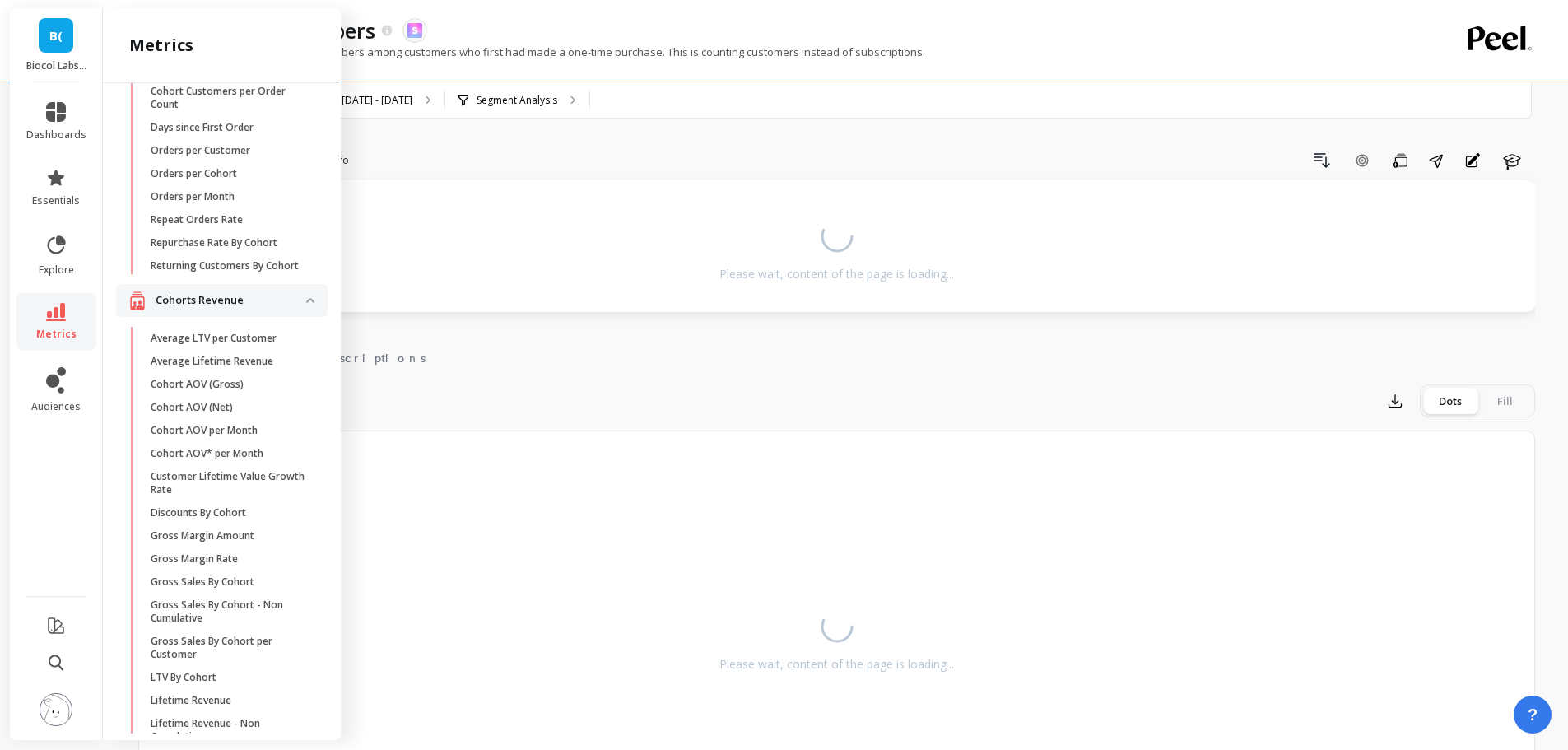
scroll to position [269, 0]
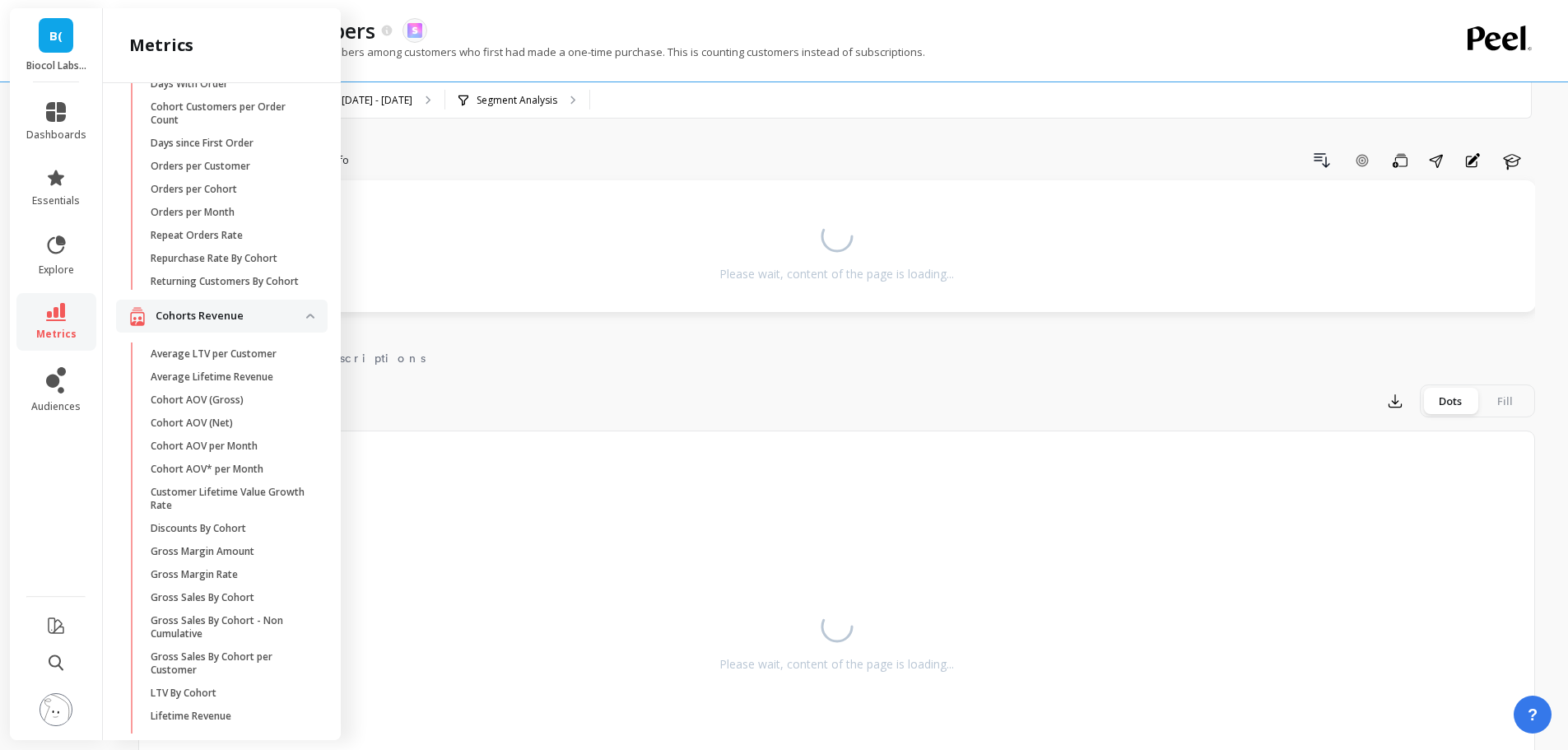
click at [226, 242] on p "Repeat Orders Rate" at bounding box center [196, 235] width 92 height 13
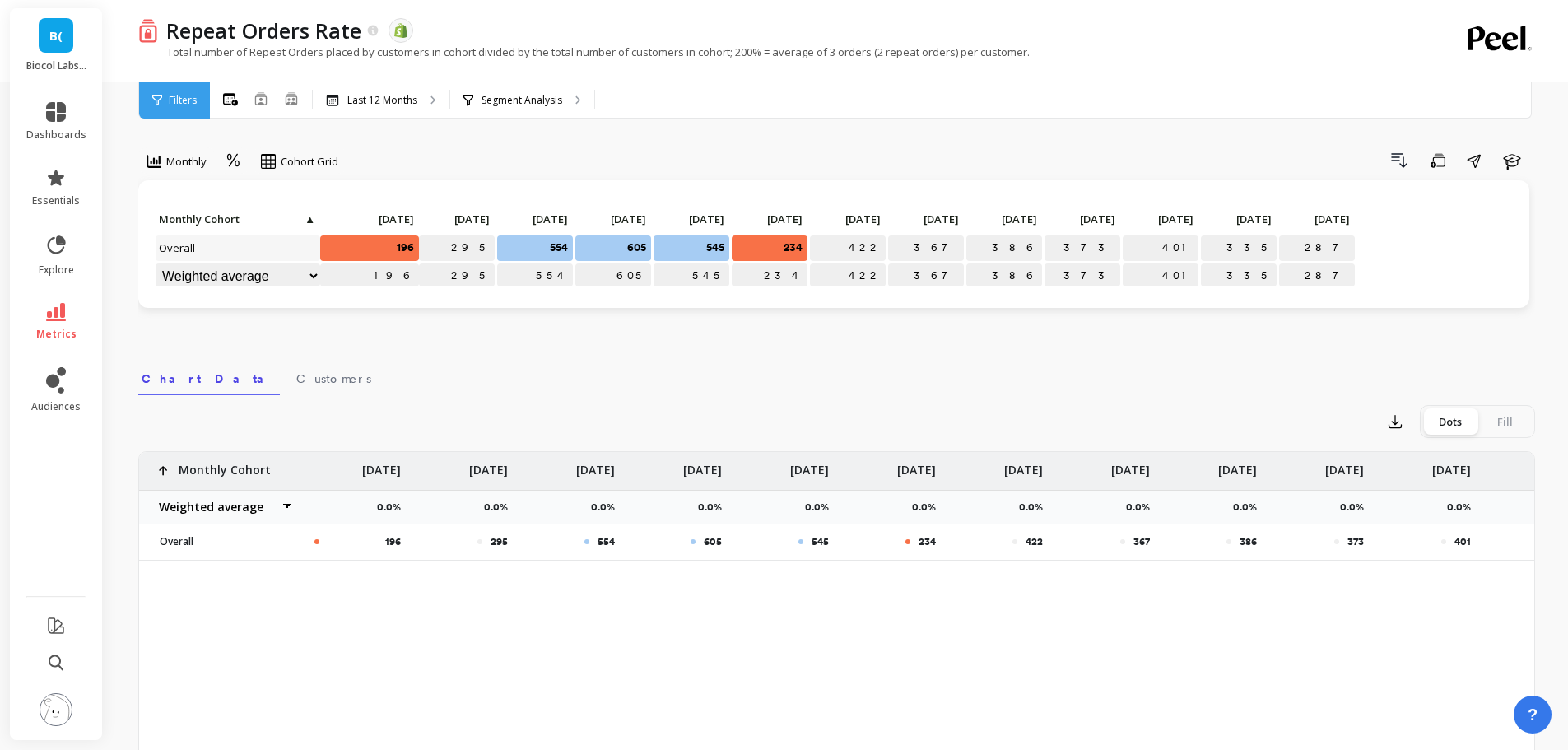
click at [52, 312] on icon at bounding box center [56, 312] width 19 height 18
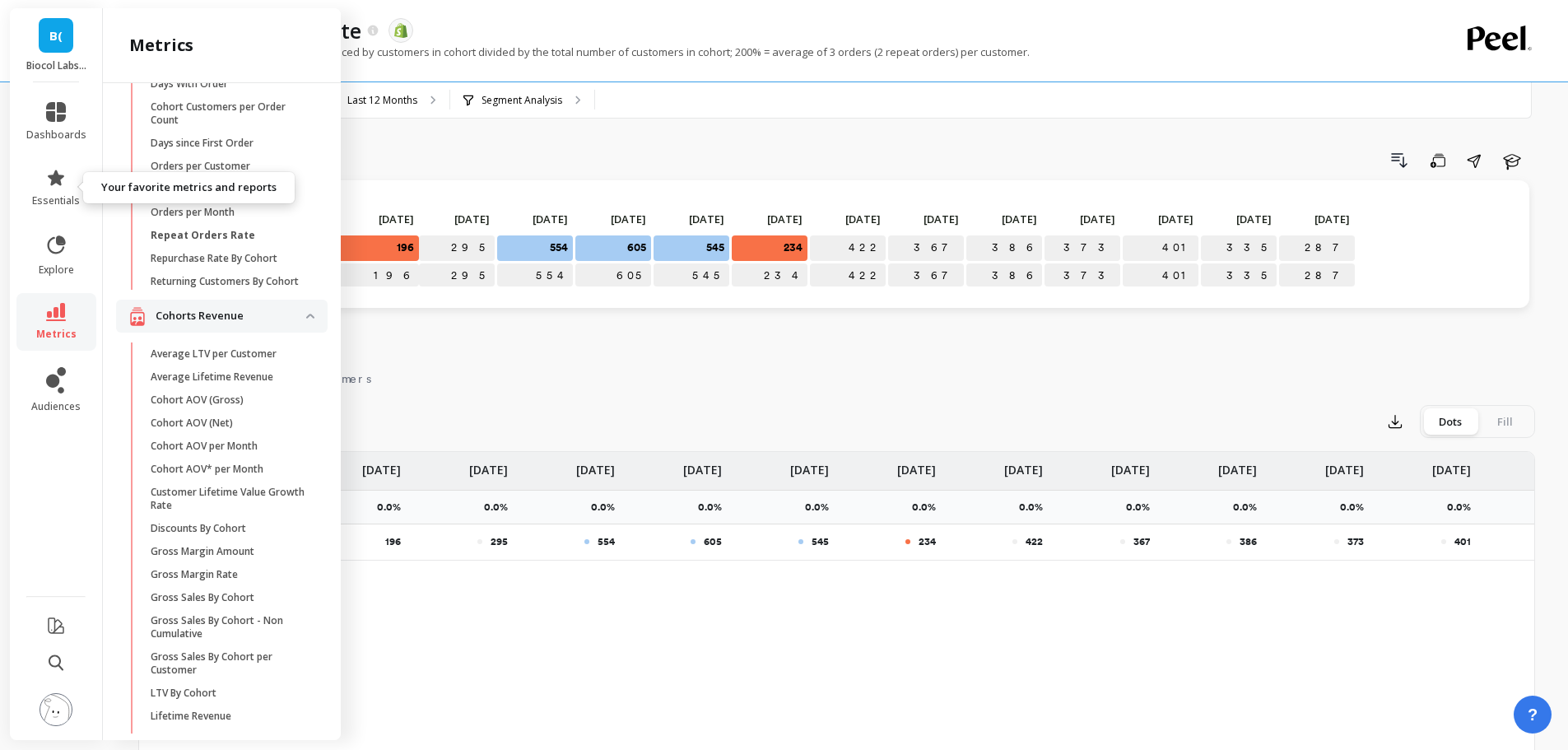
click at [56, 186] on icon at bounding box center [56, 178] width 19 height 19
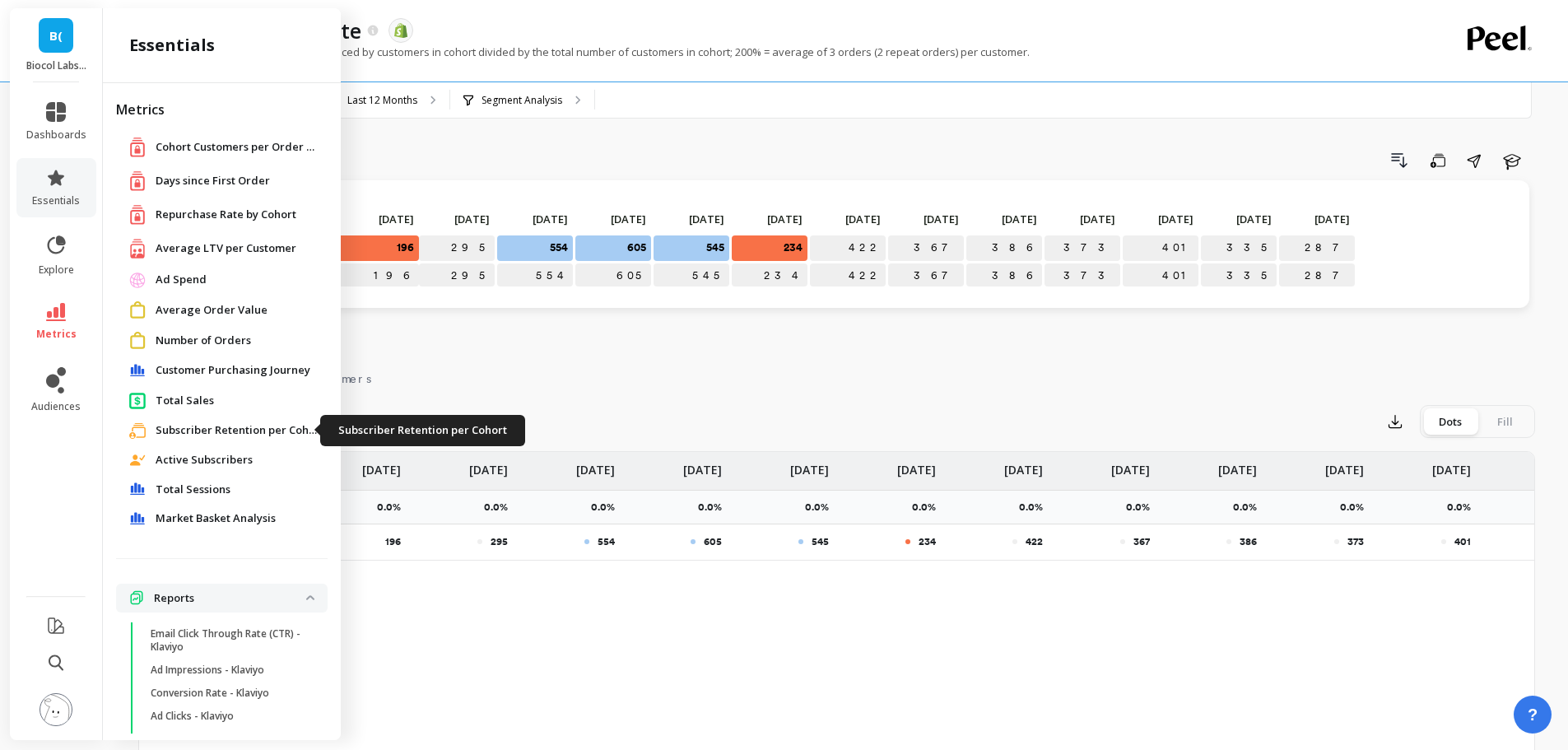
click at [250, 428] on span "Subscriber Retention per Cohort" at bounding box center [238, 430] width 164 height 17
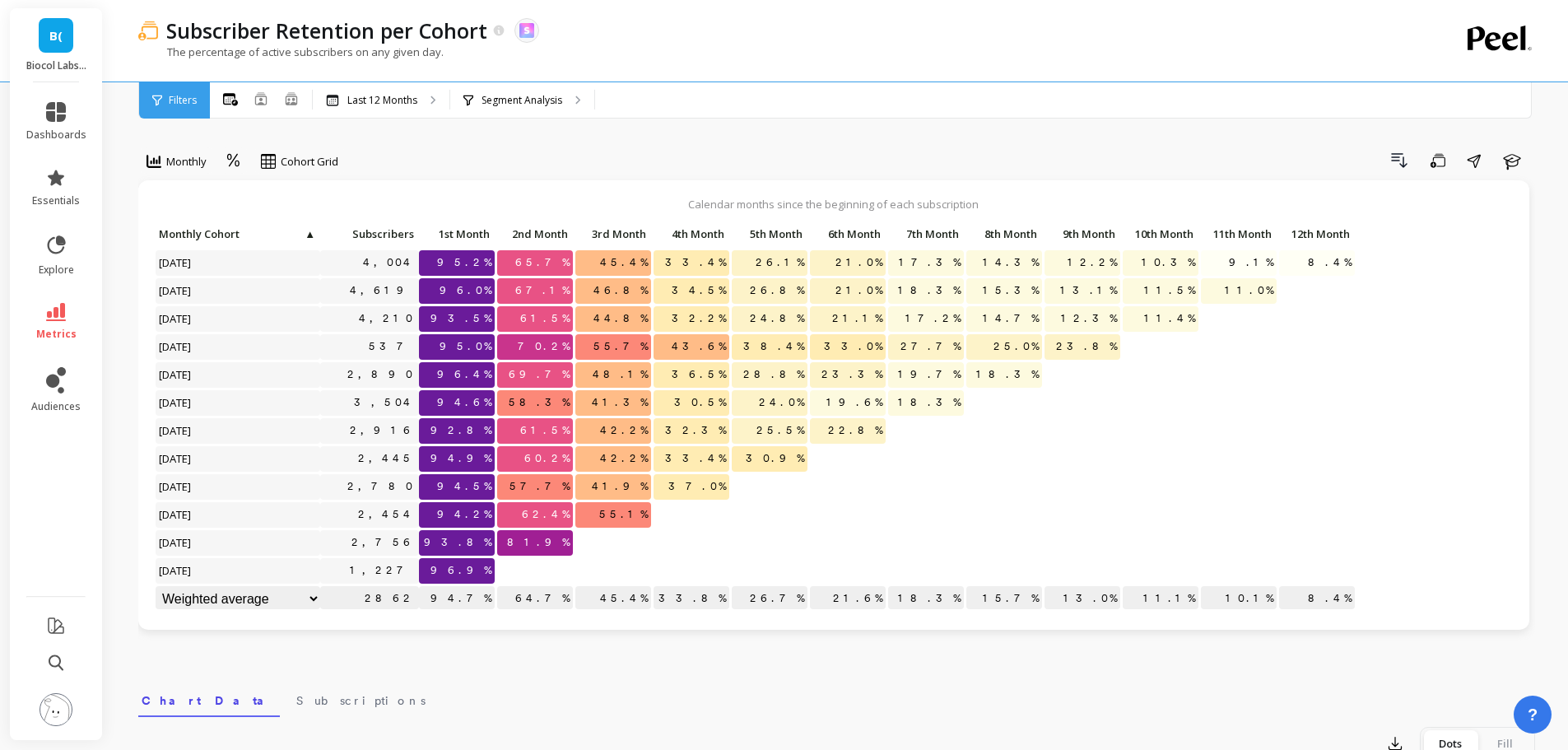
click at [543, 113] on div "Segment Analysis" at bounding box center [522, 100] width 144 height 36
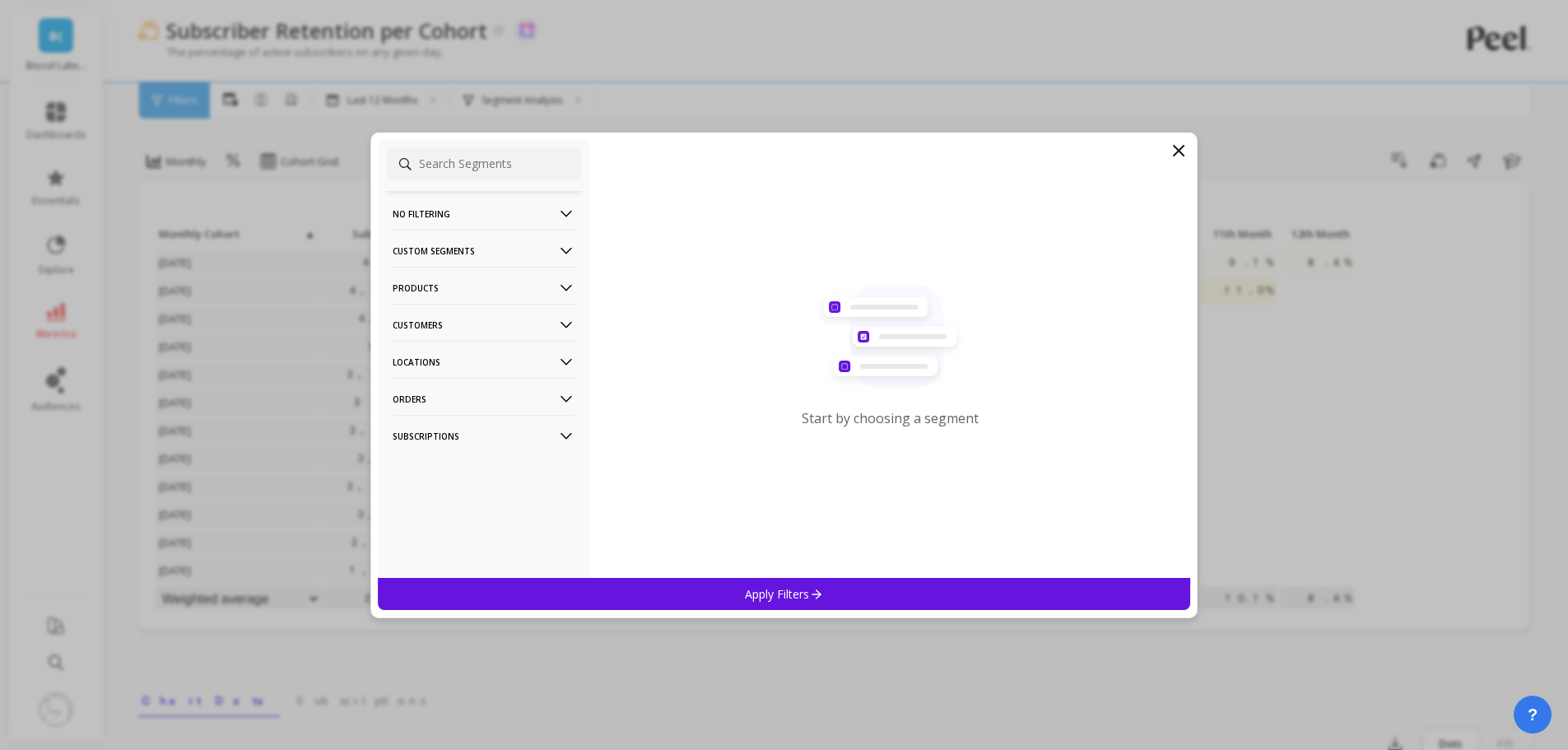
click at [431, 283] on p "Products" at bounding box center [483, 288] width 183 height 42
click at [439, 346] on p "Products" at bounding box center [417, 348] width 44 height 15
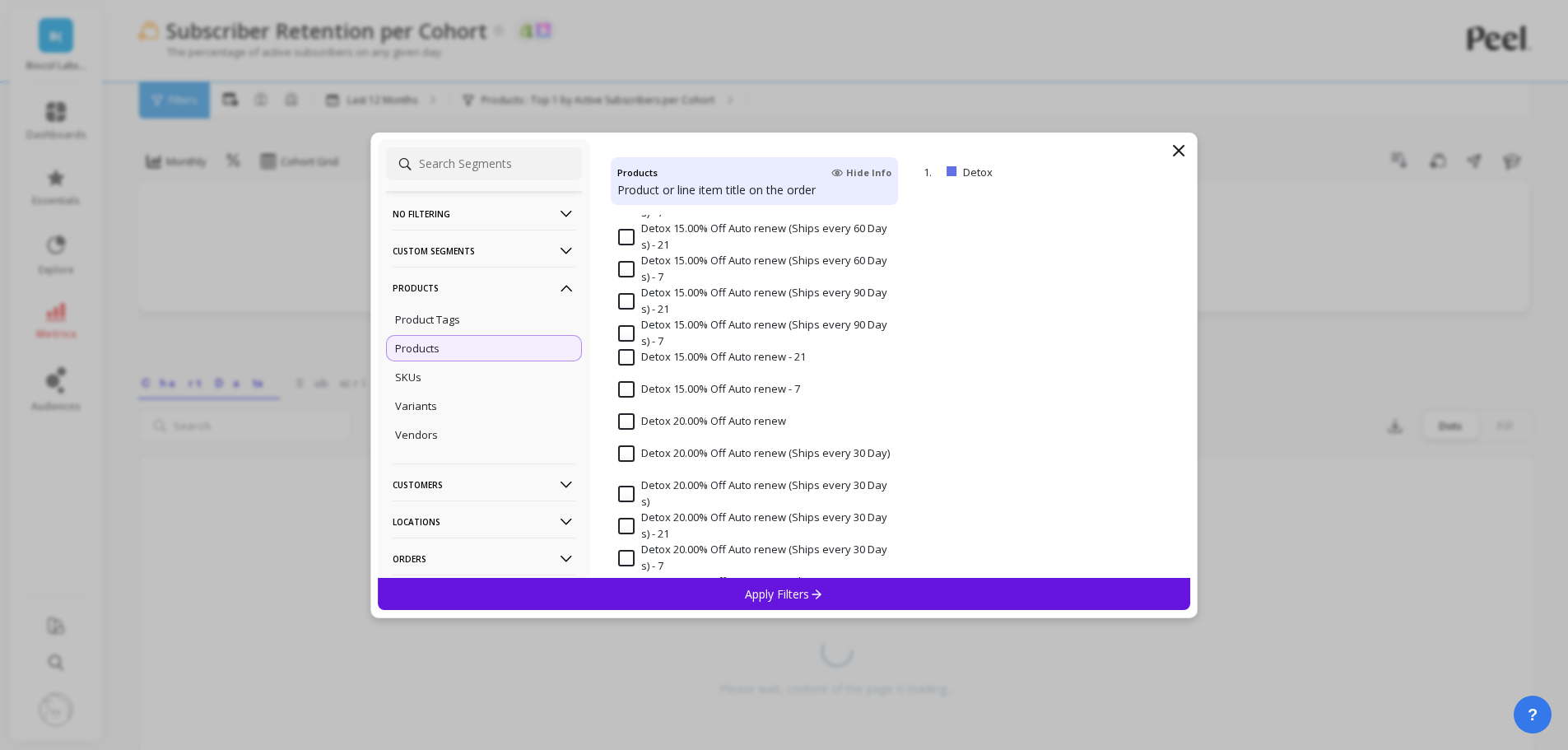
scroll to position [2387, 0]
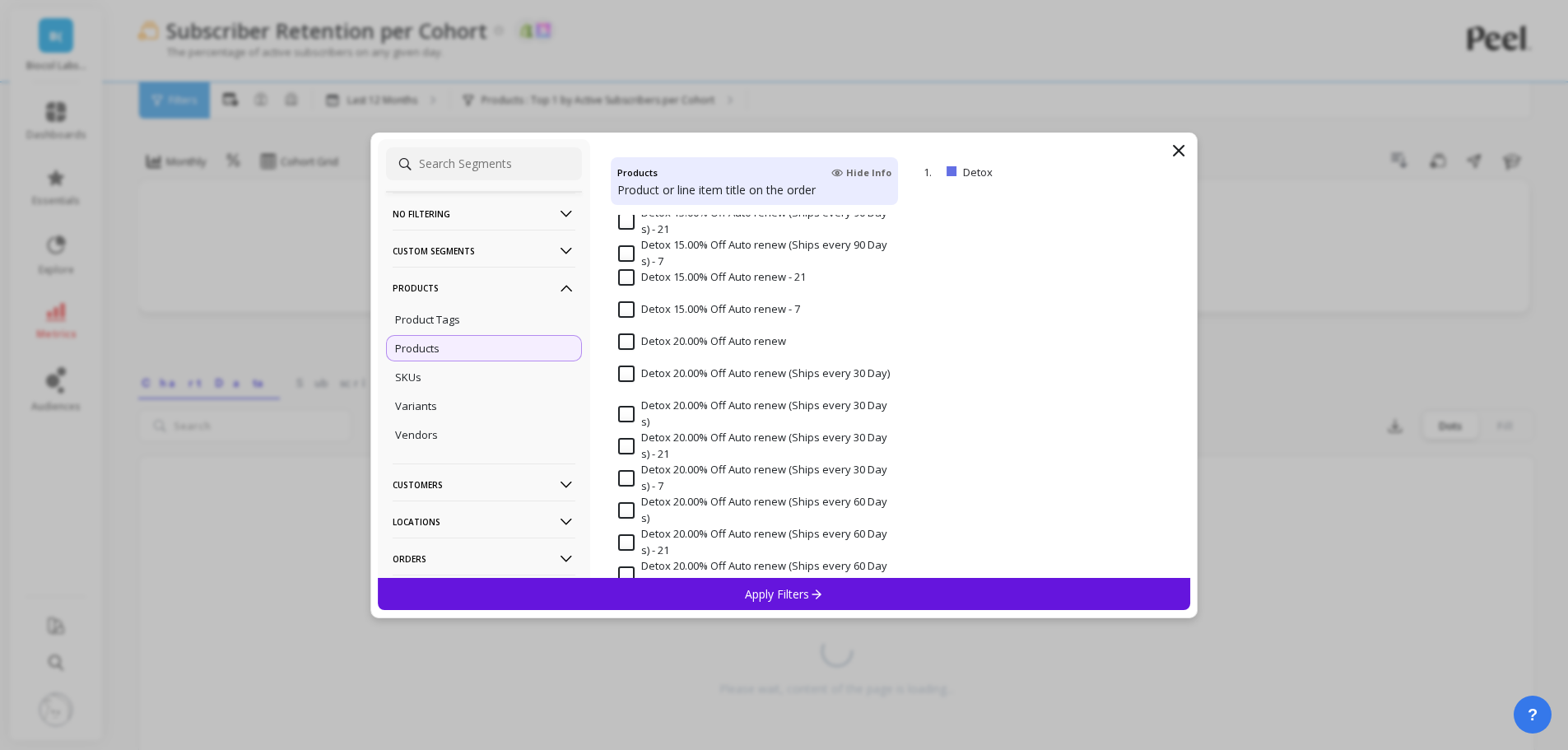
click at [494, 375] on div "SKUs" at bounding box center [484, 377] width 196 height 27
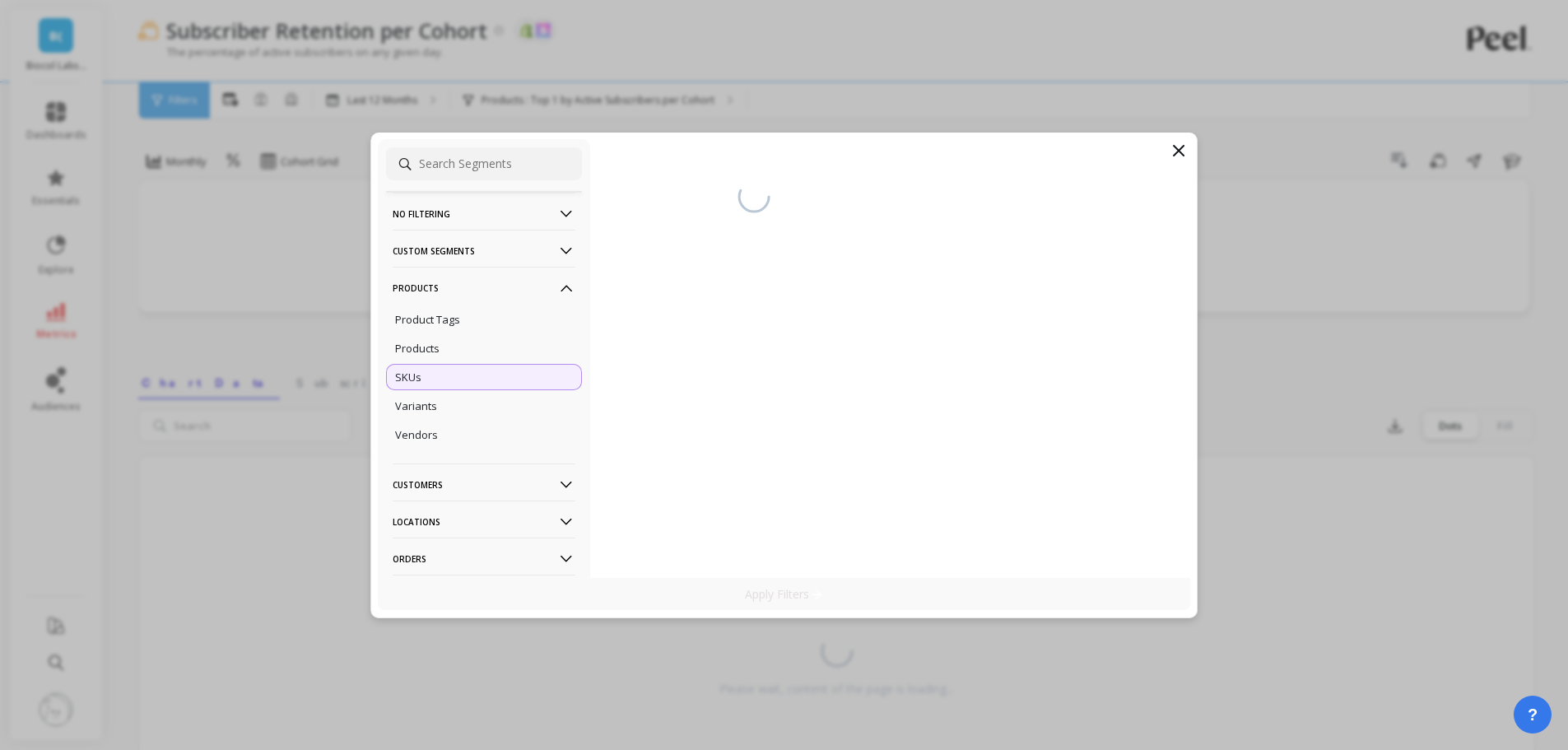
click at [498, 317] on div "Product Tags" at bounding box center [484, 320] width 196 height 27
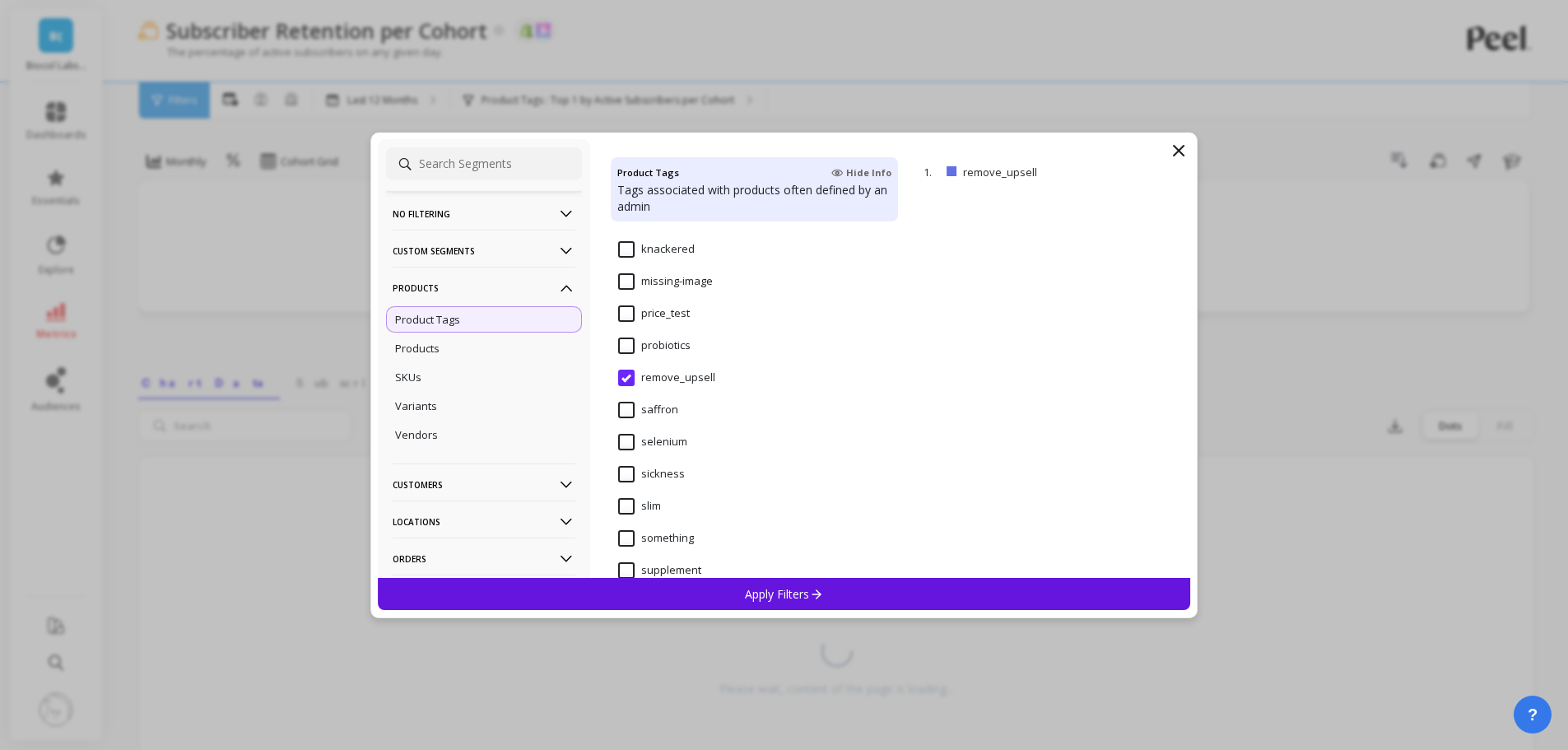
scroll to position [1317, 0]
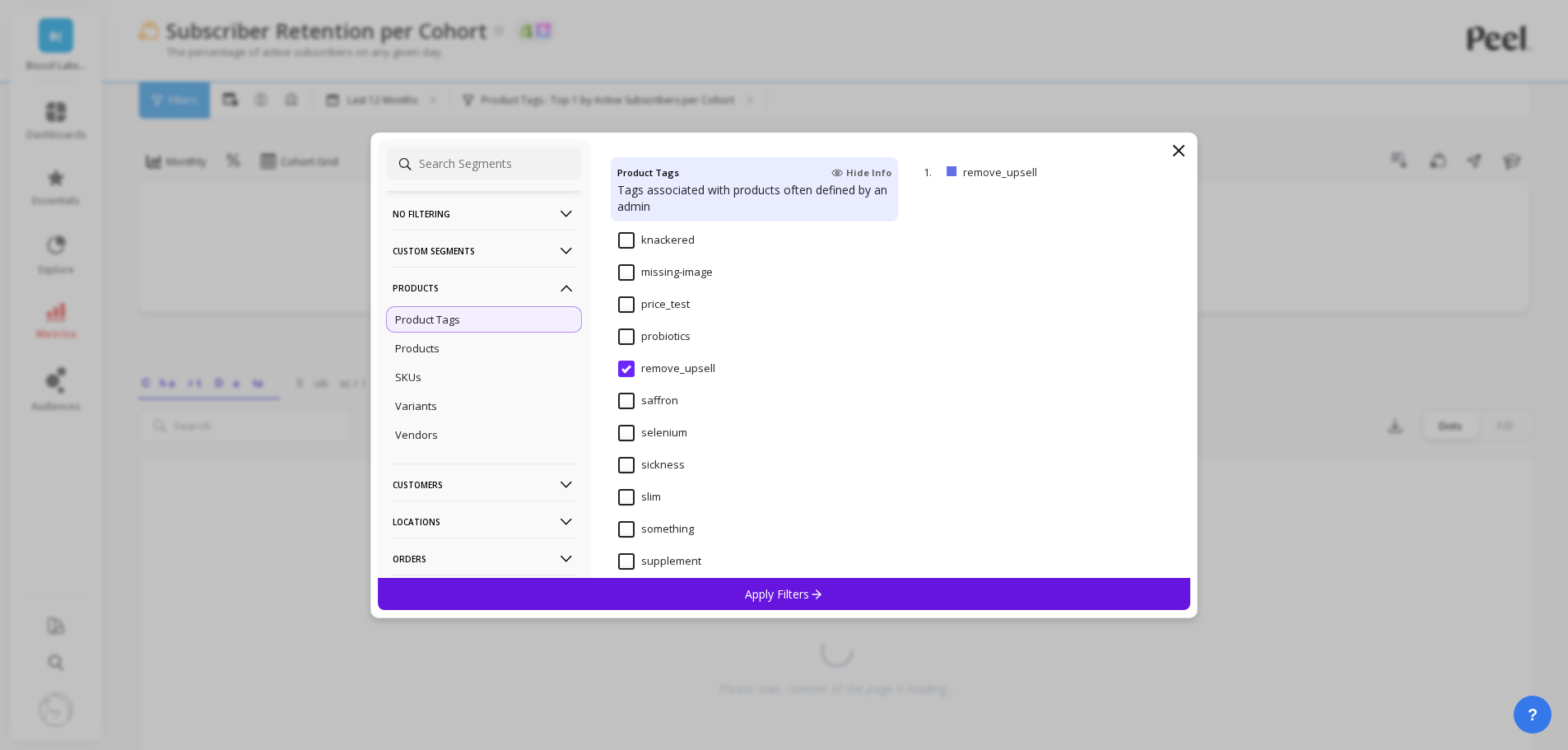
click at [431, 397] on div "Variants" at bounding box center [484, 405] width 196 height 27
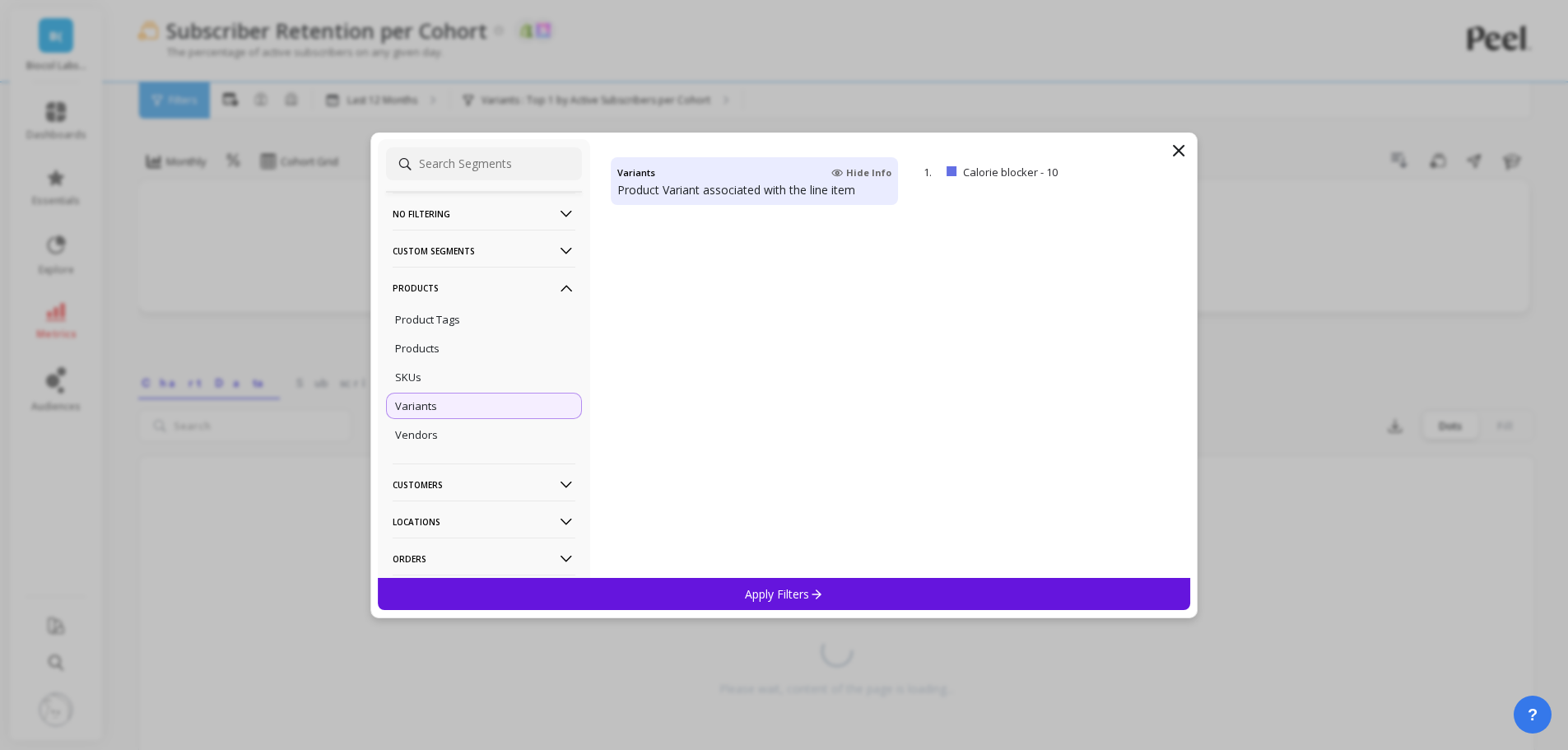
scroll to position [0, 0]
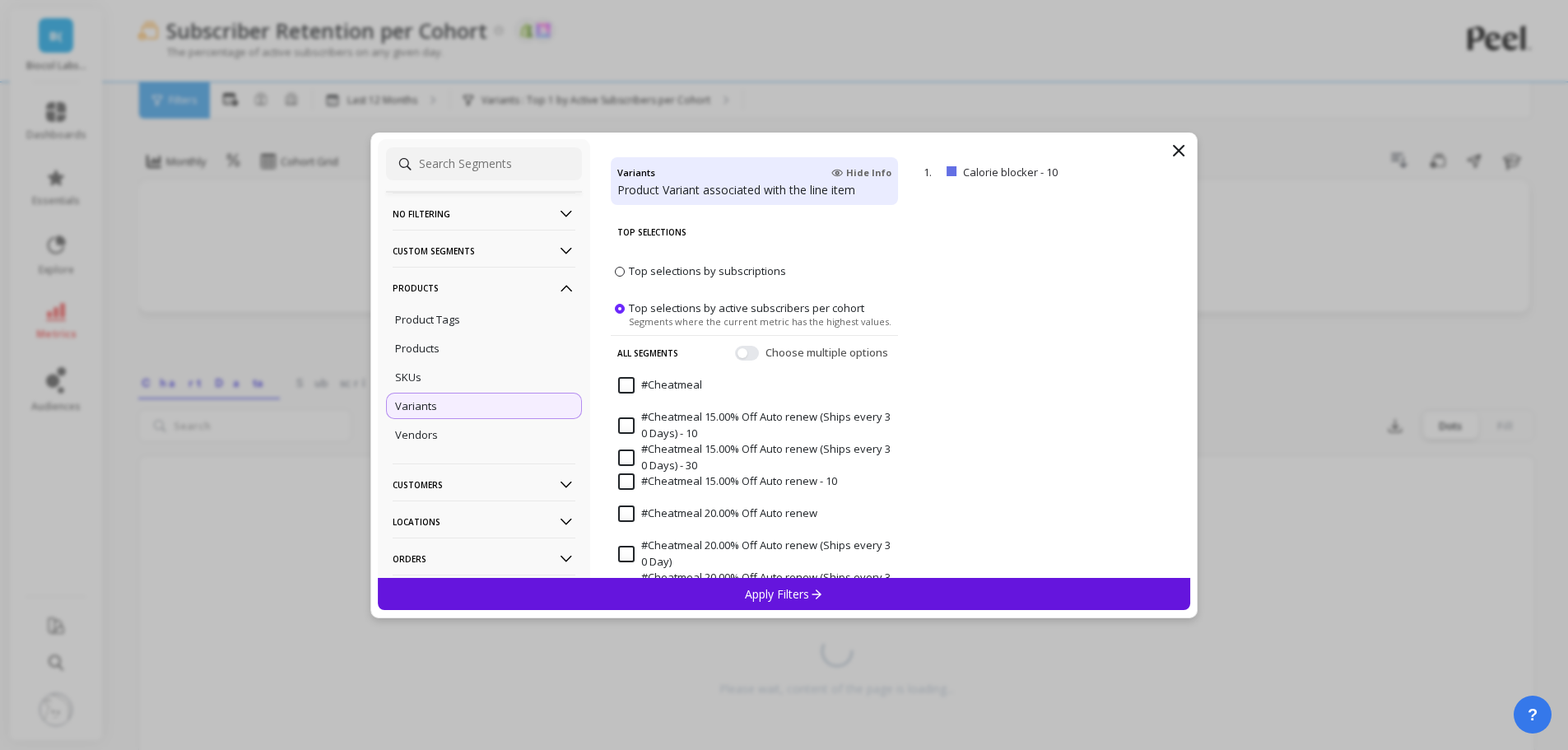
click at [464, 173] on input at bounding box center [484, 163] width 196 height 33
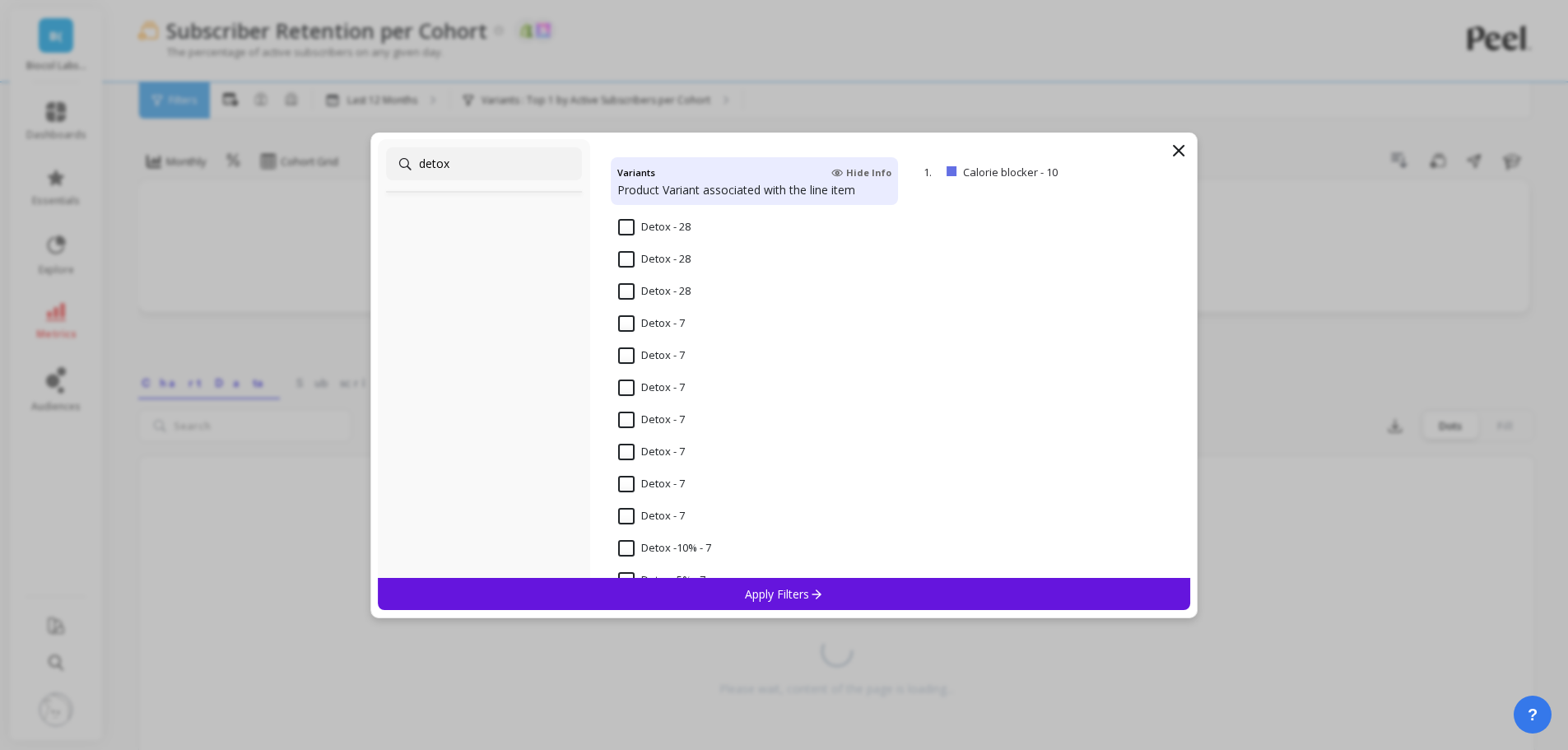
scroll to position [1835, 0]
type input "detox"
click at [629, 316] on input "Detox - 7" at bounding box center [651, 315] width 66 height 17
click at [632, 349] on input "Detox - 7" at bounding box center [651, 348] width 66 height 17
click at [629, 378] on input "Detox - 7" at bounding box center [651, 380] width 66 height 17
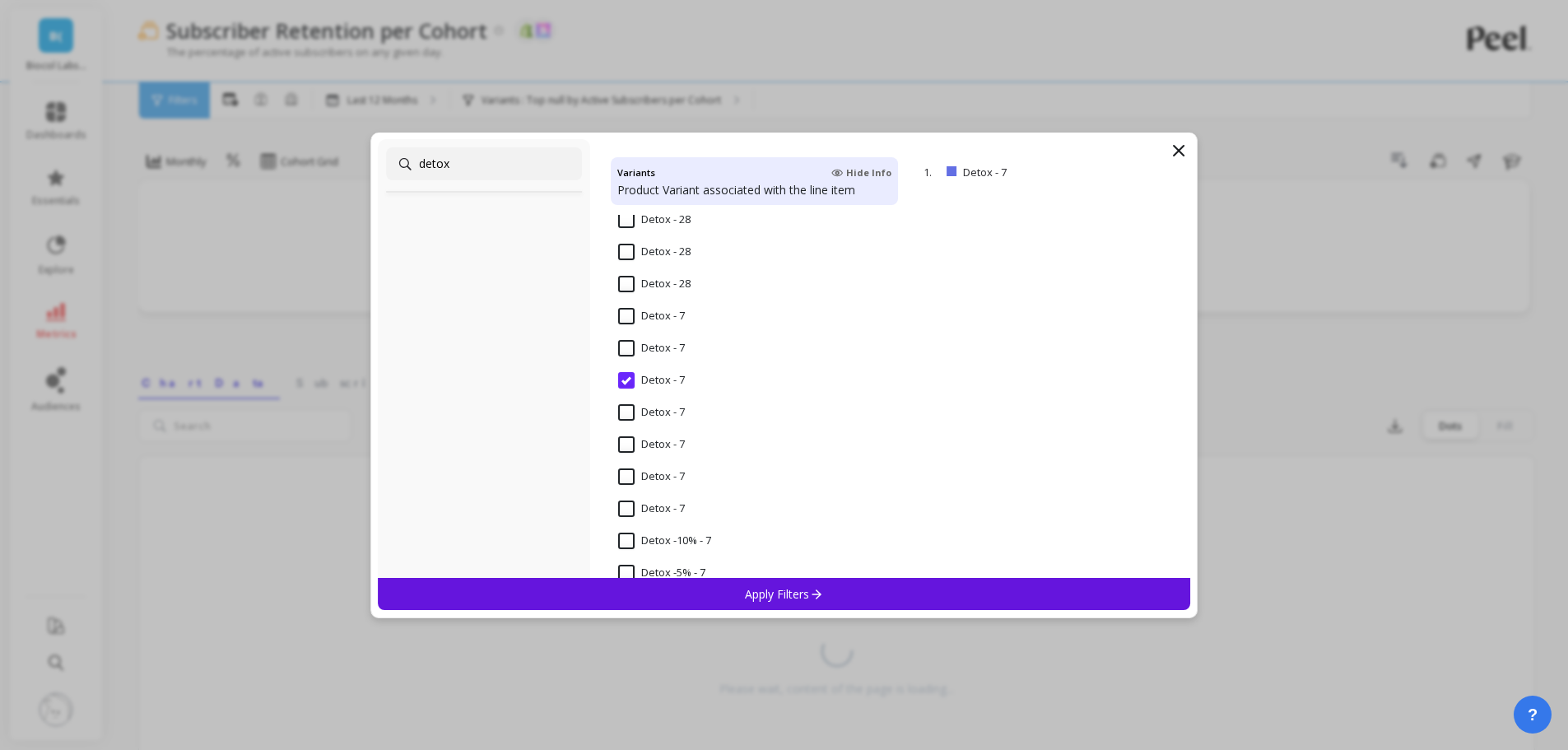
click at [625, 311] on input "Detox - 7" at bounding box center [651, 315] width 66 height 17
click at [785, 583] on div "Apply Filters" at bounding box center [784, 594] width 813 height 32
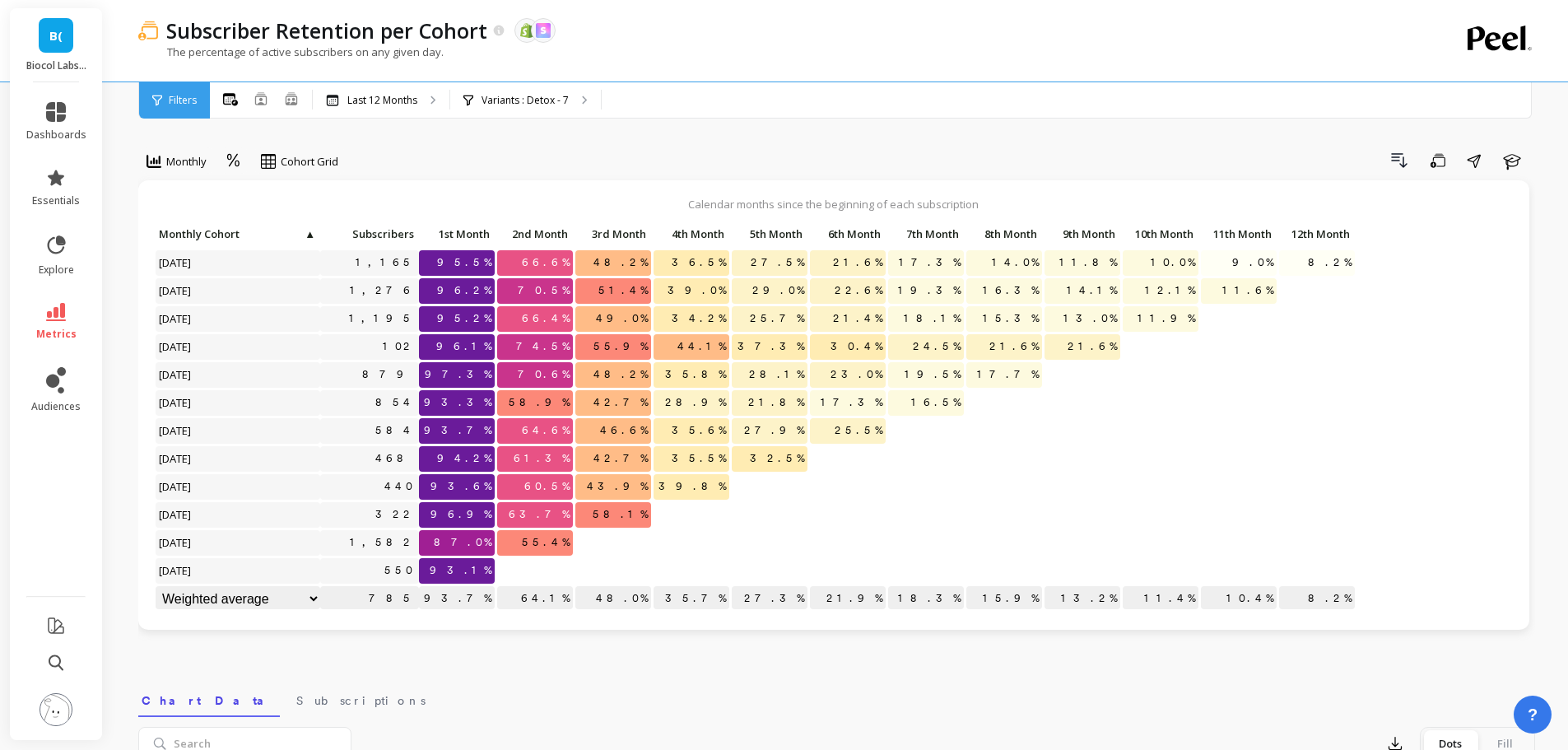
click at [509, 104] on p "Variants : Detox - 7" at bounding box center [525, 100] width 87 height 13
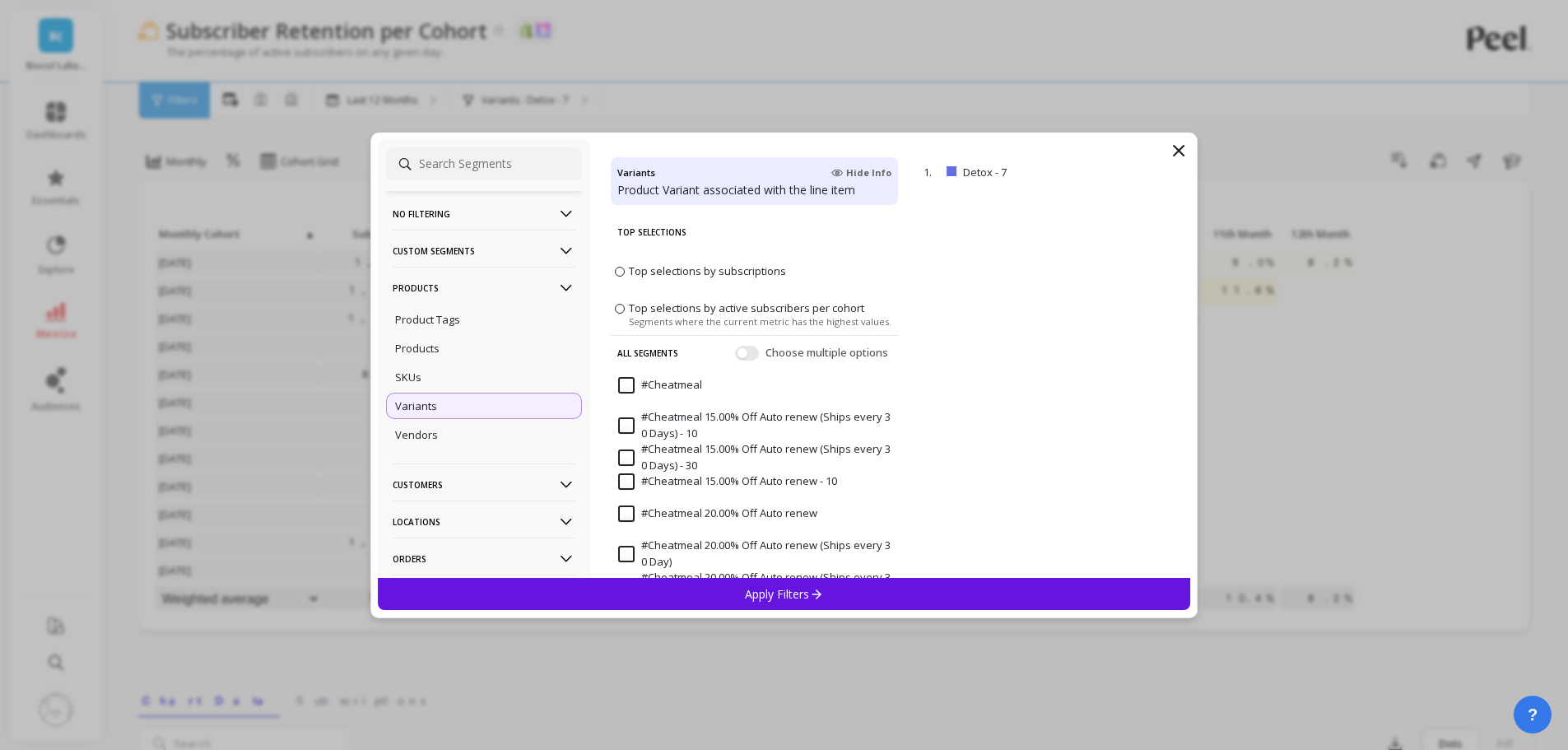
click at [448, 376] on div "SKUs" at bounding box center [484, 377] width 196 height 27
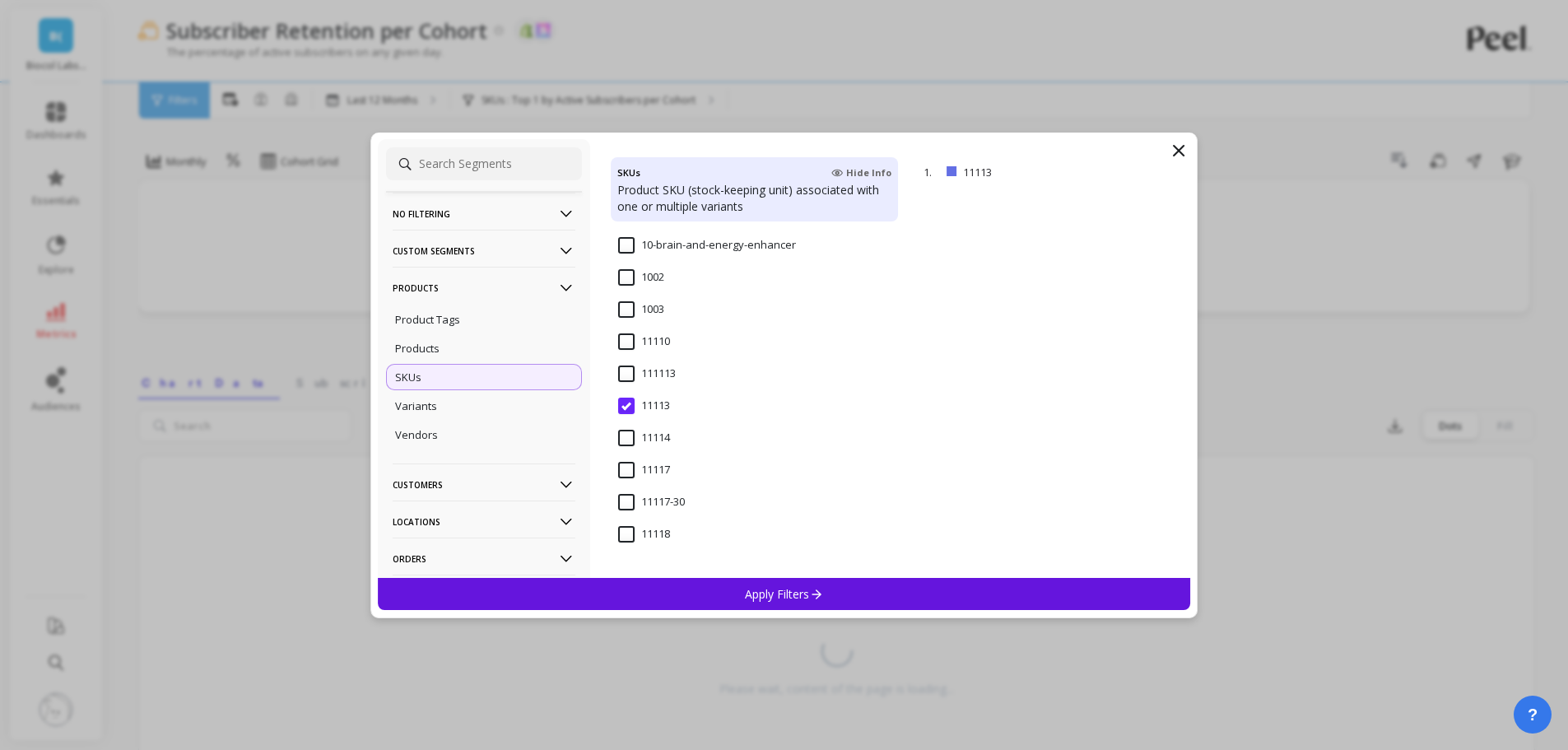
scroll to position [330, 0]
click at [0, 0] on p "remove" at bounding box center [0, 0] width 0 height 0
click at [656, 381] on input "1112" at bounding box center [641, 375] width 46 height 17
click at [801, 587] on p "Apply Filters" at bounding box center [784, 594] width 79 height 16
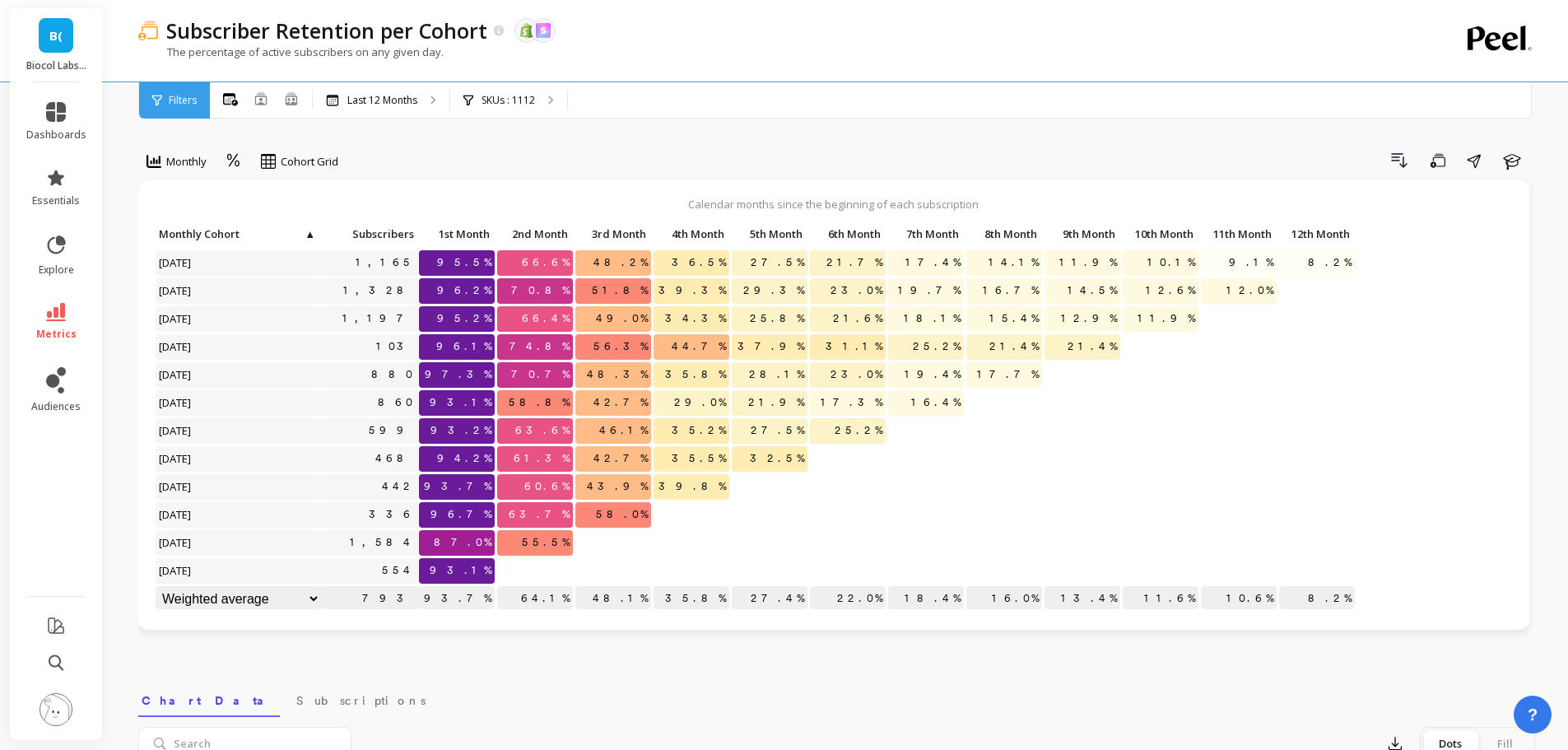
click at [524, 100] on p "SKUs : 1112" at bounding box center [508, 100] width 54 height 13
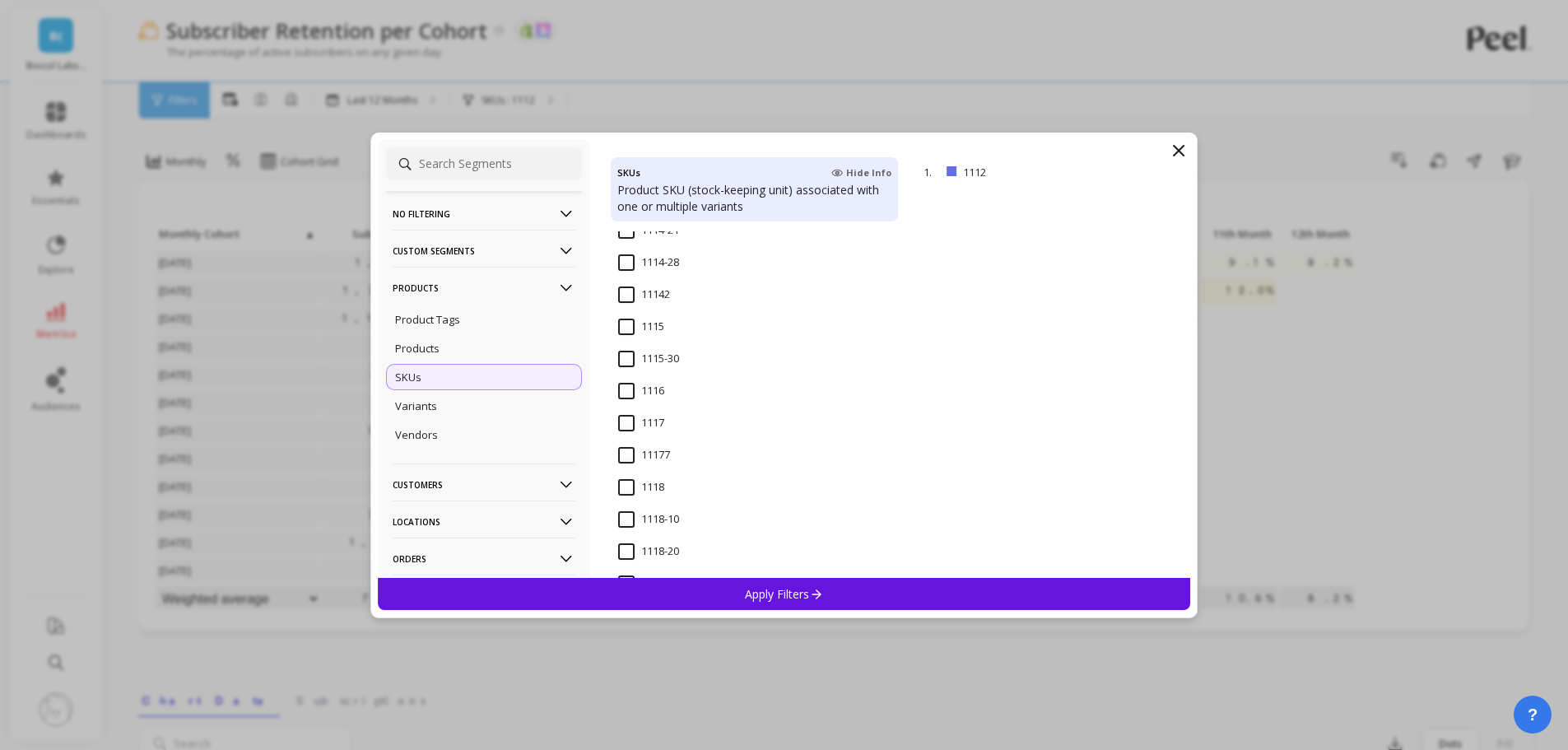
scroll to position [837, 0]
click at [629, 368] on input "11177" at bounding box center [644, 367] width 52 height 17
click at [625, 396] on input "1118" at bounding box center [641, 399] width 46 height 17
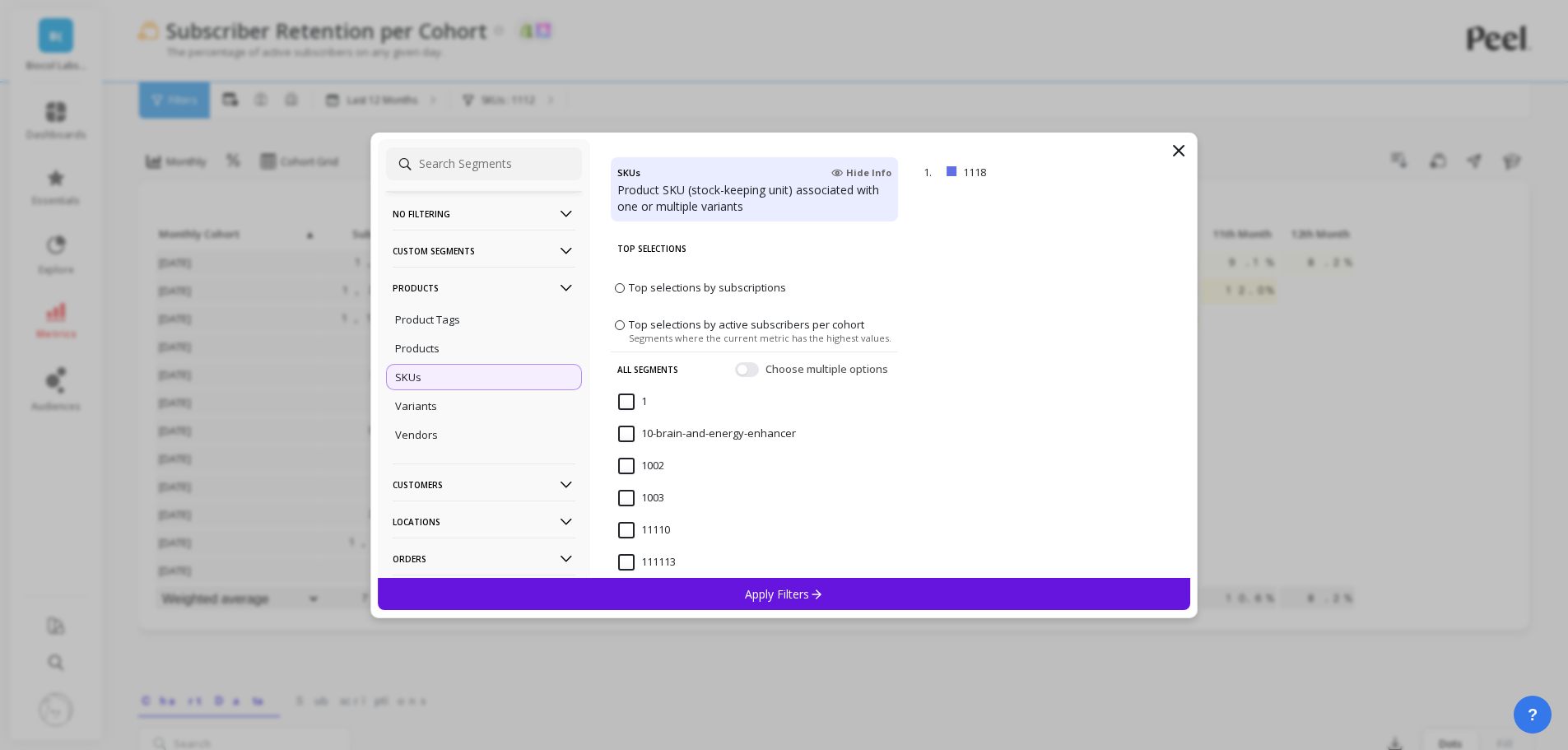
click at [720, 285] on span "Top selections by subscriptions" at bounding box center [708, 287] width 157 height 15
click at [0, 0] on input "Top selections by subscriptions" at bounding box center [0, 0] width 0 height 0
click at [750, 369] on div "Choose multiple options" at bounding box center [813, 368] width 156 height 17
click at [735, 368] on button "button" at bounding box center [746, 368] width 24 height 15
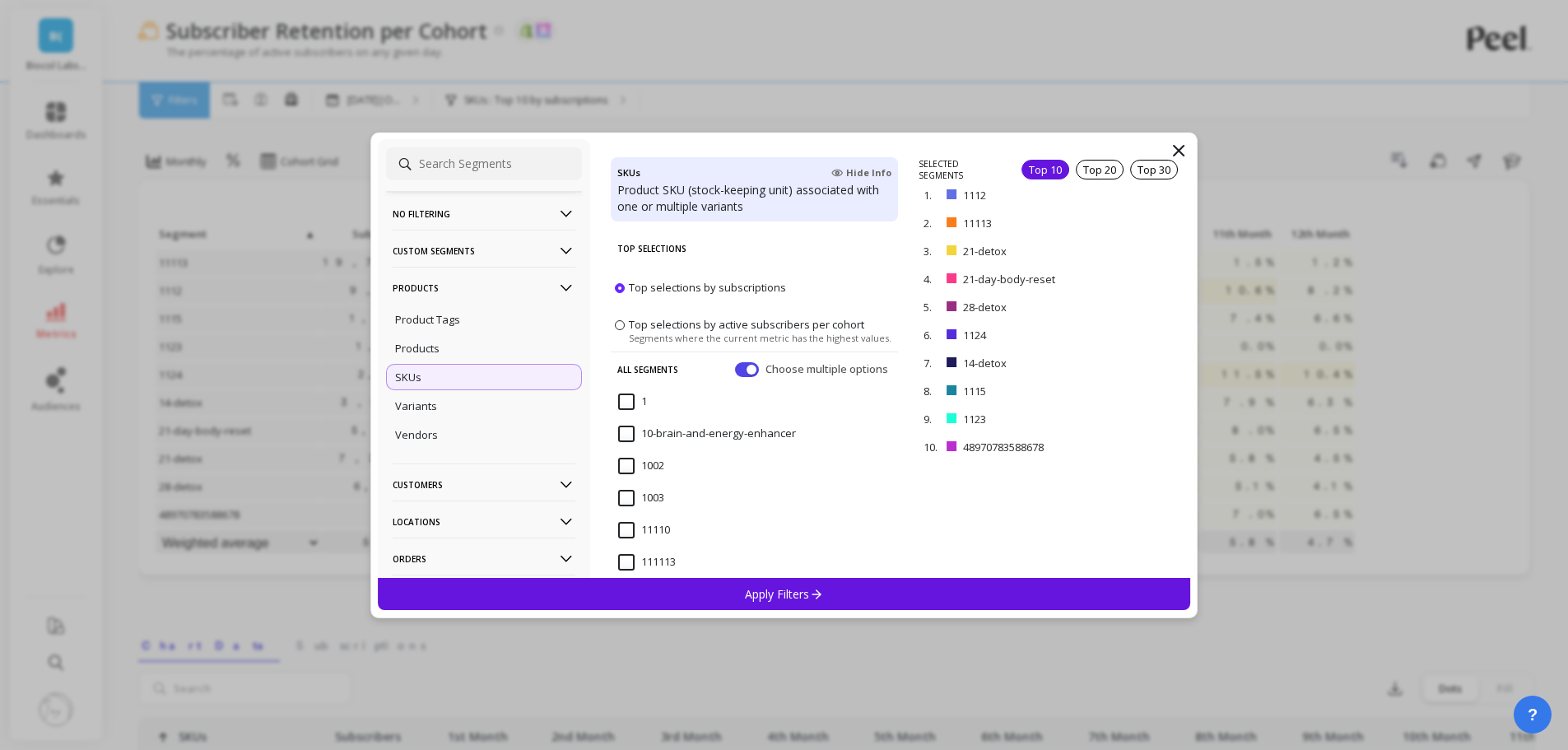
click at [0, 0] on p "remove" at bounding box center [0, 0] width 0 height 0
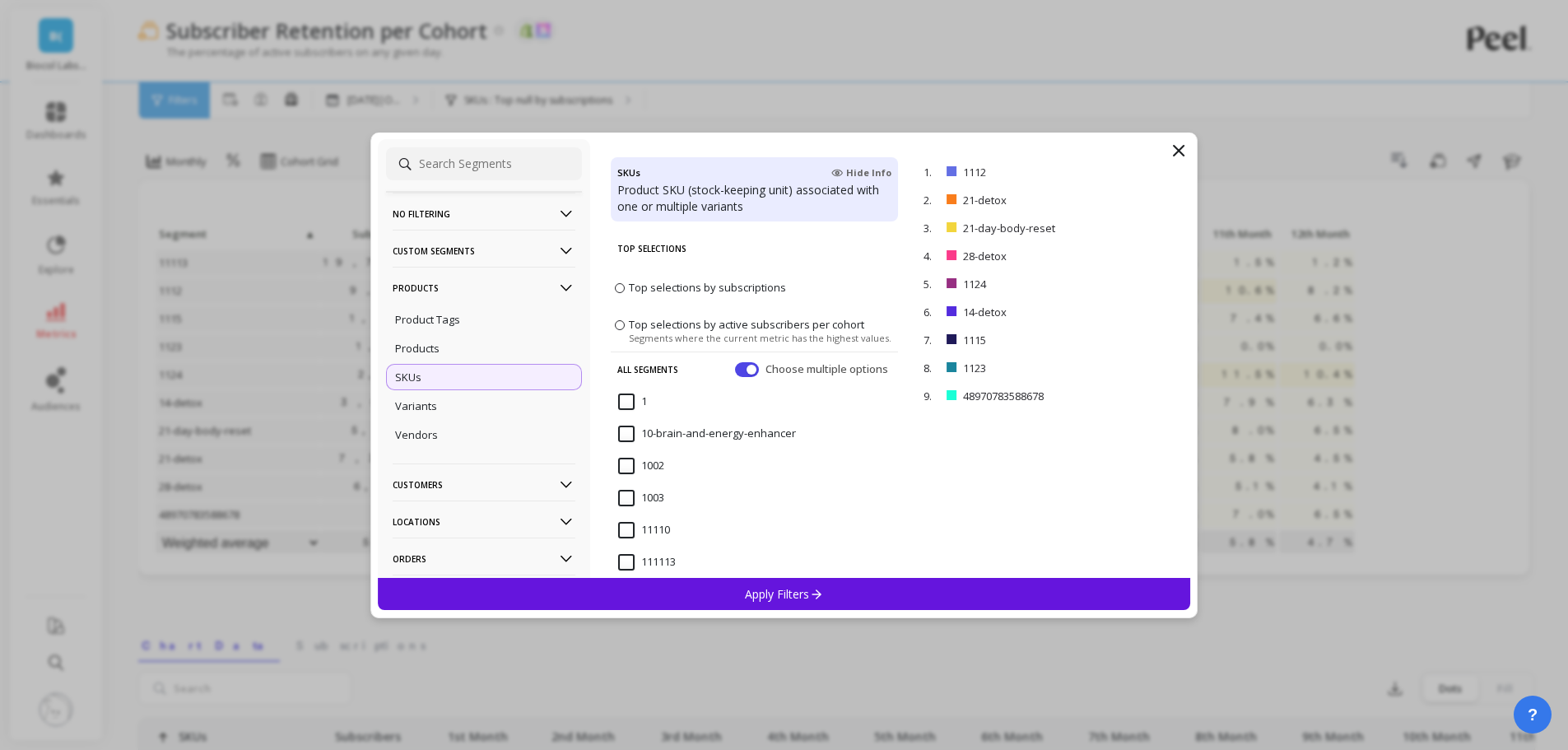
click at [0, 0] on p "remove" at bounding box center [0, 0] width 0 height 0
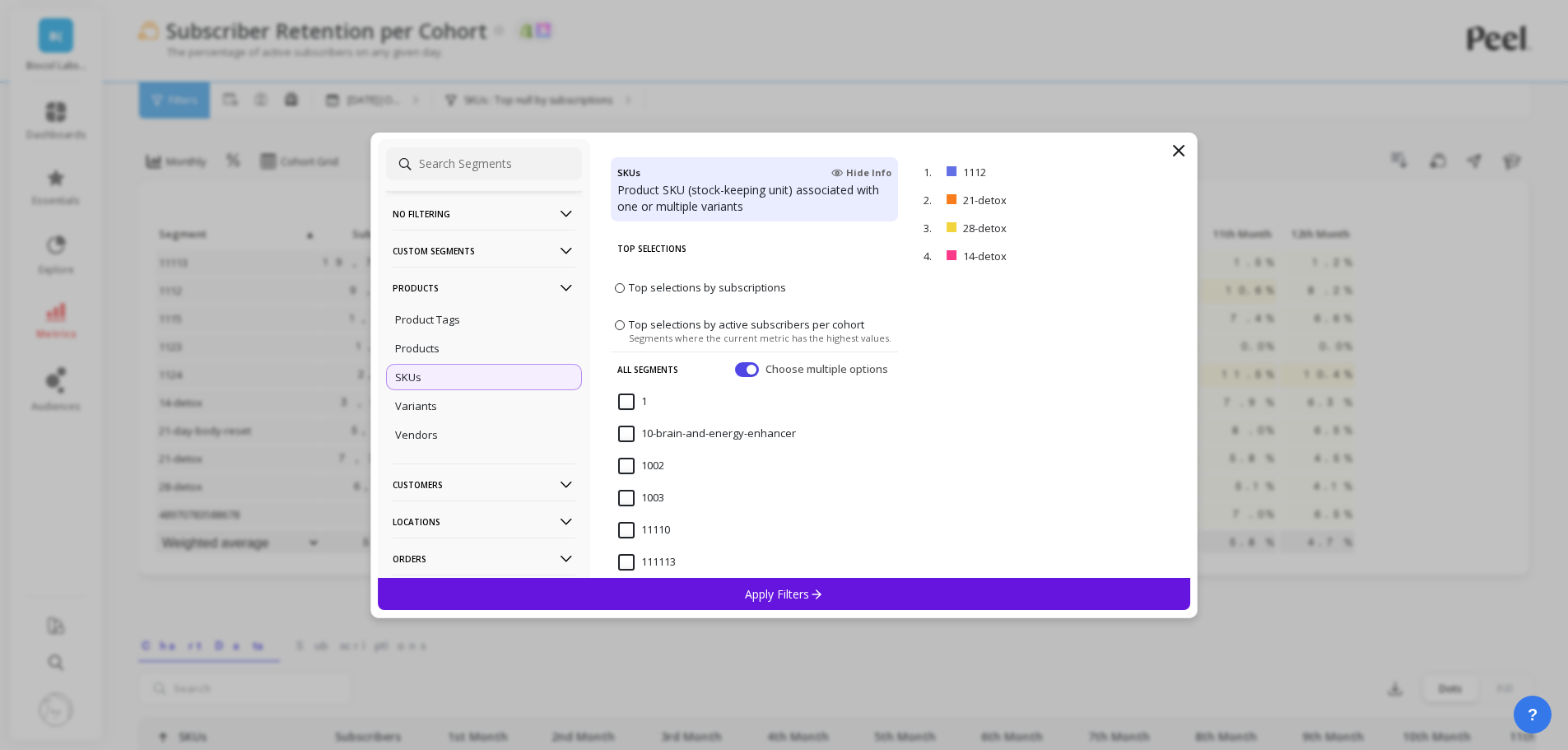
click at [837, 598] on div "Apply Filters" at bounding box center [784, 594] width 813 height 32
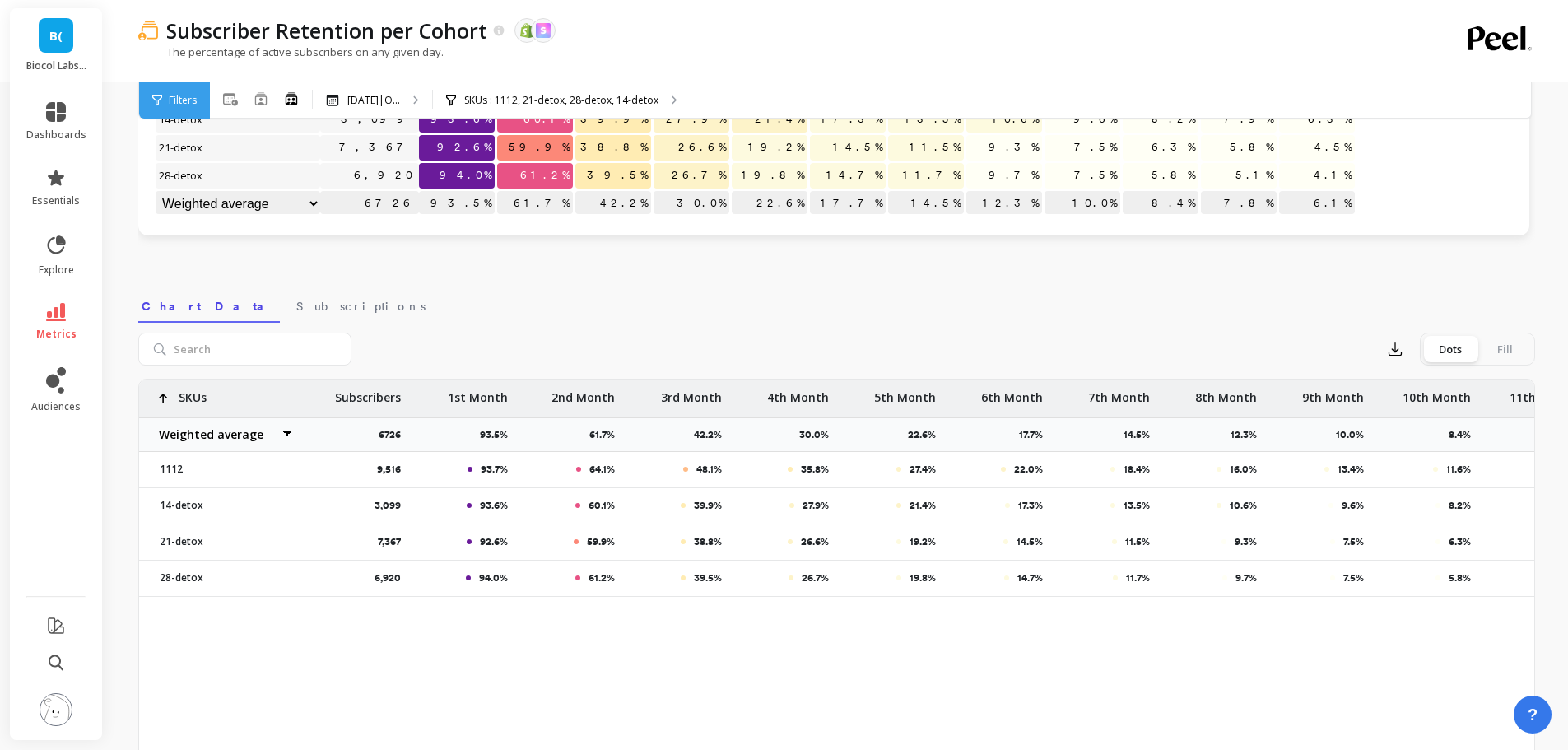
scroll to position [330, 0]
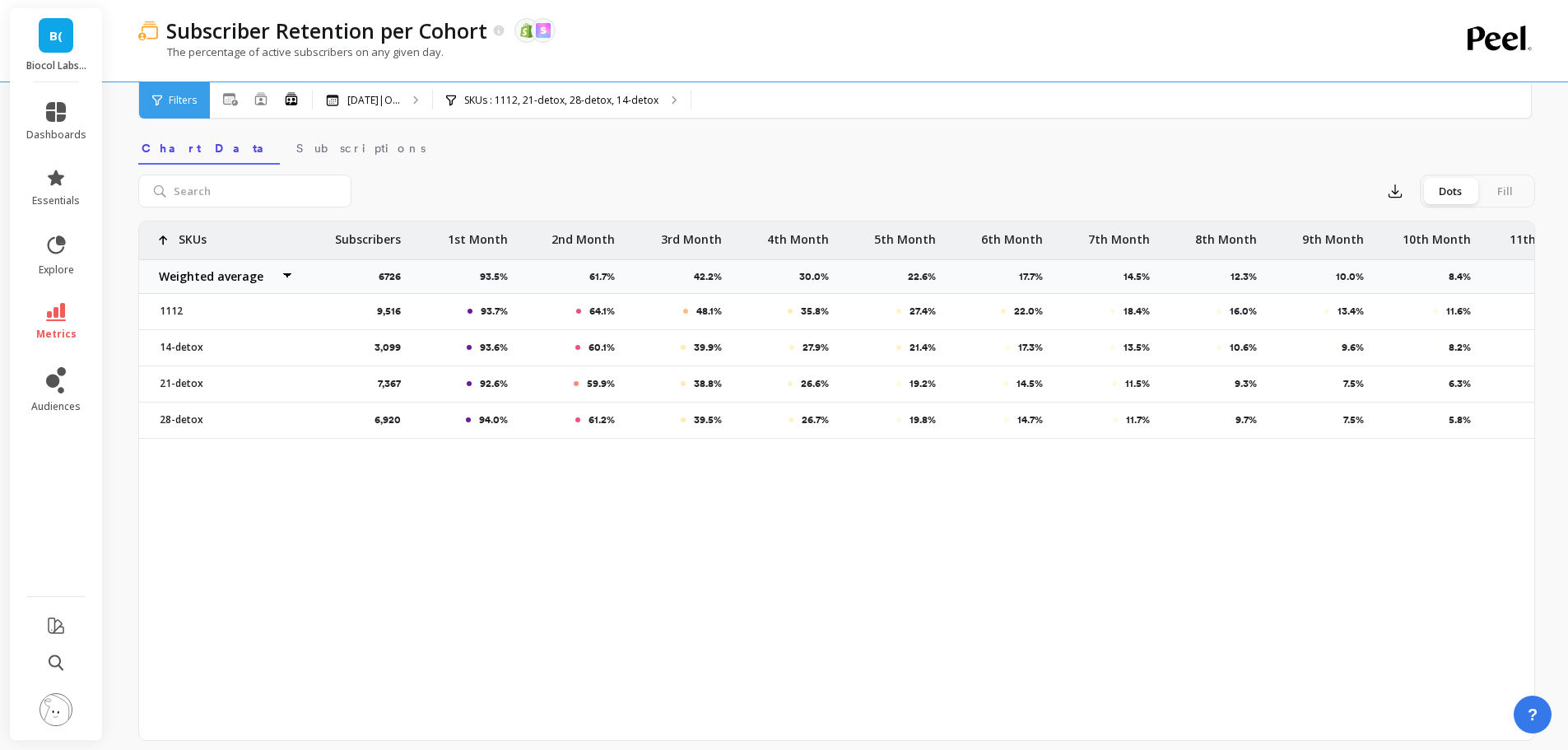
drag, startPoint x: 449, startPoint y: 452, endPoint x: 502, endPoint y: 457, distance: 53.2
click at [502, 457] on div "9,516 93.7% 64.1% 48.1% 35.8% 27.4% 22.0% 18.4% 16.0% 13.4% 11.6% 10.6% 8.2% 3,…" at bounding box center [836, 481] width 1395 height 519
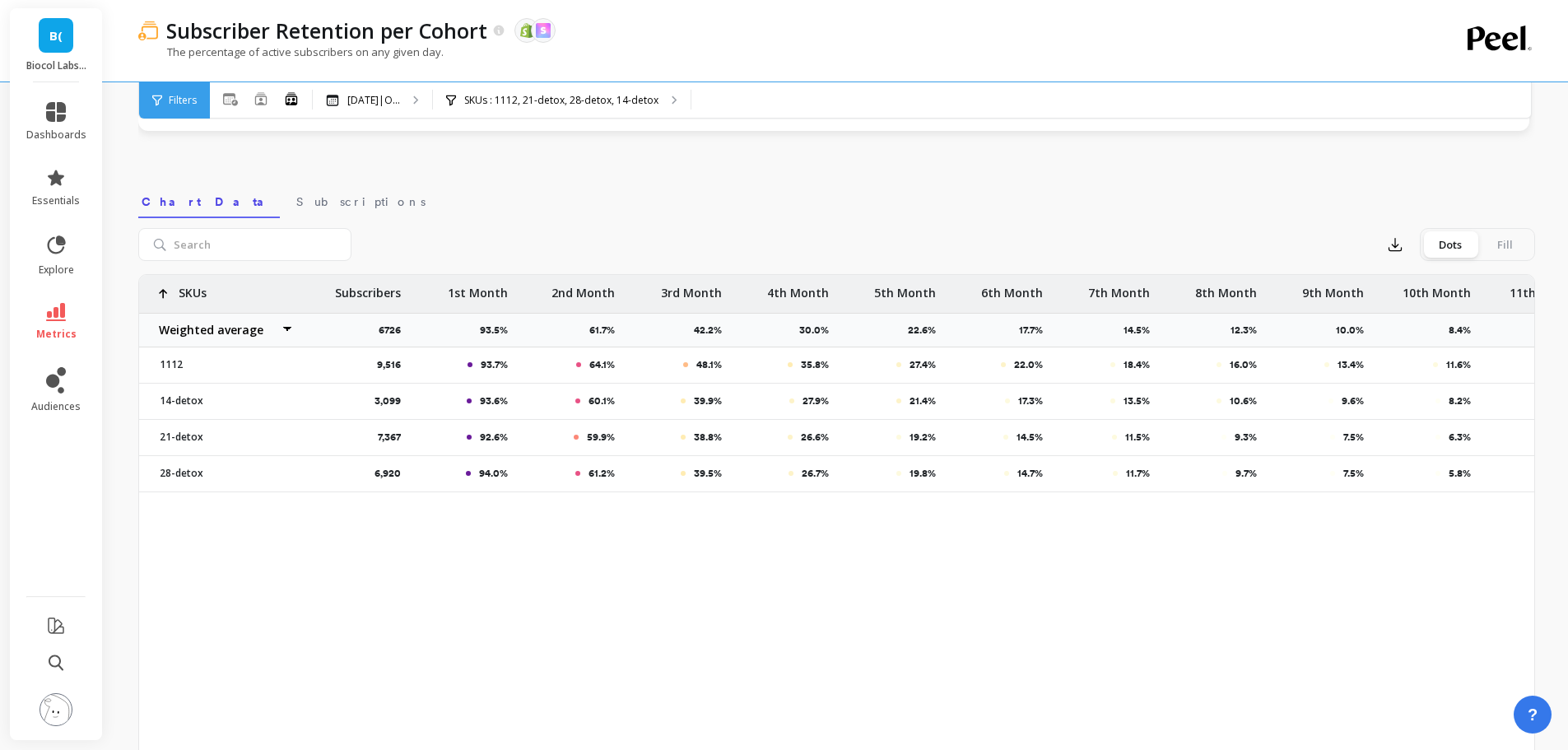
scroll to position [246, 0]
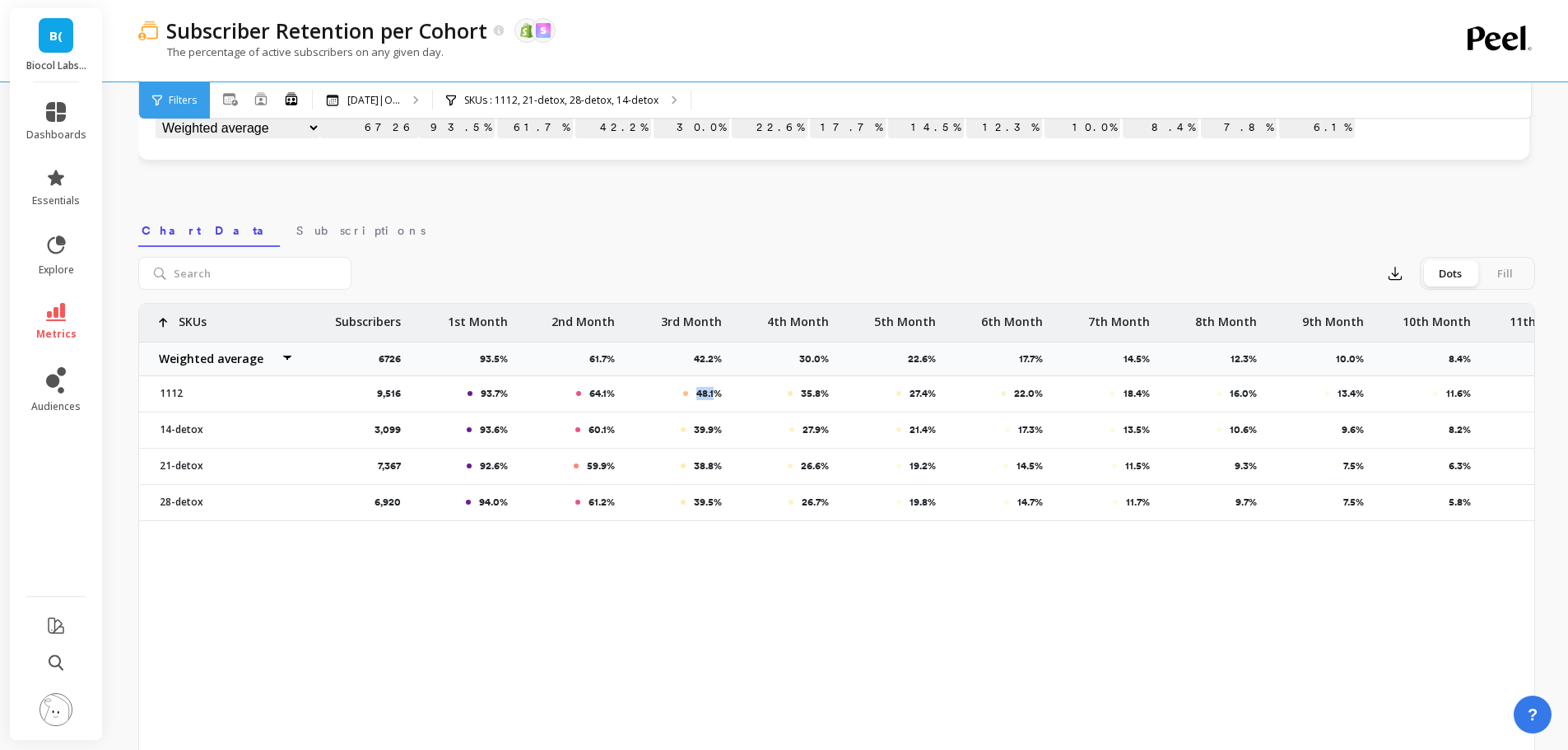
drag, startPoint x: 709, startPoint y: 392, endPoint x: 680, endPoint y: 389, distance: 29.2
click at [680, 389] on div "48.1%" at bounding box center [678, 393] width 87 height 13
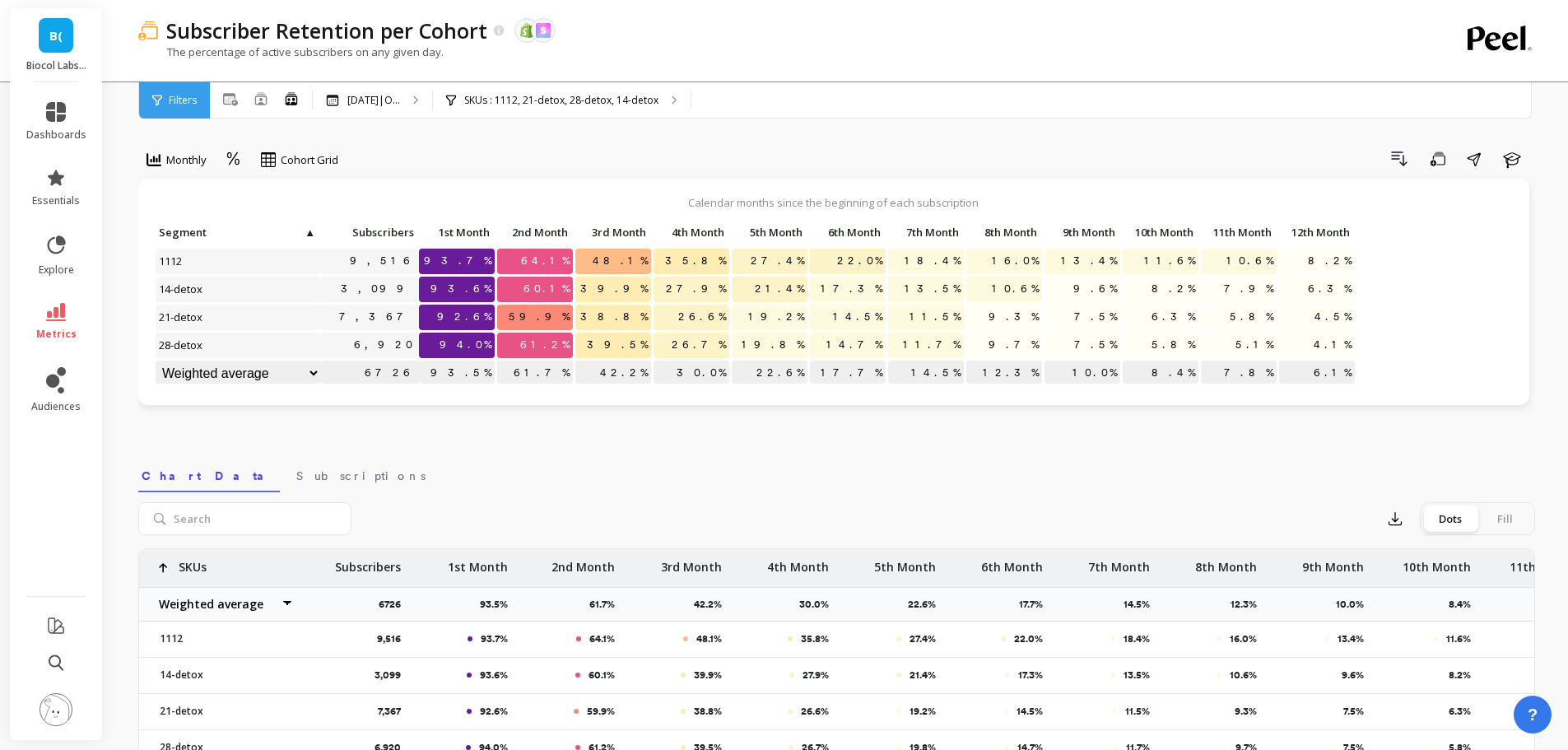
scroll to position [0, 0]
click at [389, 107] on div "Sep 2024|O... Sep 2024|Oct 2024|Nov 2024|Dec 2024|Jan 2025|Feb 2025|Mar 2025|Ap…" at bounding box center [372, 100] width 119 height 36
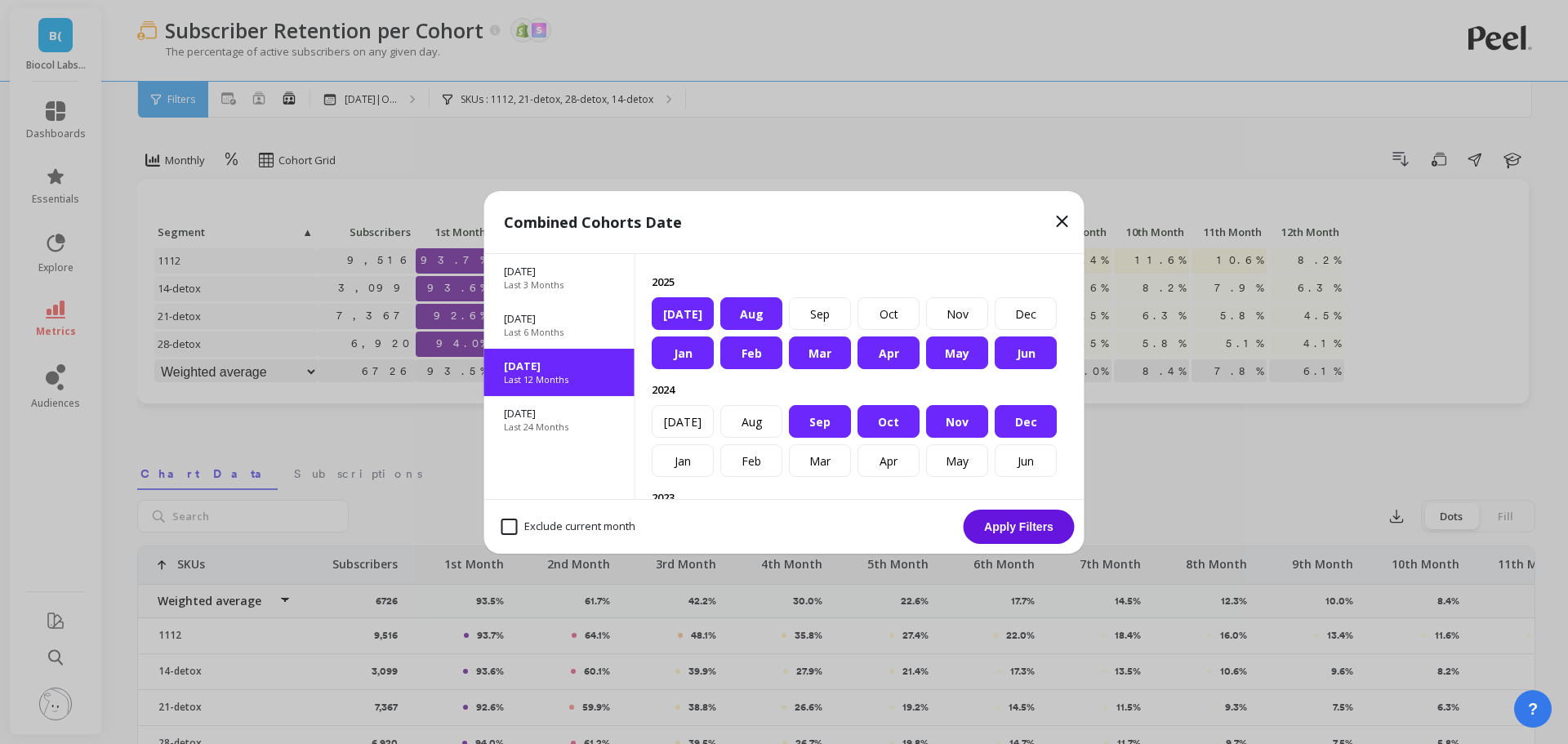
click at [584, 328] on div "Last 6 Months" at bounding box center [559, 332] width 111 height 13
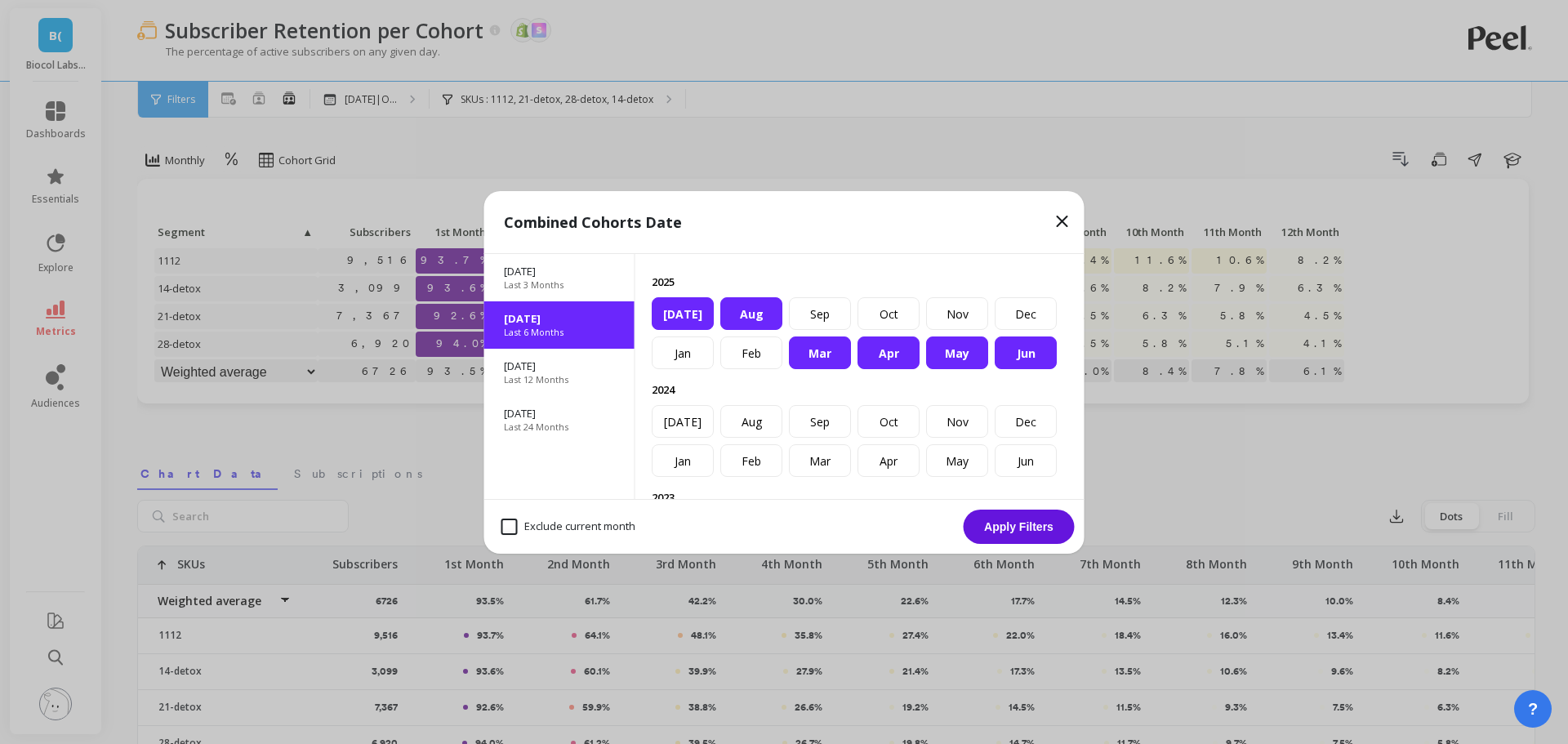
click at [1018, 535] on button "Apply Filters" at bounding box center [1018, 526] width 111 height 34
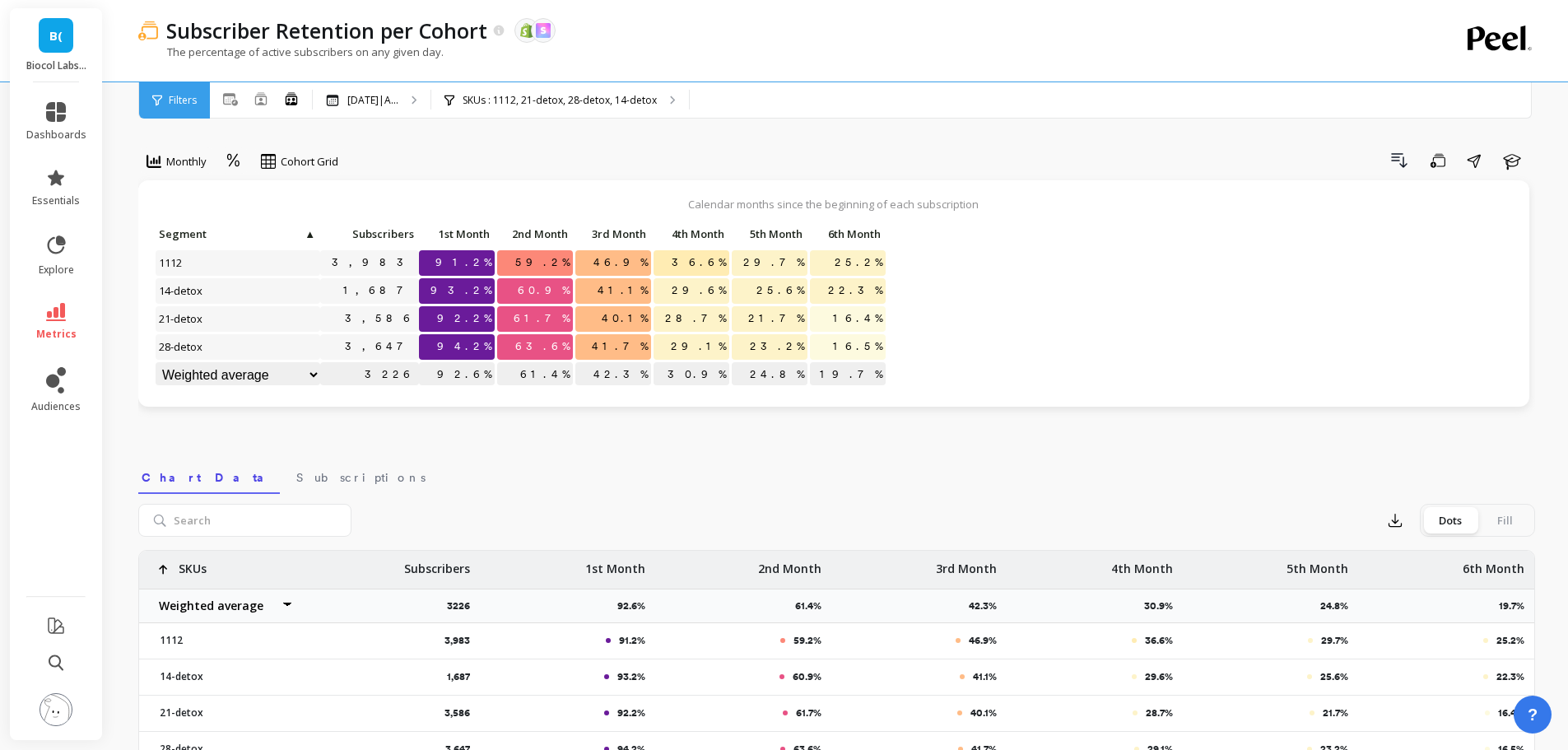
click at [731, 430] on div "Calendar months since the beginning of each subscription Click to create an aud…" at bounding box center [834, 306] width 1390 height 251
drag, startPoint x: 477, startPoint y: 261, endPoint x: 595, endPoint y: 261, distance: 118.0
click at [595, 261] on div "Click to create an audience 3,983 91.2% 59.2% 46.9% 36.6% 29.7% 25.2% Click to …" at bounding box center [520, 307] width 732 height 168
click at [595, 261] on p "46.9%" at bounding box center [613, 262] width 76 height 25
click at [525, 97] on p "SKUs : 1112, 21-detox, 28-detox, 14-detox" at bounding box center [560, 100] width 194 height 13
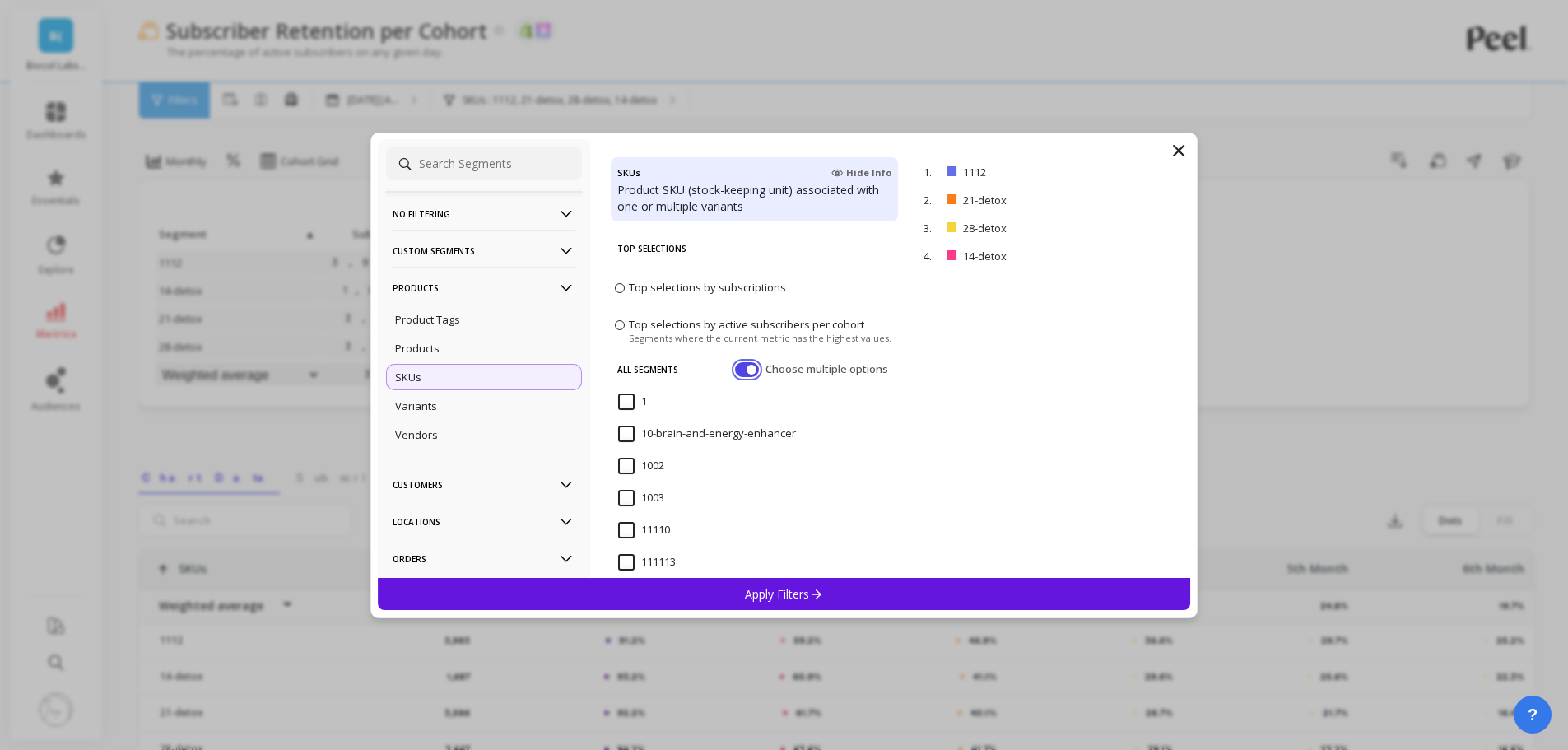
click at [739, 367] on button "button" at bounding box center [746, 368] width 24 height 15
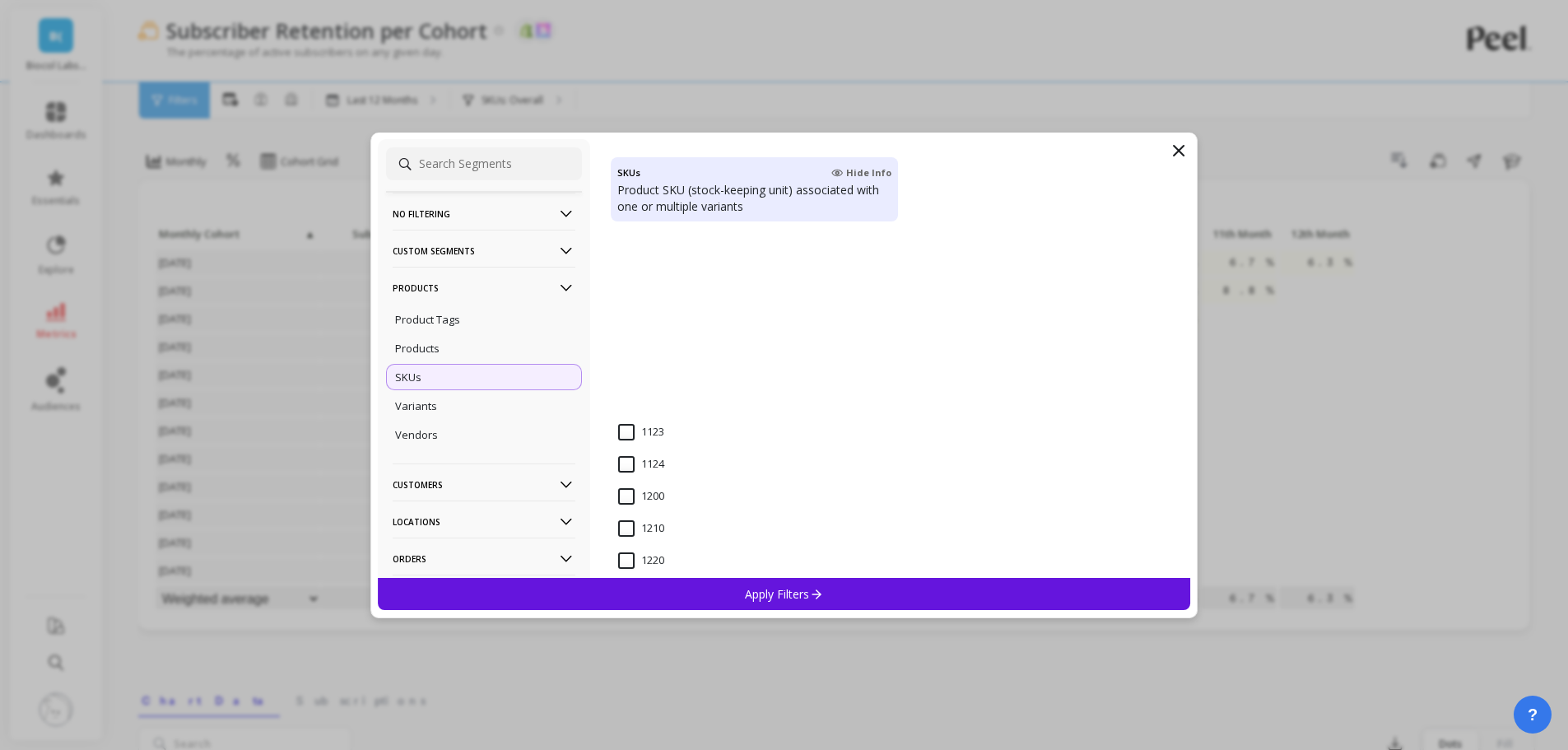
scroll to position [1152, 0]
click at [678, 436] on input "14-detox" at bounding box center [651, 436] width 66 height 17
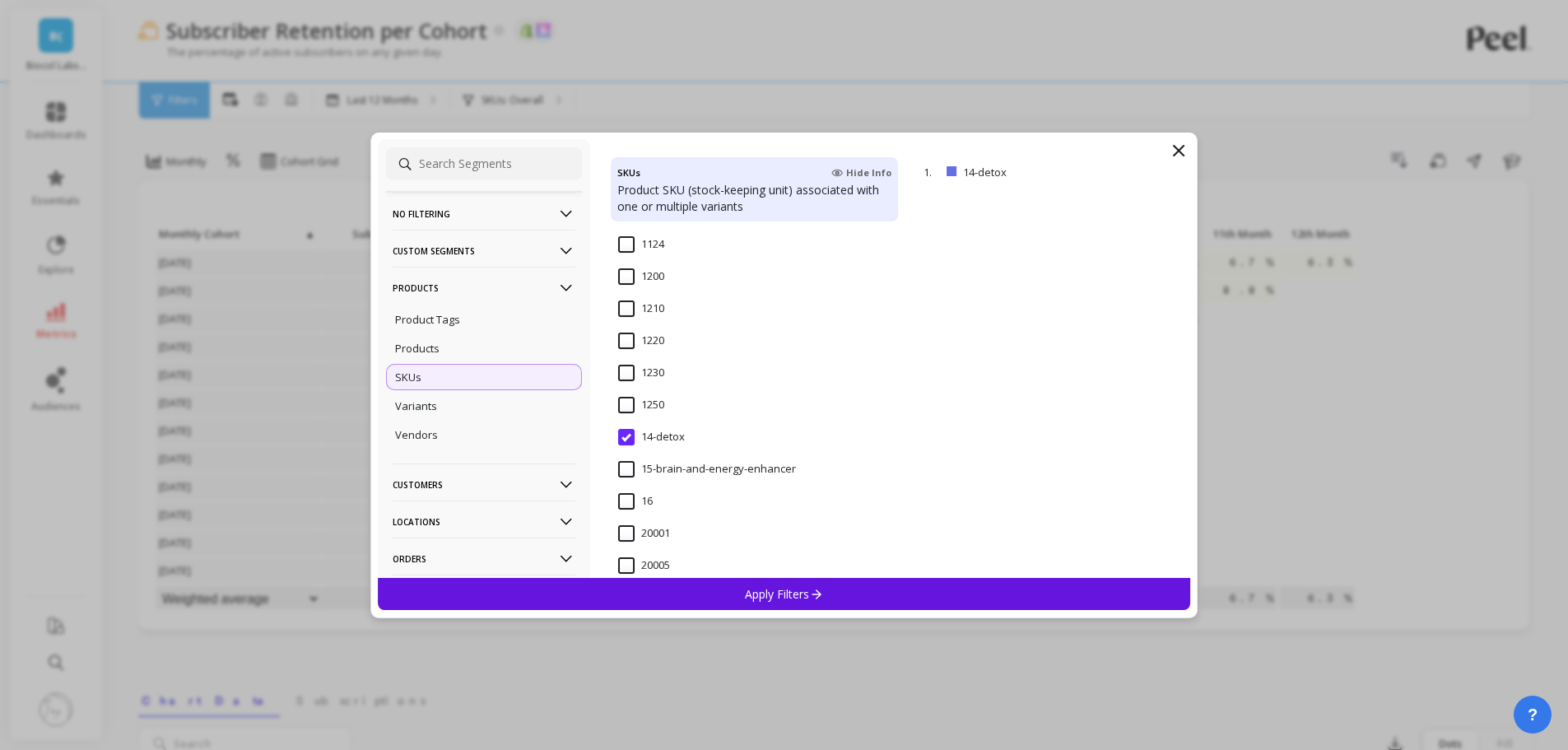
click at [769, 587] on p "Apply Filters" at bounding box center [784, 594] width 79 height 16
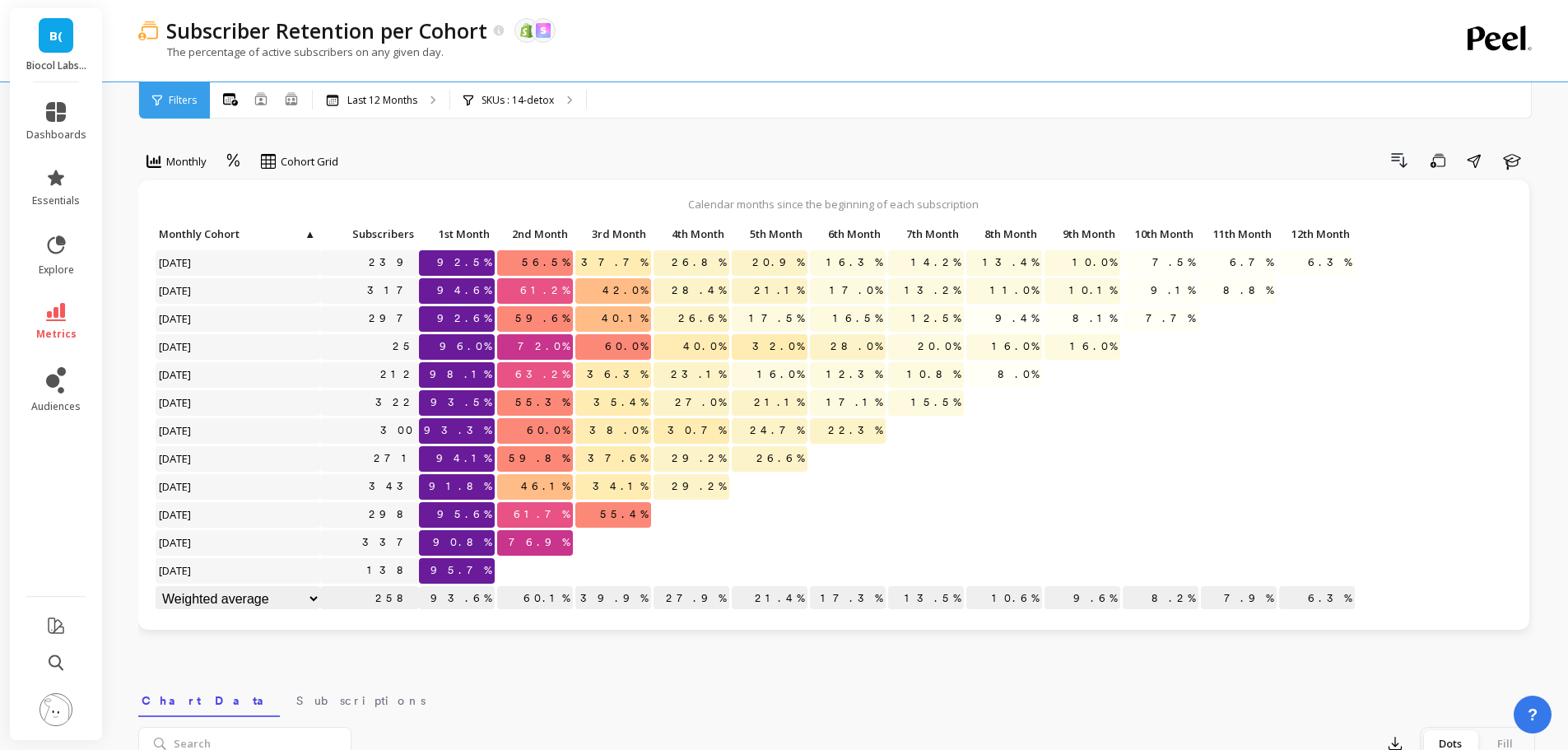
click at [420, 112] on div "Last 12 Months" at bounding box center [381, 100] width 137 height 36
click at [511, 107] on div "SKUs : 14-detox" at bounding box center [519, 100] width 136 height 36
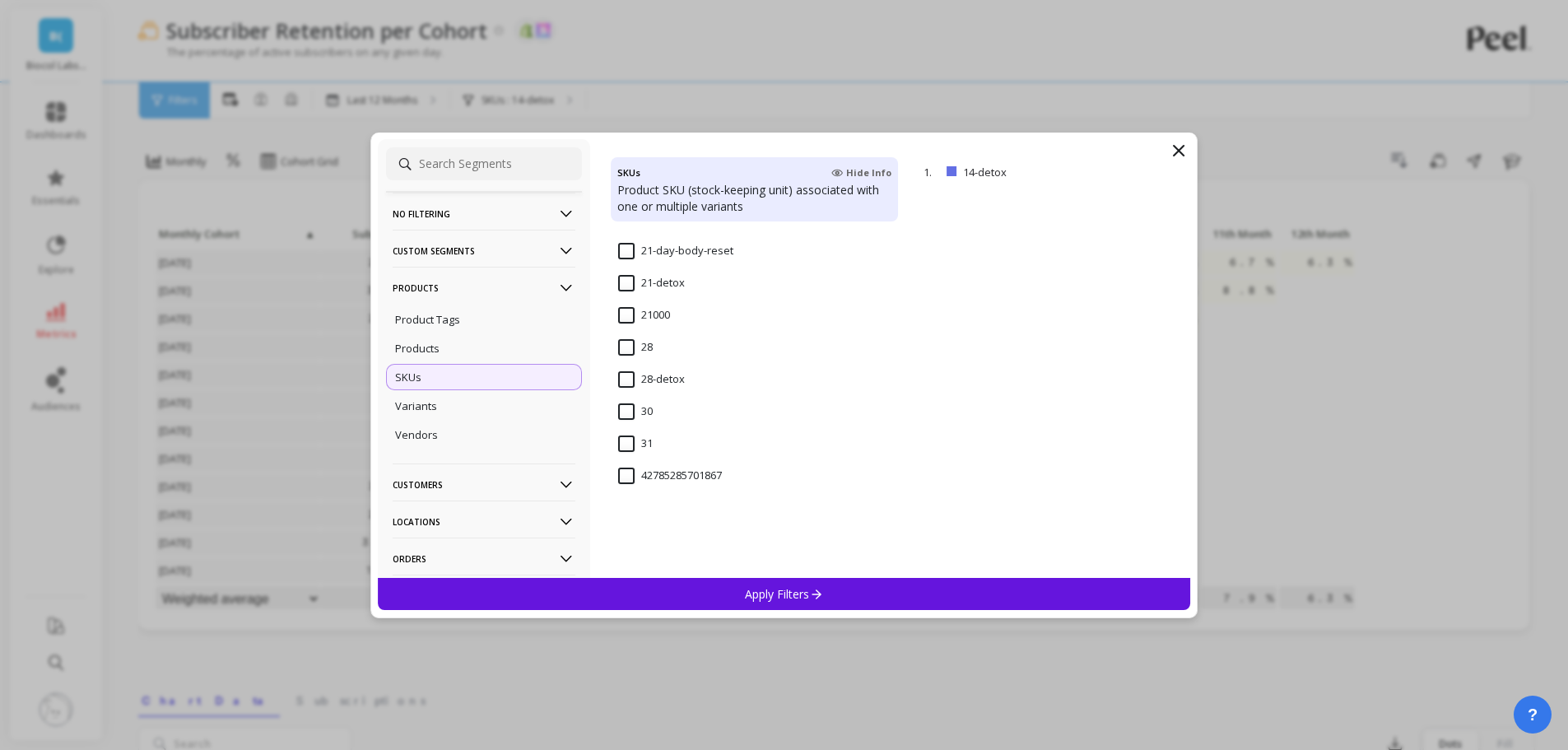
scroll to position [1564, 0]
click at [665, 282] on input "21-detox" at bounding box center [651, 282] width 66 height 17
click at [773, 595] on p "Apply Filters" at bounding box center [784, 594] width 79 height 16
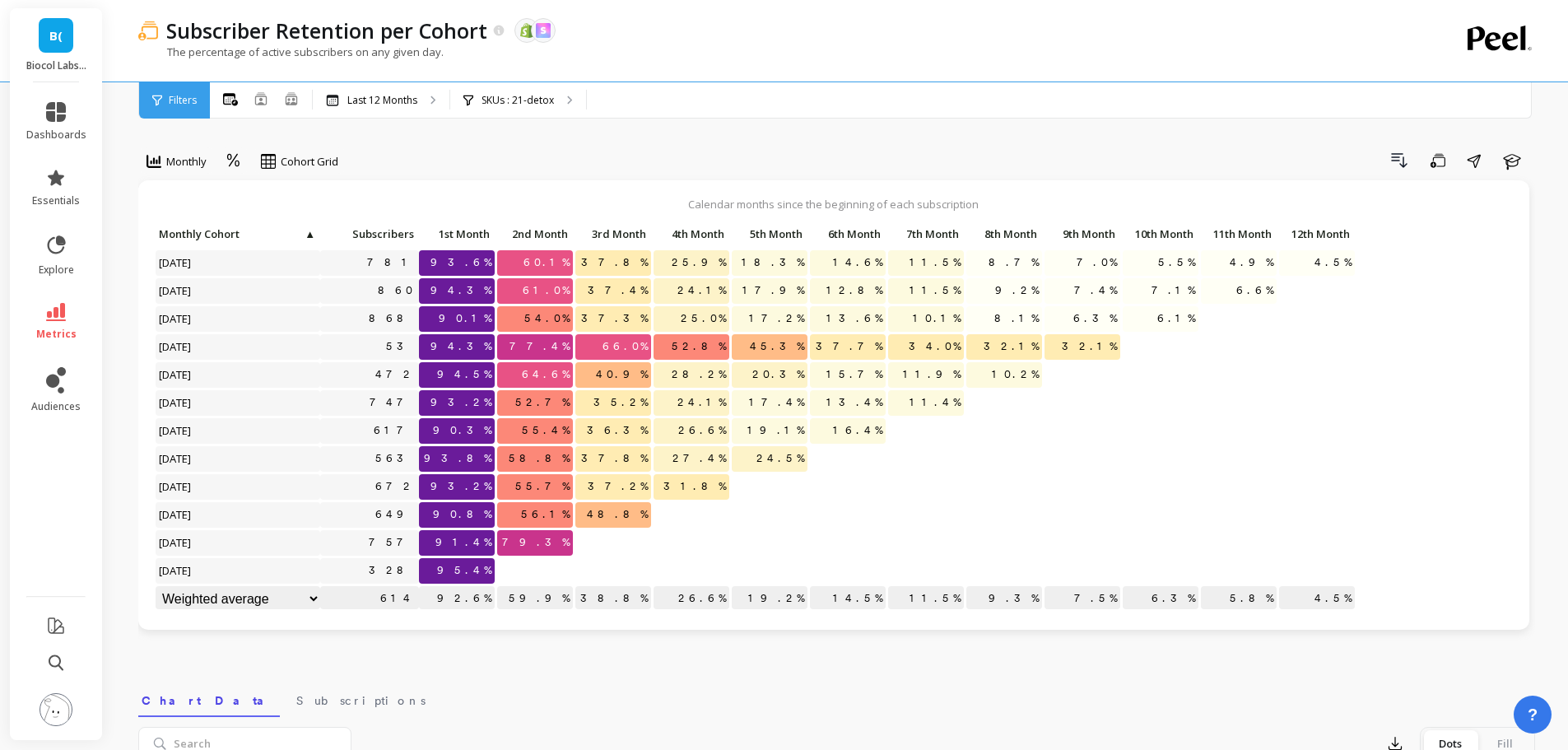
scroll to position [1, 0]
click at [534, 96] on p "SKUs : 21-detox" at bounding box center [518, 100] width 72 height 13
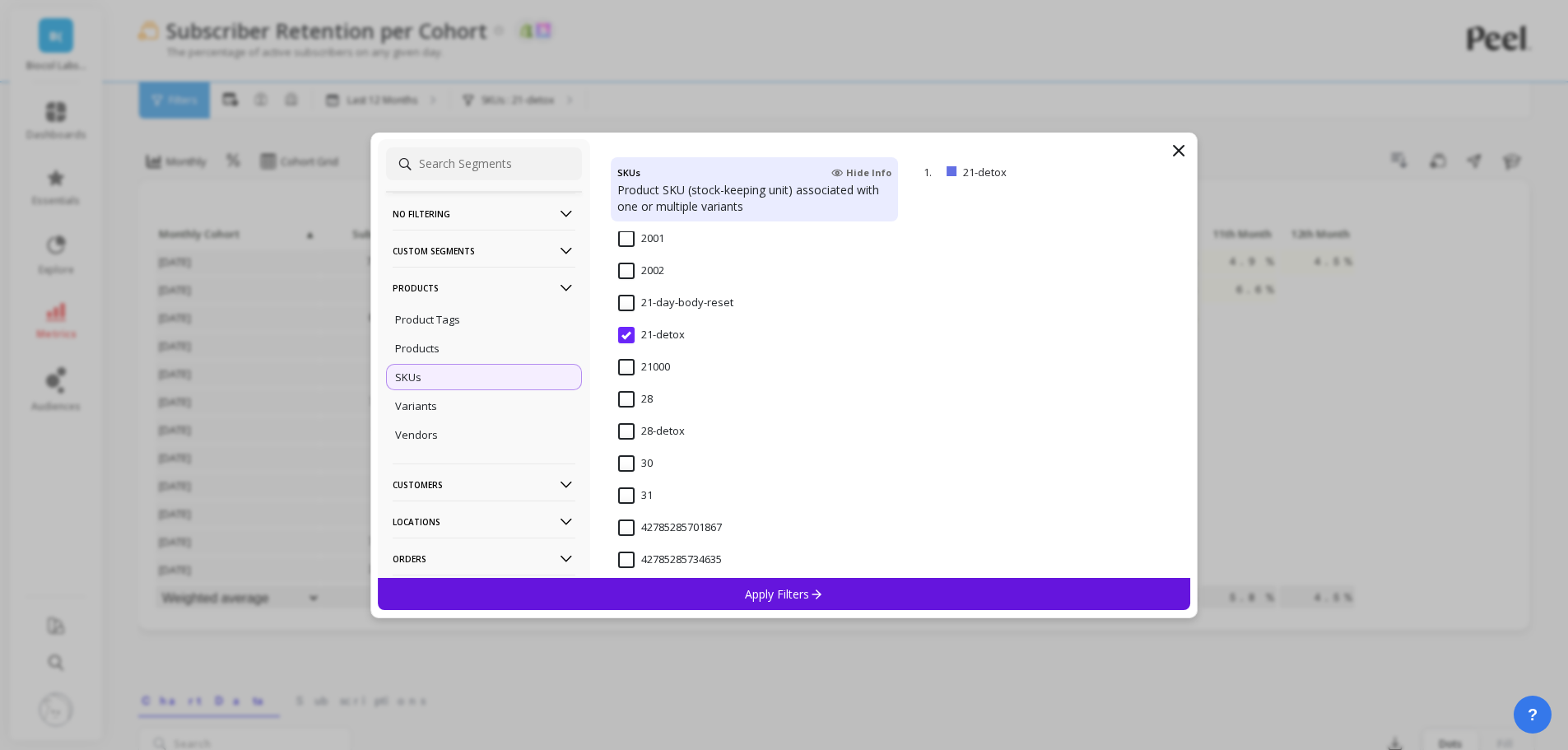
scroll to position [1564, 0]
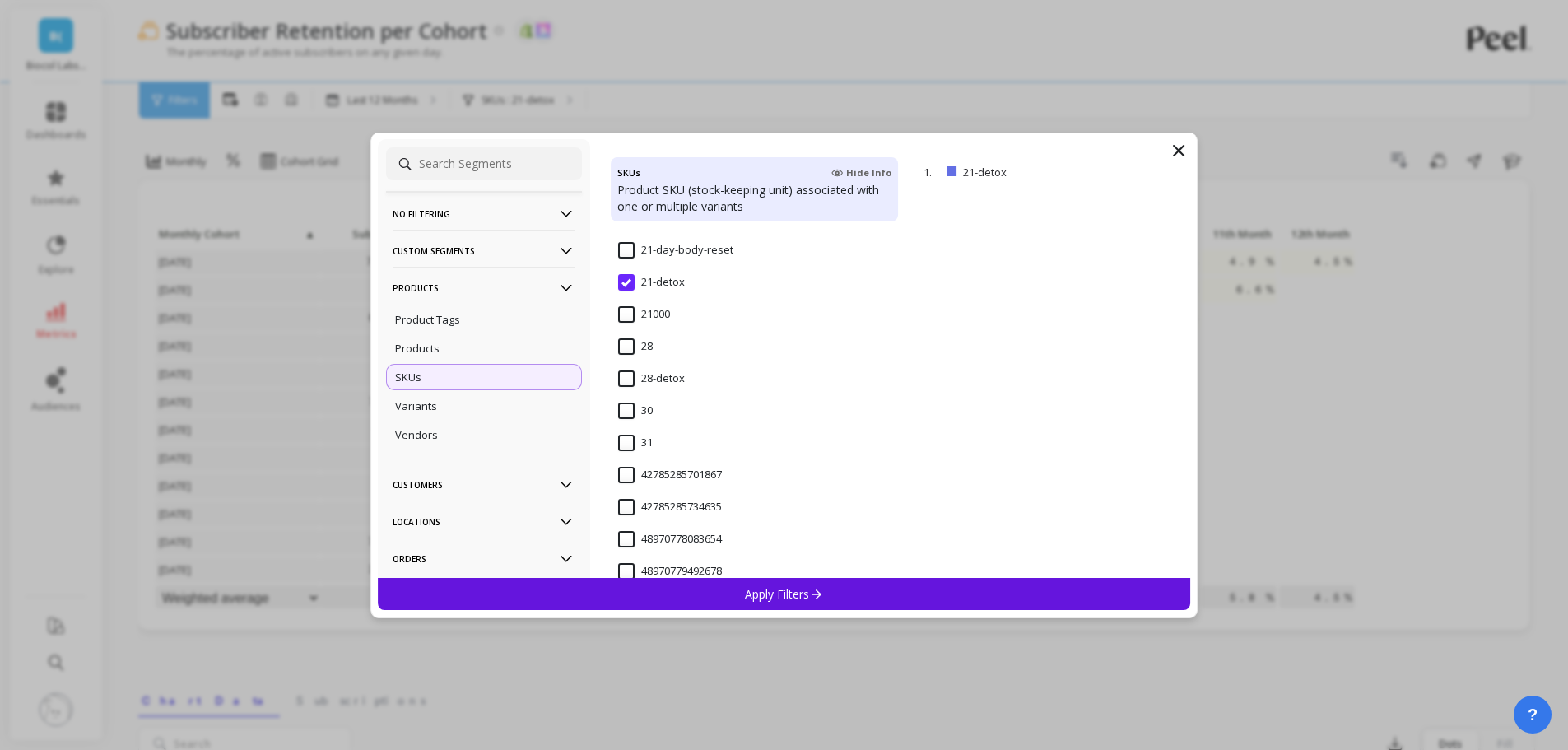
click at [678, 381] on input "28-detox" at bounding box center [651, 378] width 66 height 17
click at [783, 595] on p "Apply Filters" at bounding box center [784, 594] width 79 height 16
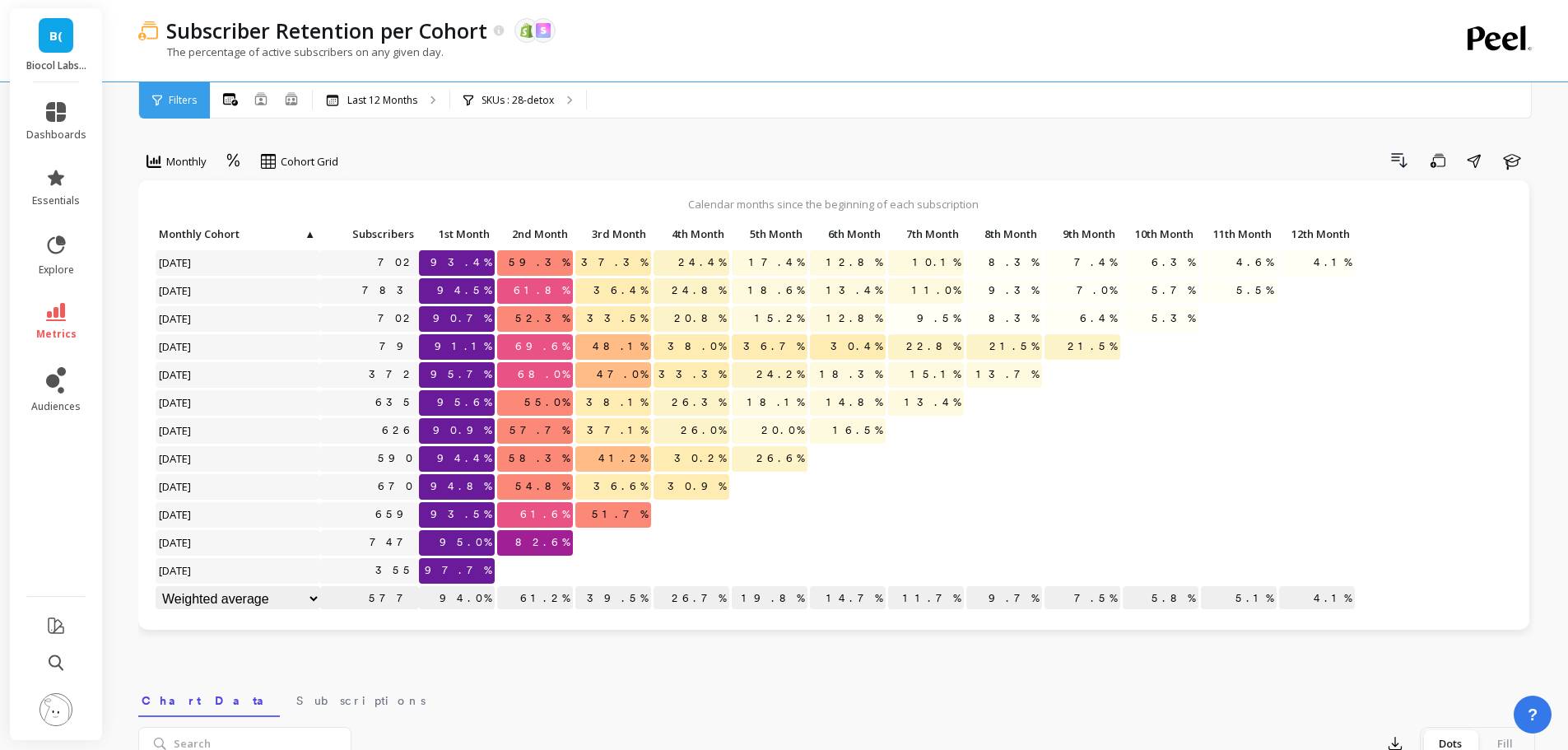
click at [534, 106] on p "SKUs : 28-detox" at bounding box center [518, 100] width 72 height 13
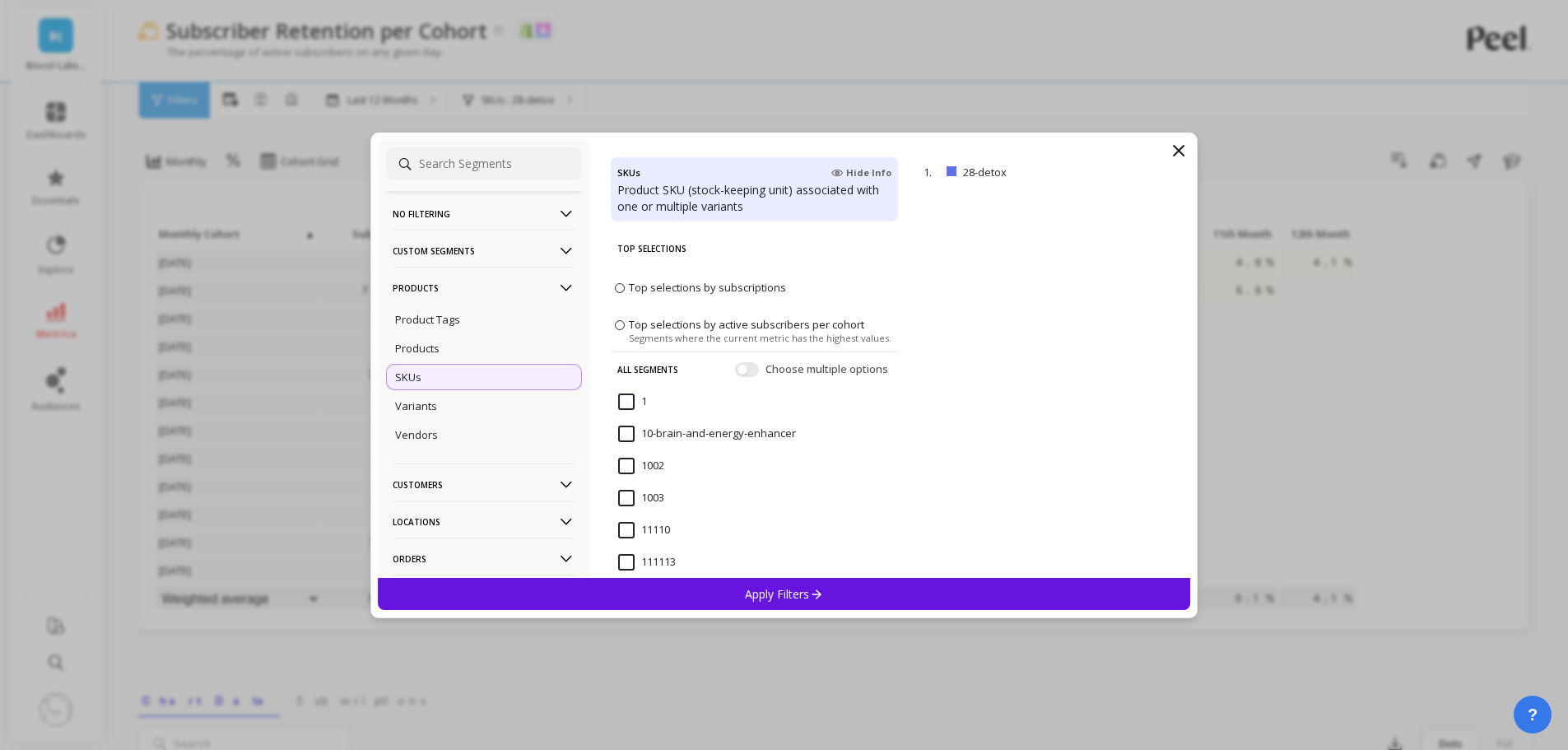
click at [473, 164] on input at bounding box center [484, 163] width 196 height 33
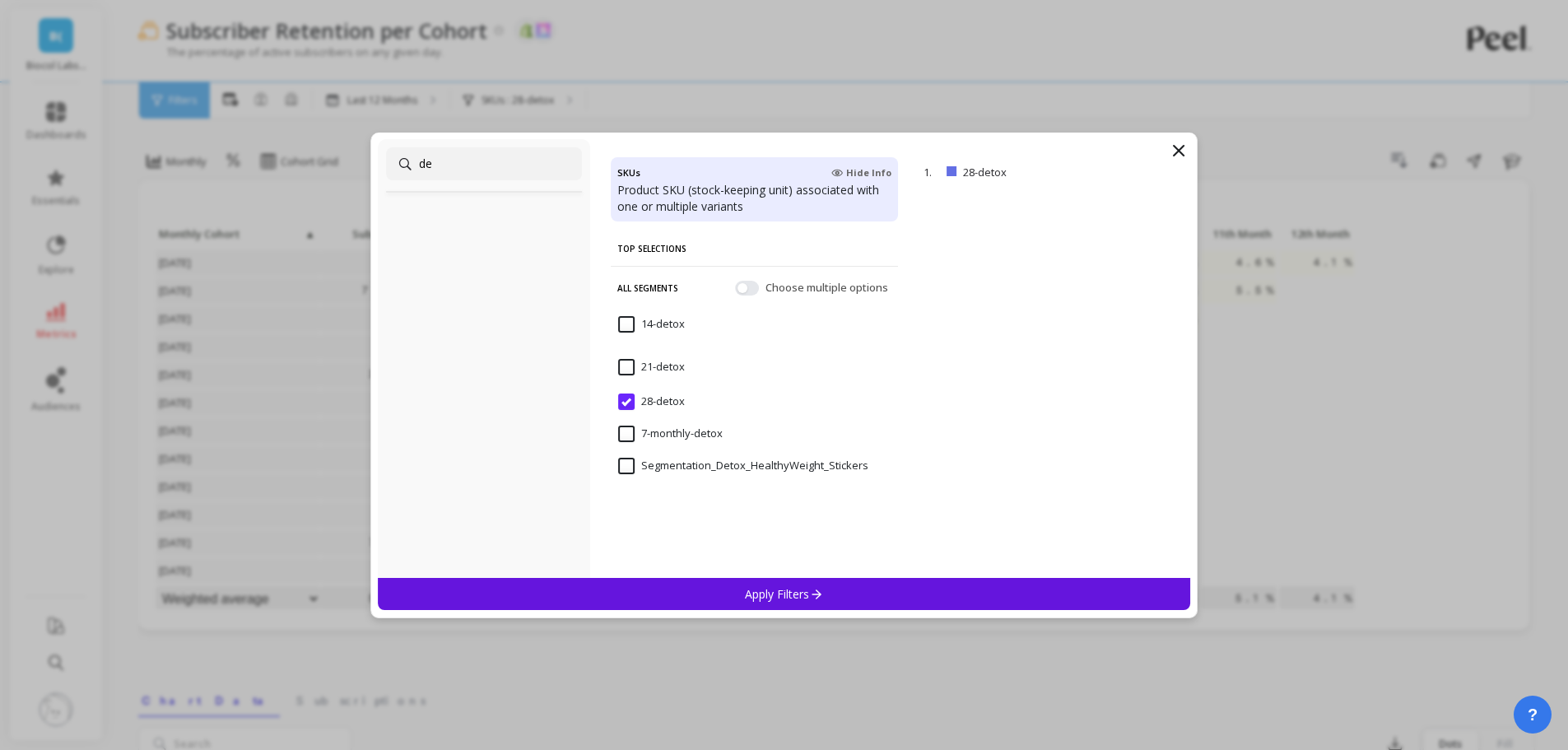
type input "d"
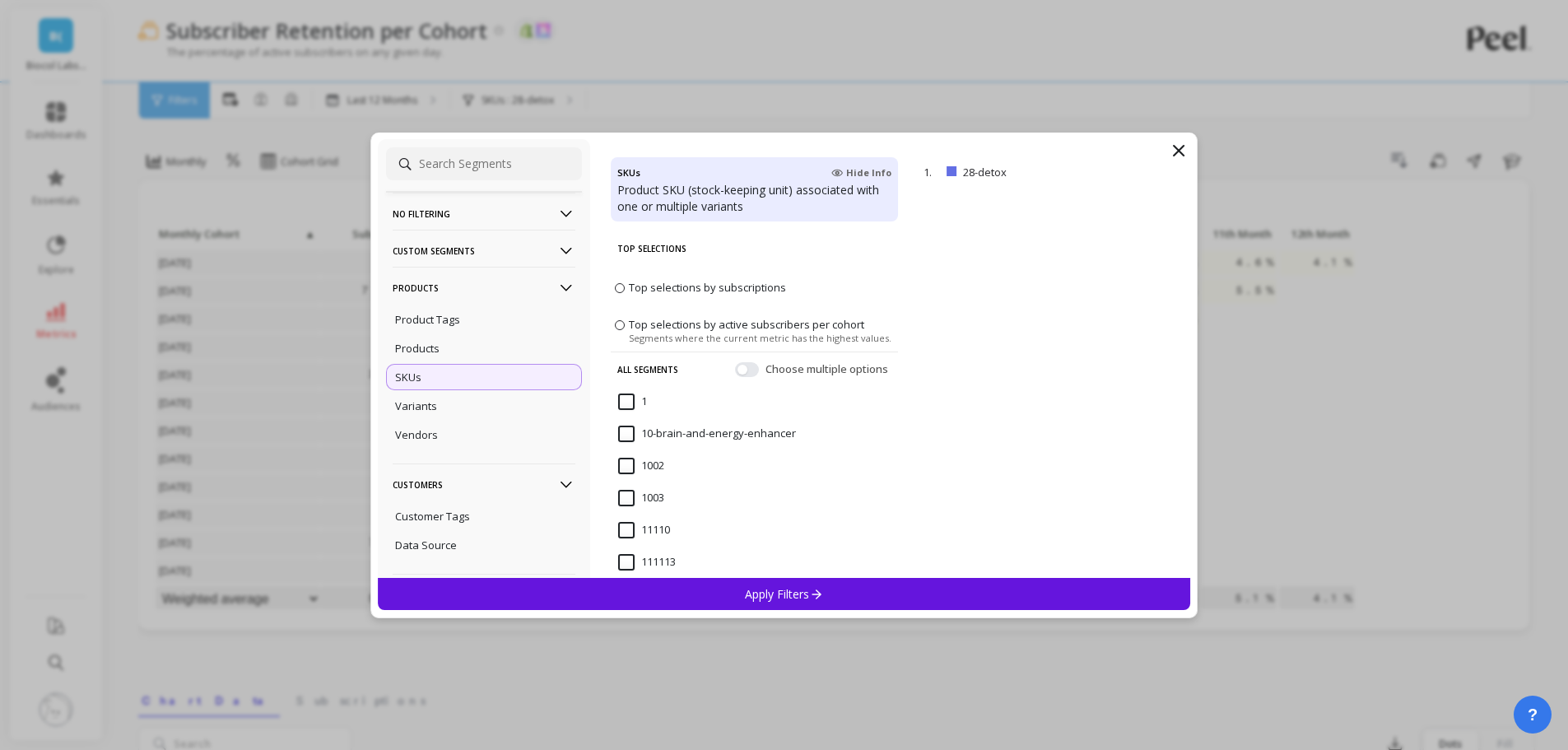
type input "`"
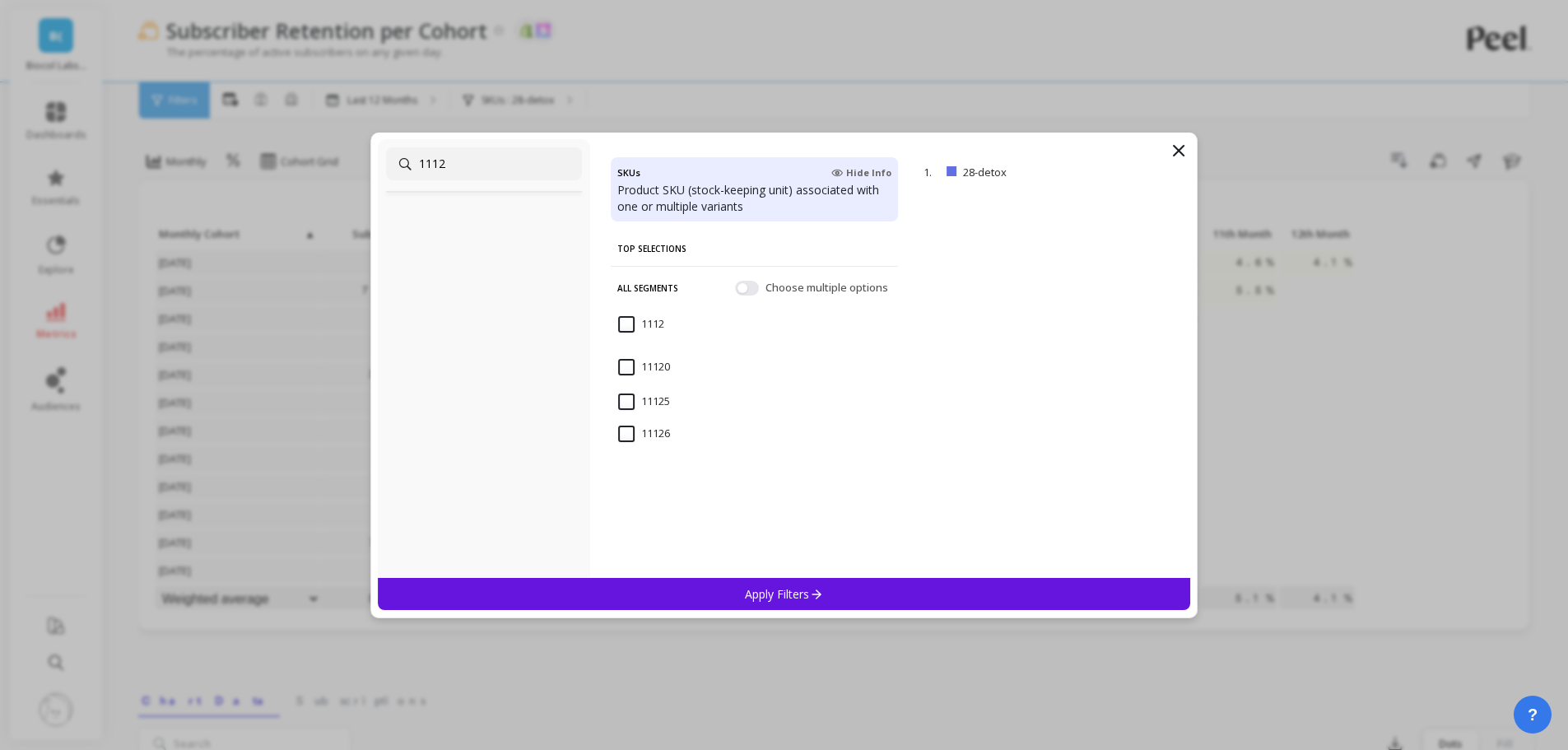
type input "1112"
click at [658, 323] on input "1112" at bounding box center [641, 324] width 46 height 17
click at [792, 596] on p "Apply Filters" at bounding box center [784, 594] width 79 height 16
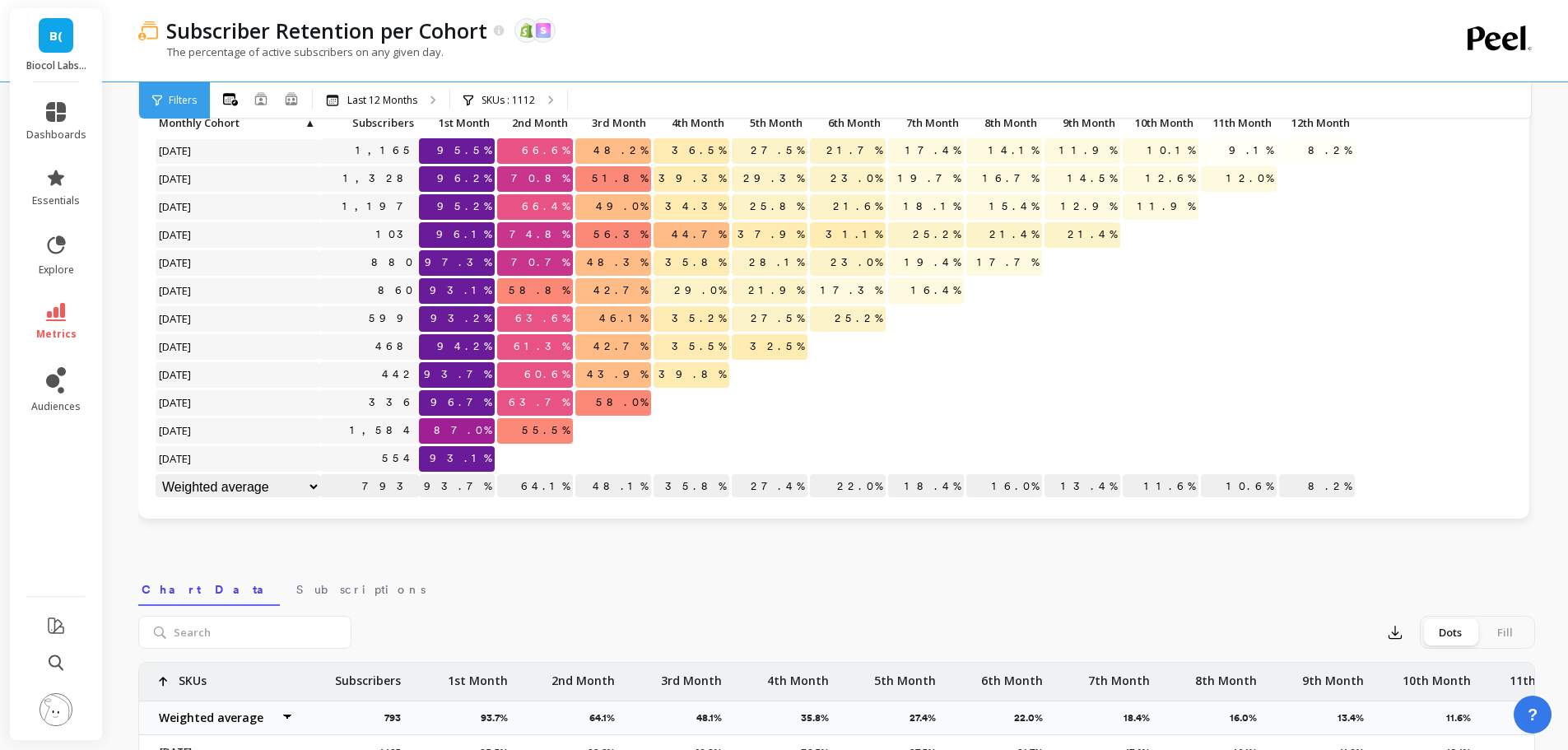
scroll to position [82, 0]
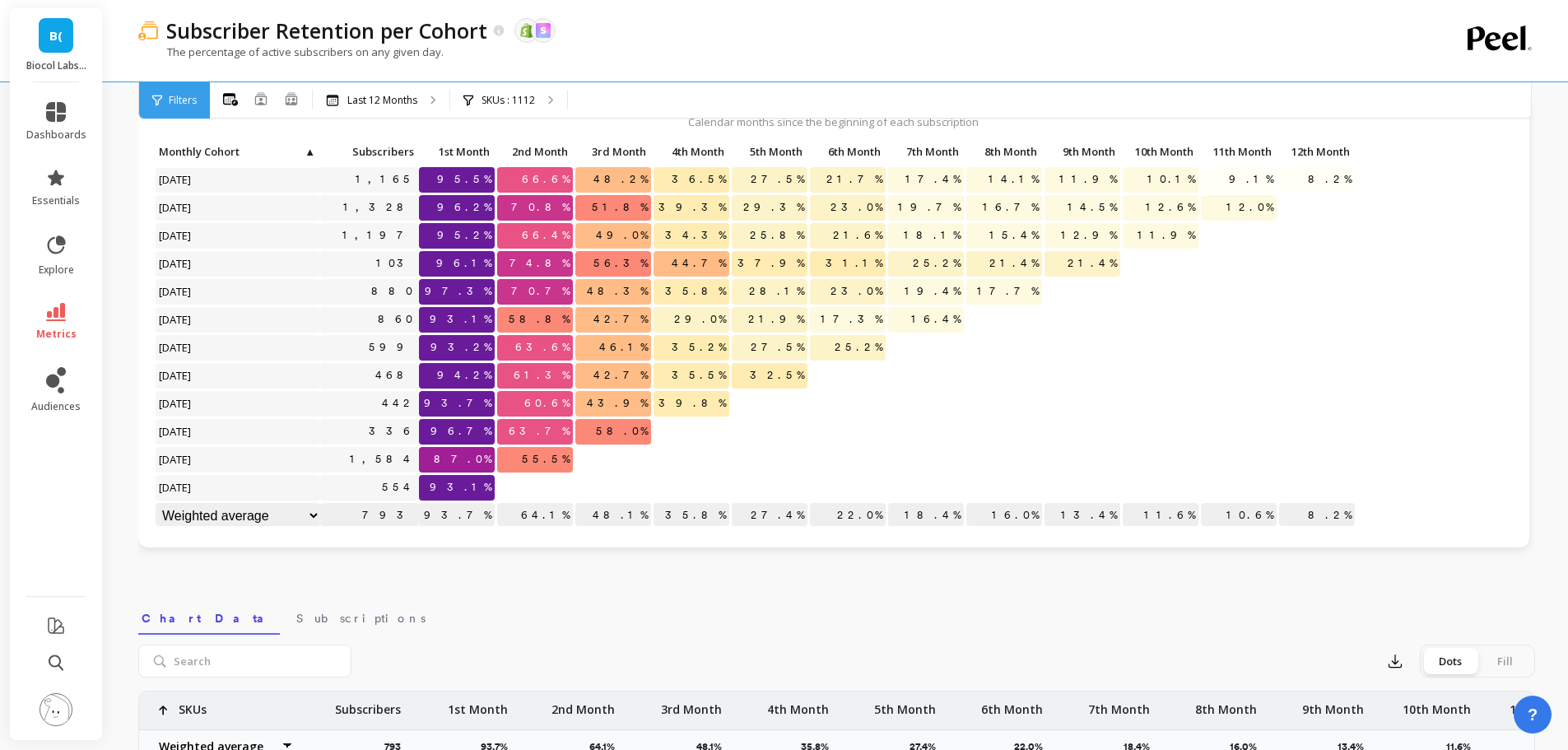
click at [527, 102] on p "SKUs : 1112" at bounding box center [508, 100] width 54 height 13
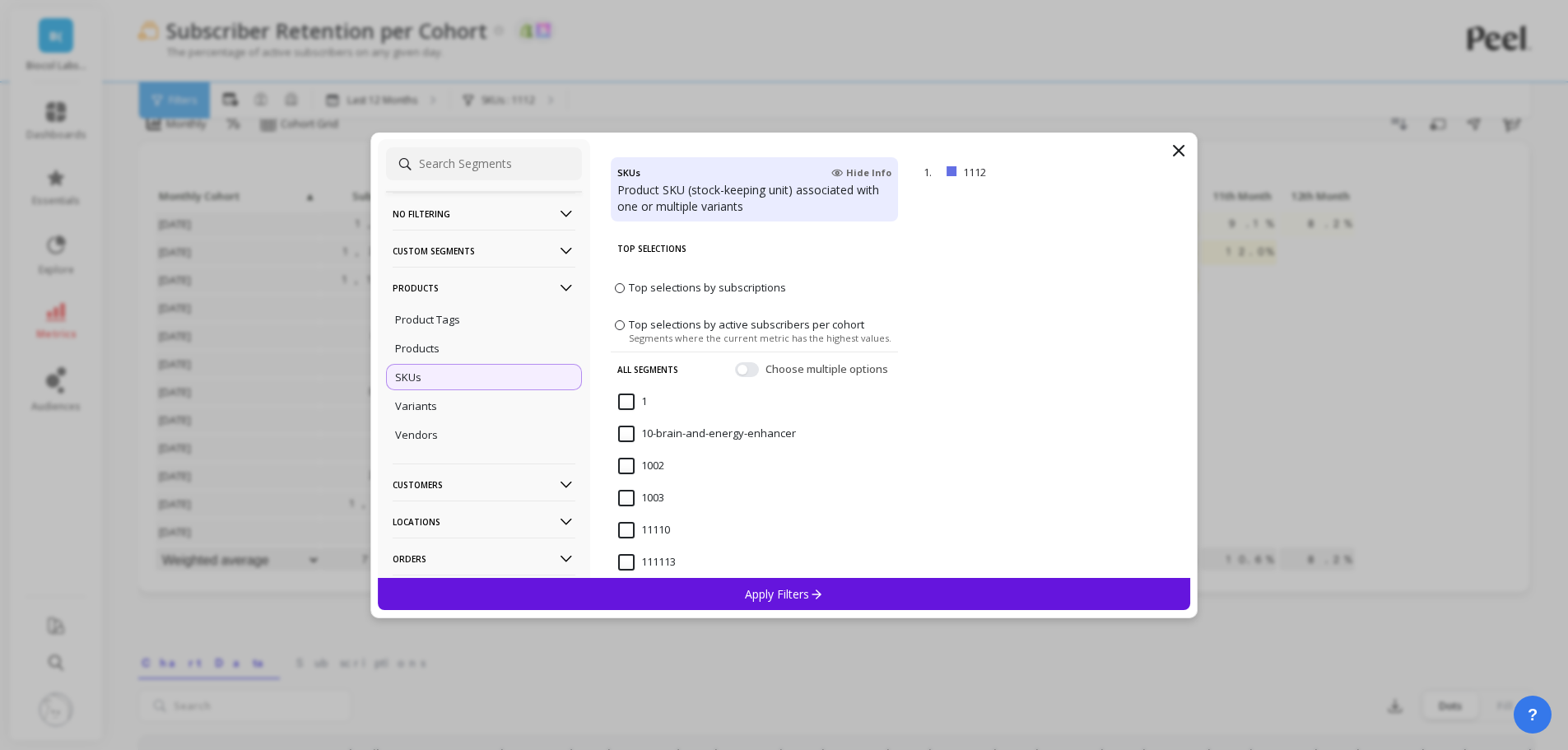
scroll to position [0, 0]
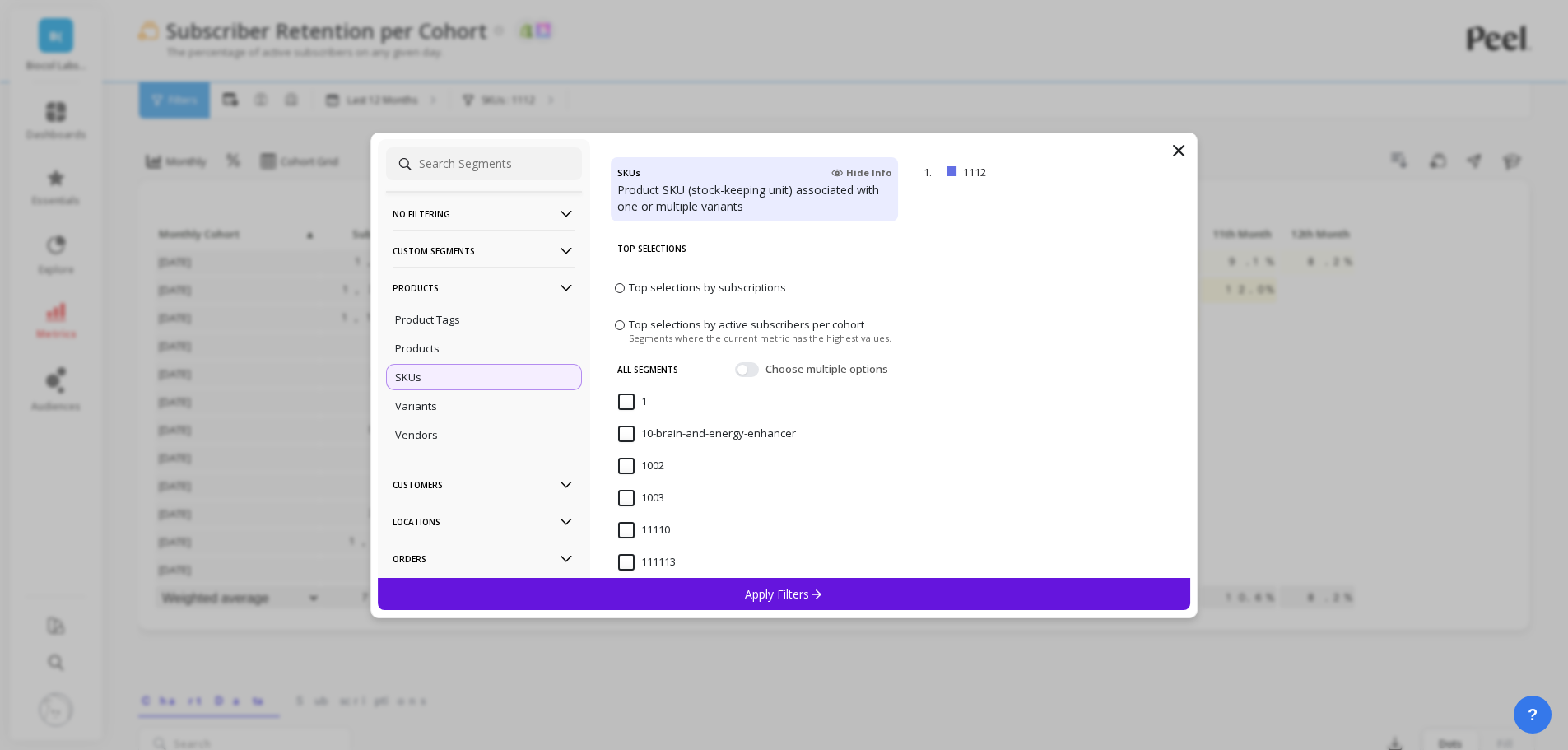
click at [457, 219] on p "No filtering" at bounding box center [483, 214] width 183 height 42
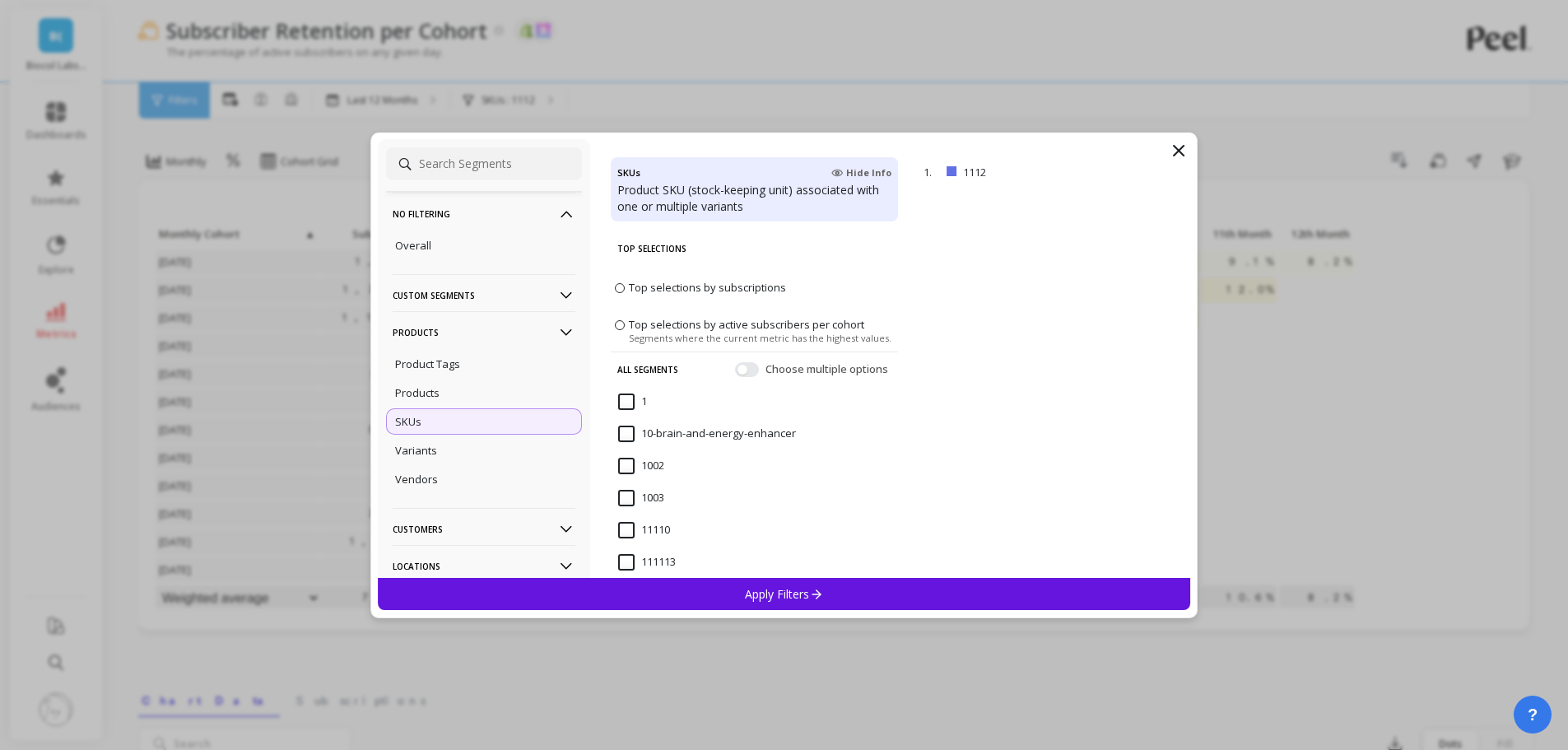
click at [438, 246] on div "Overall" at bounding box center [484, 246] width 196 height 27
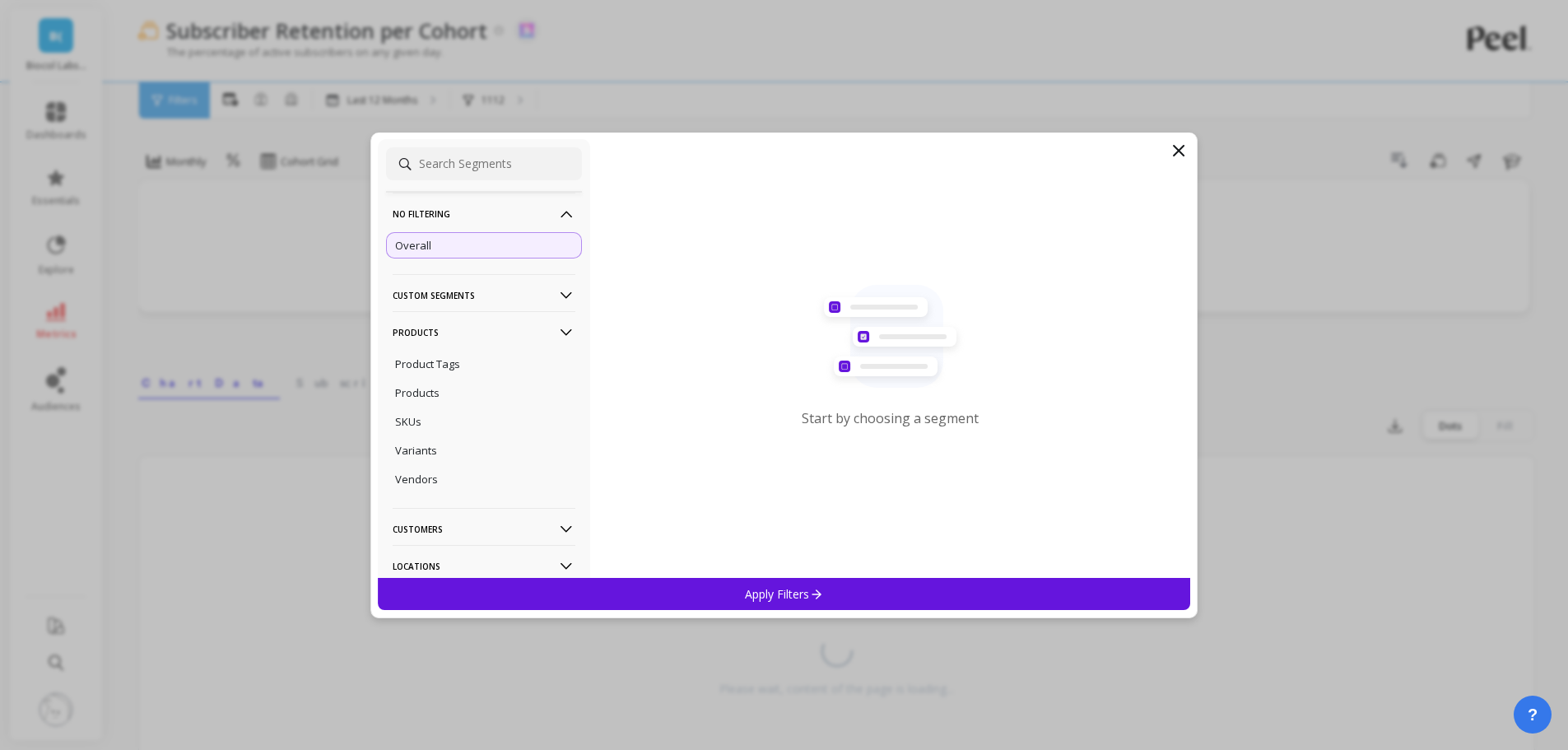
click at [749, 586] on p "Apply Filters" at bounding box center [784, 594] width 79 height 16
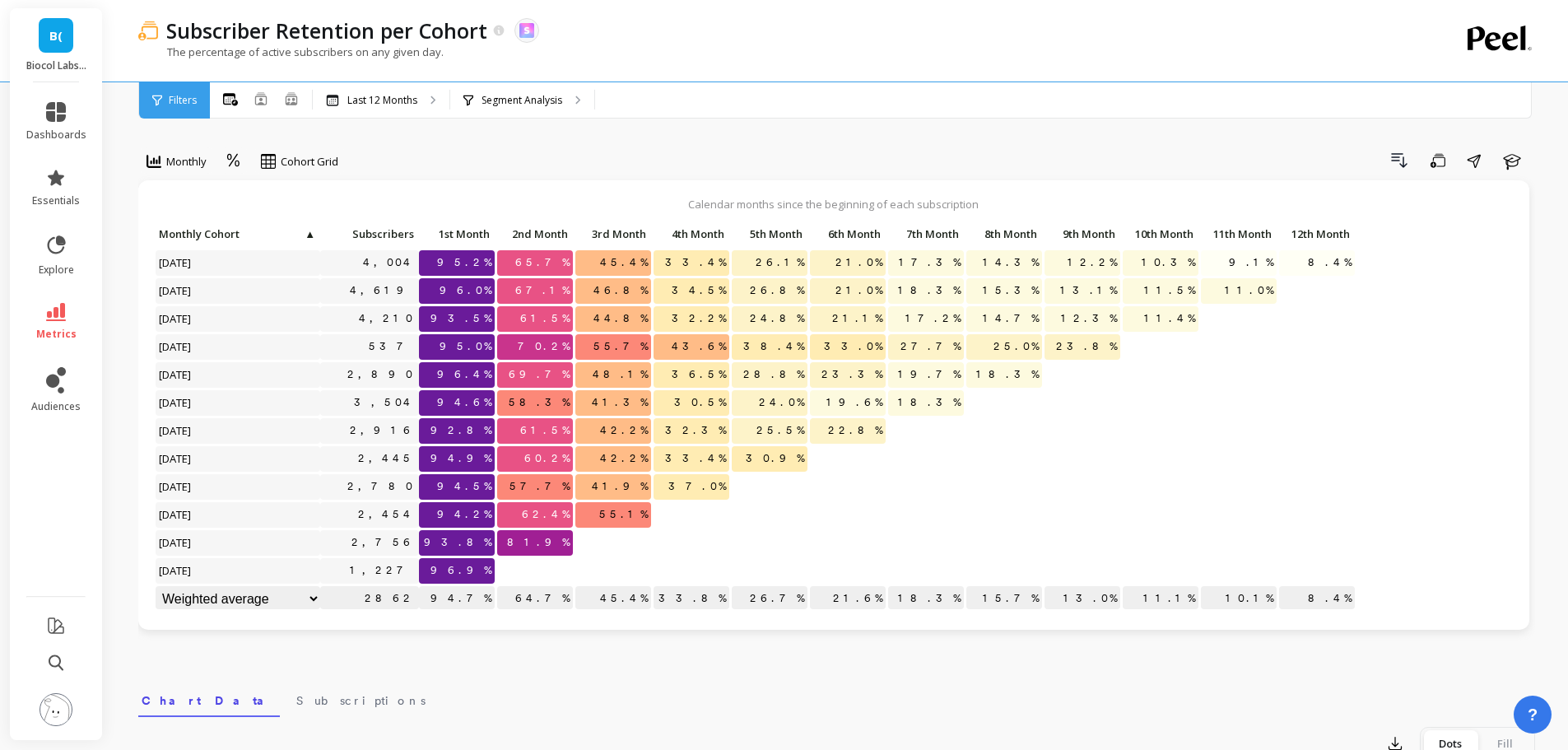
scroll to position [1, 0]
click at [579, 93] on div "Segment Analysis" at bounding box center [522, 100] width 144 height 36
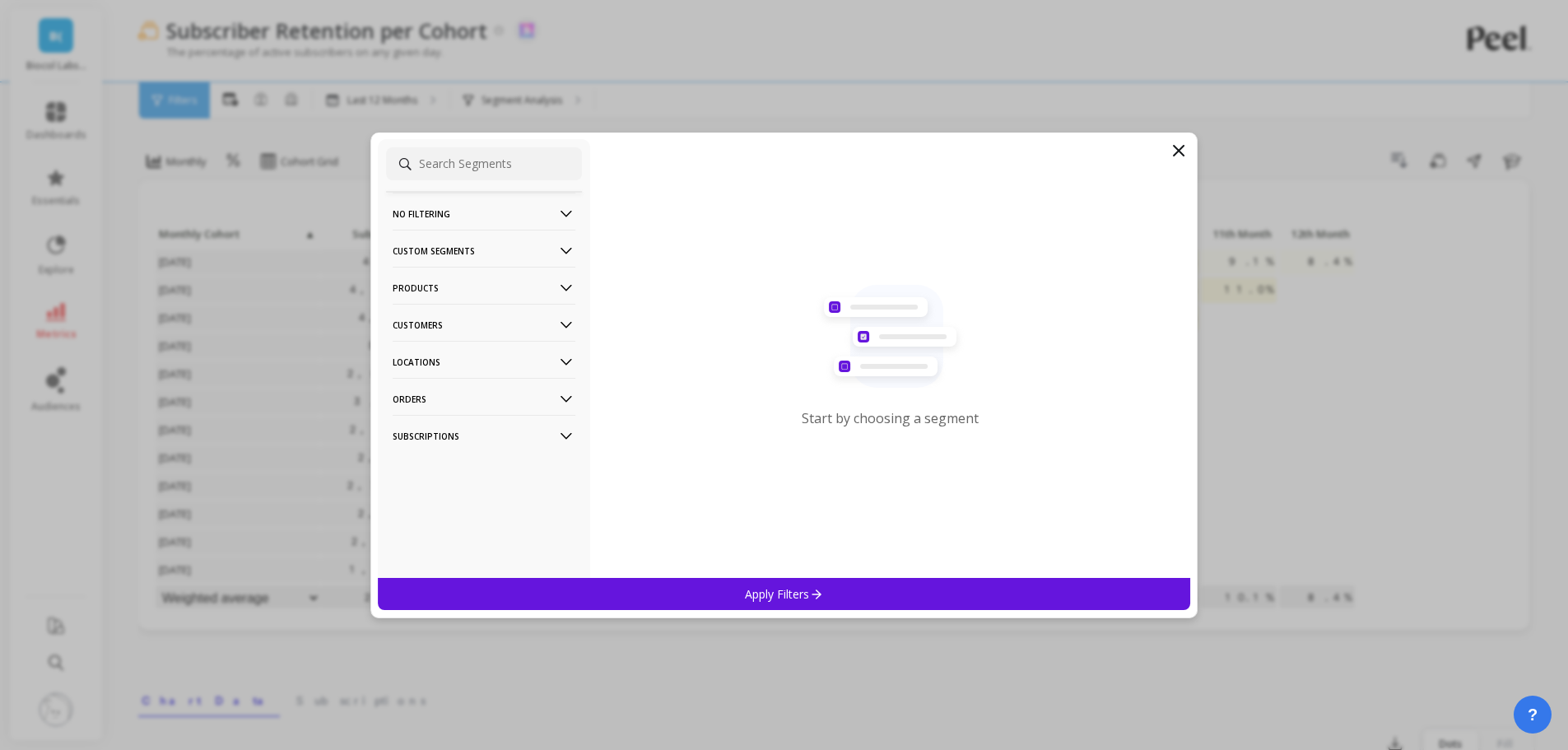
click at [428, 283] on p "Products" at bounding box center [483, 288] width 183 height 42
click at [428, 286] on p "Products" at bounding box center [483, 288] width 183 height 42
click at [434, 391] on p "Orders" at bounding box center [483, 399] width 183 height 42
click at [432, 395] on p "Orders" at bounding box center [483, 399] width 183 height 42
click at [445, 446] on p "Subscriptions" at bounding box center [483, 436] width 183 height 42
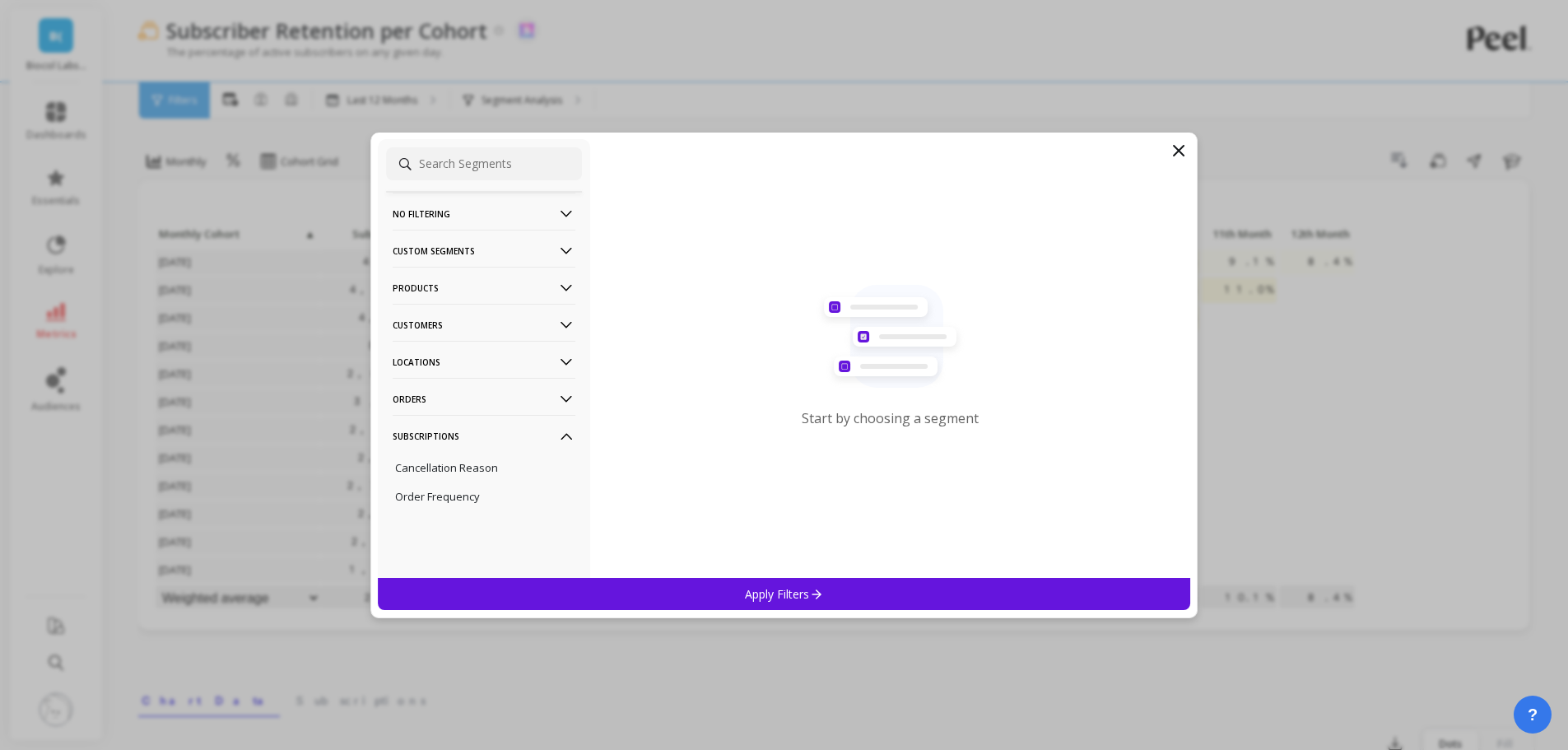
click at [447, 431] on p "Subscriptions" at bounding box center [483, 436] width 183 height 42
click at [446, 288] on p "Products" at bounding box center [483, 288] width 183 height 42
click at [447, 413] on div "Variants" at bounding box center [484, 405] width 196 height 27
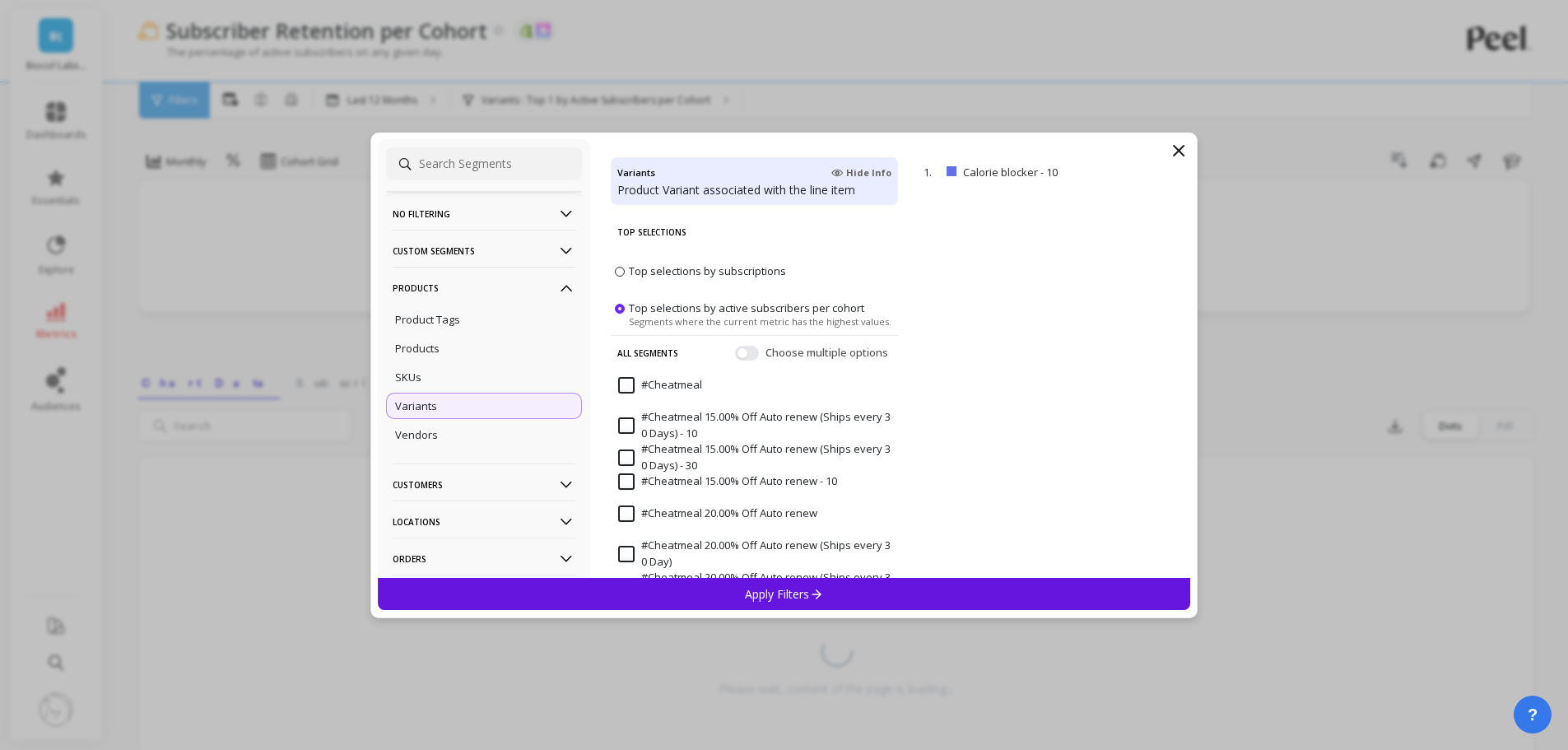
click at [420, 350] on p "Products" at bounding box center [417, 348] width 44 height 15
click at [799, 591] on p "Apply Filters" at bounding box center [784, 594] width 79 height 16
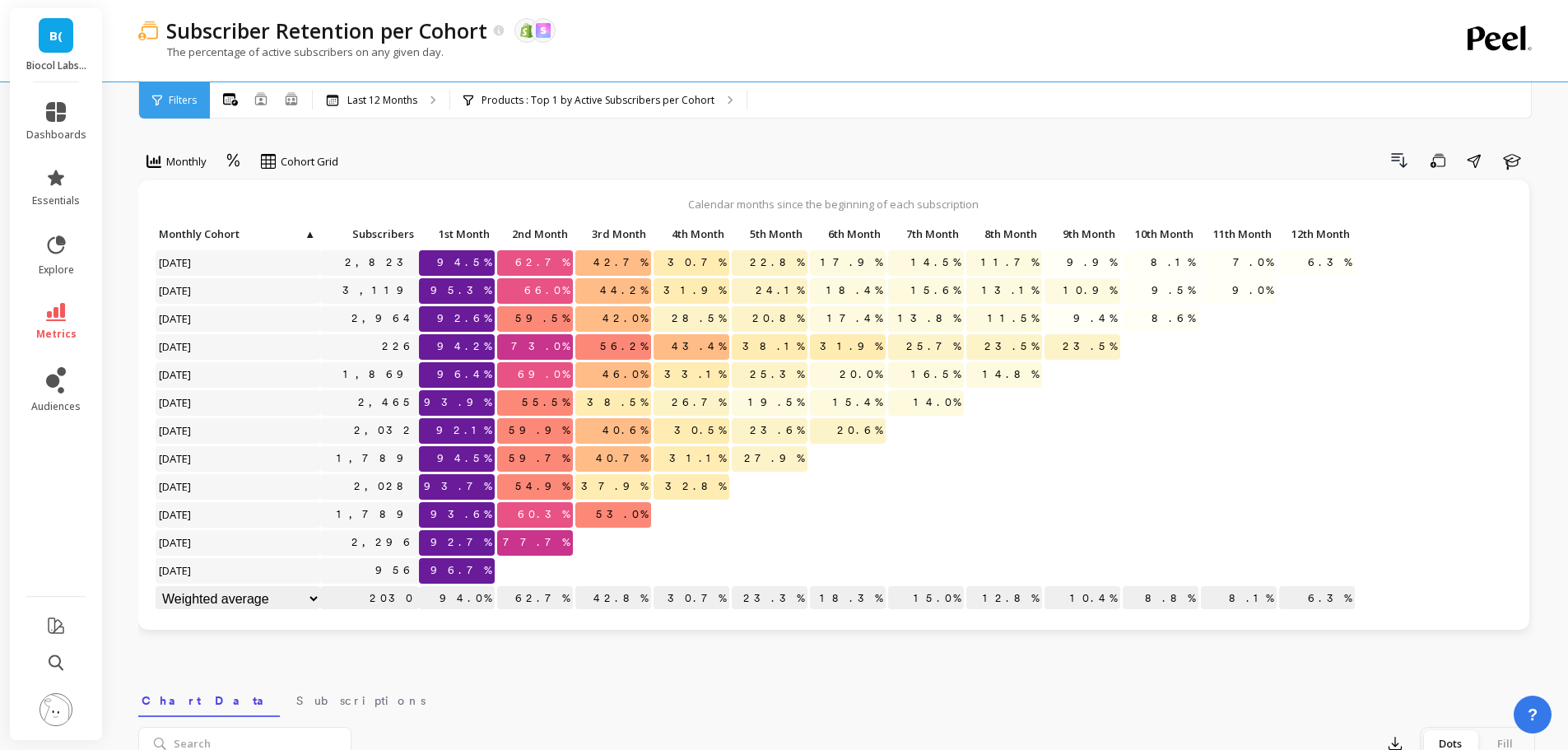
click at [790, 150] on div "Drill Down Save Share Learn" at bounding box center [943, 161] width 1185 height 27
click at [888, 140] on div "Monthly Cohort Grid Drill Down Save Share Learn Calendar months since the begin…" at bounding box center [837, 701] width 1397 height 1271
click at [721, 132] on div "Monthly Cohort Grid Drill Down Save Share Learn Calendar months since the begin…" at bounding box center [837, 701] width 1397 height 1271
click at [659, 117] on div "Products : Top 1 by Active Subscribers per Cohort Products : Detox" at bounding box center [598, 100] width 296 height 36
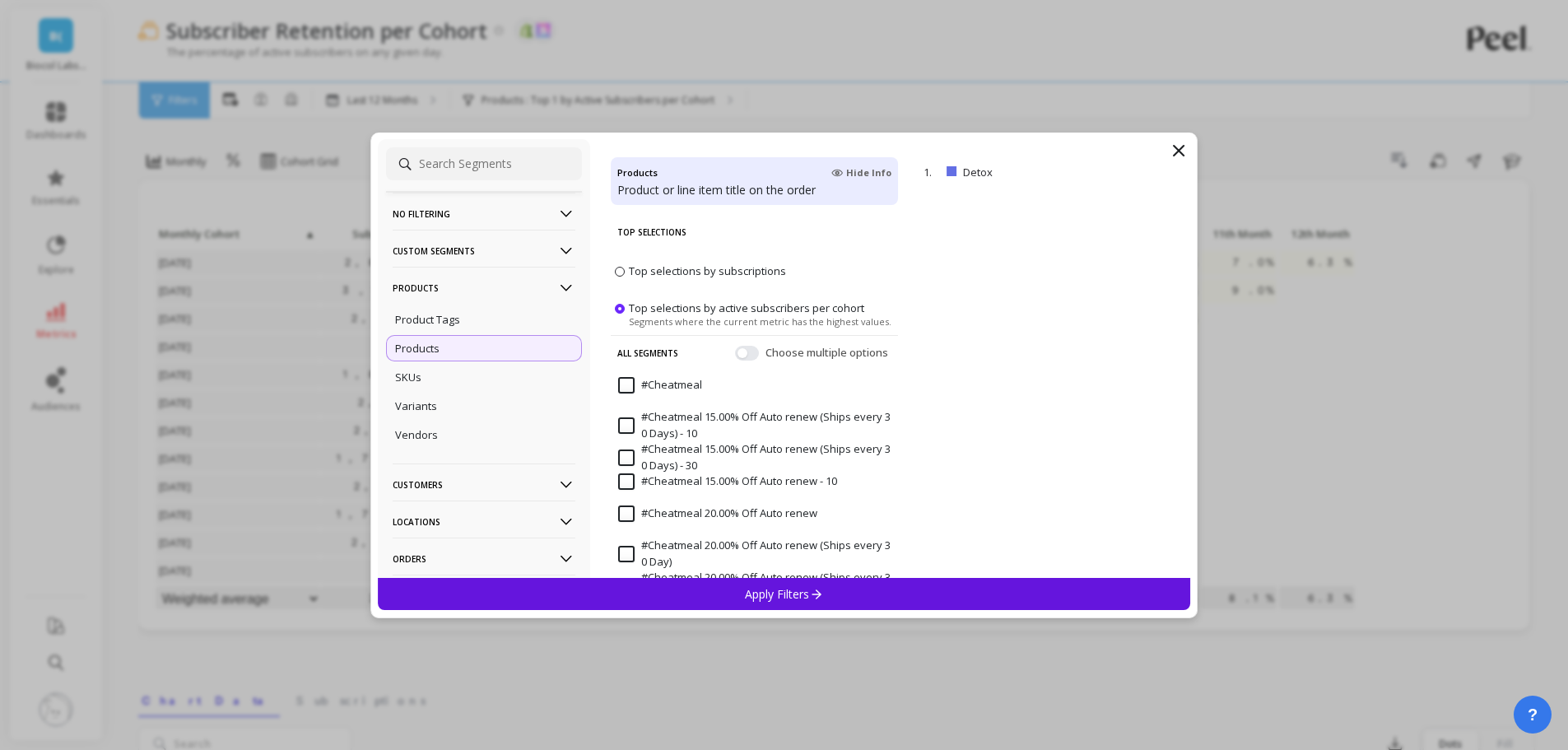
click at [741, 271] on span "Top selections by subscriptions" at bounding box center [708, 270] width 157 height 15
click at [0, 0] on input "Top selections by subscriptions" at bounding box center [0, 0] width 0 height 0
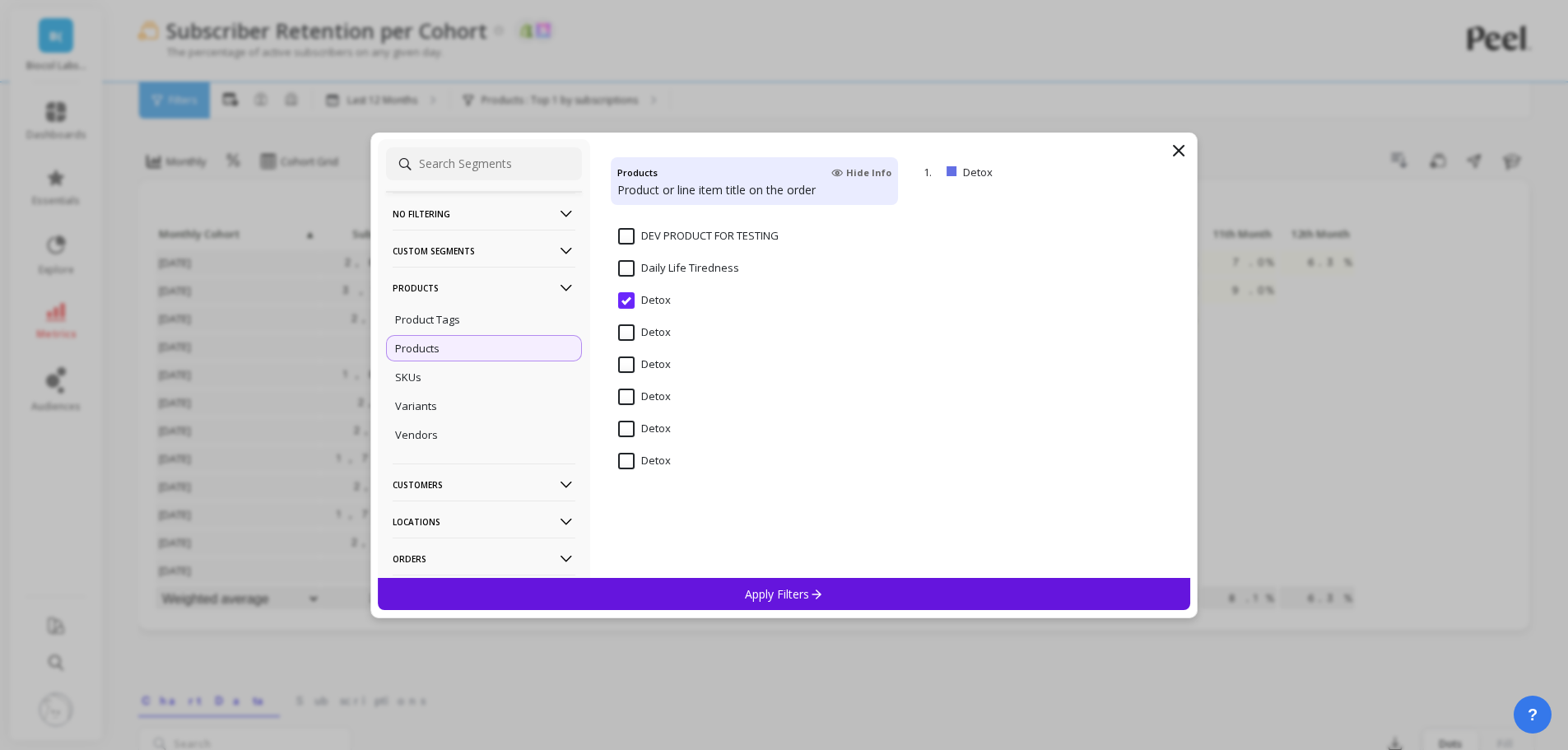
scroll to position [1811, 0]
click at [632, 434] on input "Detox" at bounding box center [645, 436] width 53 height 17
click at [622, 465] on input "Detox" at bounding box center [645, 468] width 53 height 17
click at [754, 594] on p "Apply Filters" at bounding box center [784, 594] width 79 height 16
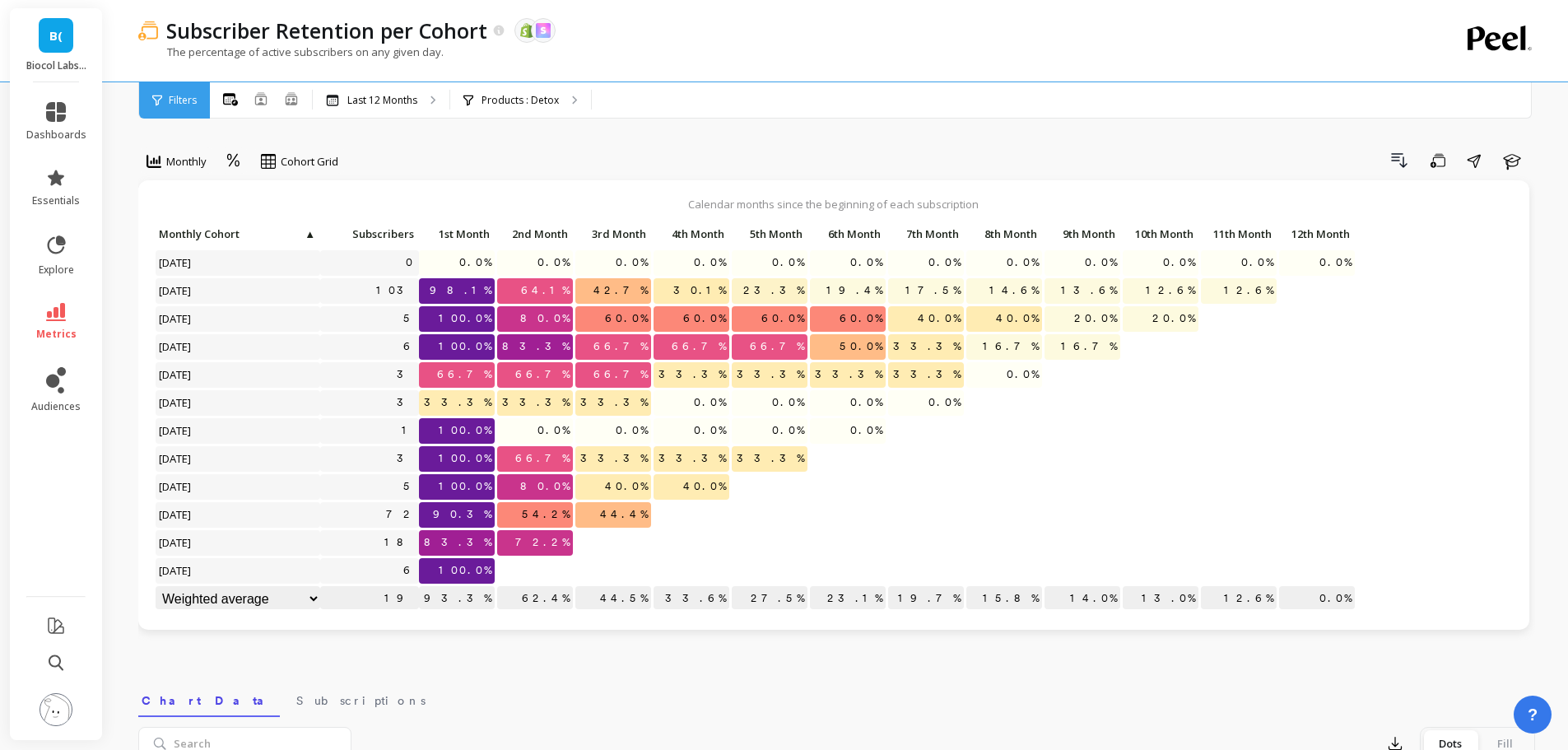
scroll to position [1, 0]
click at [488, 110] on div "Products : Detox" at bounding box center [520, 100] width 140 height 36
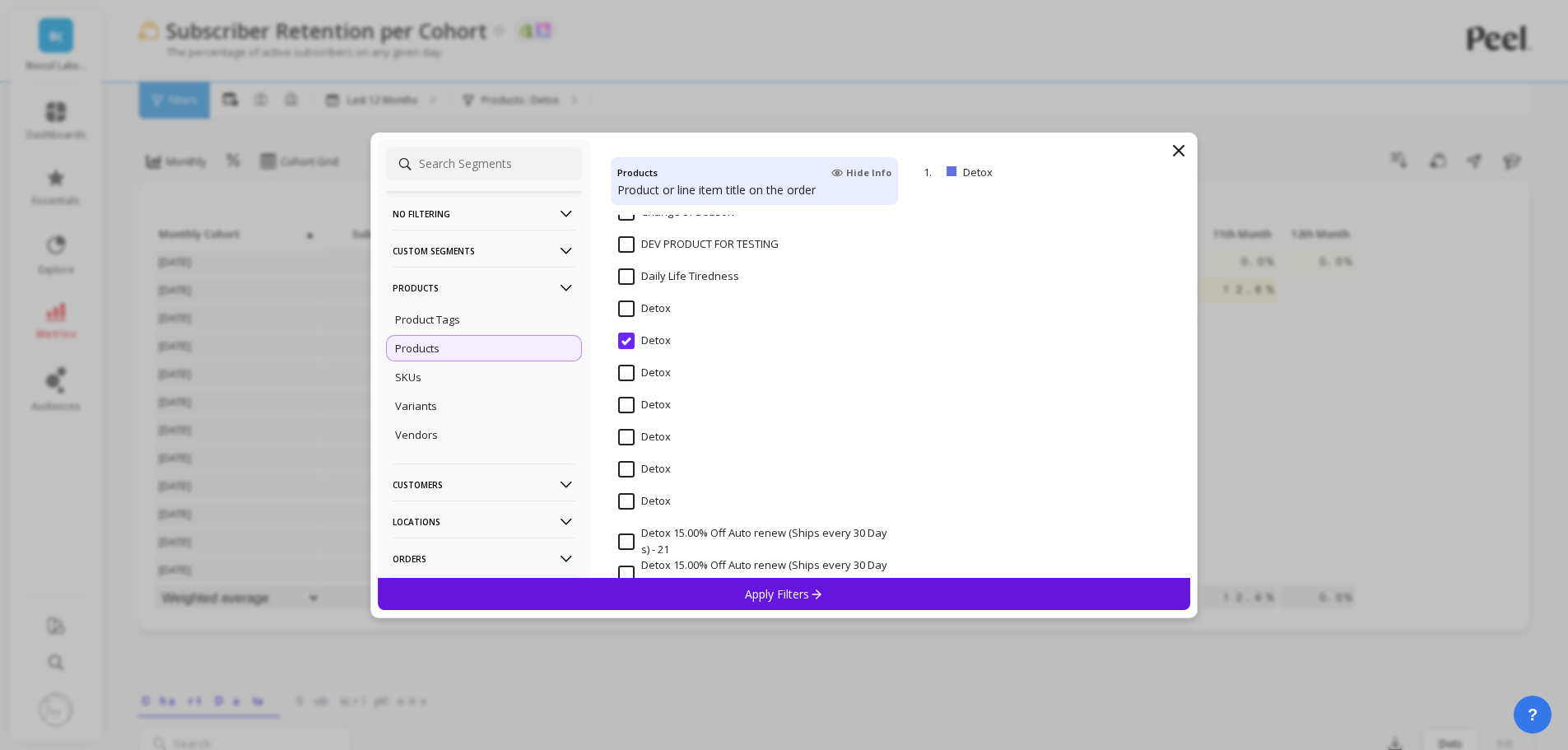
scroll to position [1975, 0]
click at [627, 336] on input "Detox" at bounding box center [645, 336] width 53 height 17
click at [761, 595] on p "Apply Filters" at bounding box center [784, 594] width 79 height 16
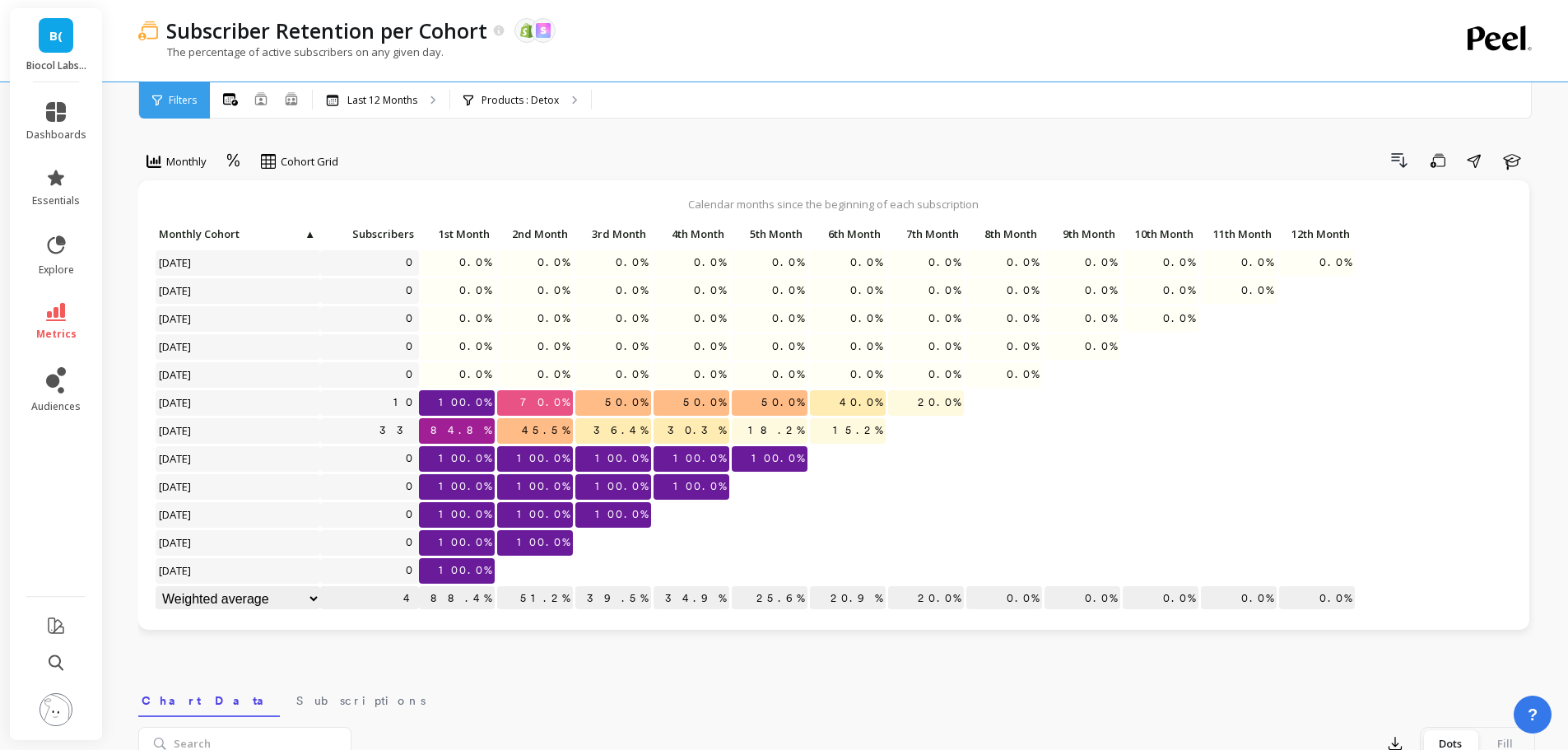
click at [500, 90] on div "Products : Detox" at bounding box center [520, 100] width 140 height 36
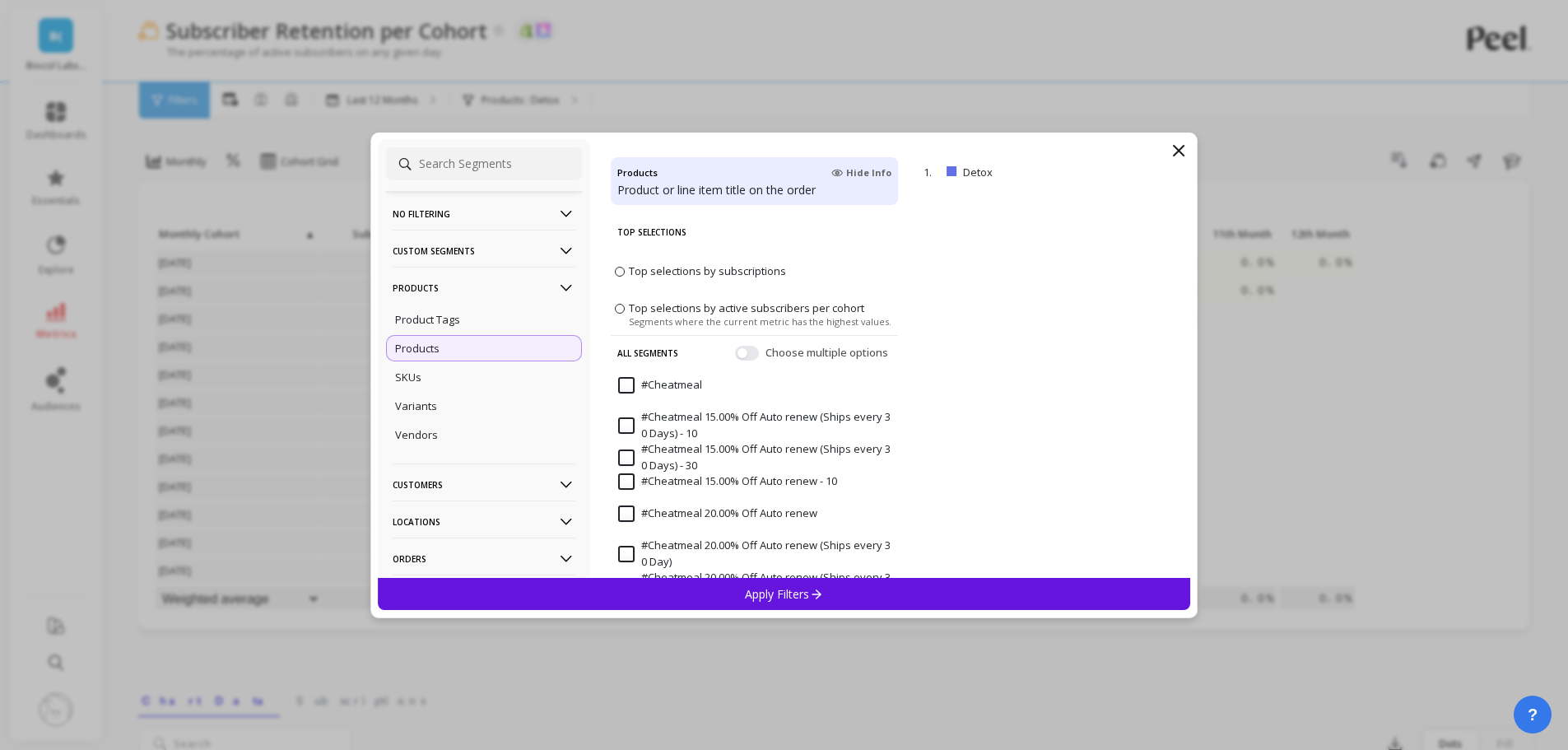
click at [705, 313] on span "Top selections by active subscribers per cohort" at bounding box center [746, 307] width 235 height 15
click at [0, 0] on input "Top selections by active subscribers per cohort Segments where the current metr…" at bounding box center [0, 0] width 0 height 0
click at [760, 594] on p "Apply Filters" at bounding box center [784, 594] width 79 height 16
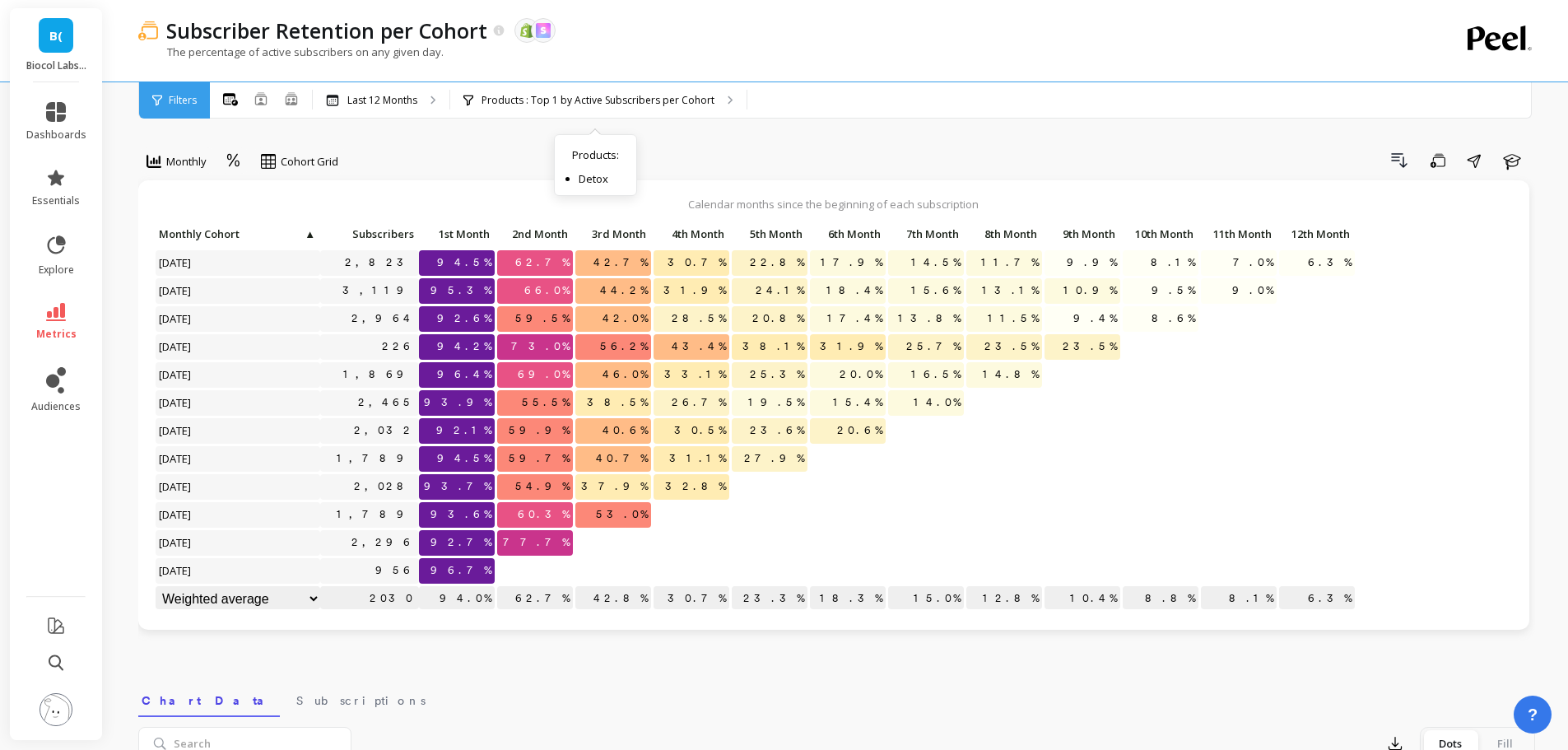
click at [657, 110] on div "Products : Top 1 by Active Subscribers per Cohort Products : Detox" at bounding box center [598, 100] width 296 height 36
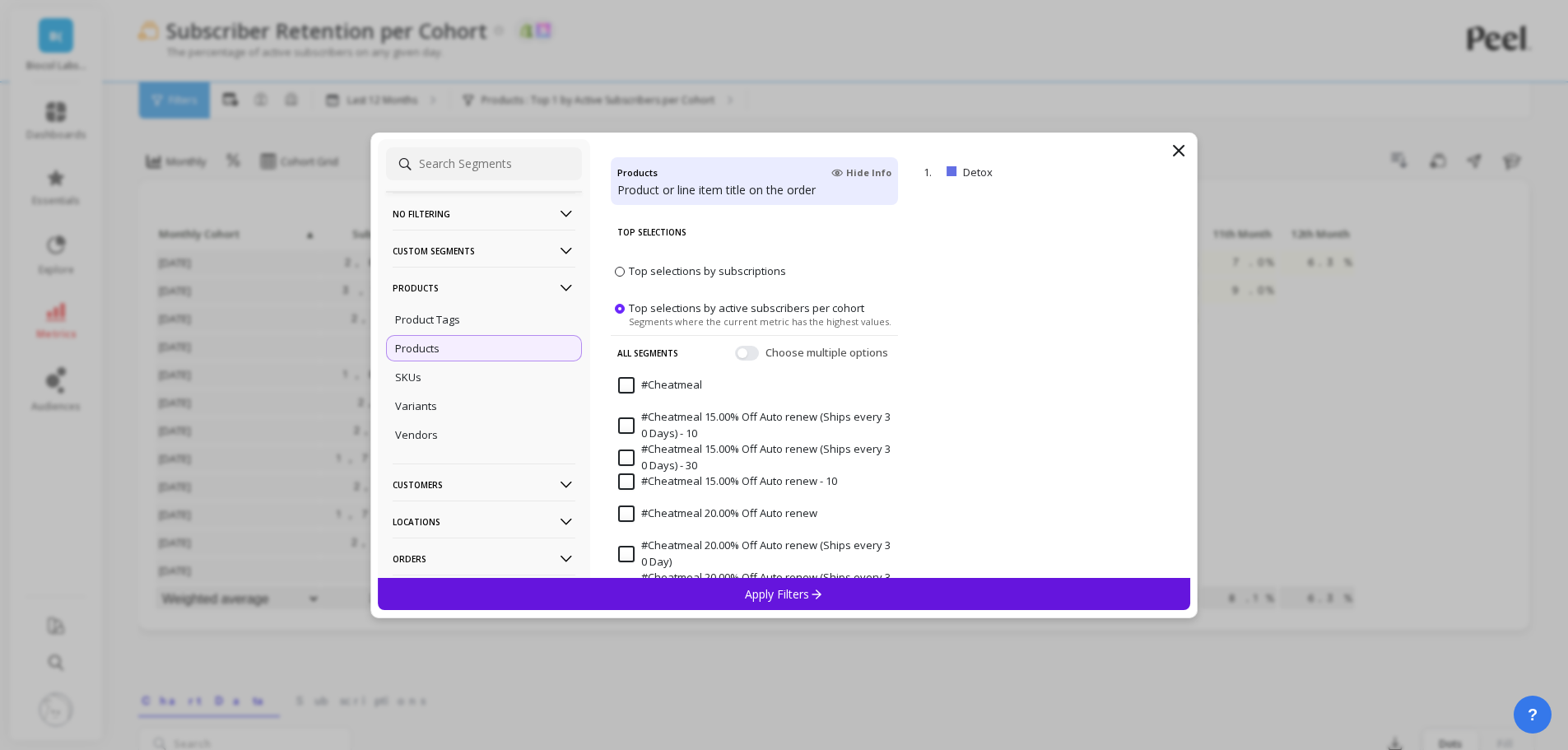
click at [454, 324] on p "Product Tags" at bounding box center [428, 319] width 65 height 15
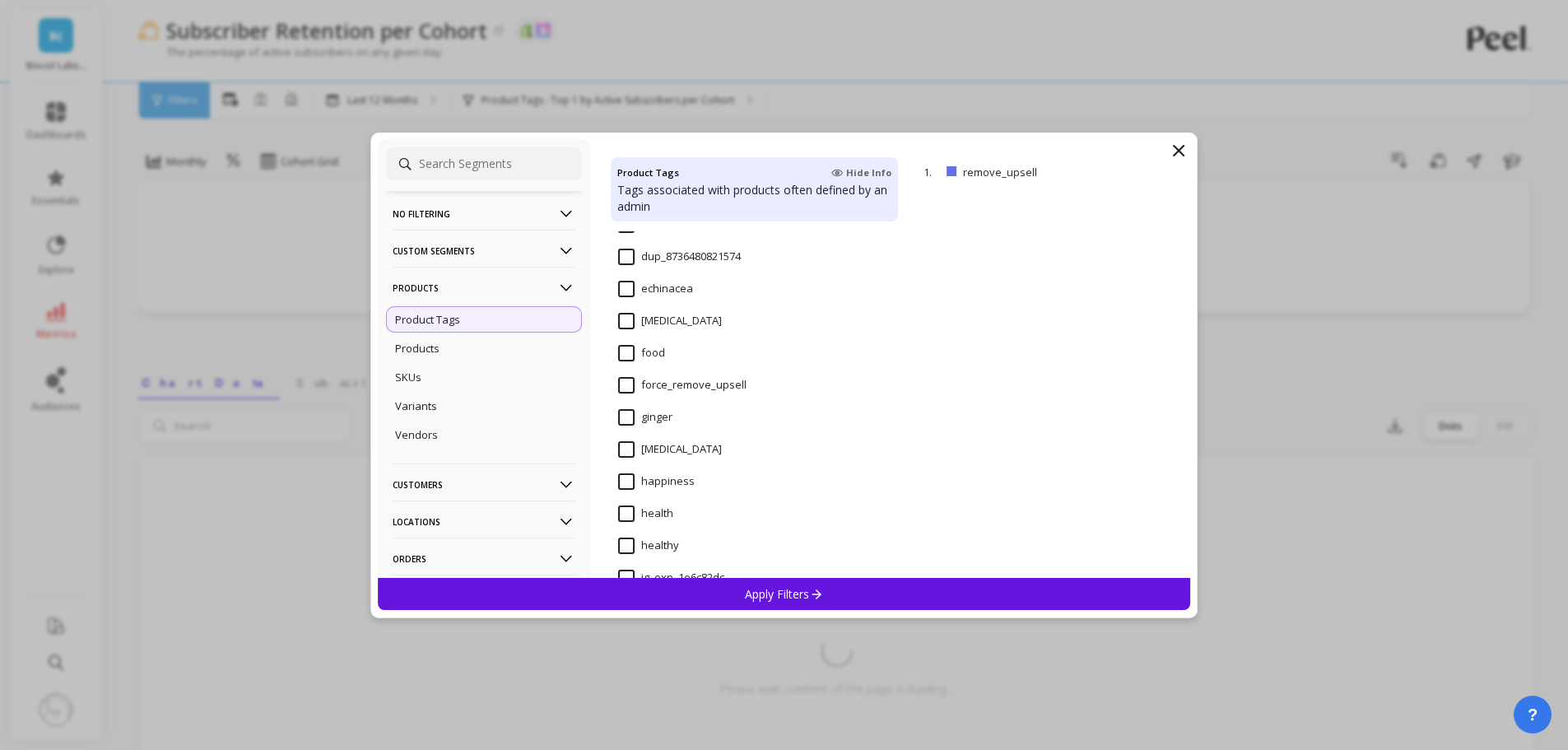
click at [0, 0] on p "remove" at bounding box center [0, 0] width 0 height 0
click at [656, 375] on input "detox" at bounding box center [644, 379] width 52 height 17
click at [782, 600] on p "Apply Filters" at bounding box center [784, 594] width 79 height 16
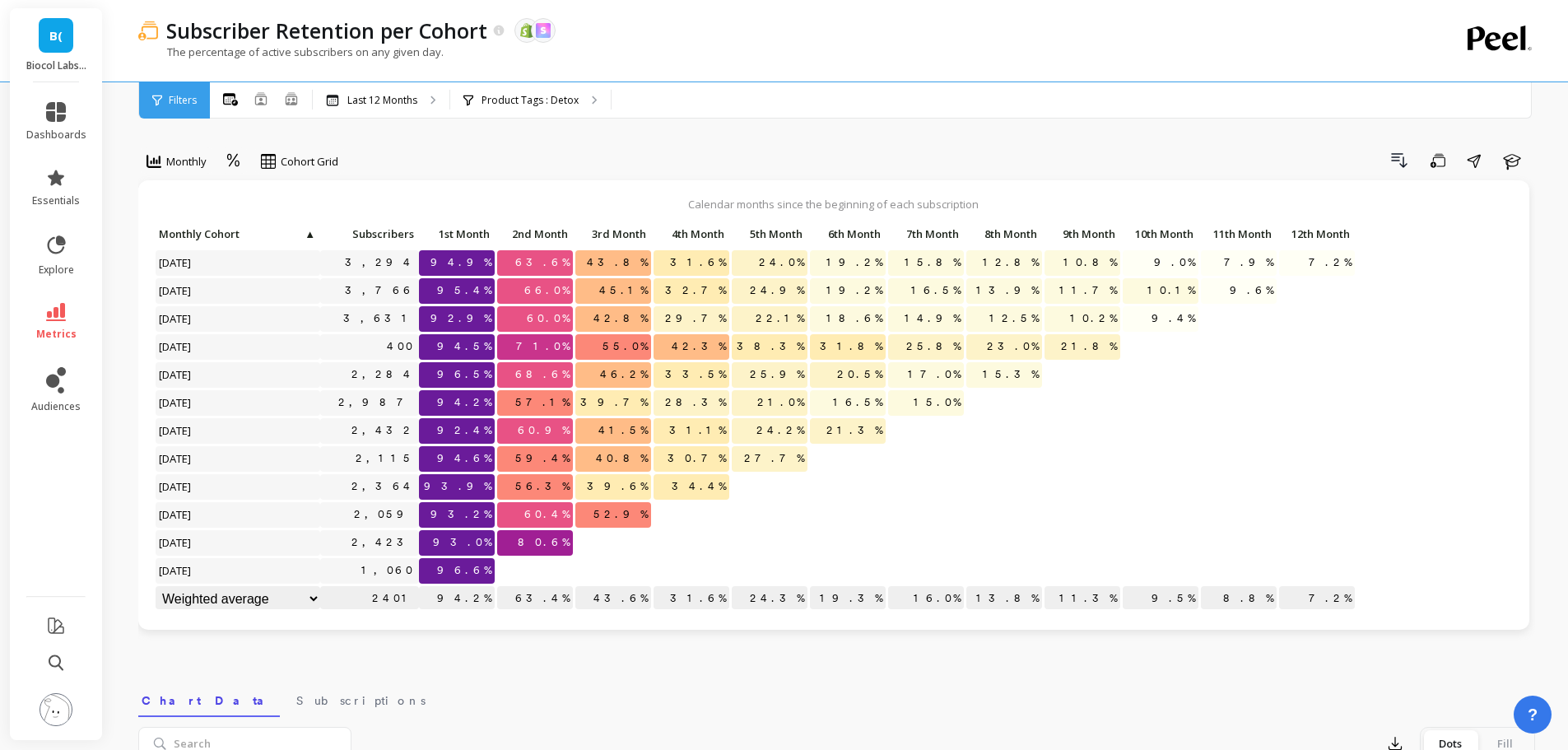
scroll to position [1, 0]
click at [542, 97] on p "Product Tags : Detox" at bounding box center [530, 100] width 97 height 13
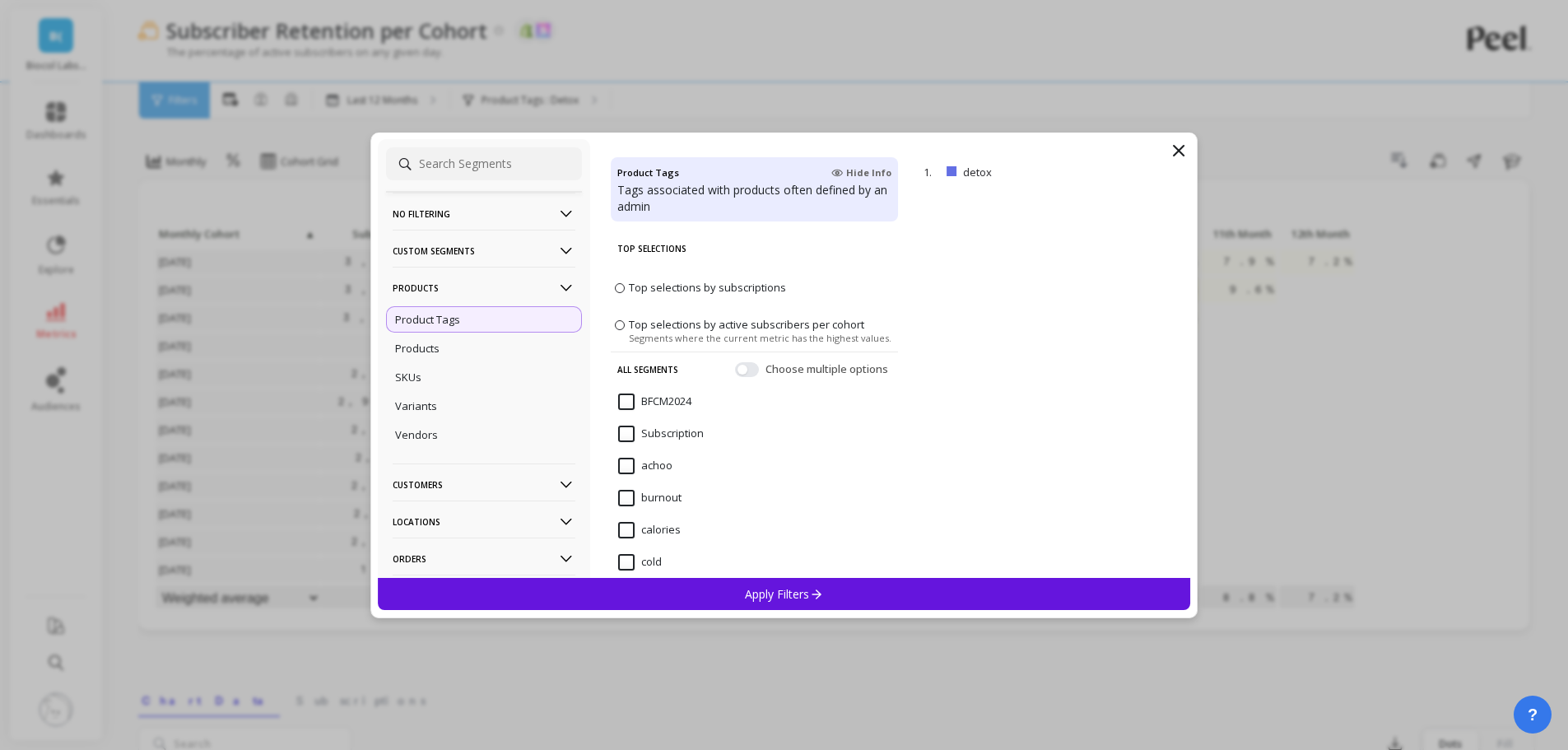
click at [493, 380] on div "SKUs" at bounding box center [484, 377] width 196 height 27
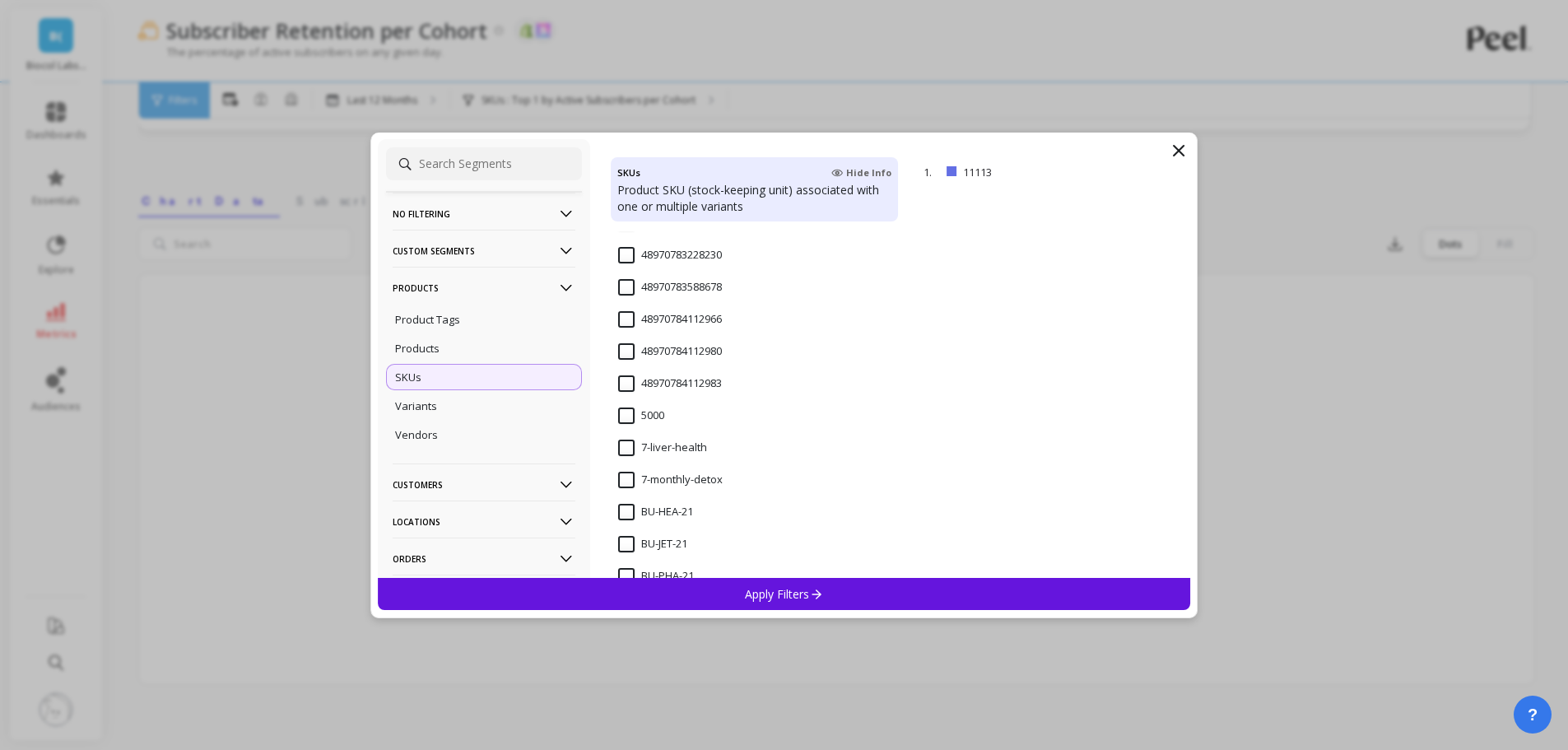
scroll to position [1966, 0]
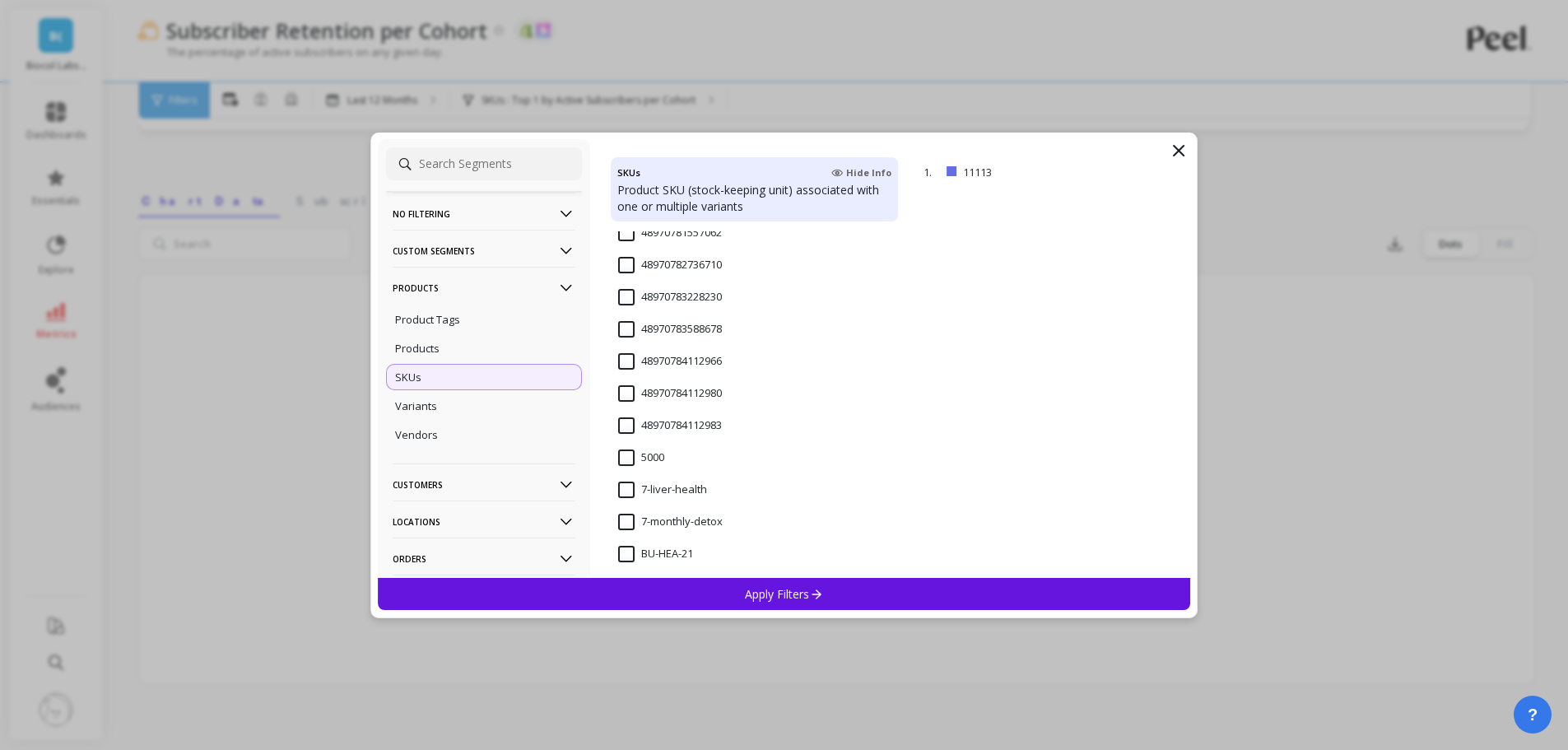
click at [728, 519] on div "7-monthly-detox" at bounding box center [754, 531] width 287 height 49
click at [776, 586] on p "Apply Filters" at bounding box center [784, 594] width 79 height 16
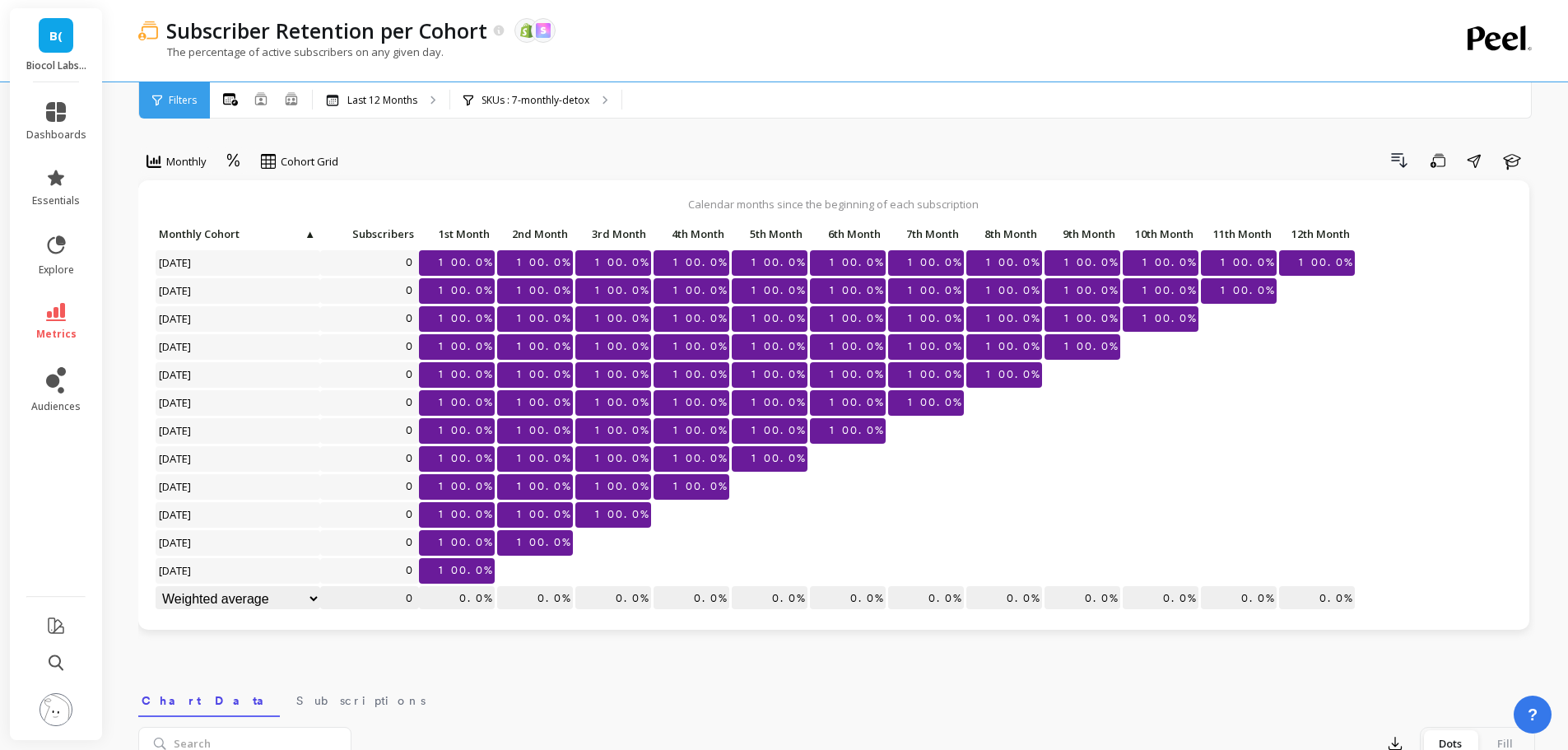
click at [595, 85] on div "SKUs : 7-monthly-detox" at bounding box center [536, 100] width 171 height 36
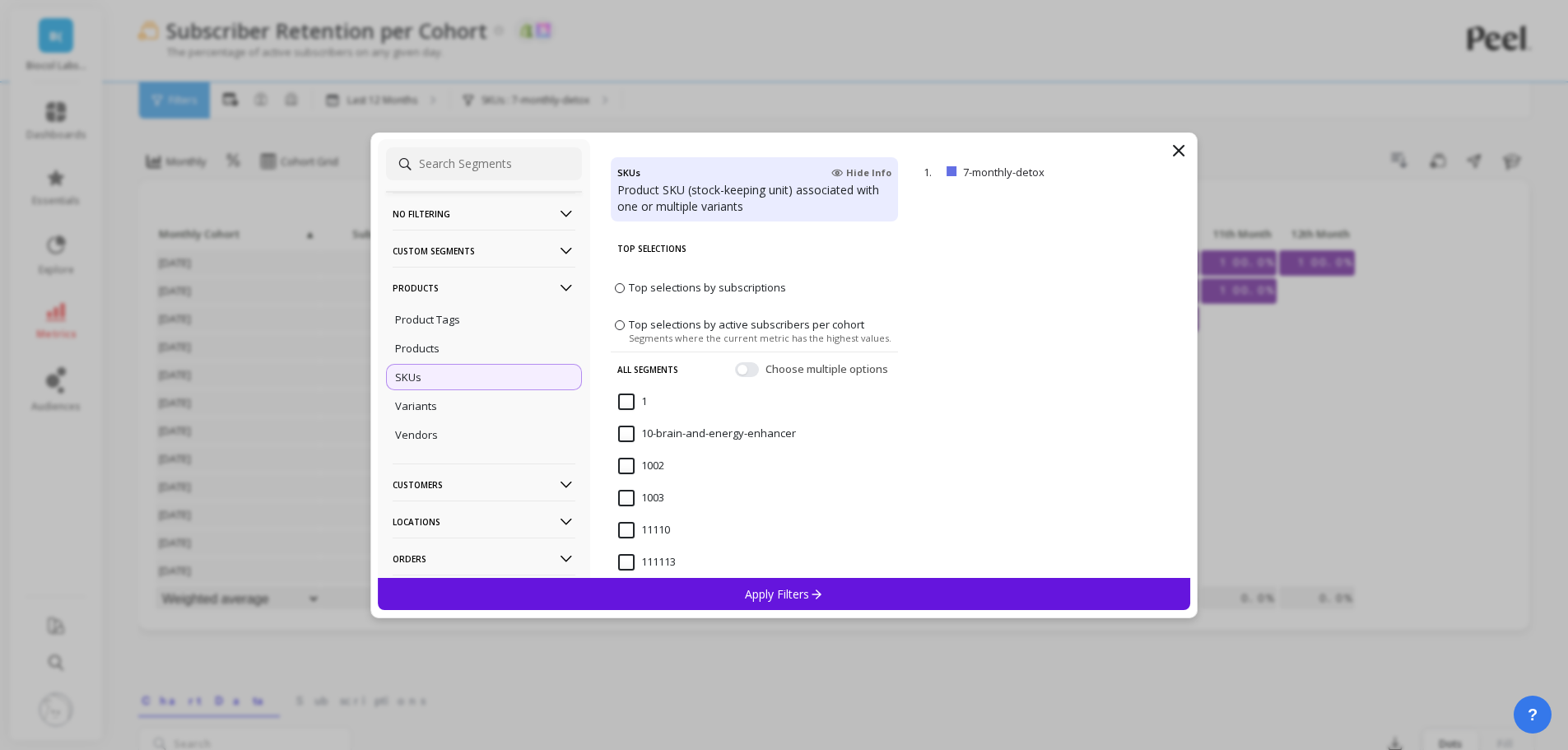
click at [776, 286] on span "Top selections by subscriptions" at bounding box center [708, 287] width 157 height 15
click at [0, 0] on input "Top selections by subscriptions" at bounding box center [0, 0] width 0 height 0
click at [789, 586] on p "Apply Filters" at bounding box center [784, 594] width 79 height 16
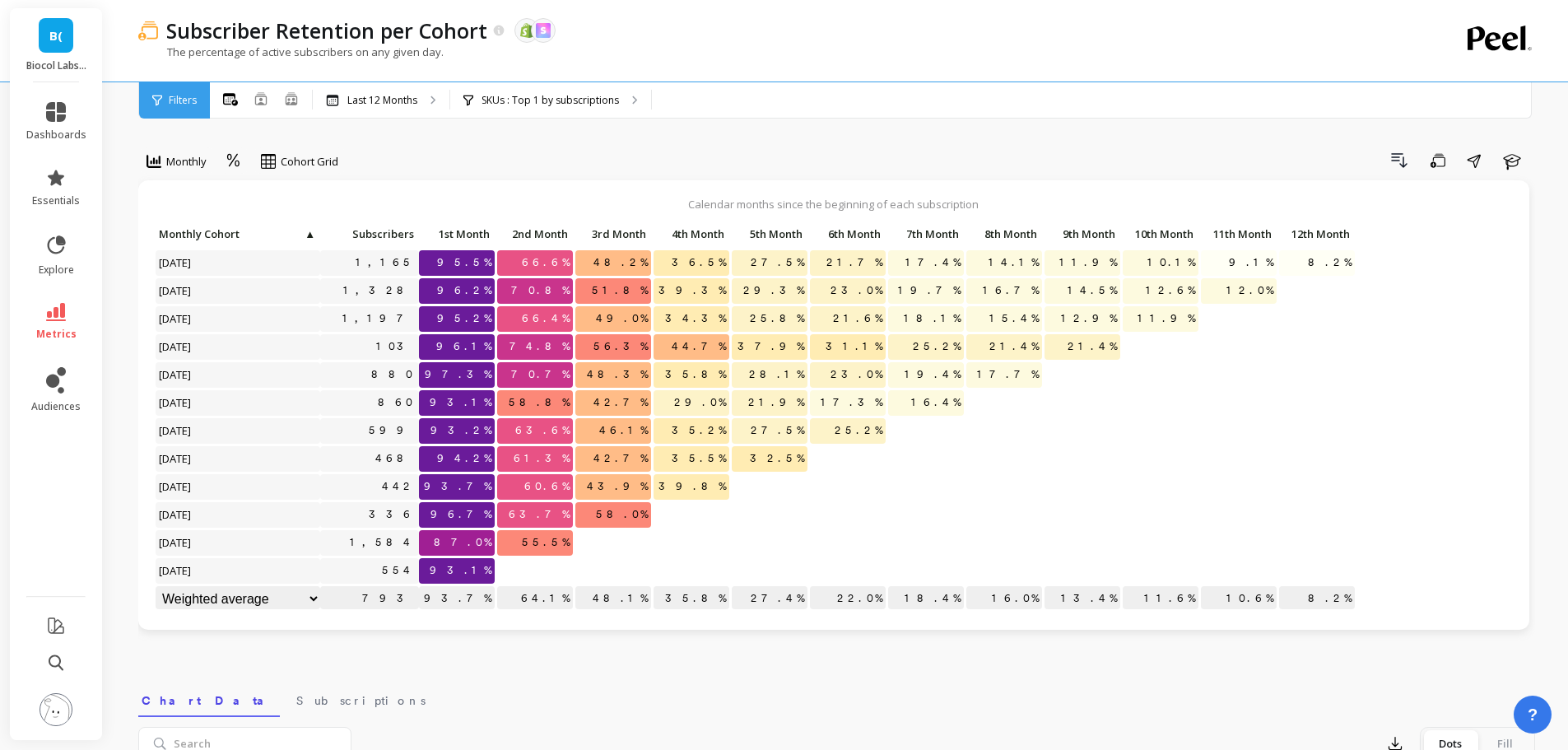
scroll to position [1, 0]
click at [571, 105] on p "SKUs : Top 1 by subscriptions" at bounding box center [550, 100] width 138 height 13
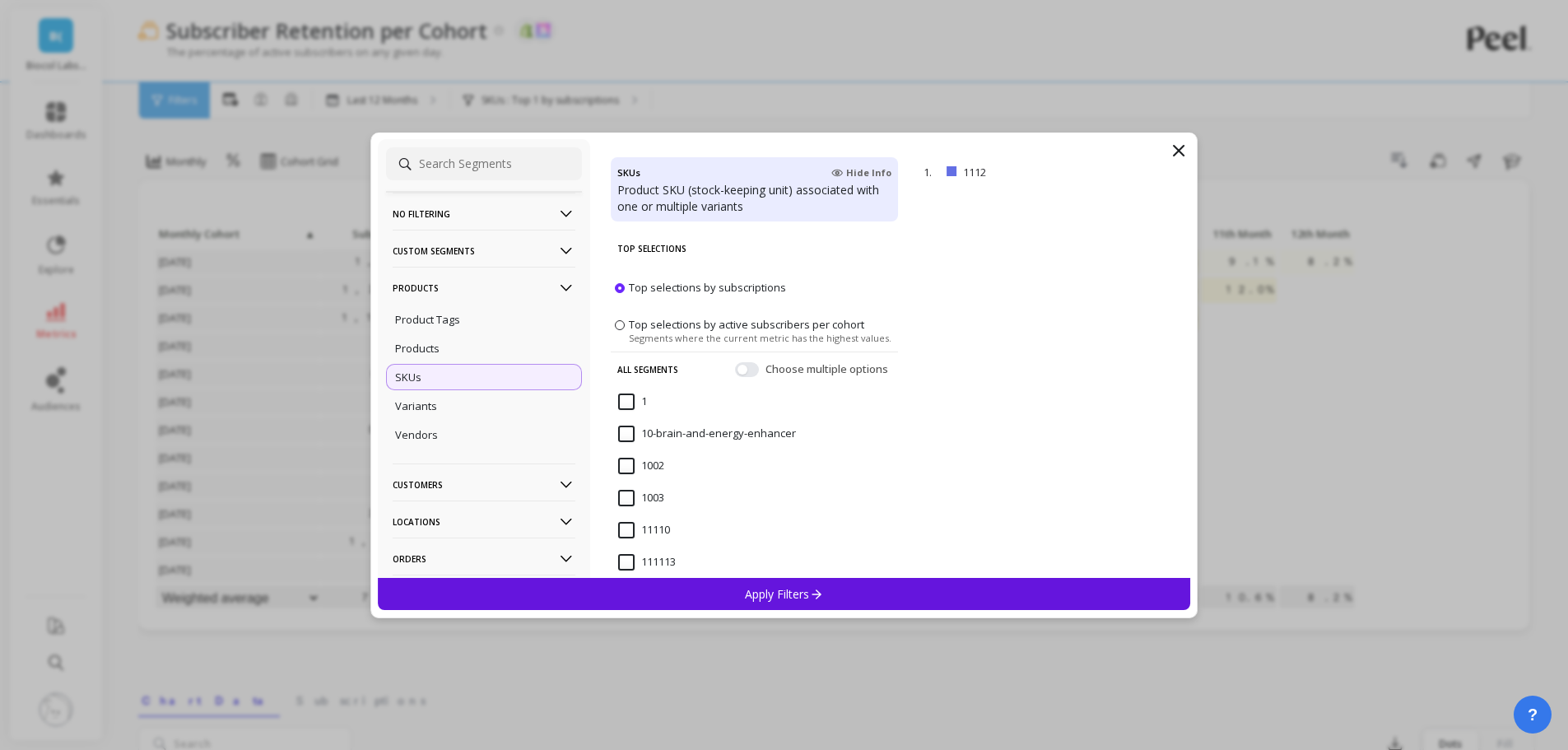
click at [446, 346] on div "Products" at bounding box center [484, 348] width 196 height 27
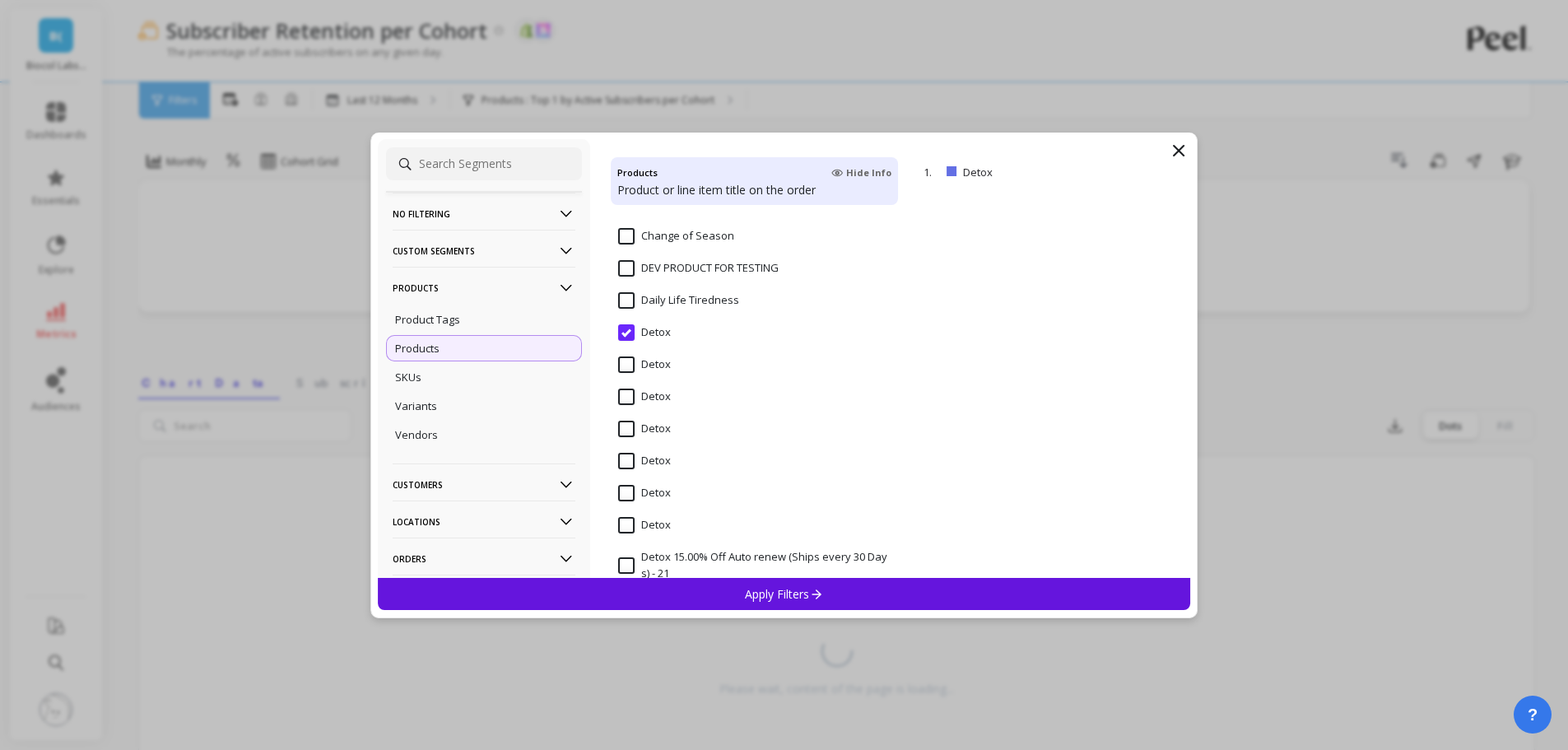
scroll to position [1975, 0]
click at [632, 467] on input "Detox" at bounding box center [645, 464] width 53 height 17
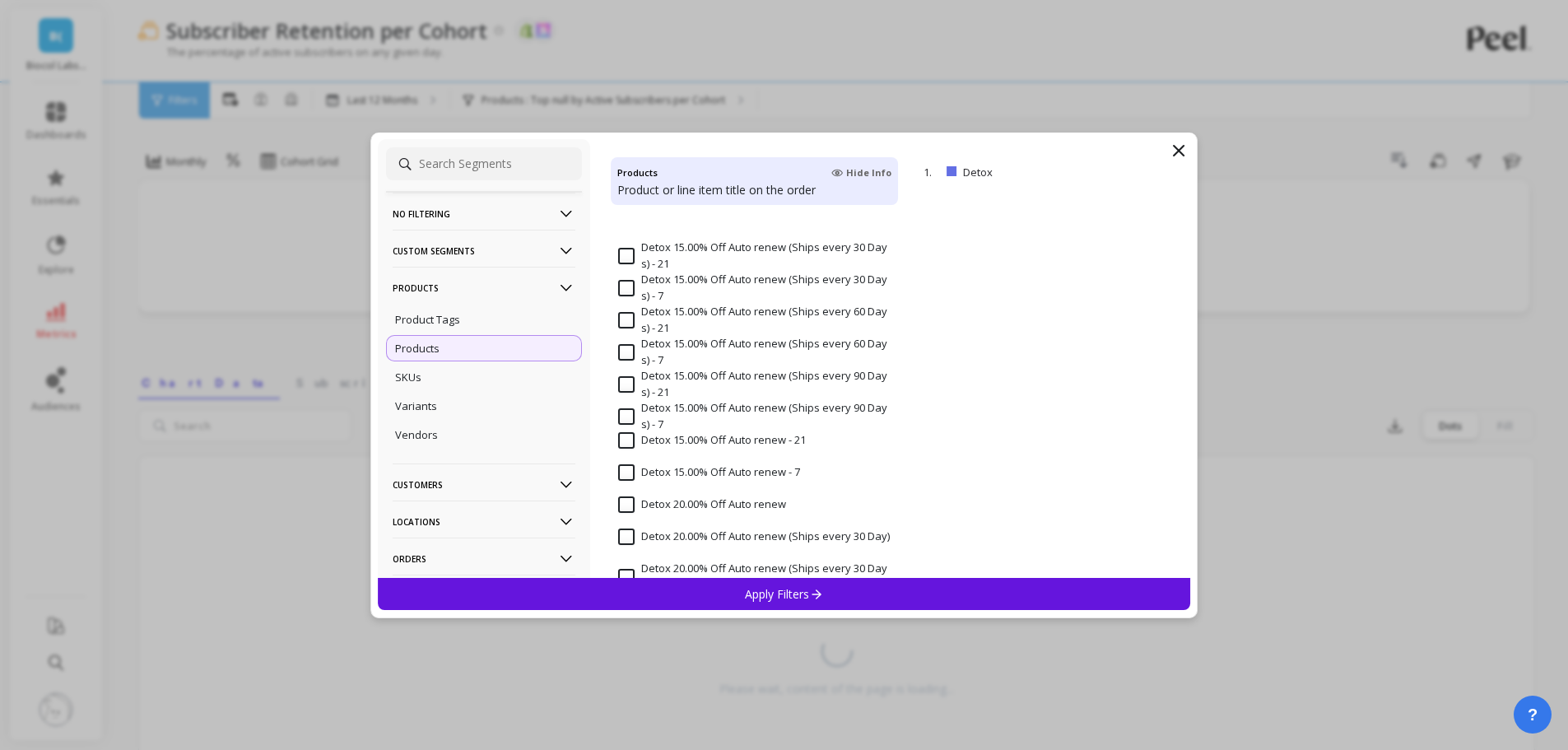
scroll to position [2305, 0]
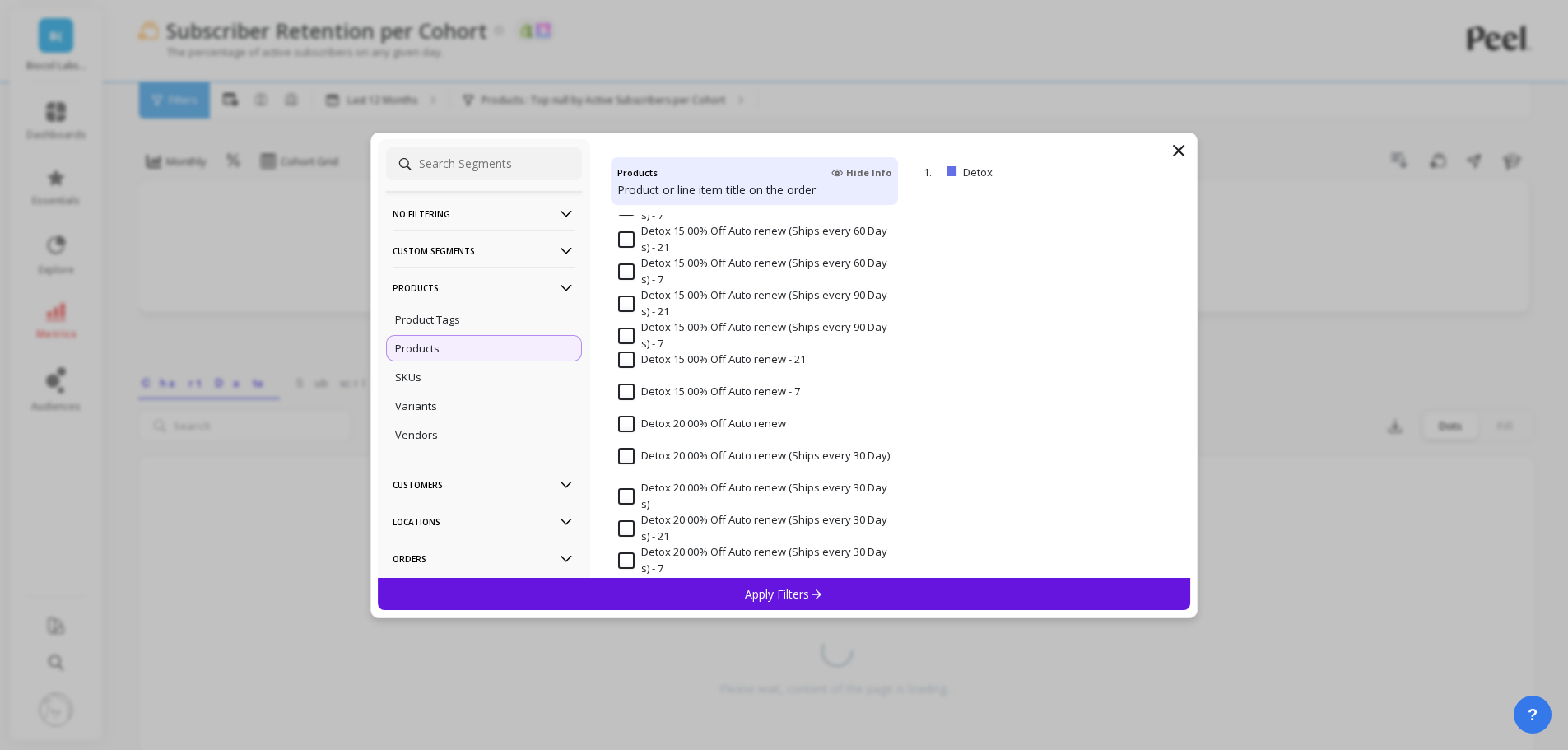
click at [789, 593] on p "Apply Filters" at bounding box center [784, 594] width 79 height 16
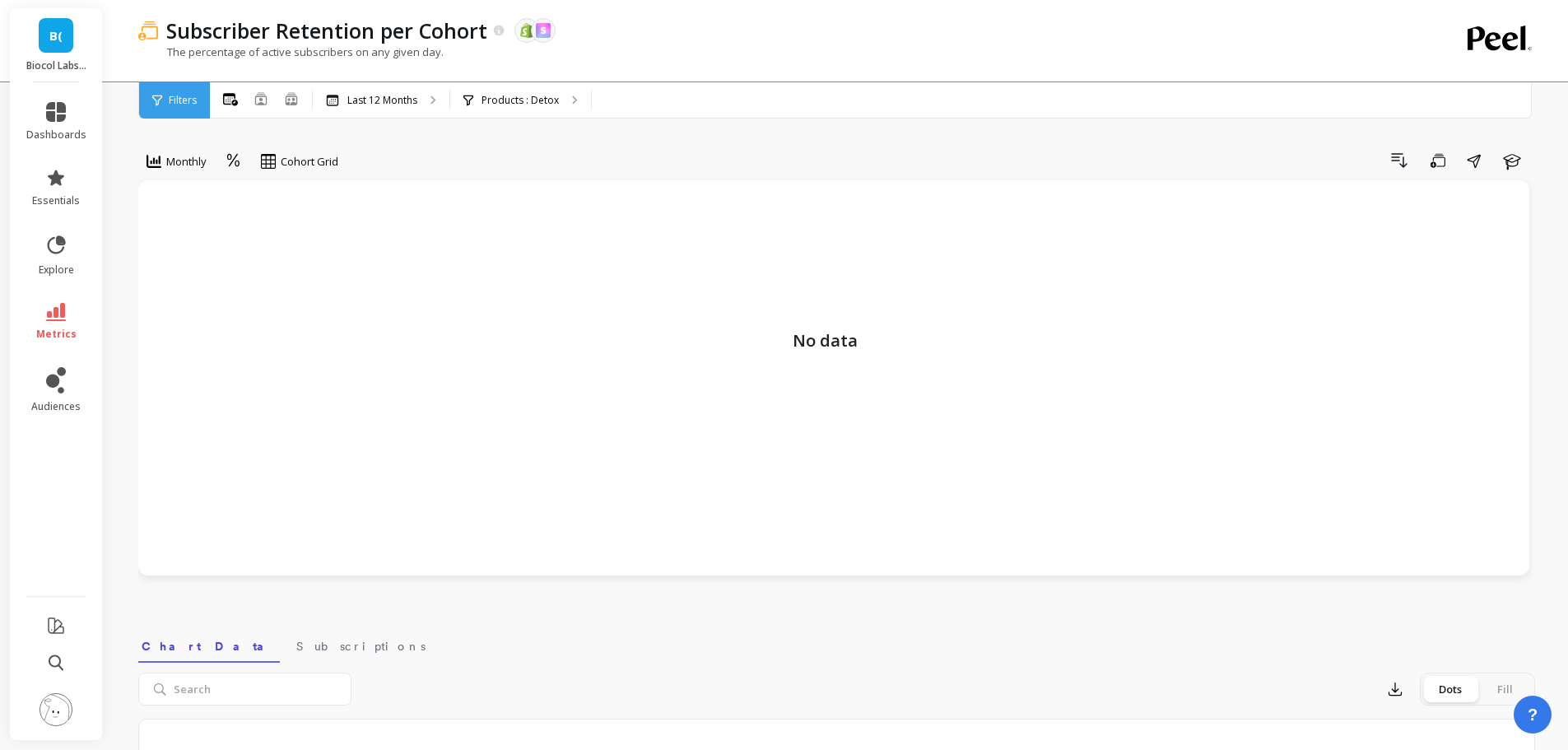
click at [529, 97] on p "Products : Detox" at bounding box center [520, 100] width 78 height 13
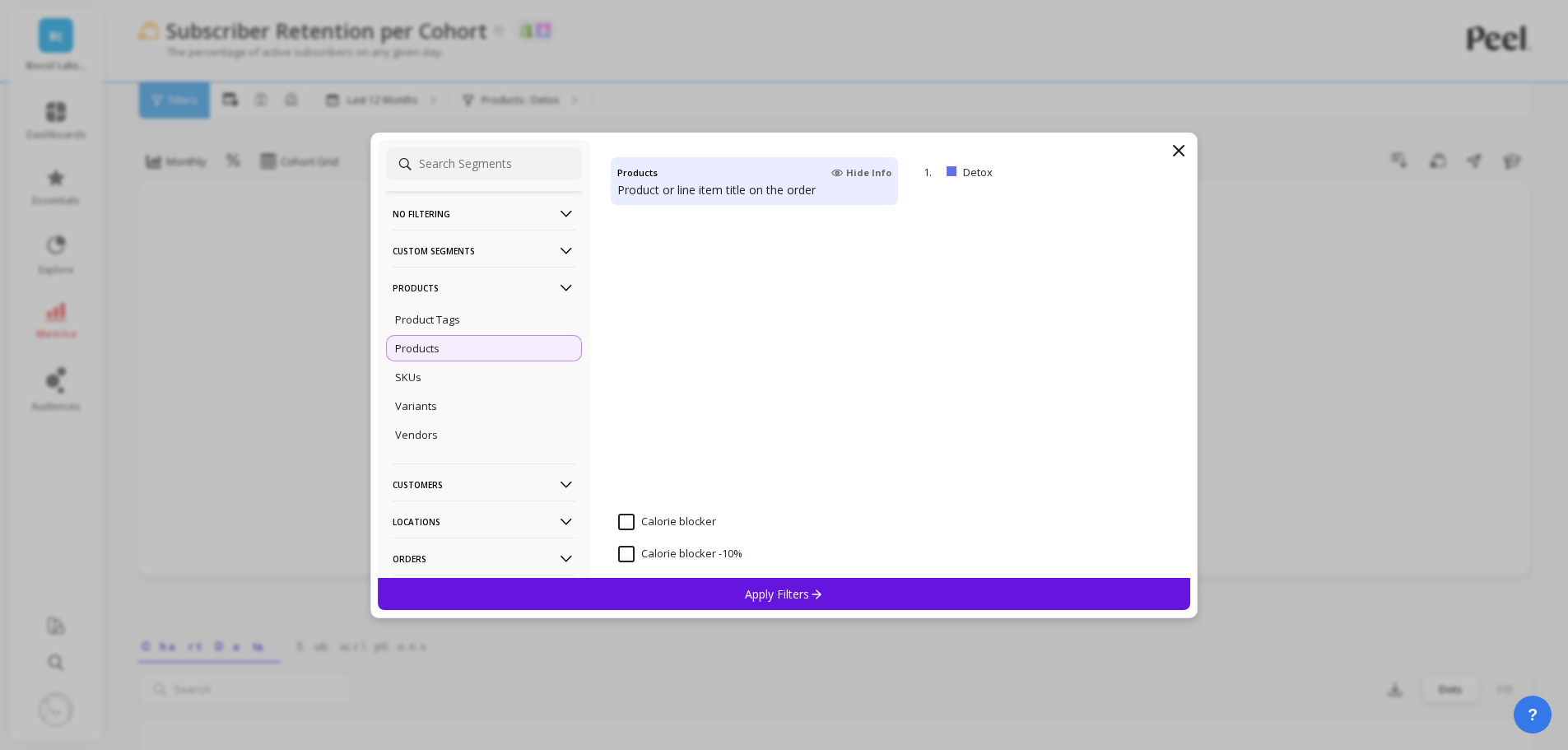
scroll to position [1893, 0]
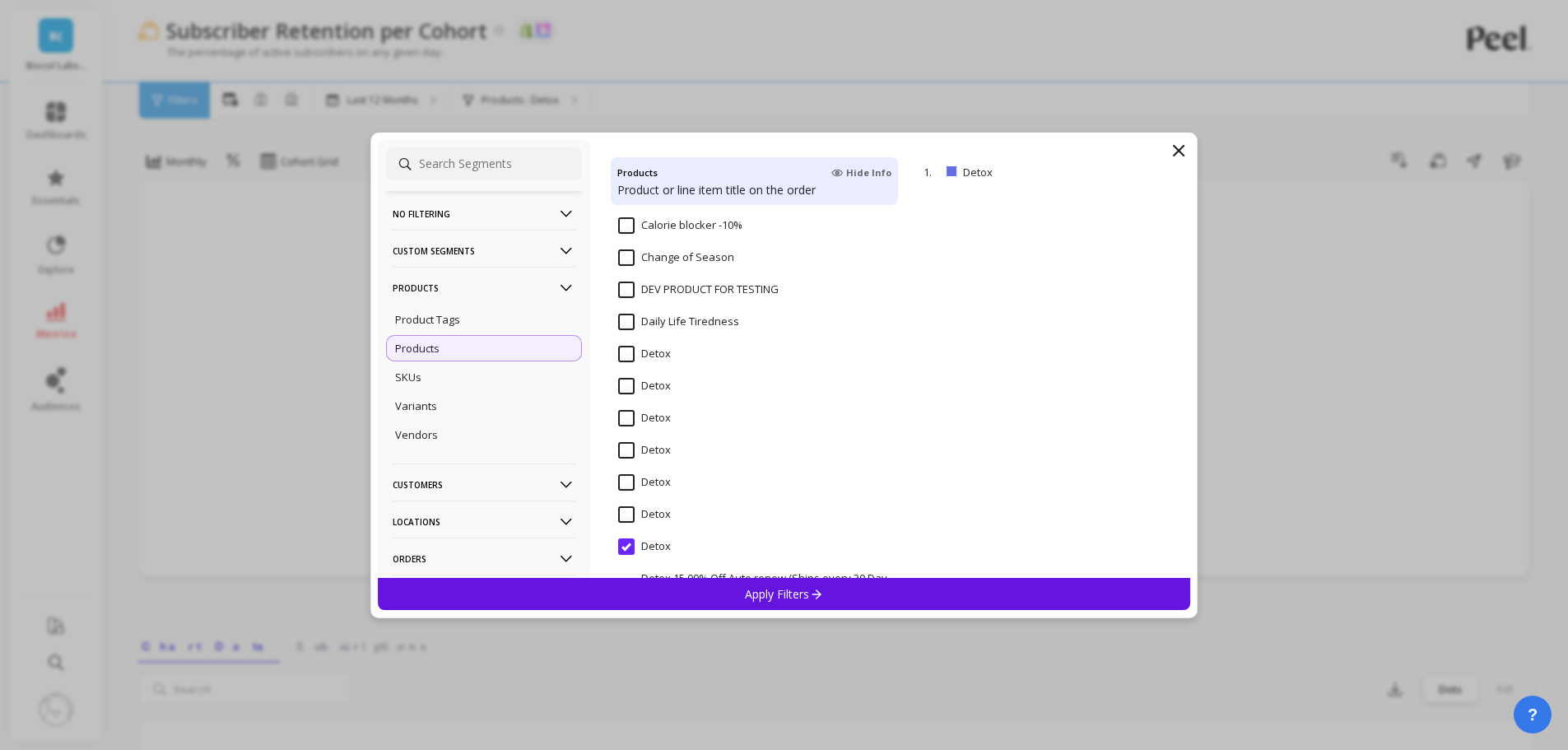
click at [630, 516] on input "Detox" at bounding box center [645, 514] width 53 height 17
click at [687, 575] on 21 "Detox 15.00% Off Auto renew (Ships every 30 Days) - 21" at bounding box center [754, 587] width 272 height 32
click at [632, 510] on input "Detox" at bounding box center [645, 514] width 53 height 17
click at [703, 588] on div "Apply Filters" at bounding box center [784, 594] width 813 height 32
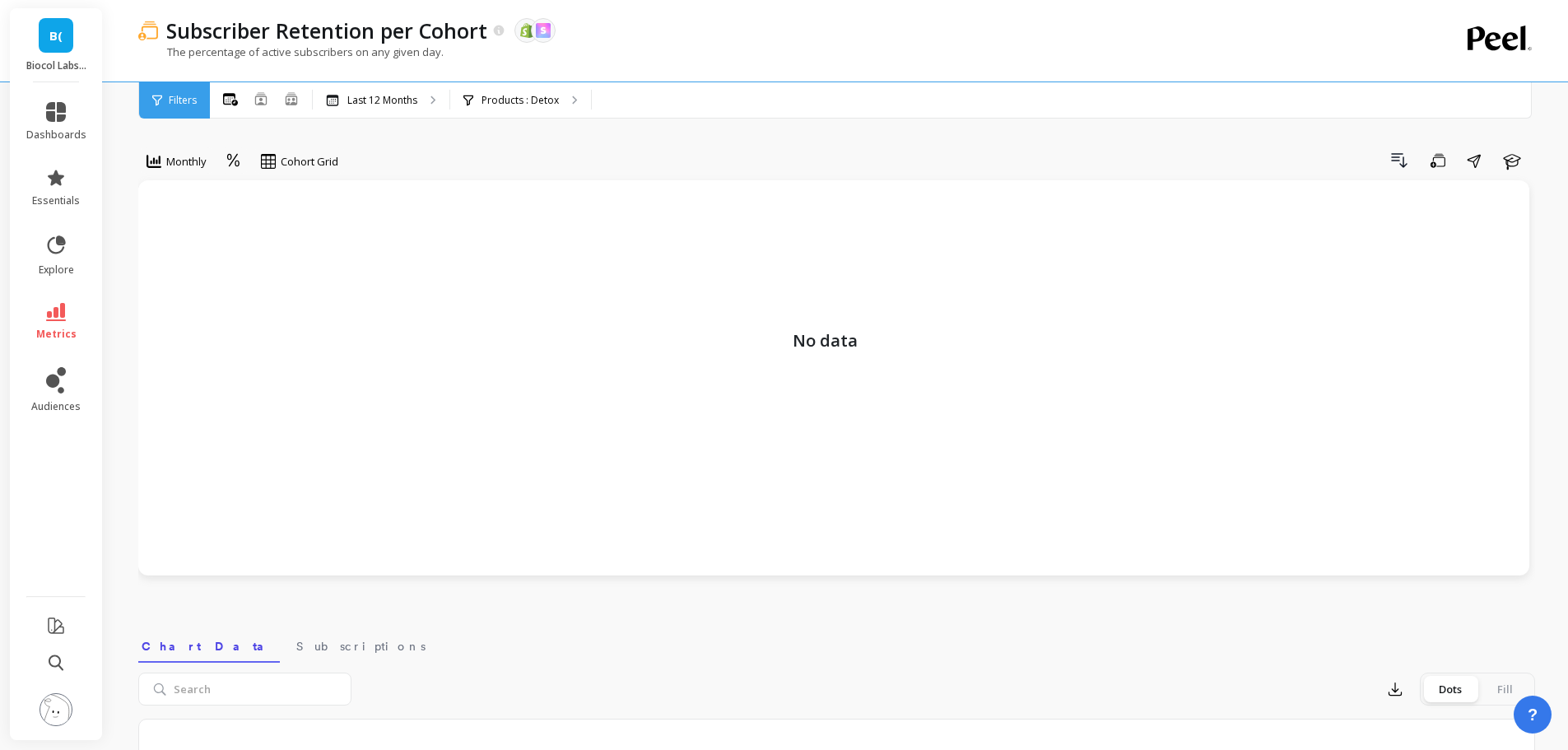
click at [553, 112] on div "Products : Detox" at bounding box center [520, 100] width 140 height 36
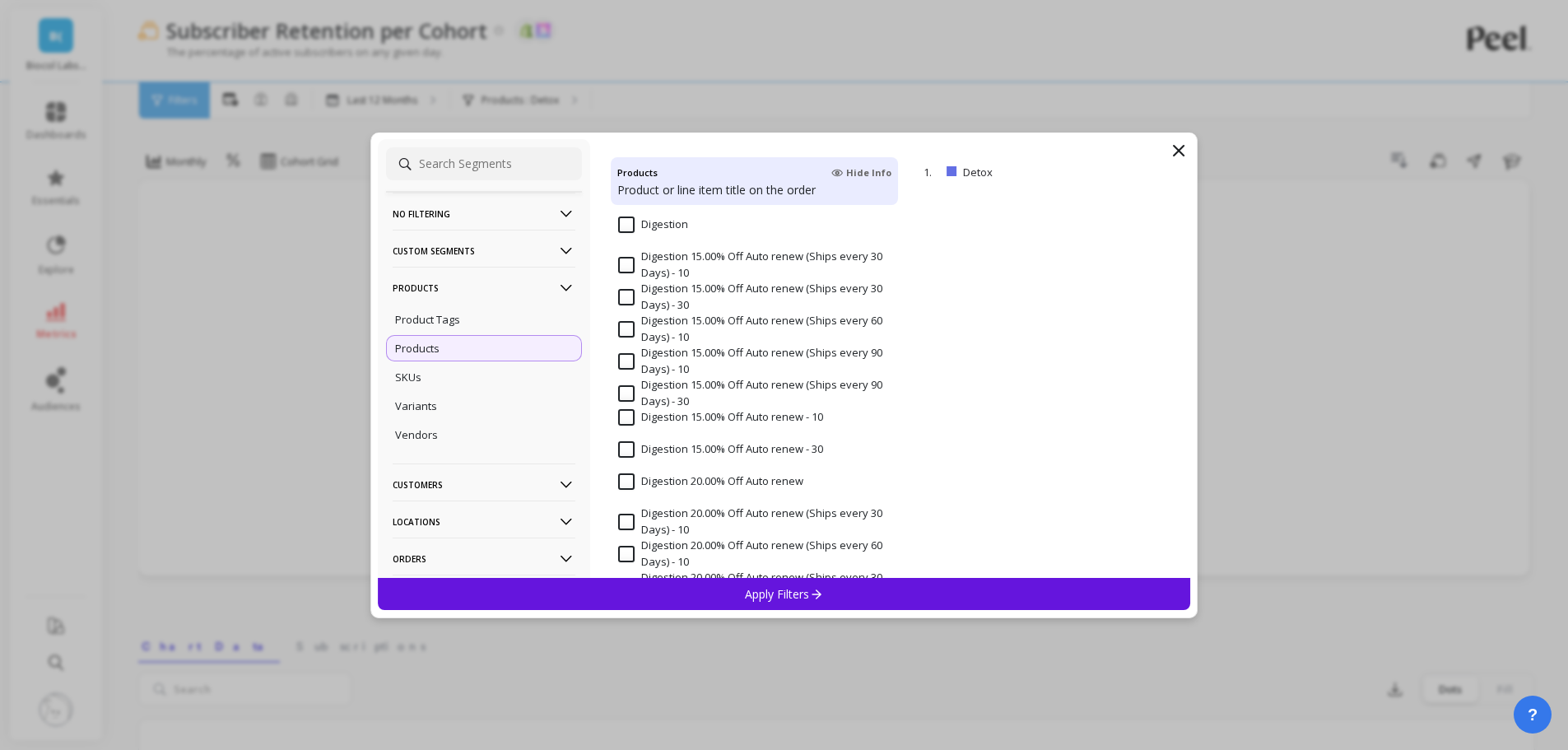
scroll to position [2881, 0]
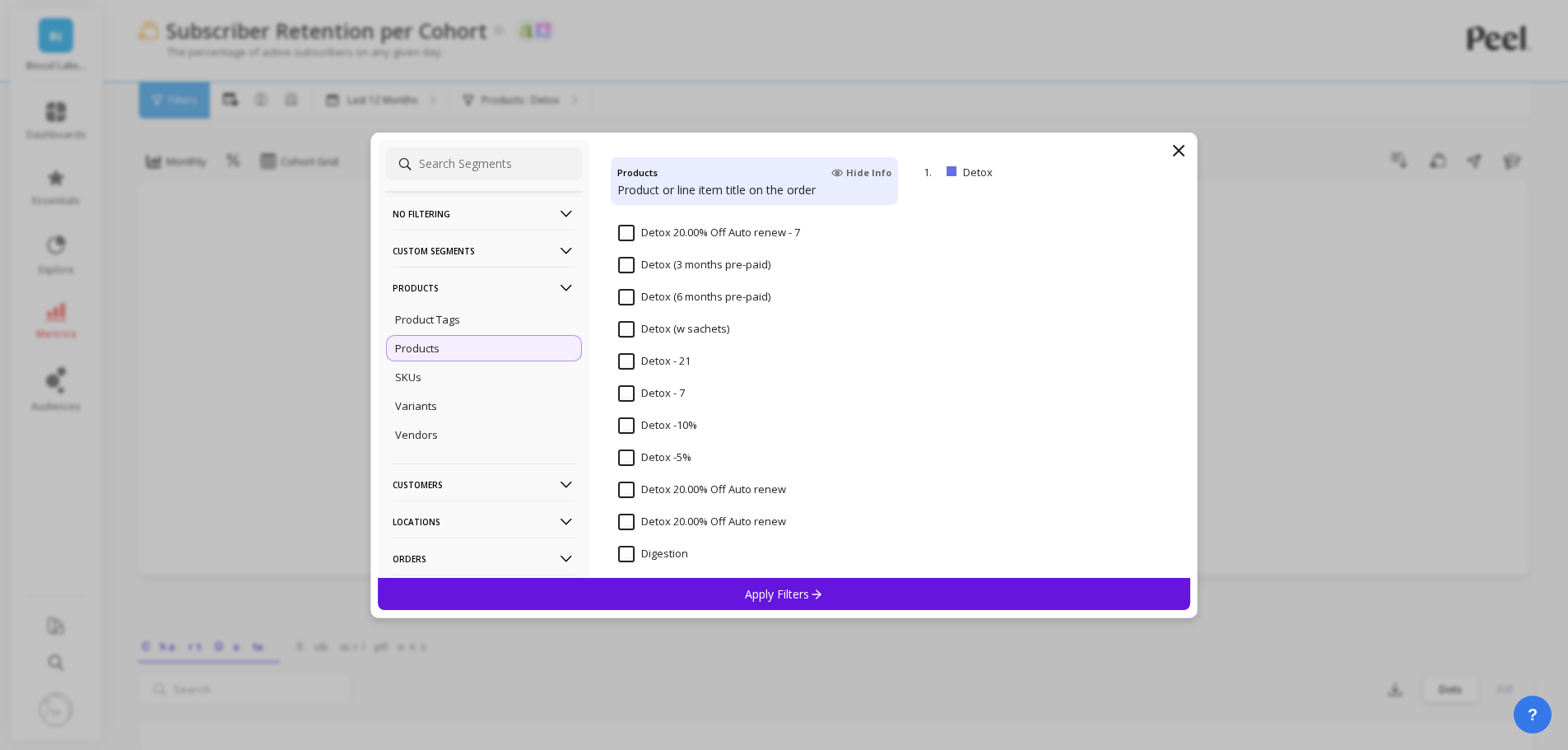
click at [679, 390] on 7 "Detox - 7" at bounding box center [651, 393] width 66 height 17
click at [791, 588] on p "Apply Filters" at bounding box center [784, 594] width 79 height 16
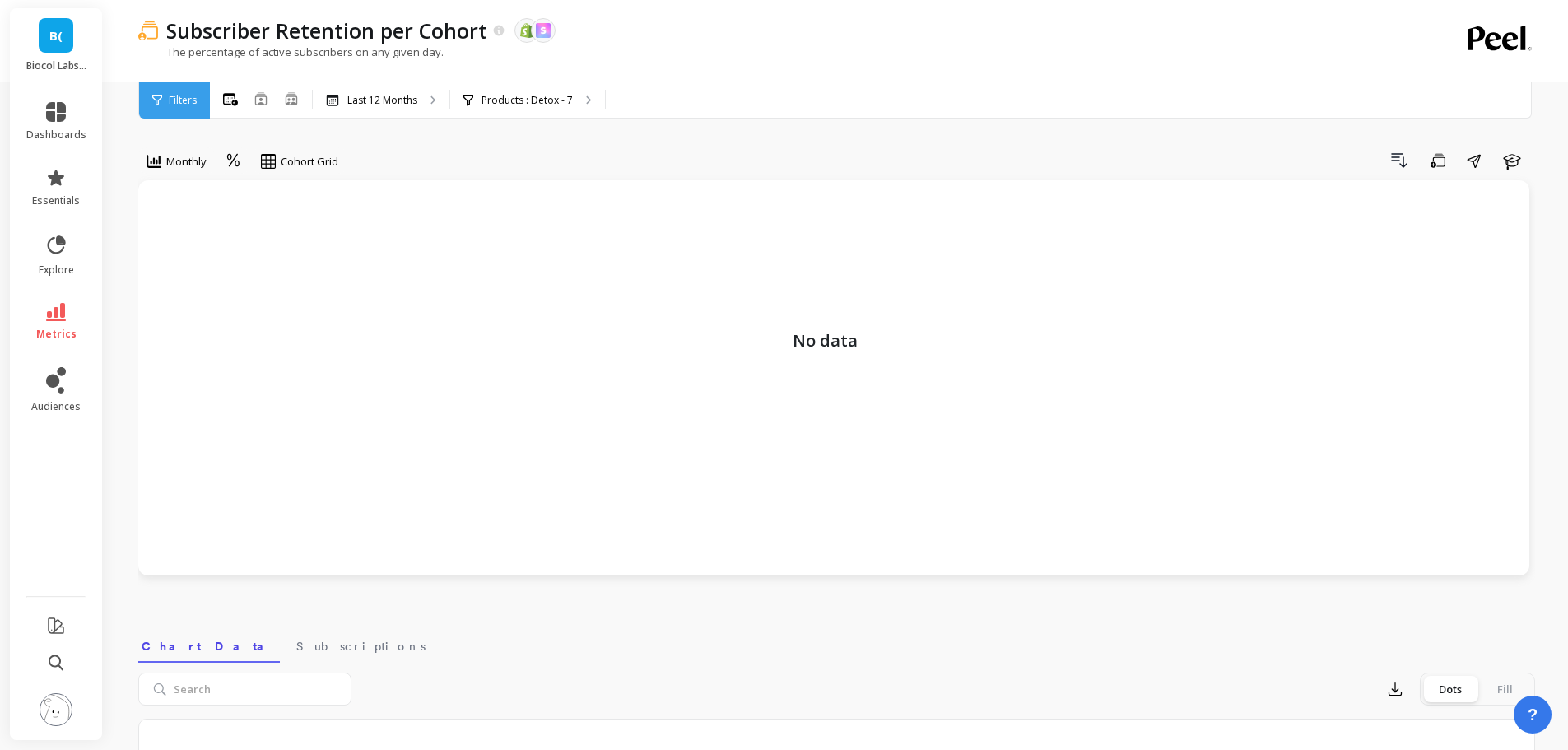
click at [529, 107] on div "Products : Detox - 7" at bounding box center [527, 100] width 155 height 36
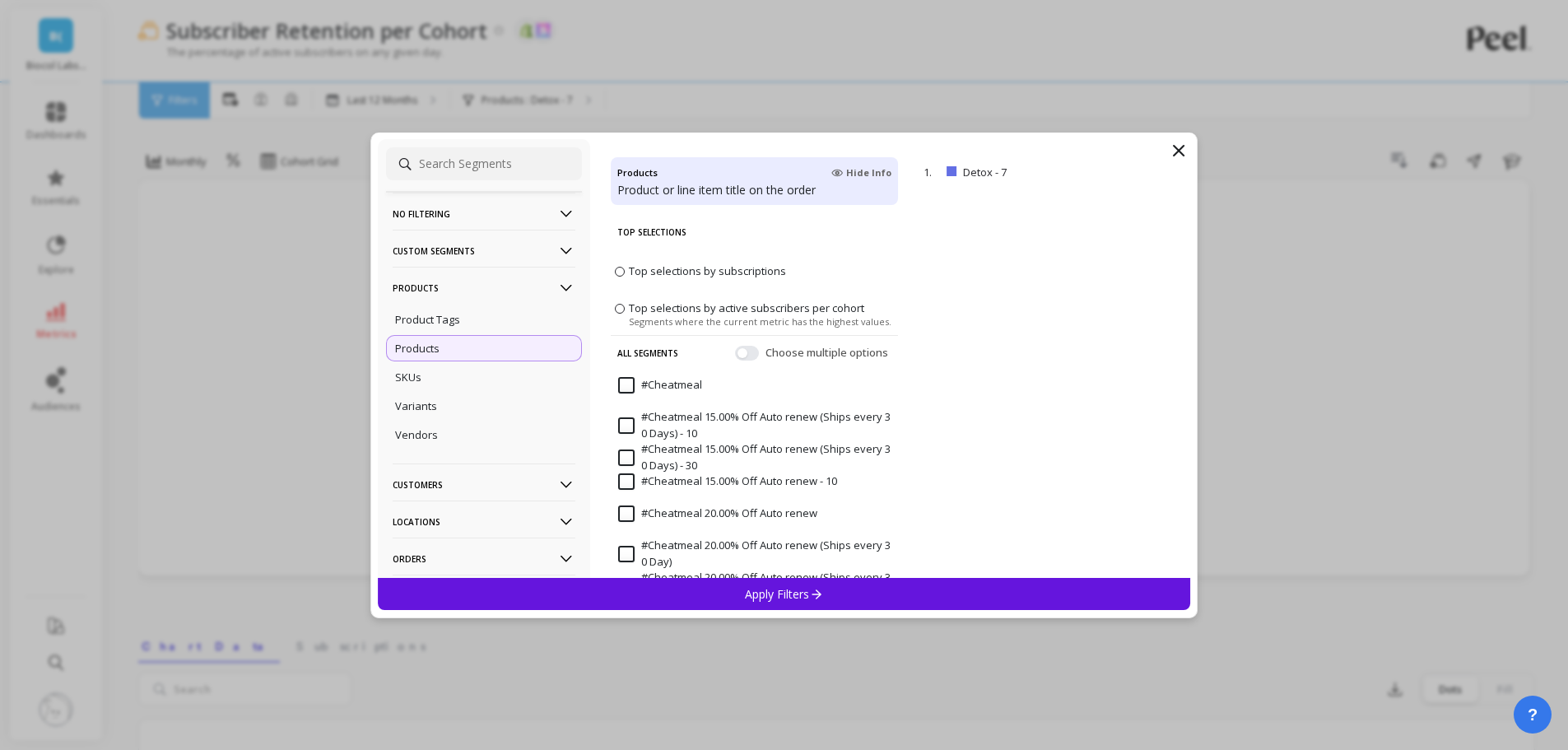
click at [701, 274] on span "Top selections by subscriptions" at bounding box center [708, 270] width 157 height 15
click at [0, 0] on input "Top selections by subscriptions" at bounding box center [0, 0] width 0 height 0
click at [799, 596] on p "Apply Filters" at bounding box center [784, 594] width 79 height 16
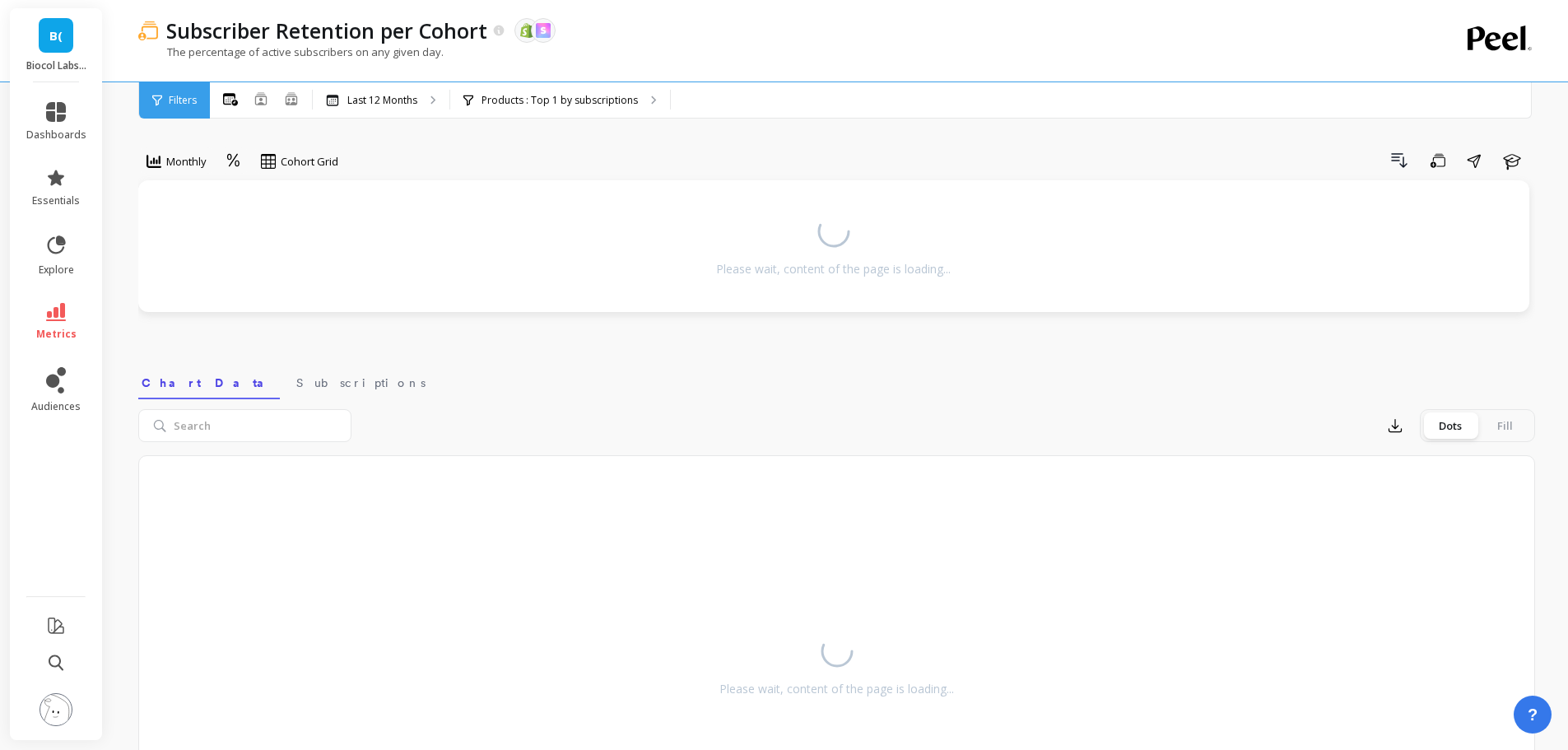
click at [646, 149] on div "Drill Down Save Share Learn" at bounding box center [943, 161] width 1185 height 27
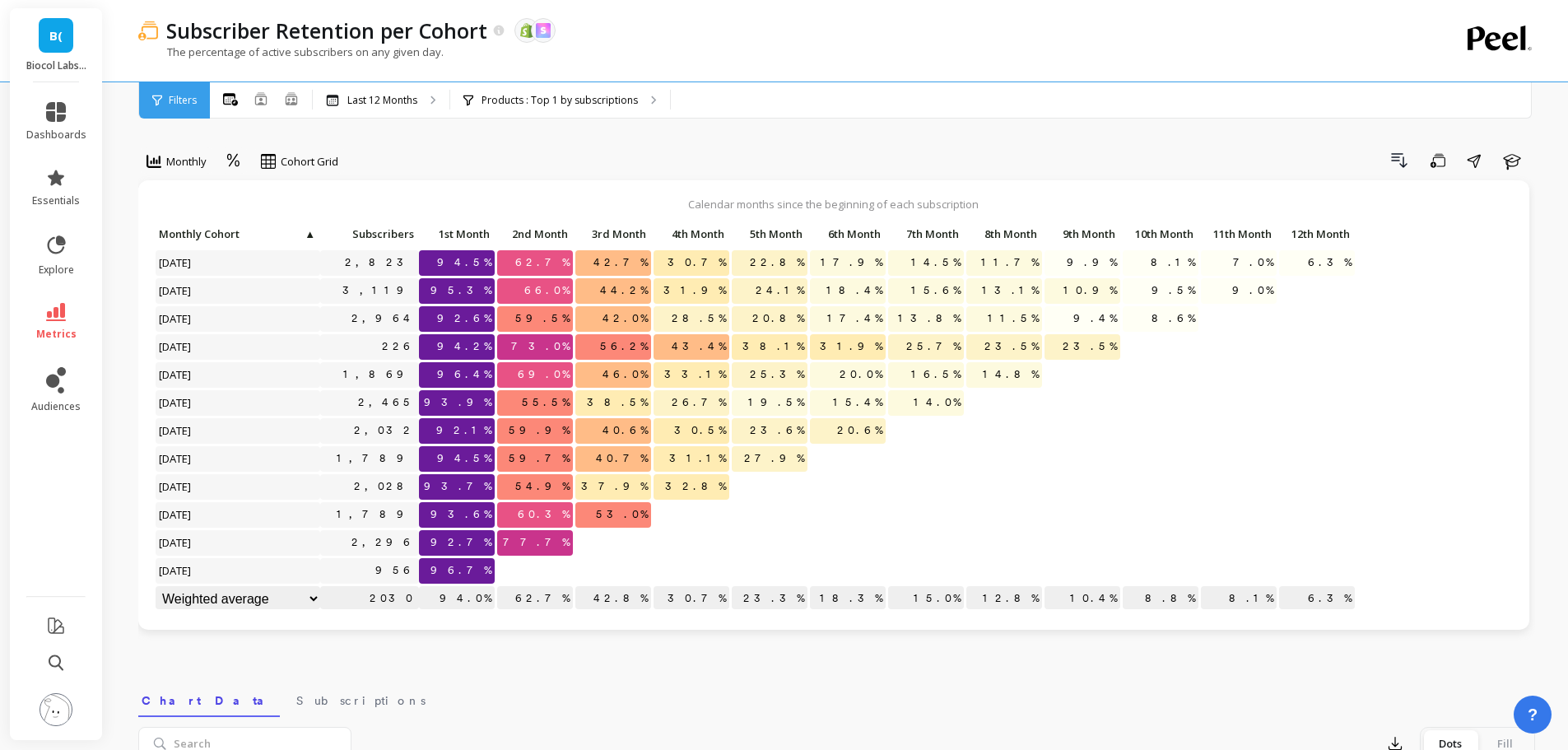
scroll to position [1, 0]
click at [630, 149] on div "Drill Down Save Share Learn" at bounding box center [943, 161] width 1185 height 27
click at [767, 144] on div "Monthly Cohort Grid Drill Down Save Share Learn Calendar months since the begin…" at bounding box center [837, 701] width 1397 height 1271
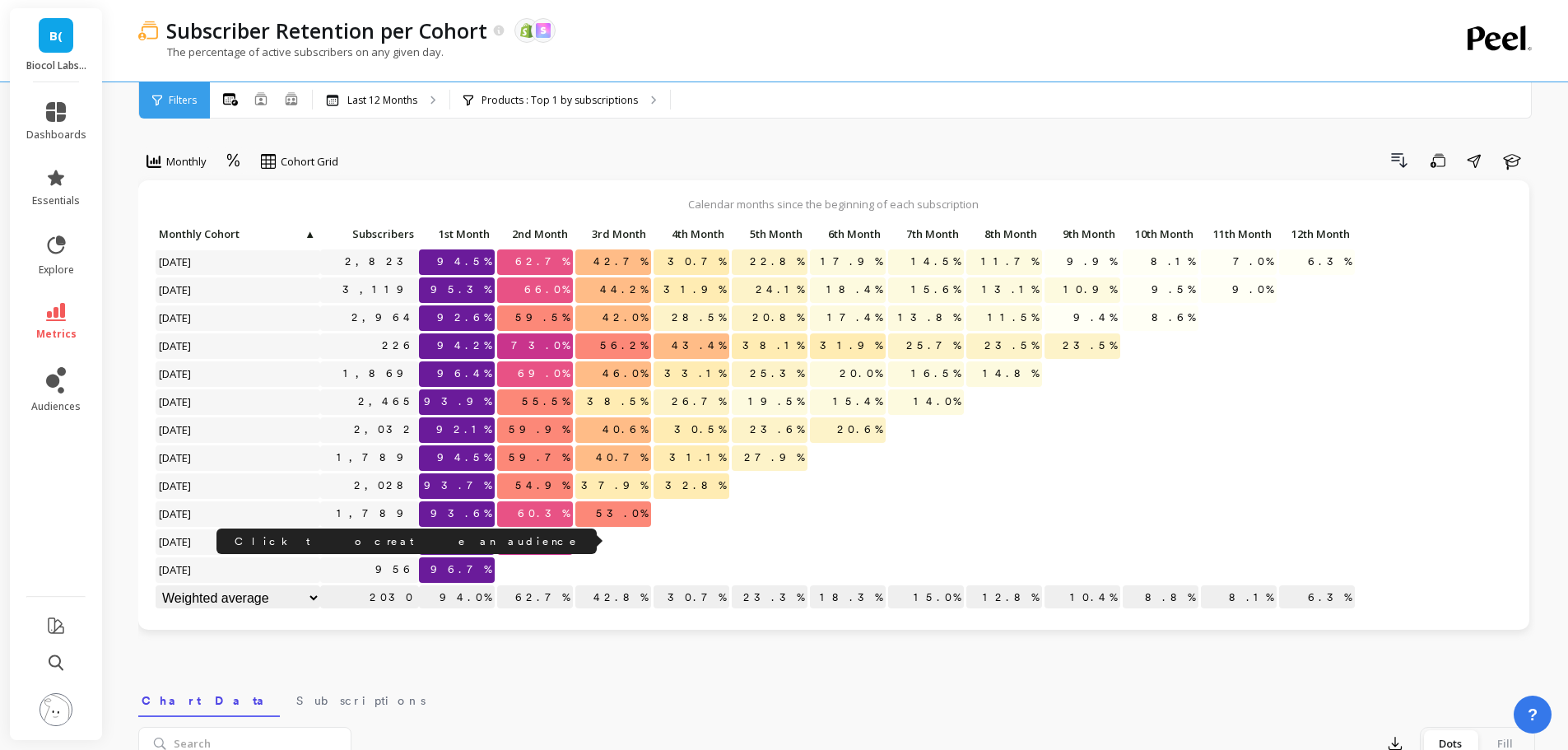
copy link "2,296"
drag, startPoint x: 380, startPoint y: 543, endPoint x: 413, endPoint y: 542, distance: 33.0
click at [413, 542] on div "Click to create an audience 2,296" at bounding box center [369, 542] width 99 height 26
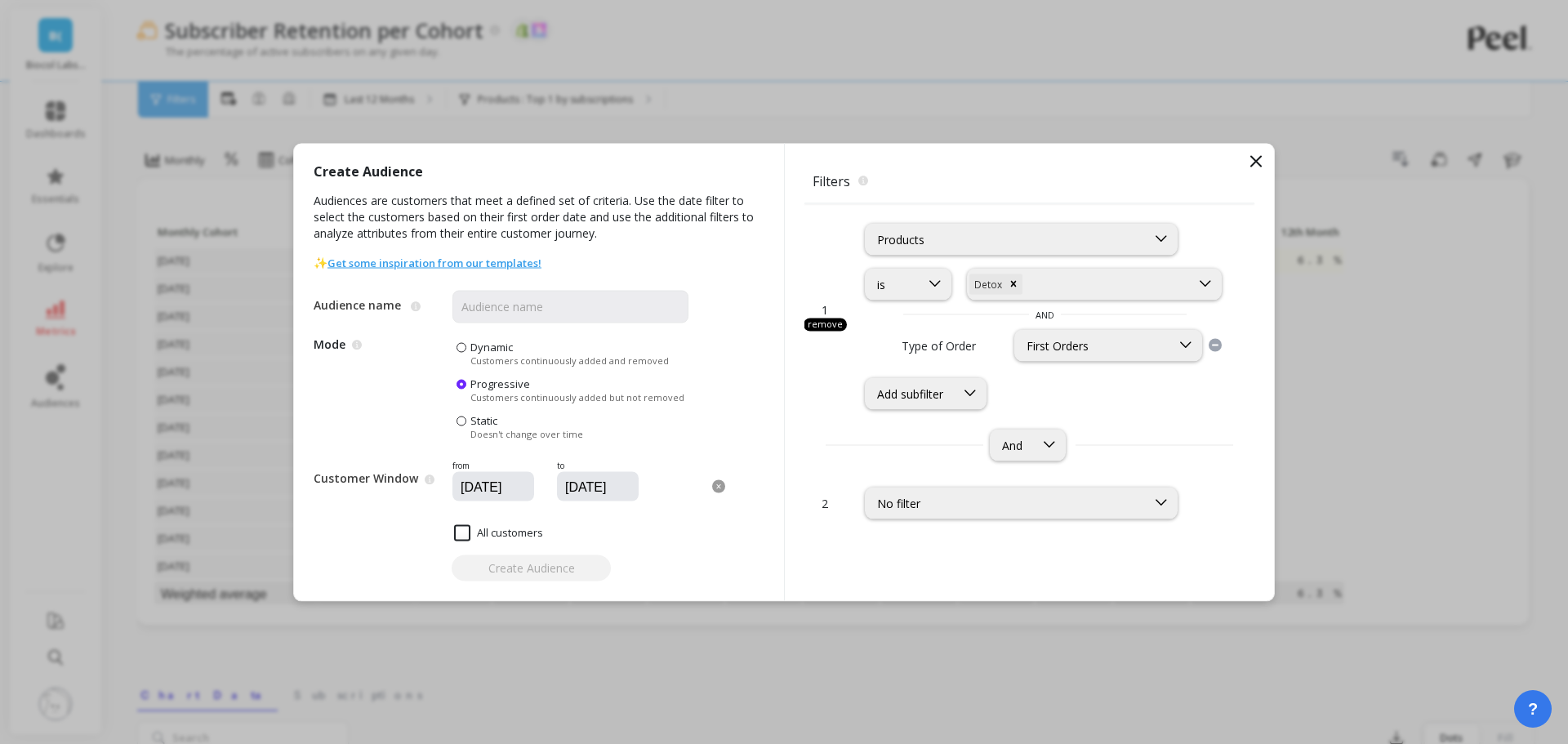
click at [1242, 125] on div "Create Audience Audiences are customers that meet a defined set of criteria. Us…" at bounding box center [784, 372] width 1568 height 744
click at [1254, 161] on icon at bounding box center [1255, 160] width 10 height 10
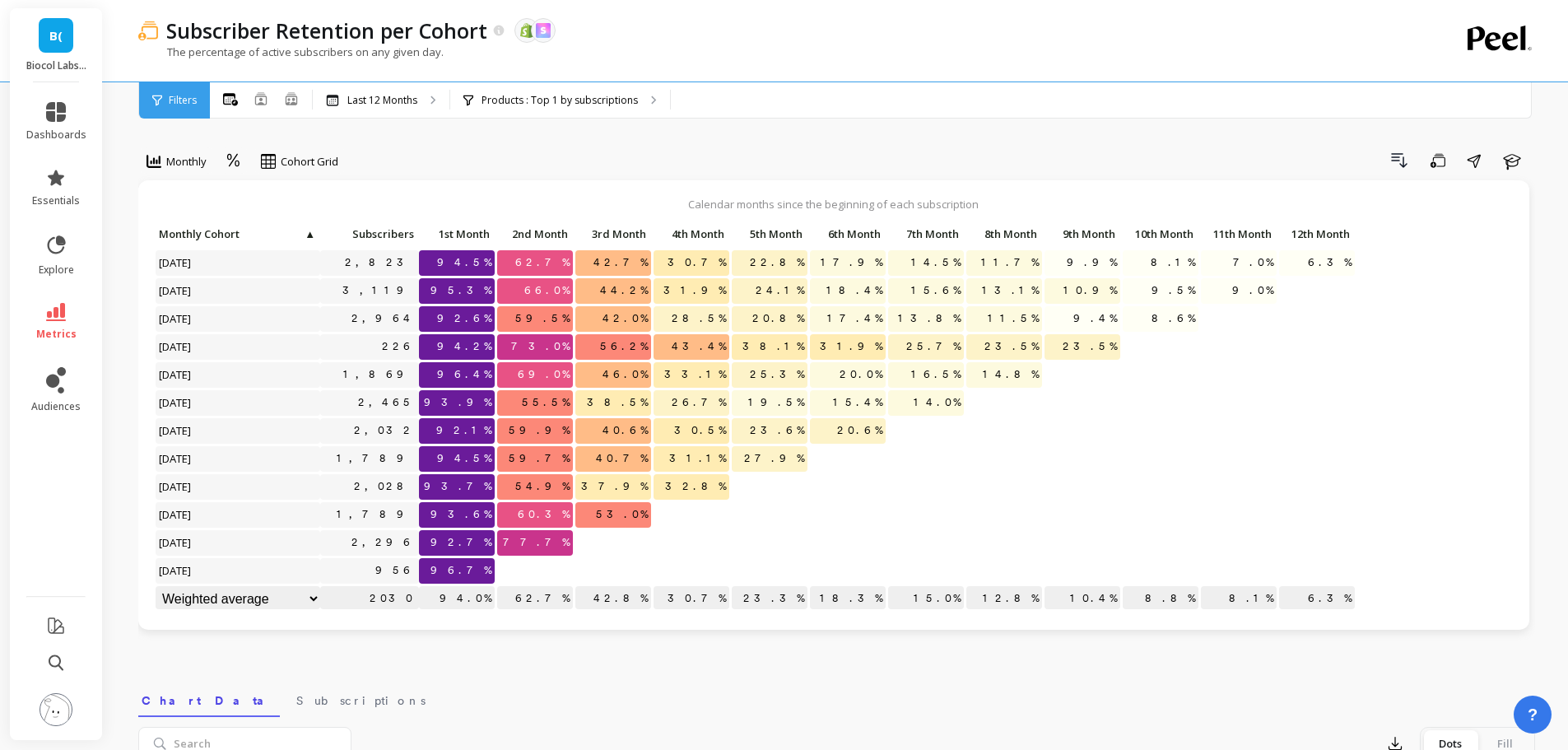
click at [600, 163] on div "Drill Down Save Share Learn" at bounding box center [943, 161] width 1185 height 27
click at [578, 106] on p "Products : Top 1 by subscriptions" at bounding box center [559, 100] width 156 height 13
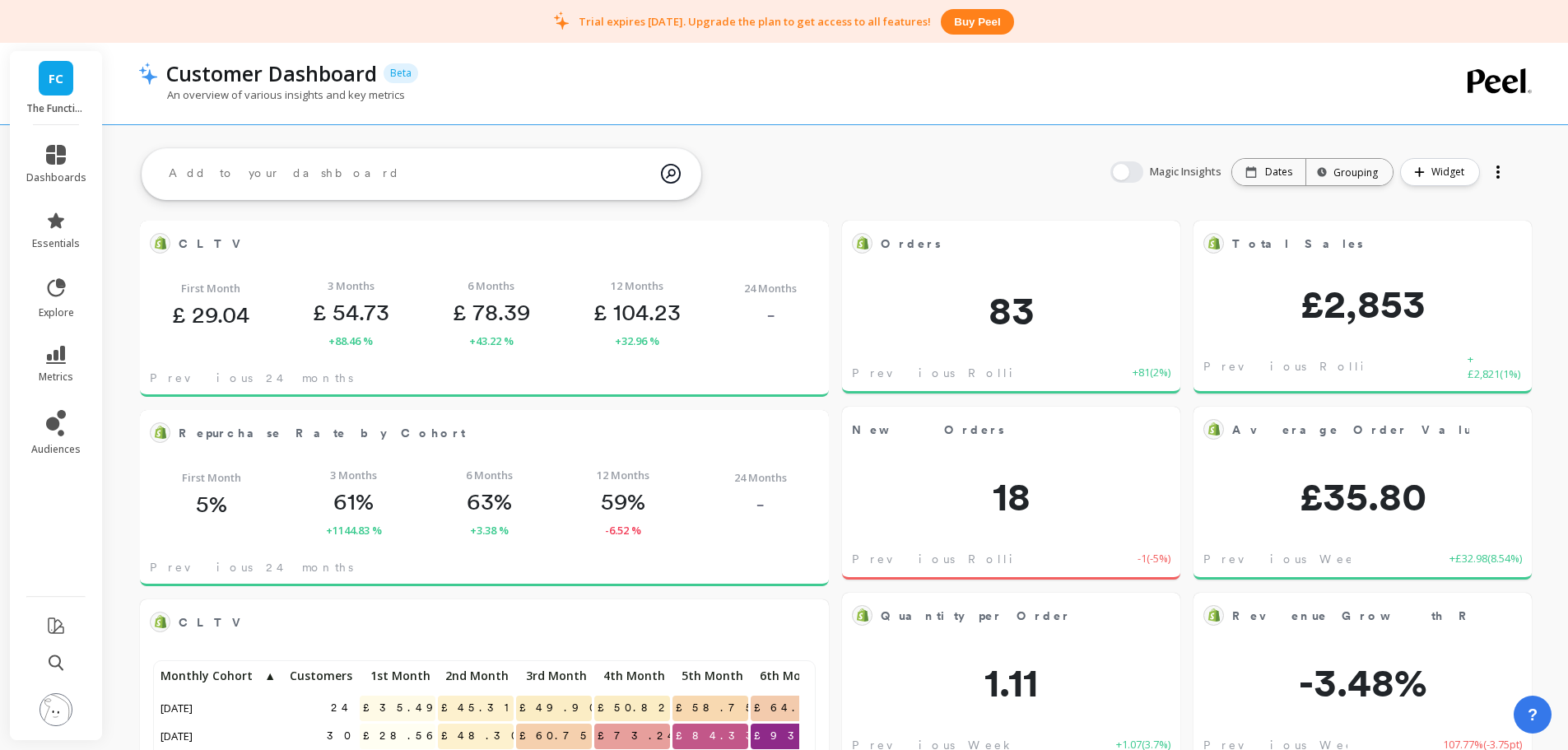
scroll to position [440, 630]
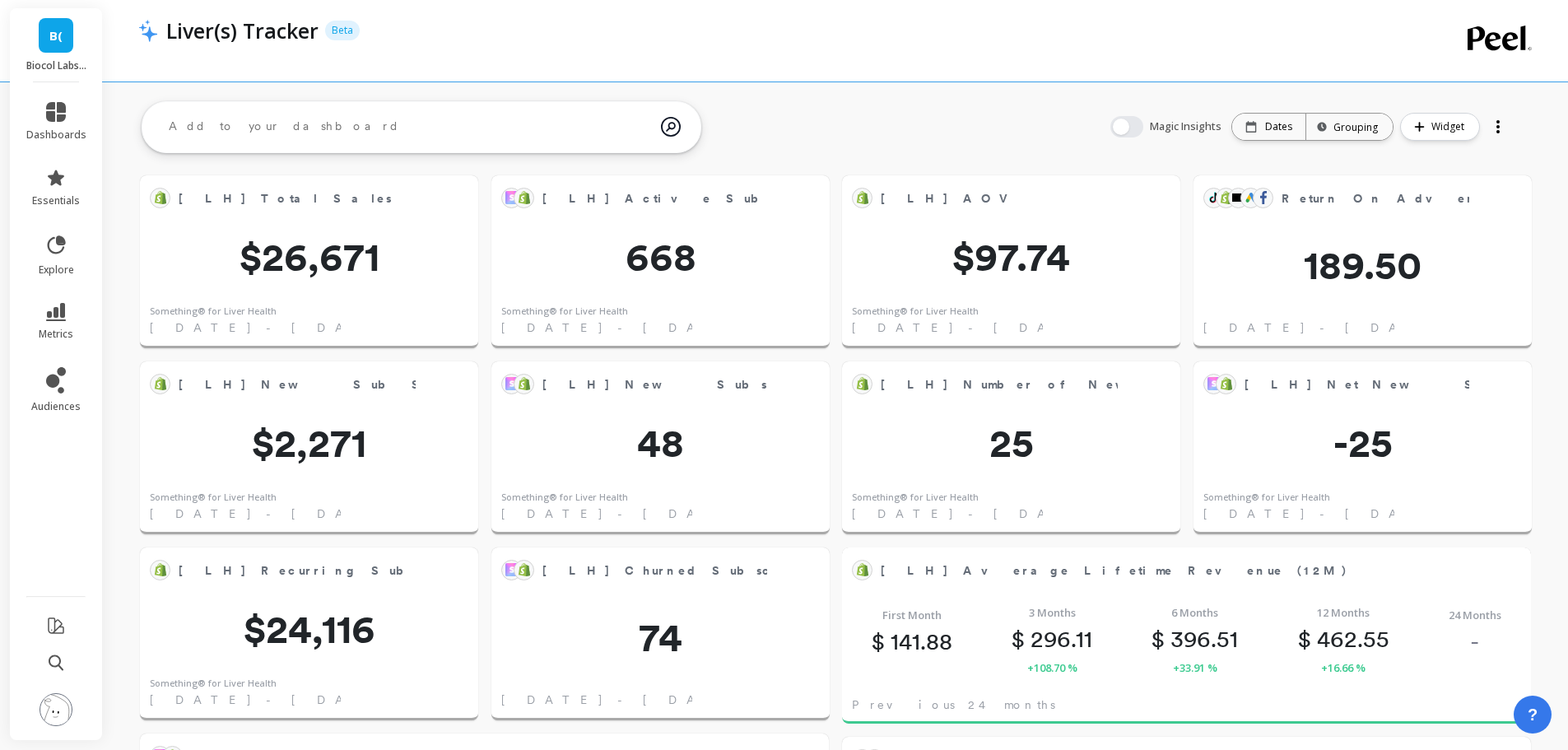
scroll to position [276, 1331]
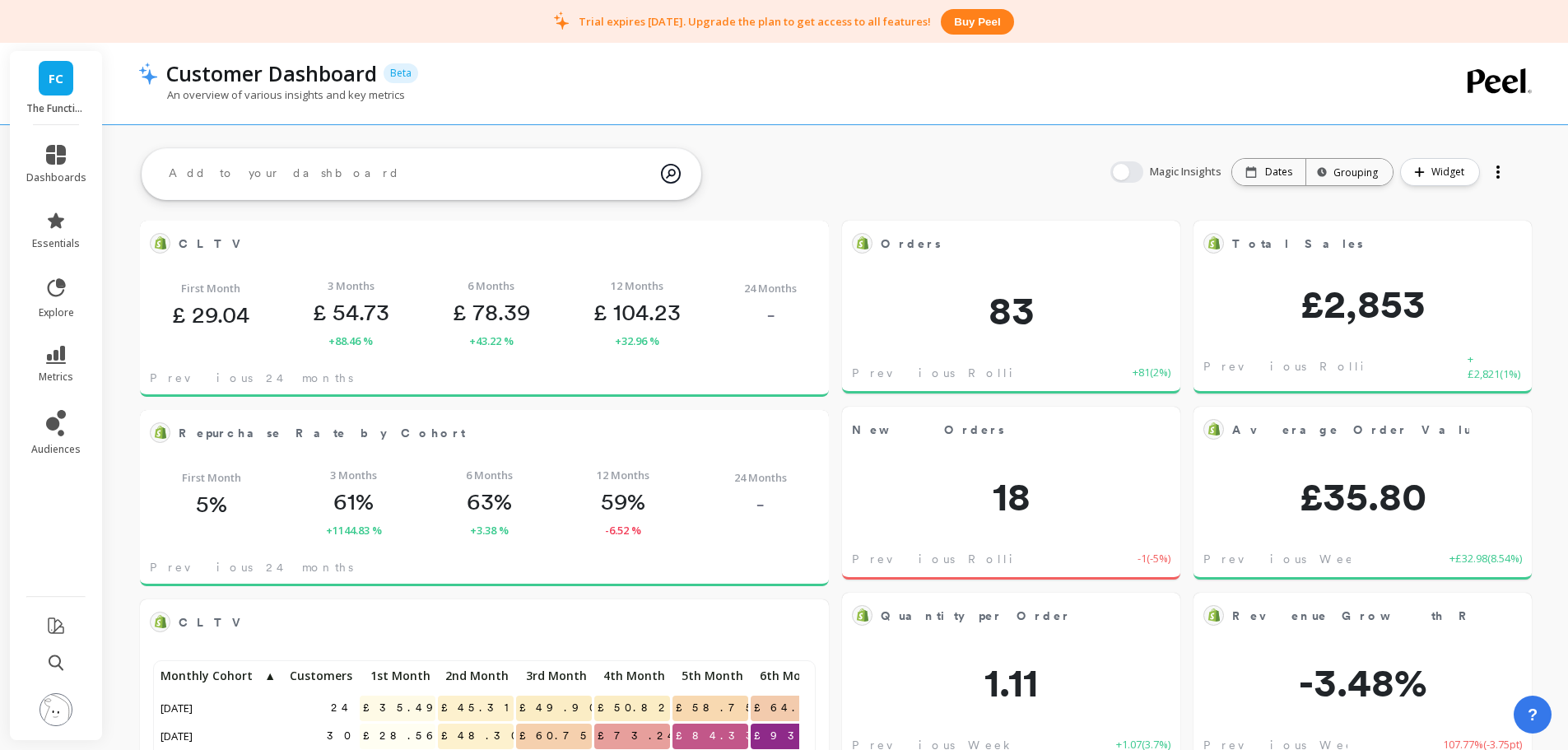
click at [70, 709] on img at bounding box center [56, 708] width 33 height 33
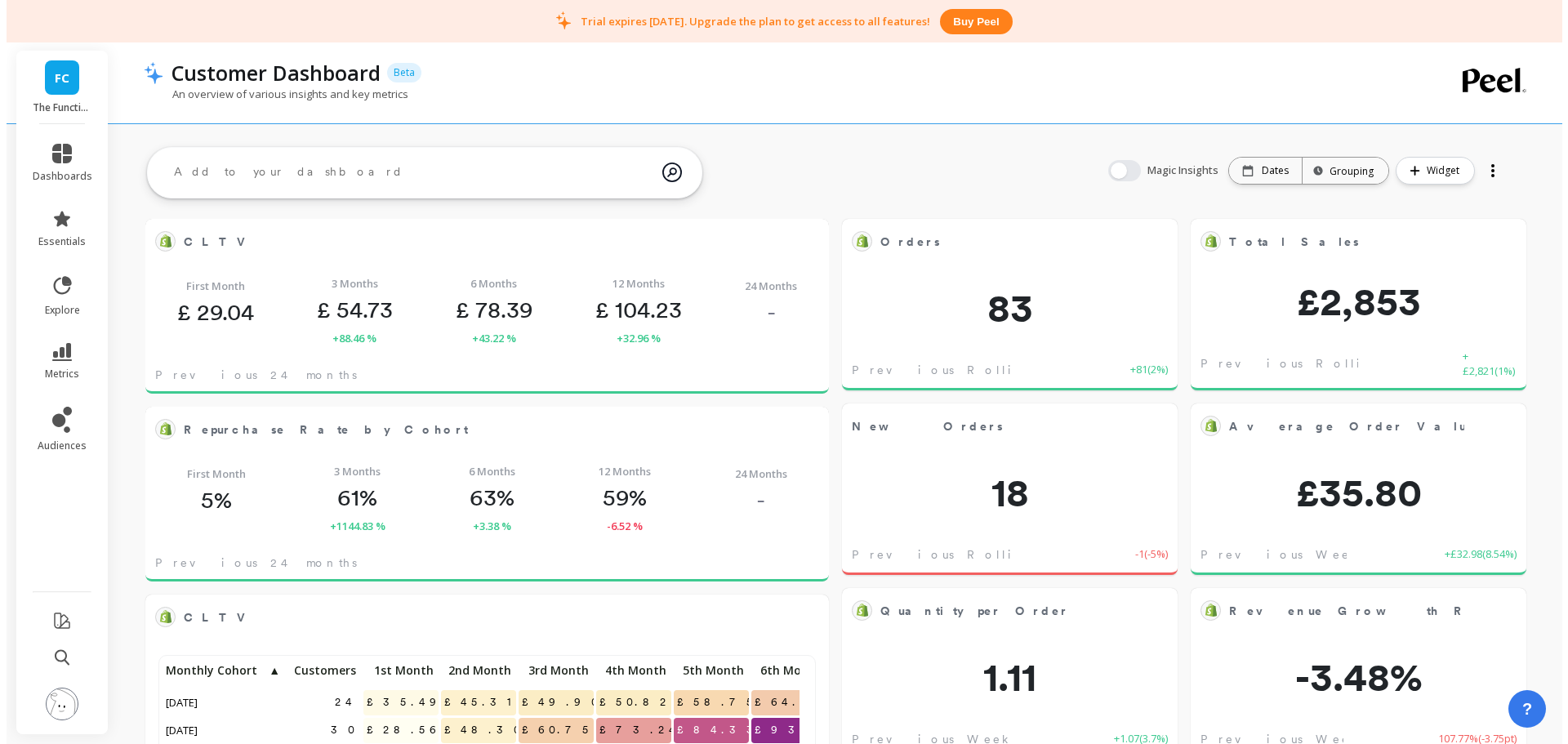
scroll to position [436, 625]
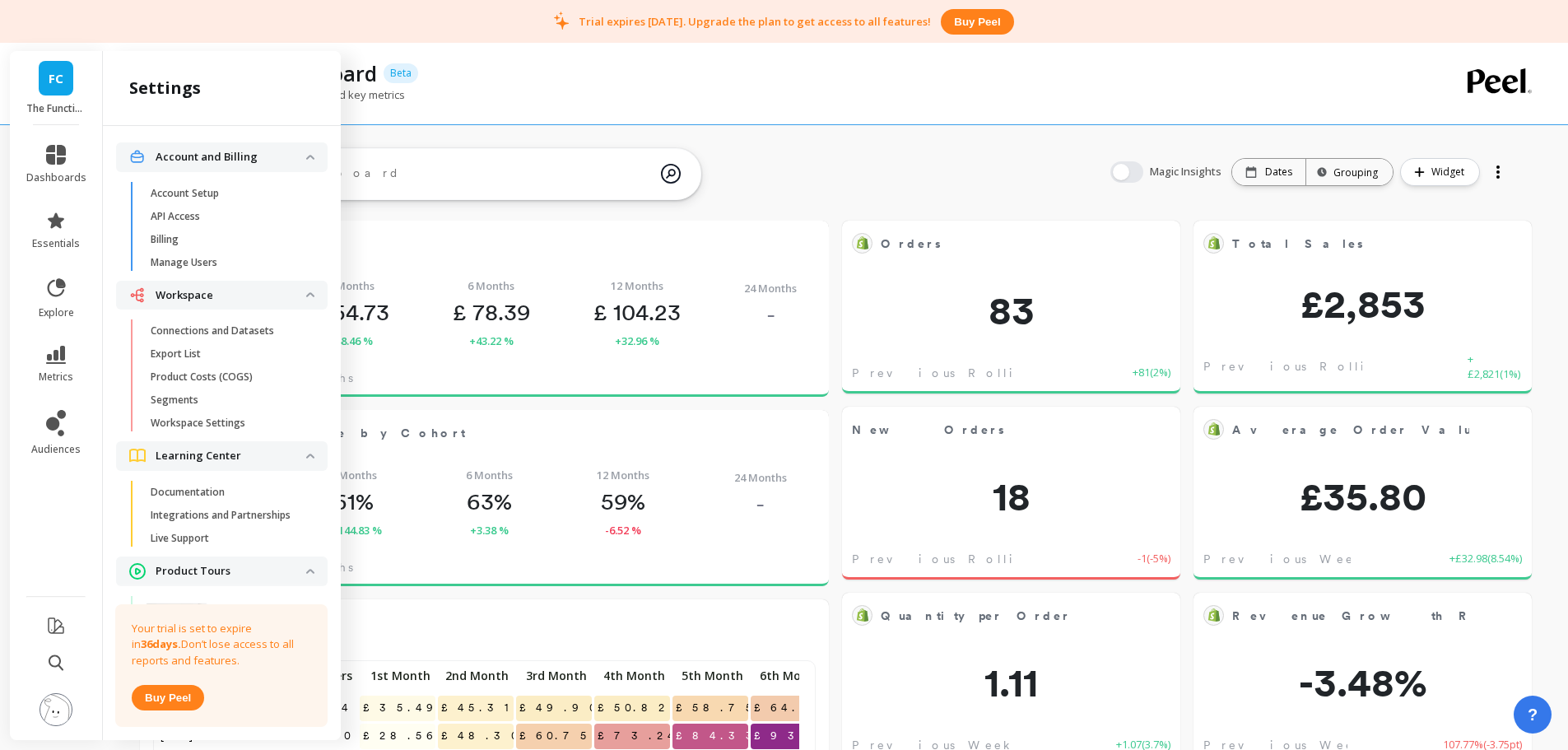
click at [208, 327] on p "Connections and Datasets" at bounding box center [212, 330] width 124 height 13
